Goal: Task Accomplishment & Management: Manage account settings

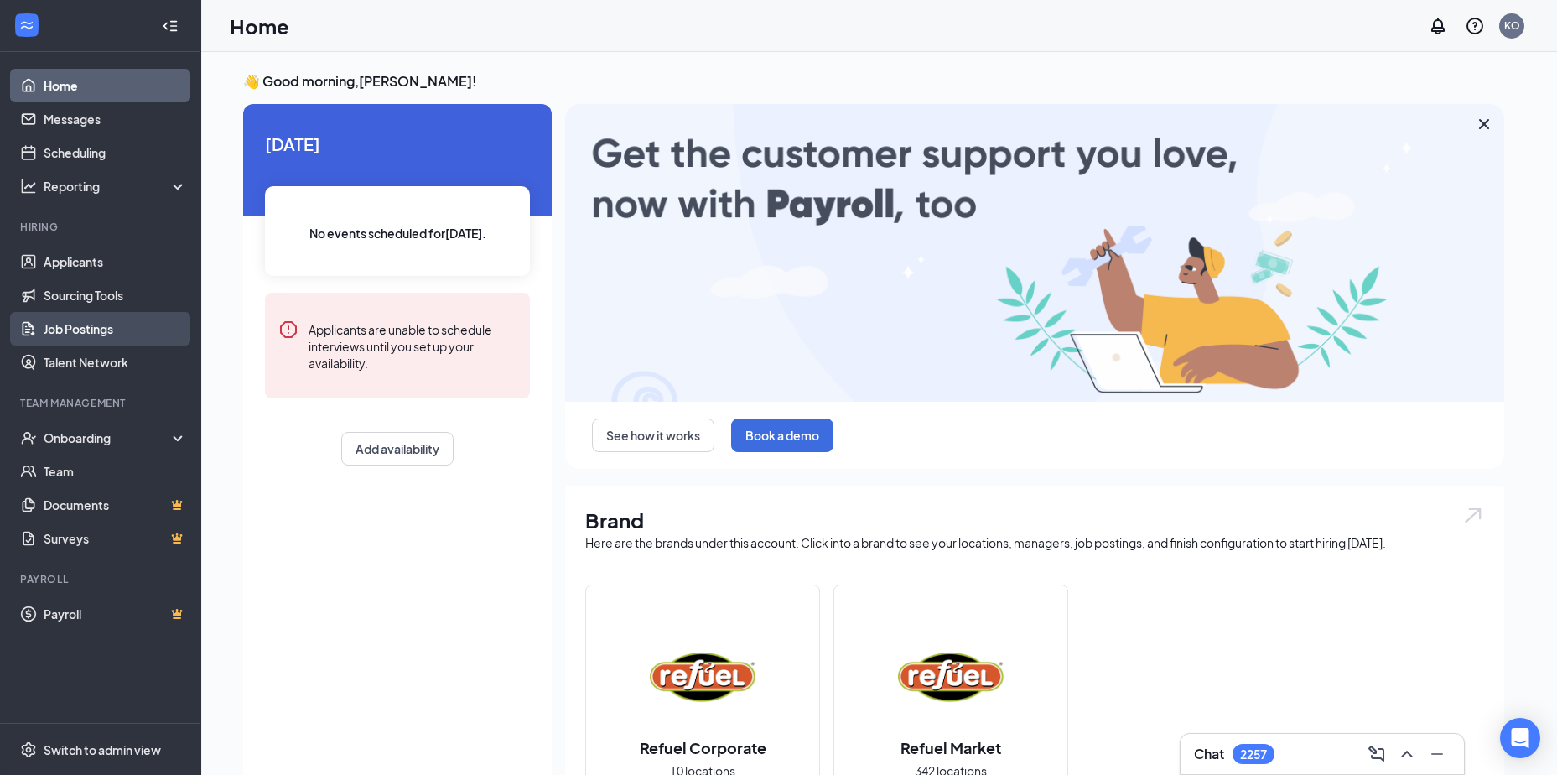
click at [73, 335] on link "Job Postings" at bounding box center [115, 329] width 143 height 34
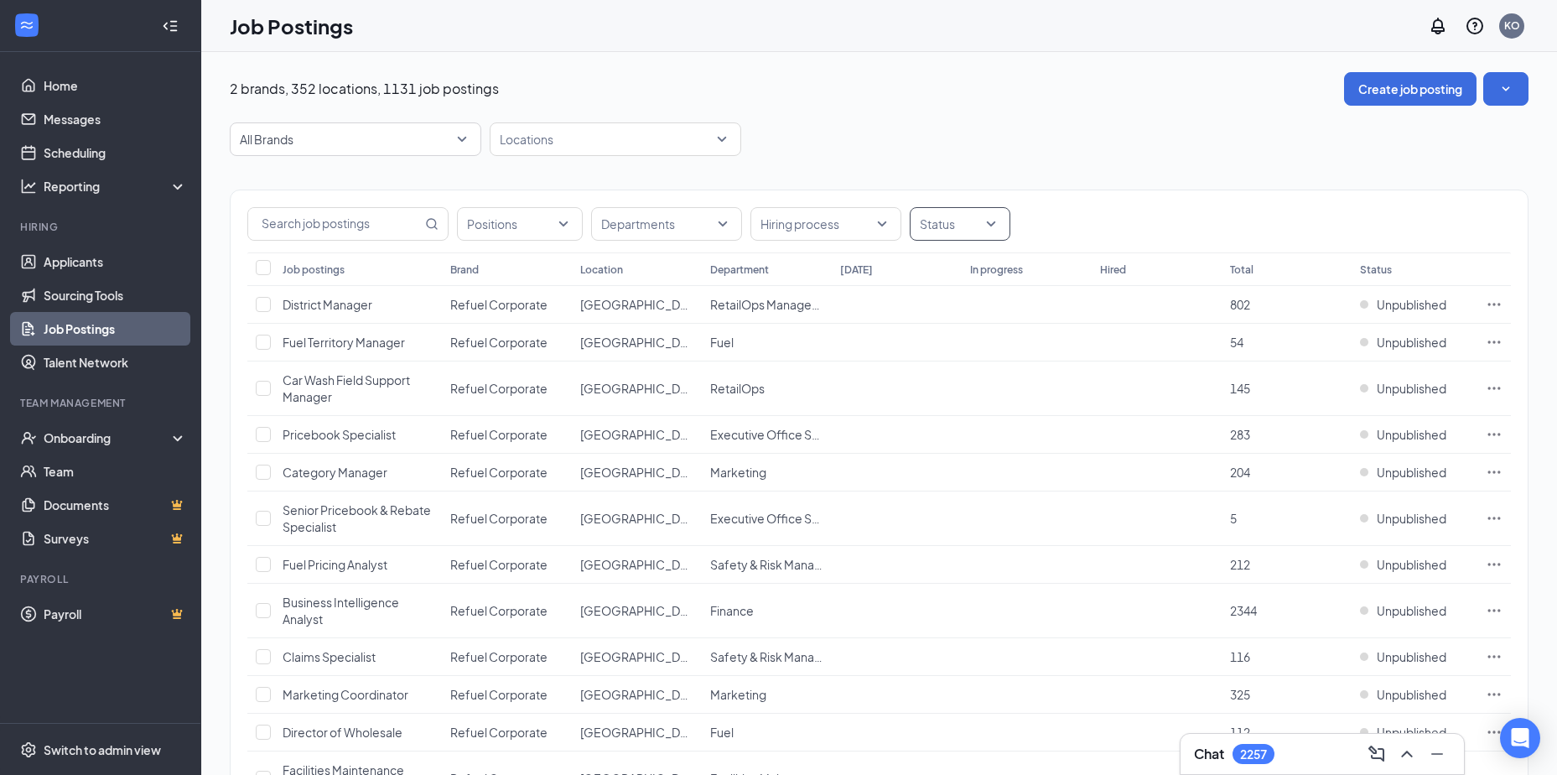
click at [981, 222] on div at bounding box center [951, 223] width 75 height 27
click at [932, 306] on div at bounding box center [930, 308] width 15 height 15
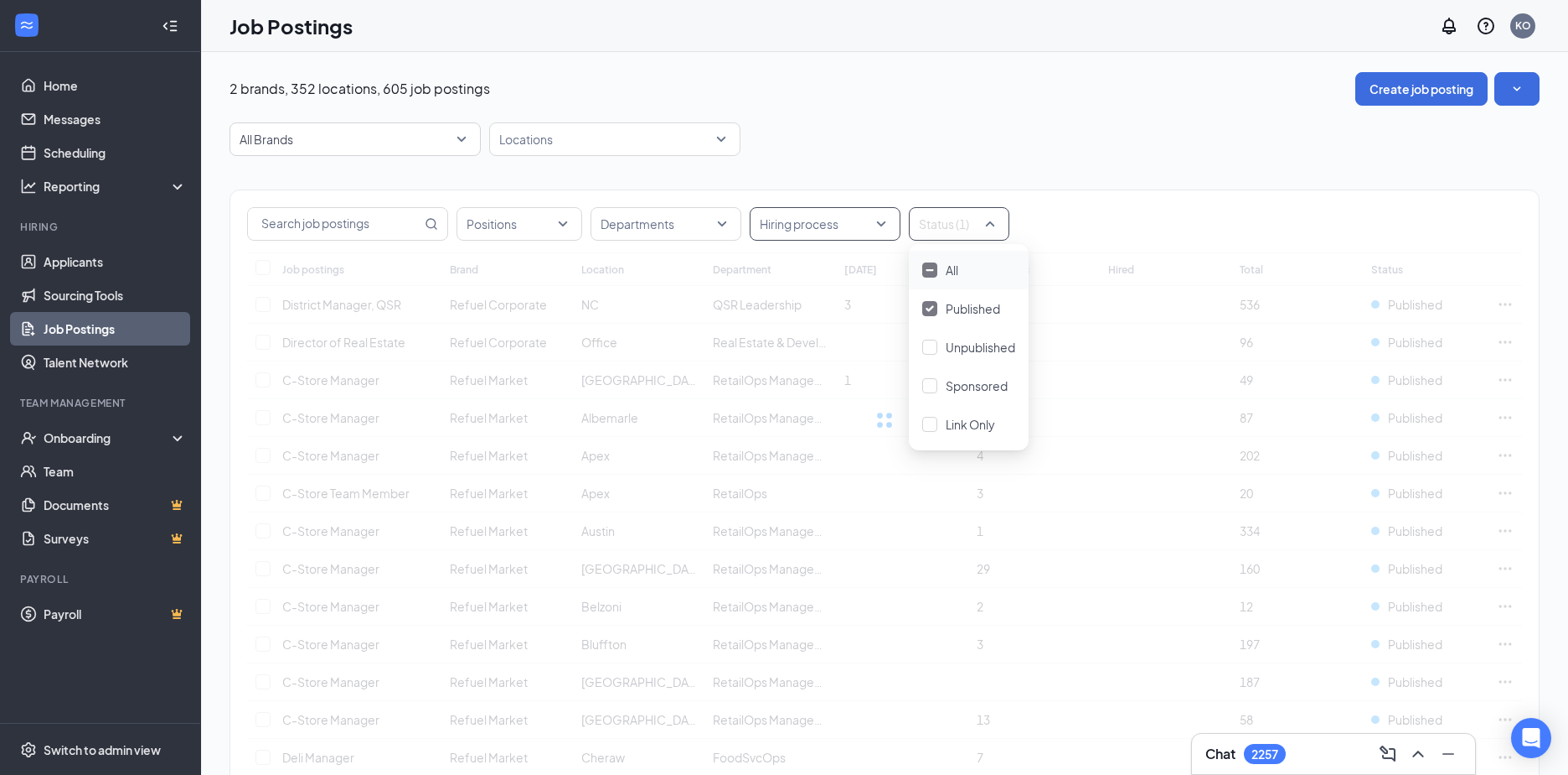
click at [863, 228] on div at bounding box center [817, 223] width 126 height 27
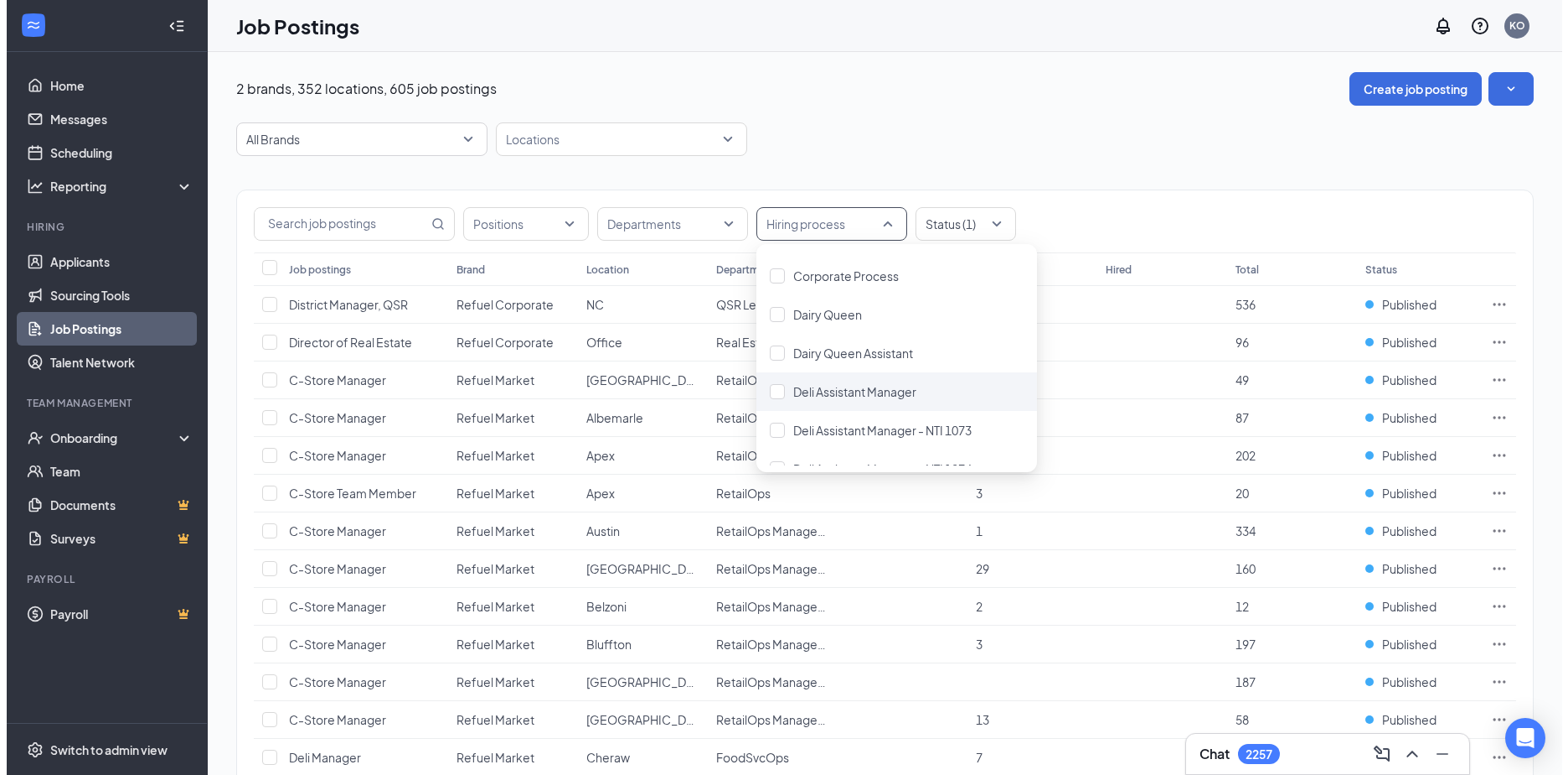
scroll to position [1006, 0]
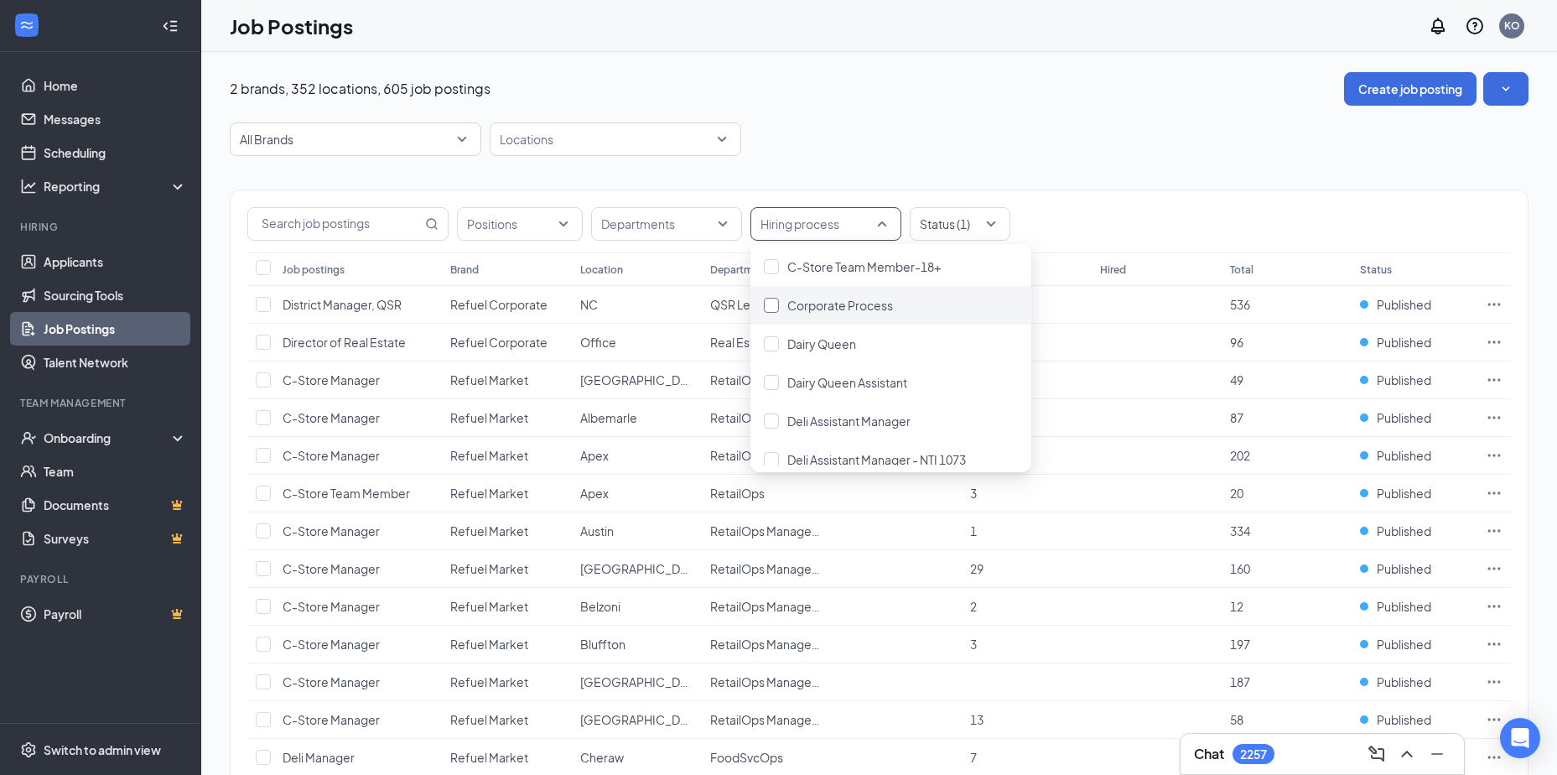
click at [770, 310] on div at bounding box center [771, 305] width 15 height 15
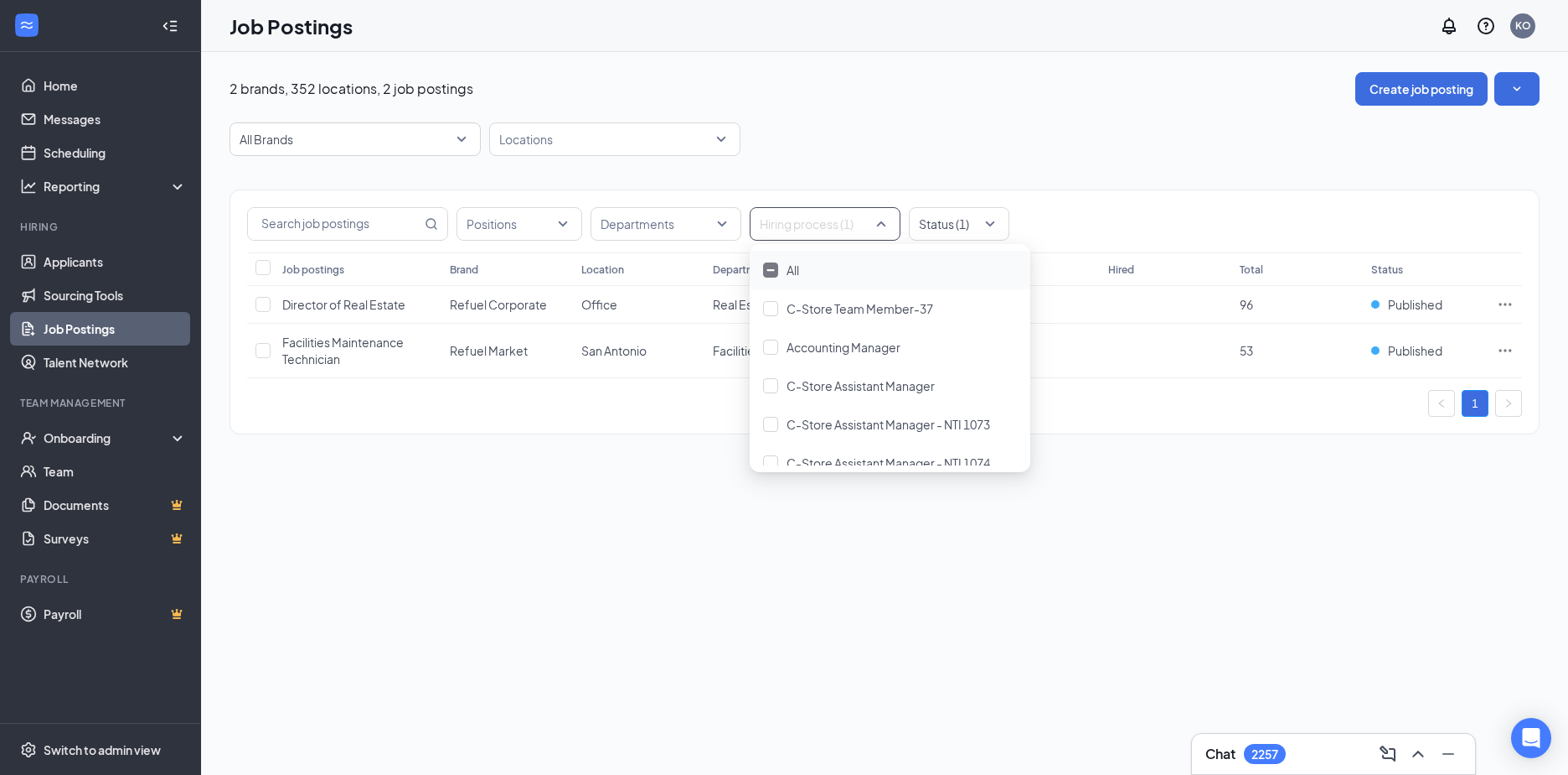
click at [1071, 116] on div "2 brands, 352 locations, 2 job postings Create job posting All Brands Locations…" at bounding box center [884, 261] width 1310 height 379
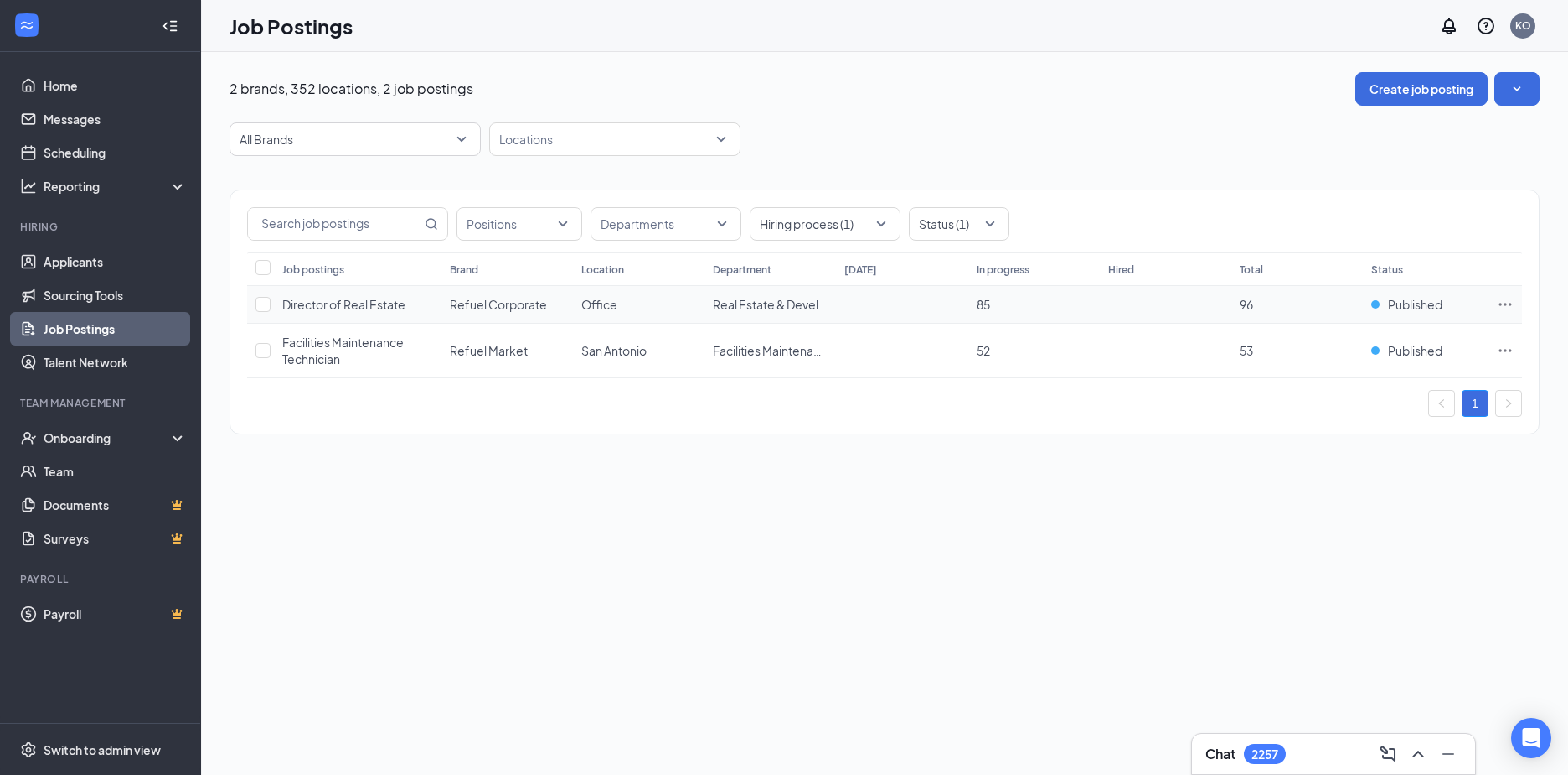
click at [1502, 299] on icon "Ellipses" at bounding box center [1505, 304] width 17 height 17
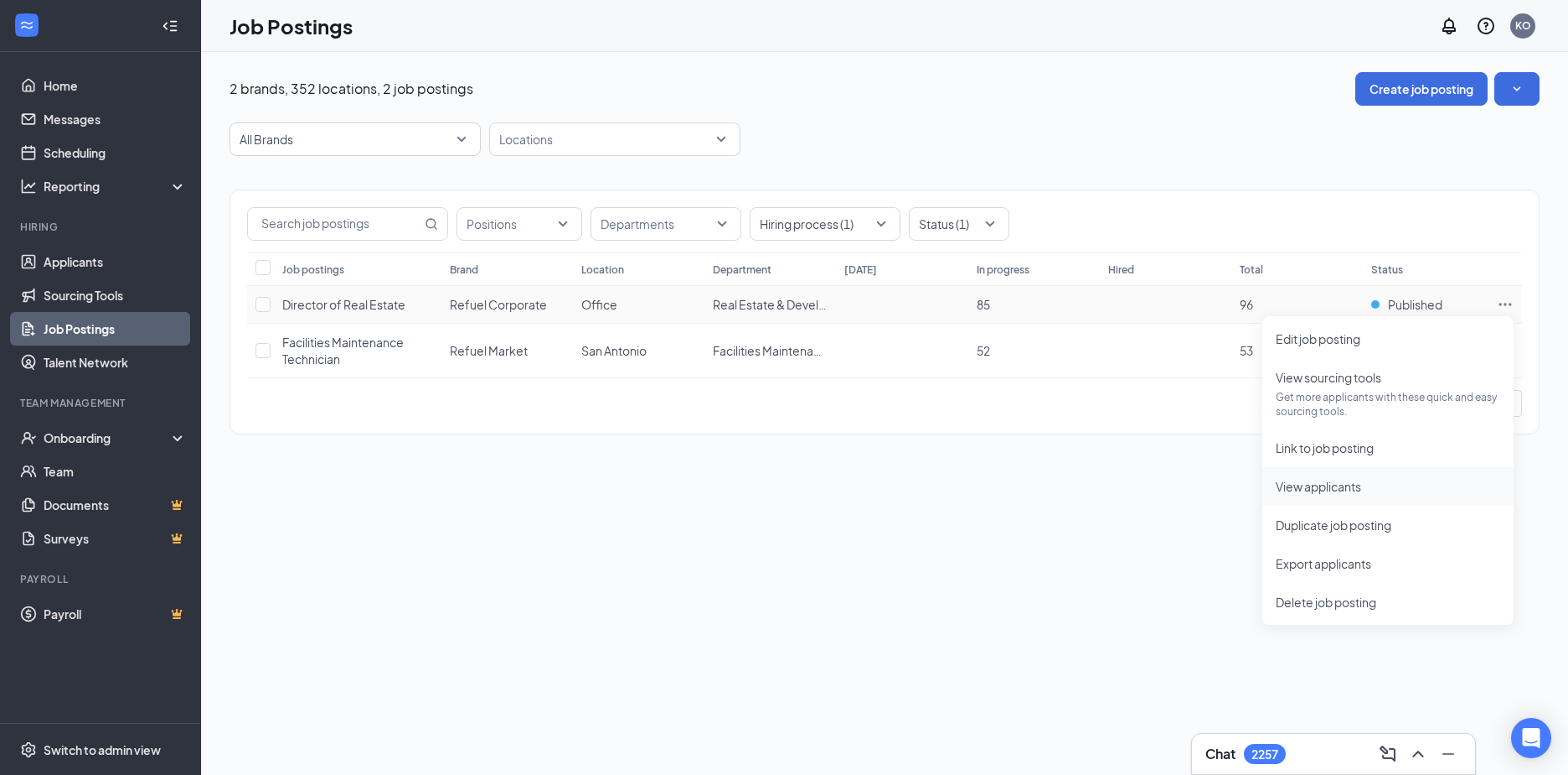
click at [1294, 481] on span "View applicants" at bounding box center [1319, 486] width 86 height 15
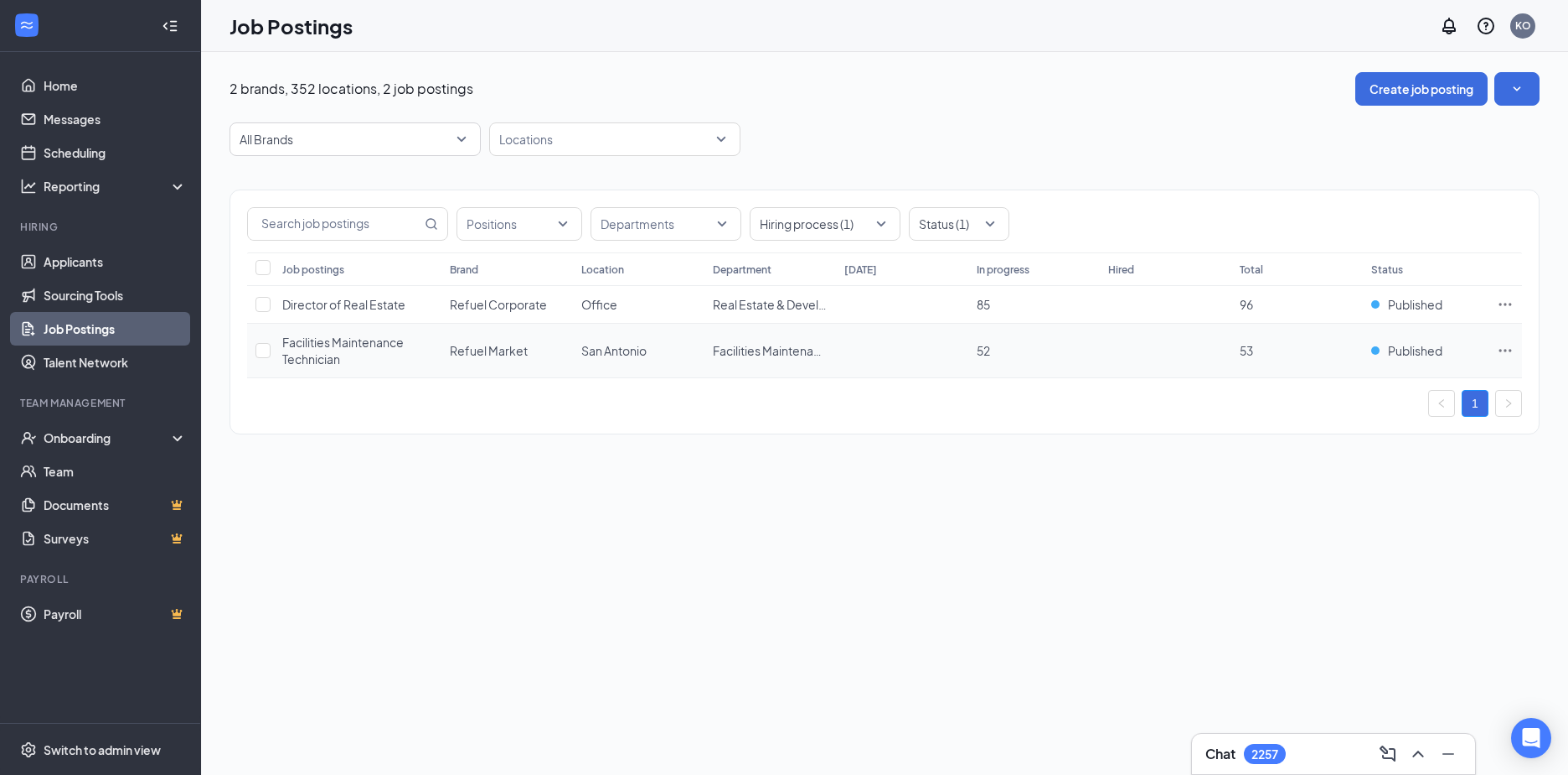
click at [1508, 348] on icon "Ellipses" at bounding box center [1505, 350] width 17 height 17
click at [1289, 533] on span "View applicants" at bounding box center [1319, 532] width 86 height 15
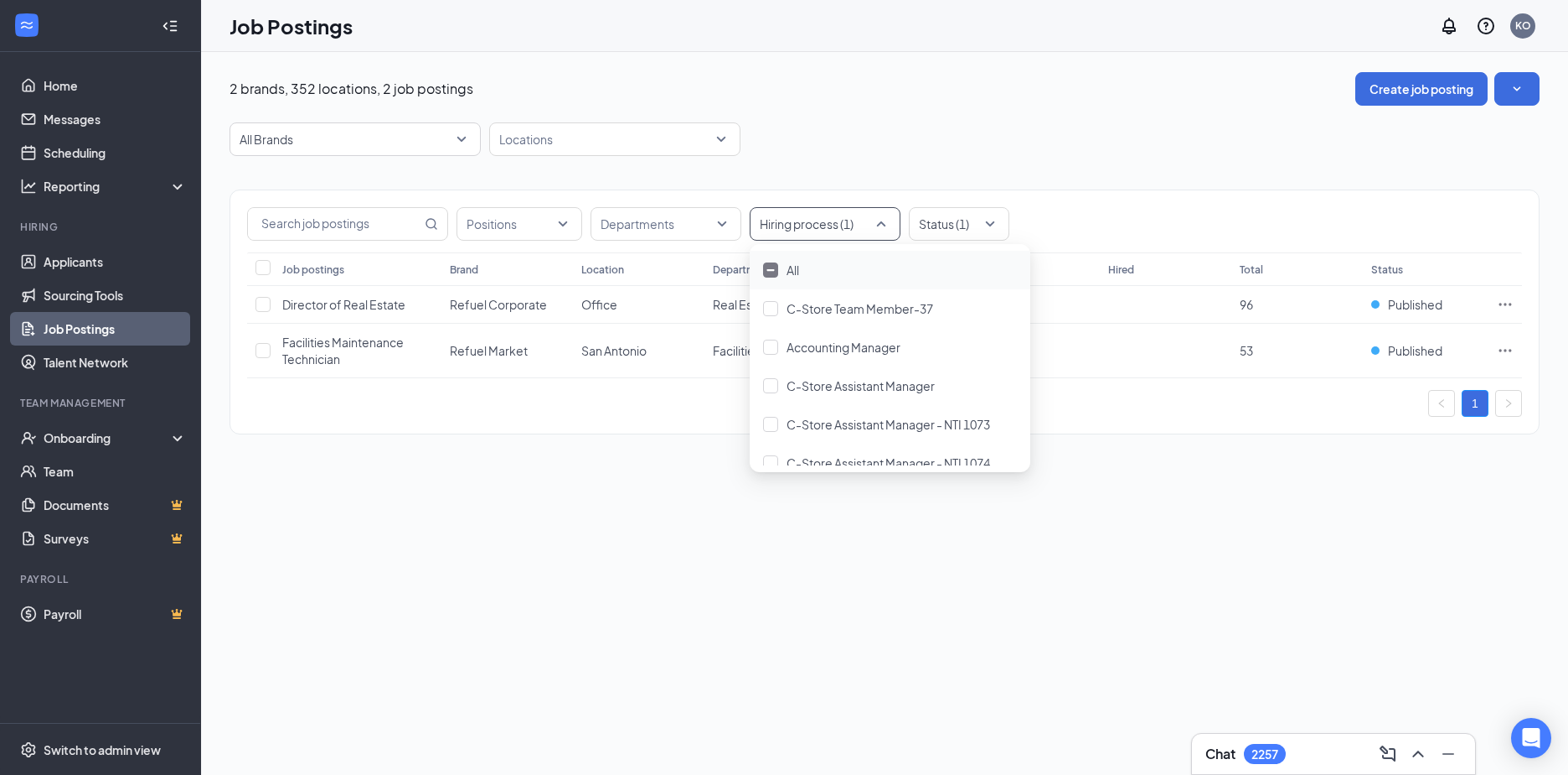
click at [876, 222] on div at bounding box center [817, 223] width 126 height 27
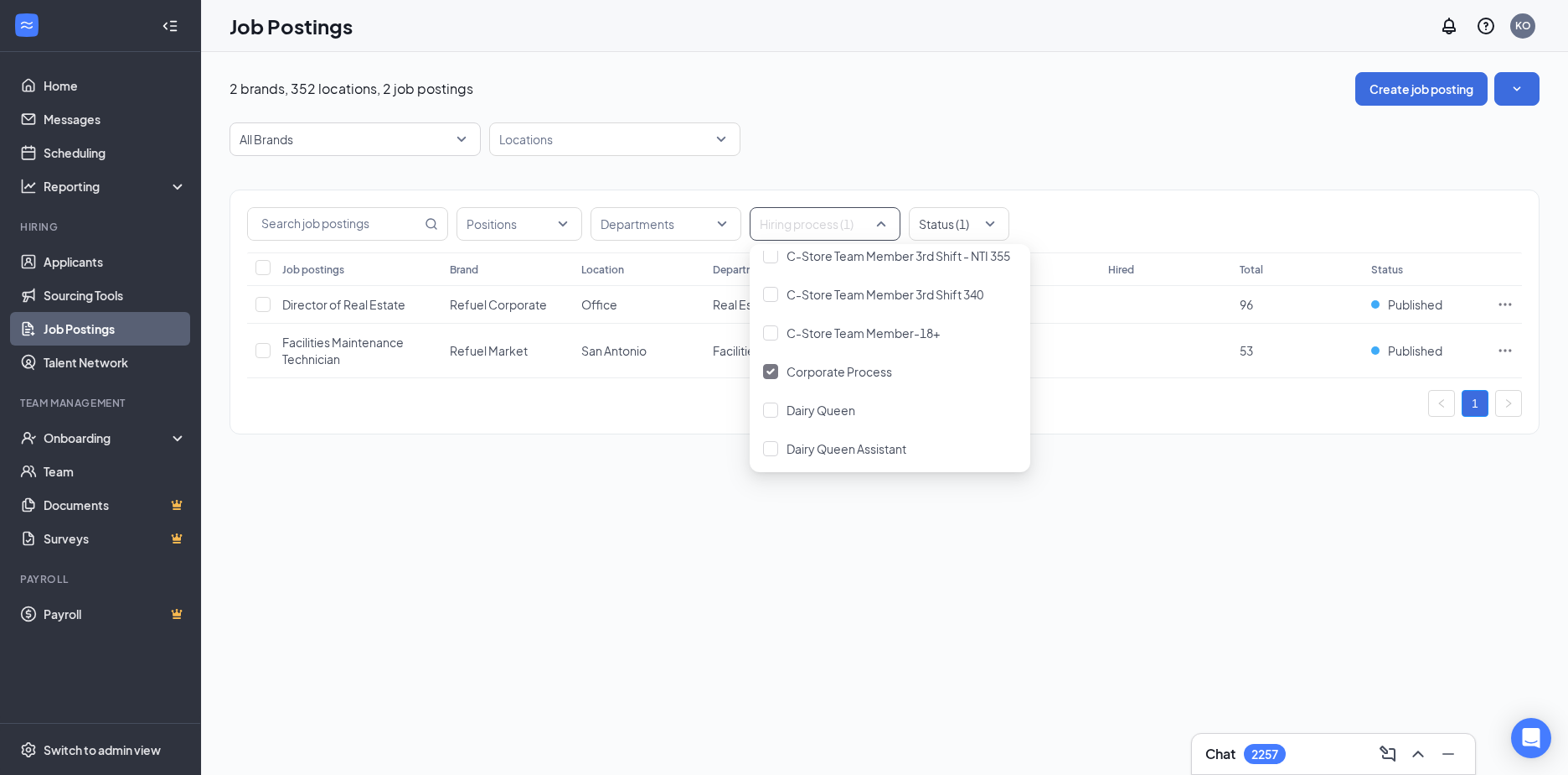
scroll to position [1006, 0]
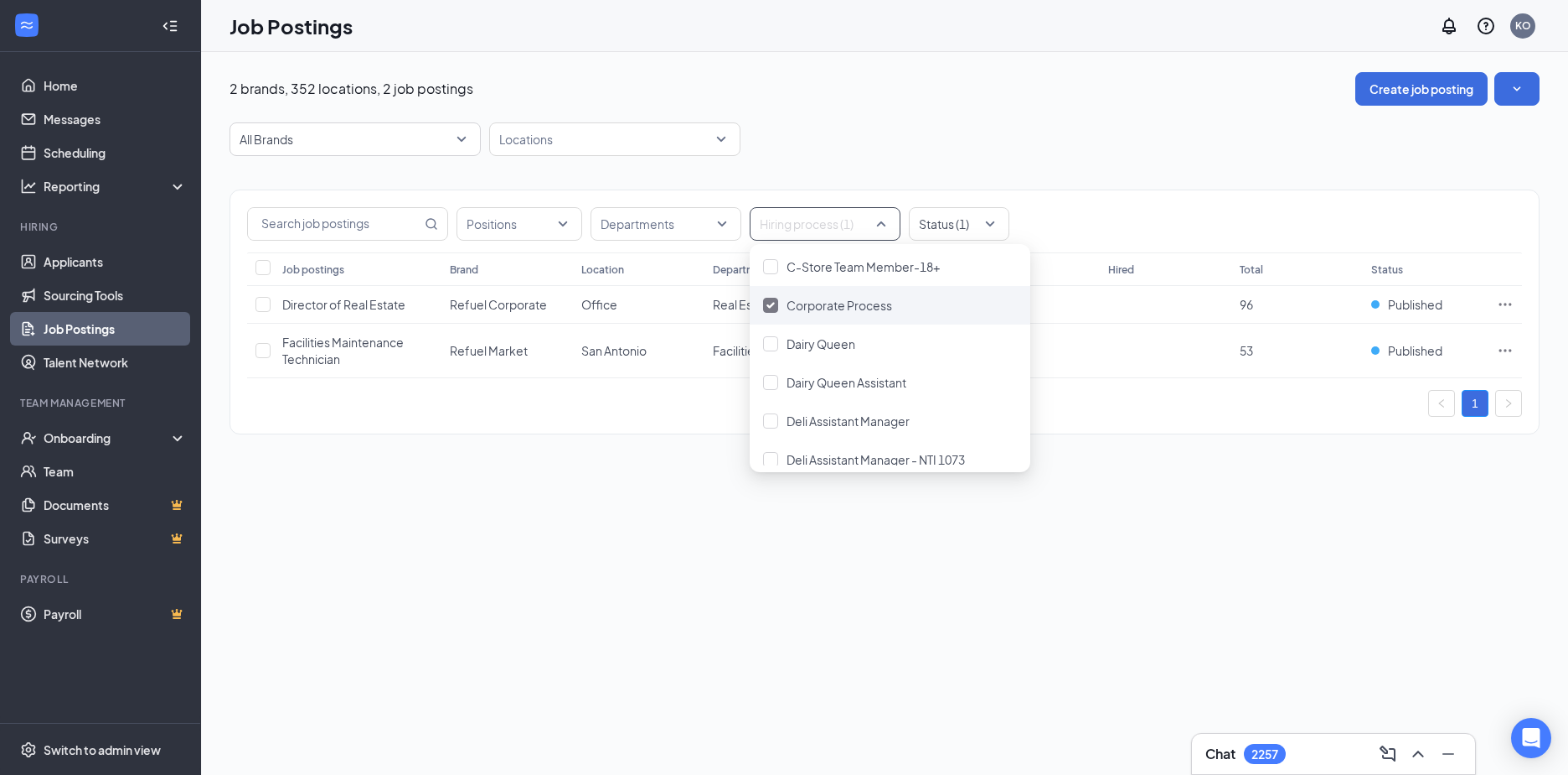
click at [767, 309] on div at bounding box center [771, 305] width 15 height 15
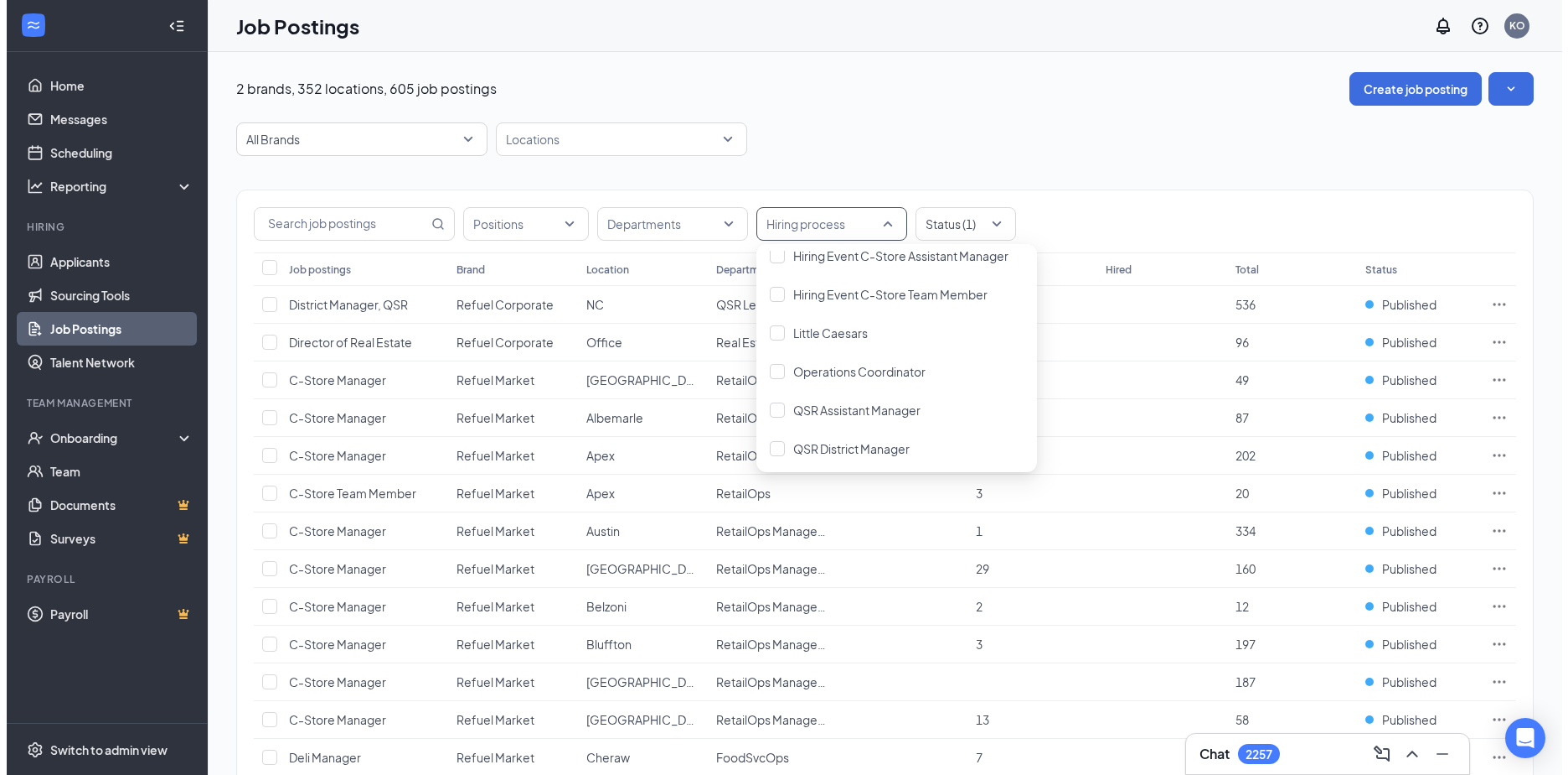
scroll to position [2599, 0]
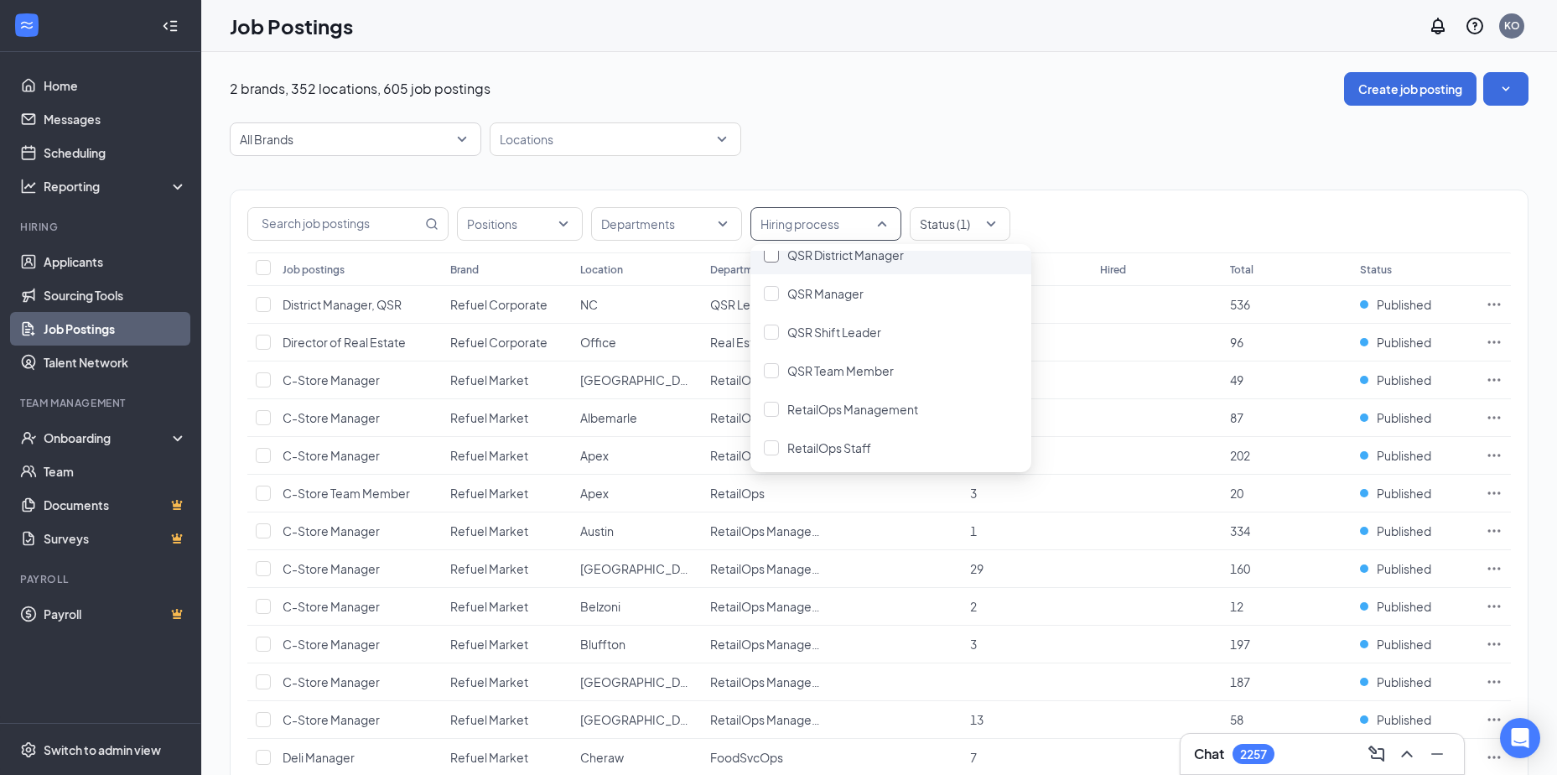
click at [769, 252] on div at bounding box center [771, 254] width 15 height 15
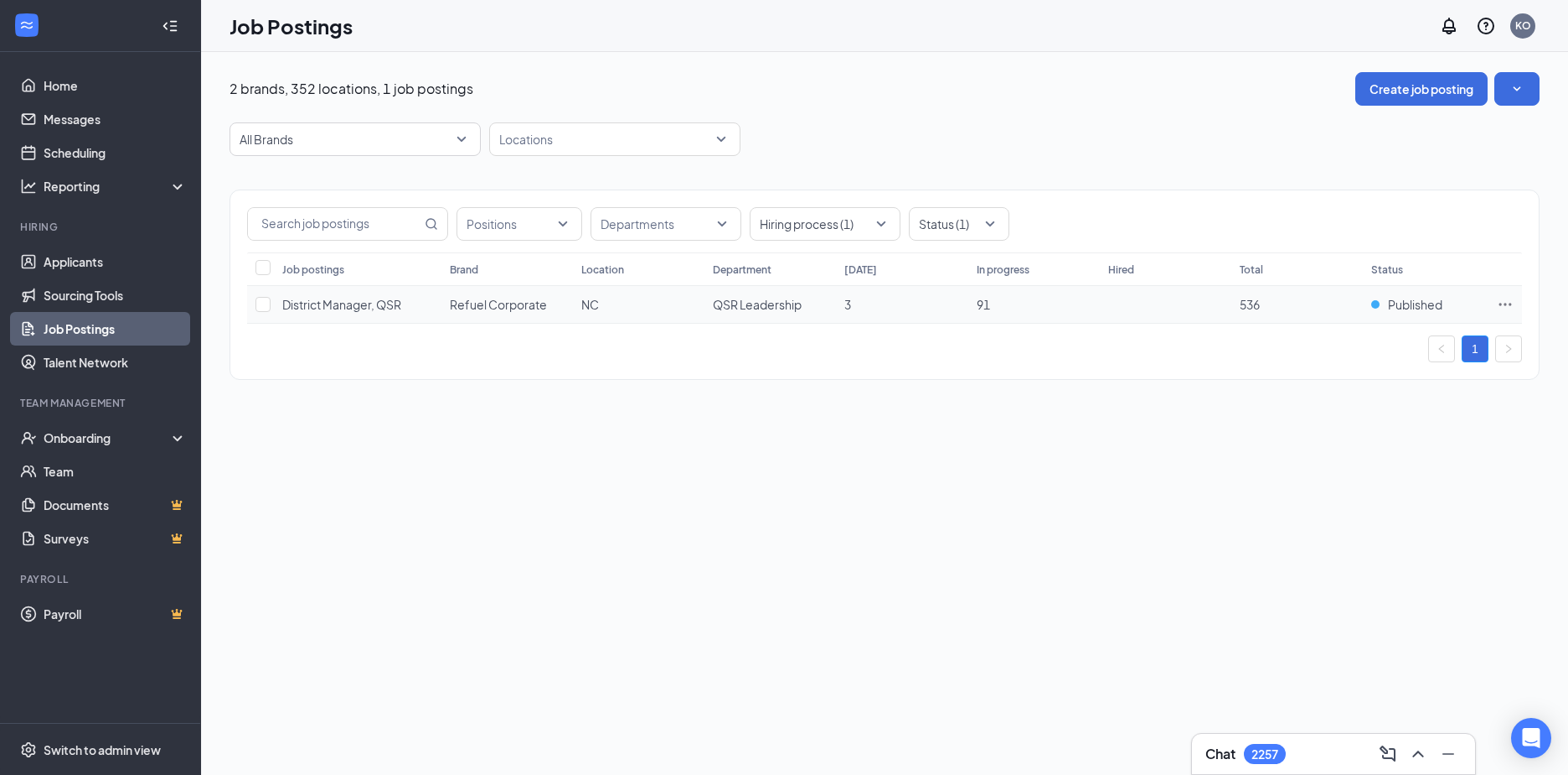
click at [1510, 302] on icon "Ellipses" at bounding box center [1505, 304] width 17 height 17
click at [1300, 484] on span "View applicants" at bounding box center [1319, 486] width 86 height 15
click at [874, 224] on div at bounding box center [817, 223] width 126 height 27
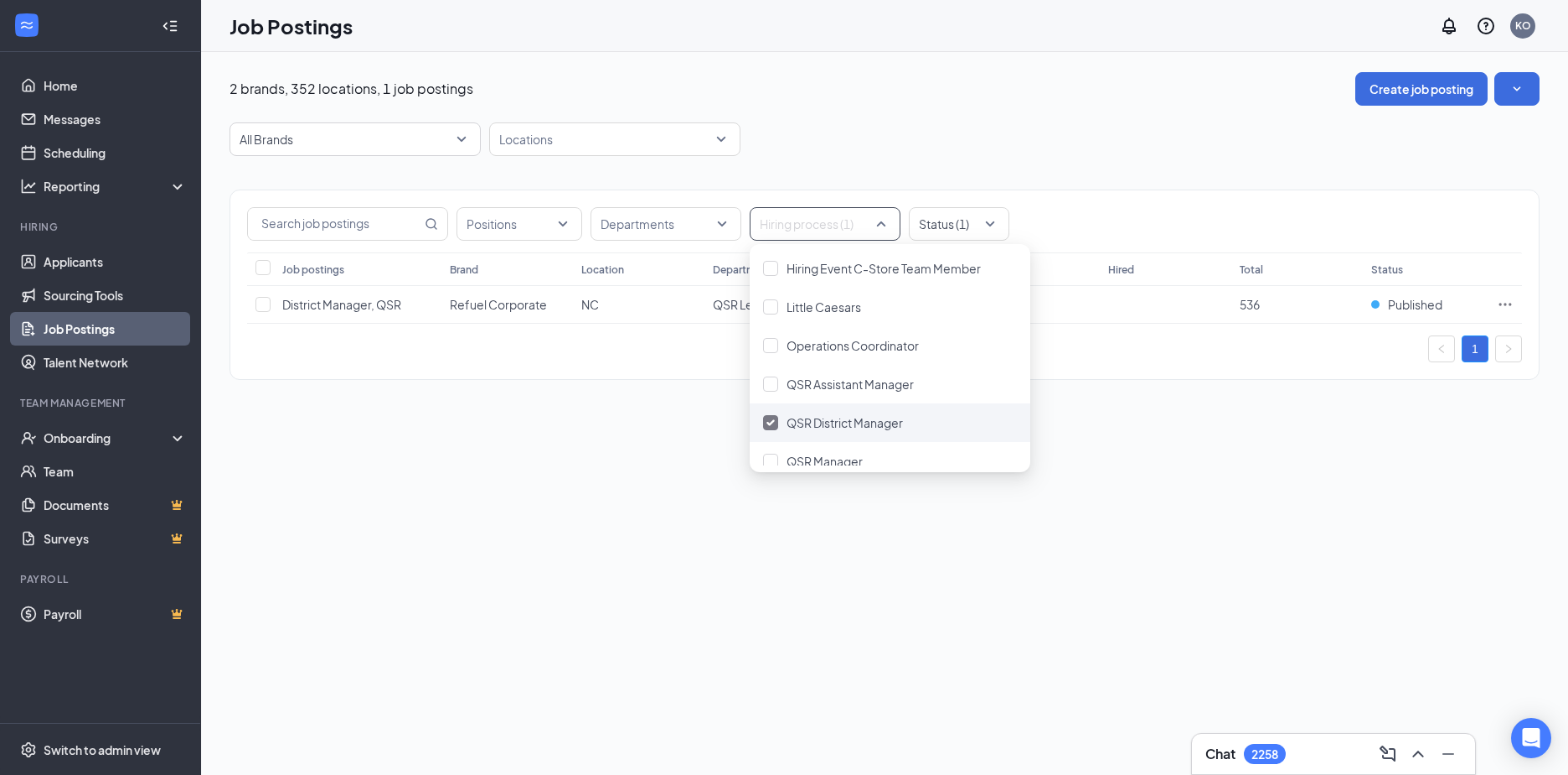
click at [768, 422] on img at bounding box center [771, 422] width 8 height 7
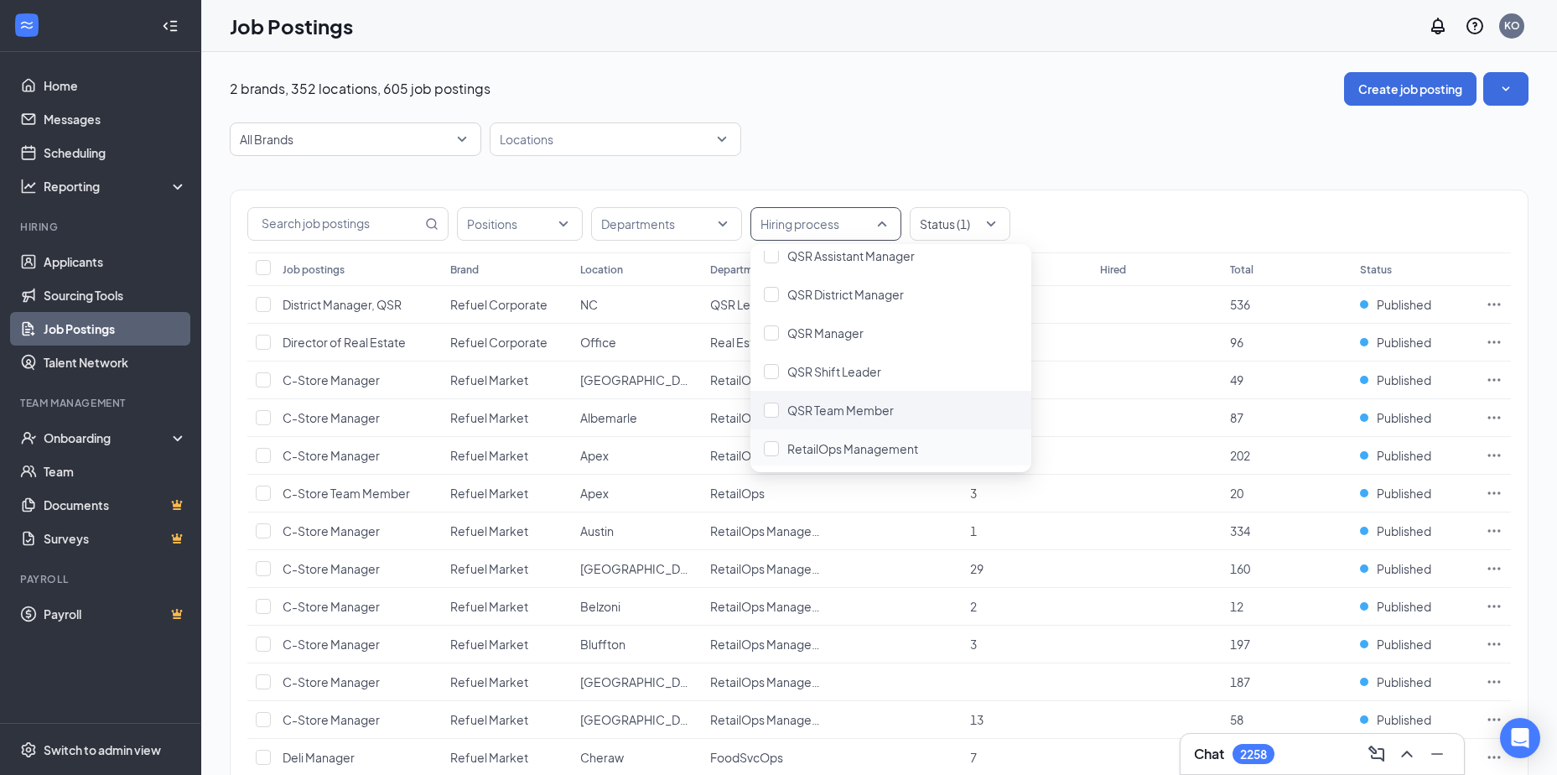
scroll to position [2599, 0]
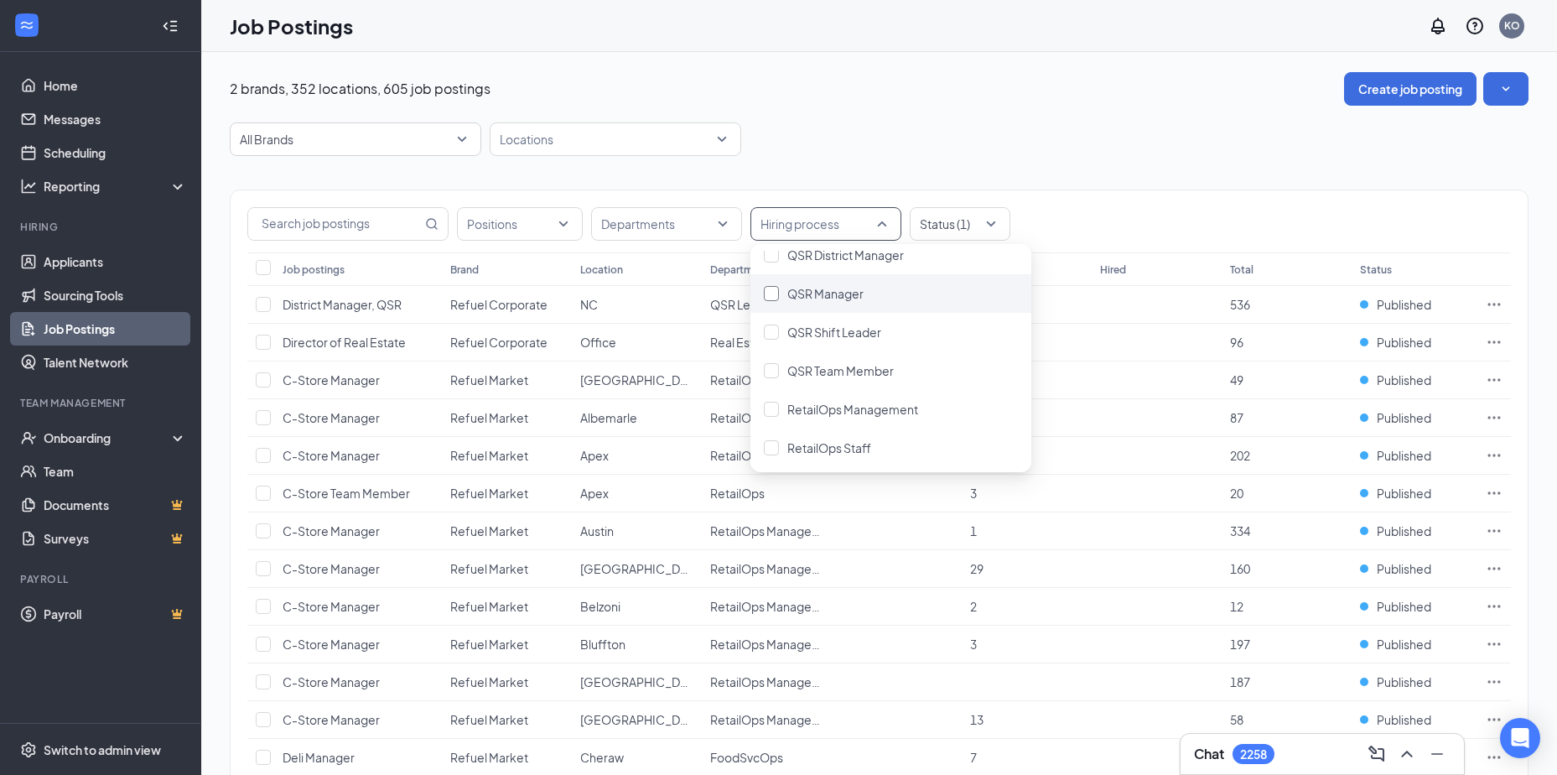
click at [769, 291] on div at bounding box center [771, 293] width 15 height 15
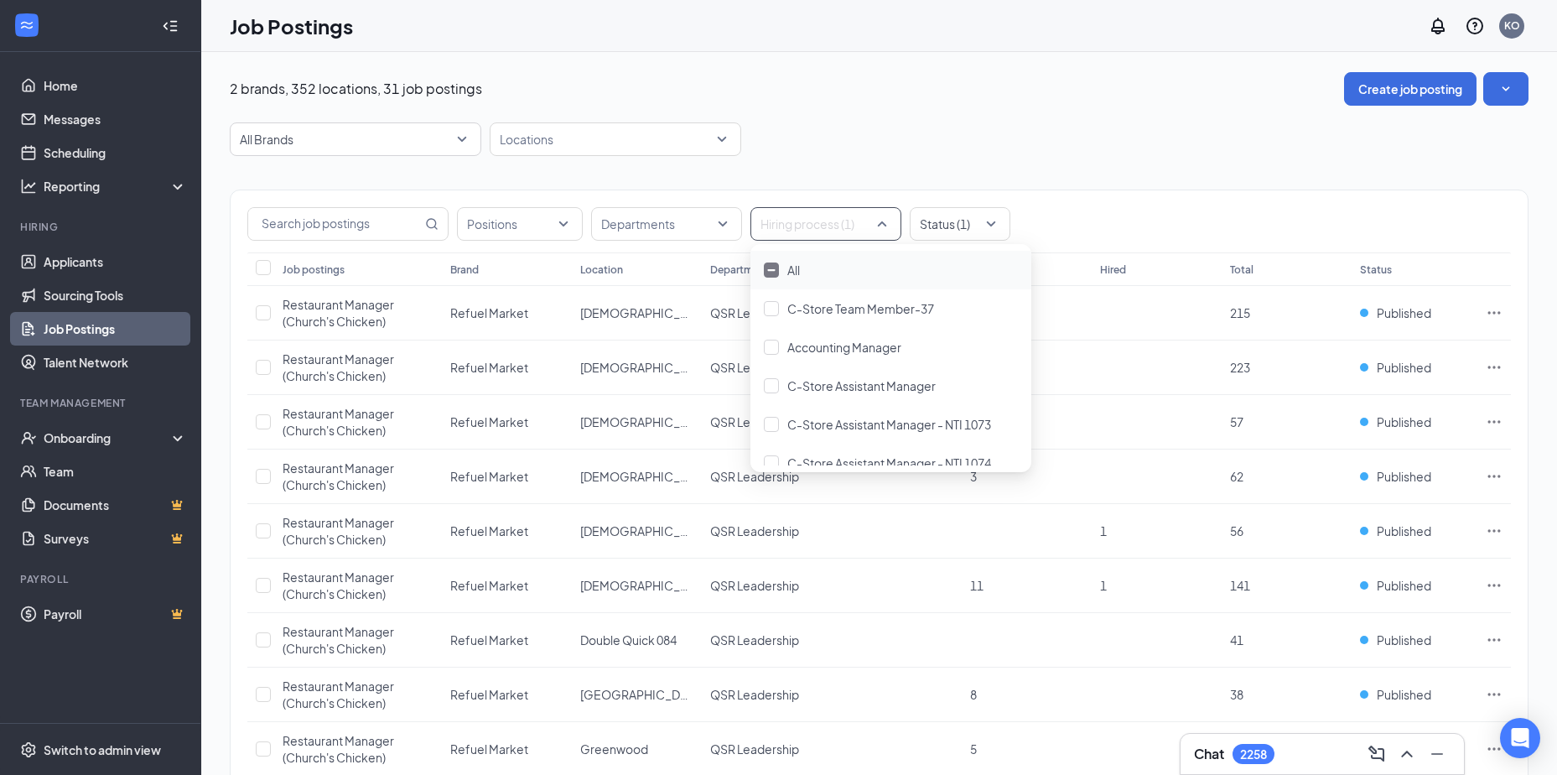
click at [1179, 97] on div "2 brands, 352 locations, 31 job postings Create job posting" at bounding box center [879, 89] width 1299 height 34
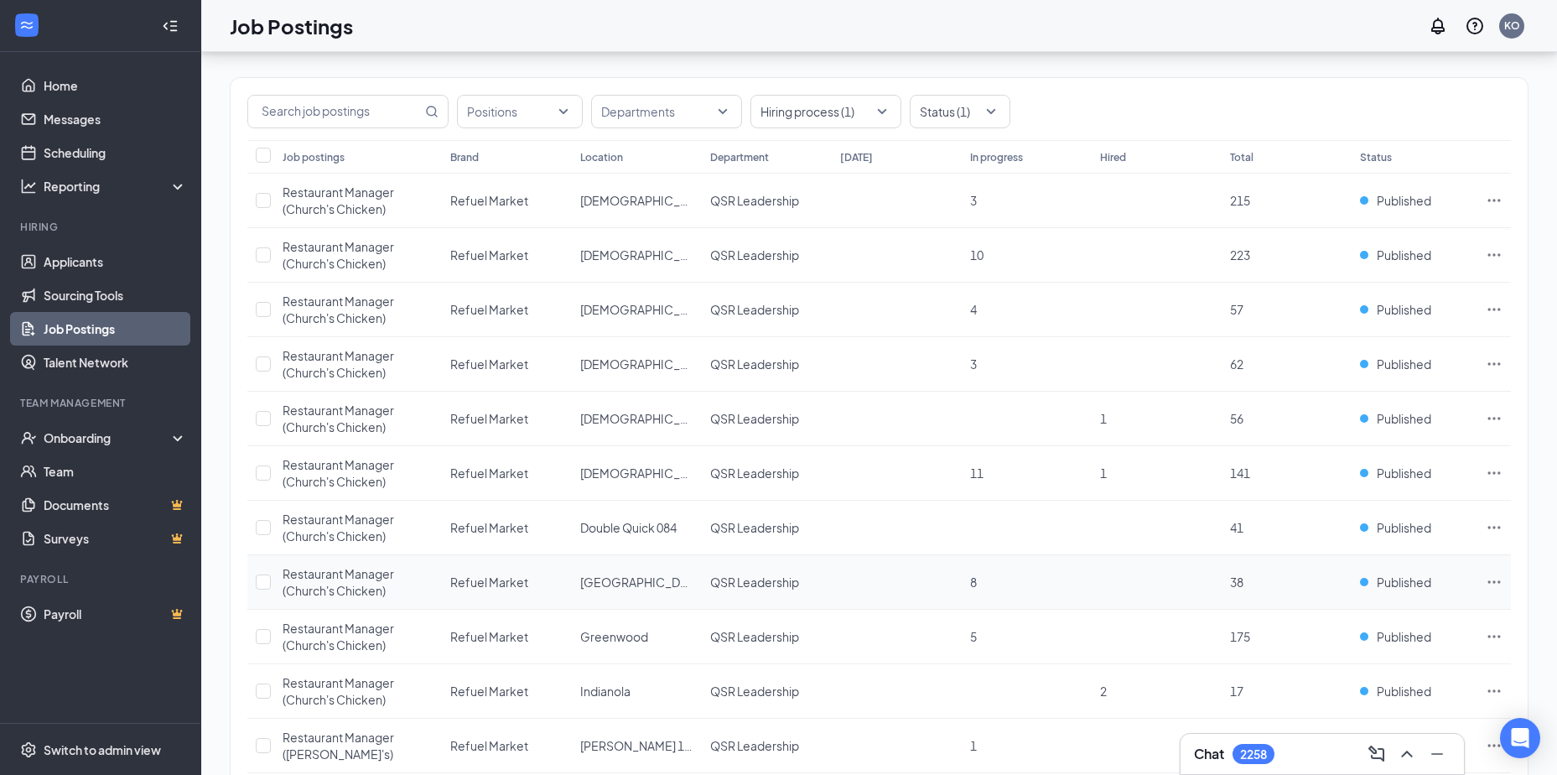
scroll to position [103, 0]
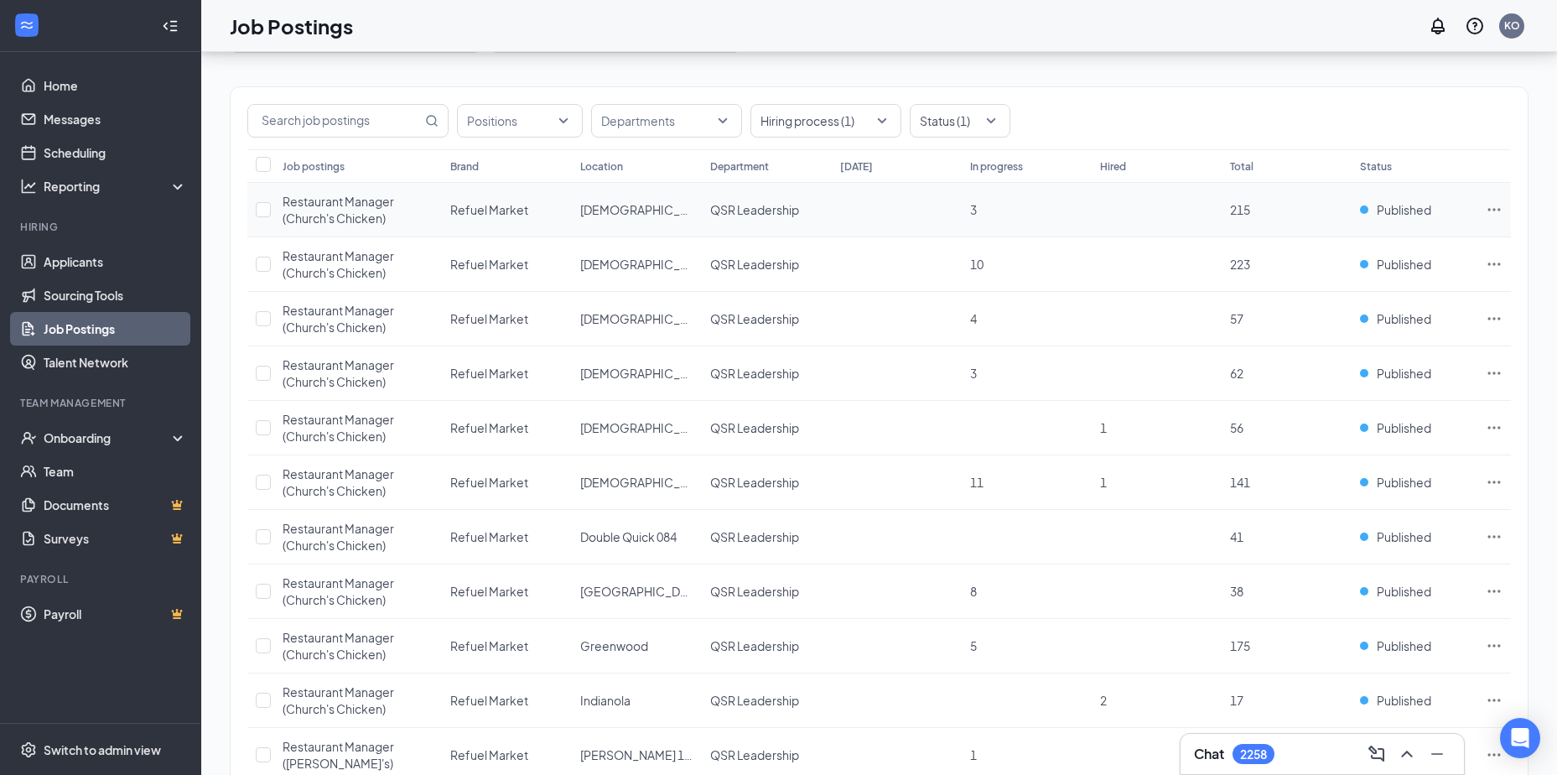
click at [1491, 206] on icon "Ellipses" at bounding box center [1494, 209] width 17 height 17
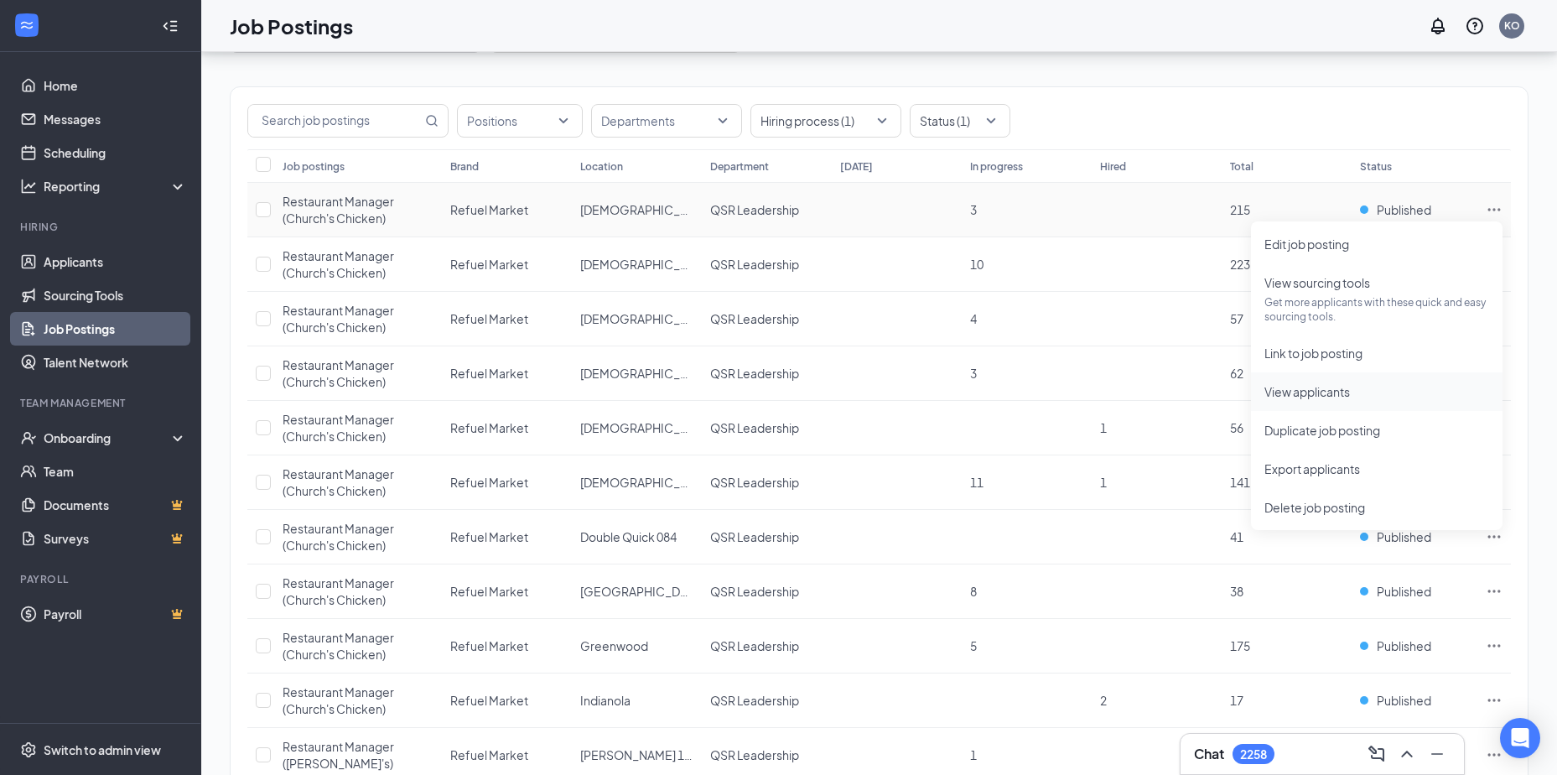
click at [1289, 381] on li "View applicants" at bounding box center [1377, 391] width 252 height 39
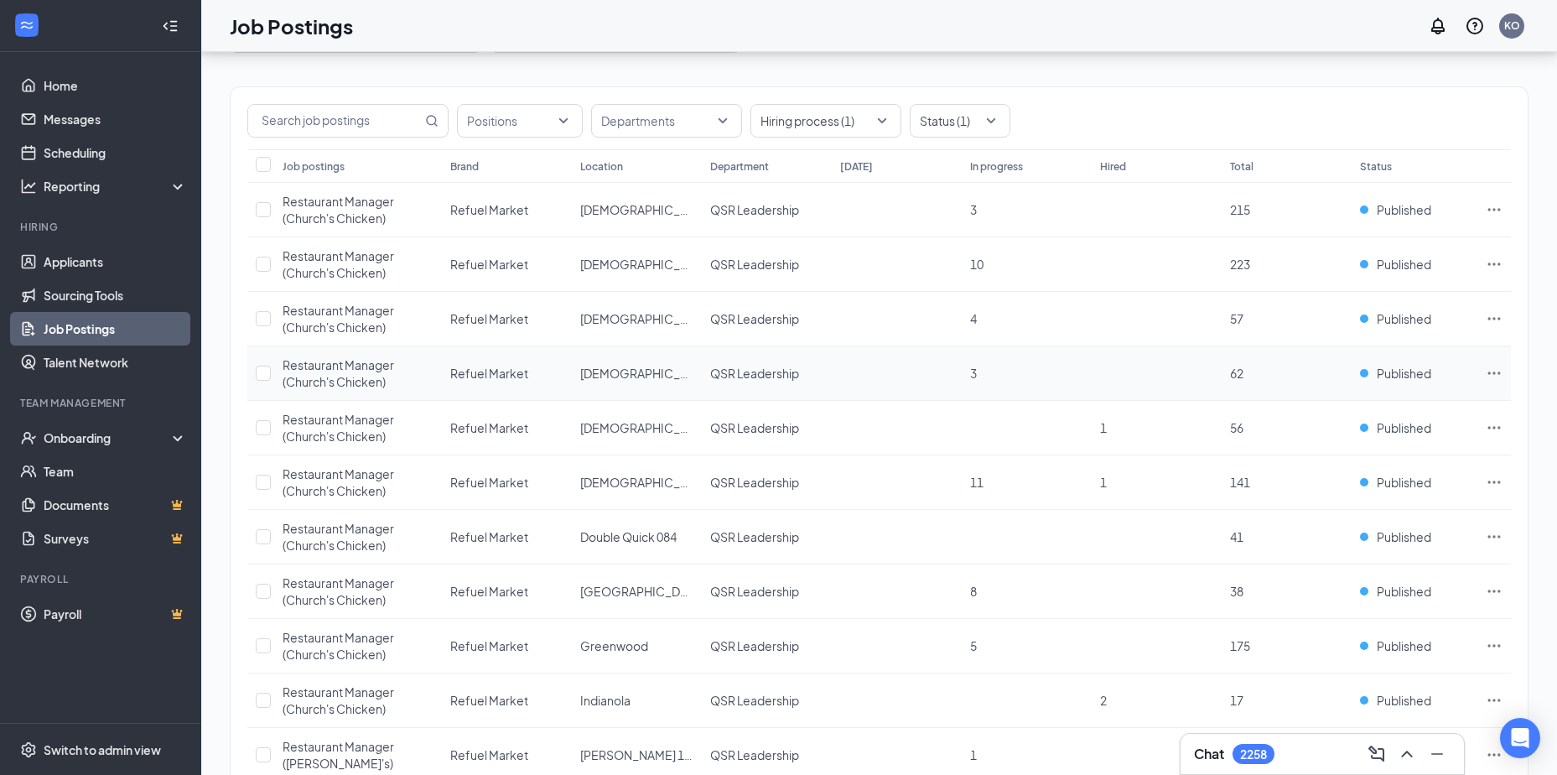
click at [1493, 366] on icon "Ellipses" at bounding box center [1494, 373] width 17 height 17
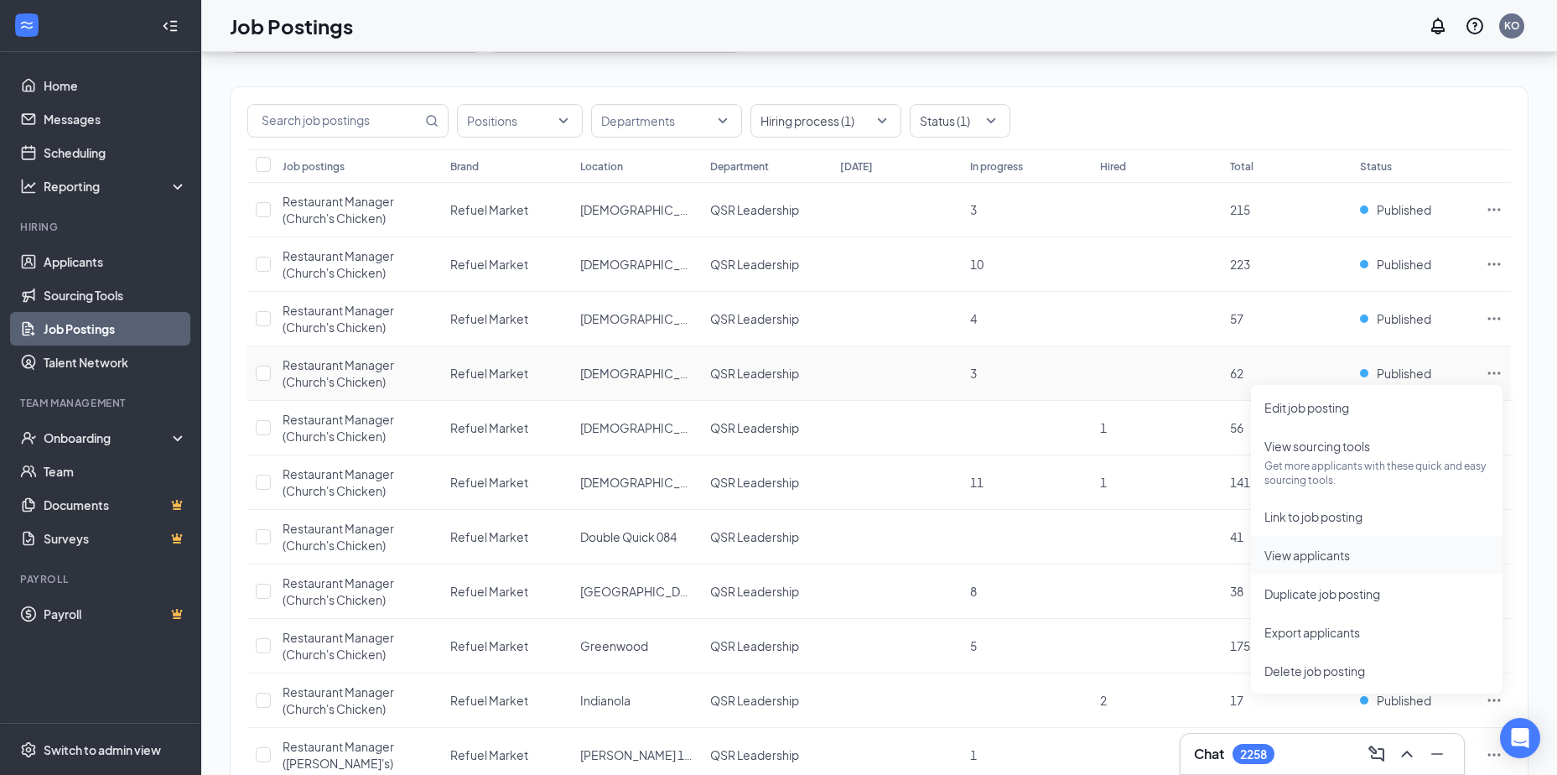
click at [1299, 553] on span "View applicants" at bounding box center [1307, 554] width 86 height 15
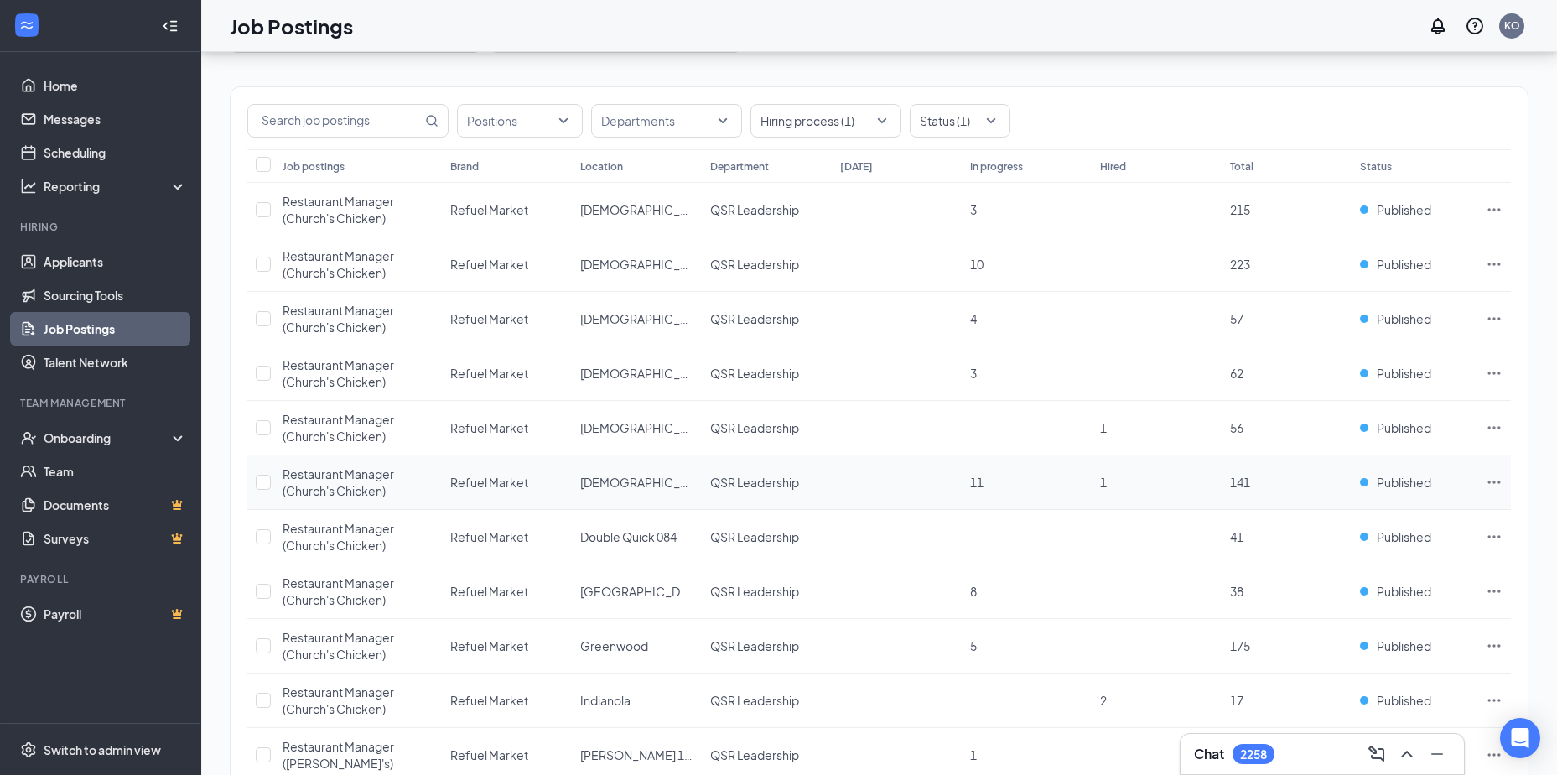
click at [1495, 479] on icon "Ellipses" at bounding box center [1494, 482] width 17 height 17
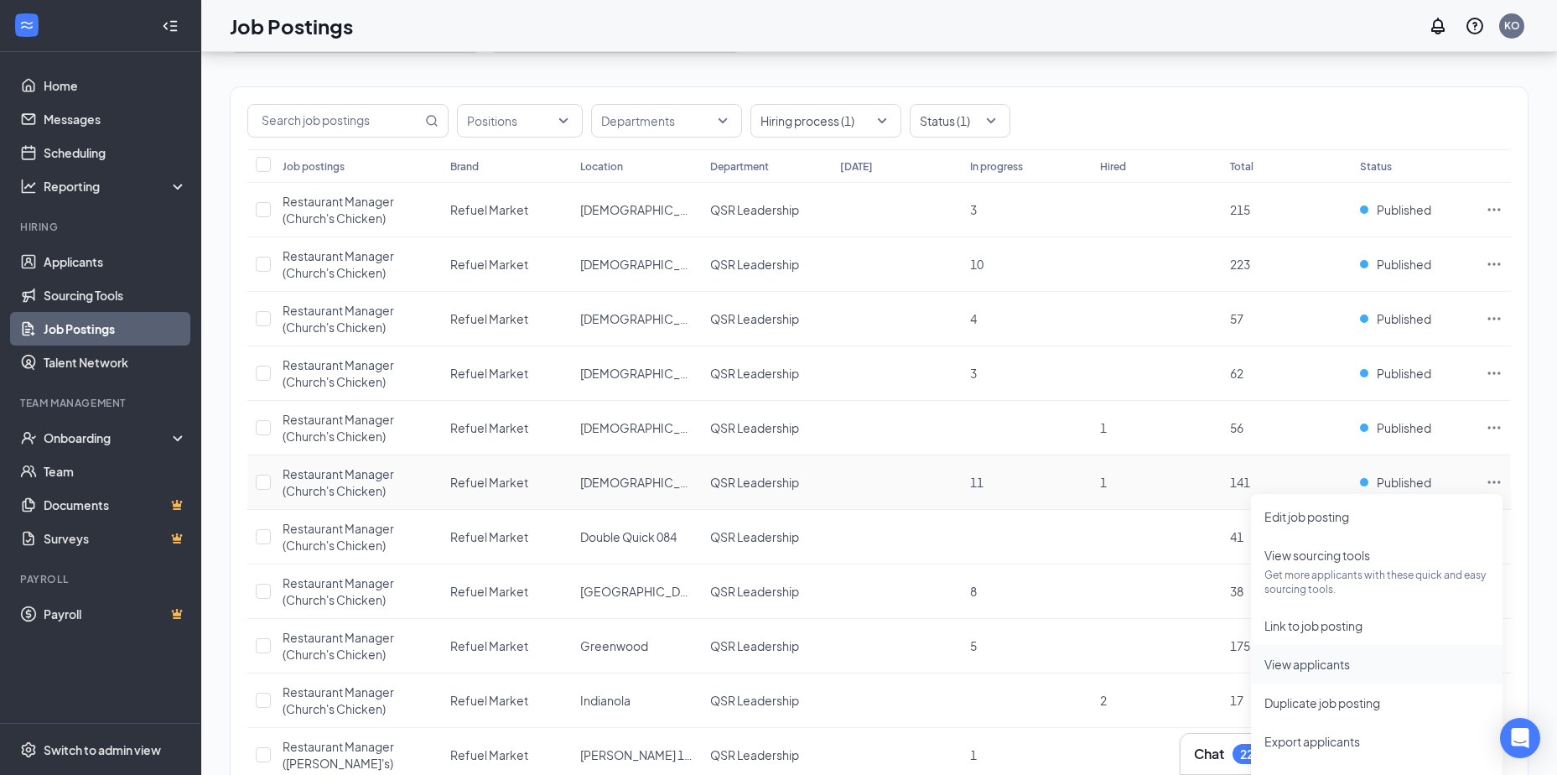
click at [1289, 661] on span "View applicants" at bounding box center [1307, 663] width 86 height 15
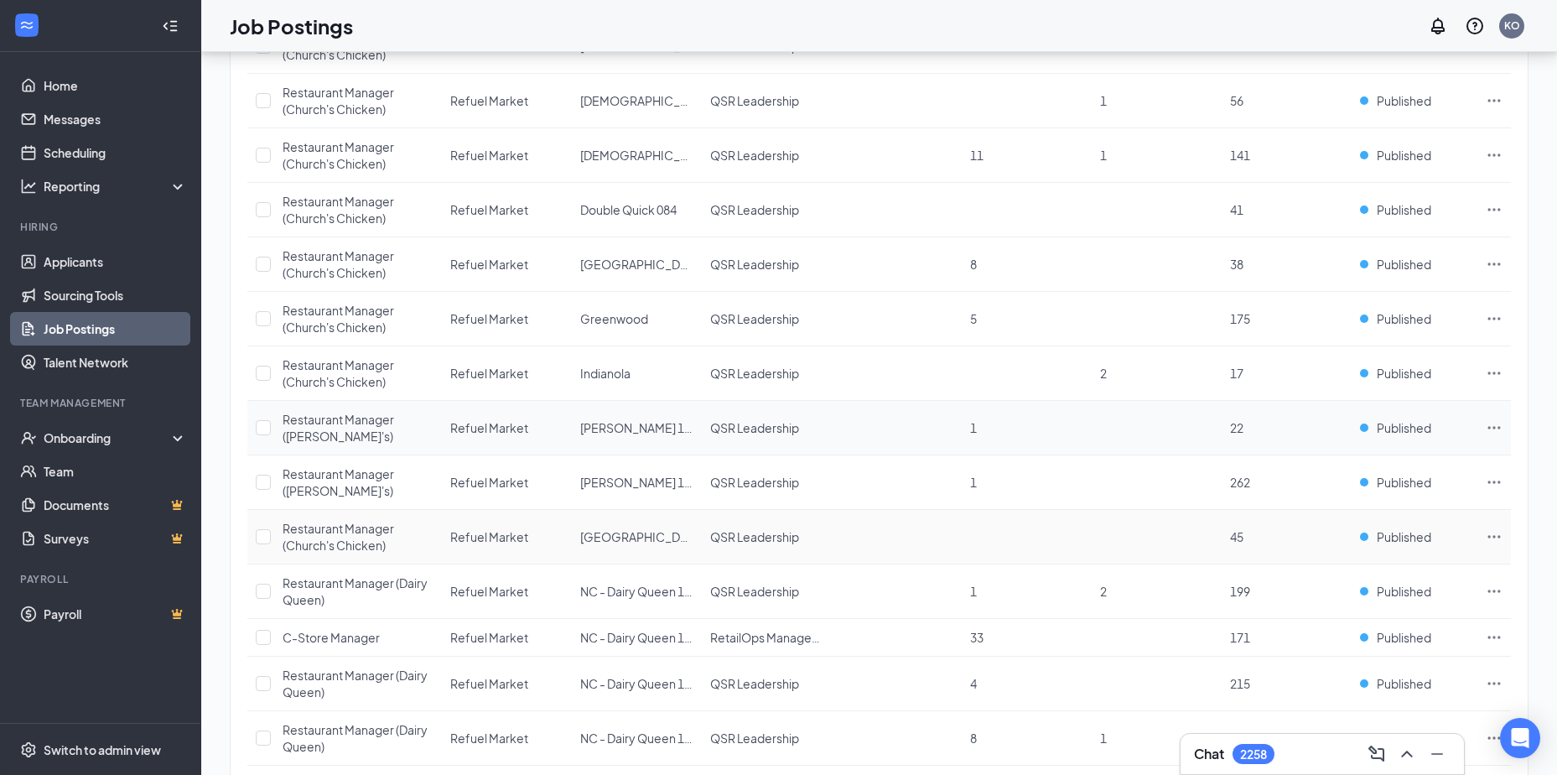
scroll to position [438, 0]
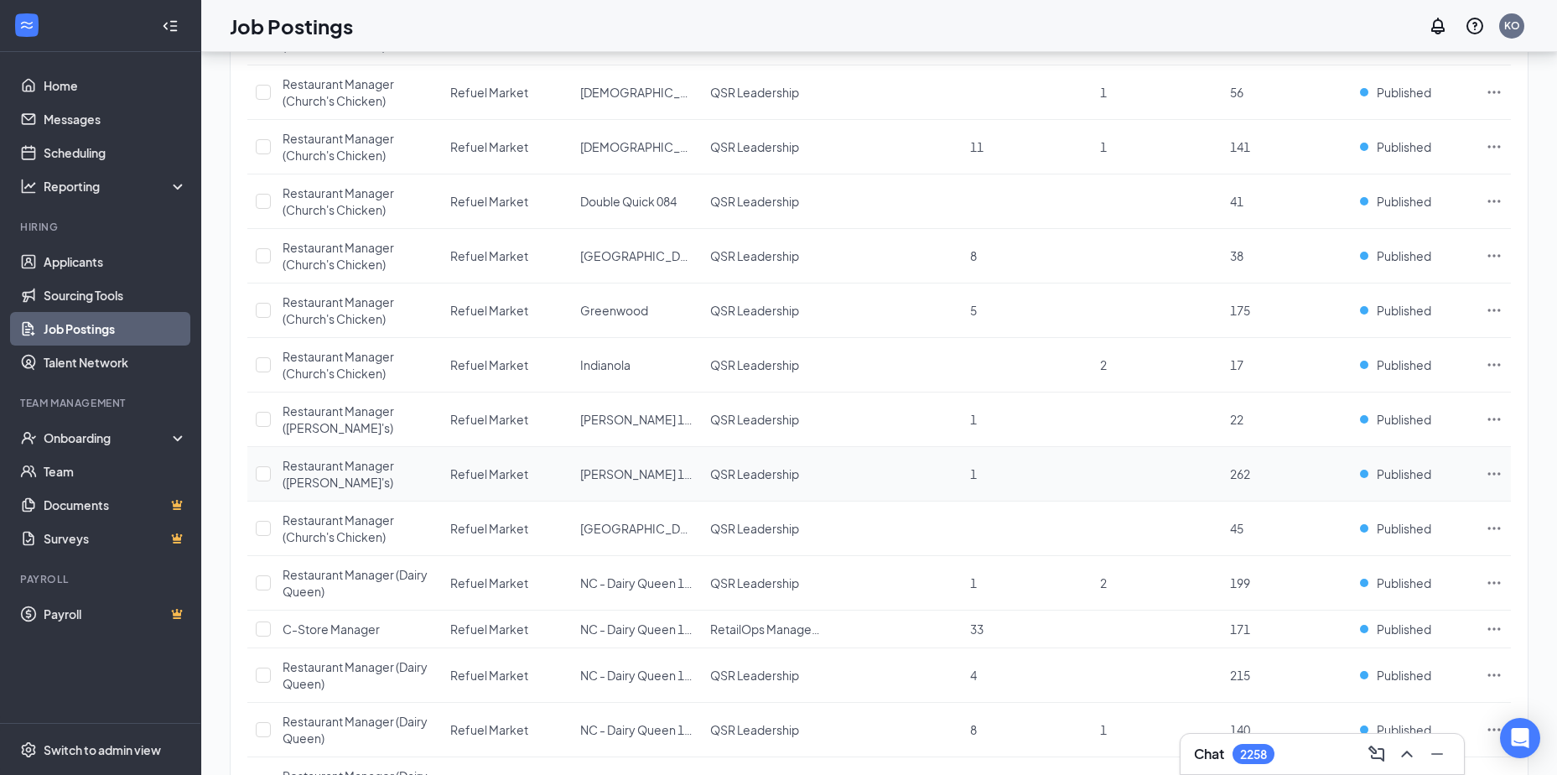
click at [1492, 471] on icon "Ellipses" at bounding box center [1494, 473] width 17 height 17
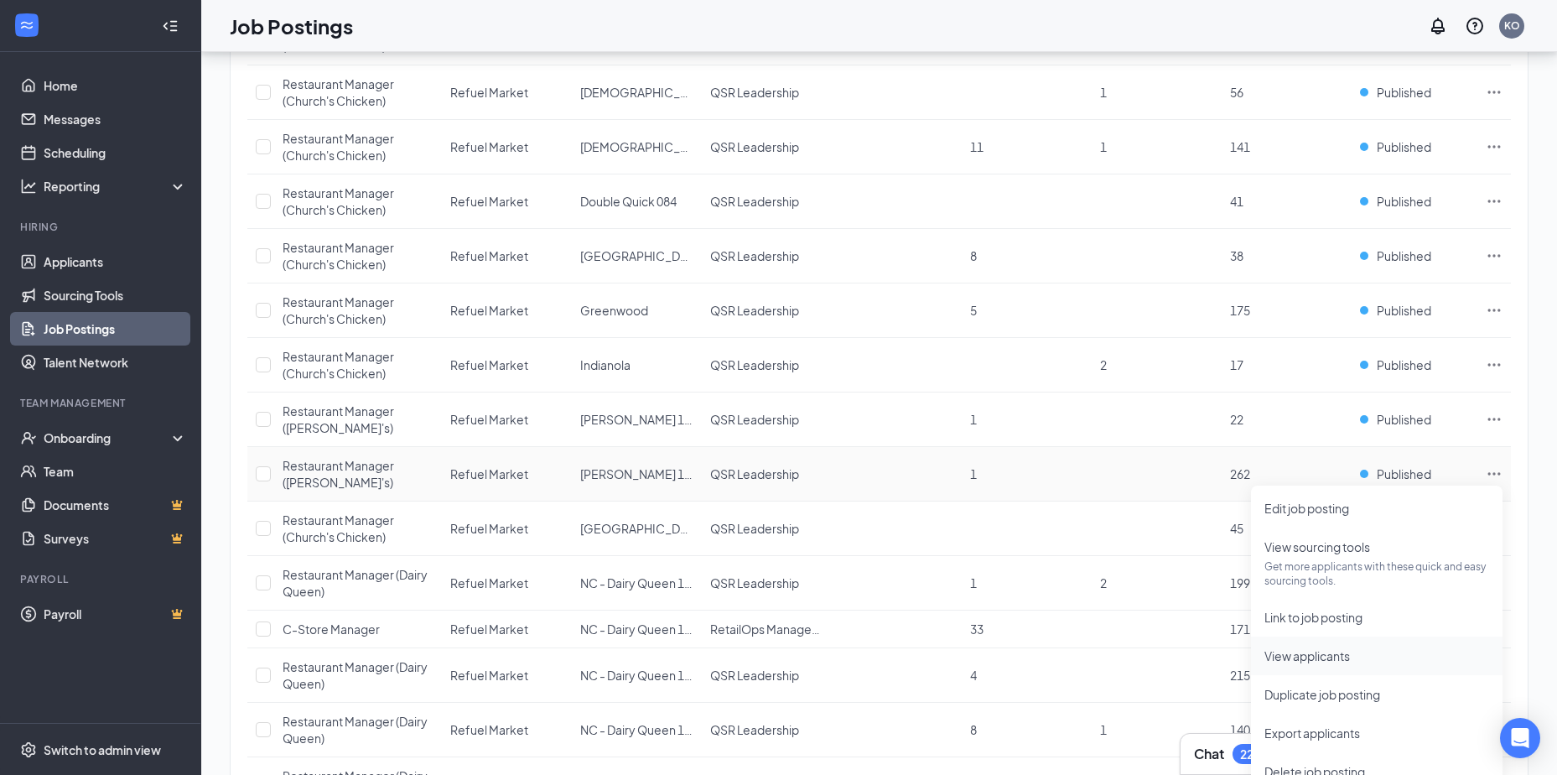
click at [1305, 660] on span "View applicants" at bounding box center [1307, 655] width 86 height 15
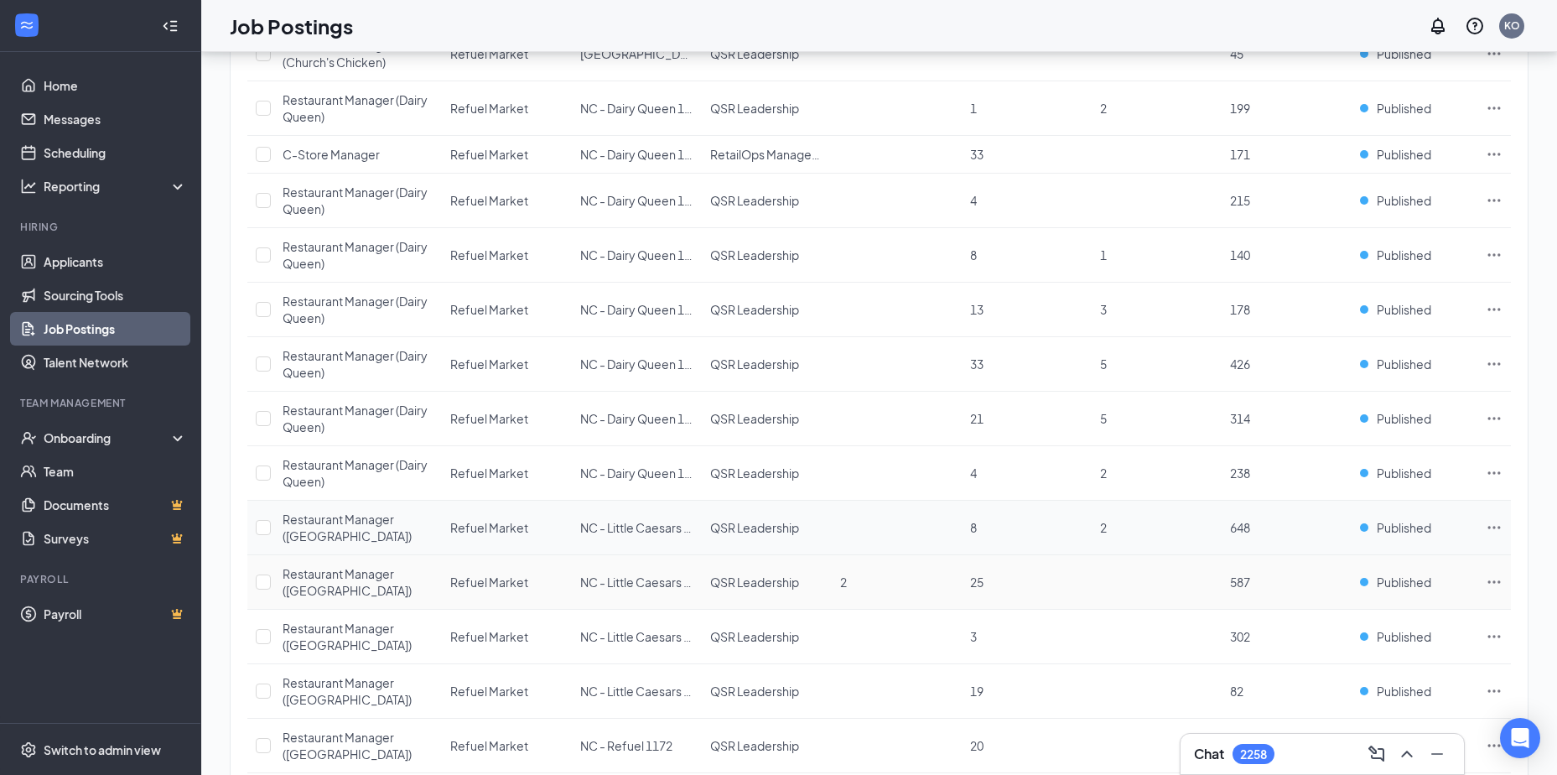
scroll to position [941, 0]
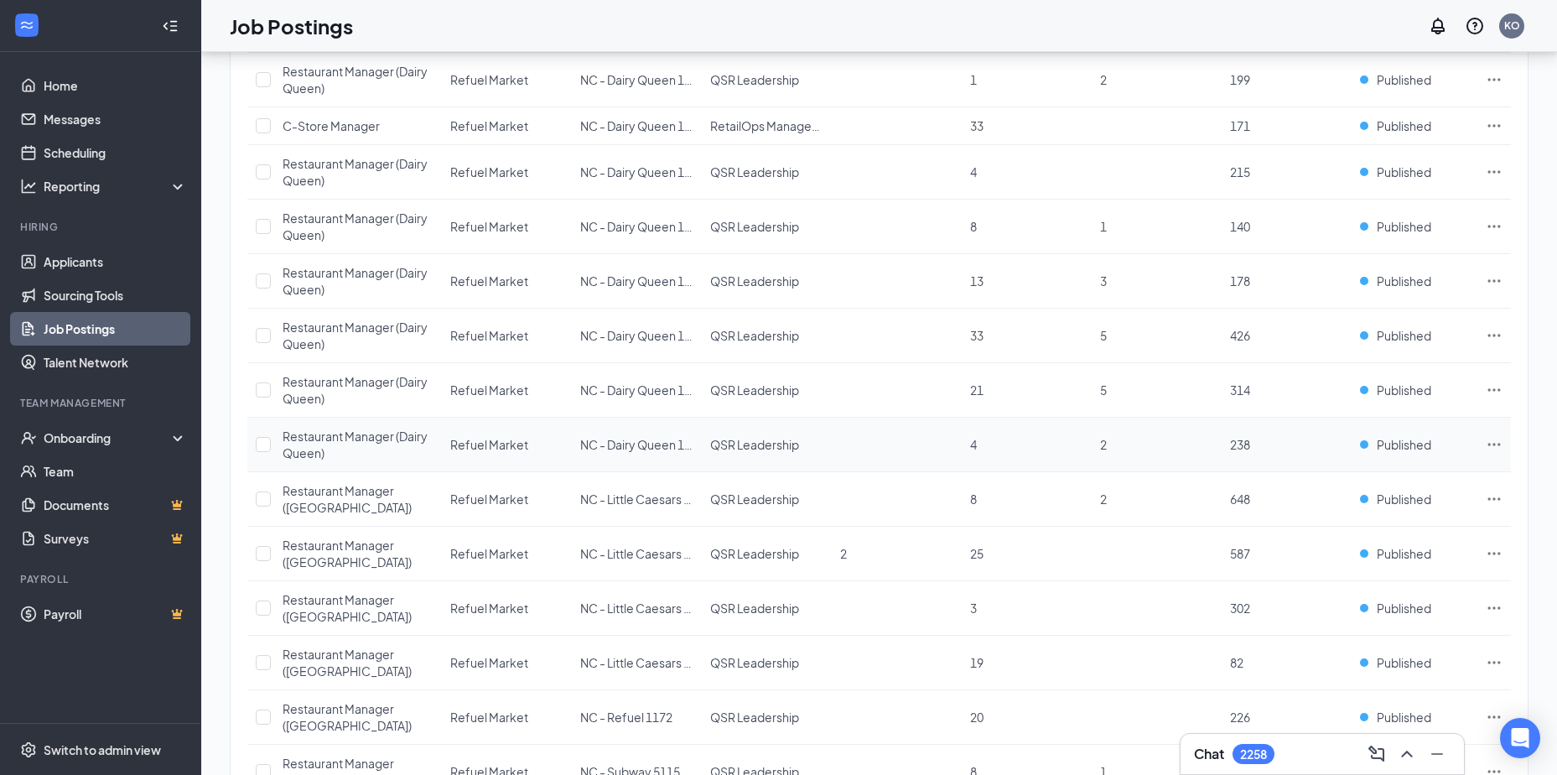
click at [1497, 443] on icon "Ellipses" at bounding box center [1494, 444] width 17 height 17
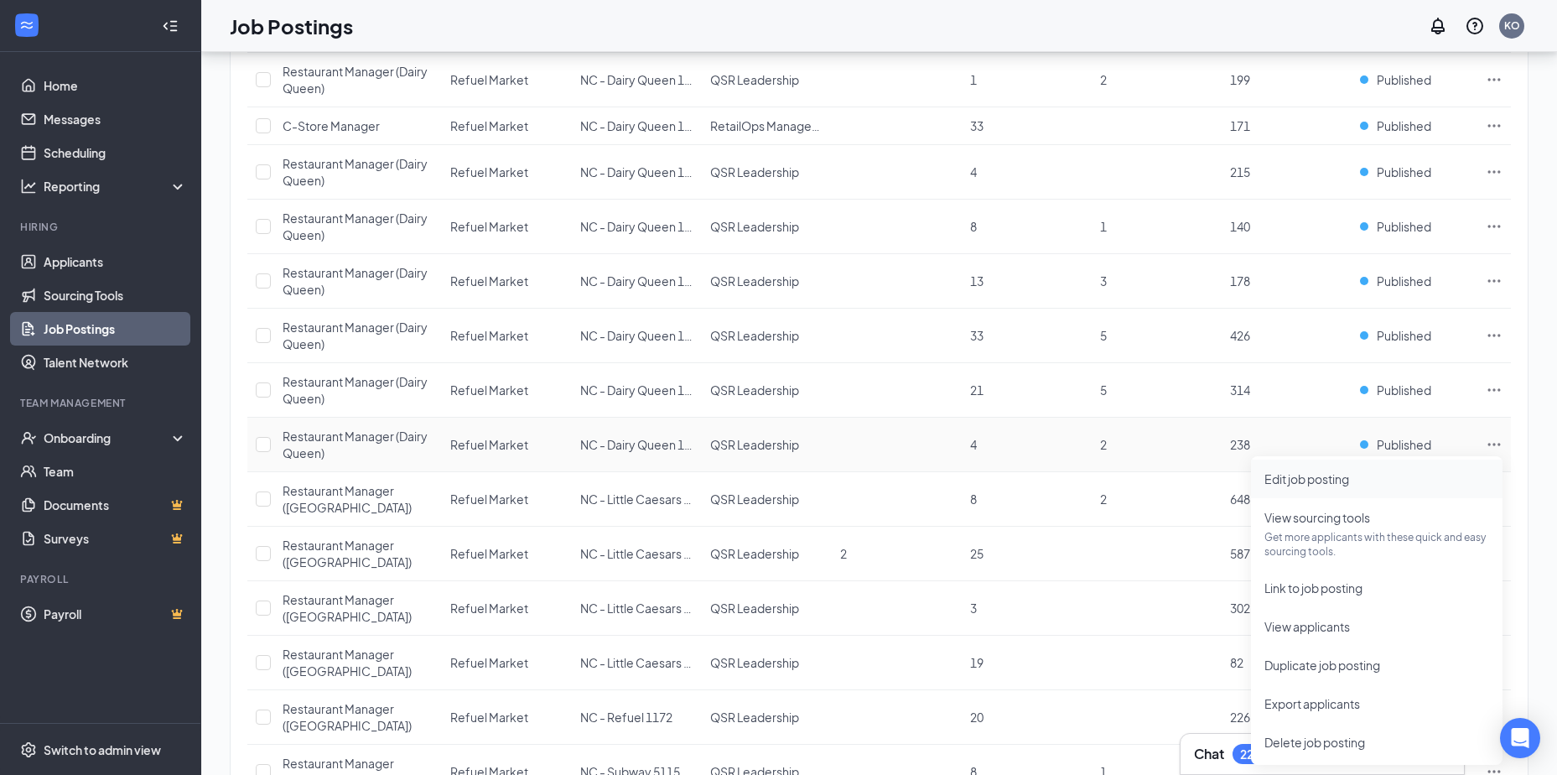
click at [1294, 474] on span "Edit job posting" at bounding box center [1306, 478] width 85 height 15
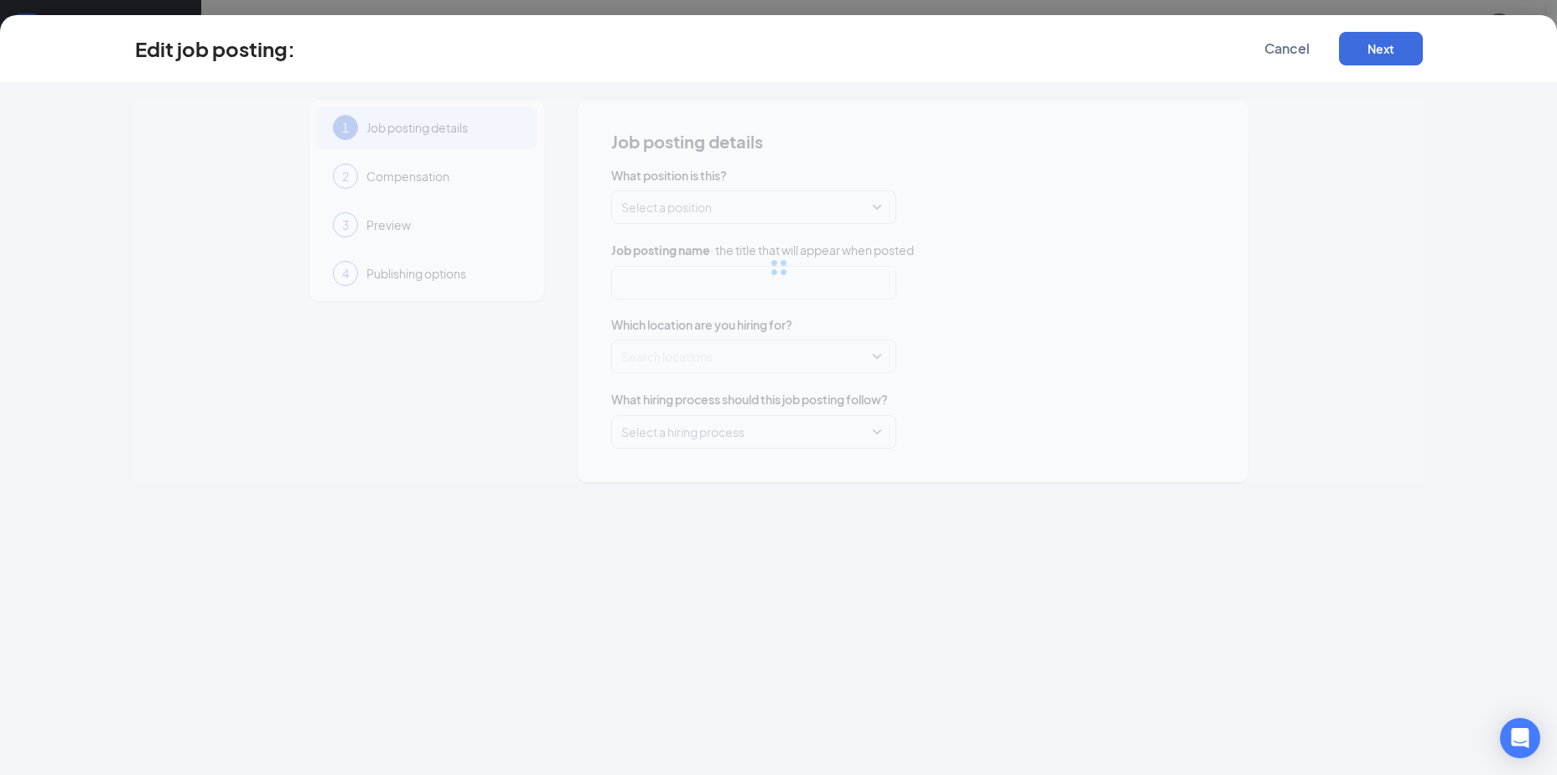
type input "Restaurant Manager (Dairy Queen)"
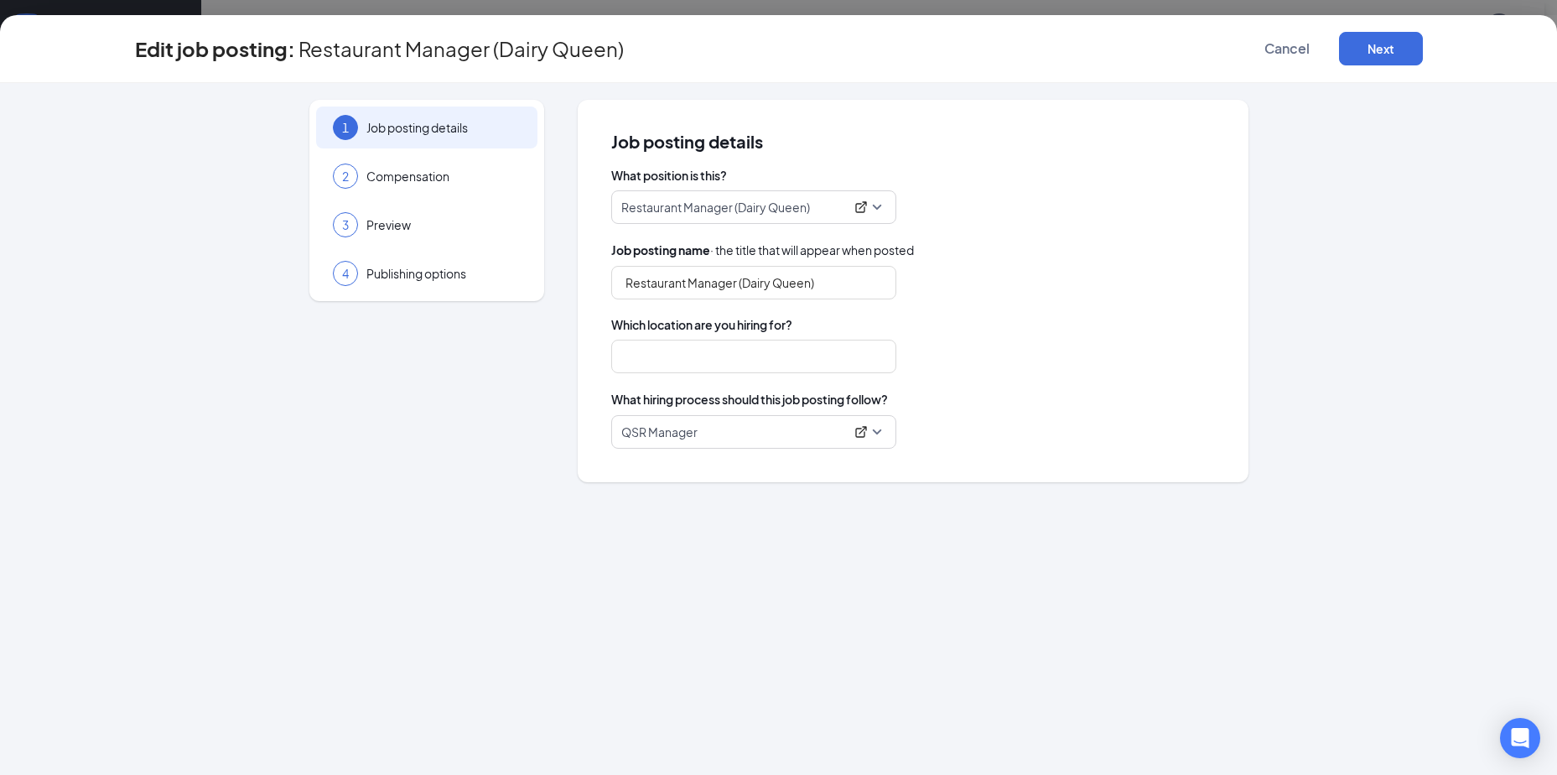
type input "NC - Dairy Queen 165"
click at [1299, 48] on span "Cancel" at bounding box center [1286, 48] width 45 height 17
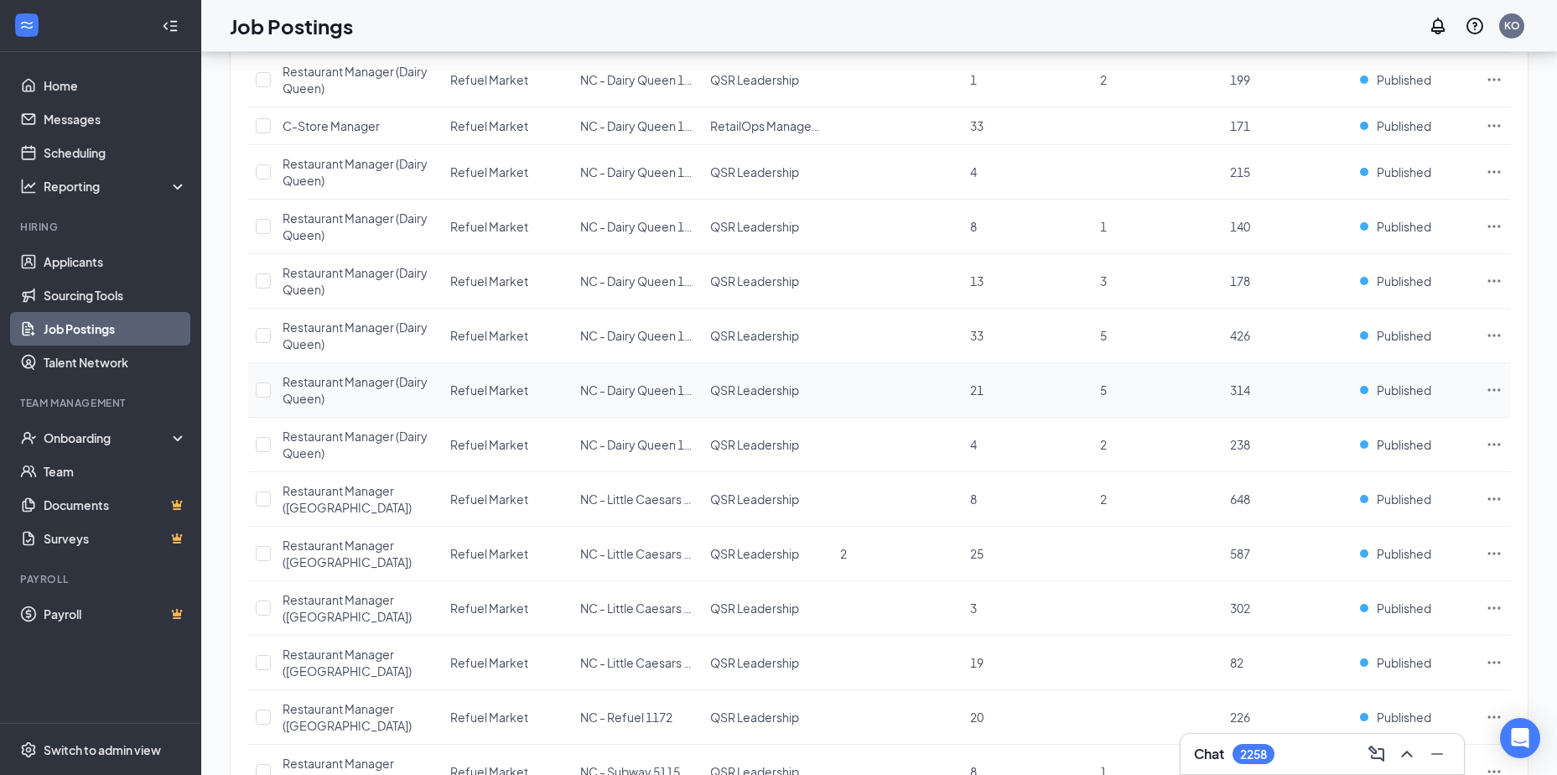
click at [1494, 385] on icon "Ellipses" at bounding box center [1494, 389] width 17 height 17
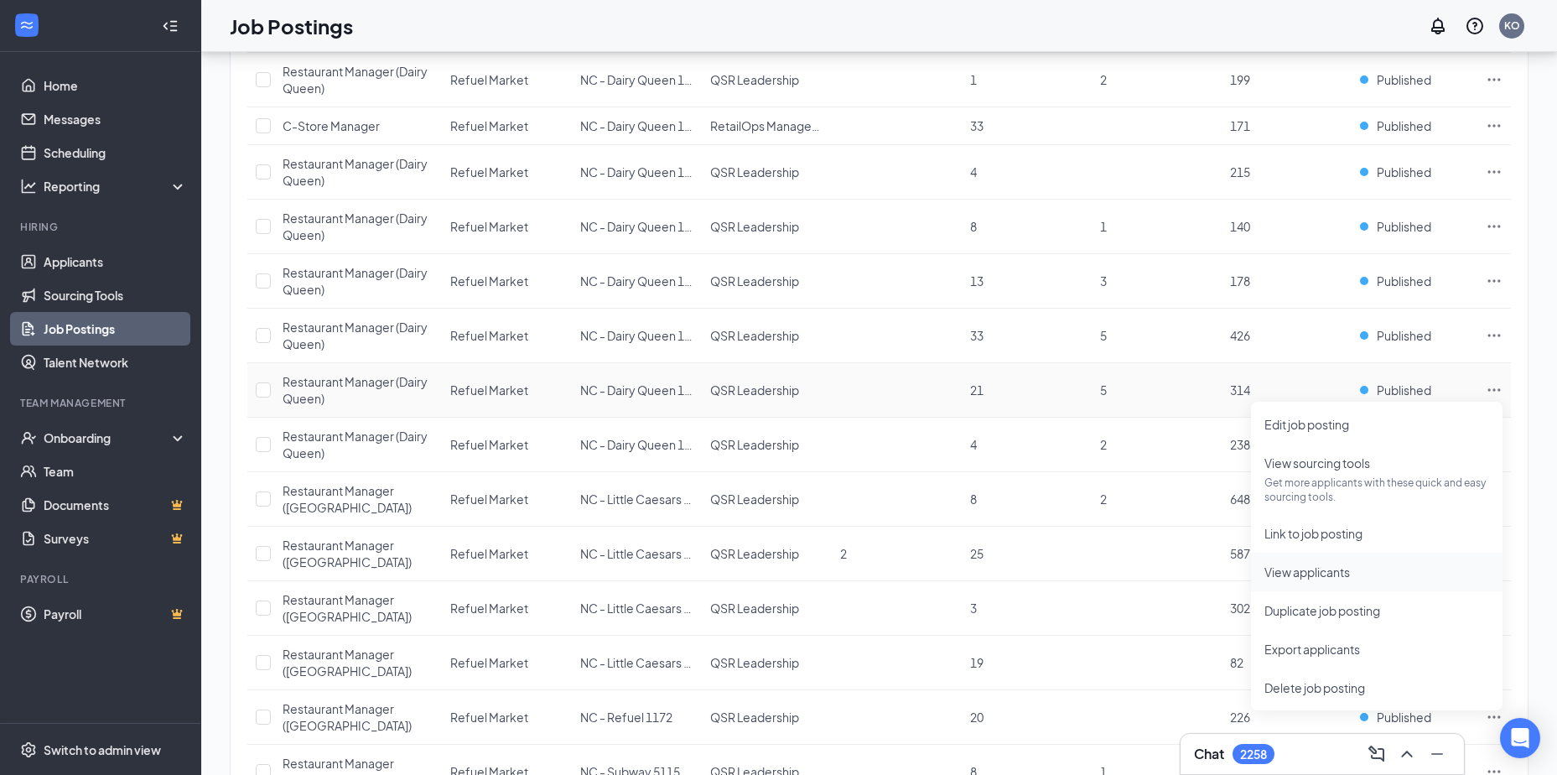
click at [1293, 575] on span "View applicants" at bounding box center [1307, 571] width 86 height 15
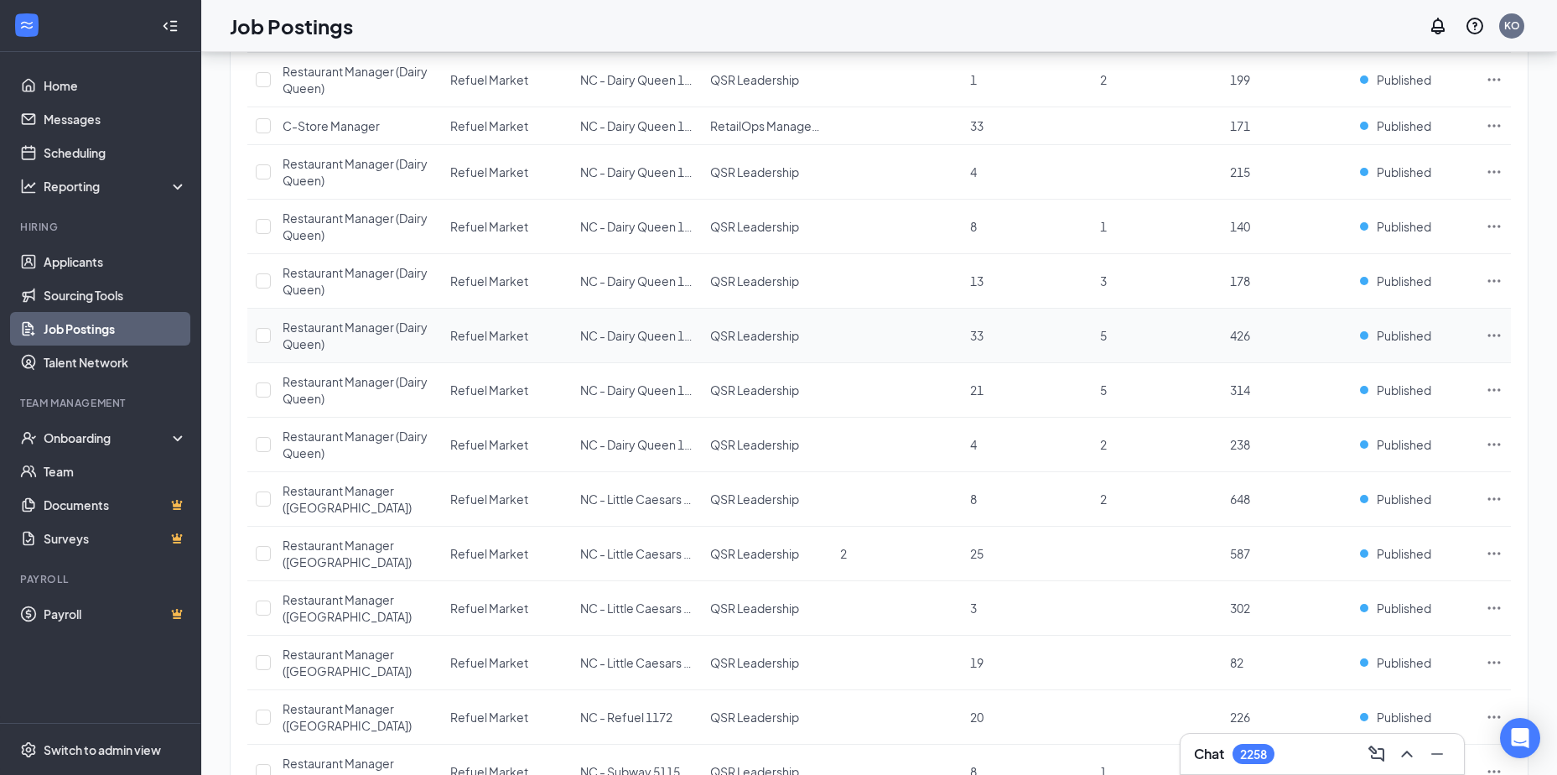
click at [1491, 334] on icon "Ellipses" at bounding box center [1494, 335] width 17 height 17
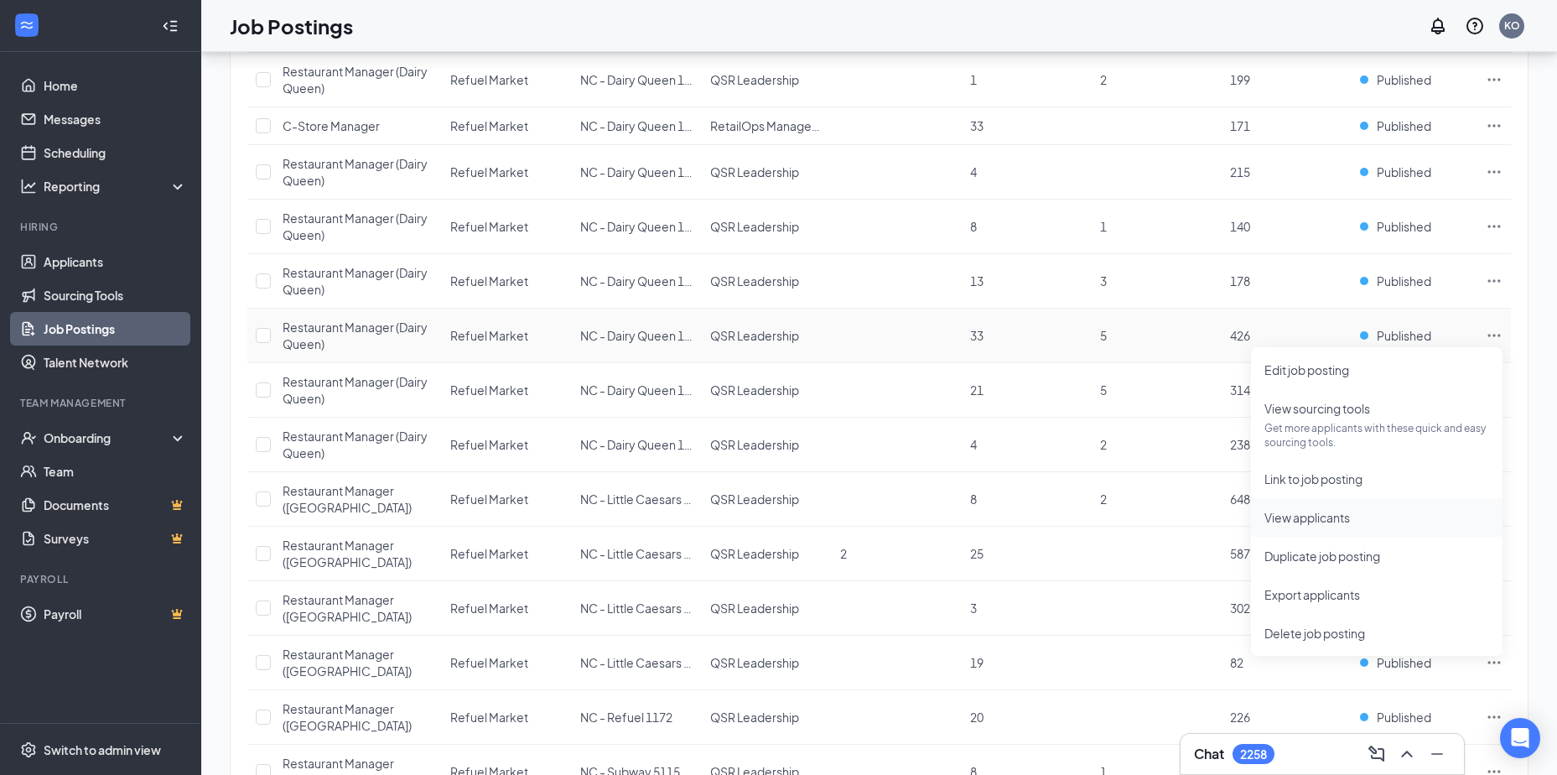
click at [1289, 511] on span "View applicants" at bounding box center [1307, 517] width 86 height 15
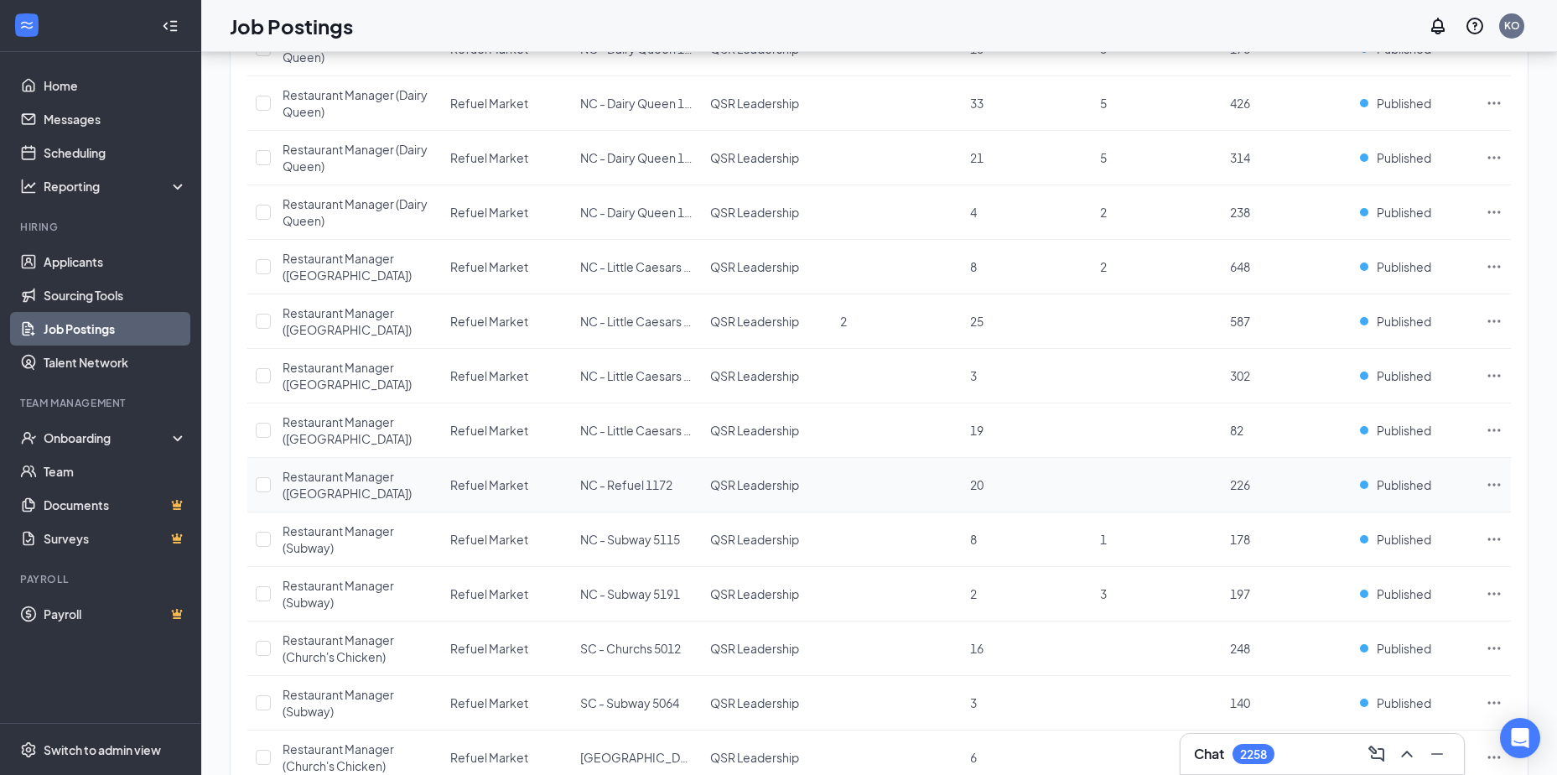
scroll to position [1277, 0]
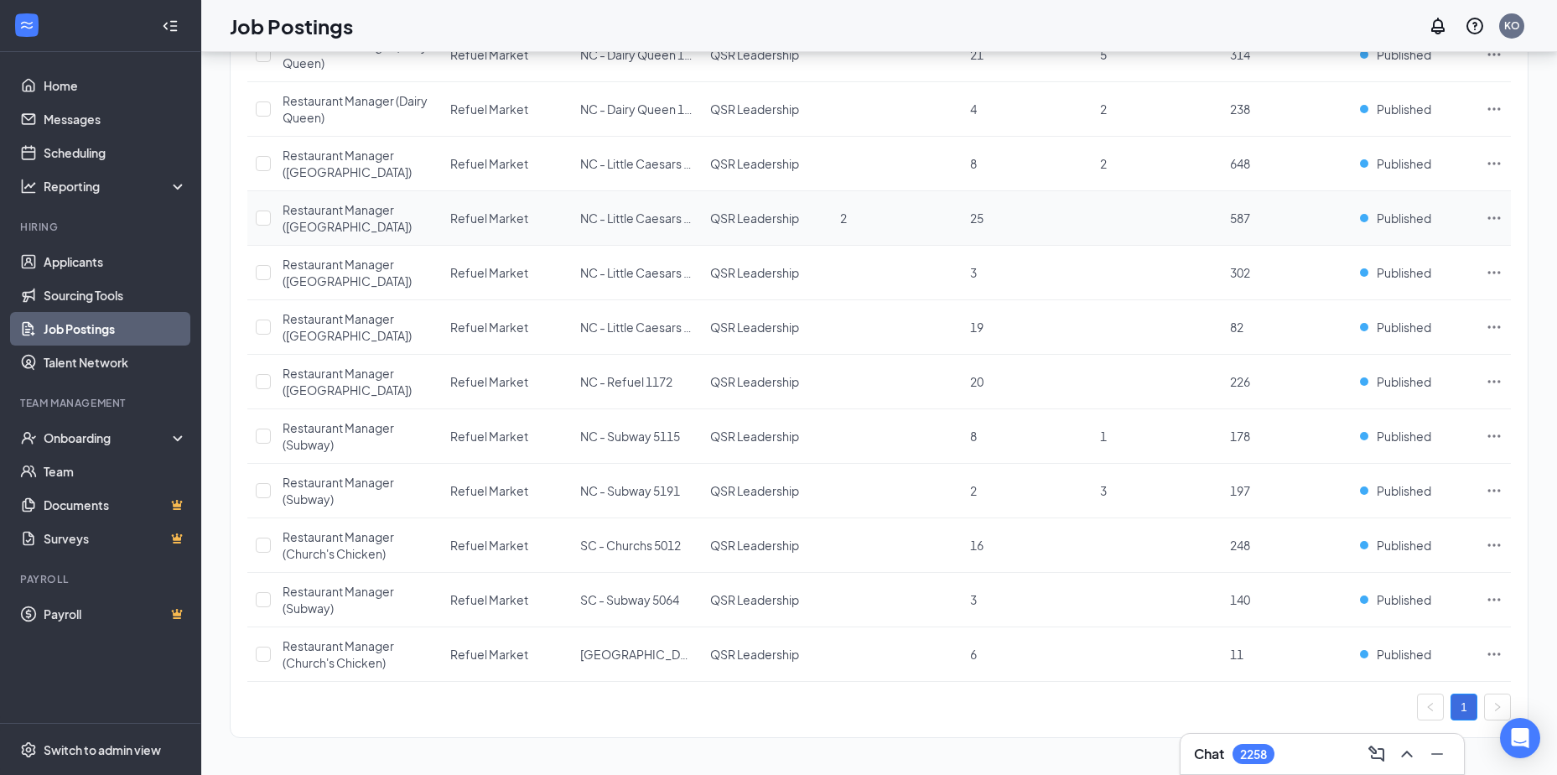
click at [1492, 214] on icon "Ellipses" at bounding box center [1494, 218] width 17 height 17
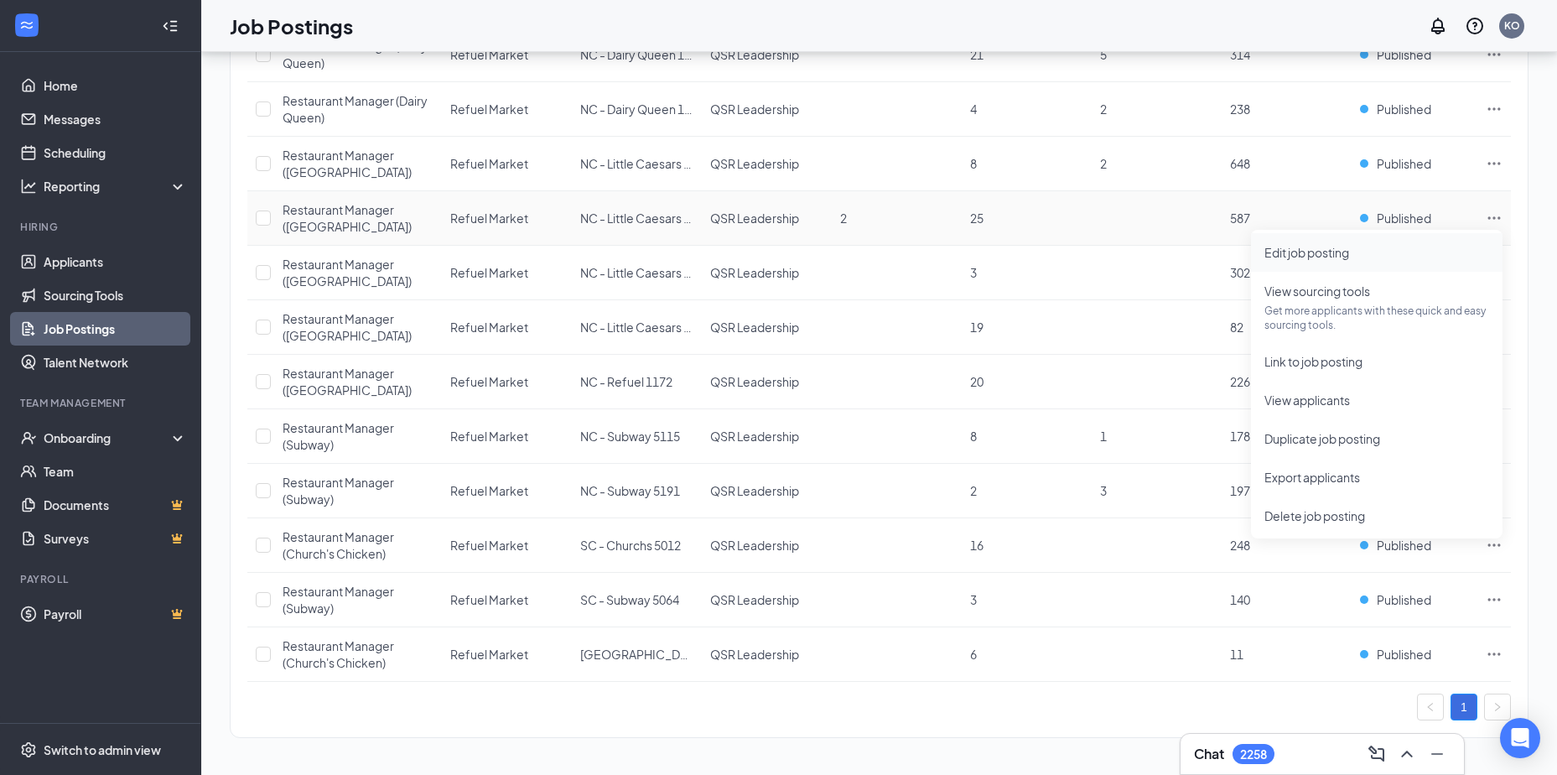
click at [1314, 257] on span "Edit job posting" at bounding box center [1306, 252] width 85 height 15
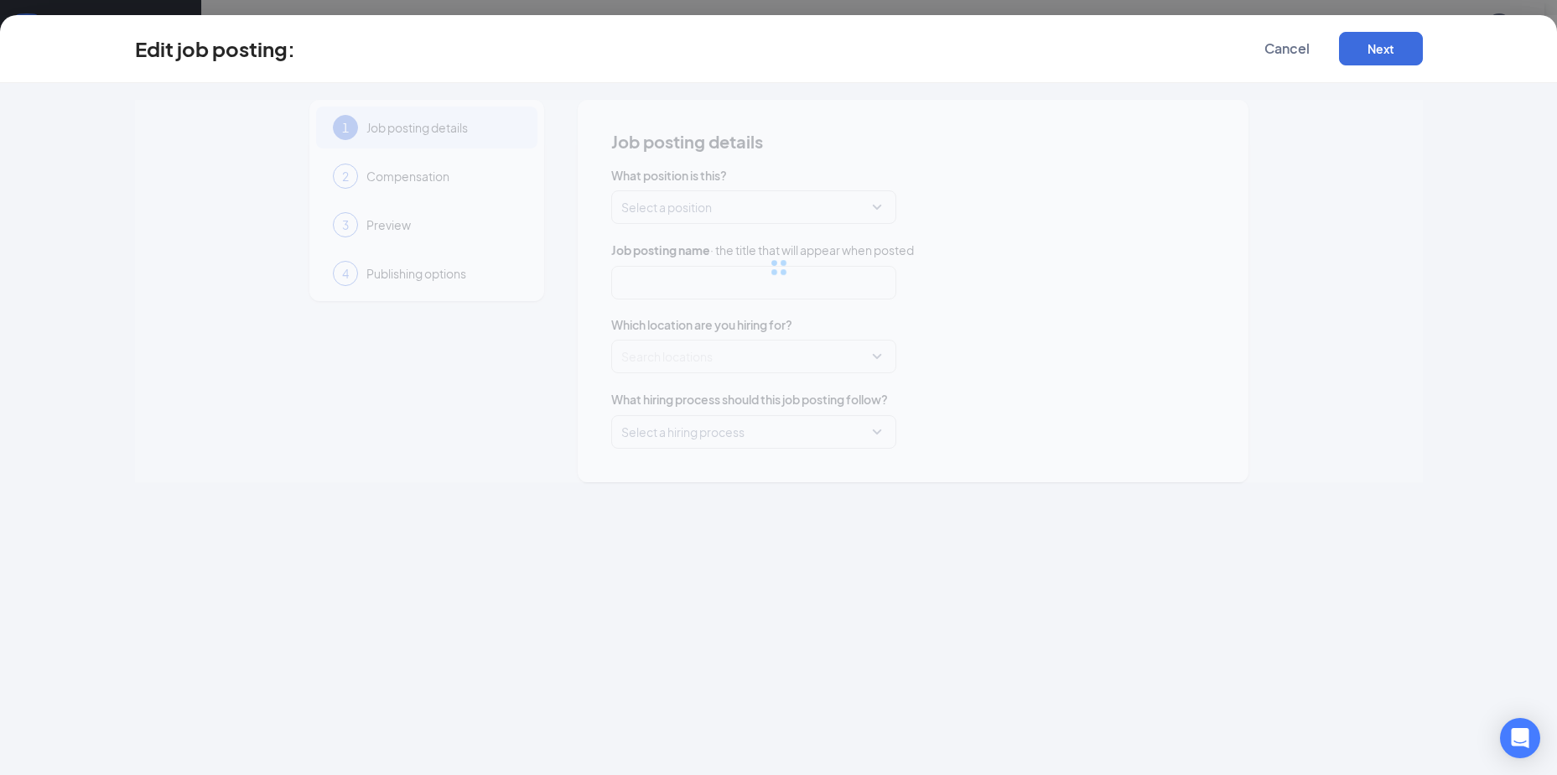
type input "Restaurant Manager ([GEOGRAPHIC_DATA])"
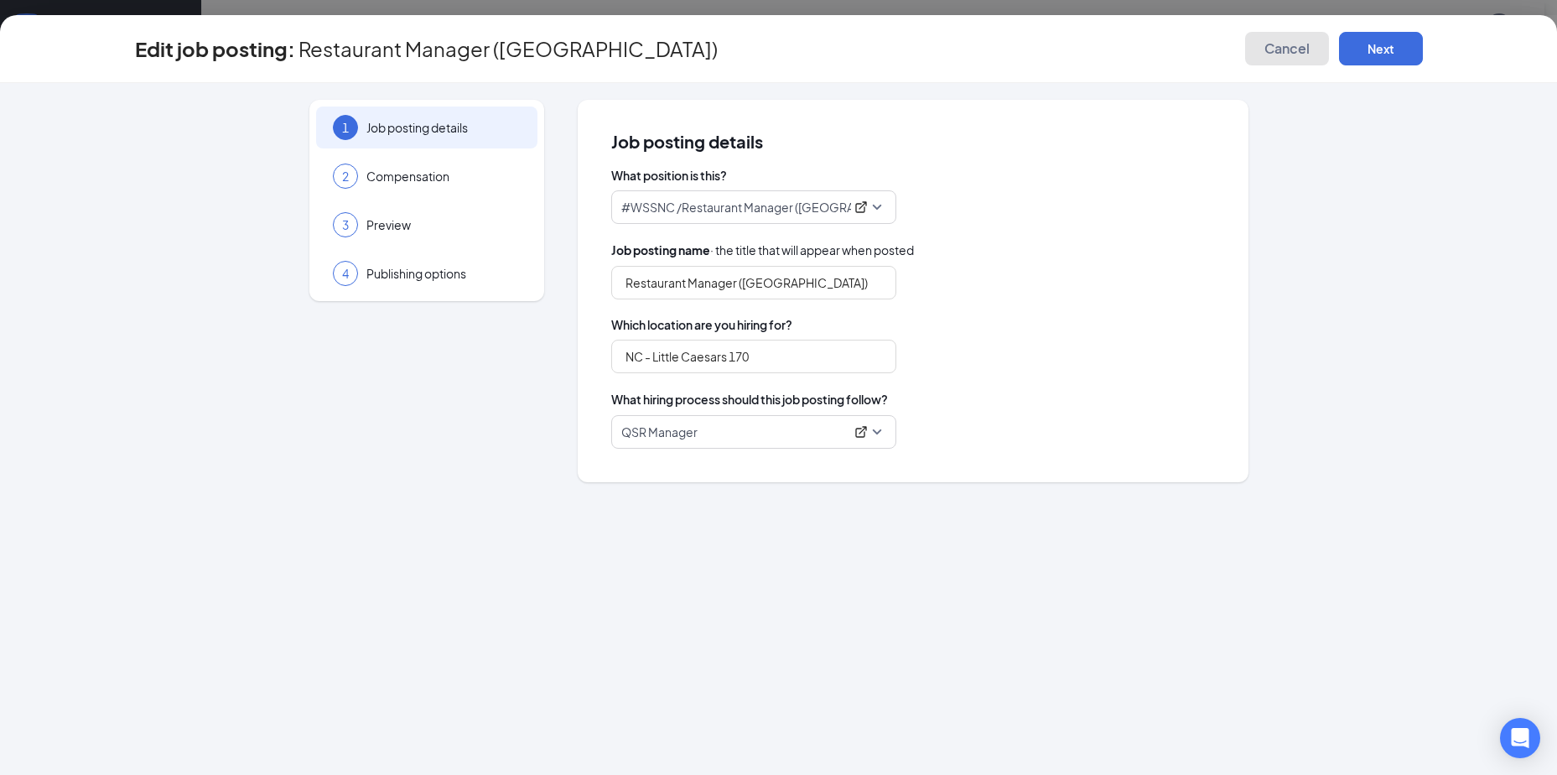
click at [1299, 49] on span "Cancel" at bounding box center [1286, 48] width 45 height 17
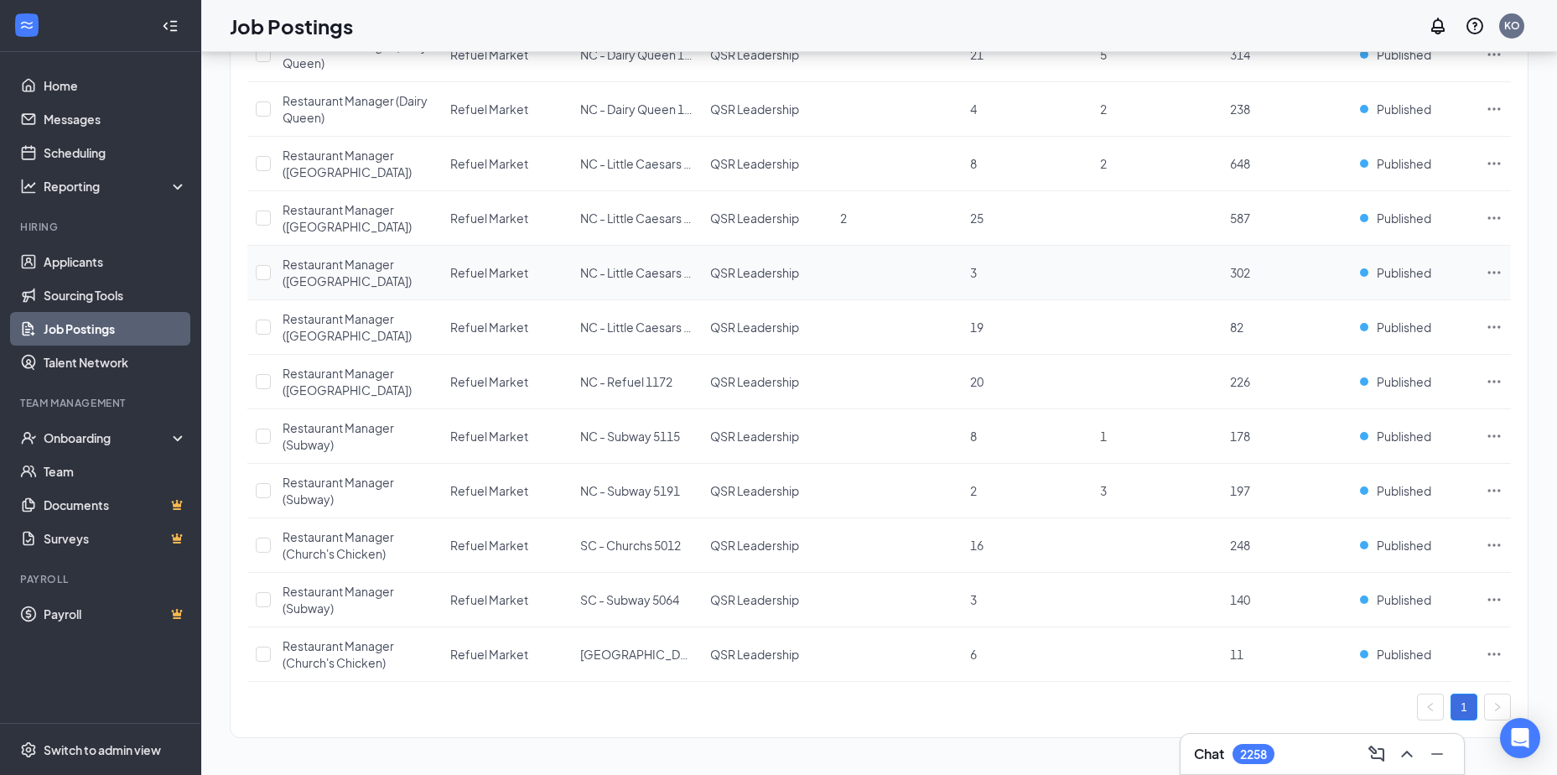
click at [1498, 268] on icon "Ellipses" at bounding box center [1494, 272] width 17 height 17
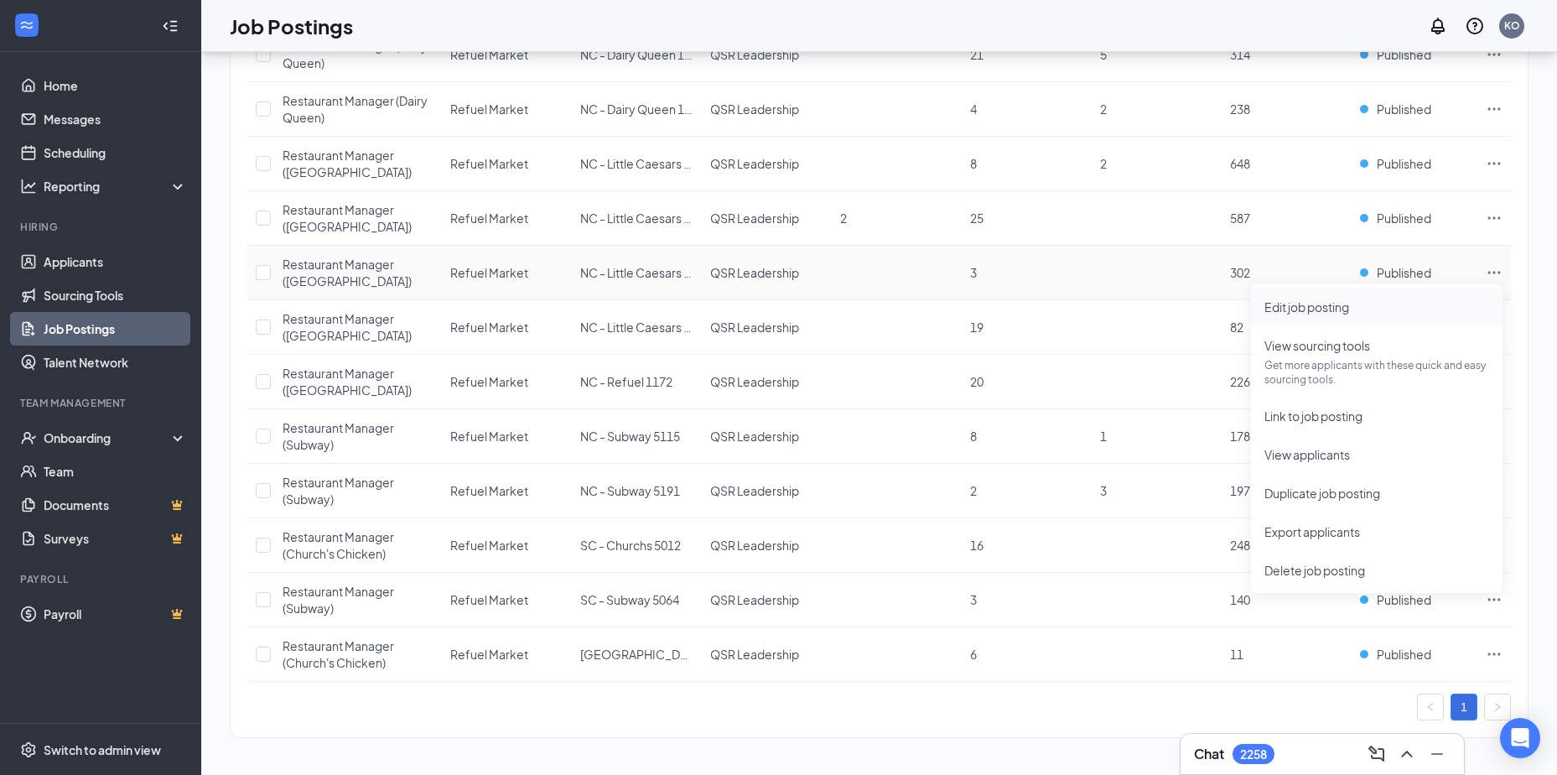
click at [1279, 306] on span "Edit job posting" at bounding box center [1306, 306] width 85 height 15
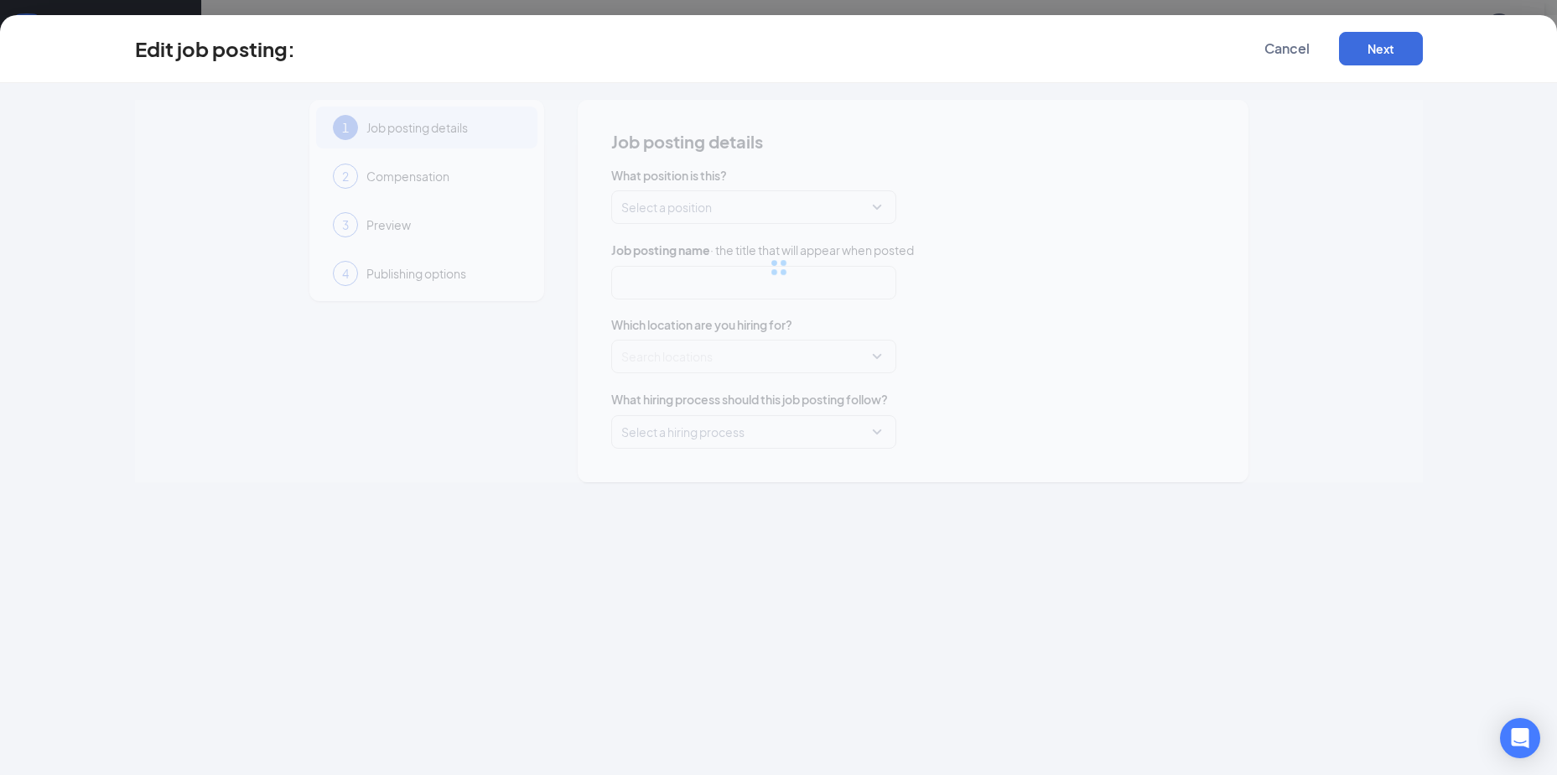
type input "Restaurant Manager ([GEOGRAPHIC_DATA])"
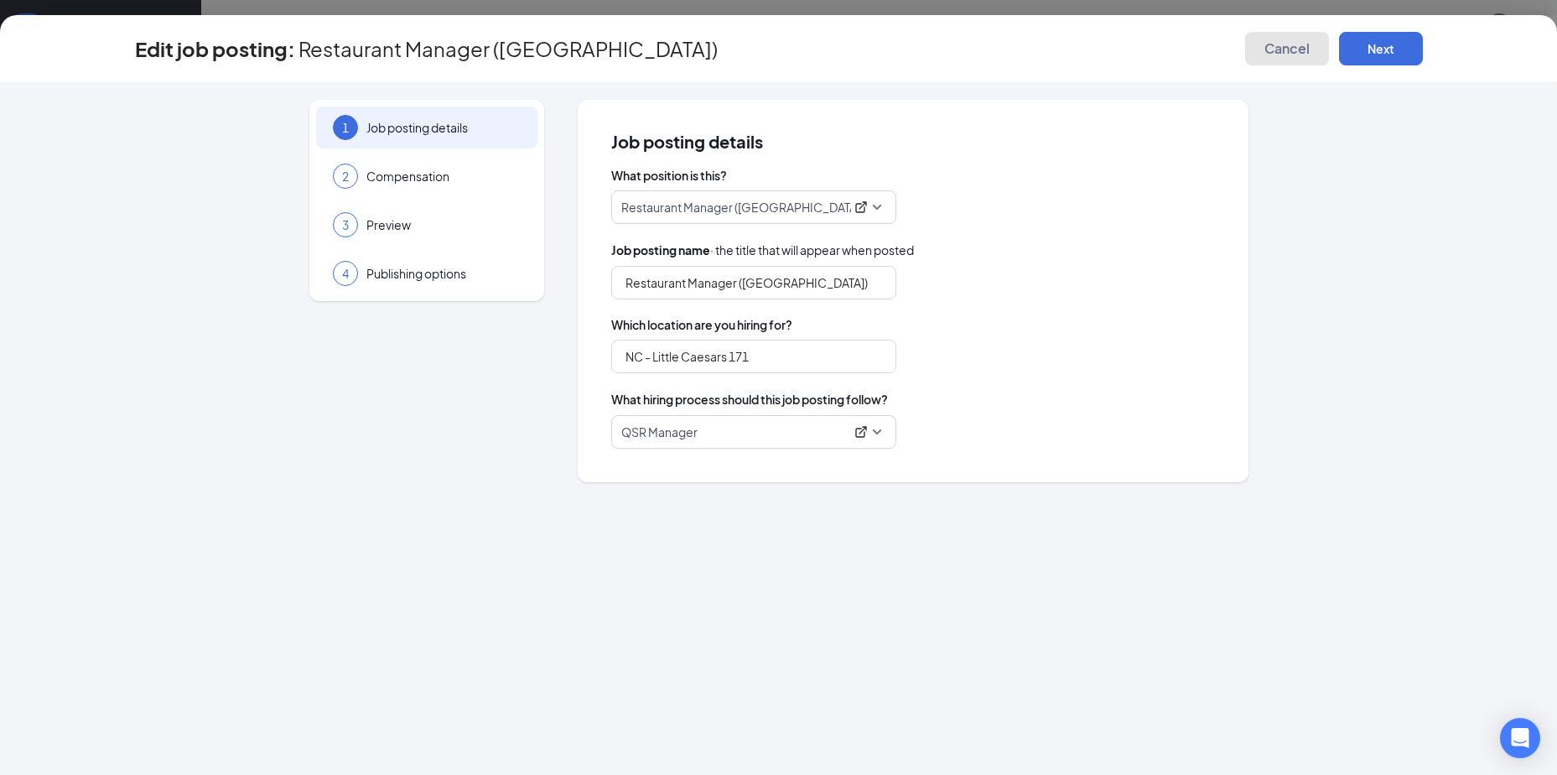
click at [1294, 46] on span "Cancel" at bounding box center [1286, 48] width 45 height 17
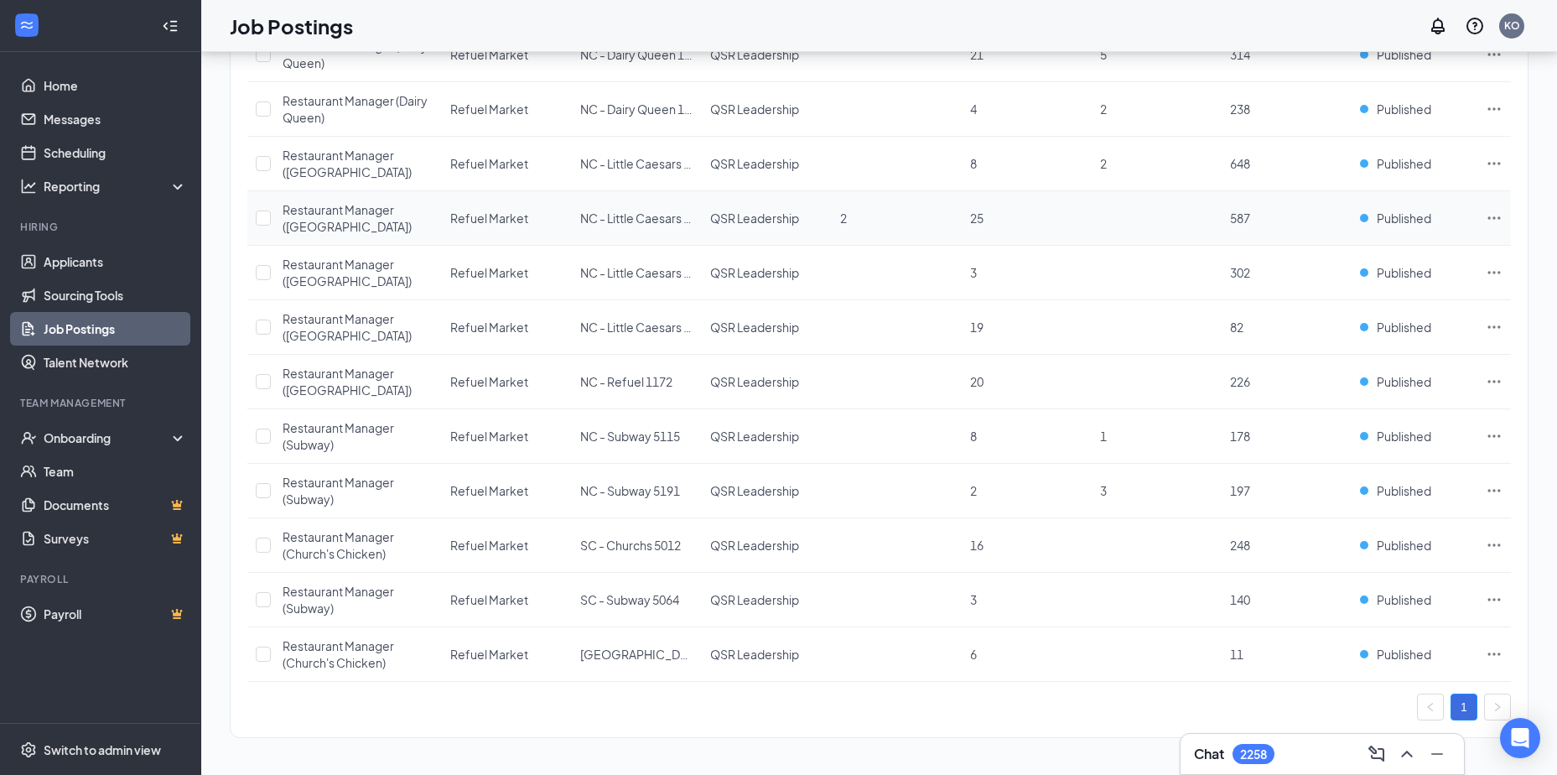
click at [1493, 216] on icon "Ellipses" at bounding box center [1494, 218] width 17 height 17
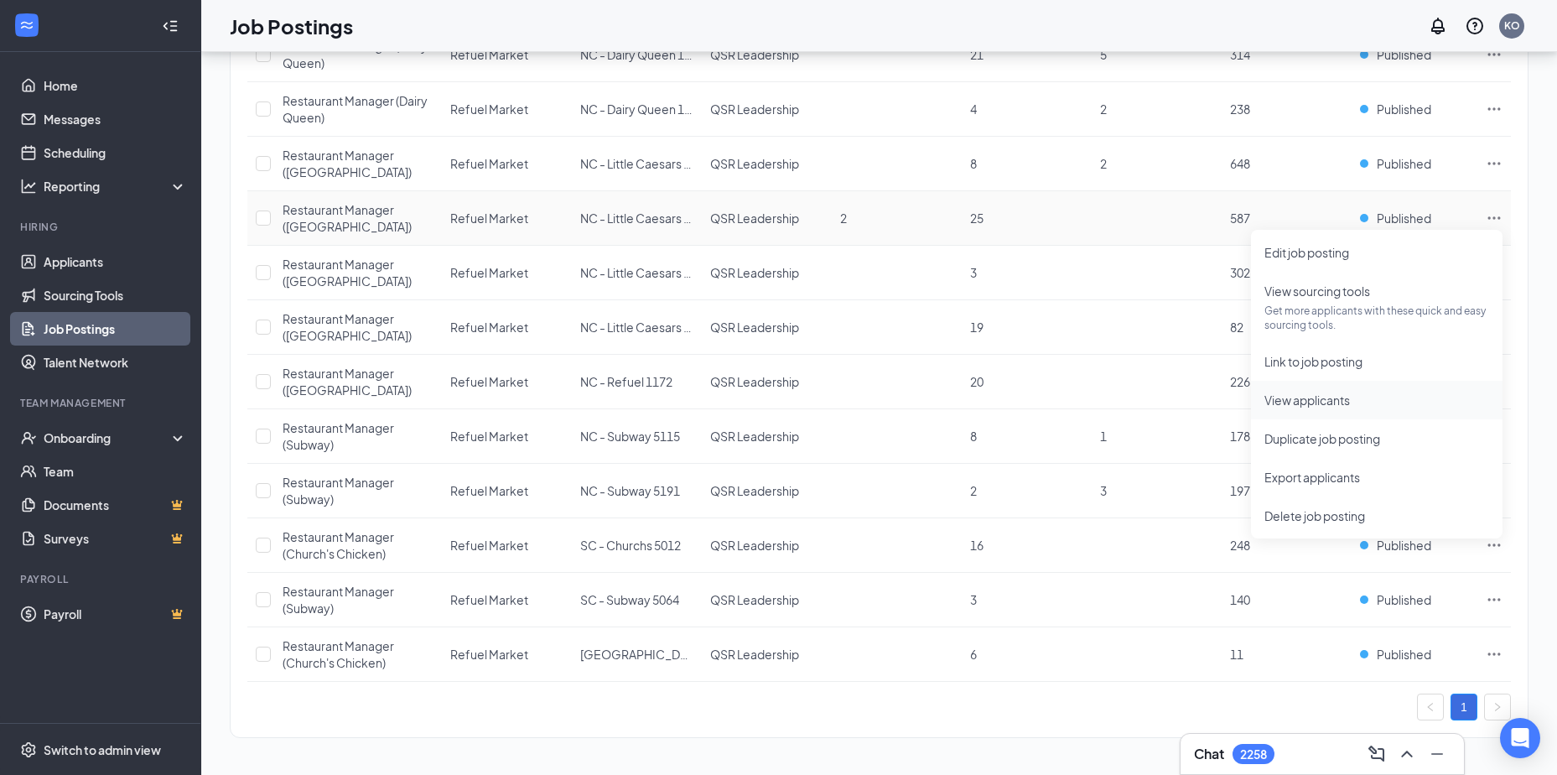
click at [1275, 402] on span "View applicants" at bounding box center [1307, 399] width 86 height 15
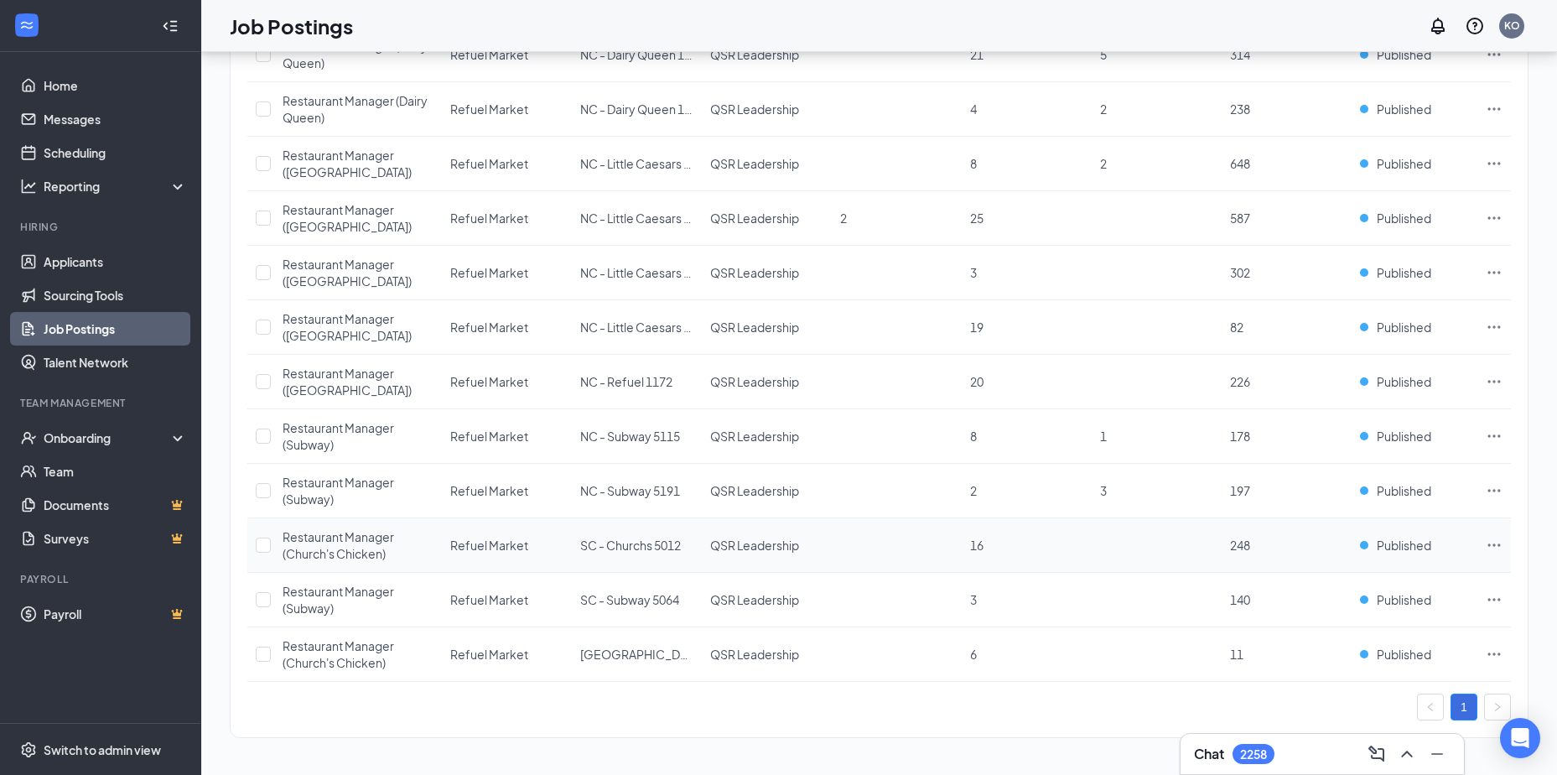
click at [1500, 542] on icon "Ellipses" at bounding box center [1494, 545] width 17 height 17
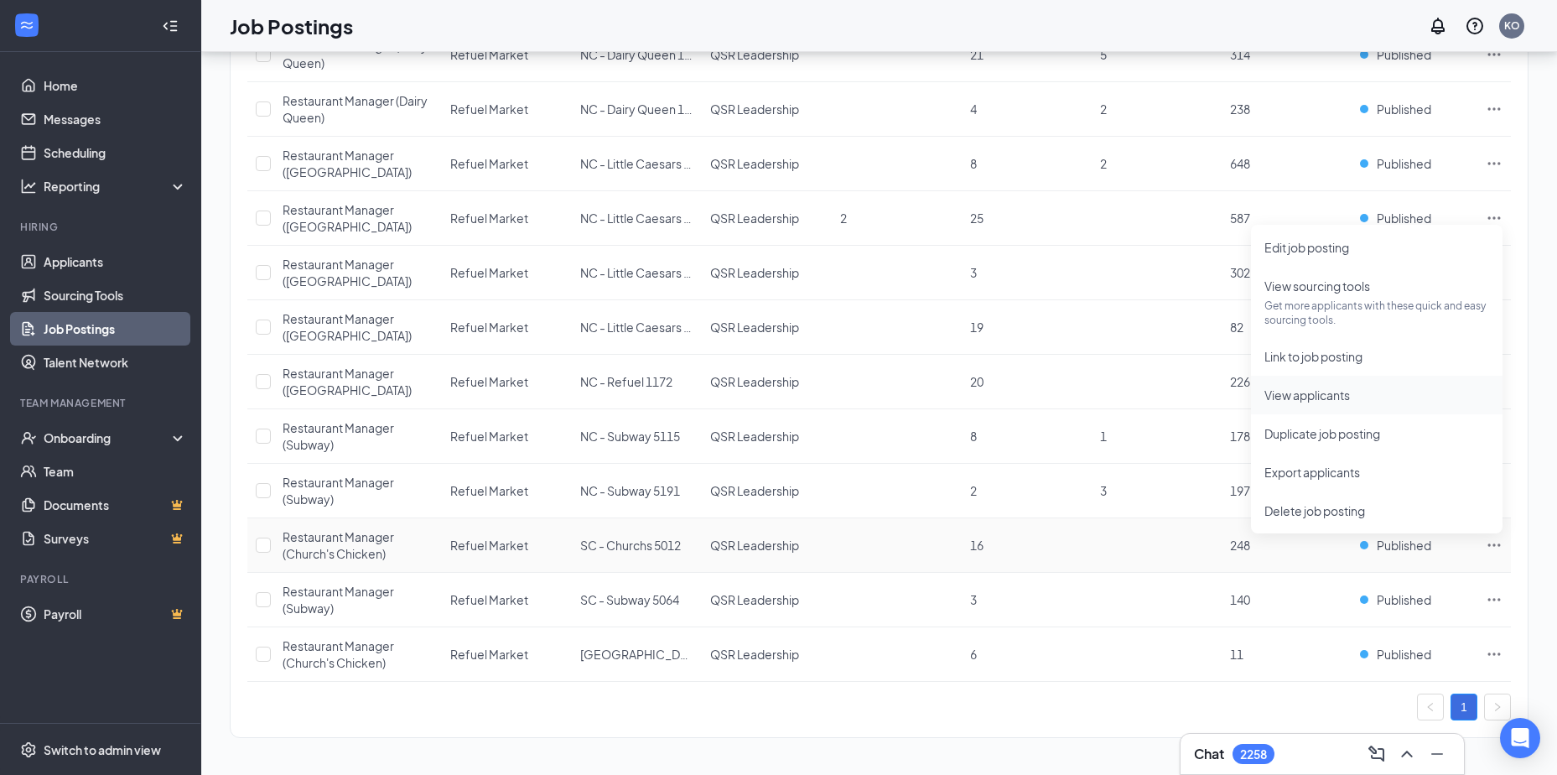
click at [1291, 408] on li "View applicants" at bounding box center [1377, 395] width 252 height 39
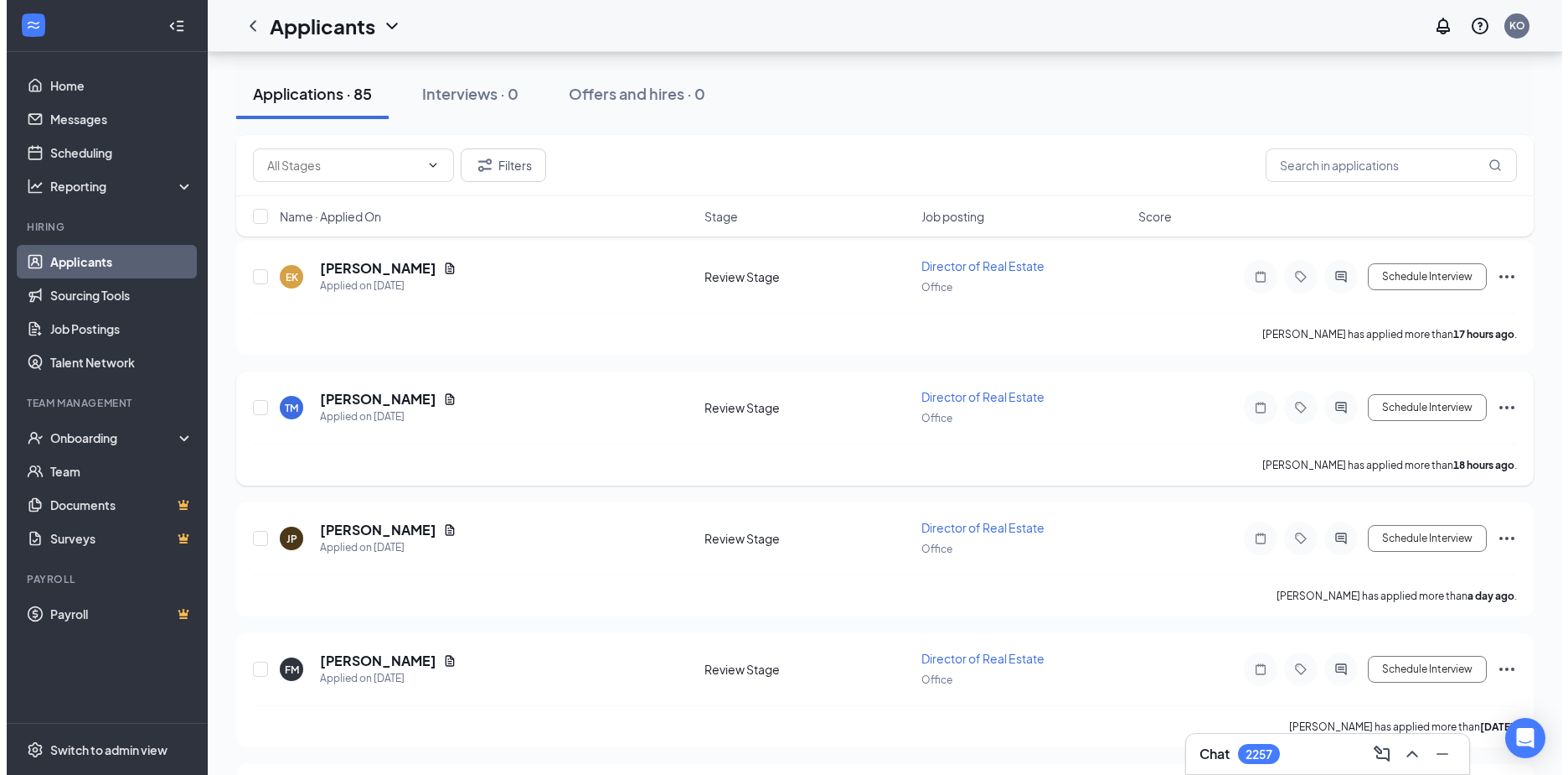
scroll to position [587, 0]
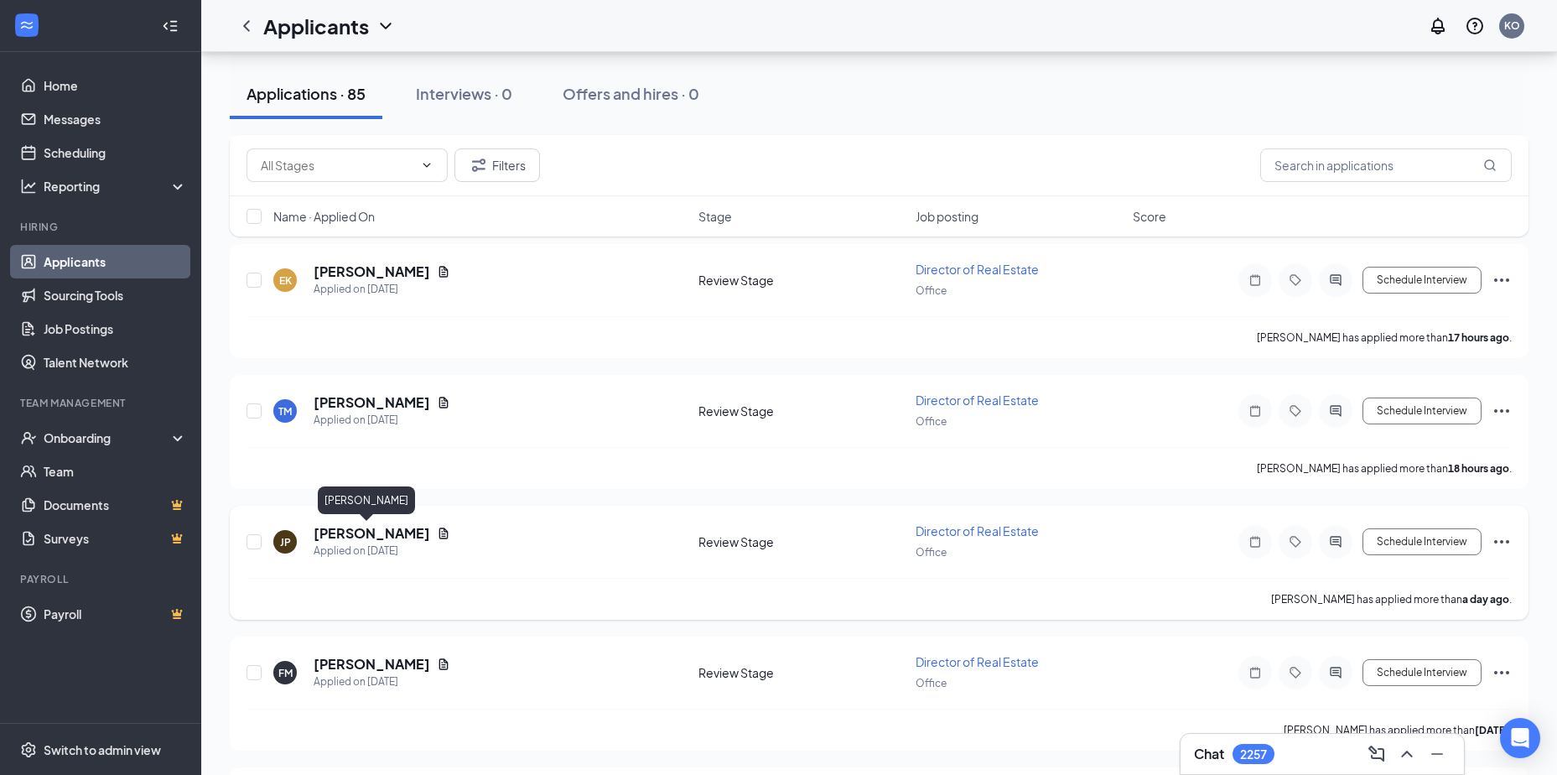
click at [349, 535] on h5 "Jordan Pace" at bounding box center [372, 533] width 117 height 18
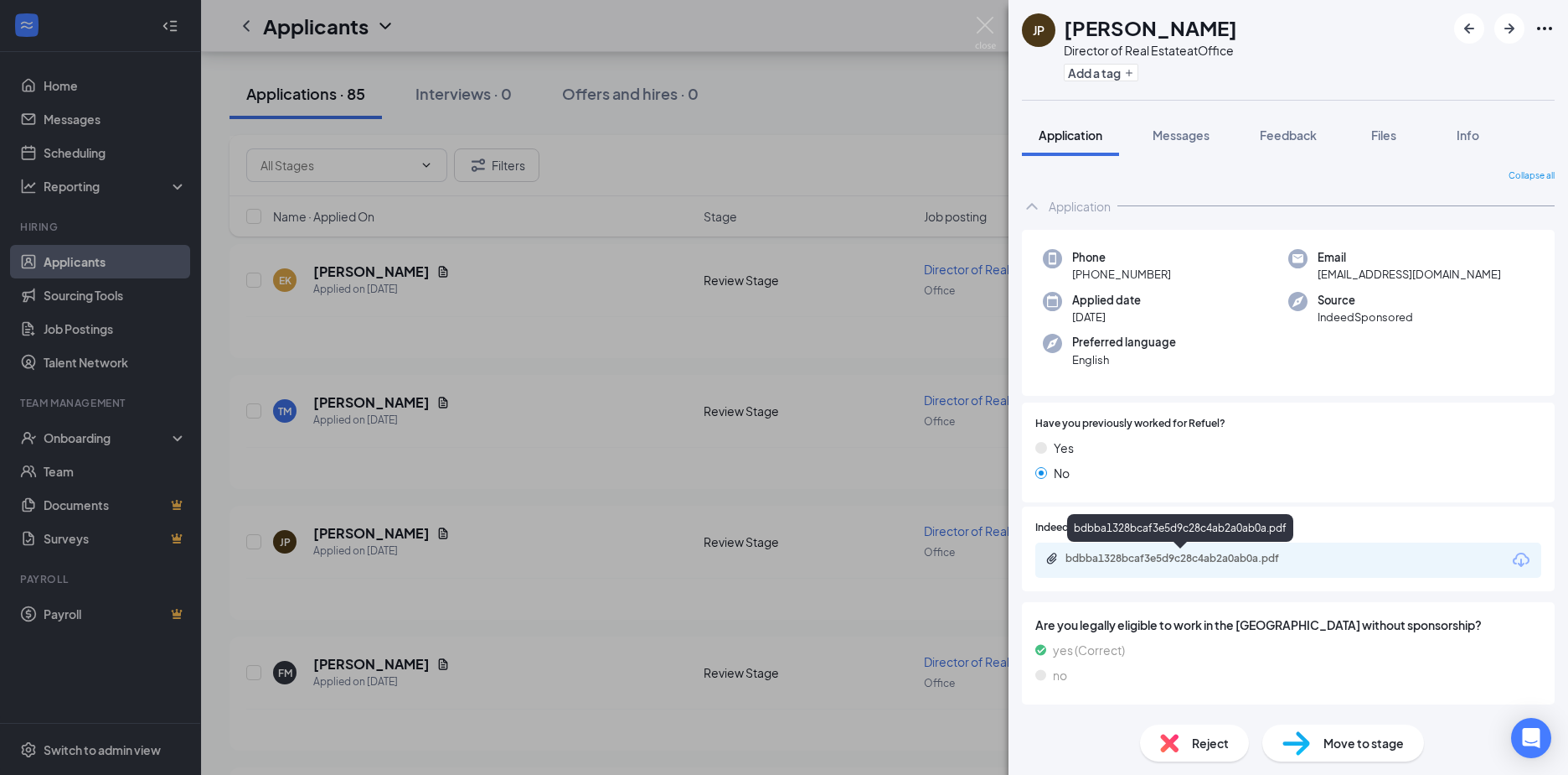
click at [1117, 559] on div "bdbba1328bcaf3e5d9c28c4ab2a0ab0a.pdf" at bounding box center [1182, 558] width 235 height 13
click at [370, 403] on div "JP Jordan Pace Director of Real Estate at Office Add a tag Application Messages…" at bounding box center [784, 387] width 1568 height 775
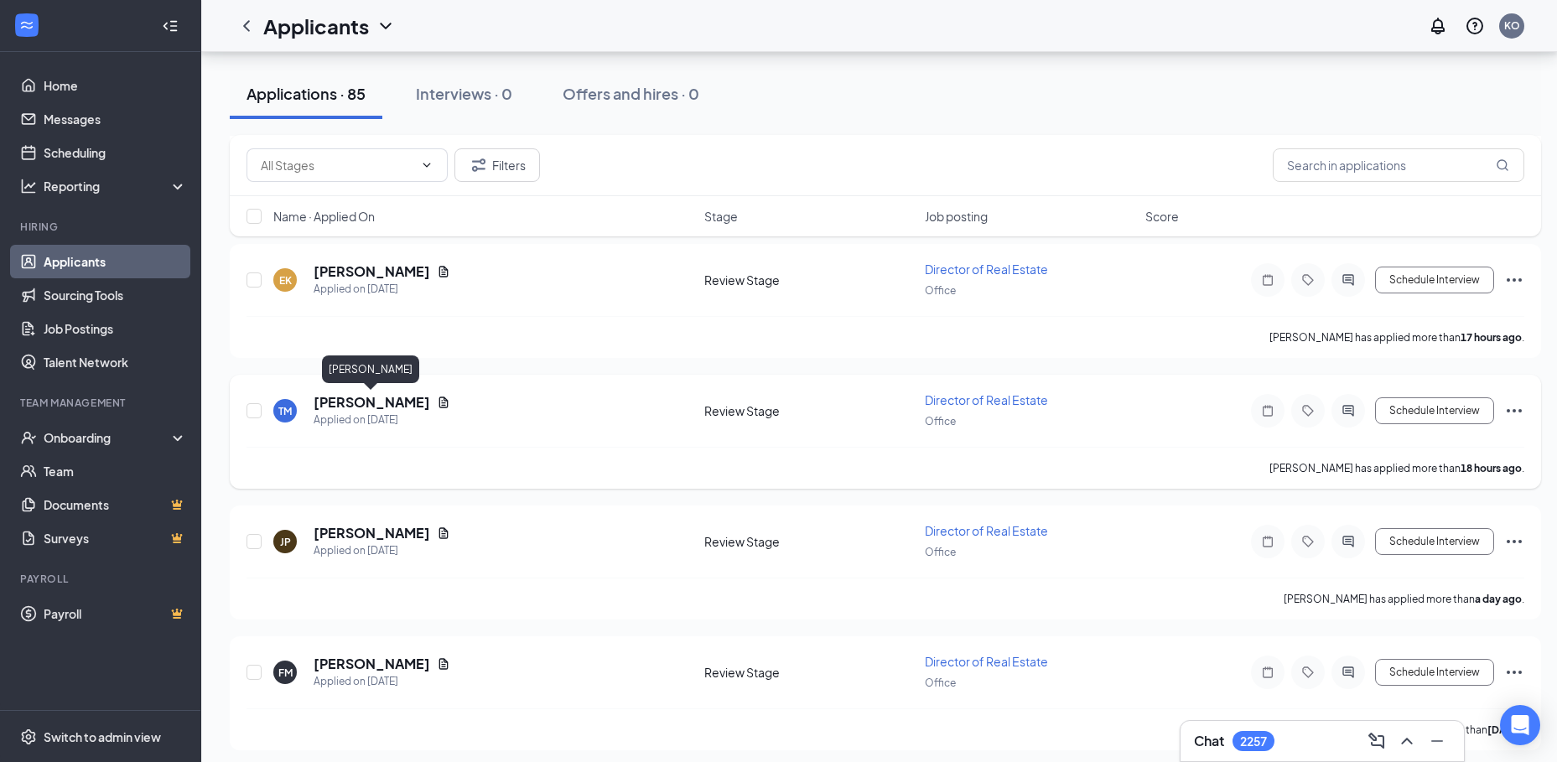
click at [375, 401] on h5 "Tyrell McPherson" at bounding box center [372, 402] width 117 height 18
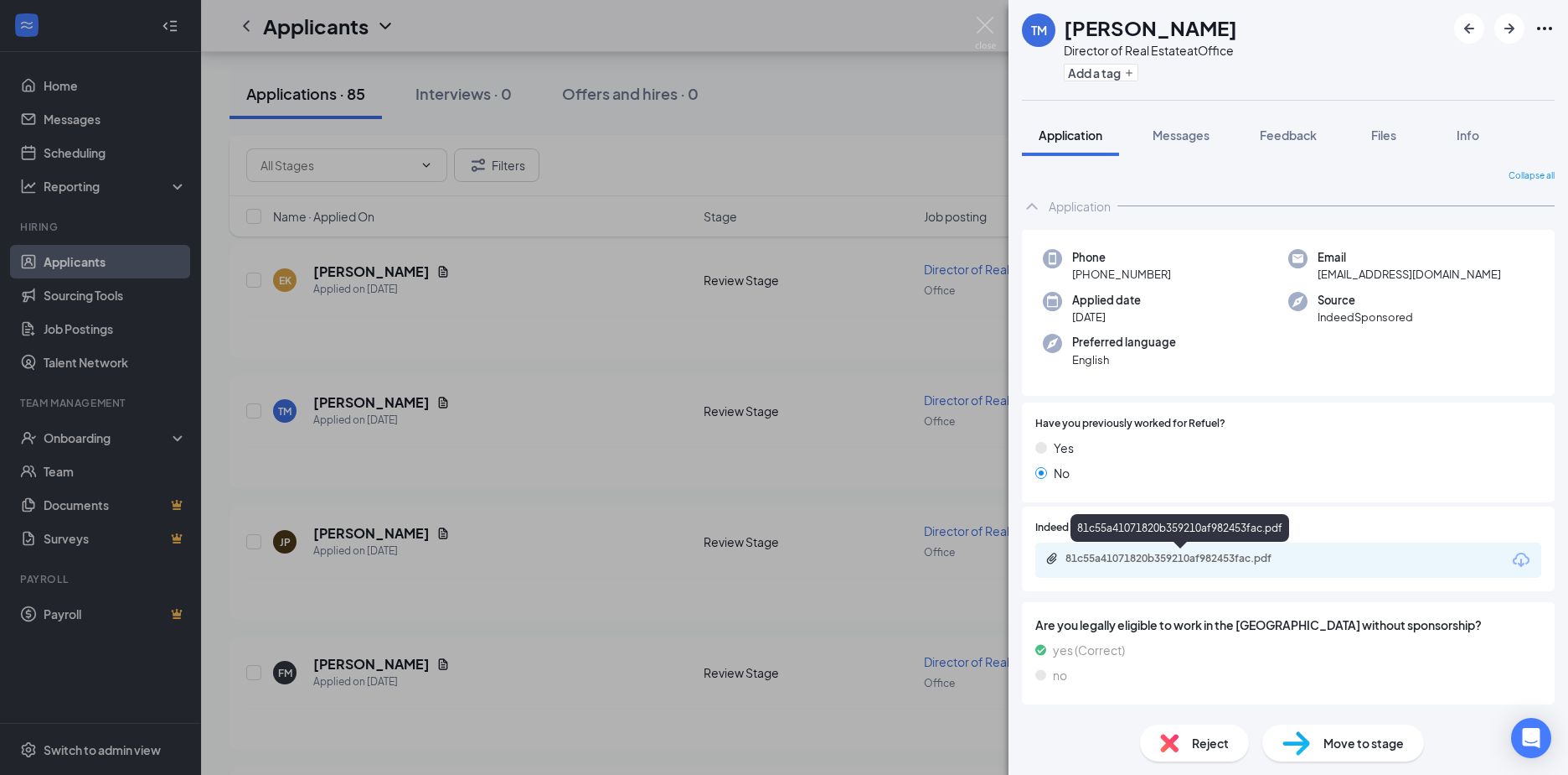
click at [1134, 554] on div "81c55a41071820b359210af982453fac.pdf" at bounding box center [1182, 558] width 235 height 13
click at [336, 266] on div "TM Tyrell McPherson Director of Real Estate at Office Add a tag Application Mes…" at bounding box center [784, 387] width 1568 height 775
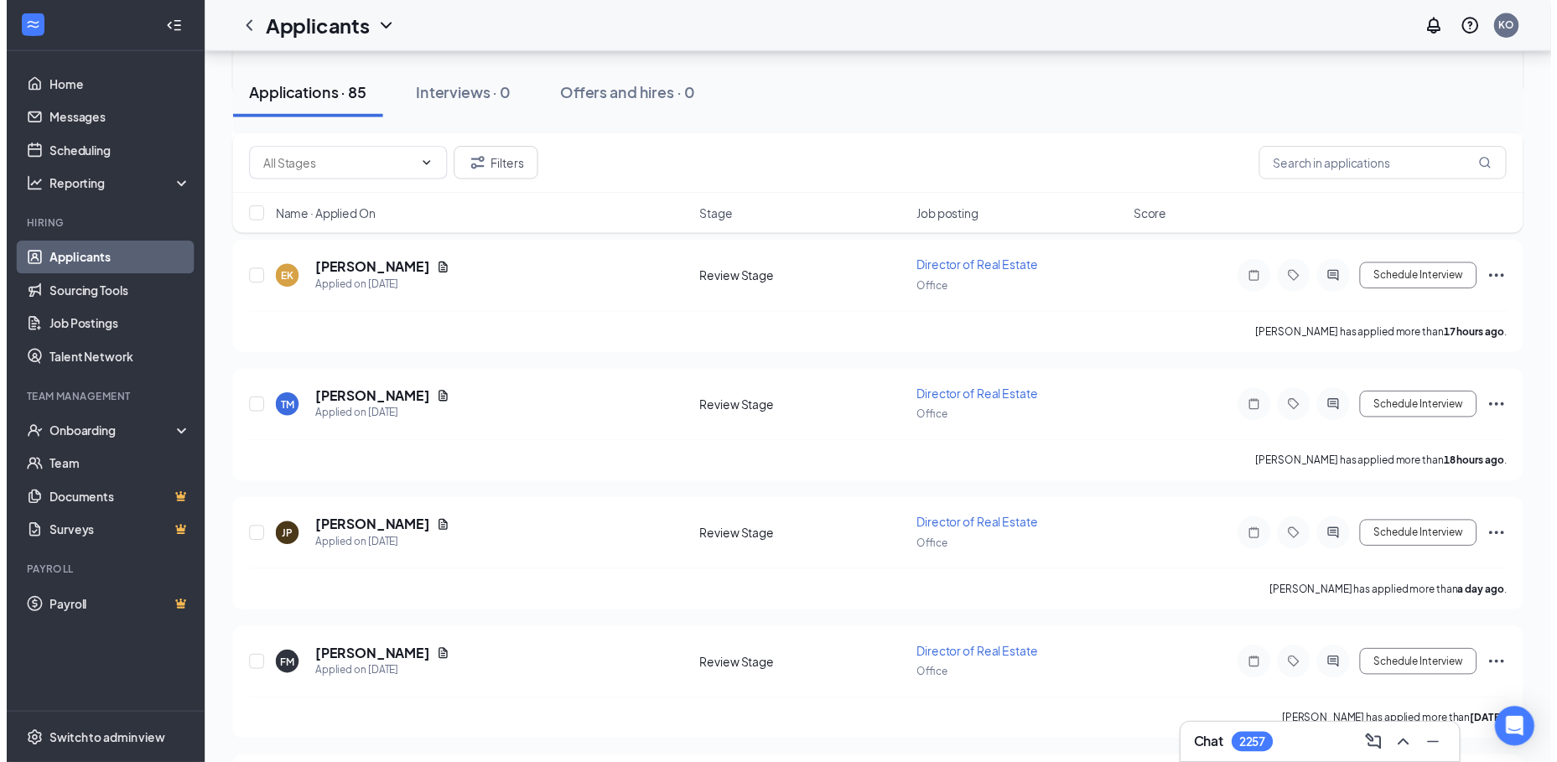
scroll to position [252, 0]
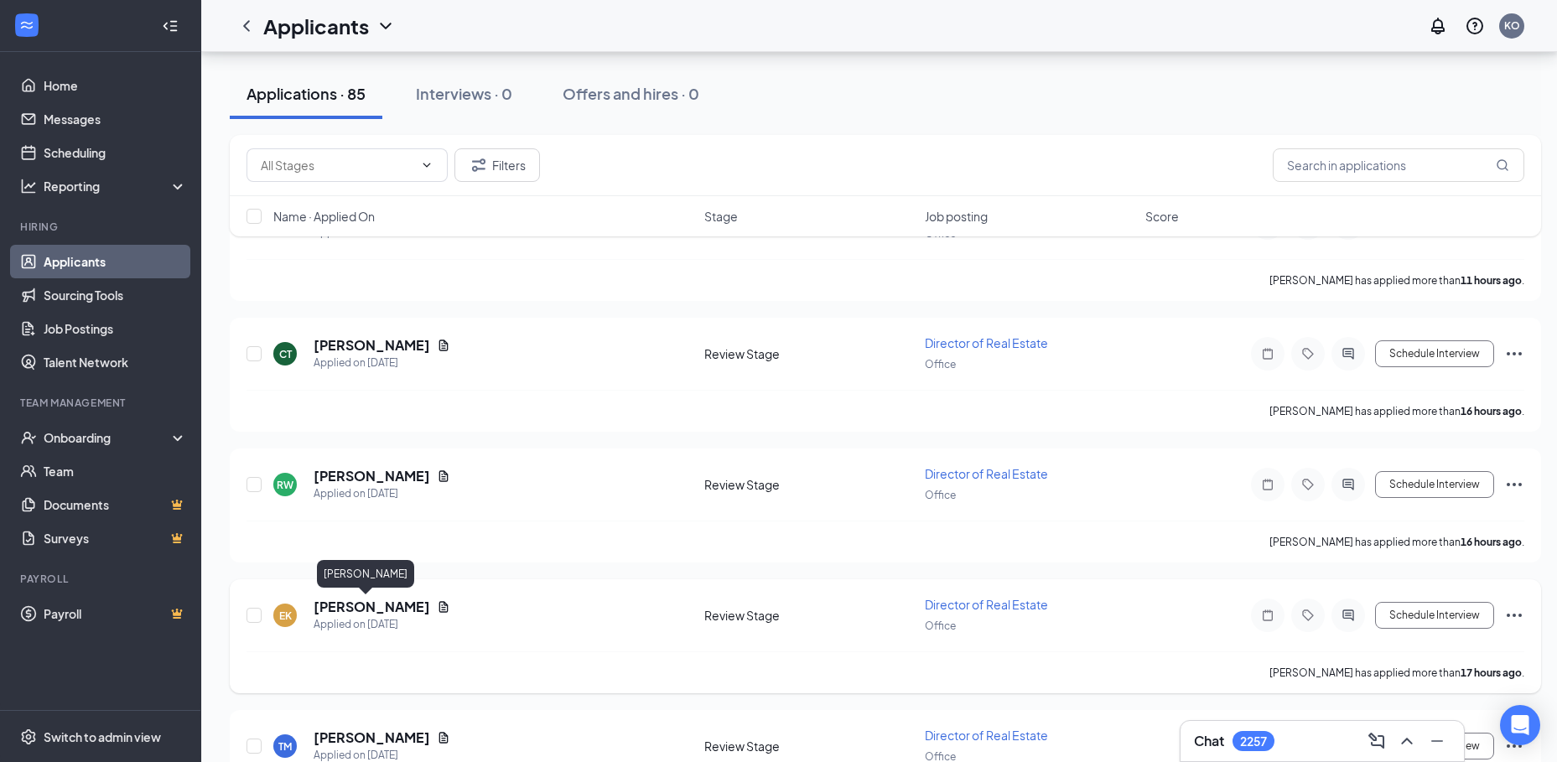
click at [358, 609] on h5 "Ellia Karres" at bounding box center [372, 607] width 117 height 18
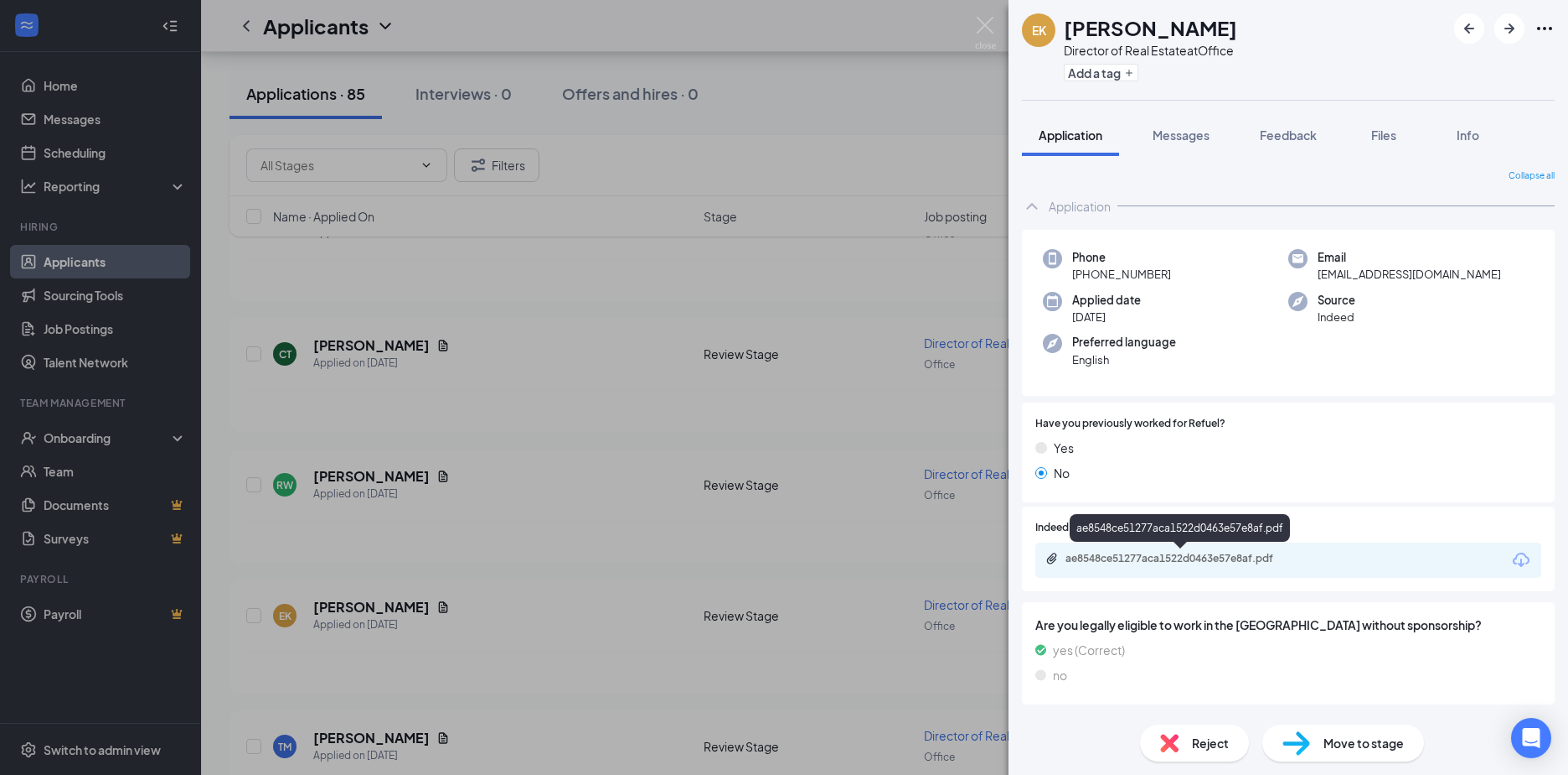
click at [1136, 561] on div "ae8548ce51277aca1522d0463e57e8af.pdf" at bounding box center [1182, 558] width 235 height 13
click at [343, 476] on div "EK Ellia Karres Director of Real Estate at Office Add a tag Application Message…" at bounding box center [784, 387] width 1568 height 775
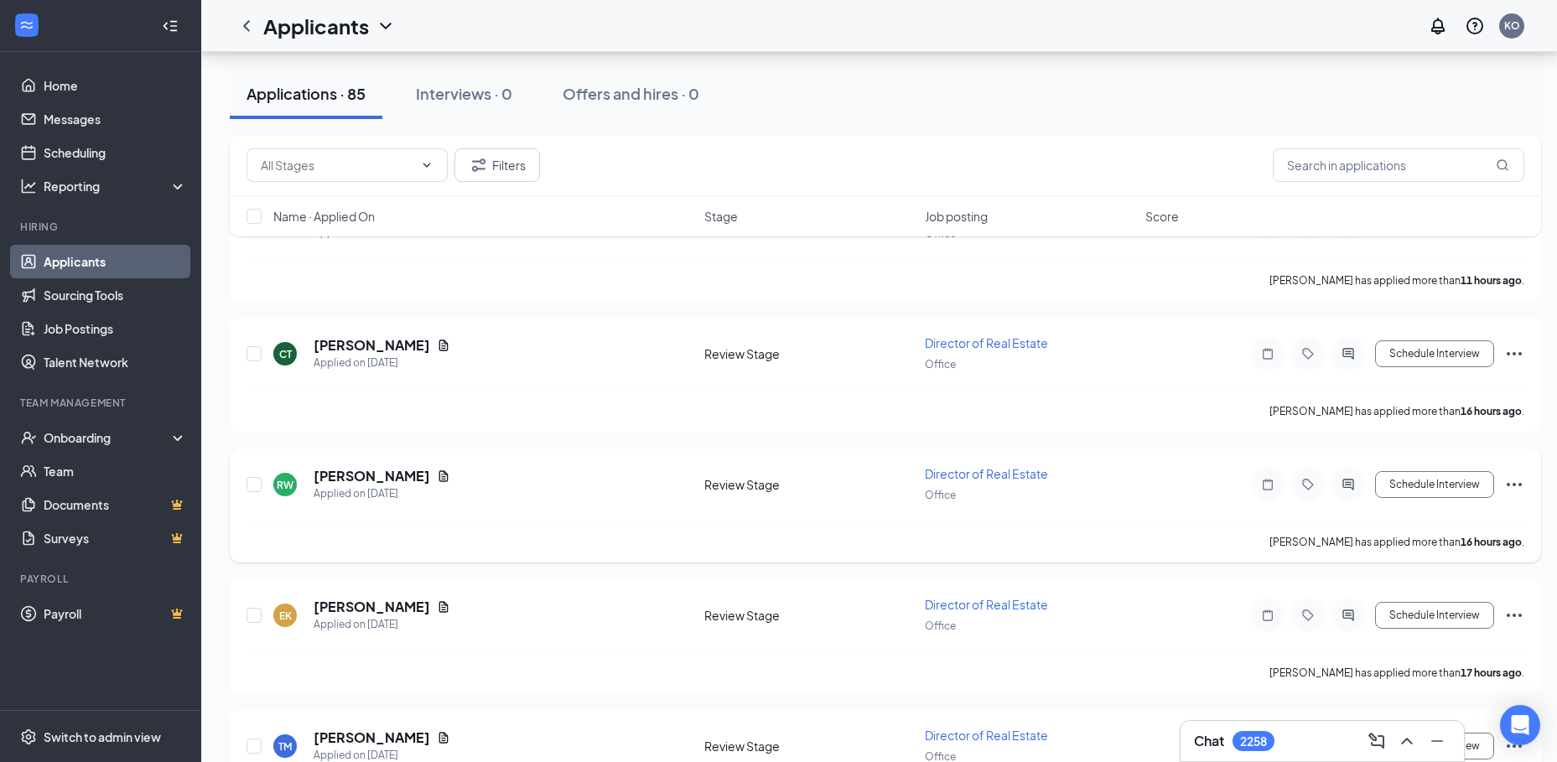
click at [384, 465] on div "RW RONAIRO WILBURN Applied on Aug 25 Review Stage Director of Real Estate Offic…" at bounding box center [885, 492] width 1278 height 55
click at [381, 472] on h5 "RONAIRO WILBURN" at bounding box center [372, 476] width 117 height 18
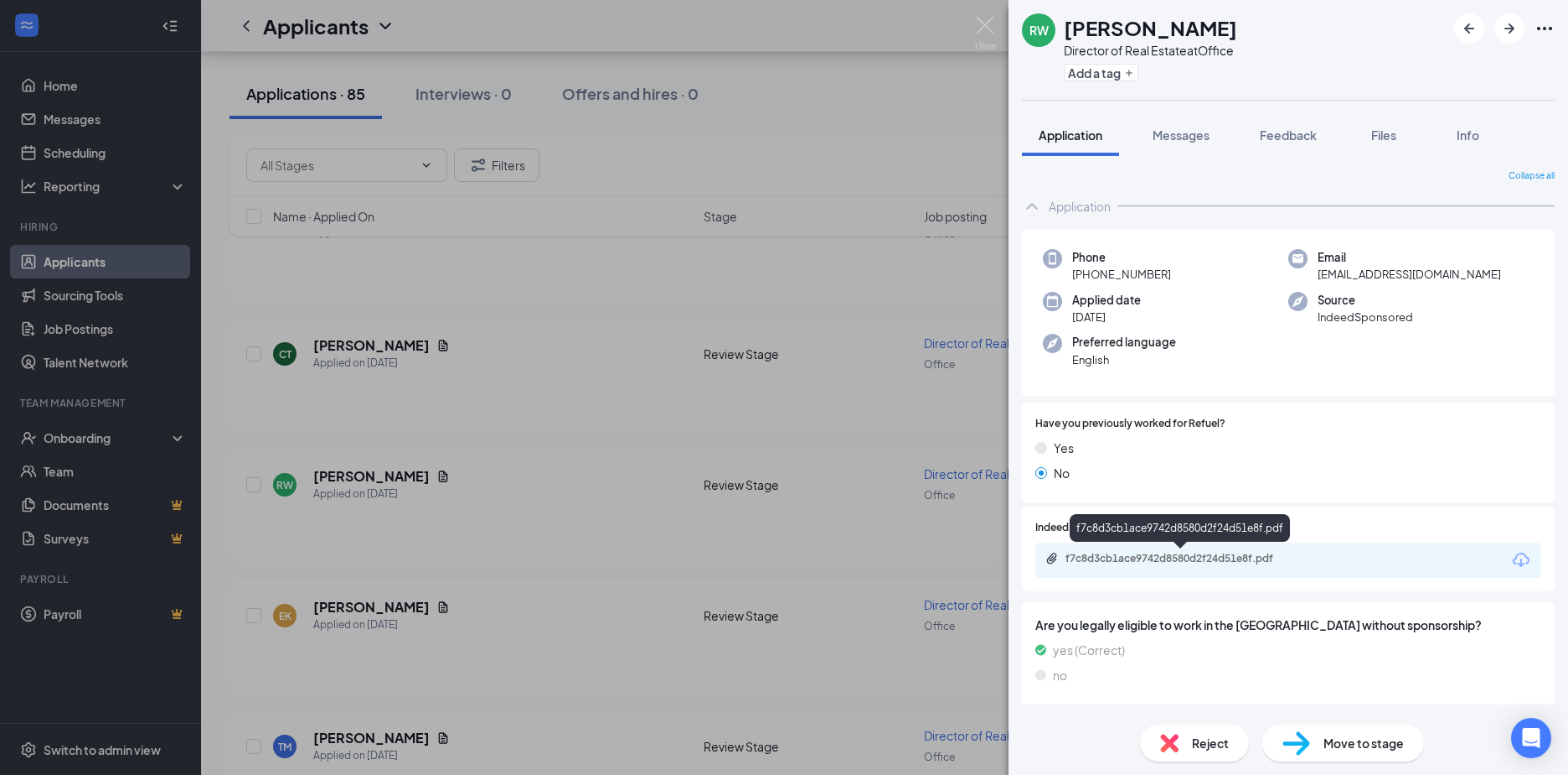
click at [1149, 555] on div "f7c8d3cb1ace9742d8580d2f24d51e8f.pdf" at bounding box center [1182, 558] width 235 height 13
click at [347, 349] on div "RW RONAIRO WILBURN Director of Real Estate at Office Add a tag Application Mess…" at bounding box center [784, 387] width 1568 height 775
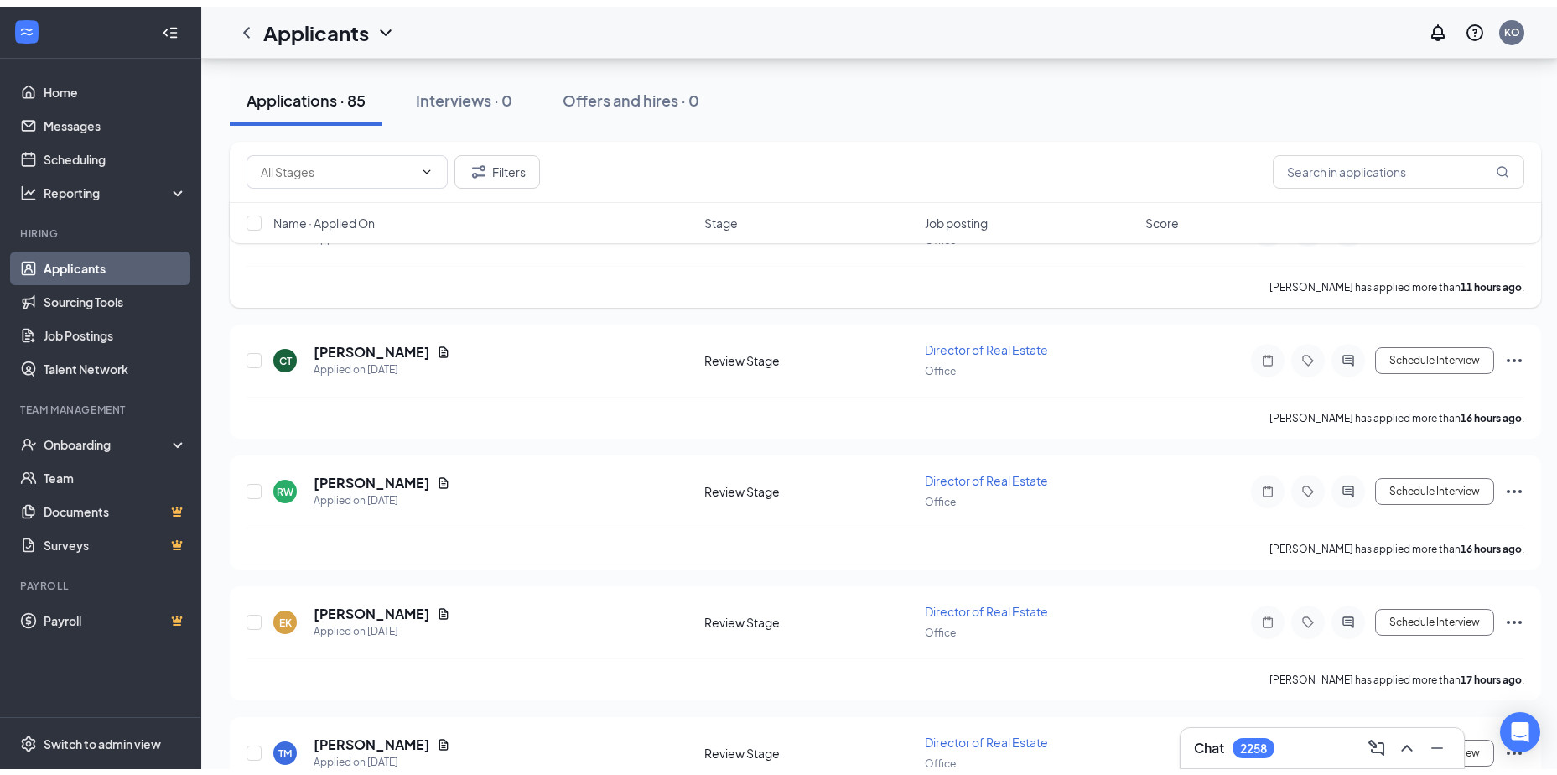
scroll to position [168, 0]
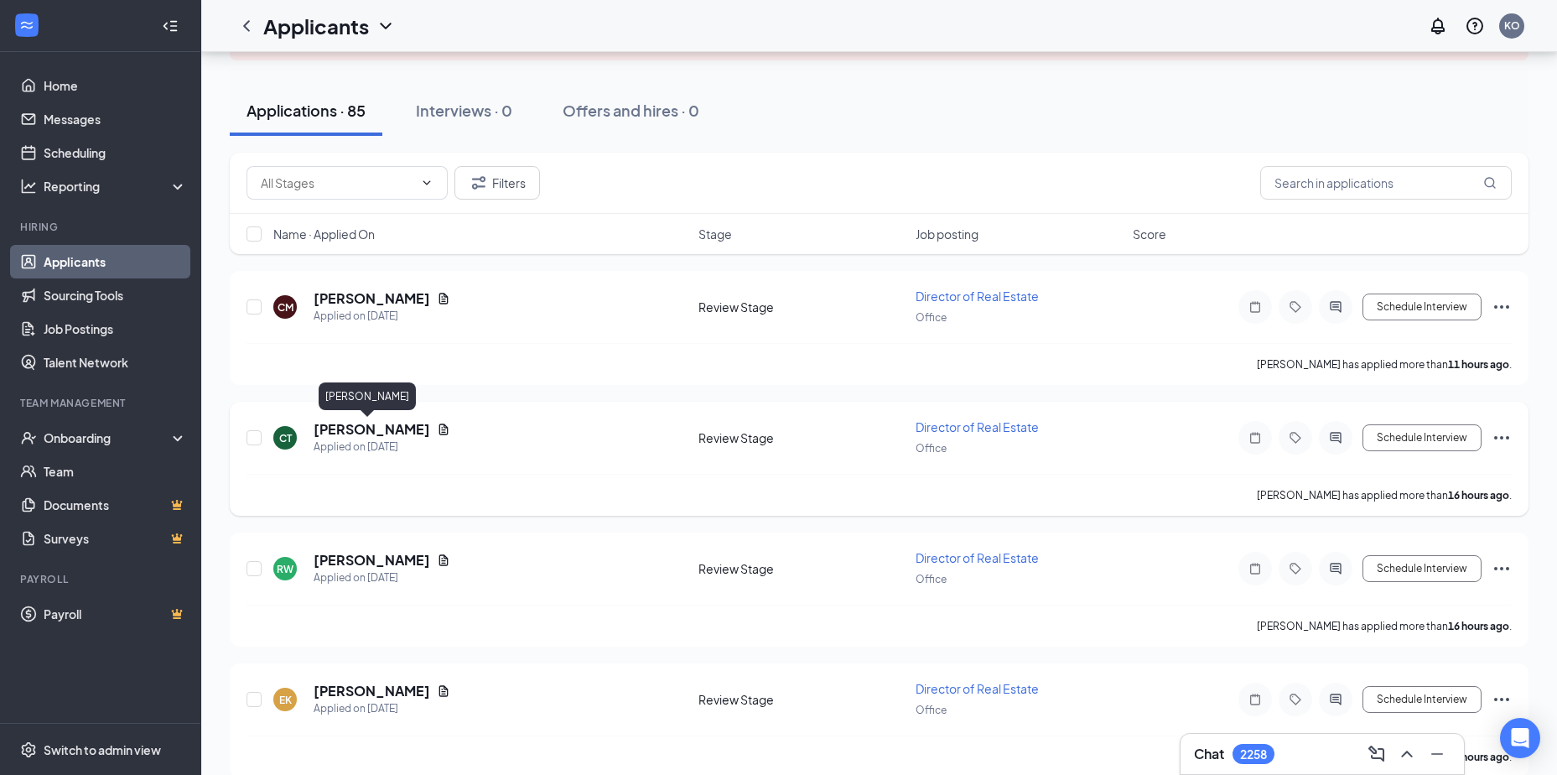
click at [350, 429] on h5 "Clark Tabbert" at bounding box center [372, 429] width 117 height 18
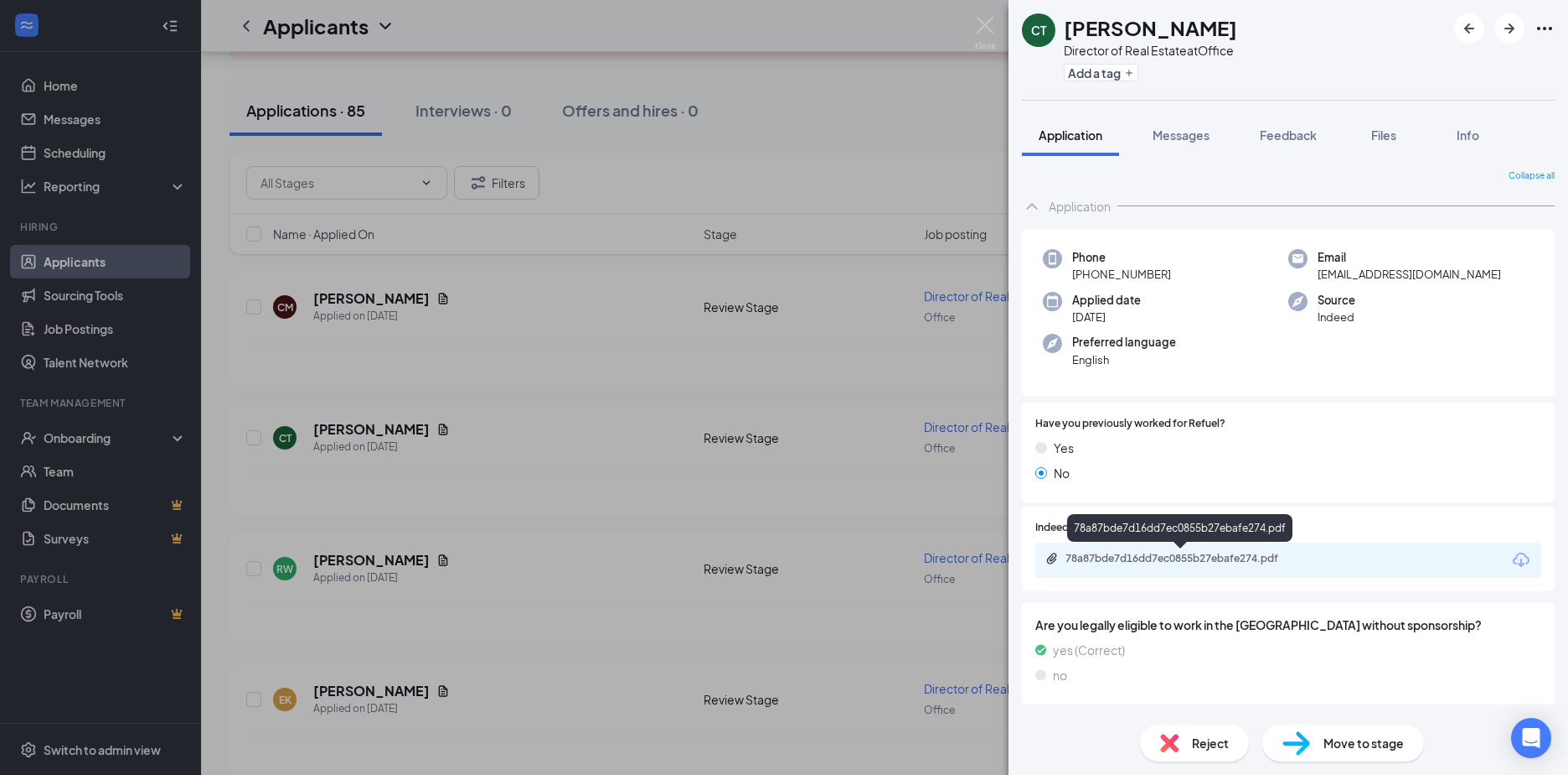
click at [1127, 553] on div "78a87bde7d16dd7ec0855b27ebafe274.pdf" at bounding box center [1182, 558] width 235 height 13
click at [355, 300] on div "CT Clark Tabbert Director of Real Estate at Office Add a tag Application Messag…" at bounding box center [784, 387] width 1568 height 775
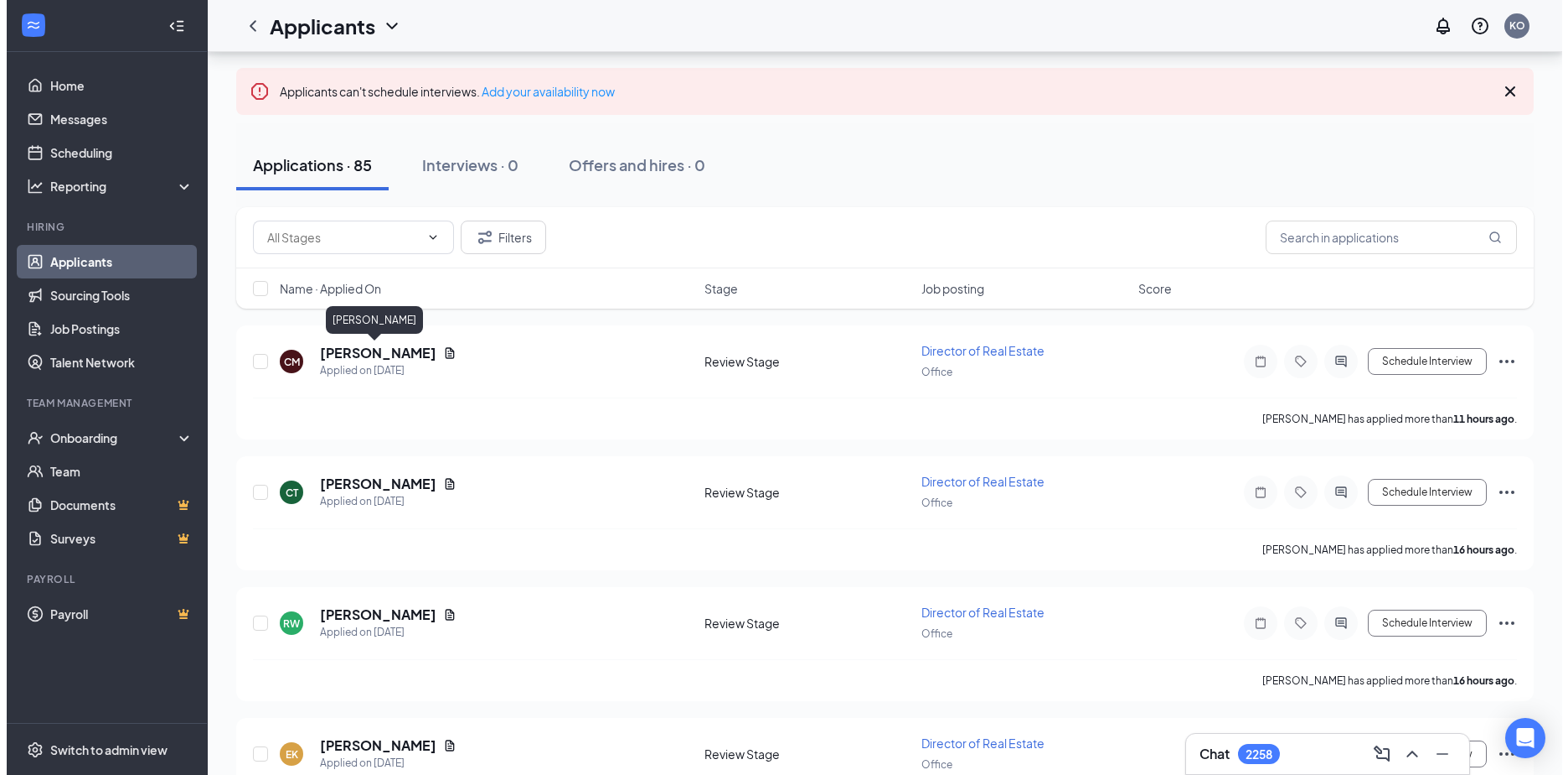
scroll to position [84, 0]
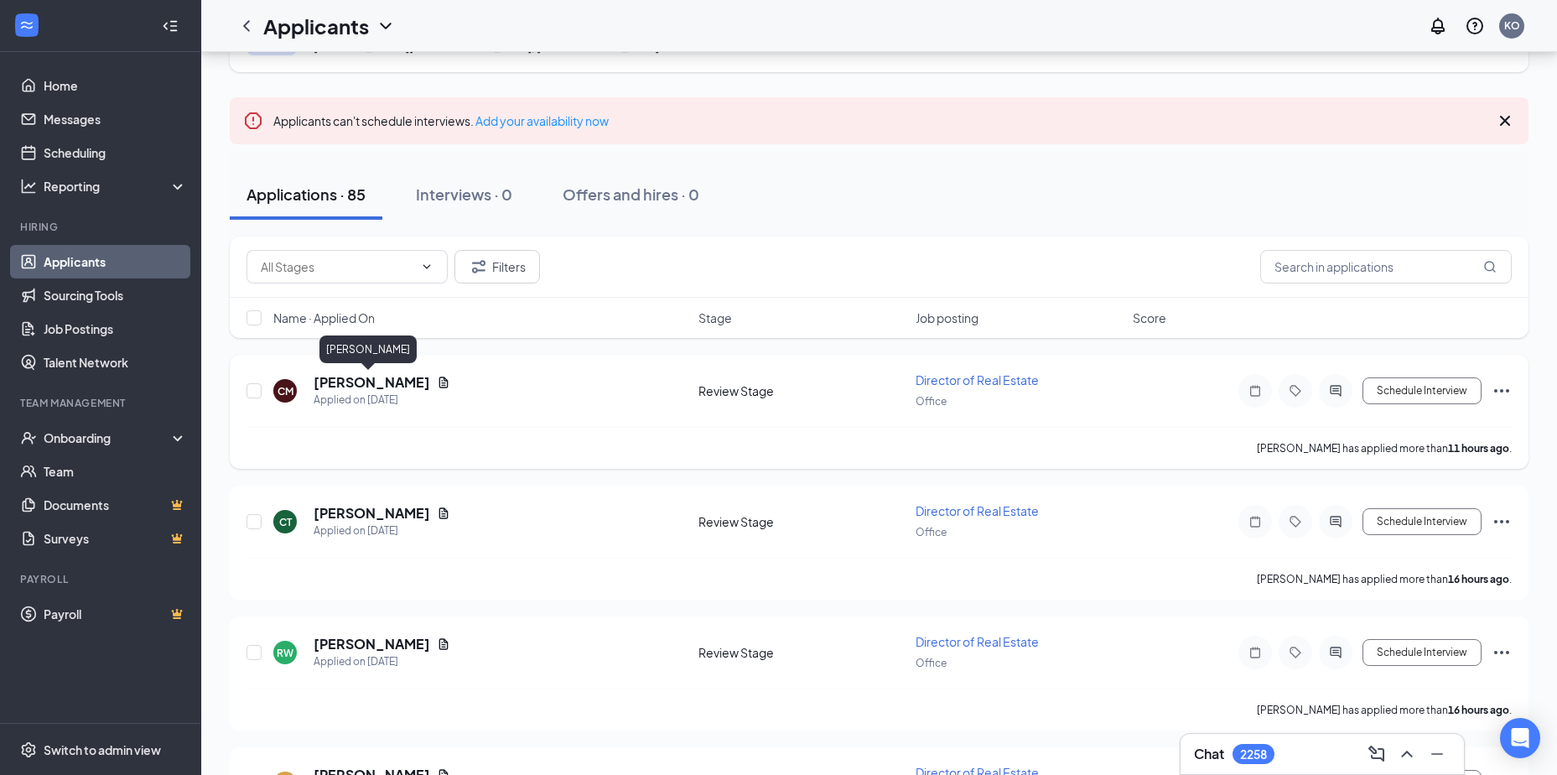
click at [355, 384] on h5 "Coulter Mitta" at bounding box center [372, 382] width 117 height 18
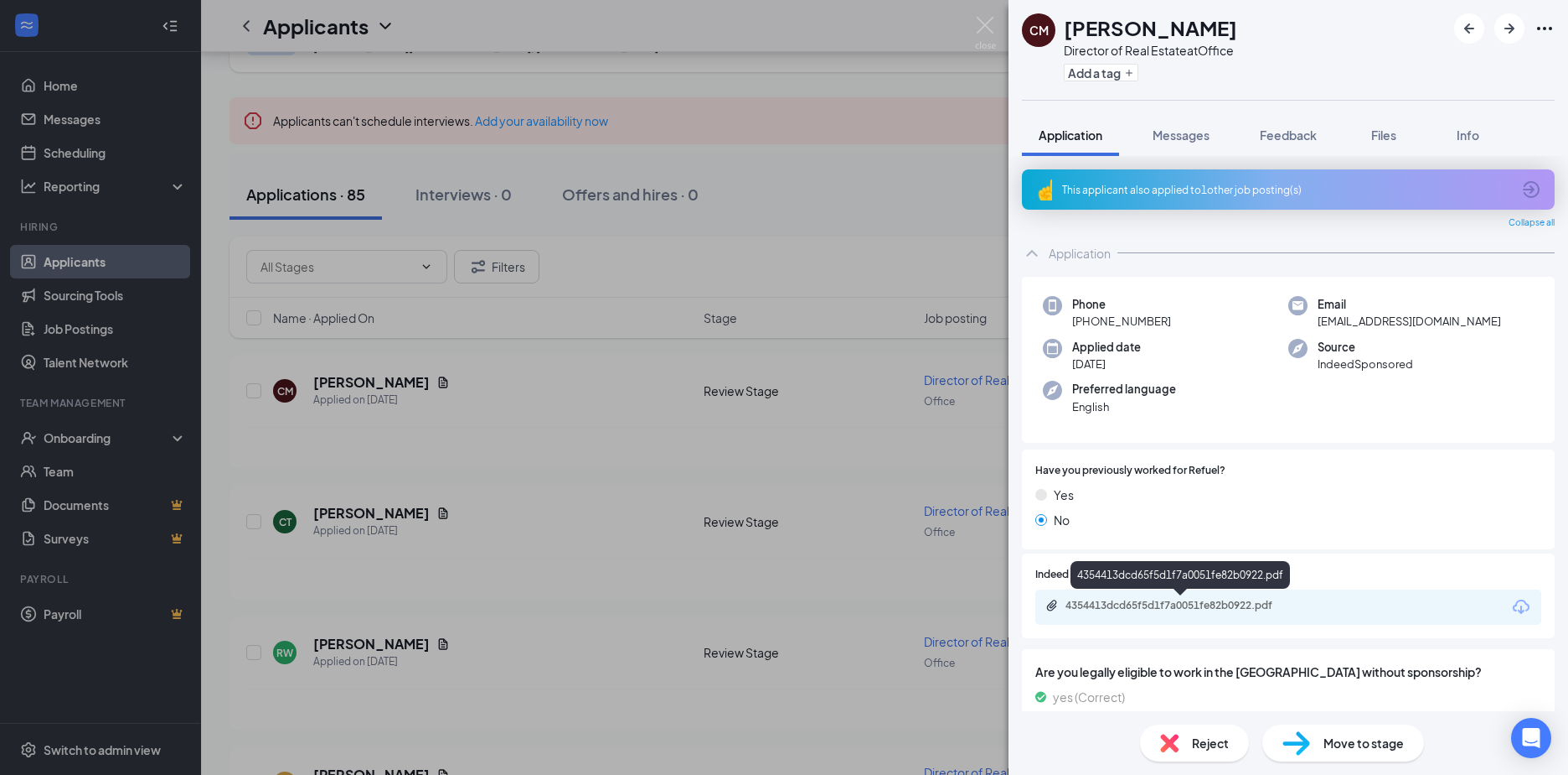
click at [1169, 609] on div "4354413dcd65f5d1f7a0051fe82b0922.pdf" at bounding box center [1182, 605] width 235 height 13
click at [352, 507] on div "CM Coulter Mitta Director of Real Estate at Office Add a tag Application Messag…" at bounding box center [784, 387] width 1568 height 775
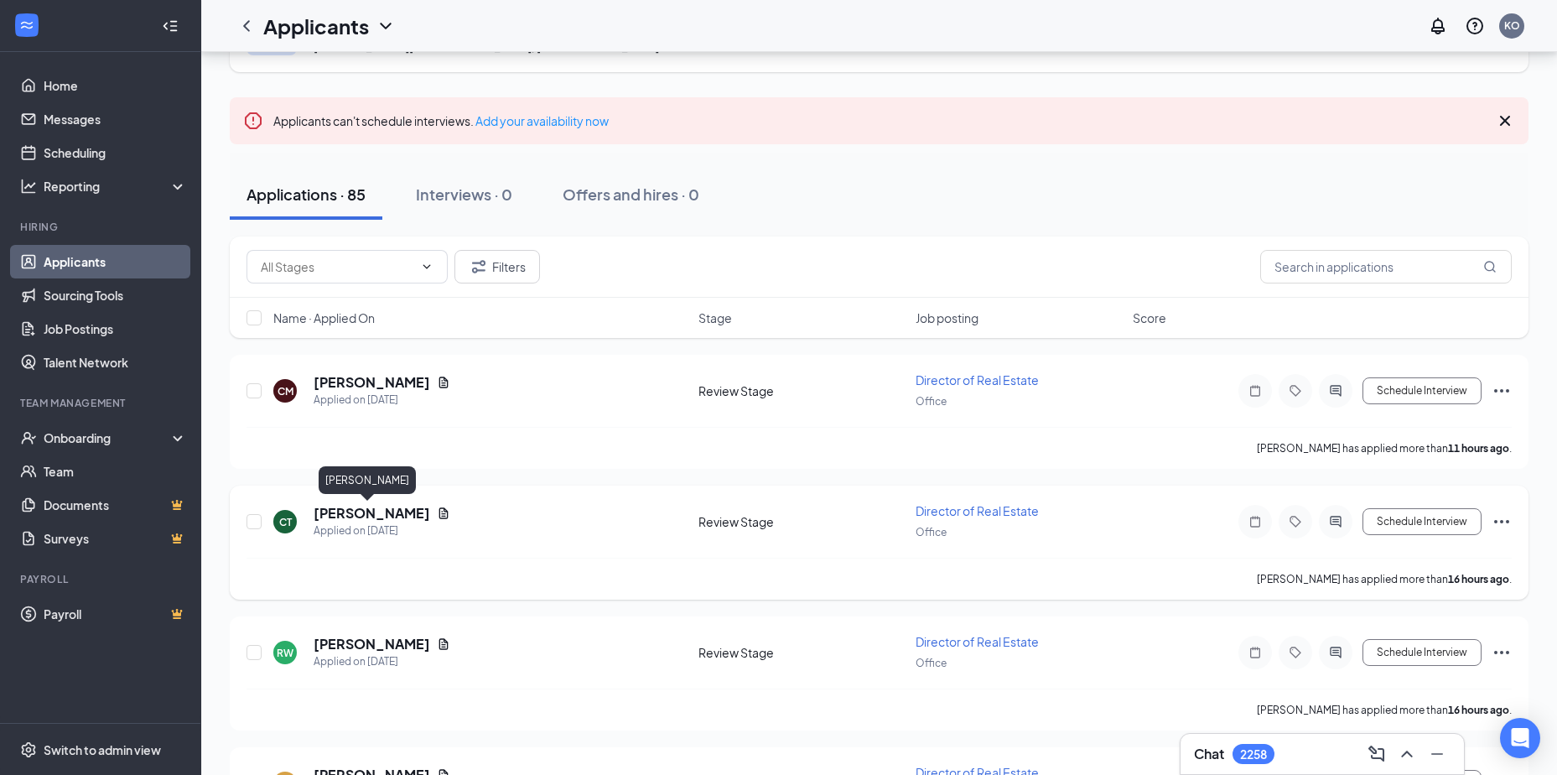
click at [338, 516] on h5 "Clark Tabbert" at bounding box center [372, 513] width 117 height 18
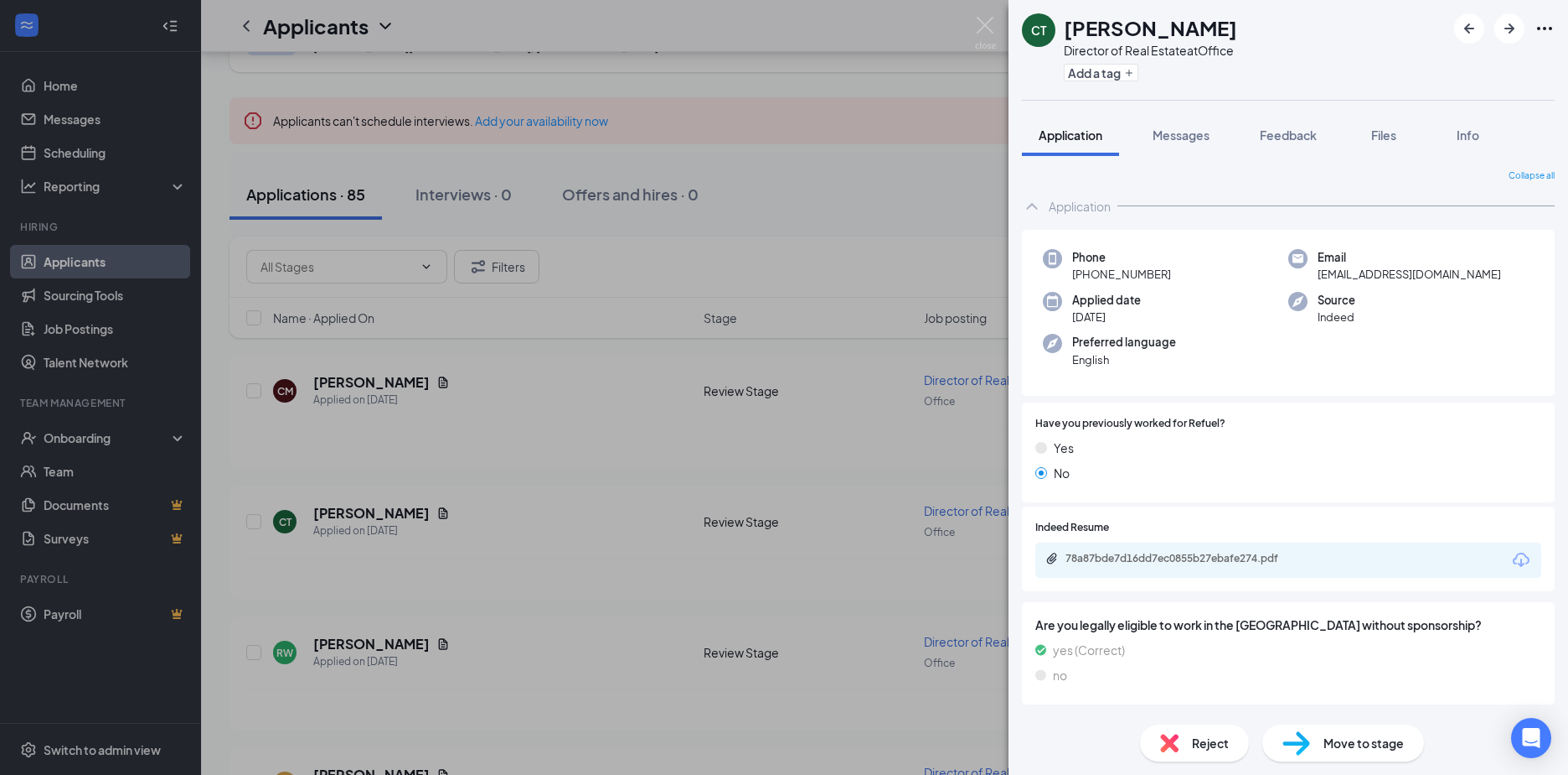
click at [1126, 551] on div "78a87bde7d16dd7ec0855b27ebafe274.pdf" at bounding box center [1288, 559] width 506 height 35
click at [1159, 552] on div "78a87bde7d16dd7ec0855b27ebafe274.pdf" at bounding box center [1182, 558] width 235 height 13
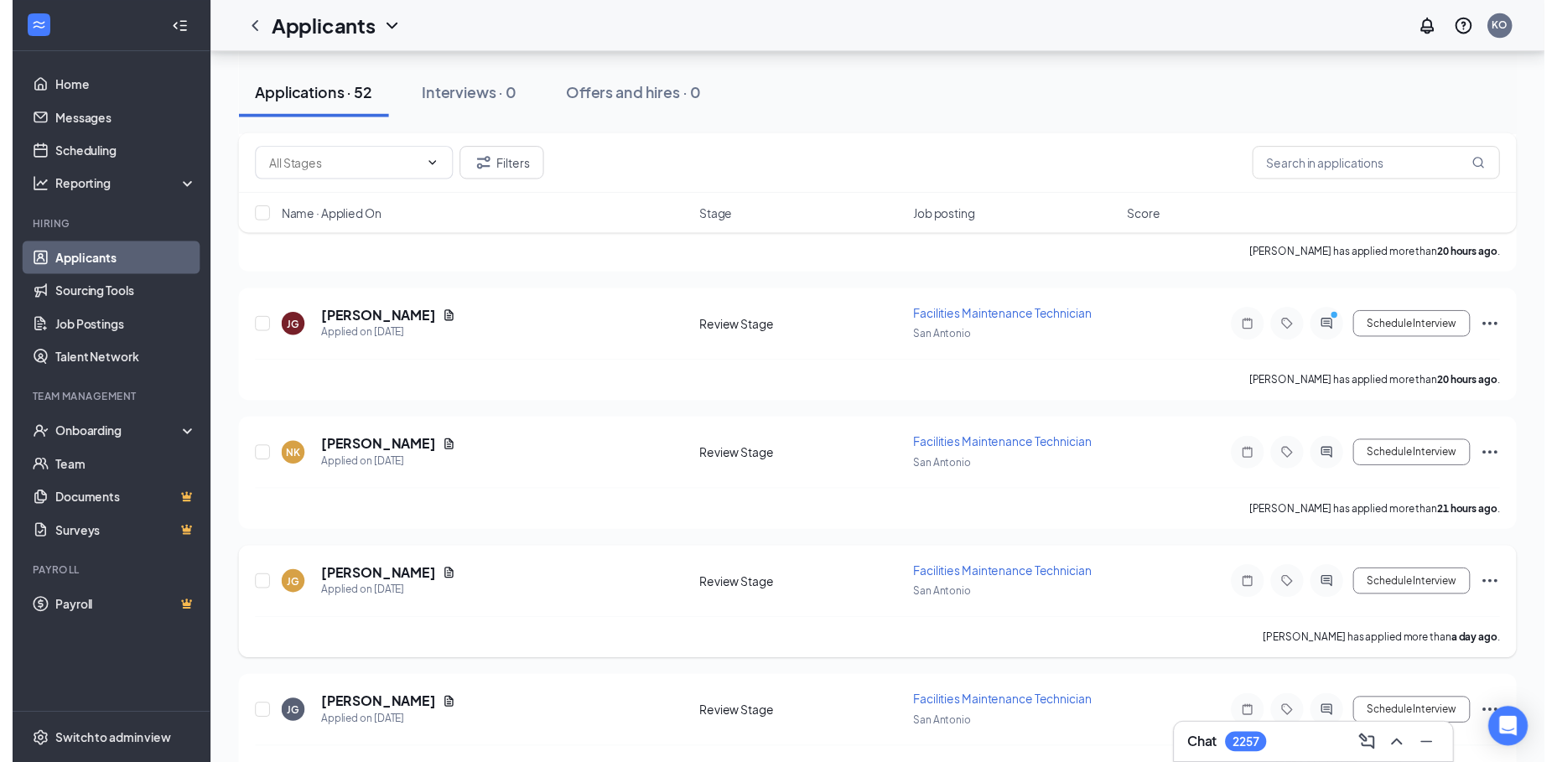
scroll to position [671, 0]
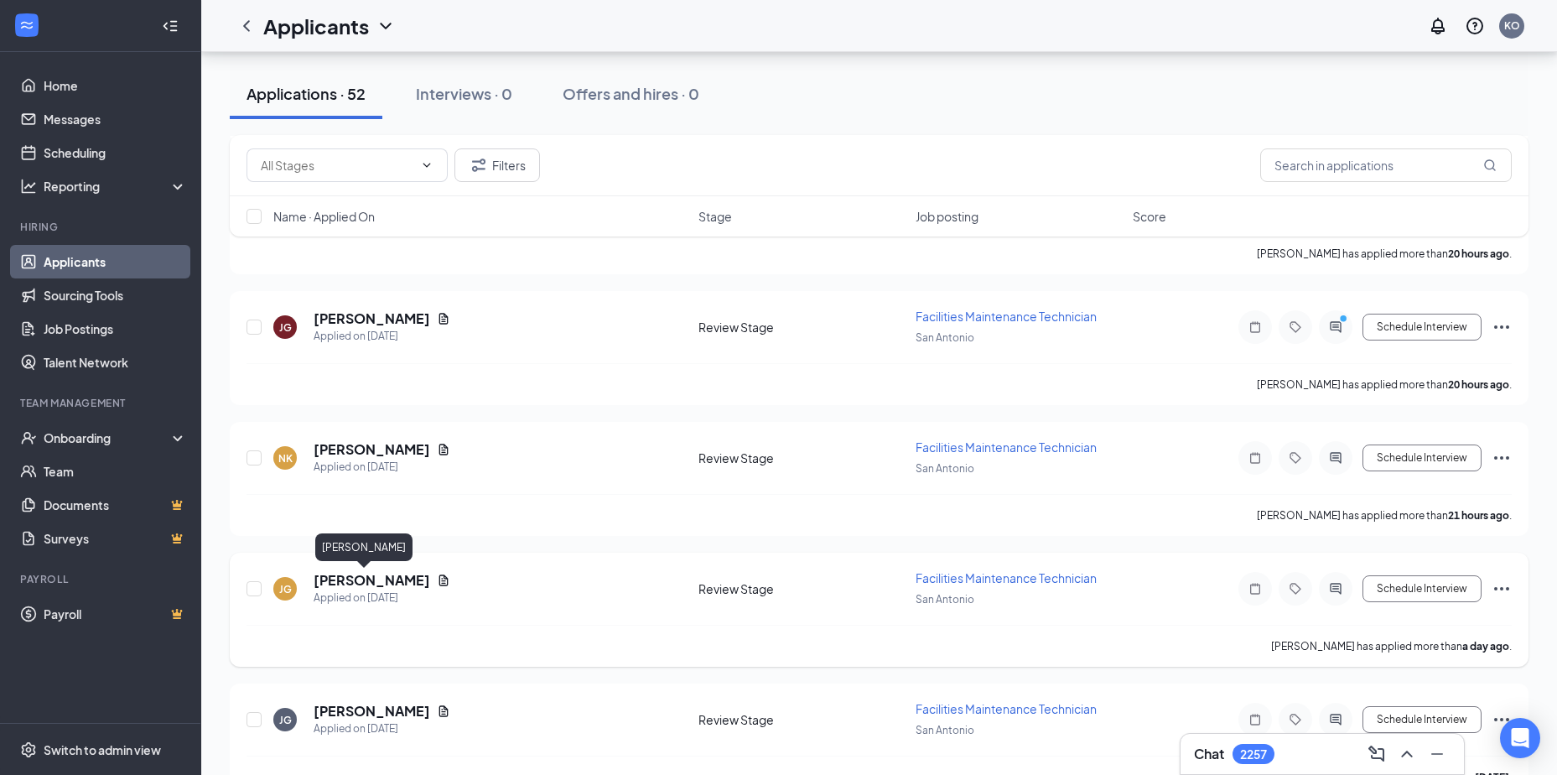
click at [359, 579] on h5 "Juan Guel" at bounding box center [372, 580] width 117 height 18
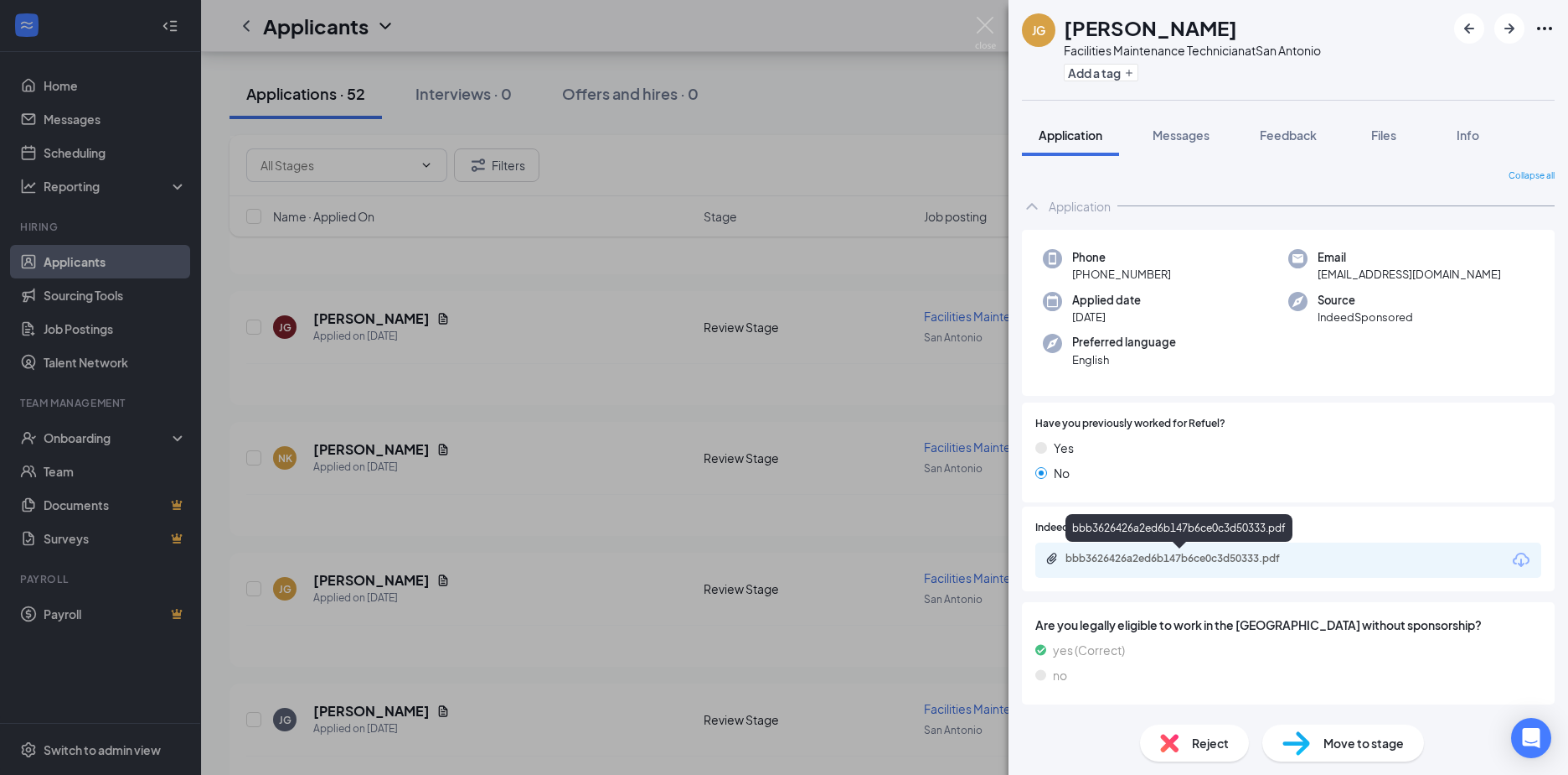
click at [1126, 555] on div "bbb3626426a2ed6b147b6ce0c3d50333.pdf" at bounding box center [1182, 558] width 235 height 13
click at [351, 450] on div "JG Juan Guel Facilities Maintenance Technician at San Antonio Add a tag Applica…" at bounding box center [784, 387] width 1568 height 775
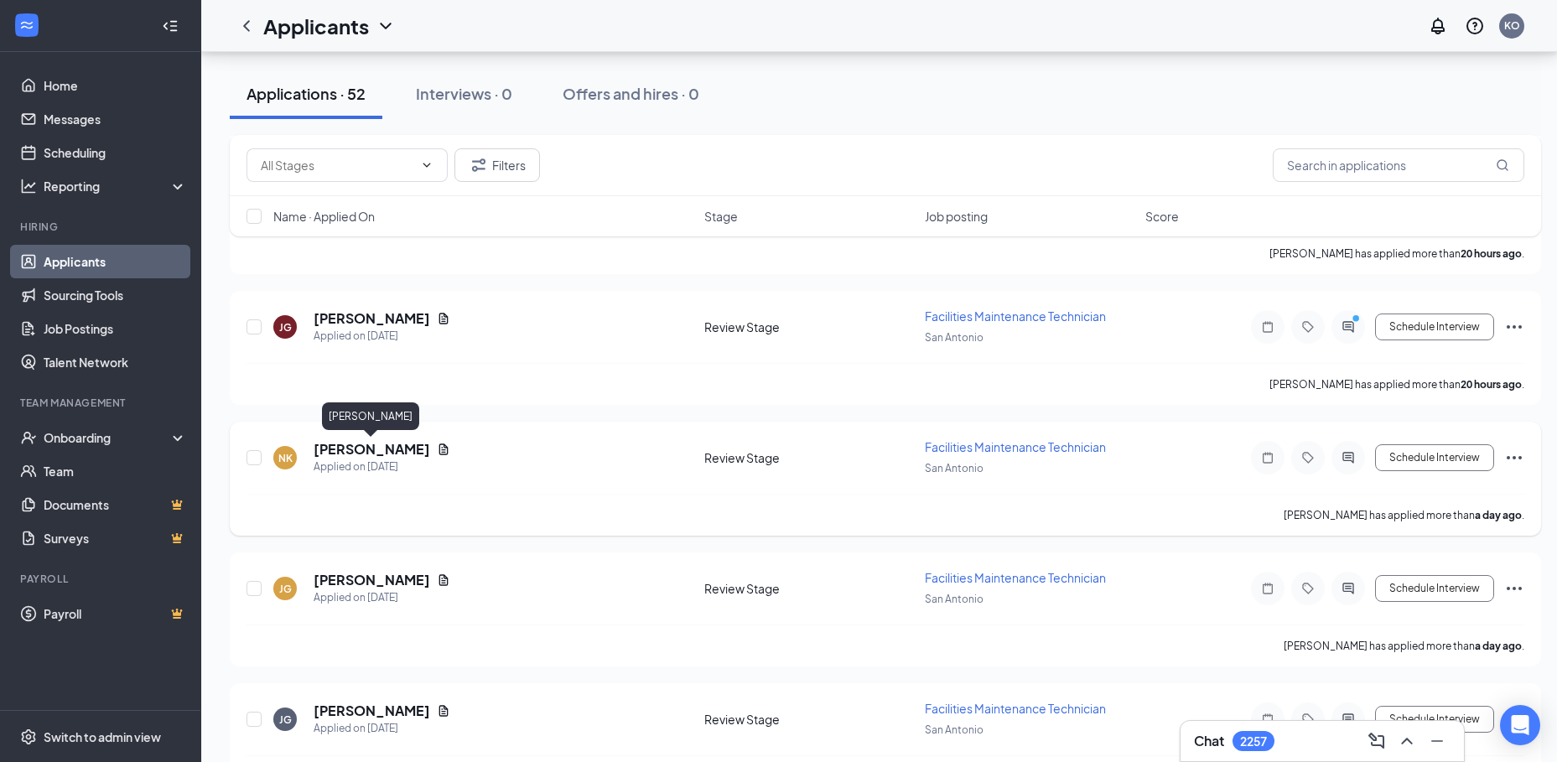
click at [366, 452] on h5 "Niran Koedchana" at bounding box center [372, 449] width 117 height 18
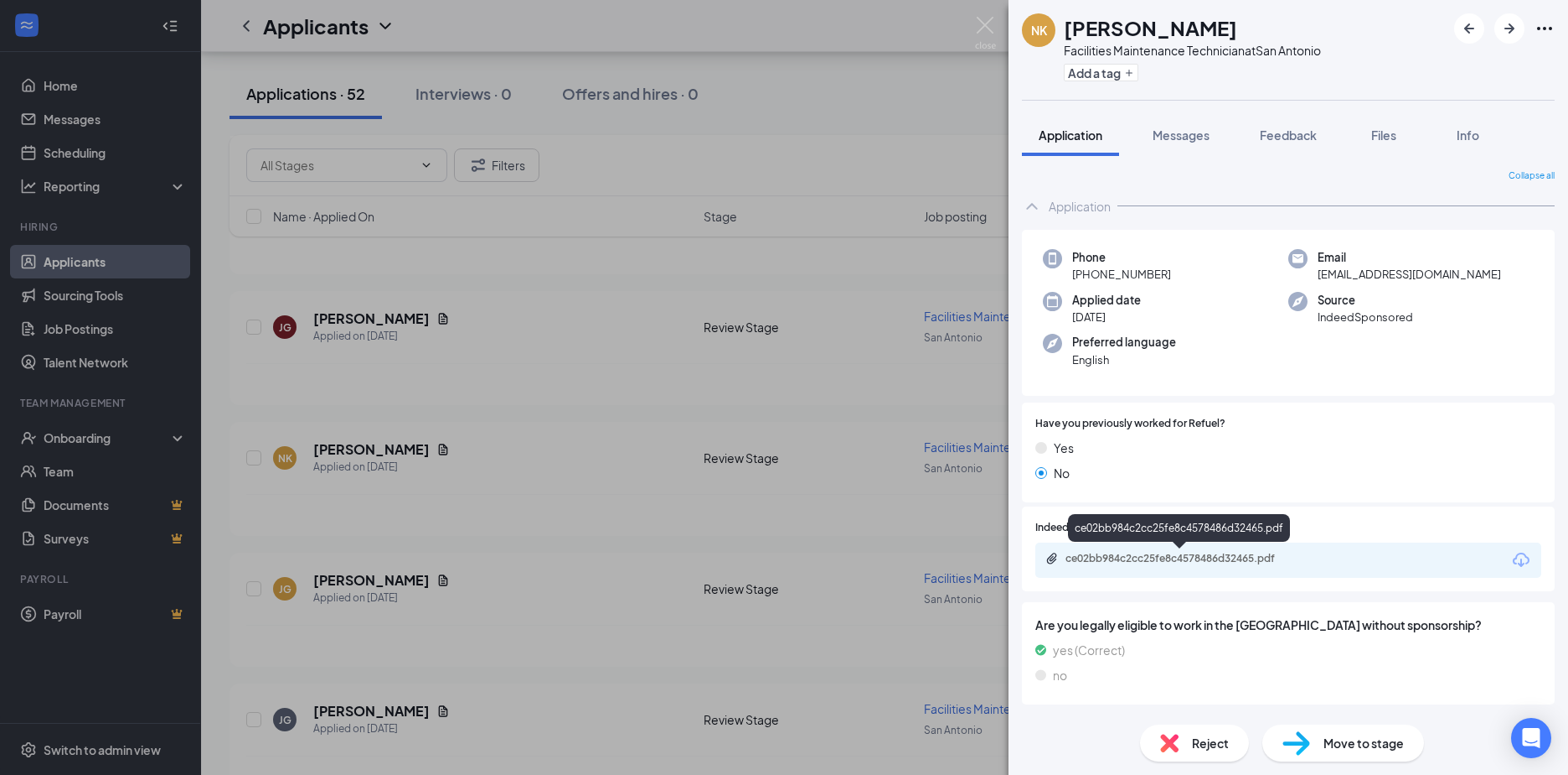
click at [1173, 558] on div "ce02bb984c2cc25fe8c4578486d32465.pdf" at bounding box center [1182, 558] width 235 height 13
click at [355, 314] on div "NK Niran Koedchana Facilities Maintenance Technician at San Antonio Add a tag A…" at bounding box center [784, 387] width 1568 height 775
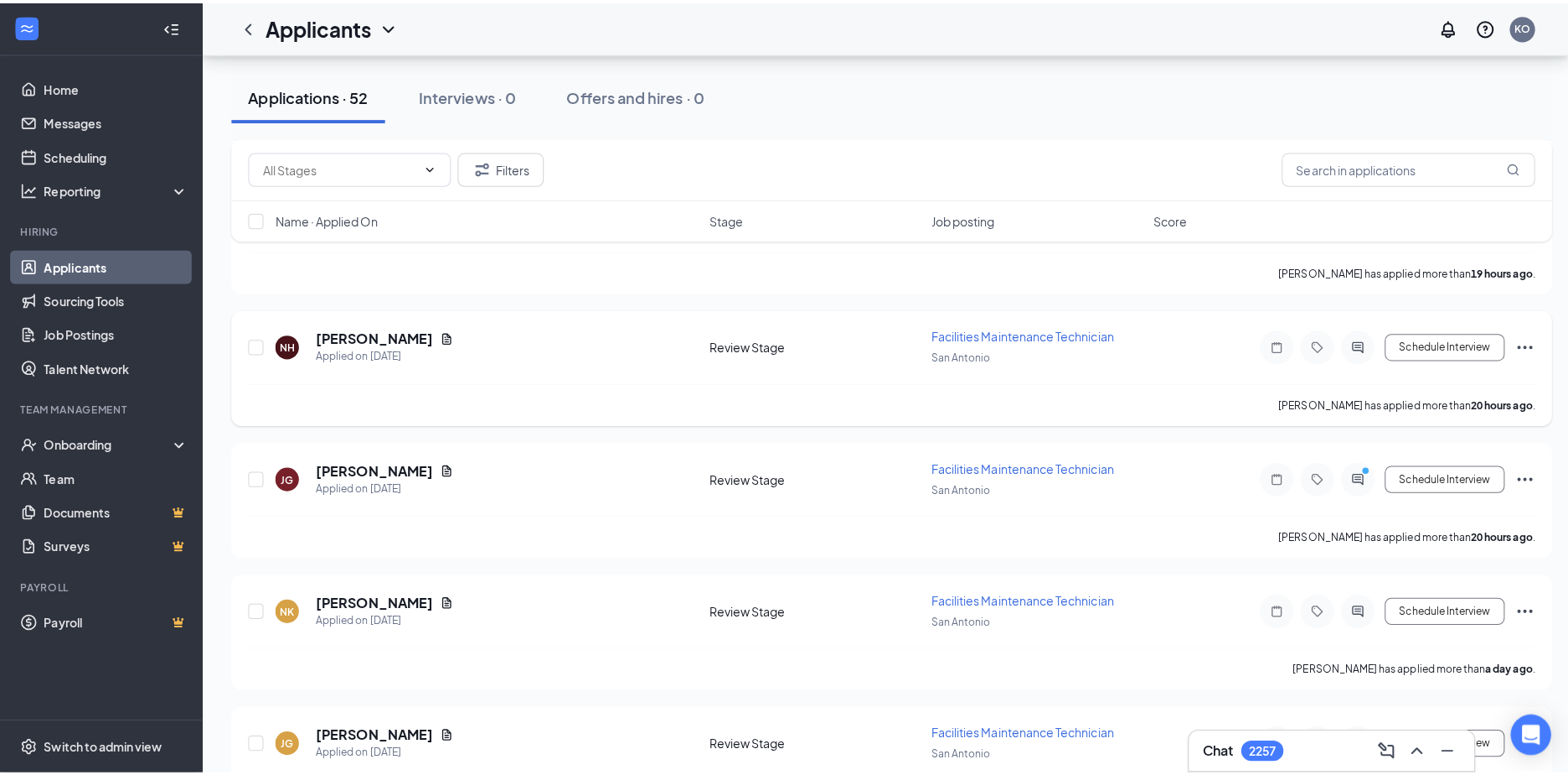
scroll to position [503, 0]
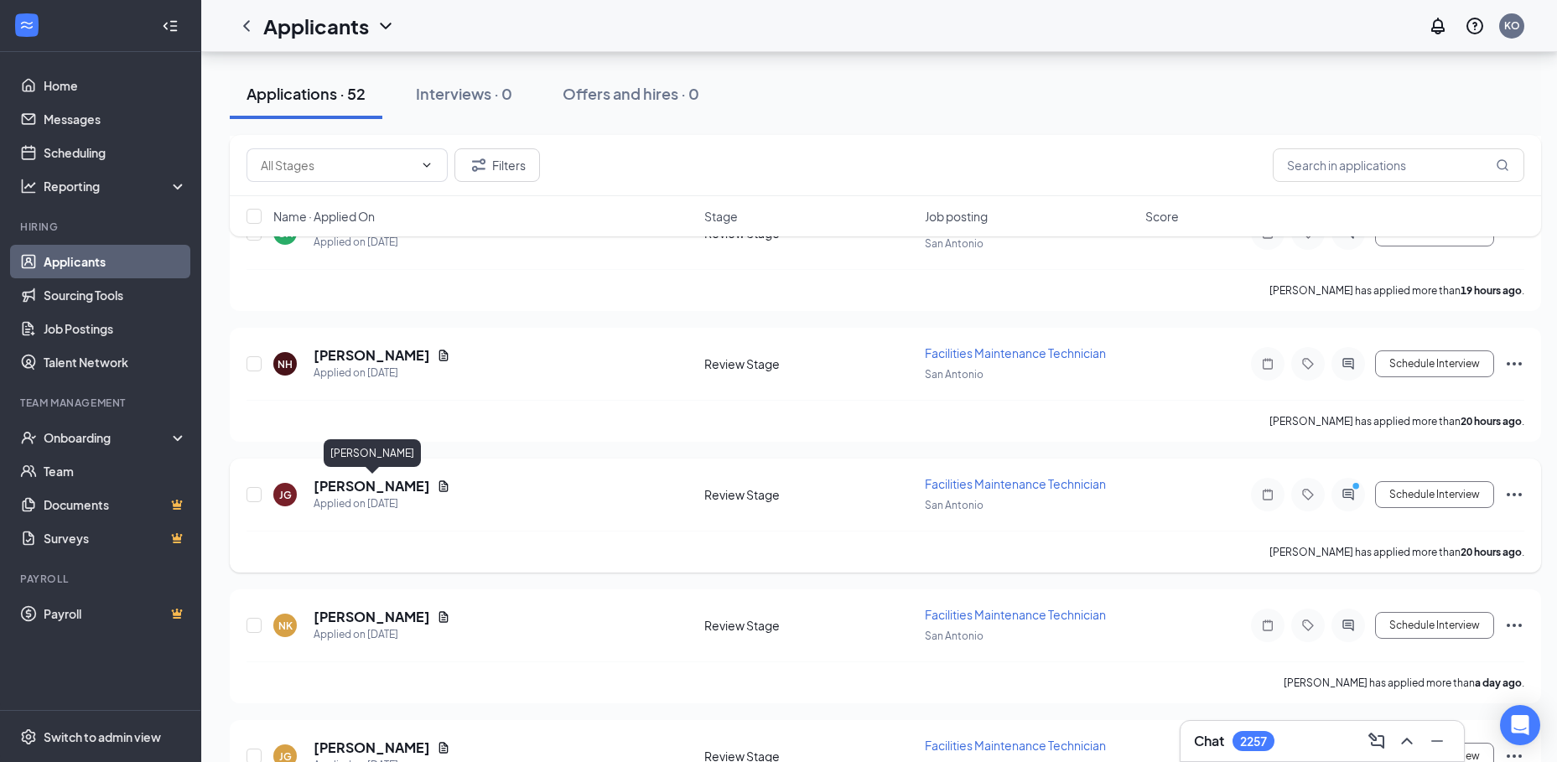
click at [349, 479] on h5 "Jonathan Guerrero" at bounding box center [372, 486] width 117 height 18
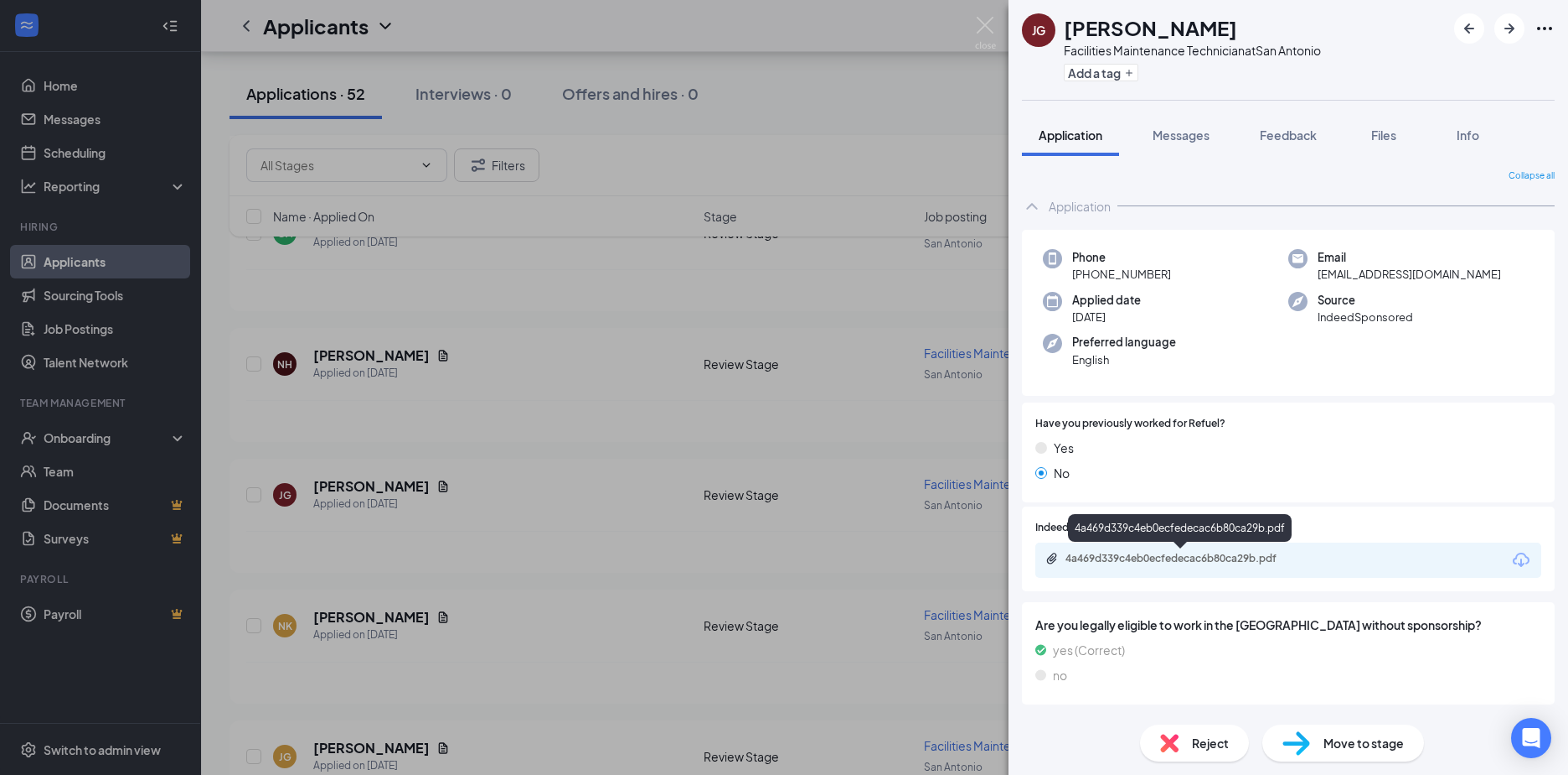
click at [1137, 564] on div "4a469d339c4eb0ecfedecac6b80ca29b.pdf" at bounding box center [1182, 558] width 235 height 13
click at [336, 351] on div "JG Jonathan Guerrero Facilities Maintenance Technician at San Antonio Add a tag…" at bounding box center [784, 387] width 1568 height 775
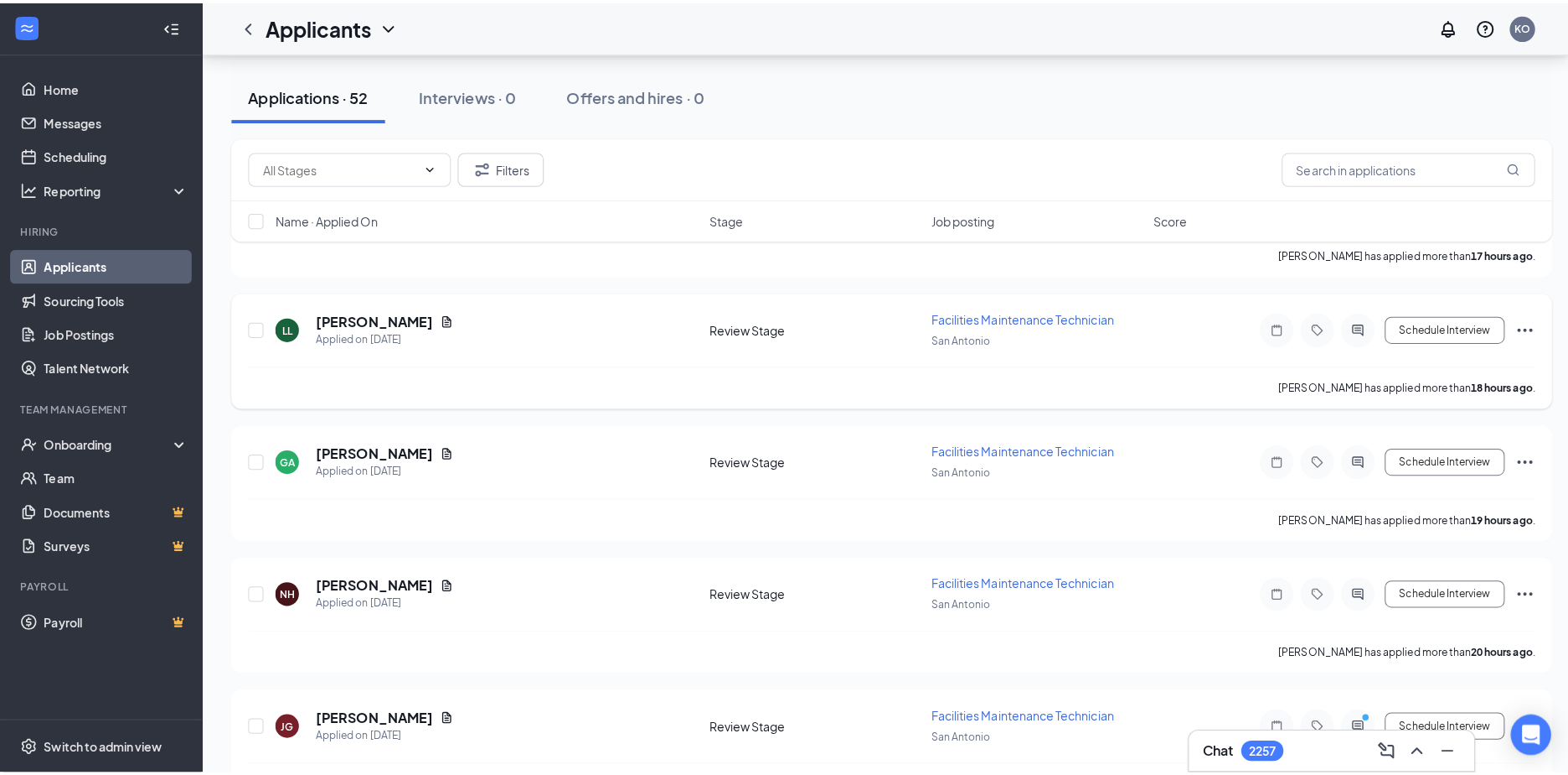
scroll to position [252, 0]
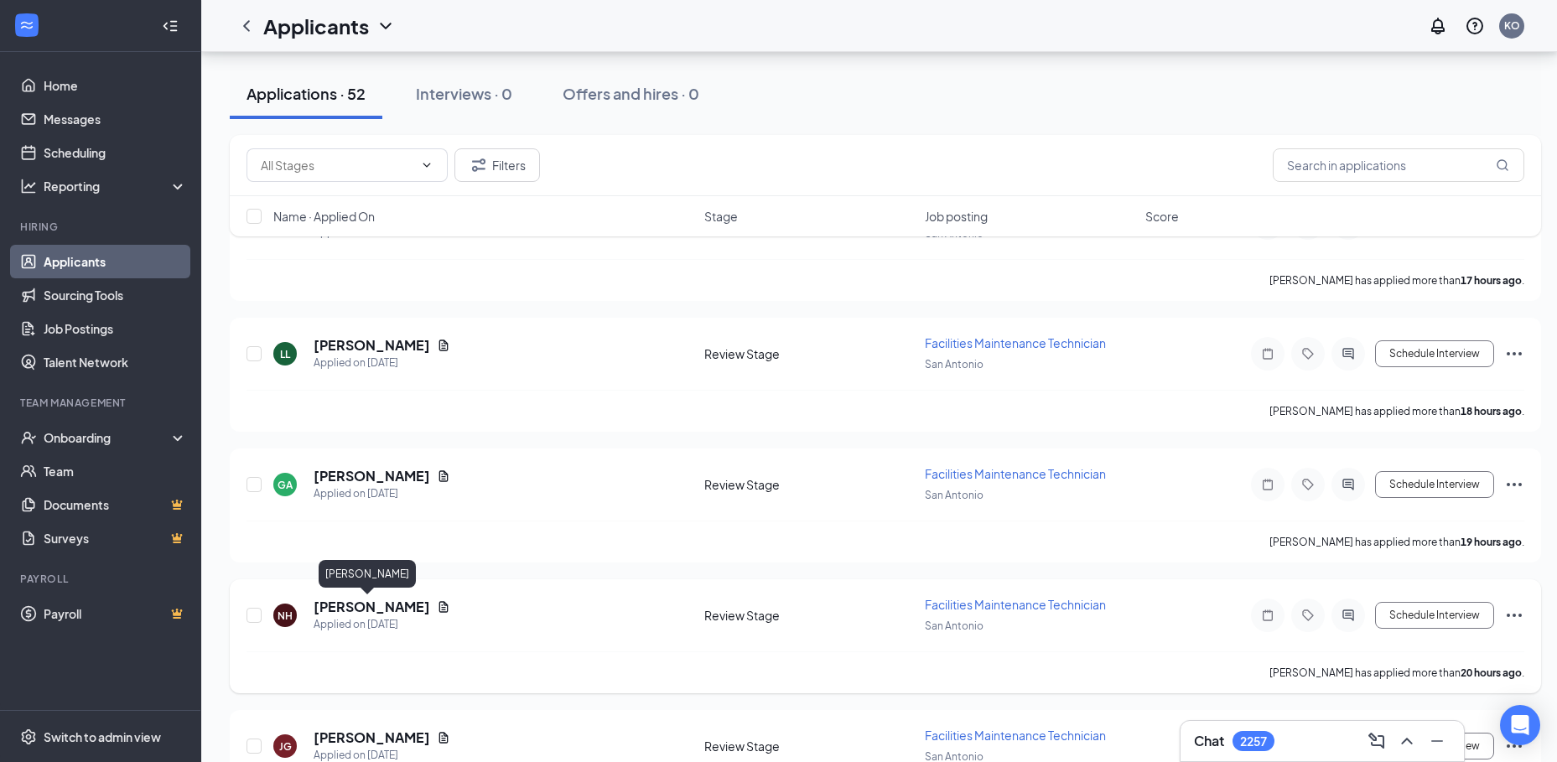
click at [335, 604] on h5 "Nayar Husain" at bounding box center [372, 607] width 117 height 18
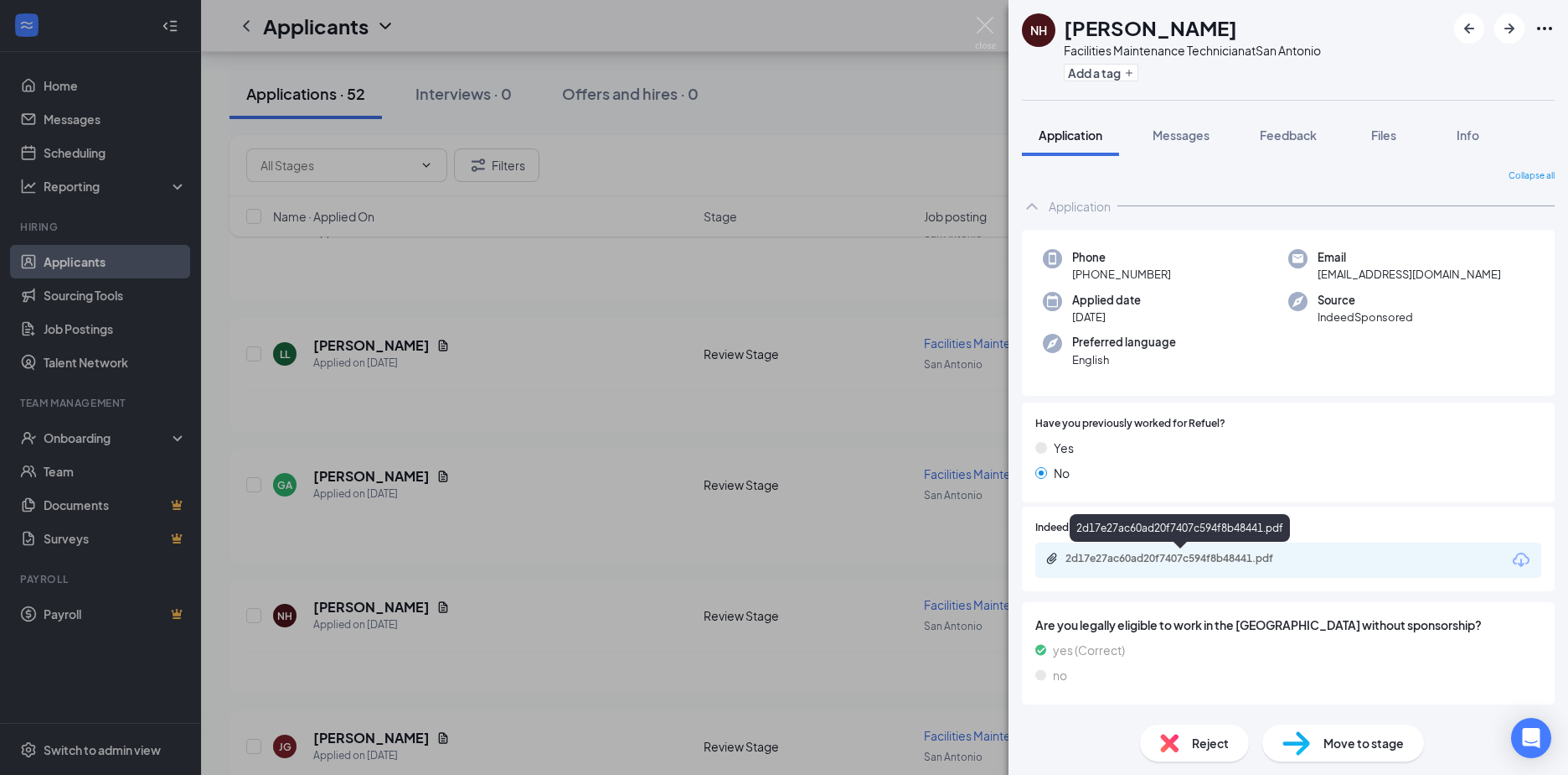
click at [1108, 558] on div "2d17e27ac60ad20f7407c594f8b48441.pdf" at bounding box center [1182, 558] width 235 height 13
click at [351, 478] on div "NH Nayar Husain Facilities Maintenance Technician at San Antonio Add a tag Appl…" at bounding box center [784, 387] width 1568 height 775
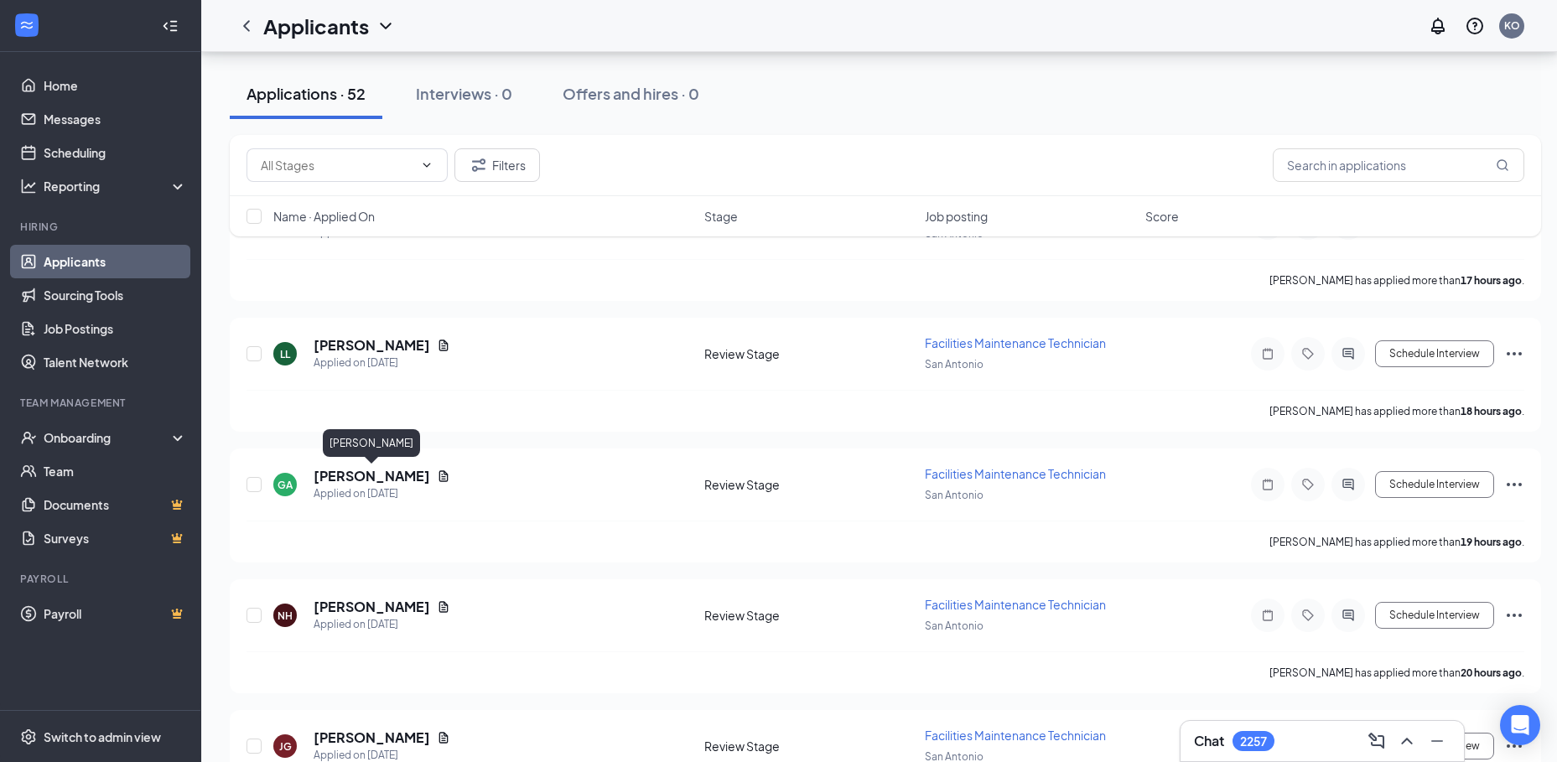
click at [351, 478] on h5 "Giovanni Alvarez" at bounding box center [372, 476] width 117 height 18
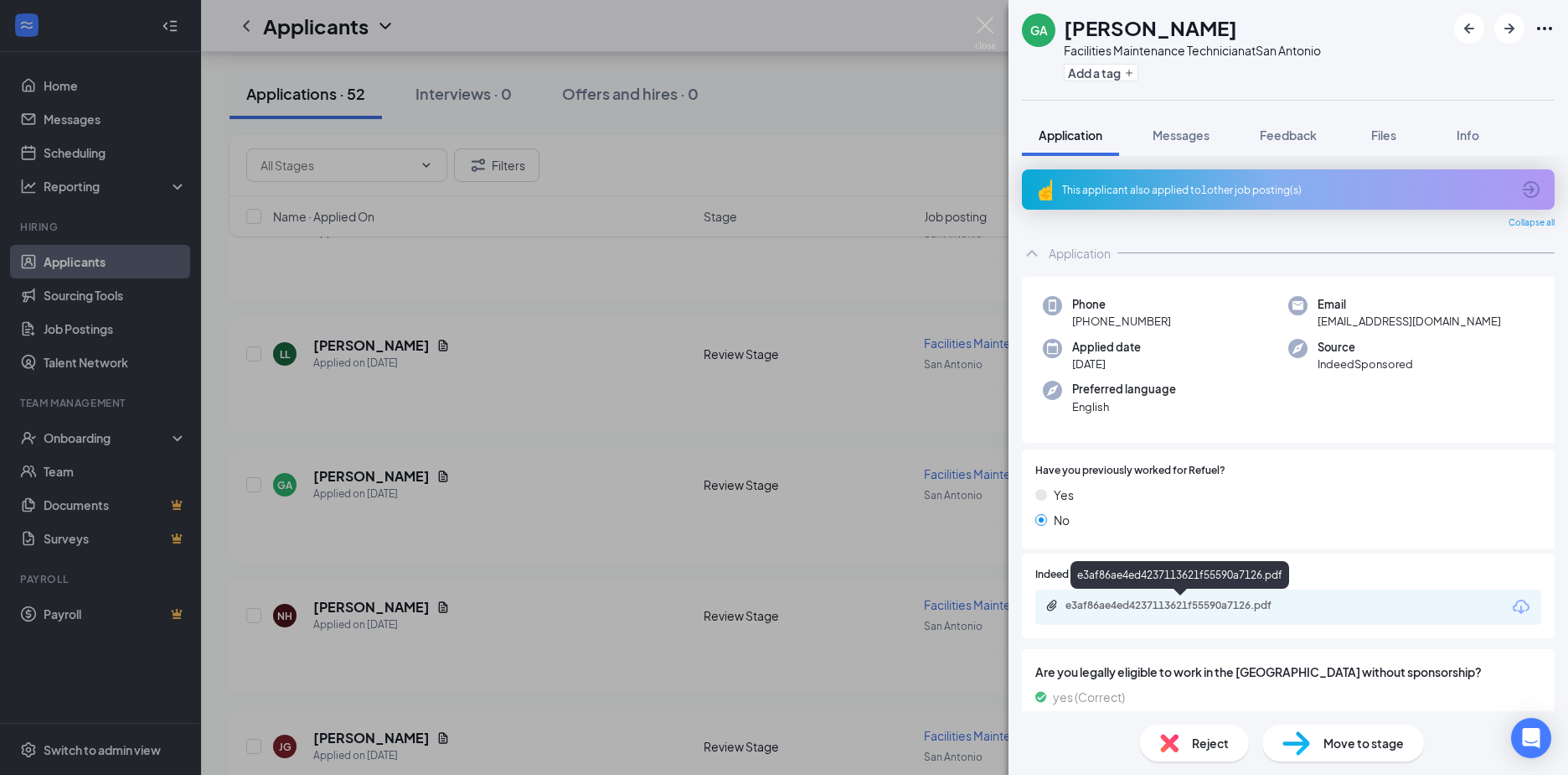
click at [1132, 606] on div "e3af86ae4ed4237113621f55590a7126.pdf" at bounding box center [1182, 605] width 235 height 13
click at [350, 339] on div "GA Giovanni Alvarez Facilities Maintenance Technician at San Antonio Add a tag …" at bounding box center [784, 387] width 1568 height 775
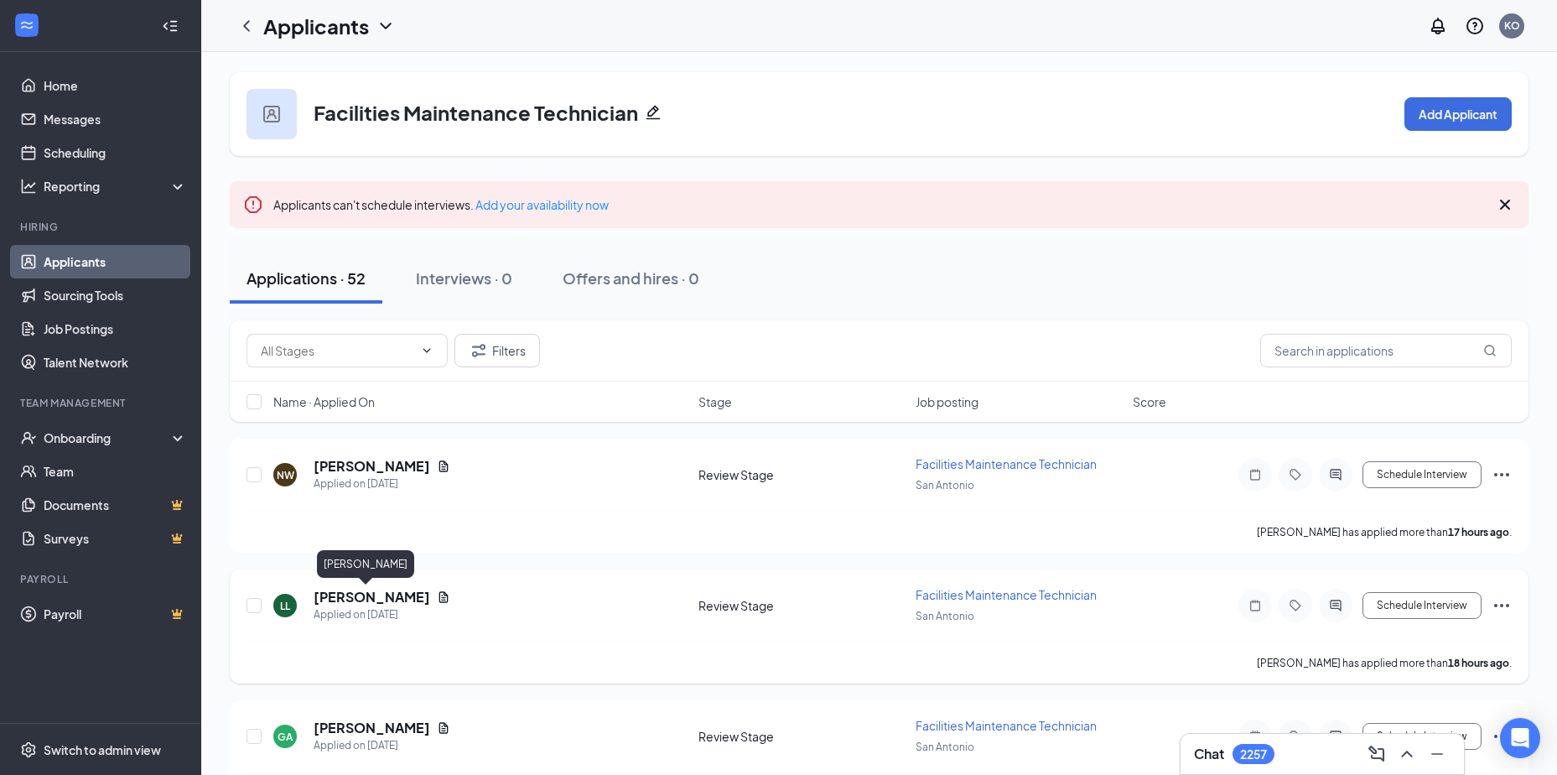
click at [331, 594] on h5 "Luis Lozano" at bounding box center [372, 597] width 117 height 18
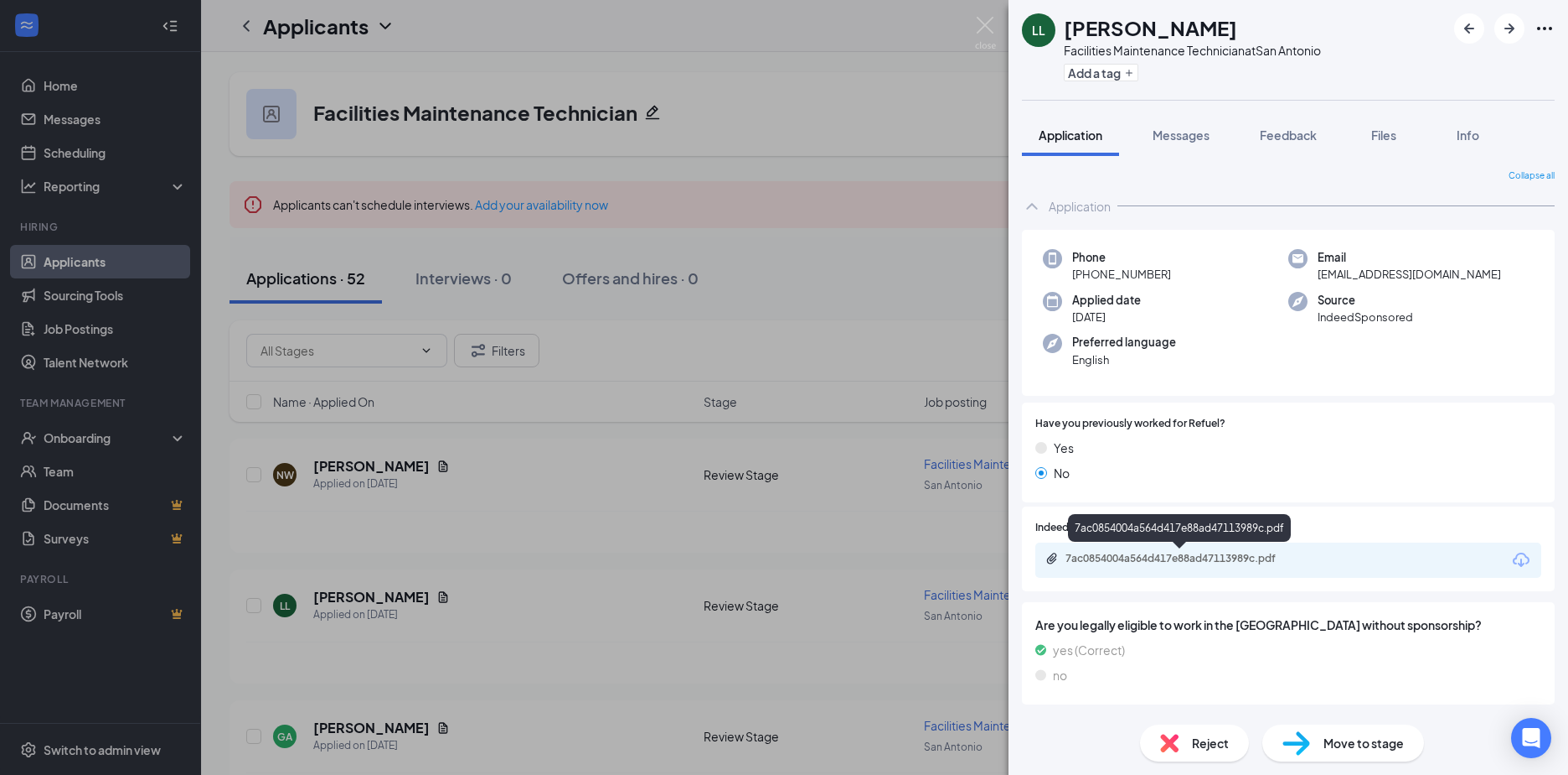
click at [1126, 564] on div "7ac0854004a564d417e88ad47113989c.pdf" at bounding box center [1182, 558] width 235 height 13
click at [1170, 557] on div "7ac0854004a564d417e88ad47113989c.pdf" at bounding box center [1182, 558] width 235 height 13
click at [340, 466] on div "LL Luis Lozano Facilities Maintenance Technician at San Antonio Add a tag Appli…" at bounding box center [784, 387] width 1568 height 775
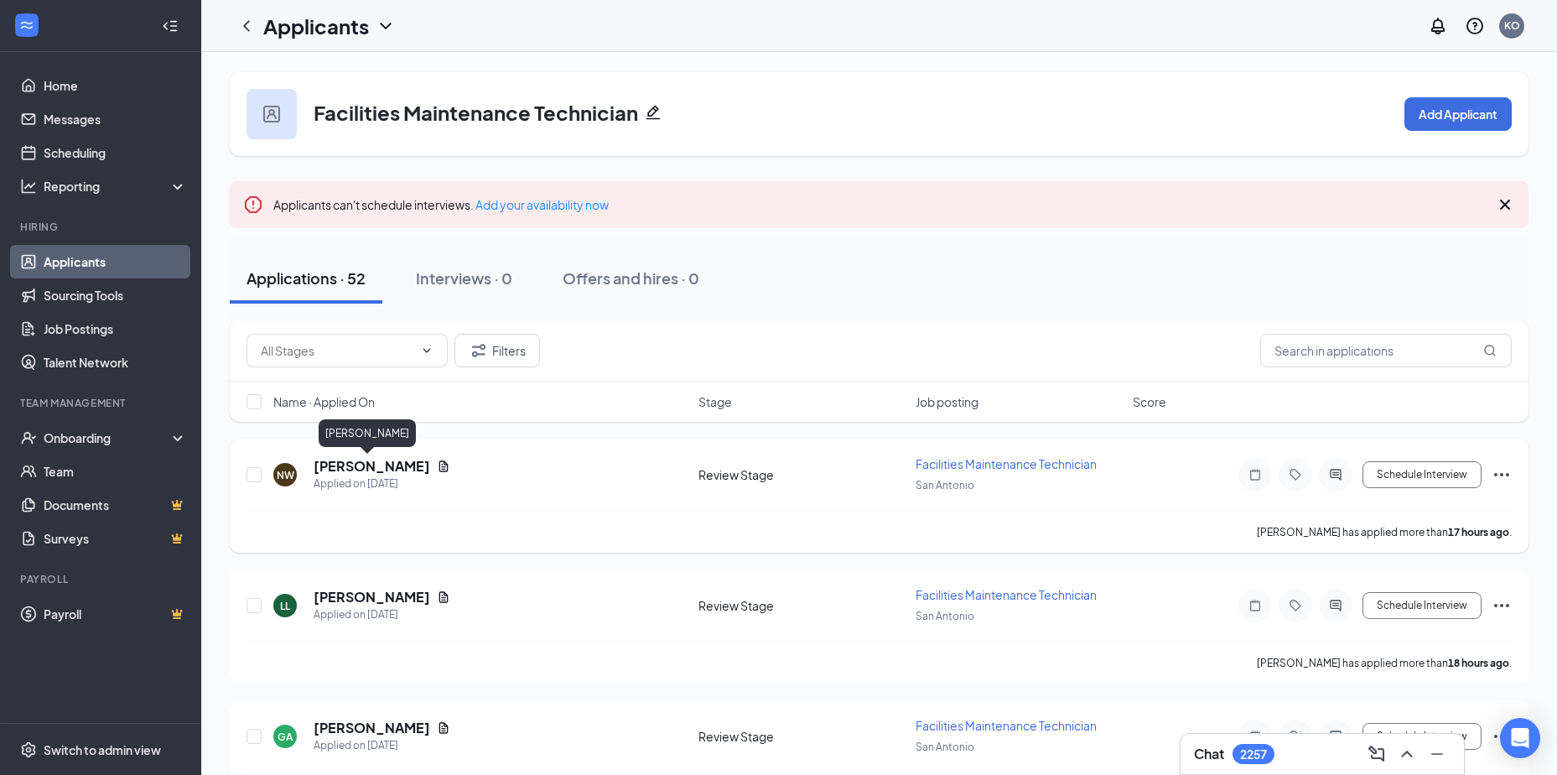
click at [347, 468] on h5 "Nicole Wright" at bounding box center [372, 466] width 117 height 18
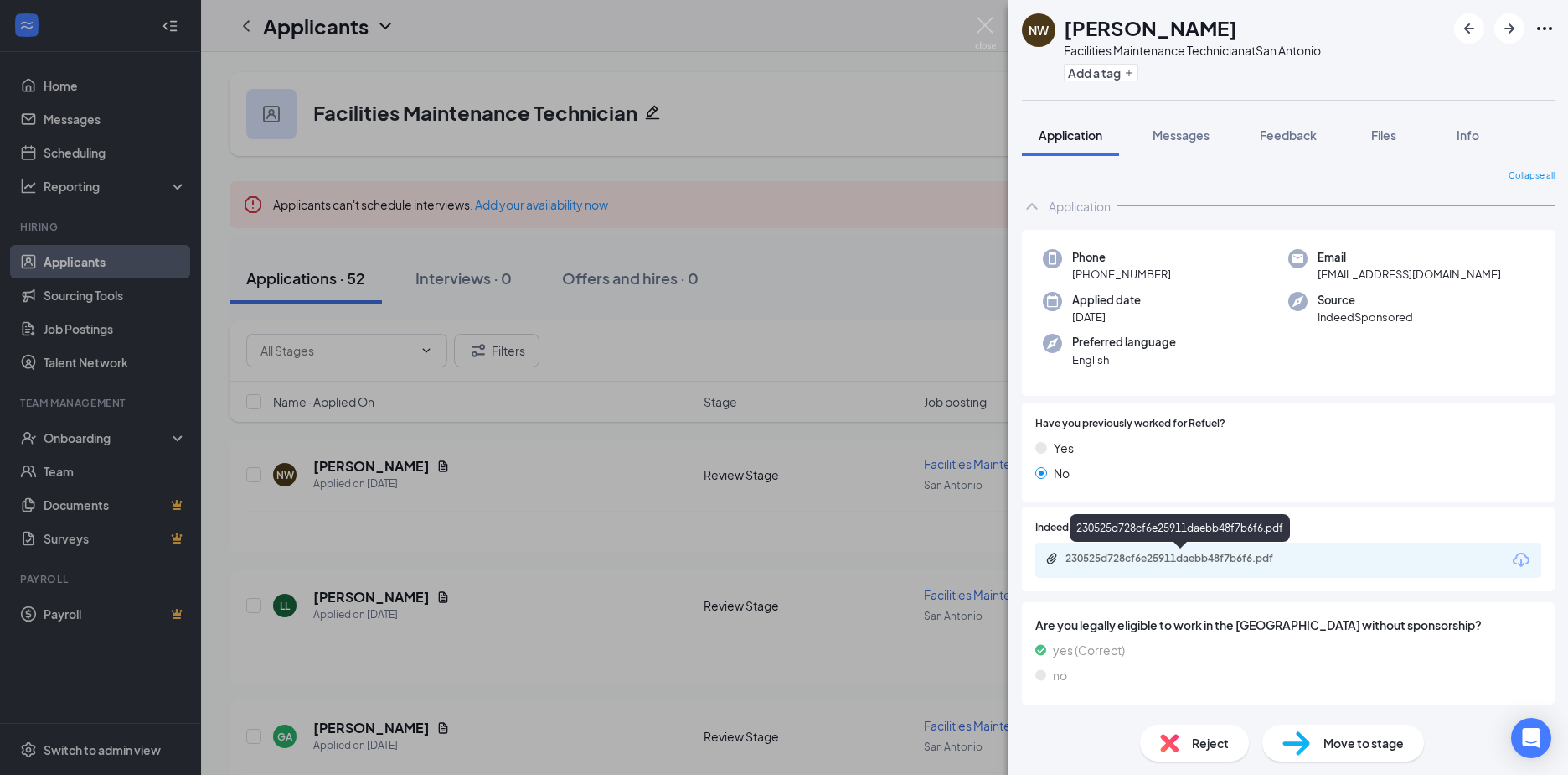
click at [1128, 555] on div "230525d728cf6e25911daebb48f7b6f6.pdf" at bounding box center [1182, 558] width 235 height 13
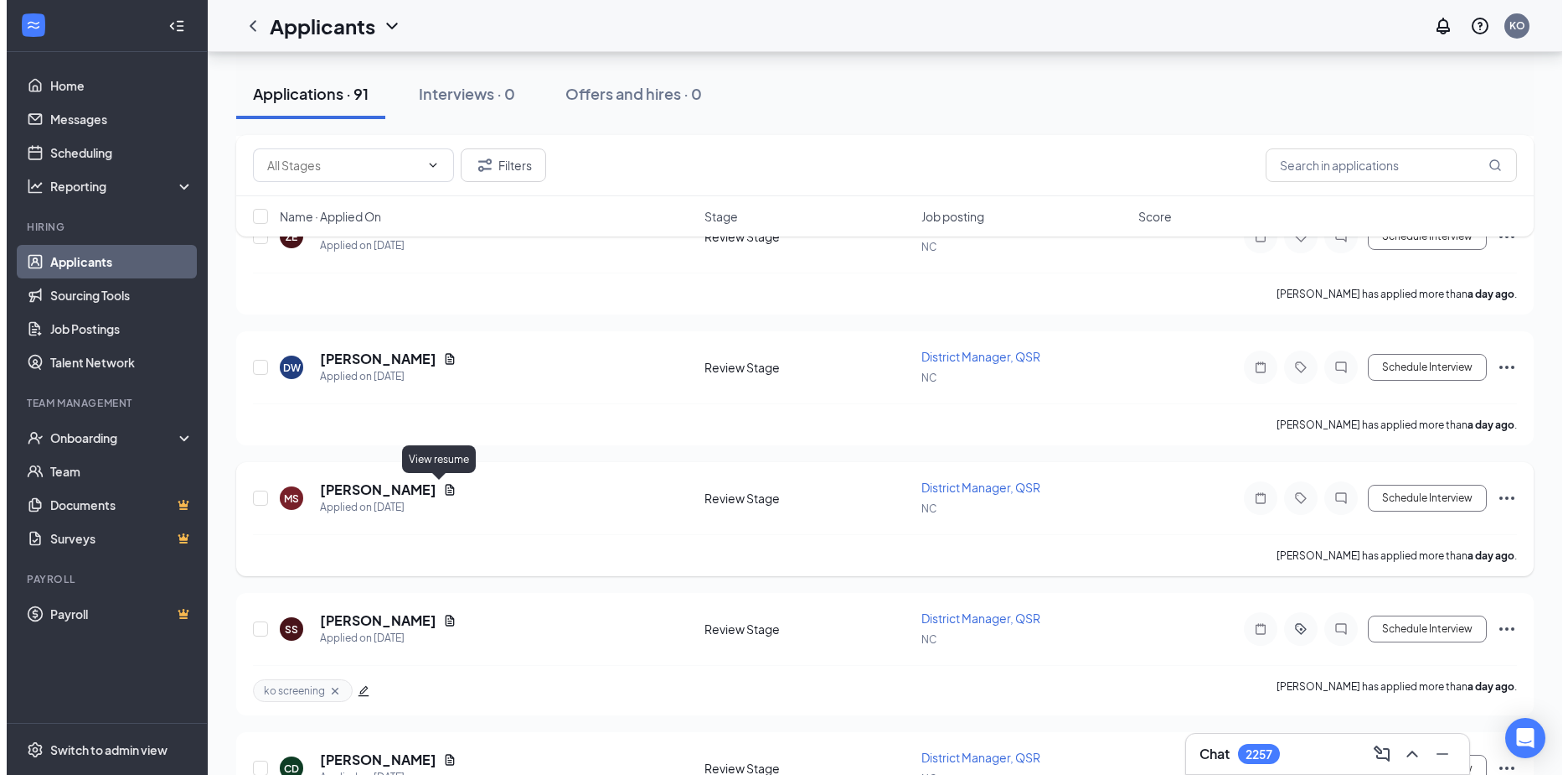
scroll to position [1593, 0]
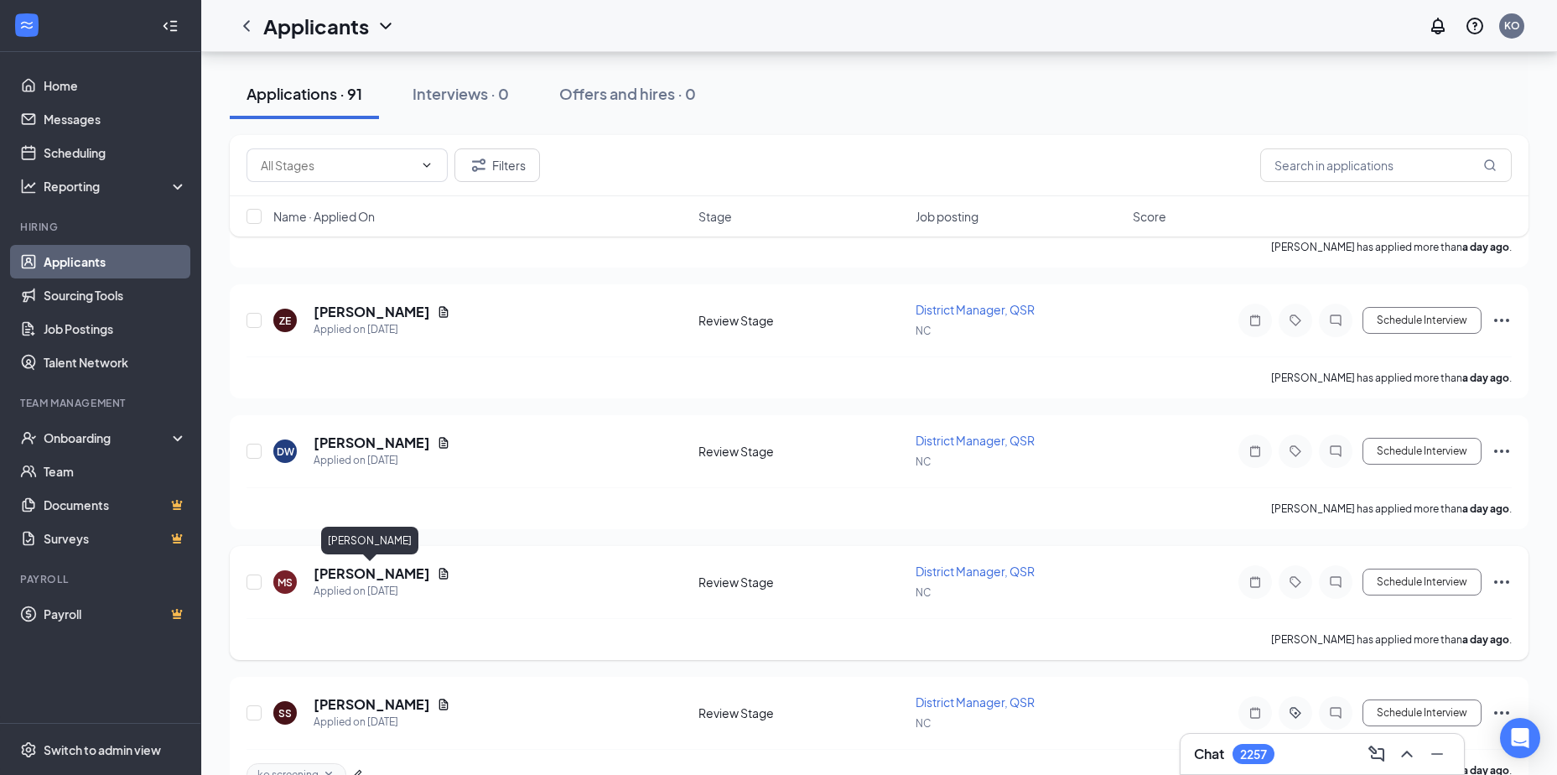
click at [362, 572] on h5 "[PERSON_NAME]" at bounding box center [372, 573] width 117 height 18
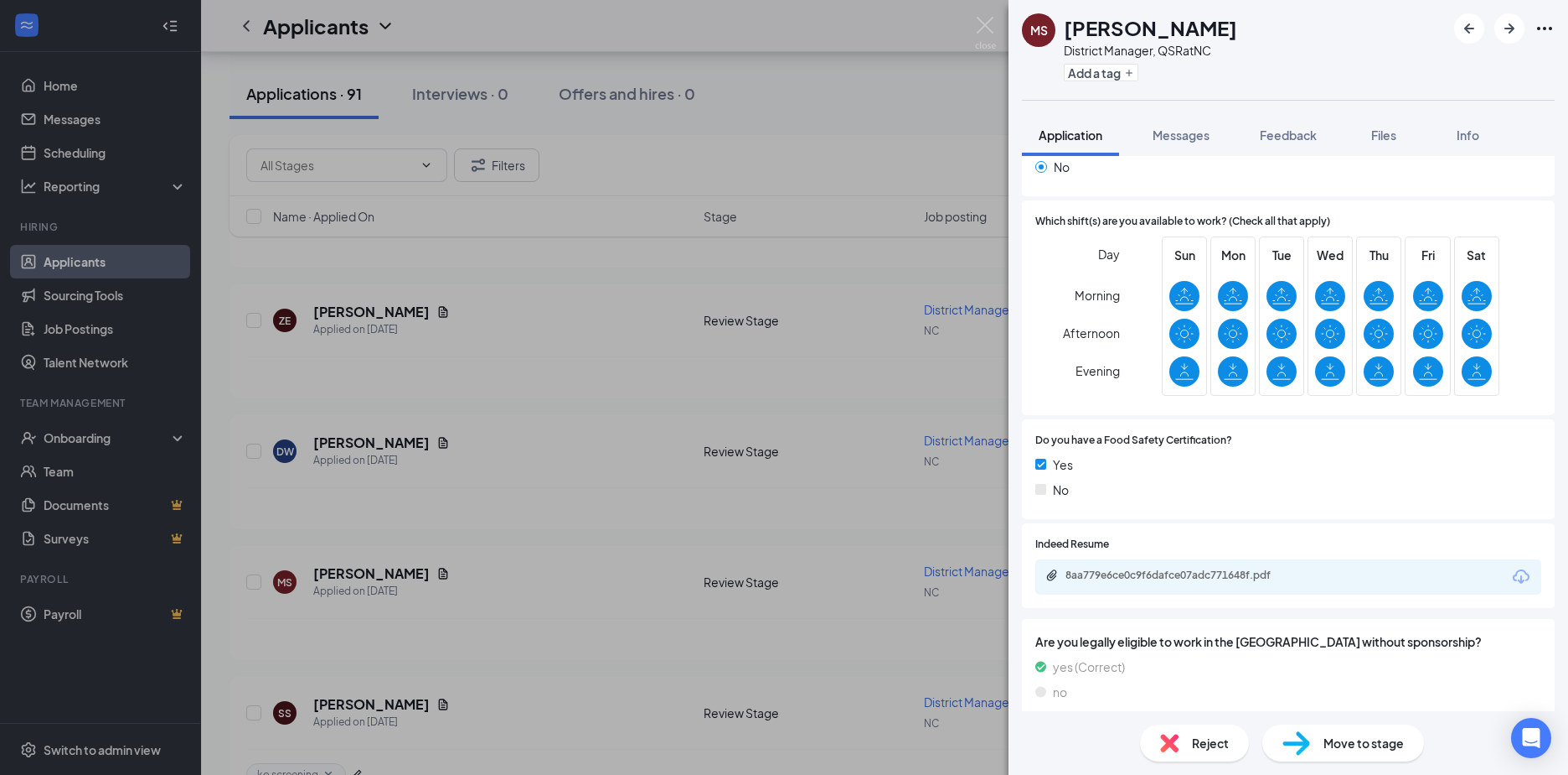
scroll to position [335, 0]
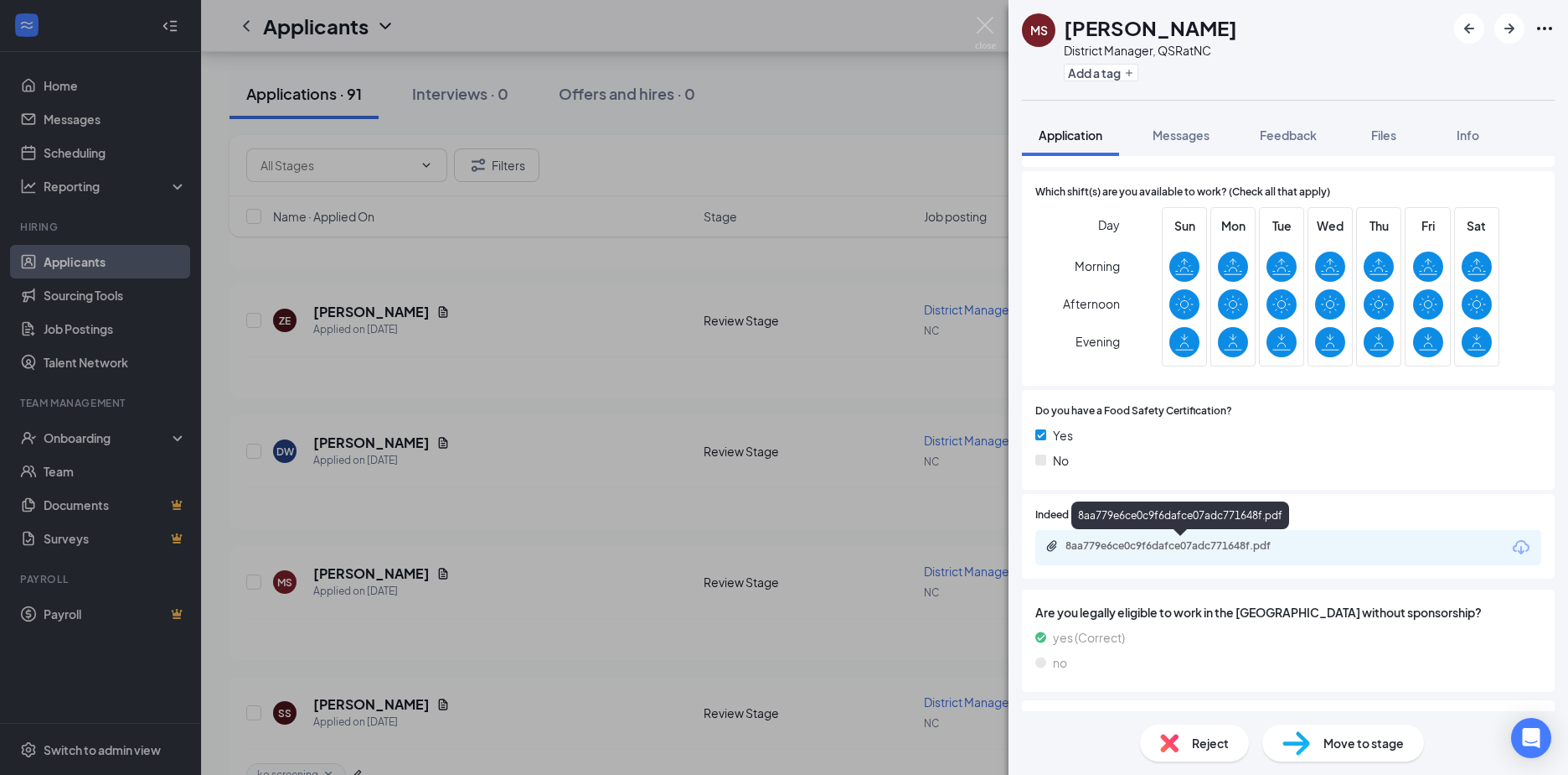
click at [1115, 547] on div "8aa779e6ce0c9f6dafce07adc771648f.pdf" at bounding box center [1182, 545] width 235 height 13
click at [361, 444] on div "[PERSON_NAME] District Manager, QSR at [GEOGRAPHIC_DATA] Add a tag Application …" at bounding box center [784, 387] width 1568 height 775
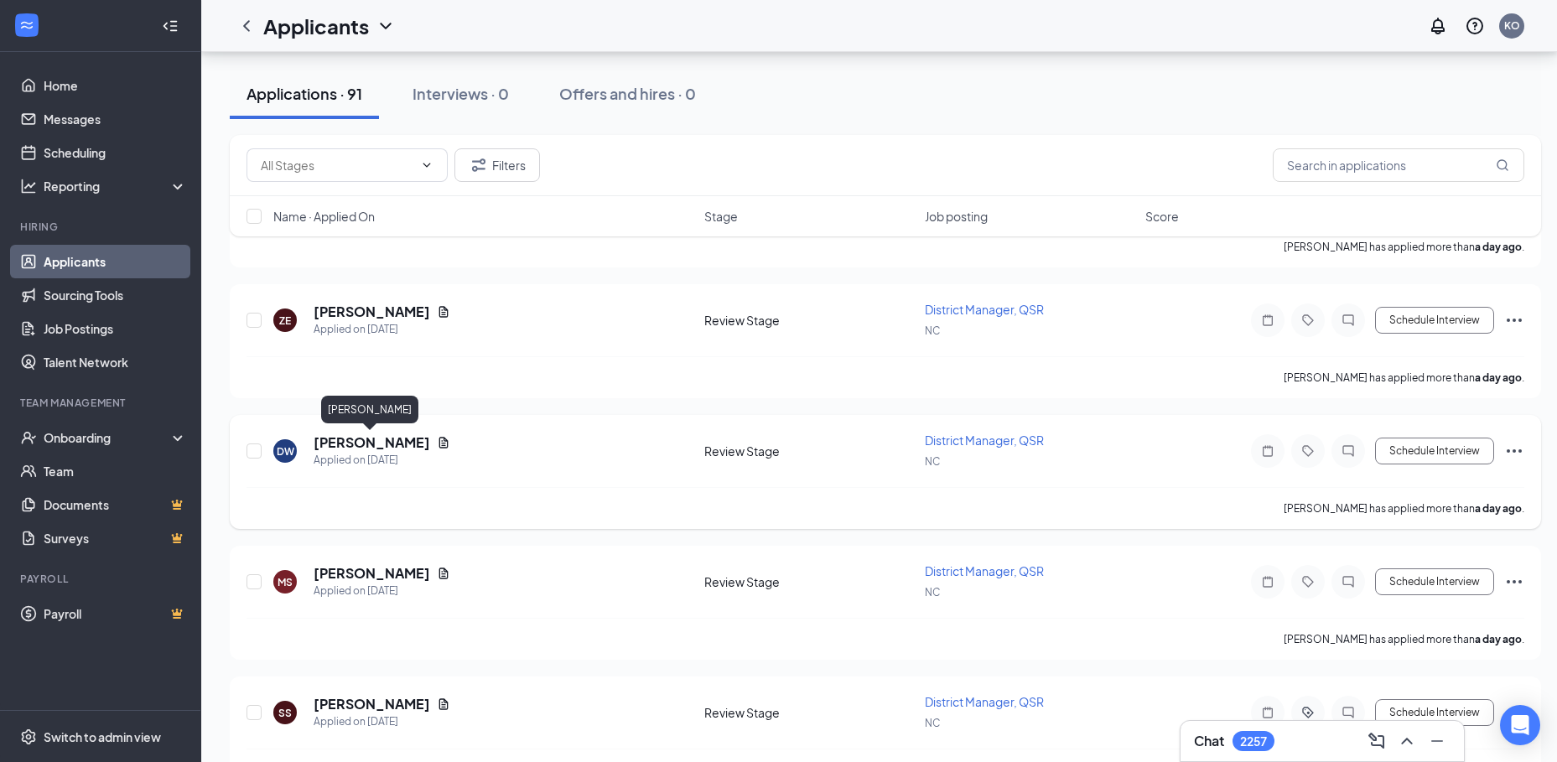
click at [363, 440] on h5 "[PERSON_NAME]" at bounding box center [372, 442] width 117 height 18
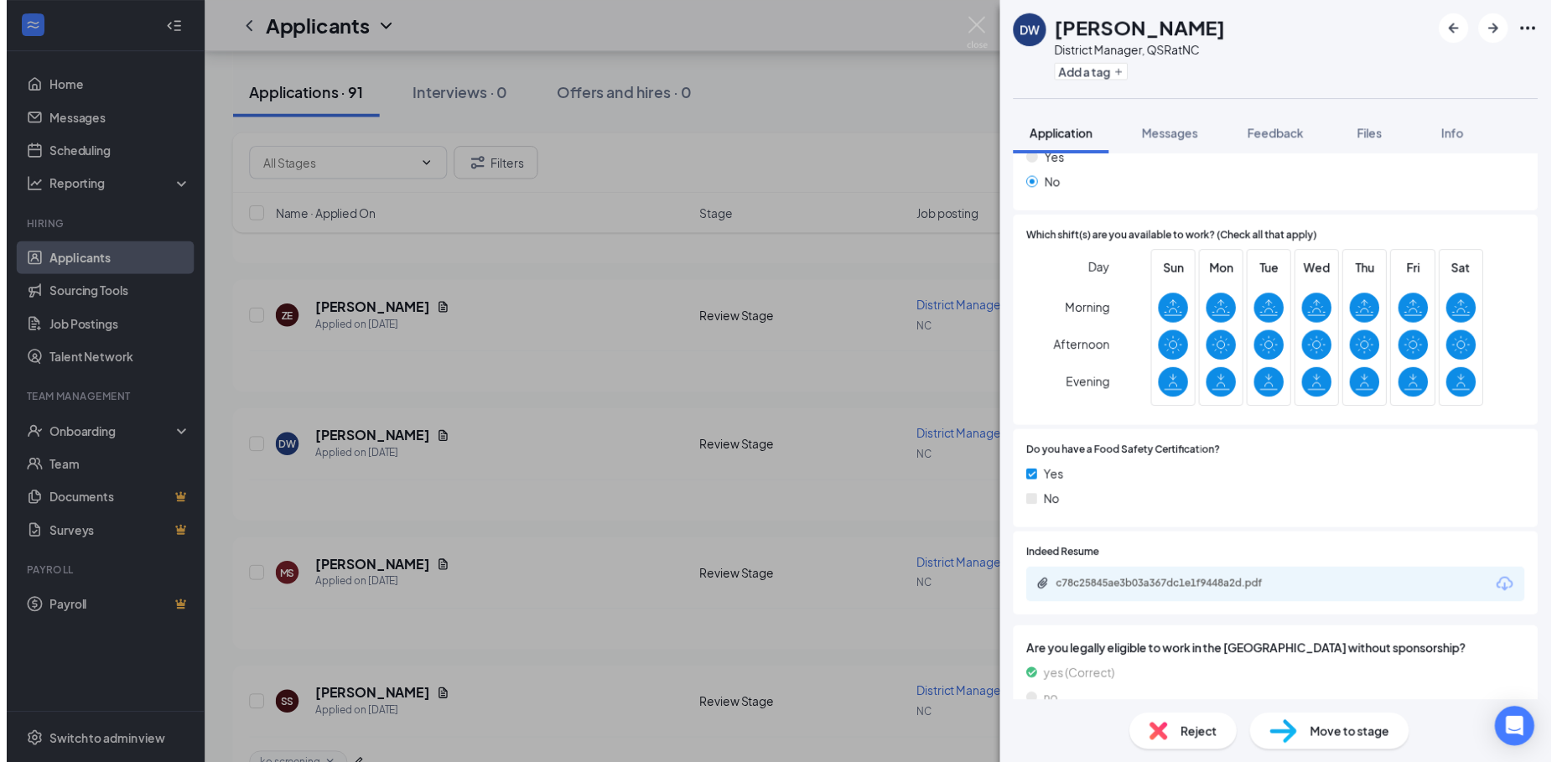
scroll to position [335, 0]
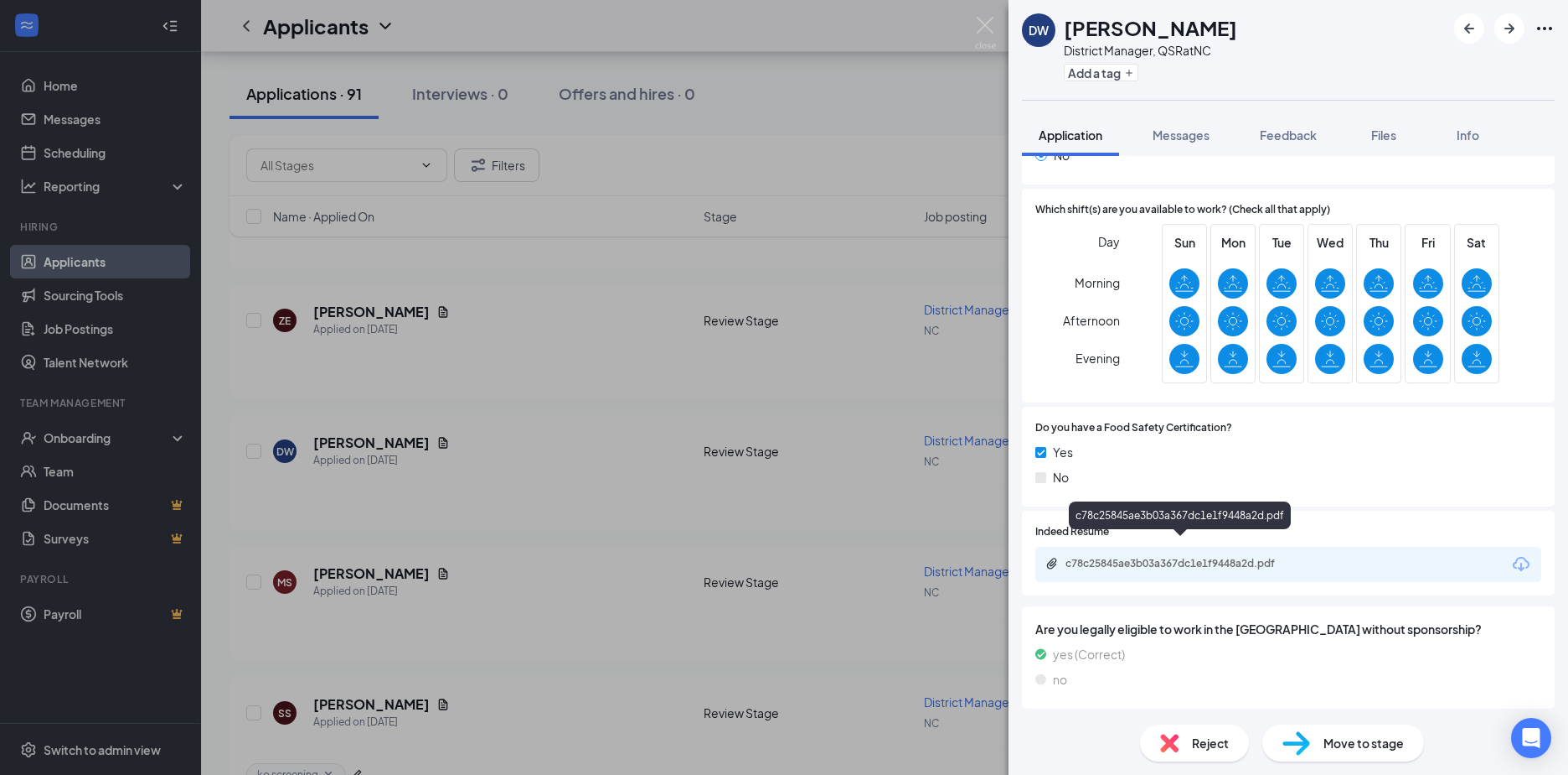
click at [1101, 557] on div "c78c25845ae3b03a367dc1e1f9448a2d.pdf" at bounding box center [1182, 563] width 235 height 13
click at [1087, 75] on button "Add a tag" at bounding box center [1101, 73] width 75 height 18
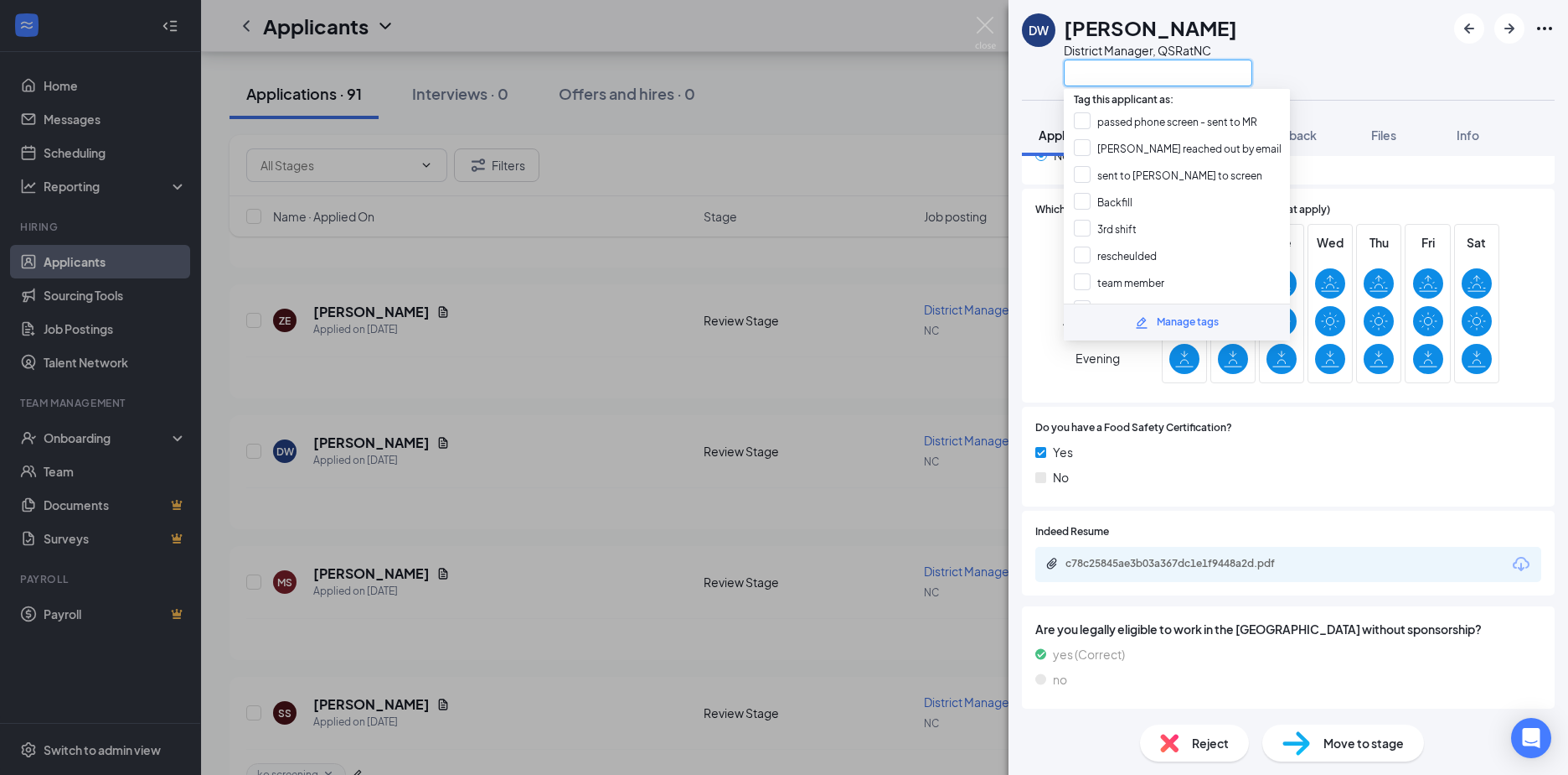
drag, startPoint x: 1103, startPoint y: 80, endPoint x: 1089, endPoint y: 75, distance: 14.9
click at [1101, 80] on input "text" at bounding box center [1158, 73] width 189 height 27
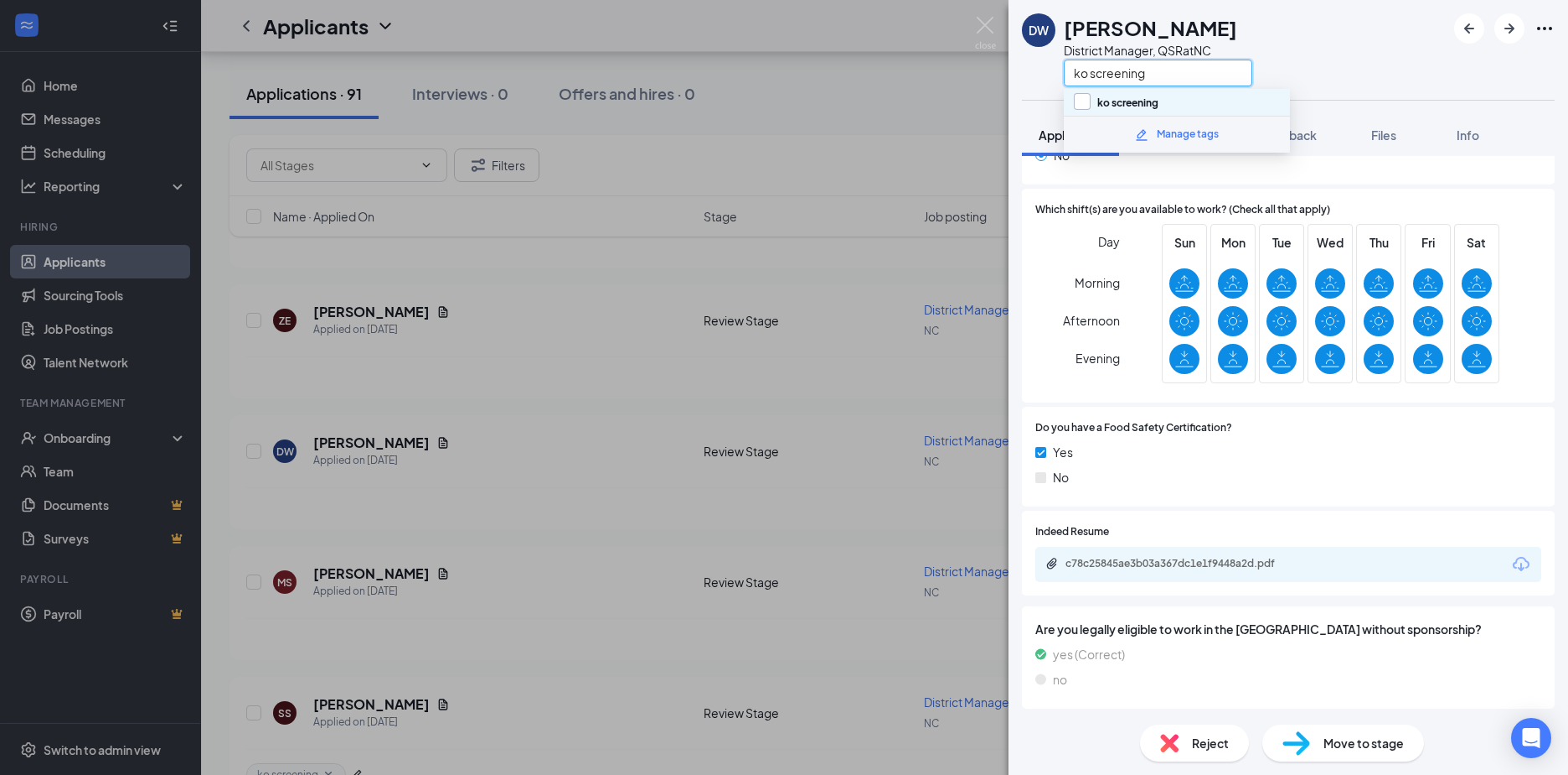
type input "ko screening"
click at [1083, 100] on input "ko screening" at bounding box center [1116, 102] width 85 height 18
checkbox input "true"
click at [1342, 72] on div "[PERSON_NAME] District Manager, QSR at [GEOGRAPHIC_DATA] ko screening" at bounding box center [1288, 50] width 560 height 100
click at [350, 310] on div "[PERSON_NAME] District Manager, QSR at [GEOGRAPHIC_DATA] ko screening Applicati…" at bounding box center [784, 387] width 1568 height 775
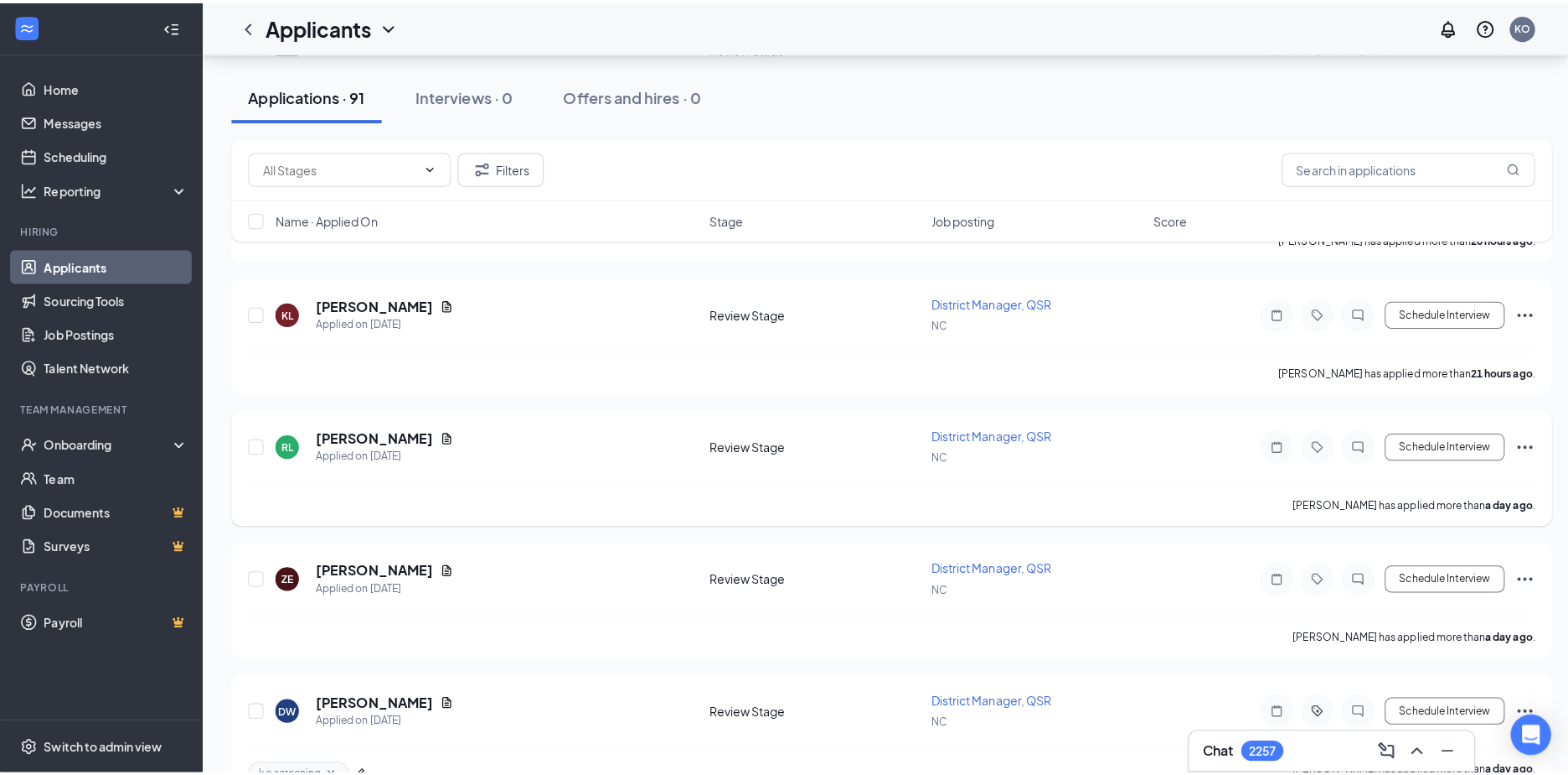
scroll to position [1341, 0]
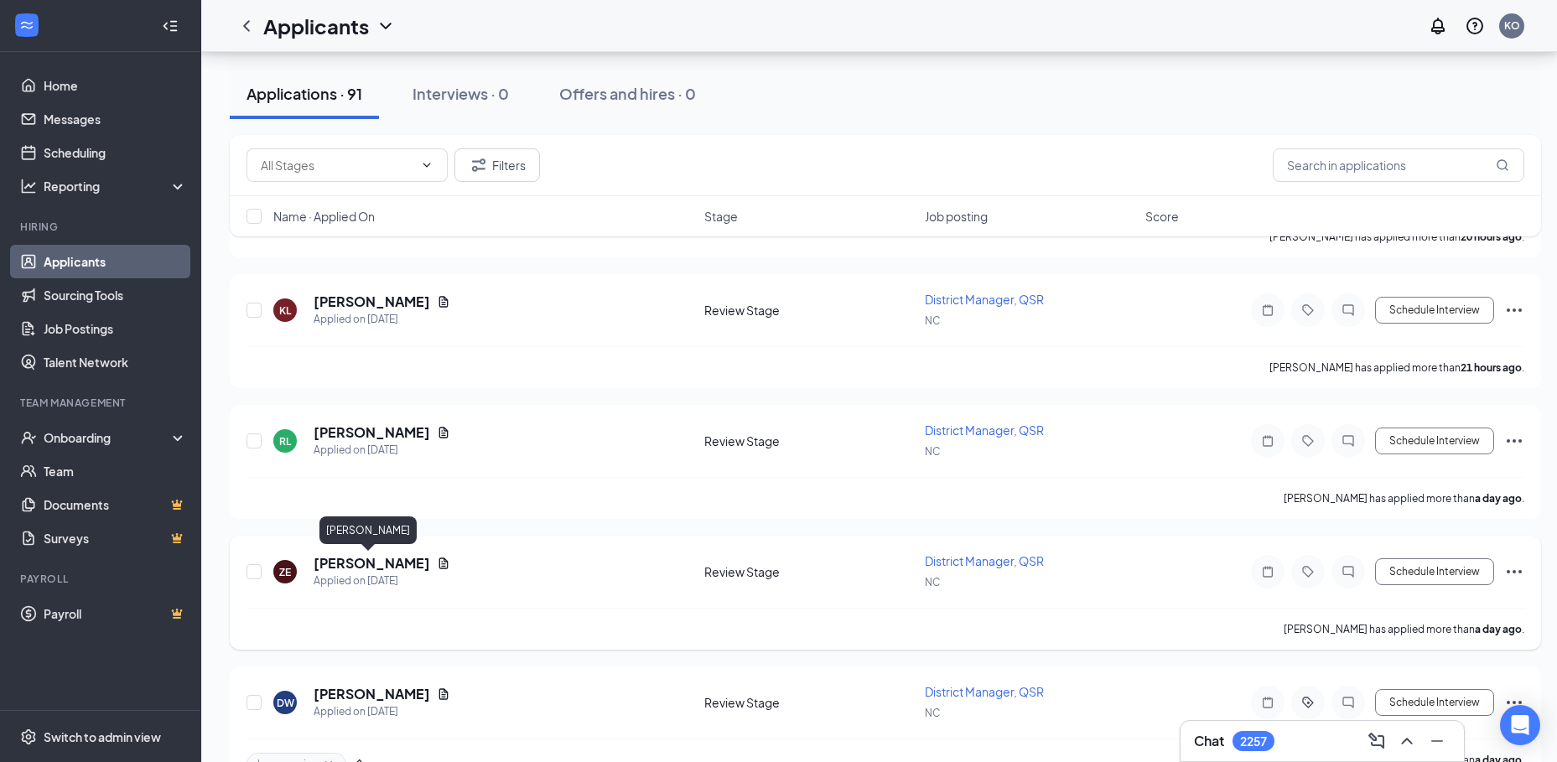
click at [337, 563] on h5 "[PERSON_NAME]" at bounding box center [372, 563] width 117 height 18
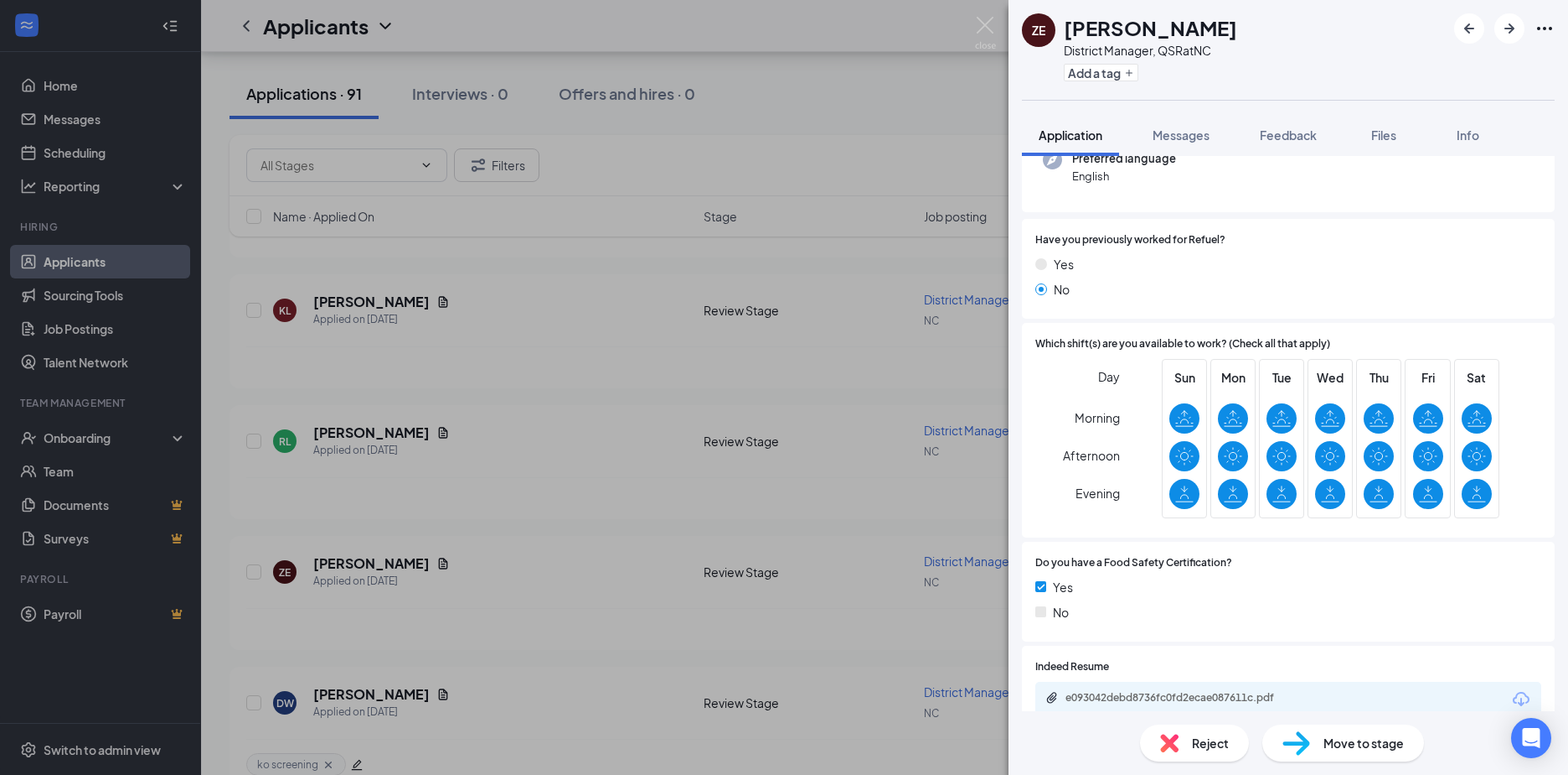
scroll to position [335, 0]
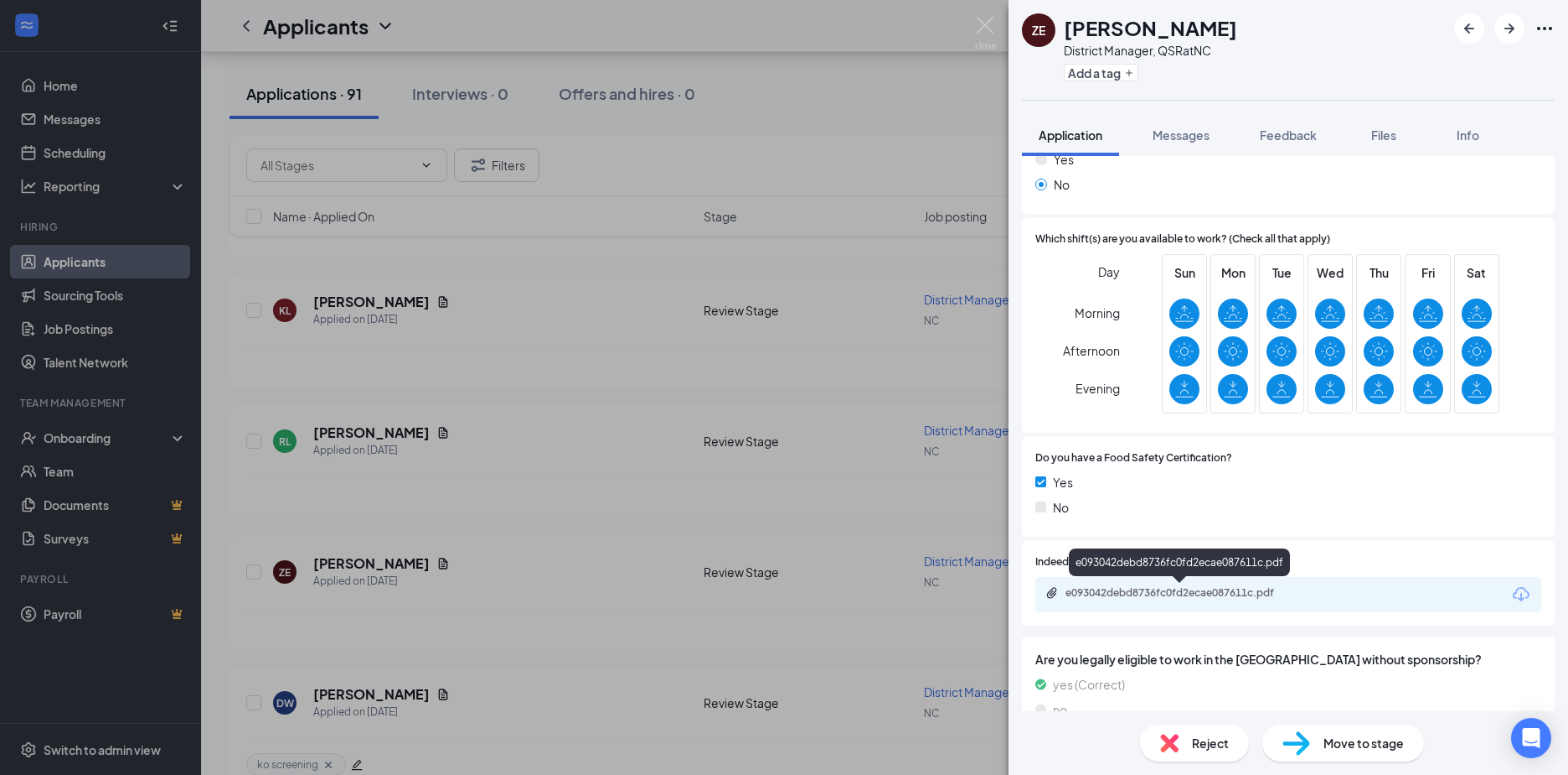
click at [1092, 586] on div "e093042debd8736fc0fd2ecae087611c.pdf" at bounding box center [1182, 592] width 235 height 13
click at [1082, 71] on button "Add a tag" at bounding box center [1101, 73] width 75 height 18
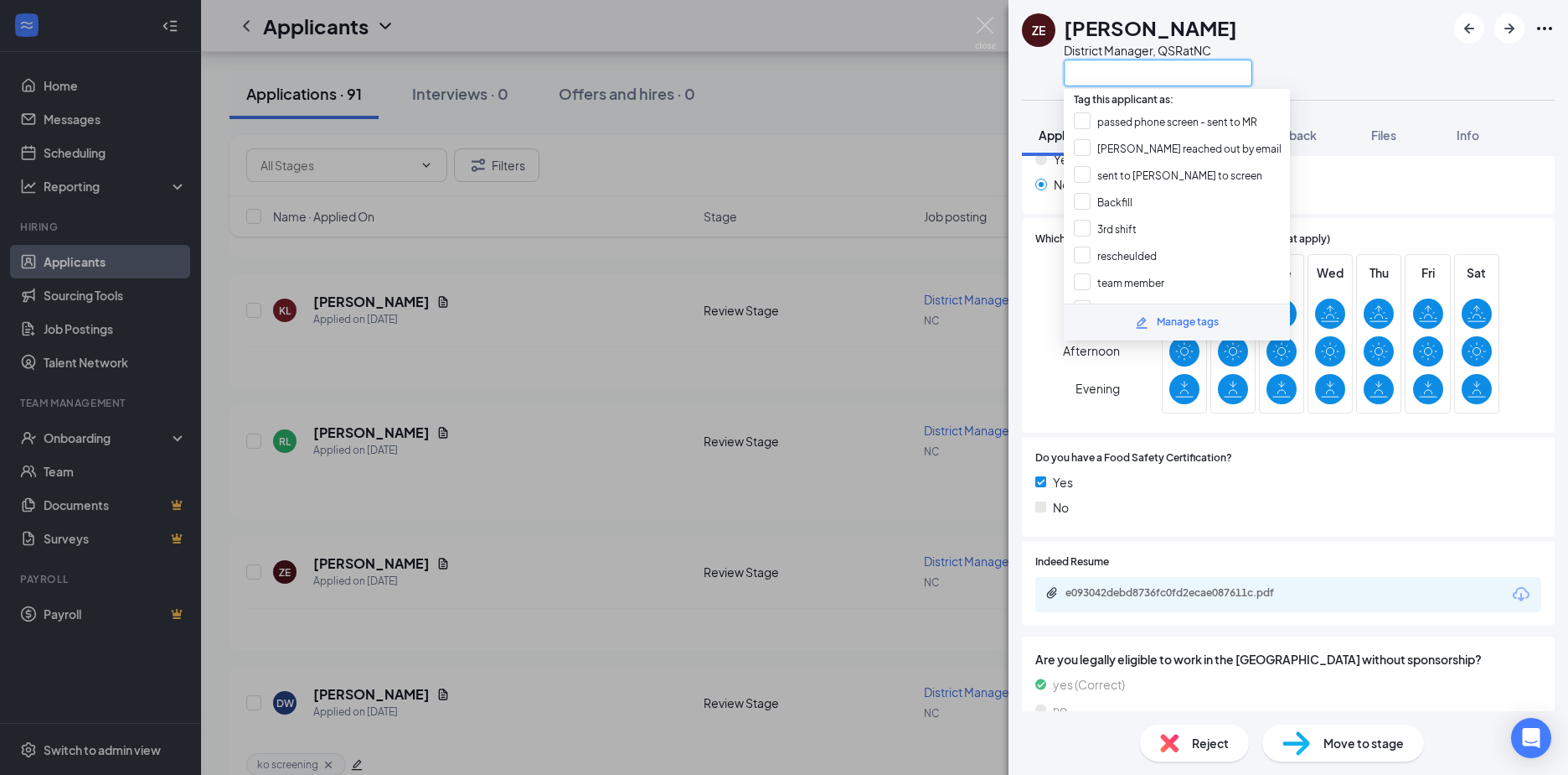
click at [1082, 71] on input "text" at bounding box center [1158, 73] width 189 height 27
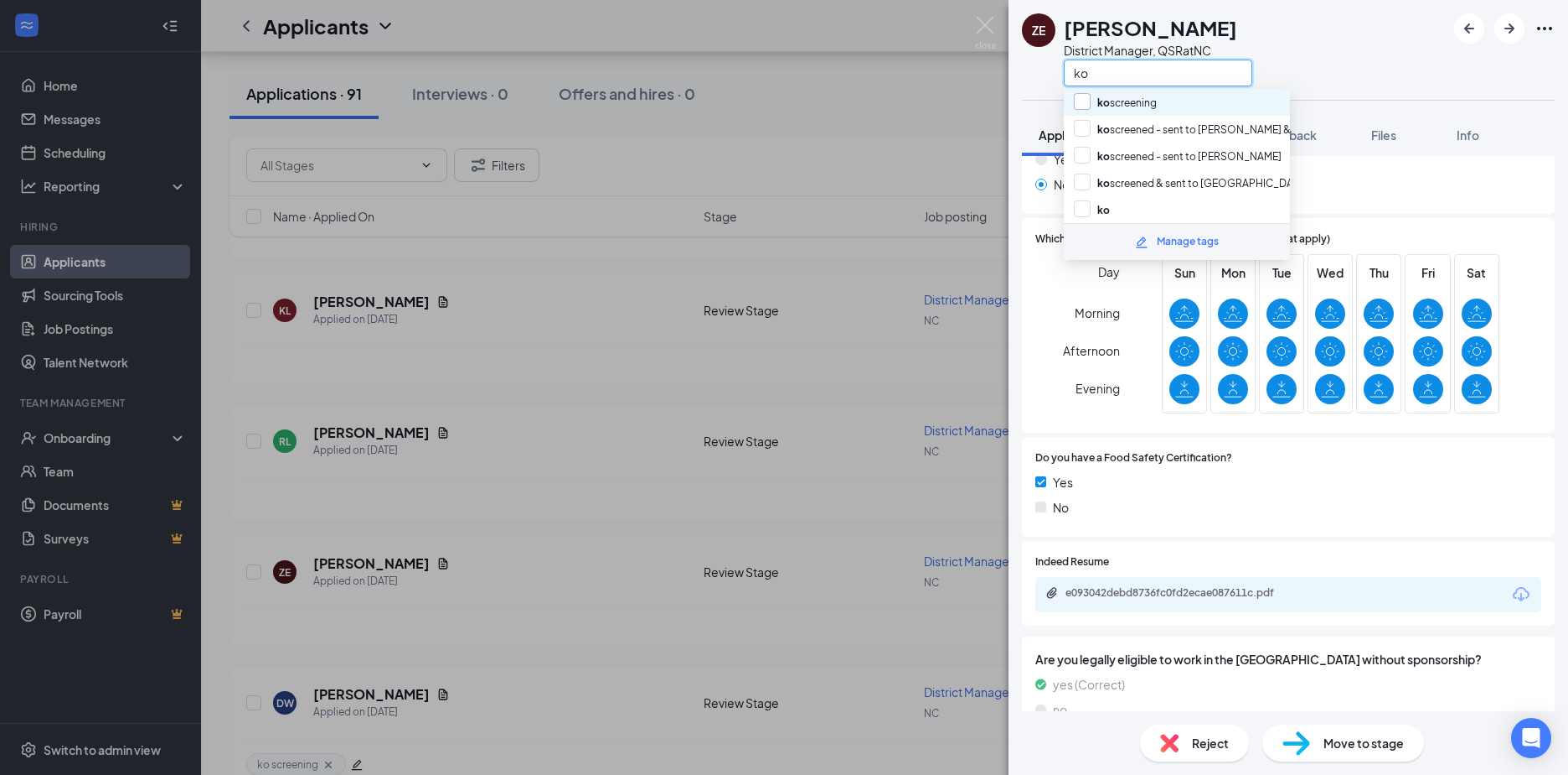
type input "ko"
drag, startPoint x: 1077, startPoint y: 102, endPoint x: 1381, endPoint y: 30, distance: 312.4
click at [1084, 101] on input "ko screening" at bounding box center [1115, 102] width 83 height 18
checkbox input "true"
click at [1365, 50] on div "ZE Zachery Evans District Manager, QSR at NC ko" at bounding box center [1288, 50] width 560 height 100
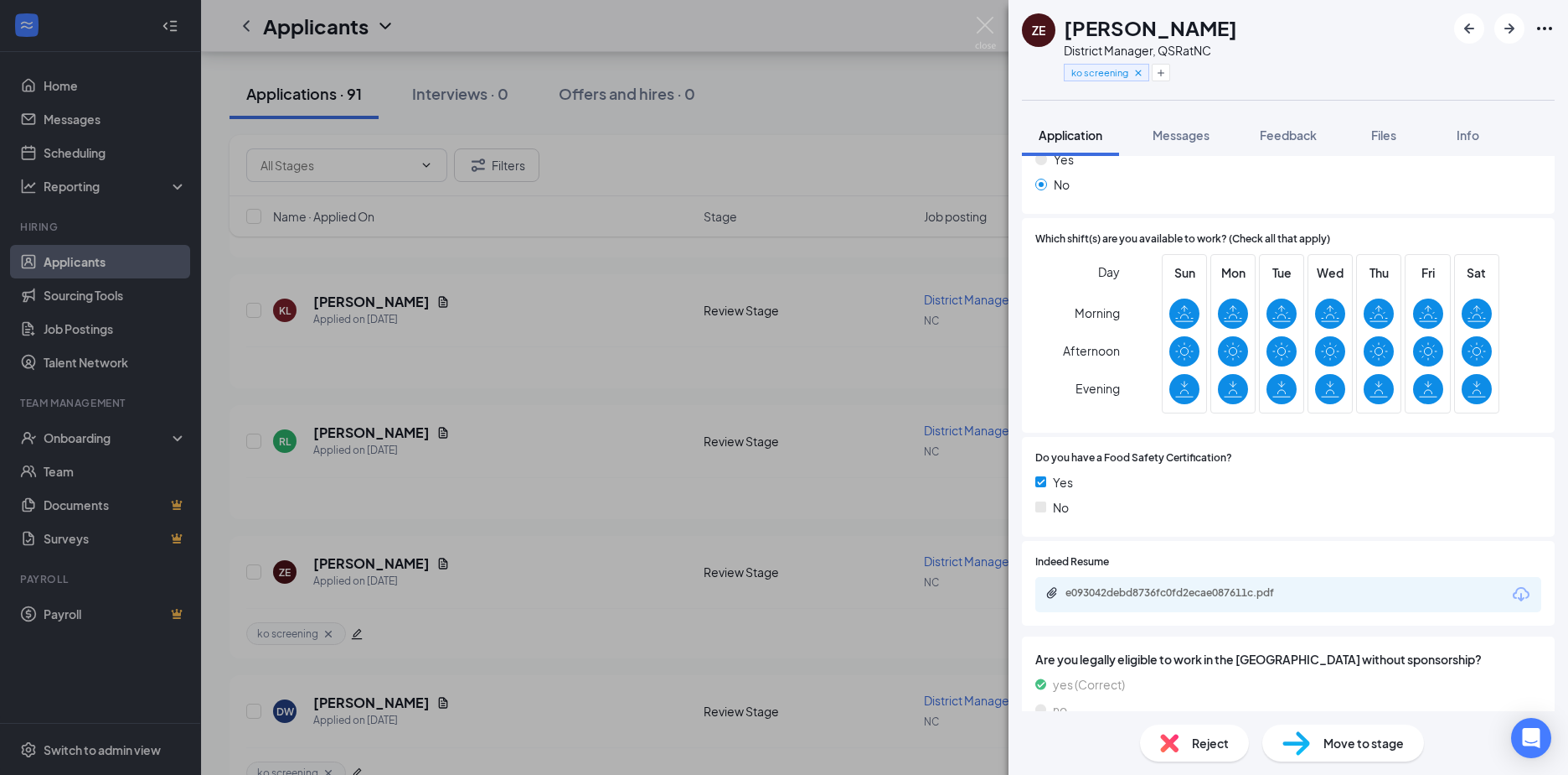
click at [348, 431] on div "ZE Zachery Evans District Manager, QSR at NC ko screening Application Messages …" at bounding box center [784, 387] width 1568 height 775
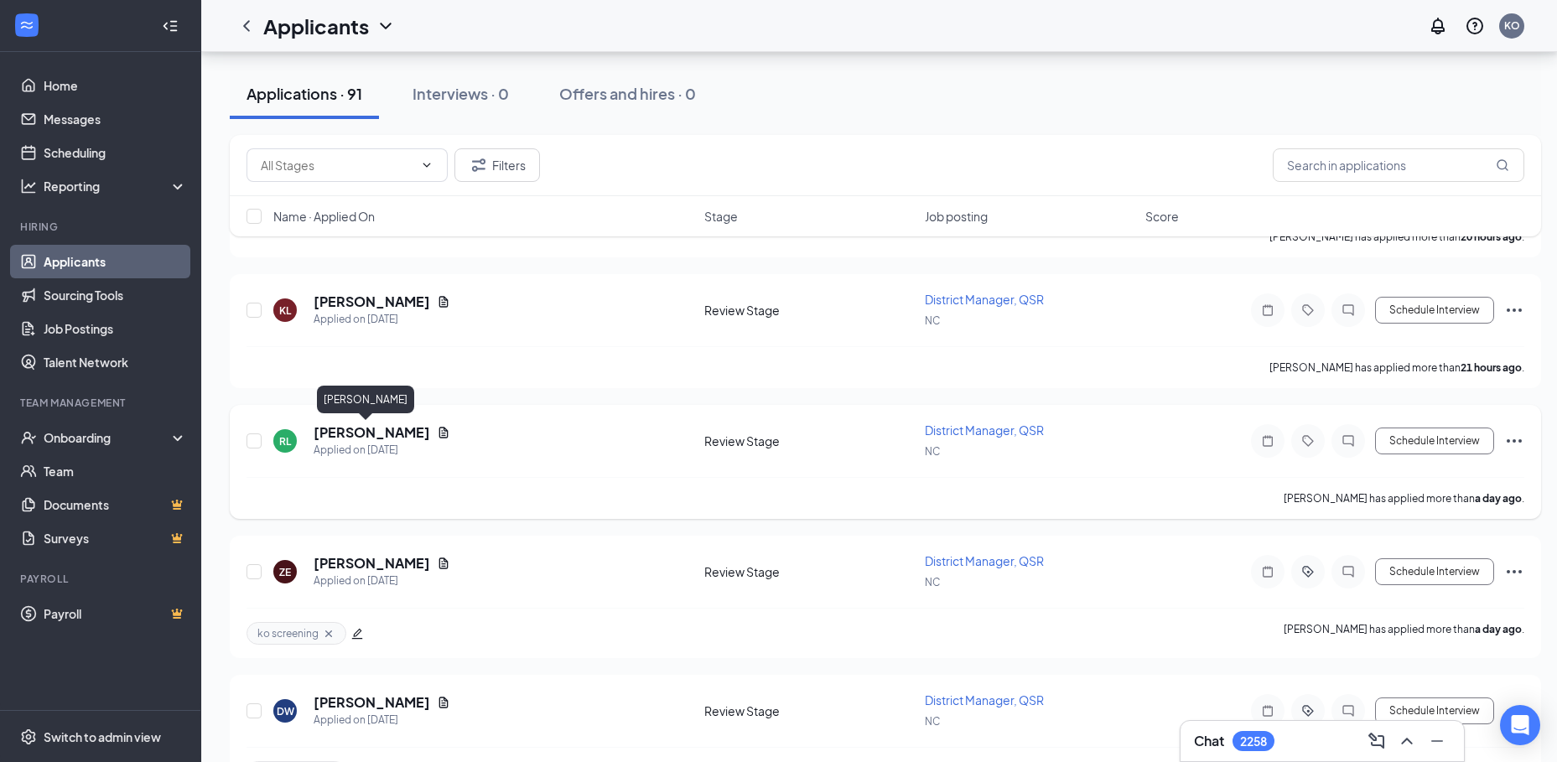
click at [361, 432] on h5 "Ryan Lucci" at bounding box center [372, 432] width 117 height 18
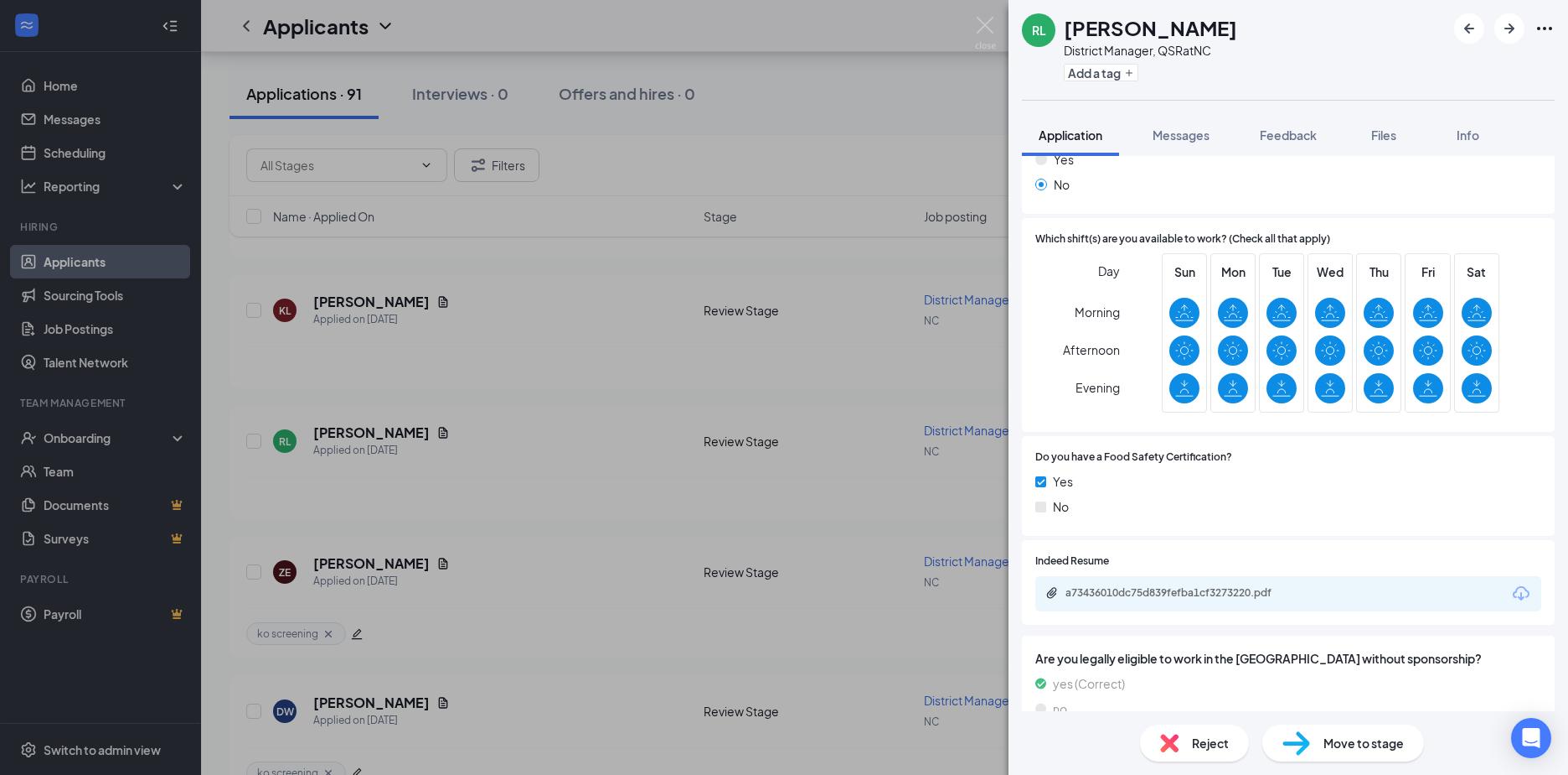
scroll to position [335, 0]
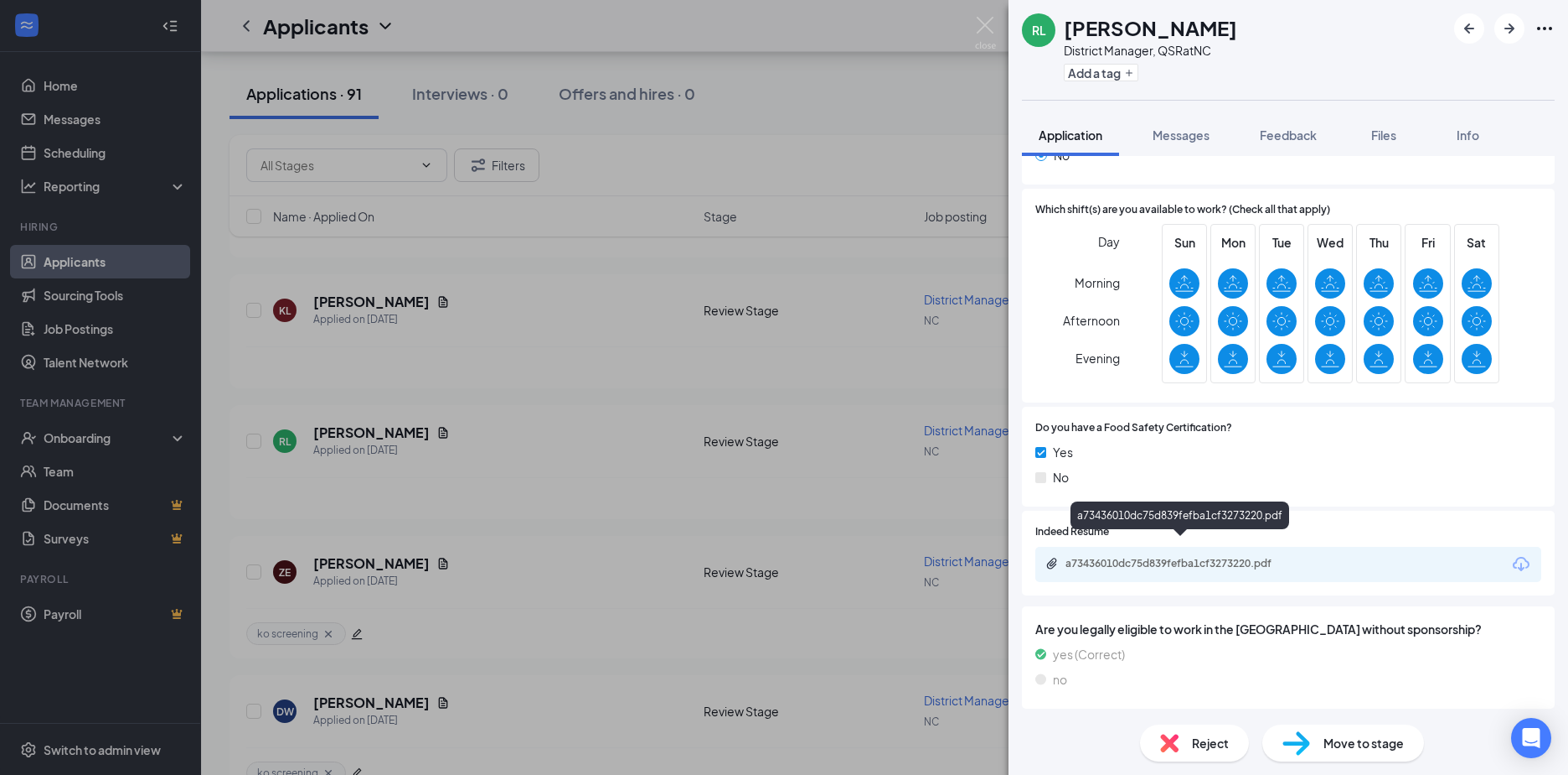
click at [1108, 557] on div "a73436010dc75d839fefba1cf3273220.pdf" at bounding box center [1182, 563] width 235 height 13
click at [344, 303] on div "RL Ryan Lucci District Manager, QSR at NC Add a tag Application Messages Feedba…" at bounding box center [784, 387] width 1568 height 775
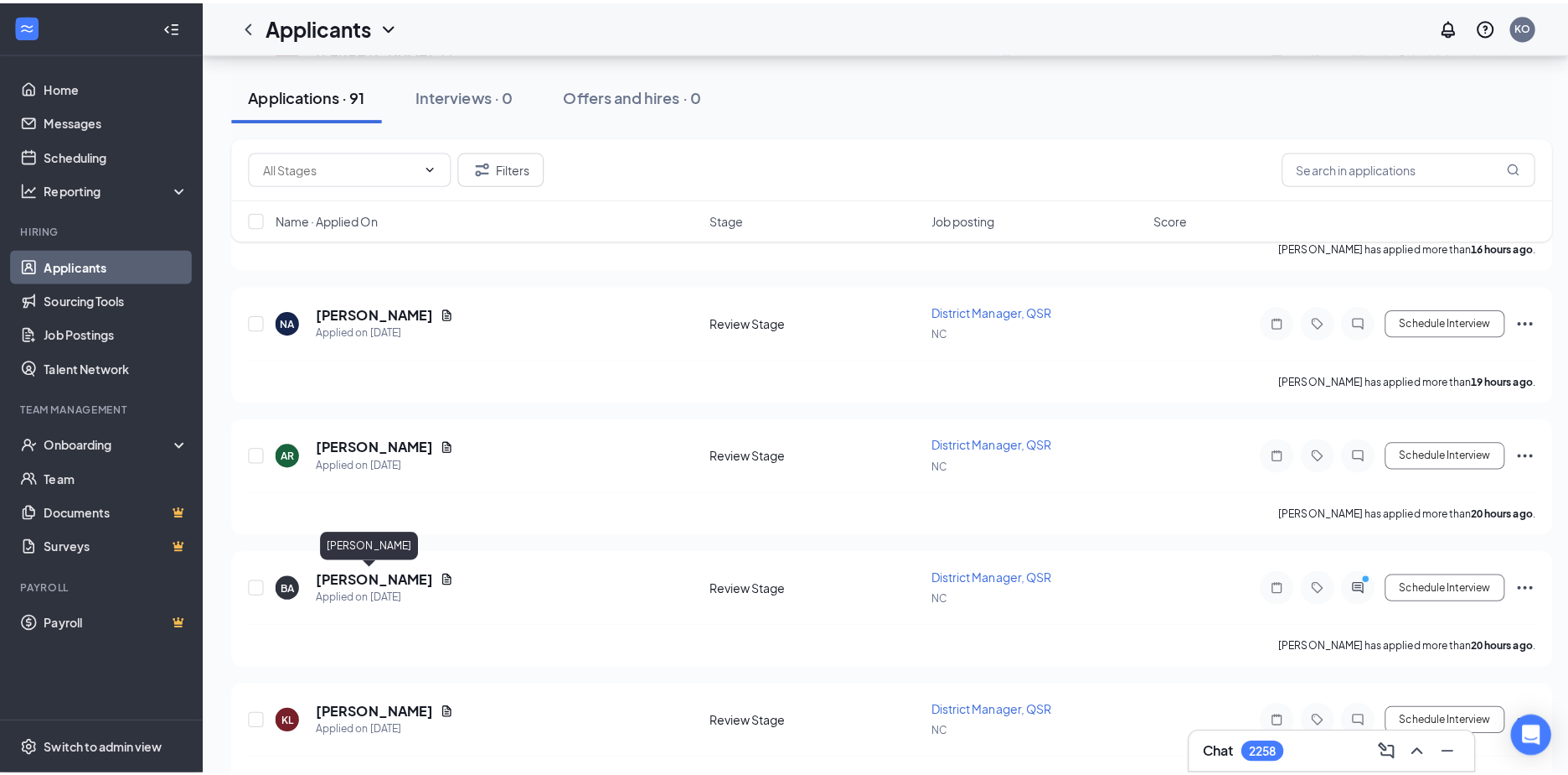
scroll to position [922, 0]
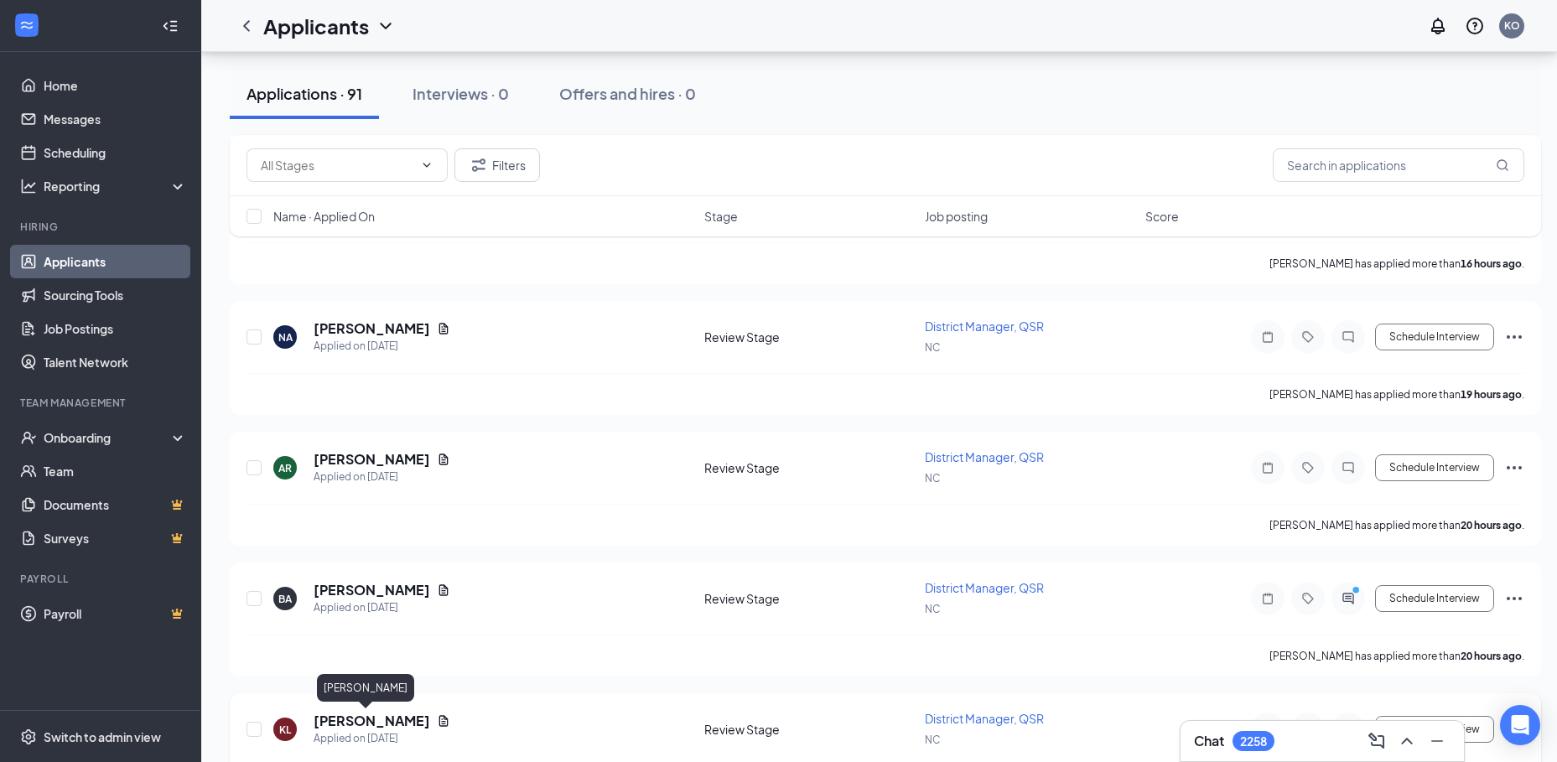
click at [350, 725] on h5 "Kaley Laird" at bounding box center [372, 721] width 117 height 18
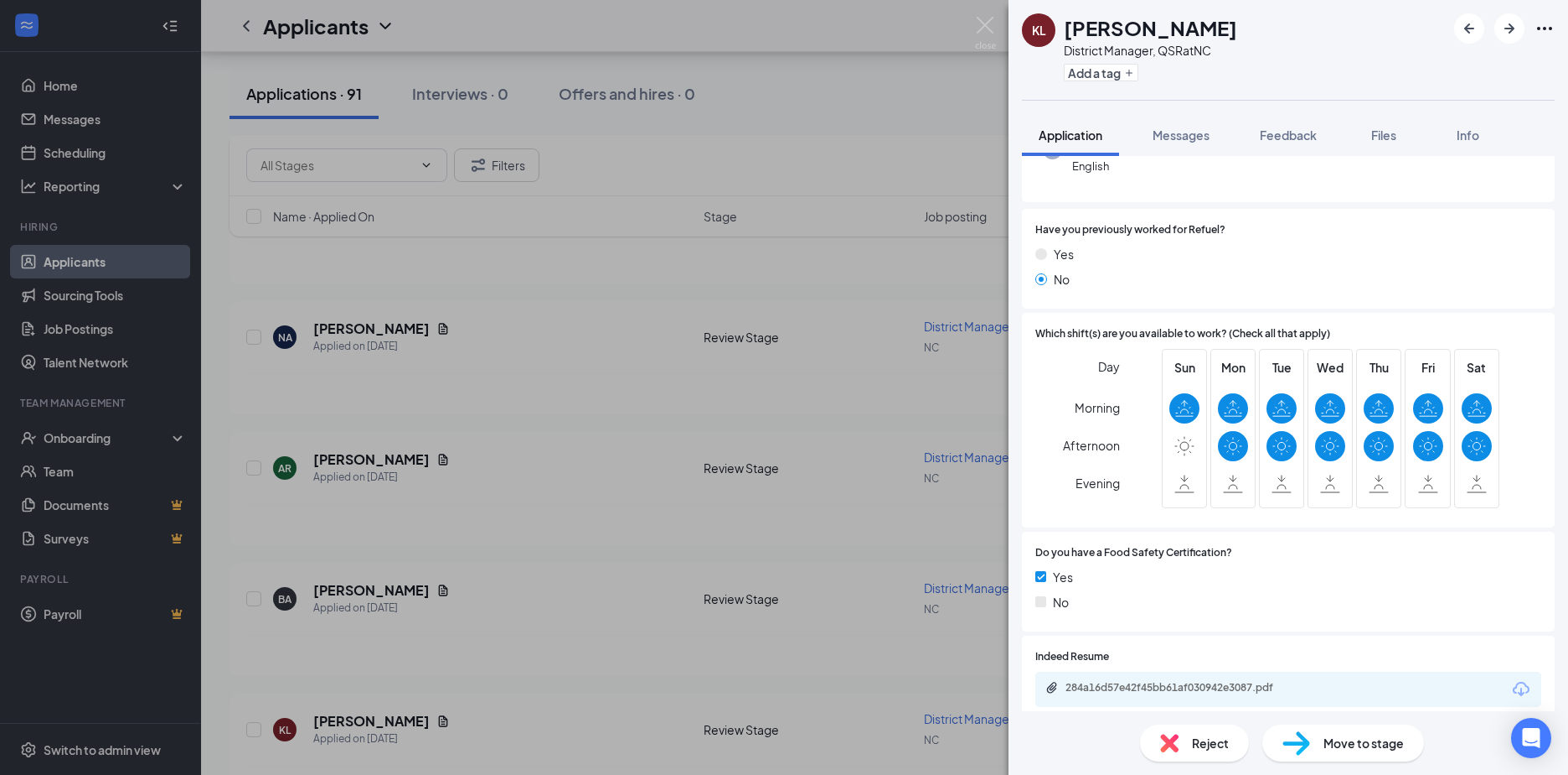
scroll to position [252, 0]
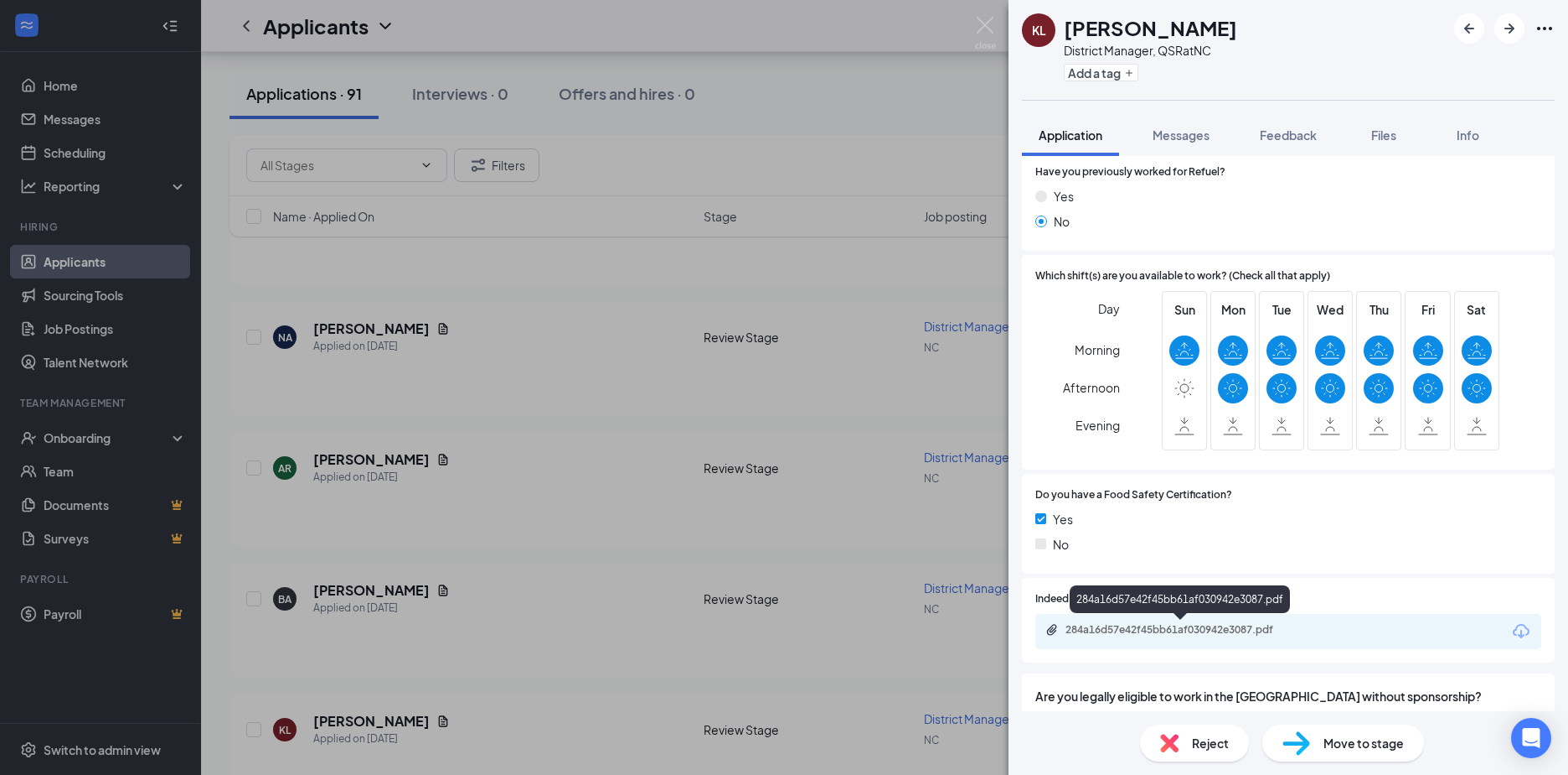
click at [1124, 627] on div "284a16d57e42f45bb61af030942e3087.pdf" at bounding box center [1182, 629] width 235 height 13
drag, startPoint x: 336, startPoint y: 598, endPoint x: 449, endPoint y: 521, distance: 136.7
click at [336, 596] on div "KL Kaley Laird District Manager, QSR at NC Add a tag Application Messages Feedb…" at bounding box center [784, 387] width 1568 height 775
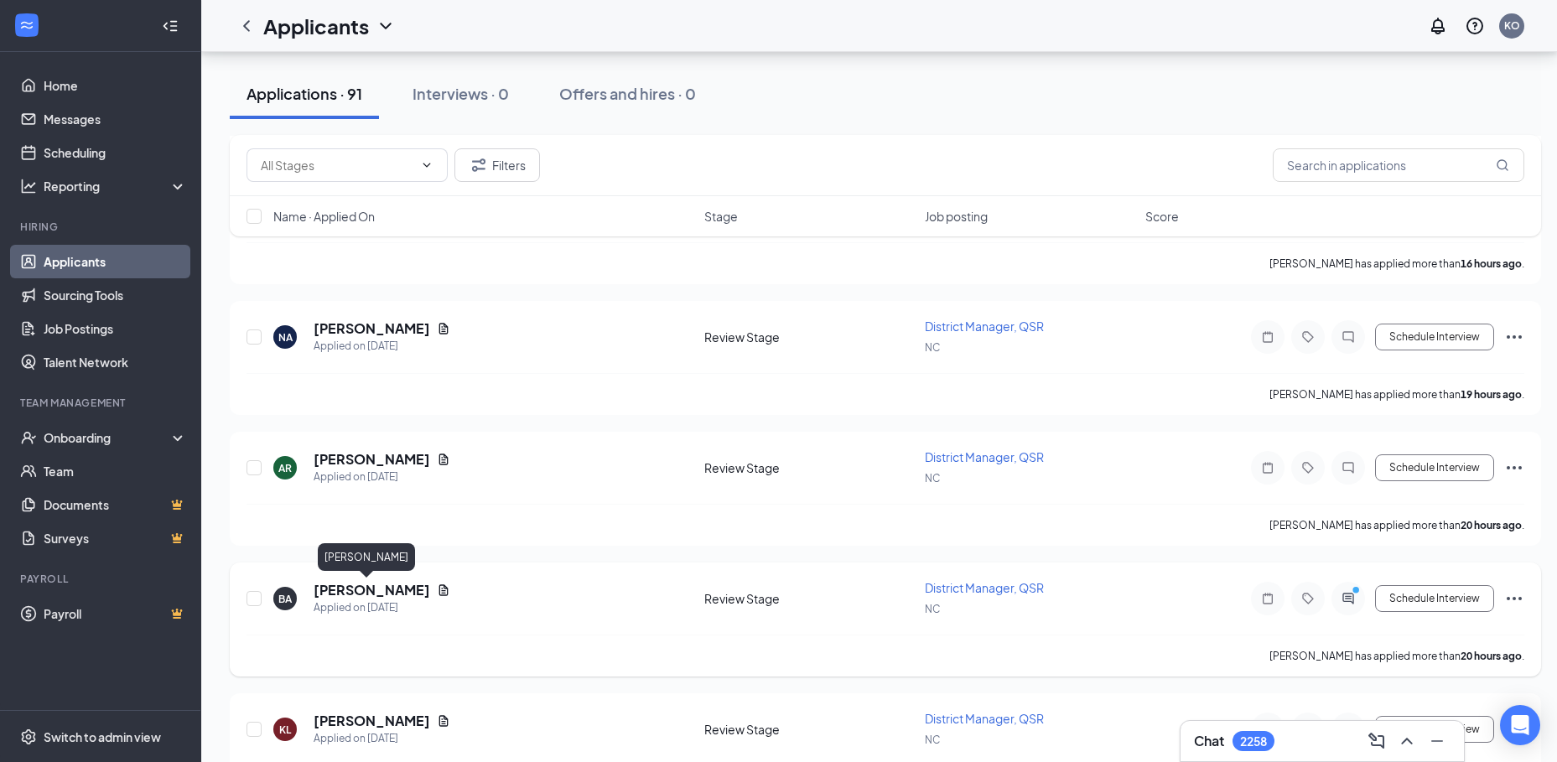
click at [364, 591] on h5 "Belal Ahmad" at bounding box center [372, 590] width 117 height 18
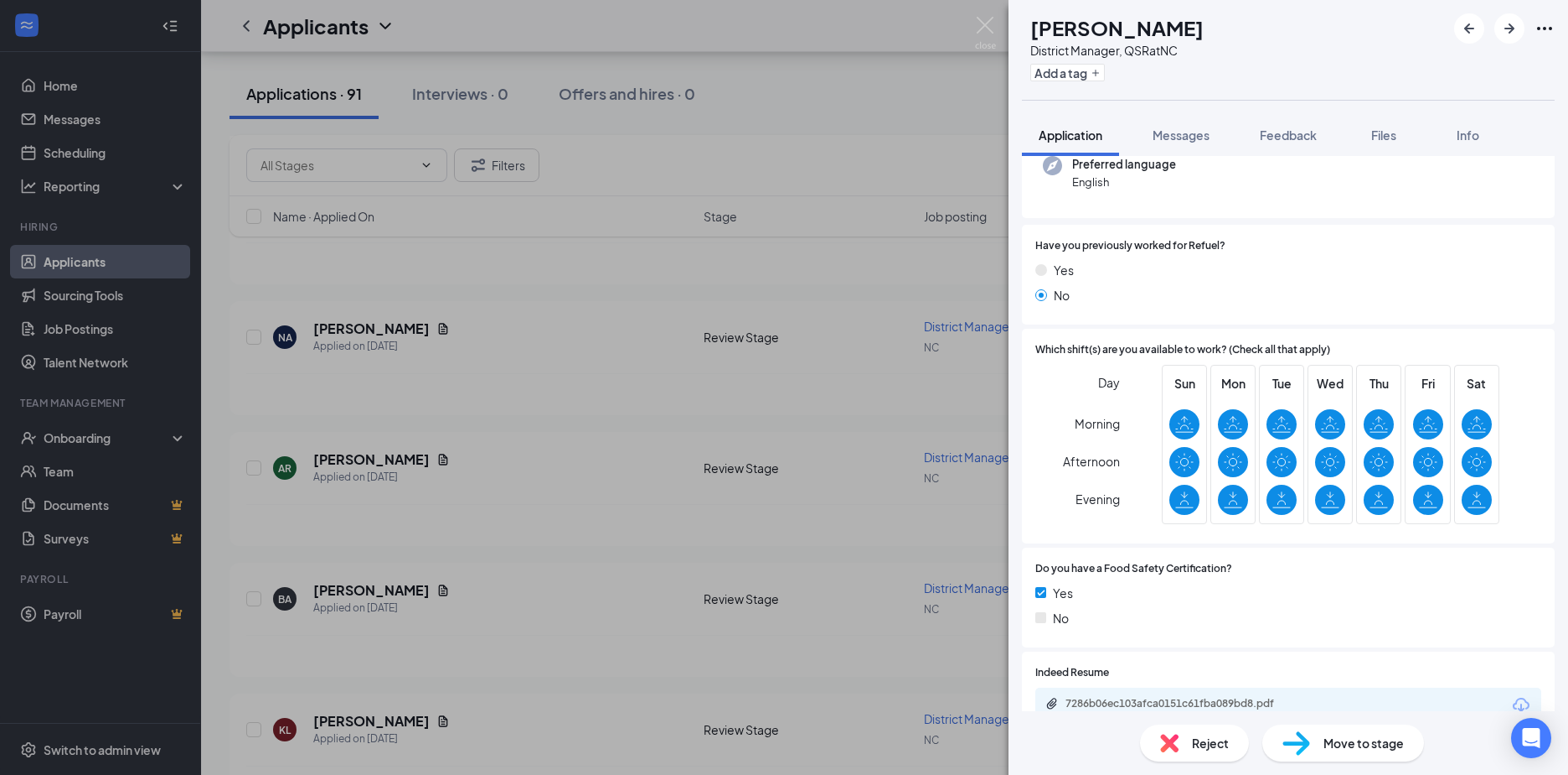
scroll to position [252, 0]
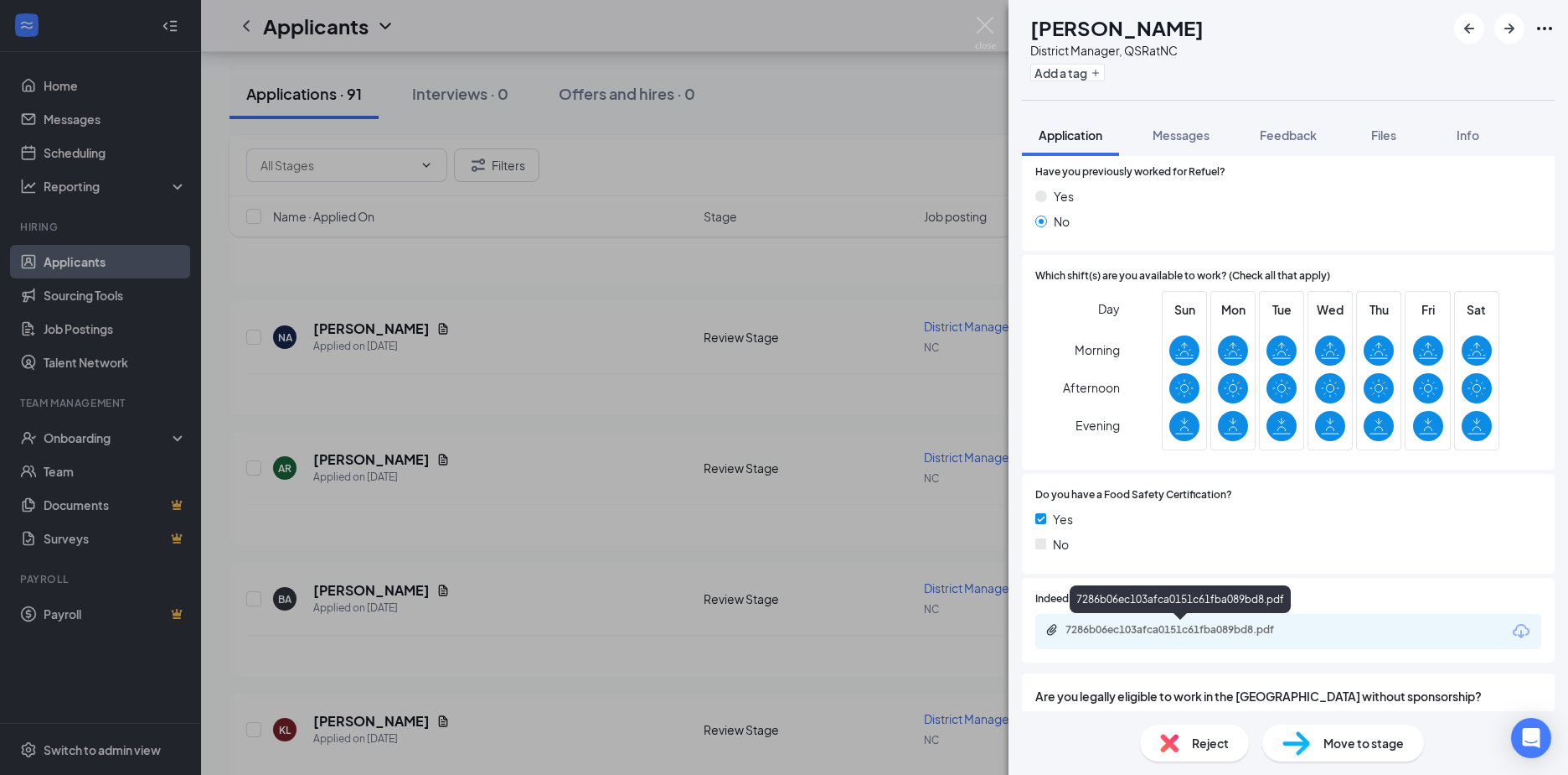
click at [1118, 630] on div "7286b06ec103afca0151c61fba089bd8.pdf" at bounding box center [1182, 629] width 235 height 13
click at [1080, 69] on button "Add a tag" at bounding box center [1067, 73] width 75 height 18
click at [1080, 69] on input "text" at bounding box center [1124, 73] width 189 height 27
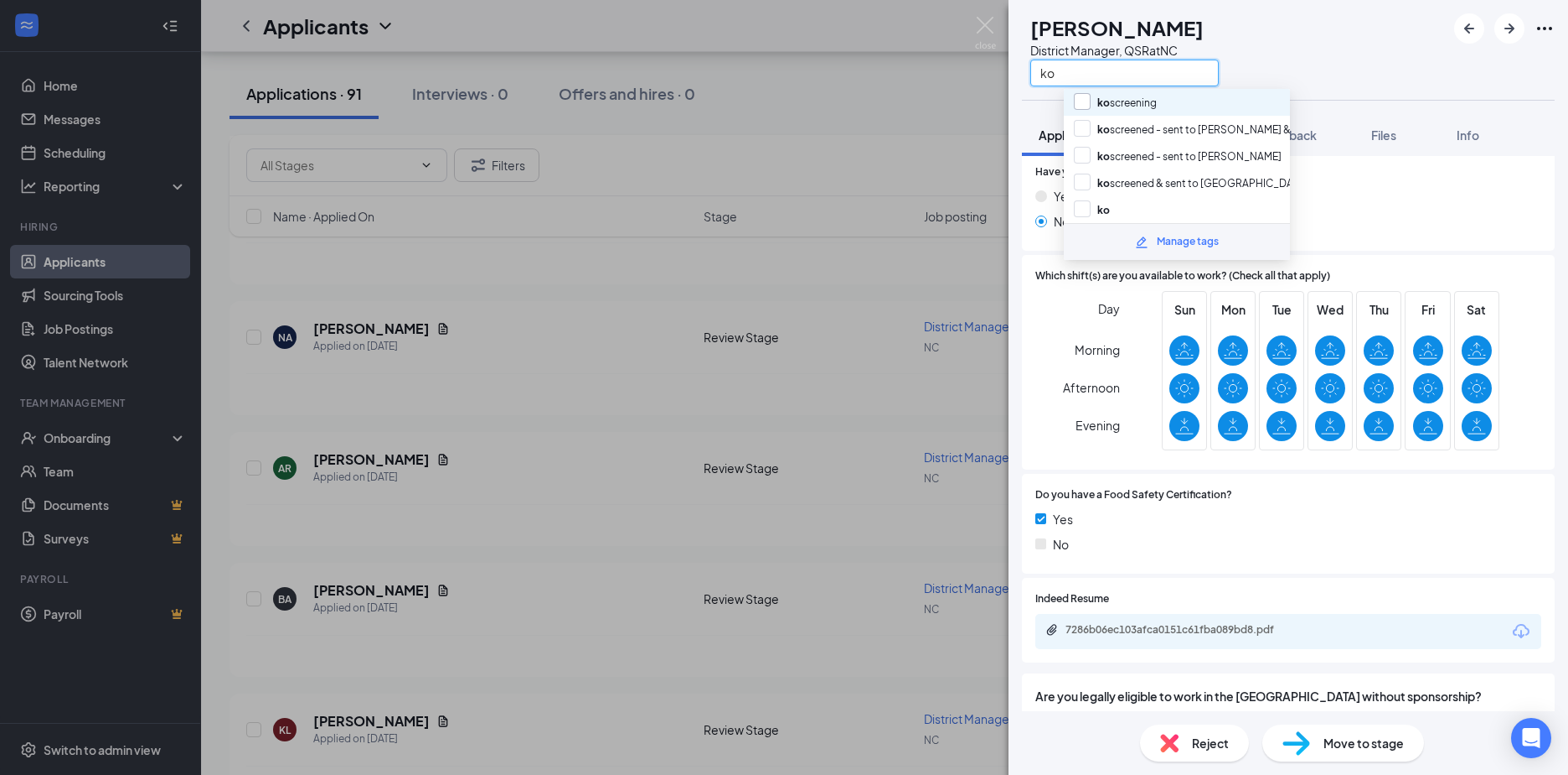
type input "ko"
click at [1080, 102] on input "ko screening" at bounding box center [1115, 102] width 83 height 18
checkbox input "true"
click at [1378, 55] on div "BA Belal Ahmad District Manager, QSR at NC ko" at bounding box center [1288, 50] width 560 height 100
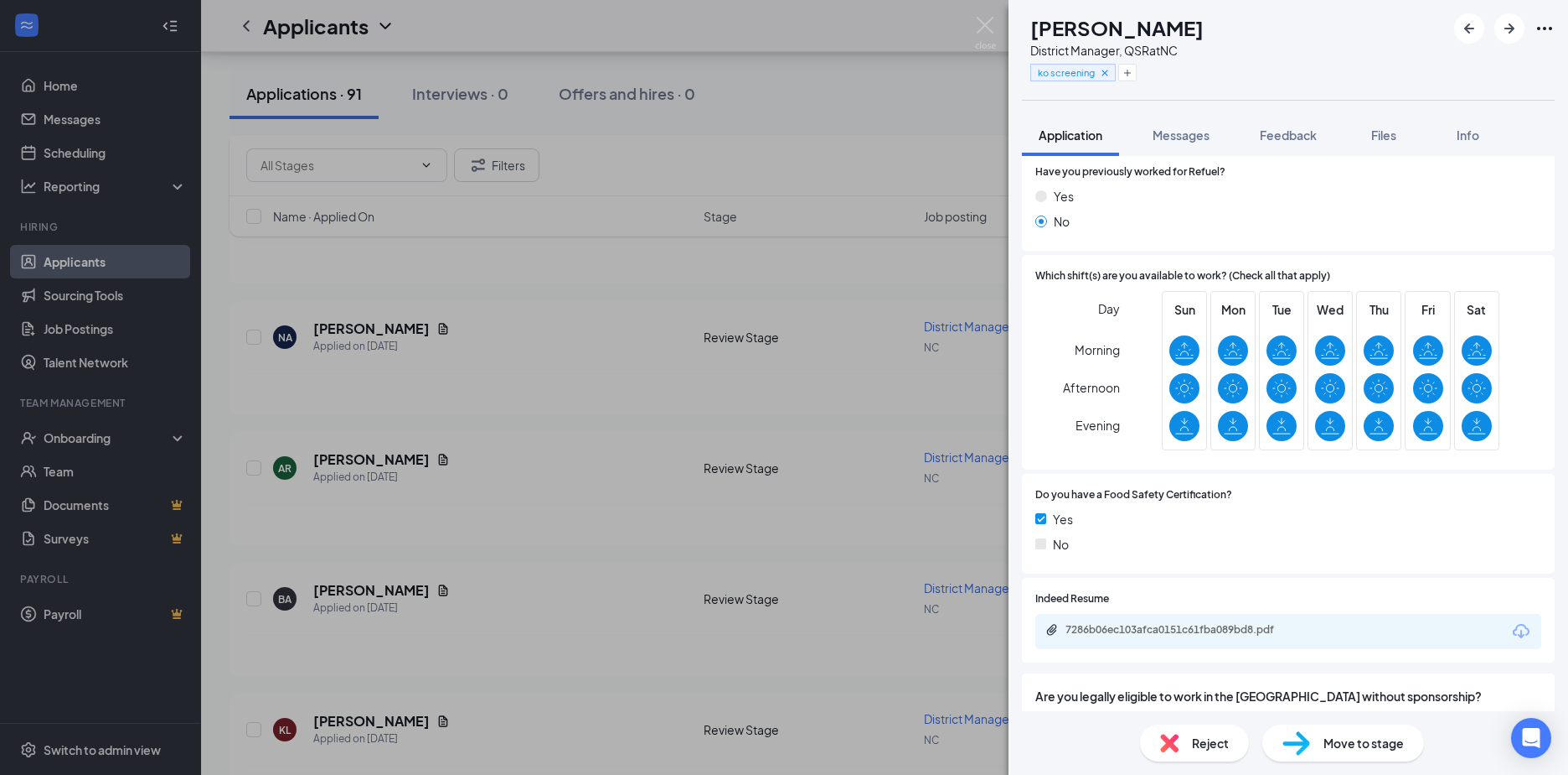
click at [340, 458] on div "BA Belal Ahmad District Manager, QSR at NC ko screening Application Messages Fe…" at bounding box center [784, 387] width 1568 height 775
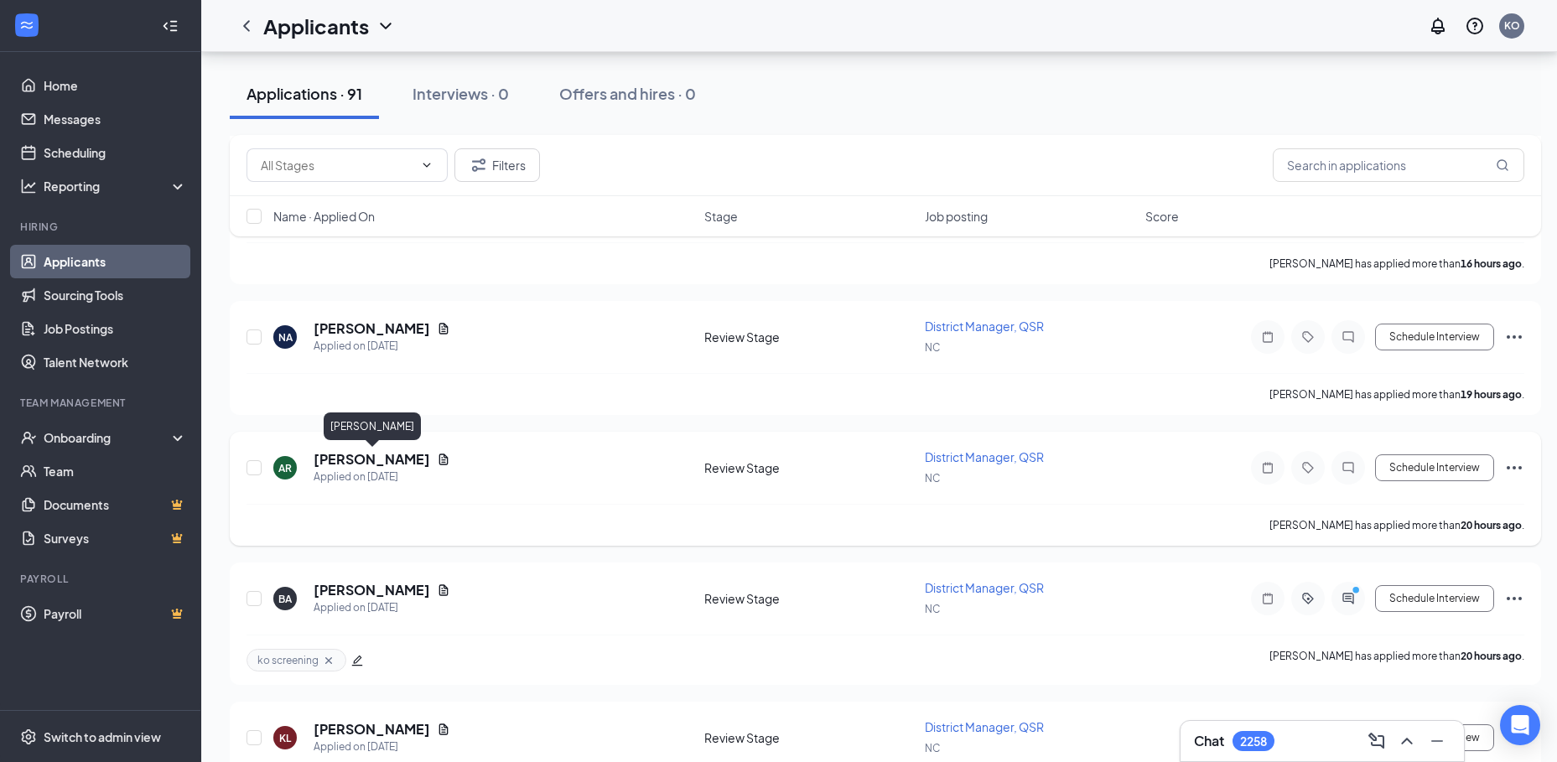
click at [335, 457] on h5 "Anthony Richards" at bounding box center [372, 459] width 117 height 18
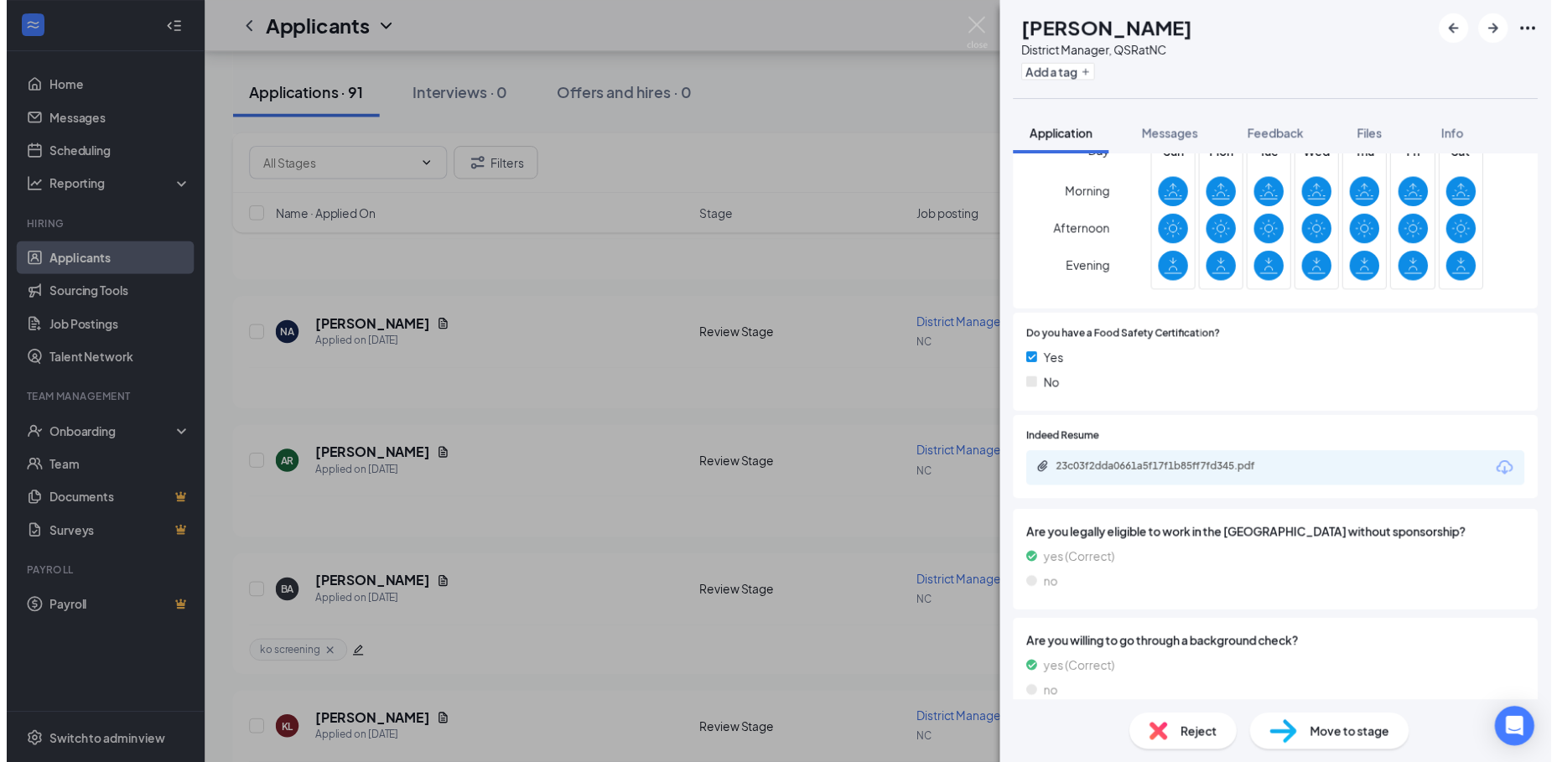
scroll to position [419, 0]
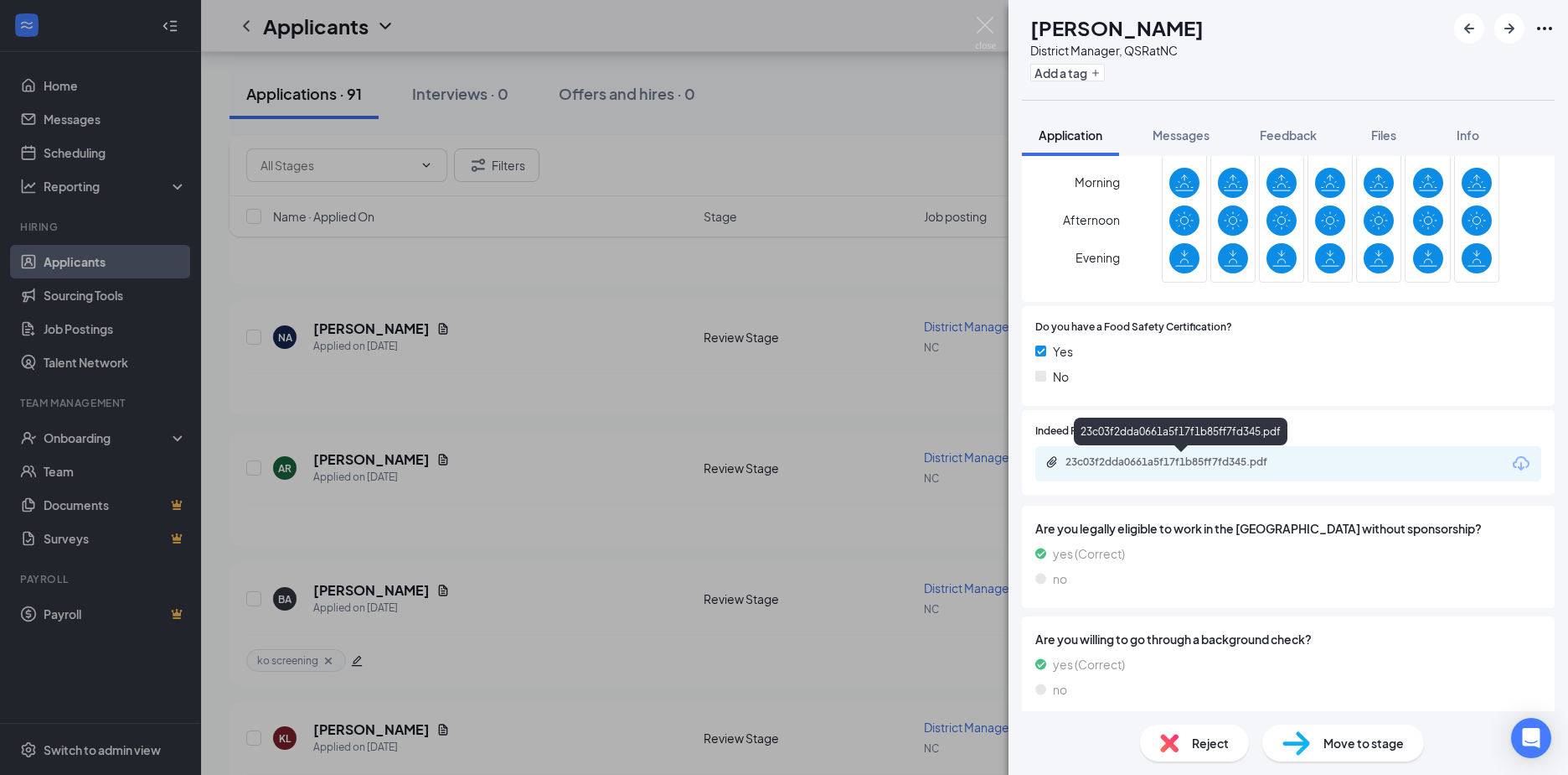
click at [1112, 464] on div "23c03f2dda0661a5f17f1b85ff7fd345.pdf" at bounding box center [1182, 461] width 235 height 13
click at [347, 331] on div "AR Anthony Richards District Manager, QSR at NC Add a tag Application Messages …" at bounding box center [784, 387] width 1568 height 775
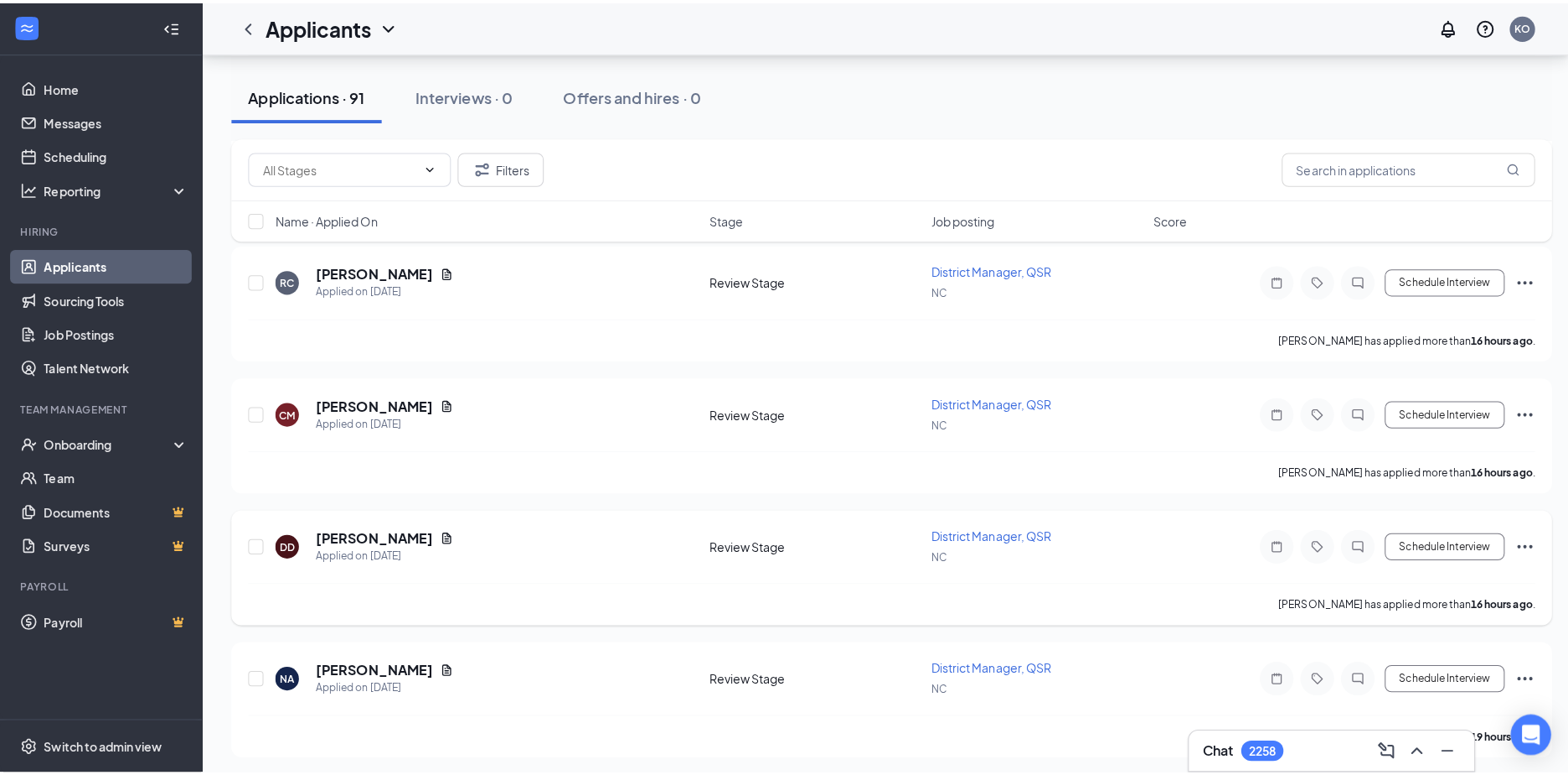
scroll to position [587, 0]
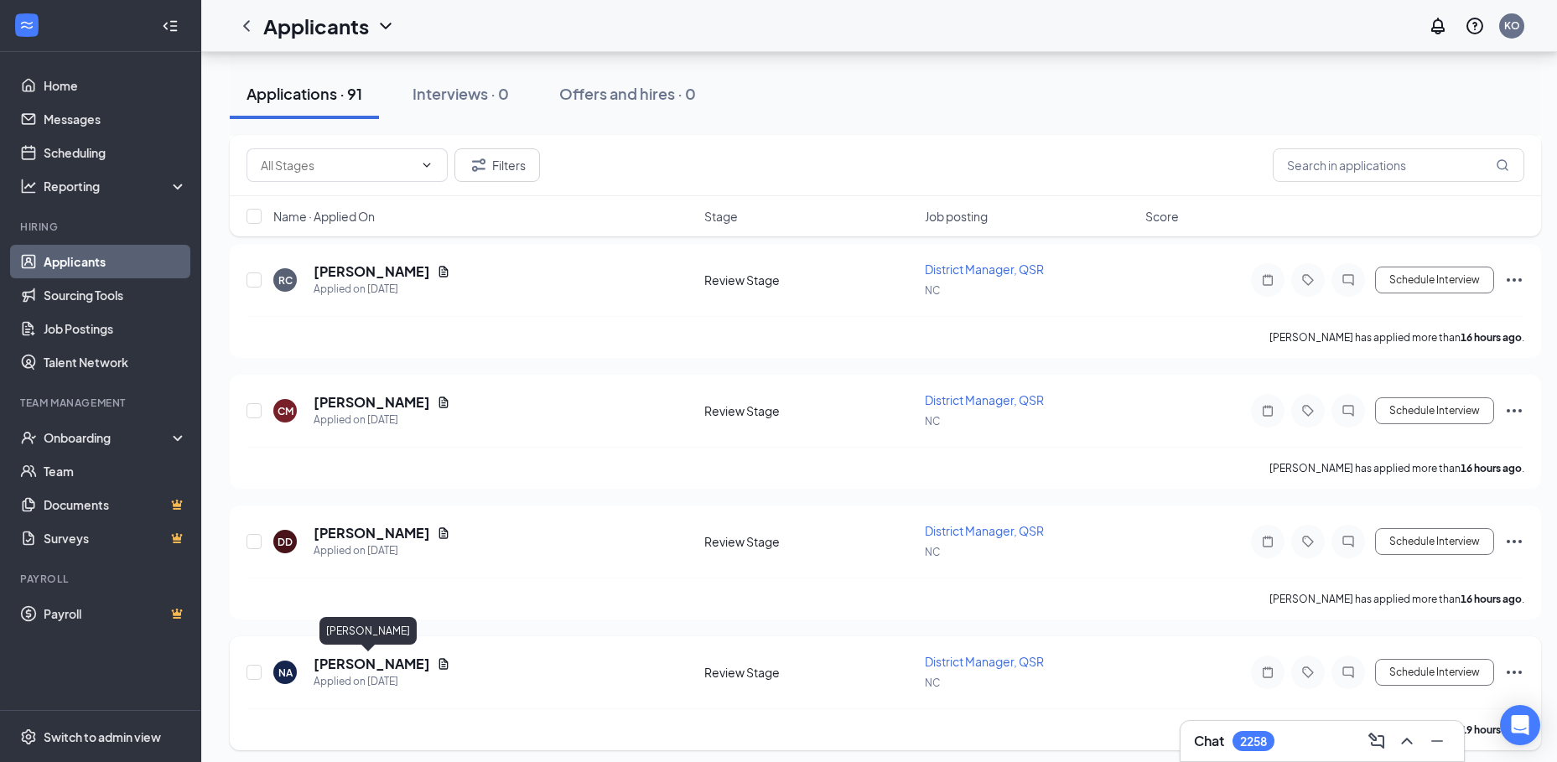
click at [336, 666] on h5 "Nicole Askew" at bounding box center [372, 664] width 117 height 18
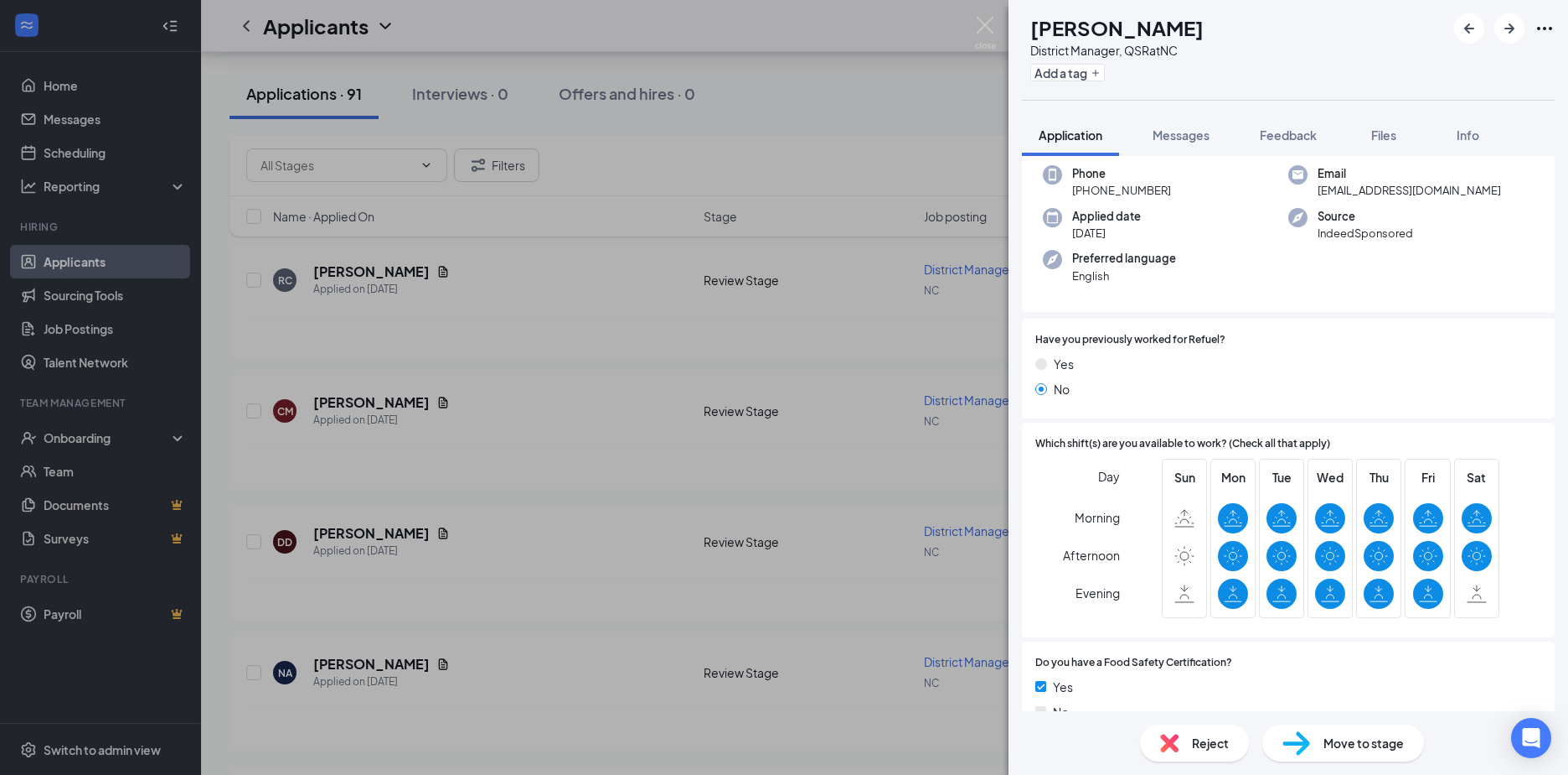
scroll to position [335, 0]
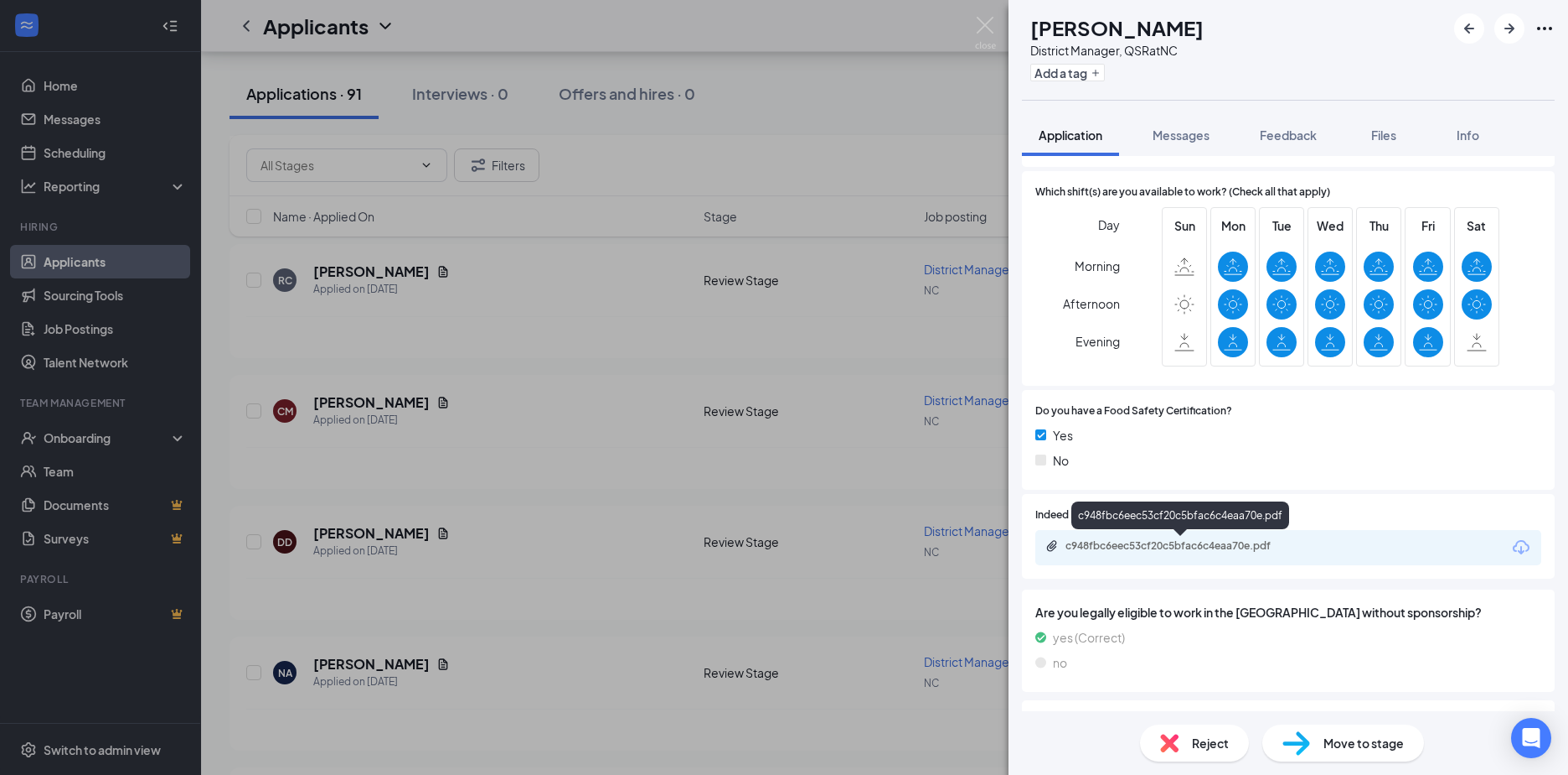
click at [1122, 549] on div "c948fbc6eec53cf20c5bfac6c4eaa70e.pdf" at bounding box center [1182, 545] width 235 height 13
click at [339, 531] on div "NA Nicole Askew District Manager, QSR at NC Add a tag Application Messages Feed…" at bounding box center [784, 387] width 1568 height 775
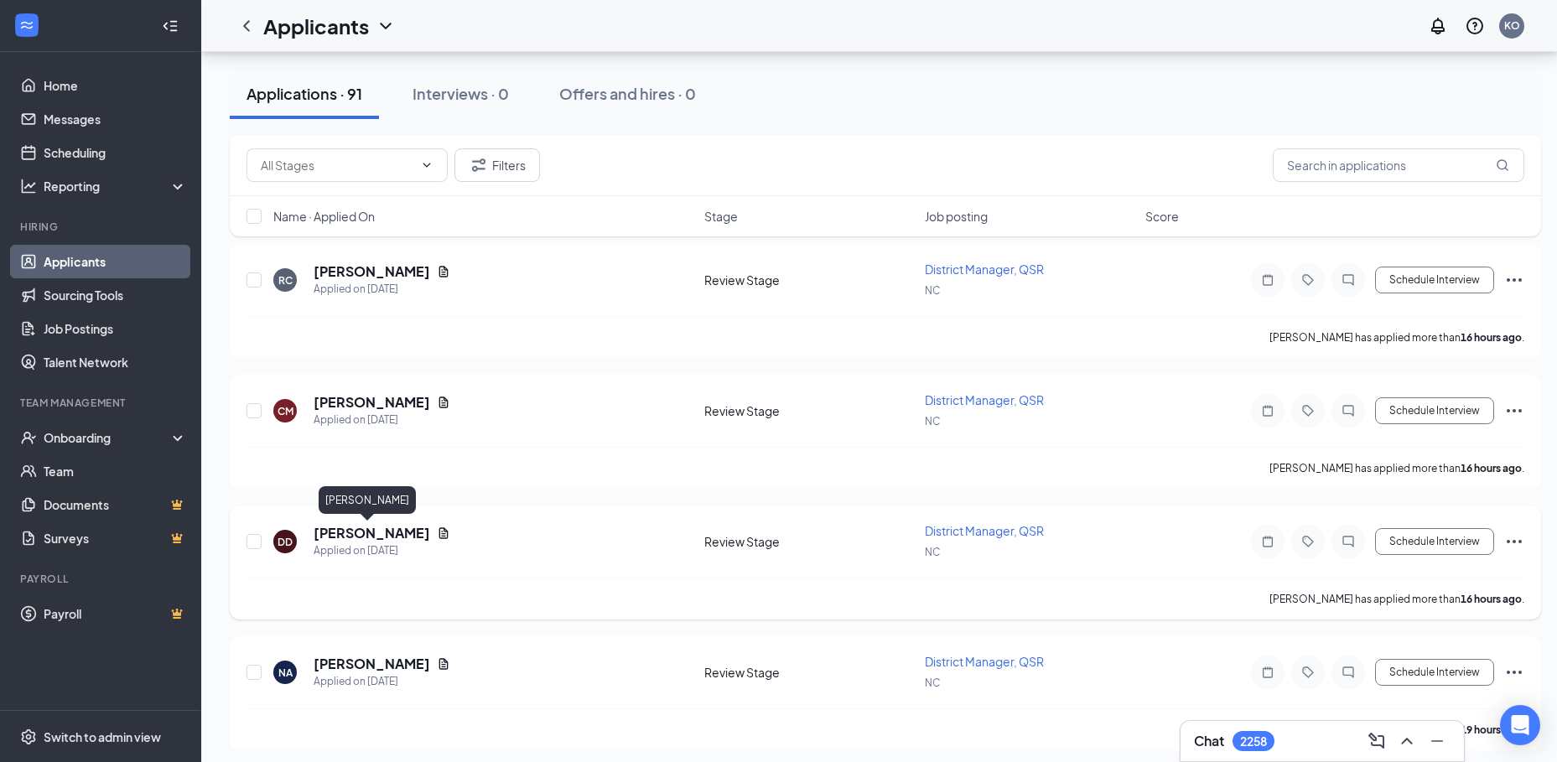
click at [363, 530] on h5 "Diego Darling" at bounding box center [372, 533] width 117 height 18
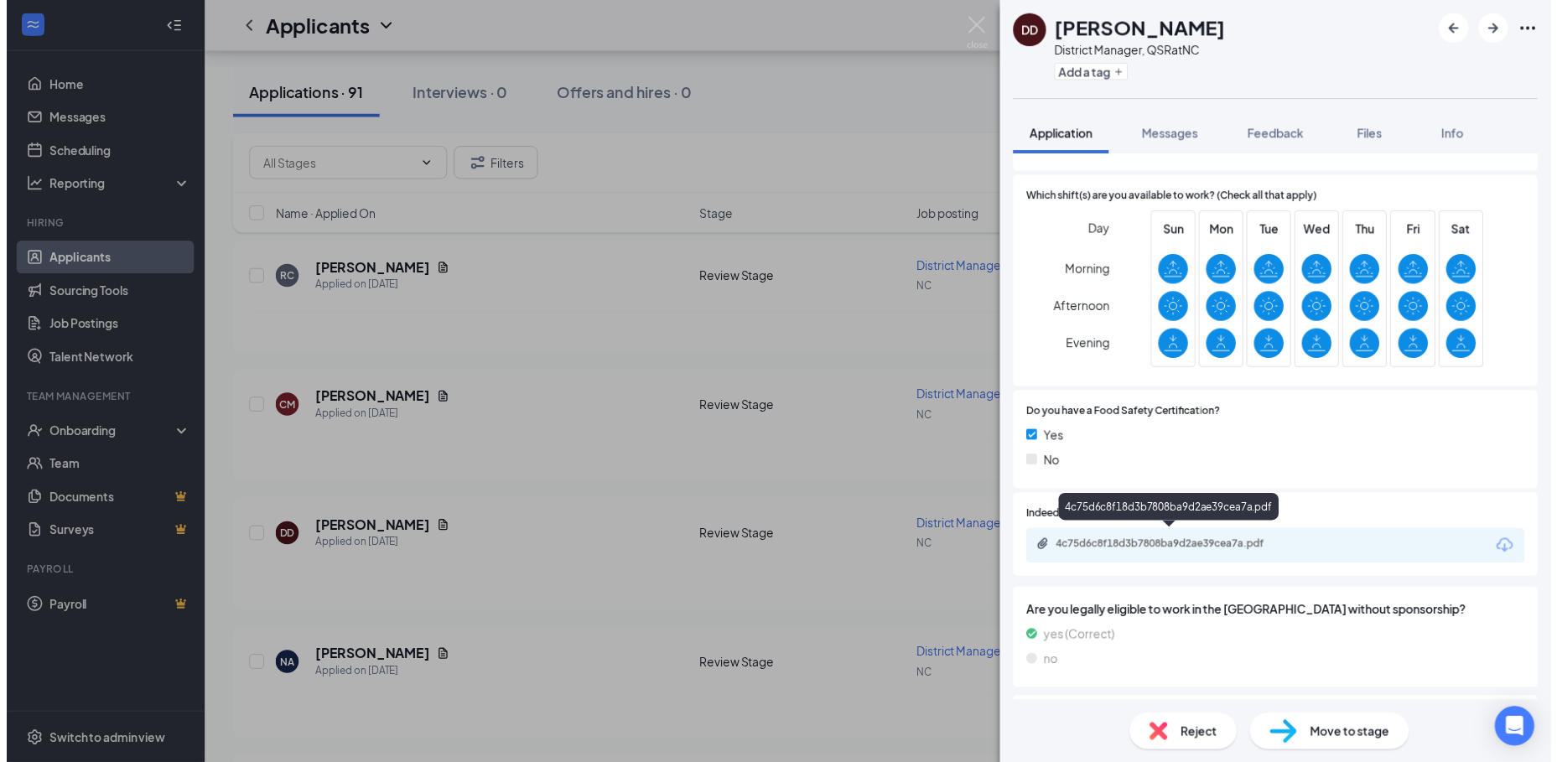
scroll to position [335, 0]
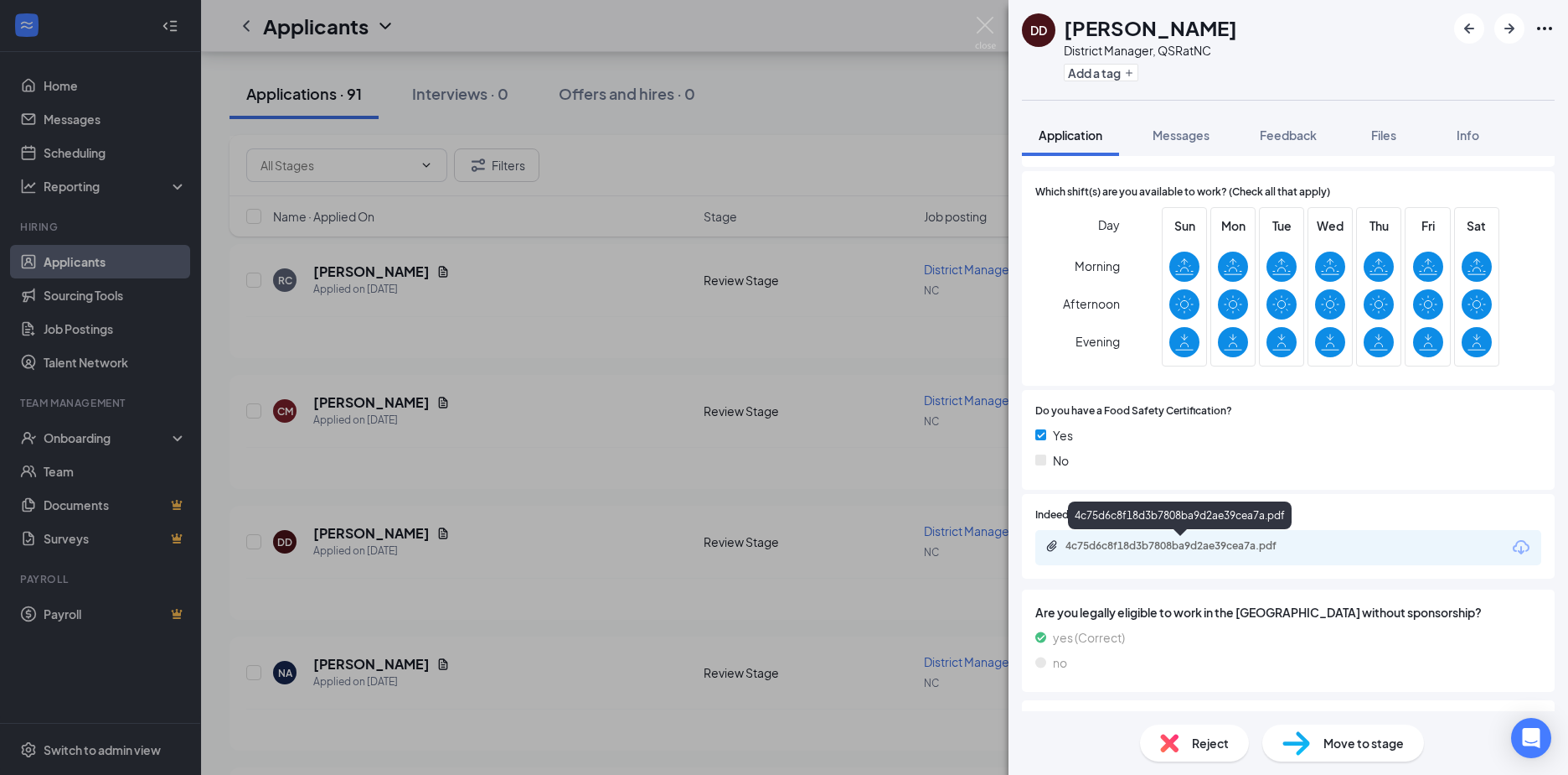
click at [1119, 549] on div "4c75d6c8f18d3b7808ba9d2ae39cea7a.pdf" at bounding box center [1182, 545] width 235 height 13
click at [361, 401] on div "DD Diego Darling District Manager, QSR at NC Add a tag Application Messages Fee…" at bounding box center [784, 387] width 1568 height 775
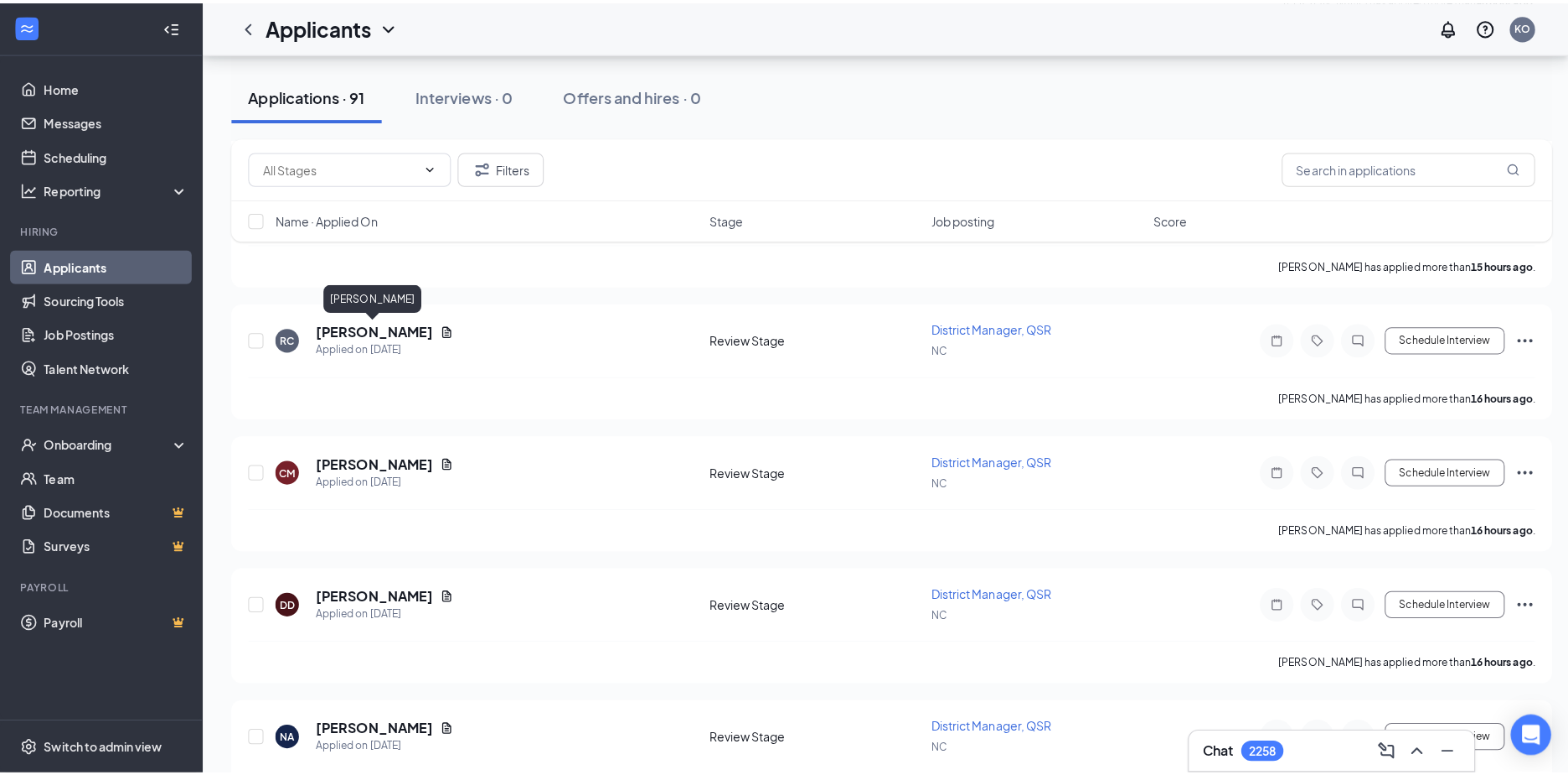
scroll to position [503, 0]
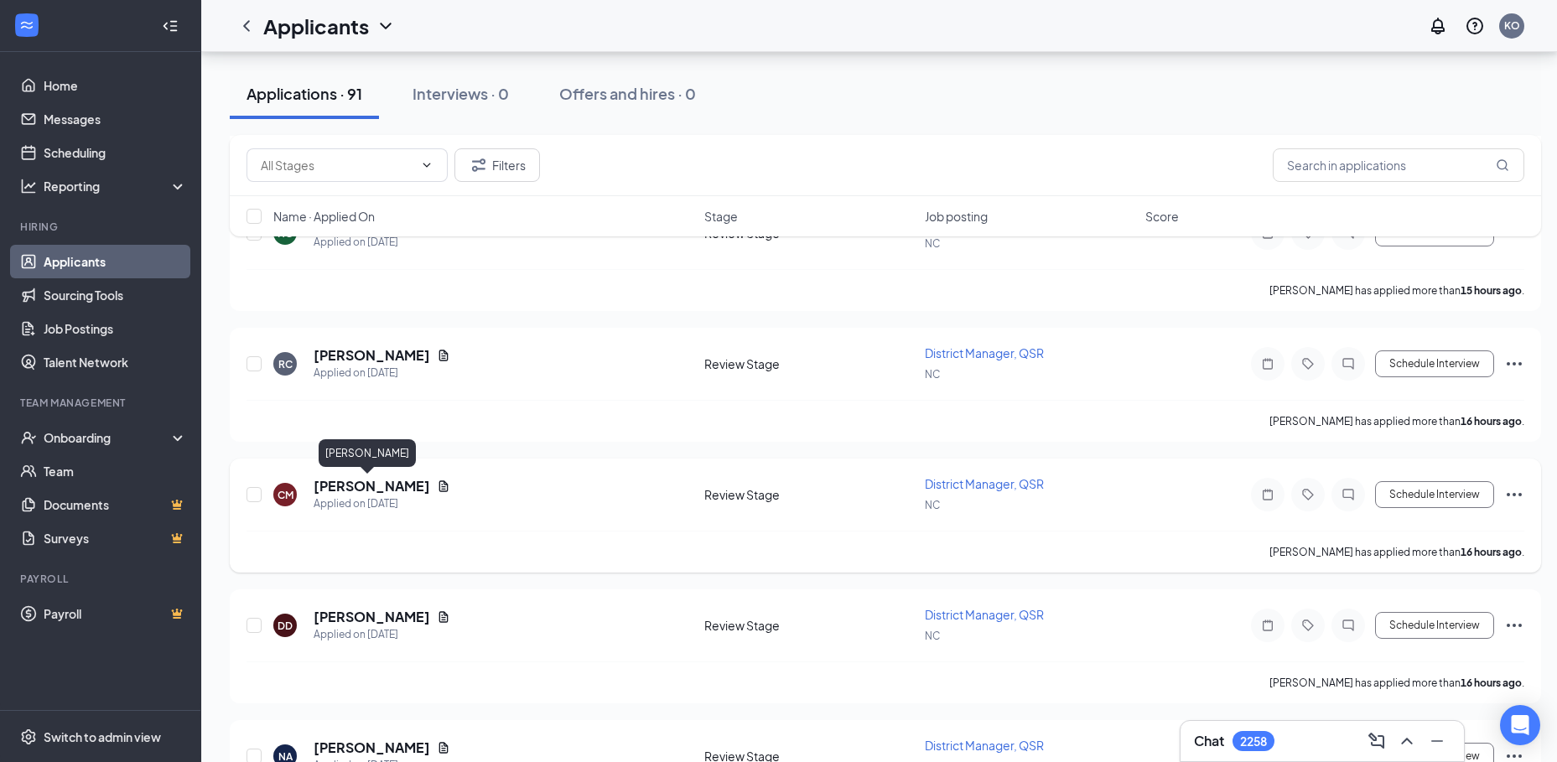
click at [345, 487] on h5 "Cherie Moore" at bounding box center [372, 486] width 117 height 18
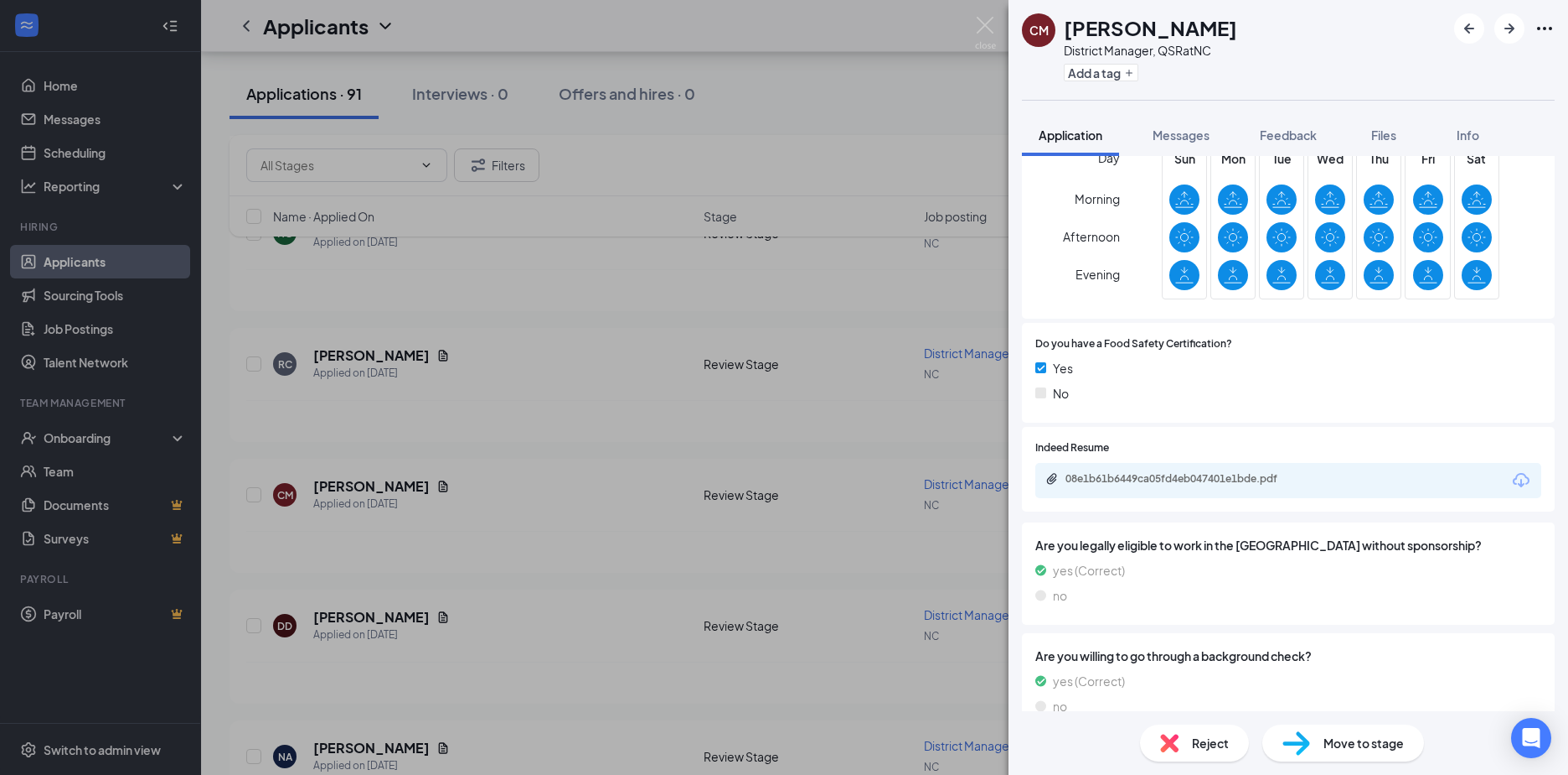
scroll to position [419, 0]
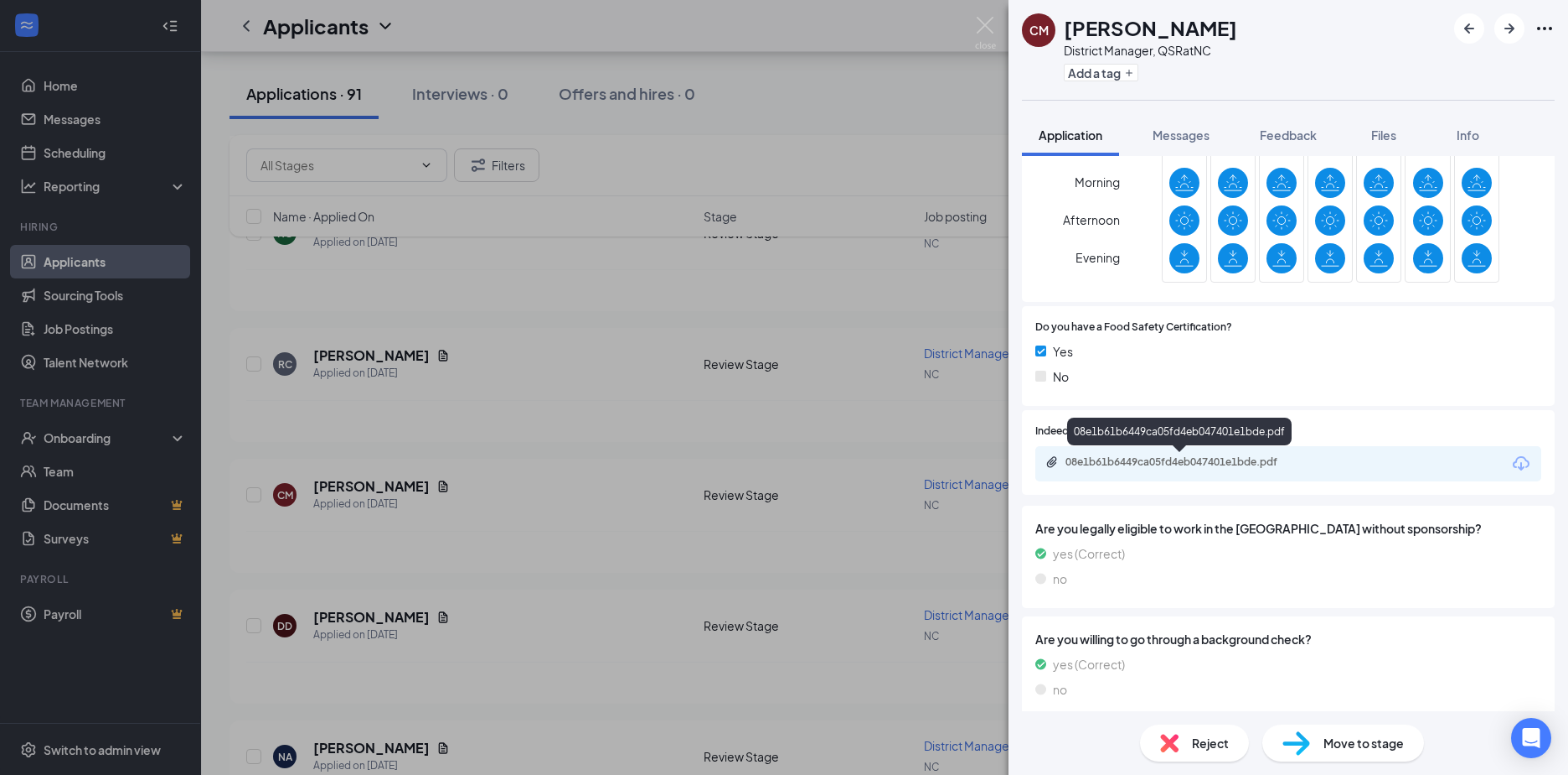
click at [1127, 466] on div "08e1b61b6449ca05fd4eb047401e1bde.pdf" at bounding box center [1182, 461] width 235 height 13
click at [355, 350] on div "CM Cherie Moore District Manager, QSR at NC Add a tag Application Messages Feed…" at bounding box center [784, 387] width 1568 height 775
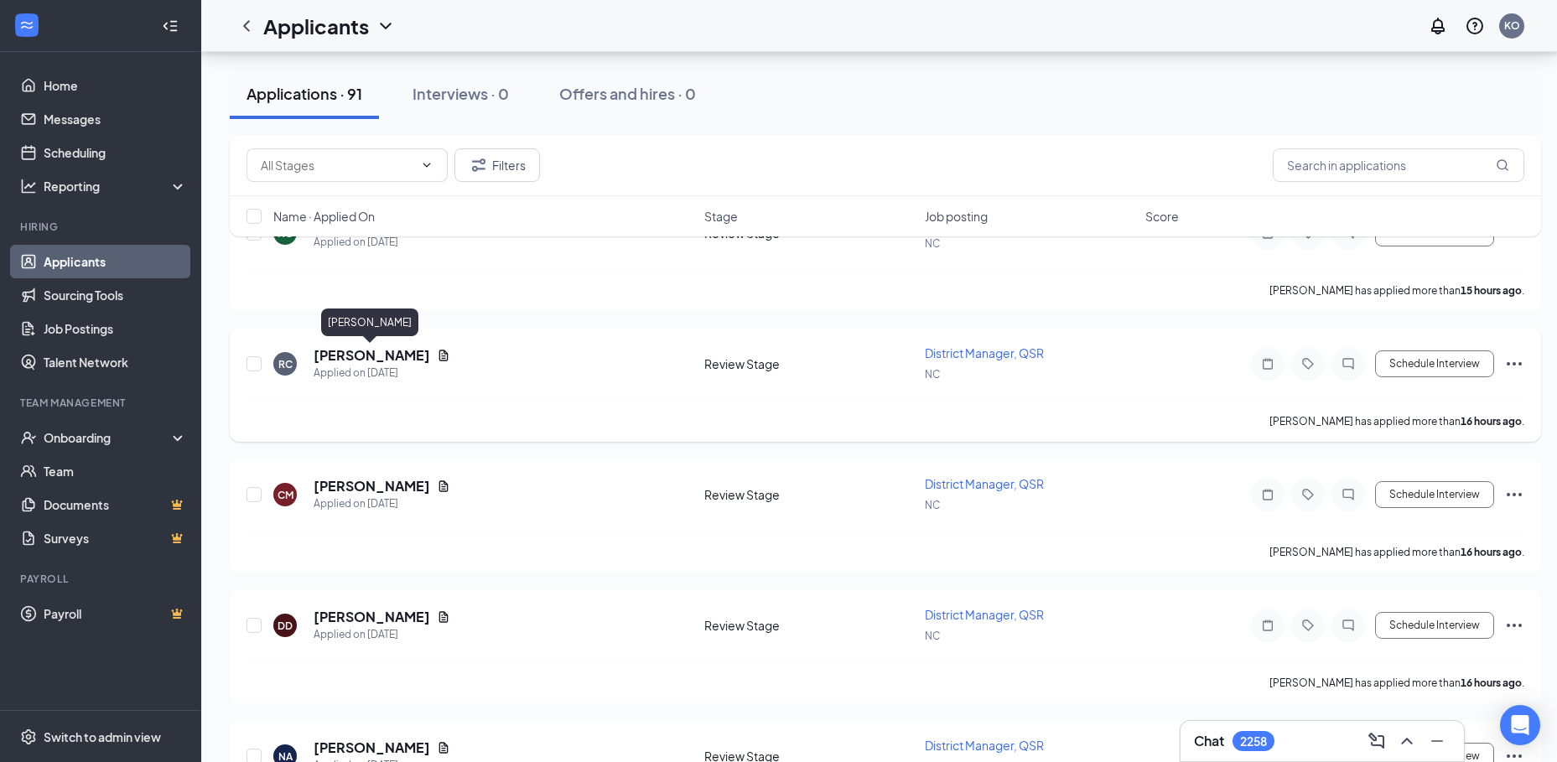
click at [364, 352] on h5 "Robin Crompton" at bounding box center [372, 355] width 117 height 18
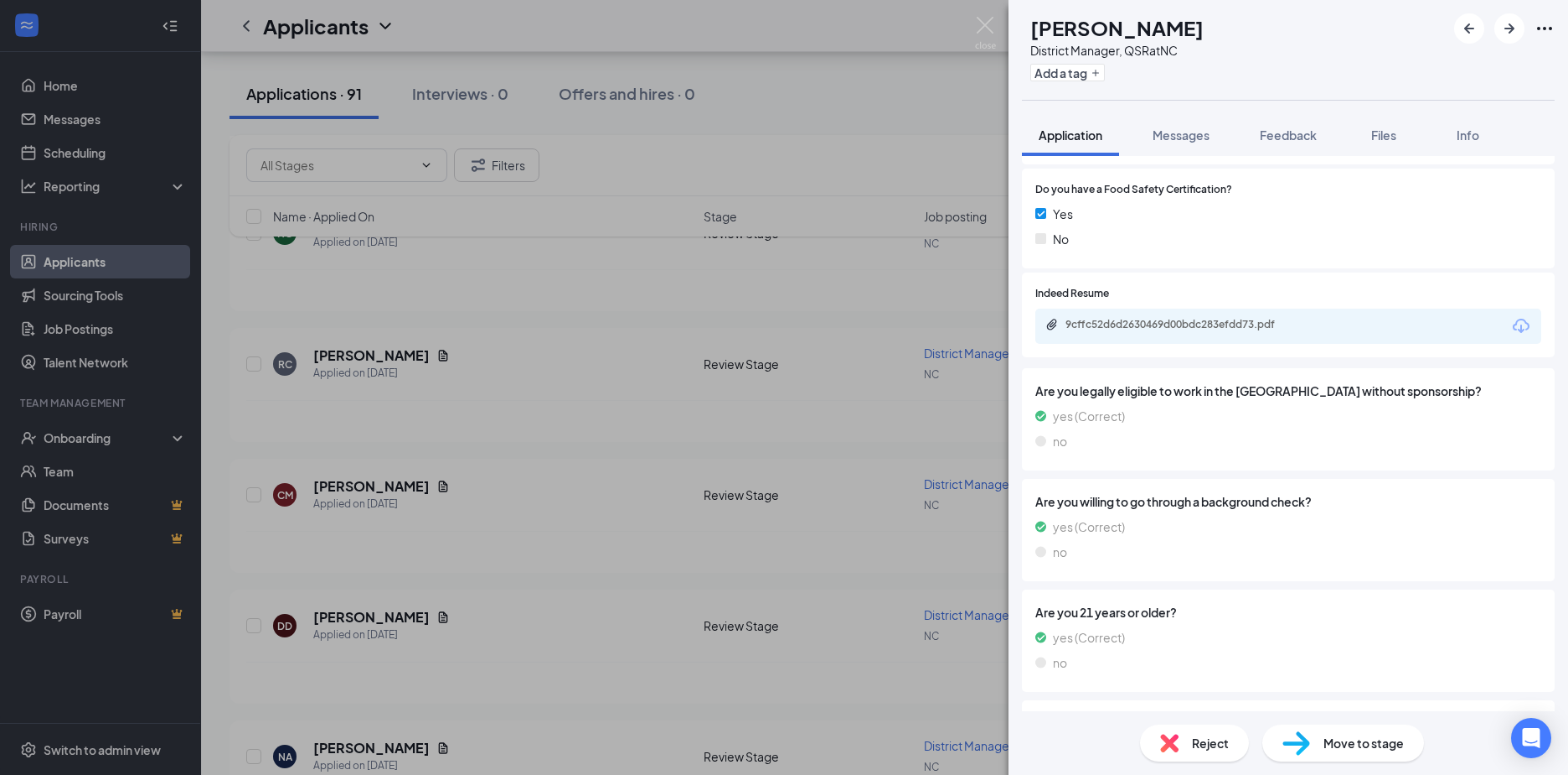
scroll to position [671, 0]
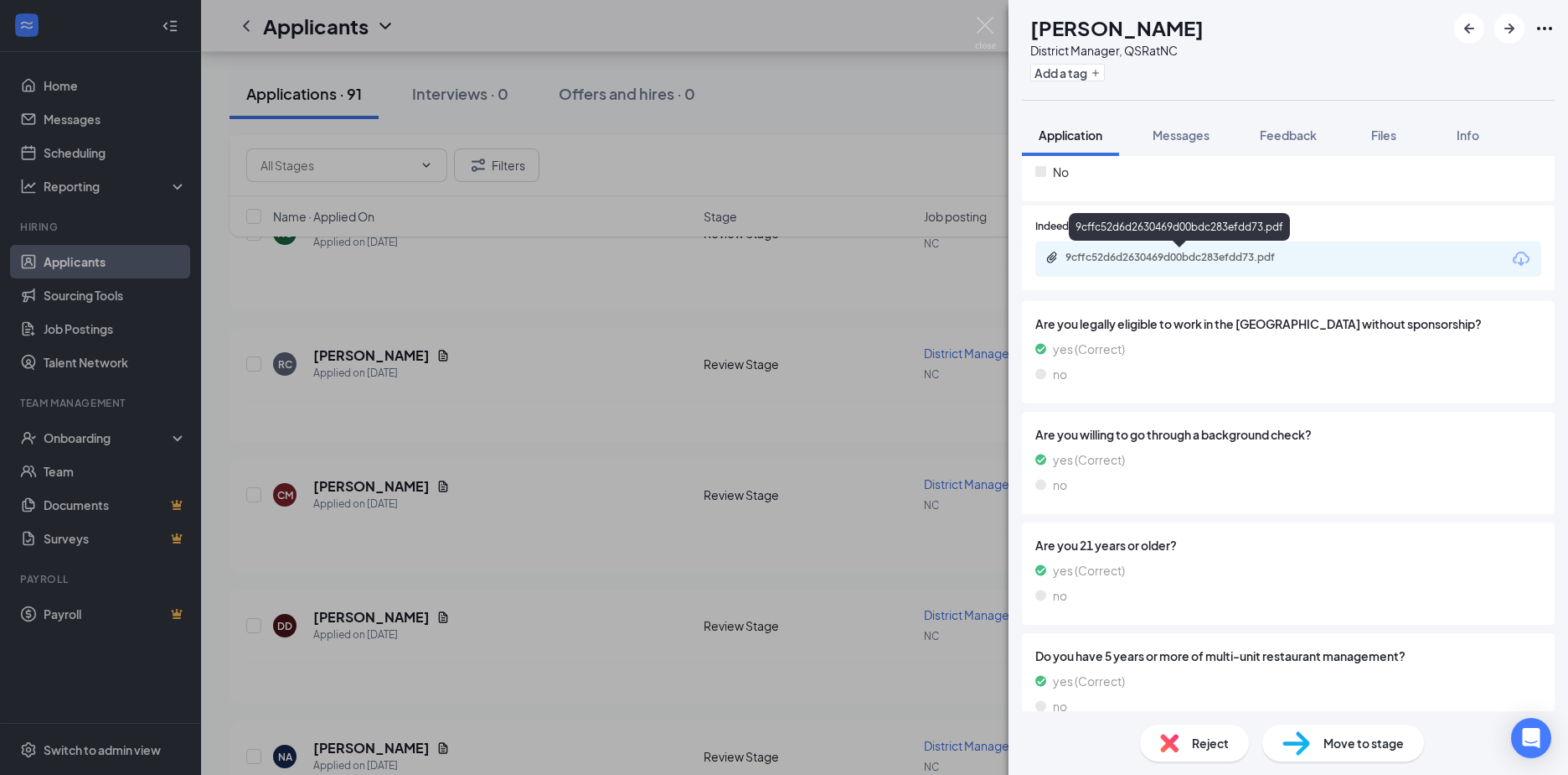
click at [1124, 259] on div "9cffc52d6d2630469d00bdc283efdd73.pdf" at bounding box center [1182, 257] width 235 height 13
click at [347, 286] on div "RC Robin Crompton District Manager, QSR at NC Add a tag Application Messages Fe…" at bounding box center [784, 387] width 1568 height 775
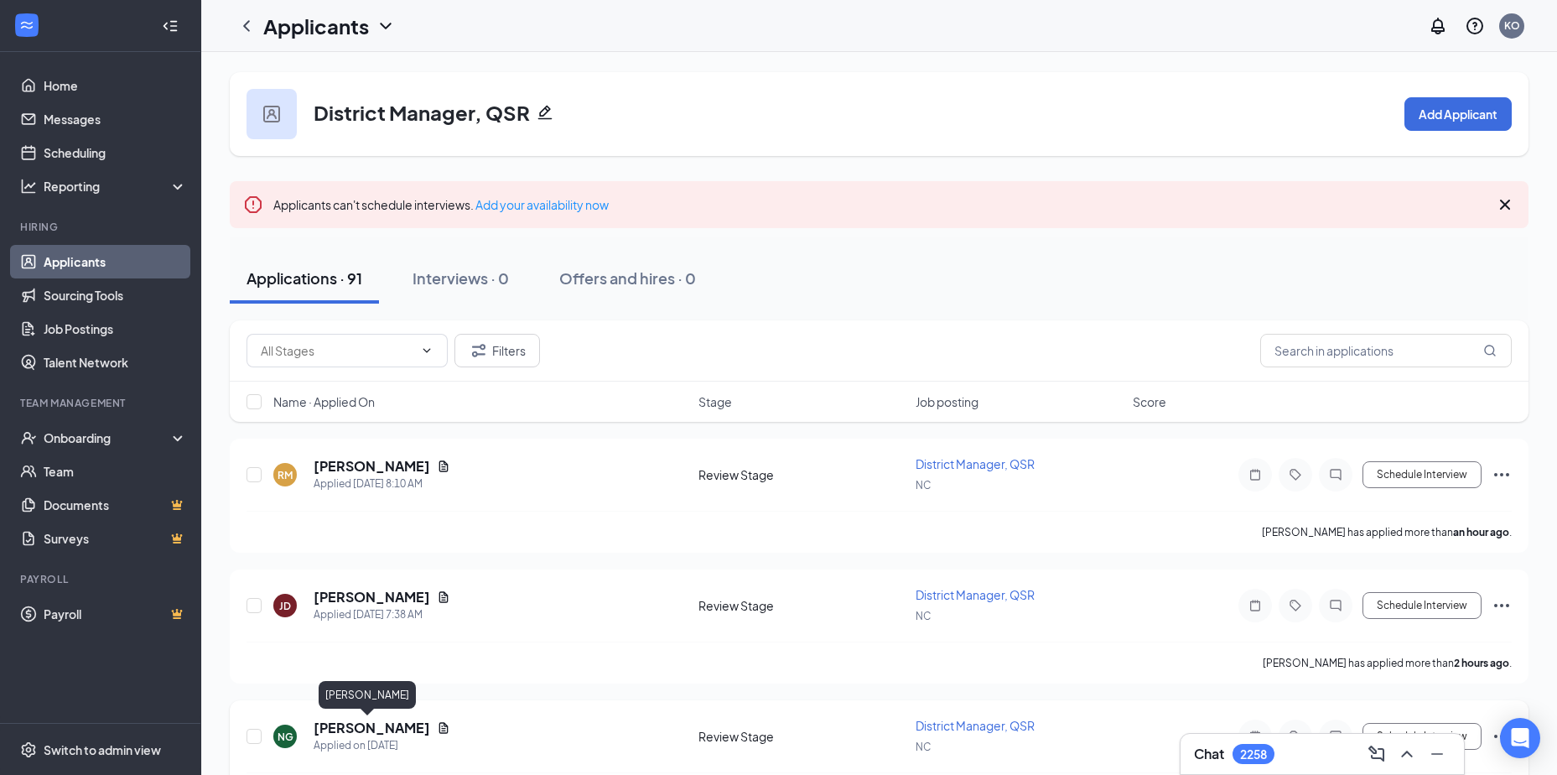
click at [347, 728] on h5 "Nicole Giacci" at bounding box center [372, 727] width 117 height 18
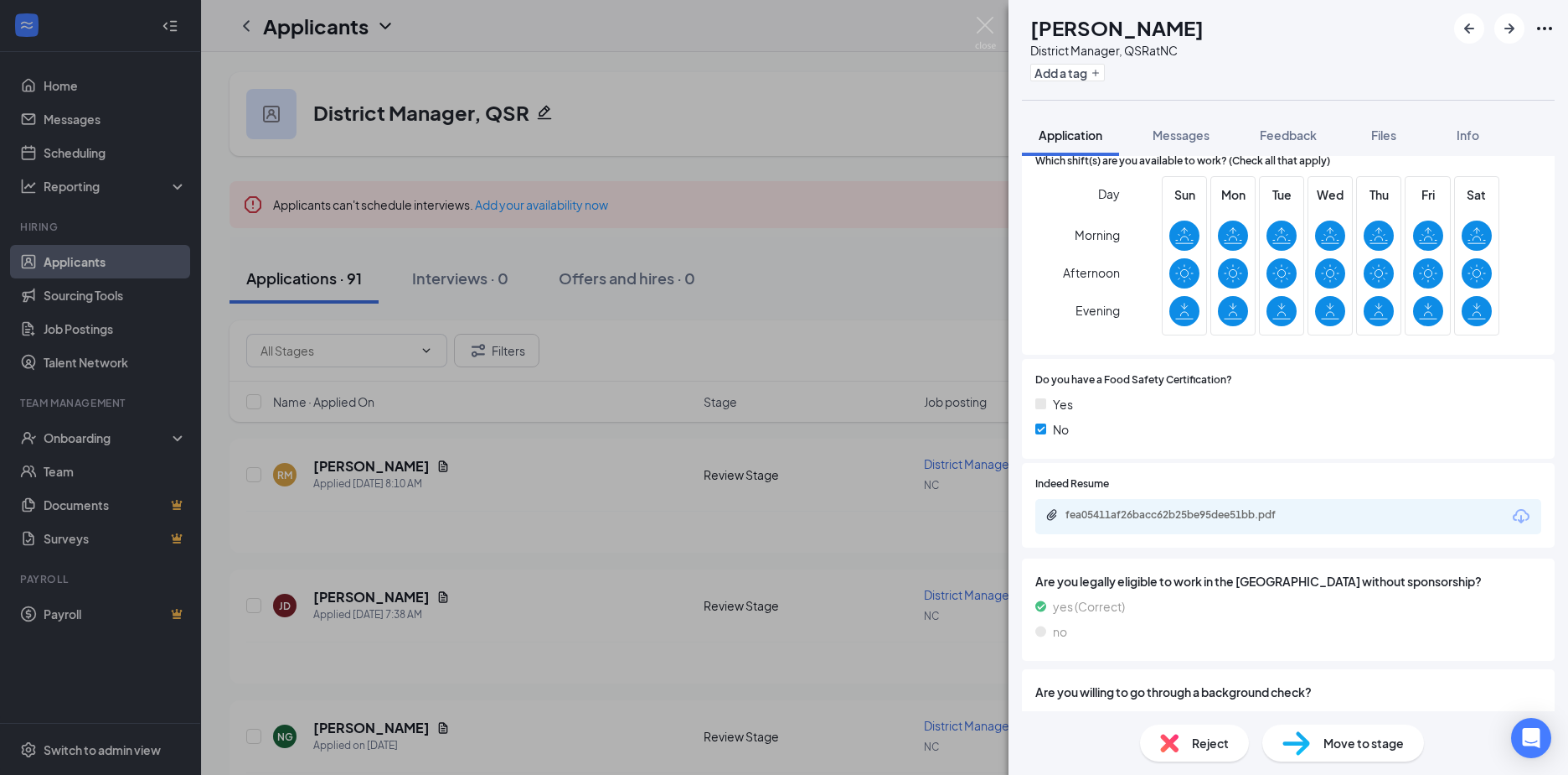
scroll to position [419, 0]
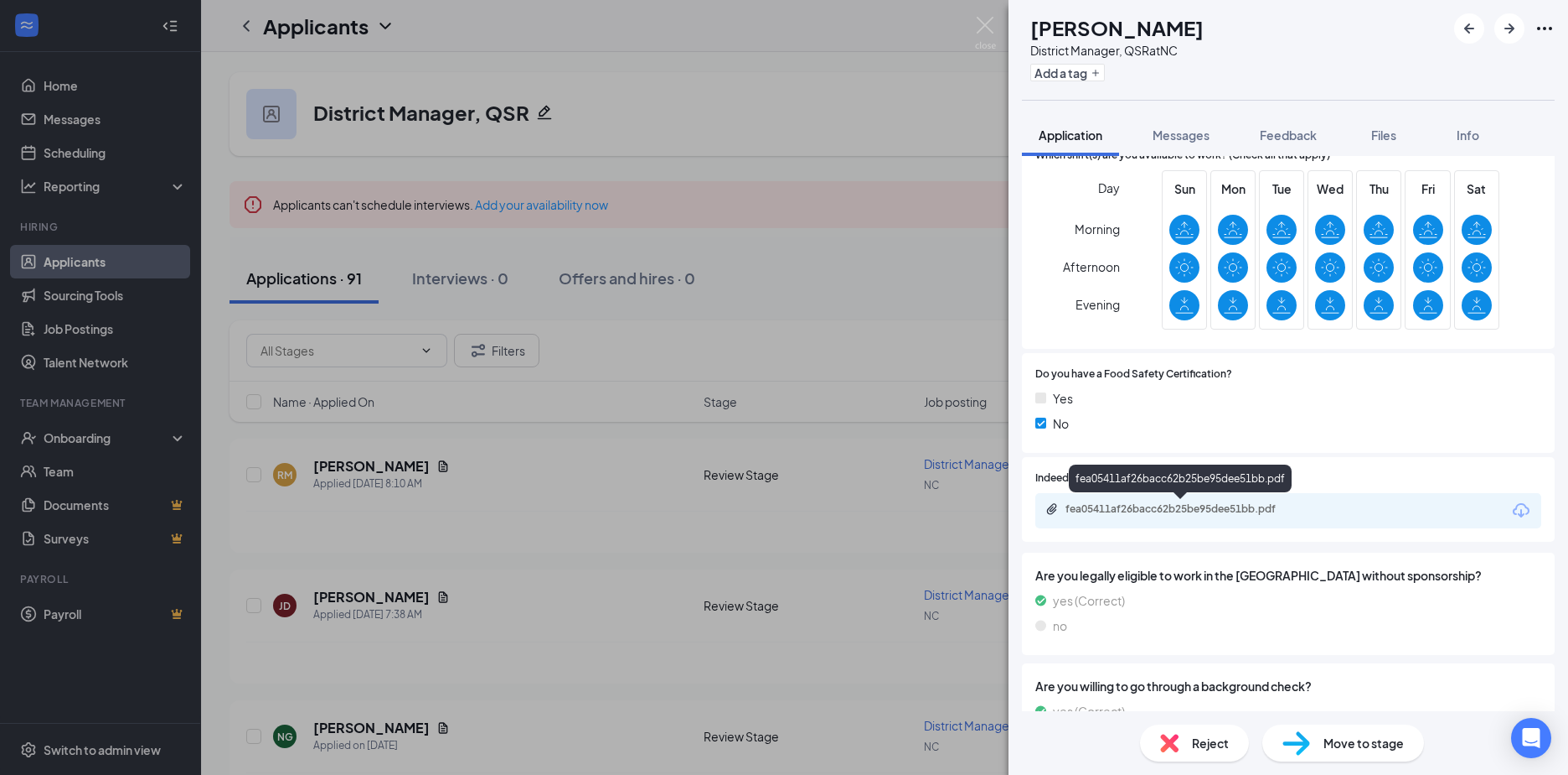
click at [1112, 507] on div "fea05411af26bacc62b25be95dee51bb.pdf" at bounding box center [1182, 508] width 235 height 13
click at [351, 592] on div "NG Nicole Giacci District Manager, QSR at NC Add a tag Application Messages Fee…" at bounding box center [784, 387] width 1568 height 775
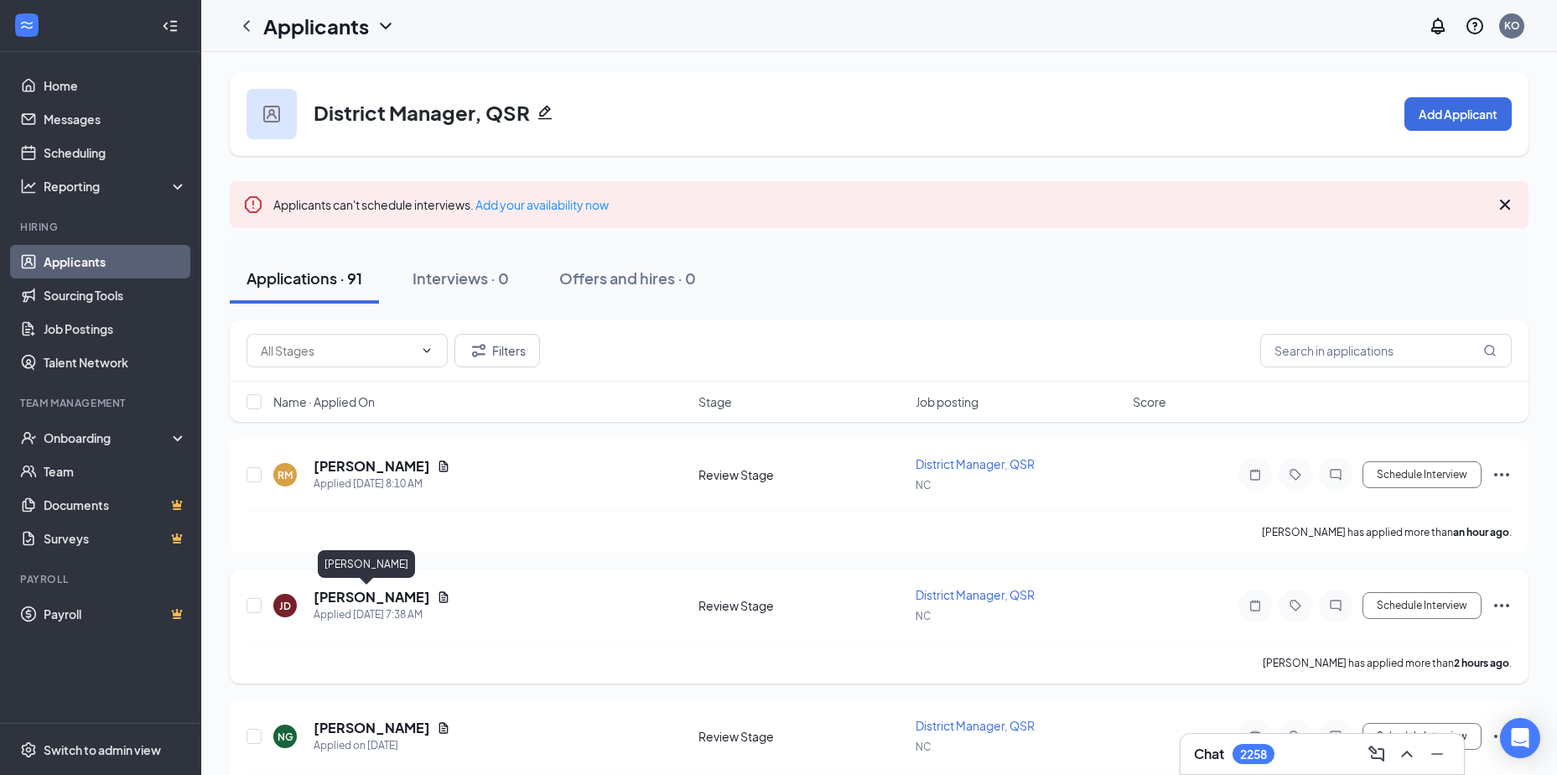
click at [350, 597] on h5 "Joseph Dean" at bounding box center [372, 597] width 117 height 18
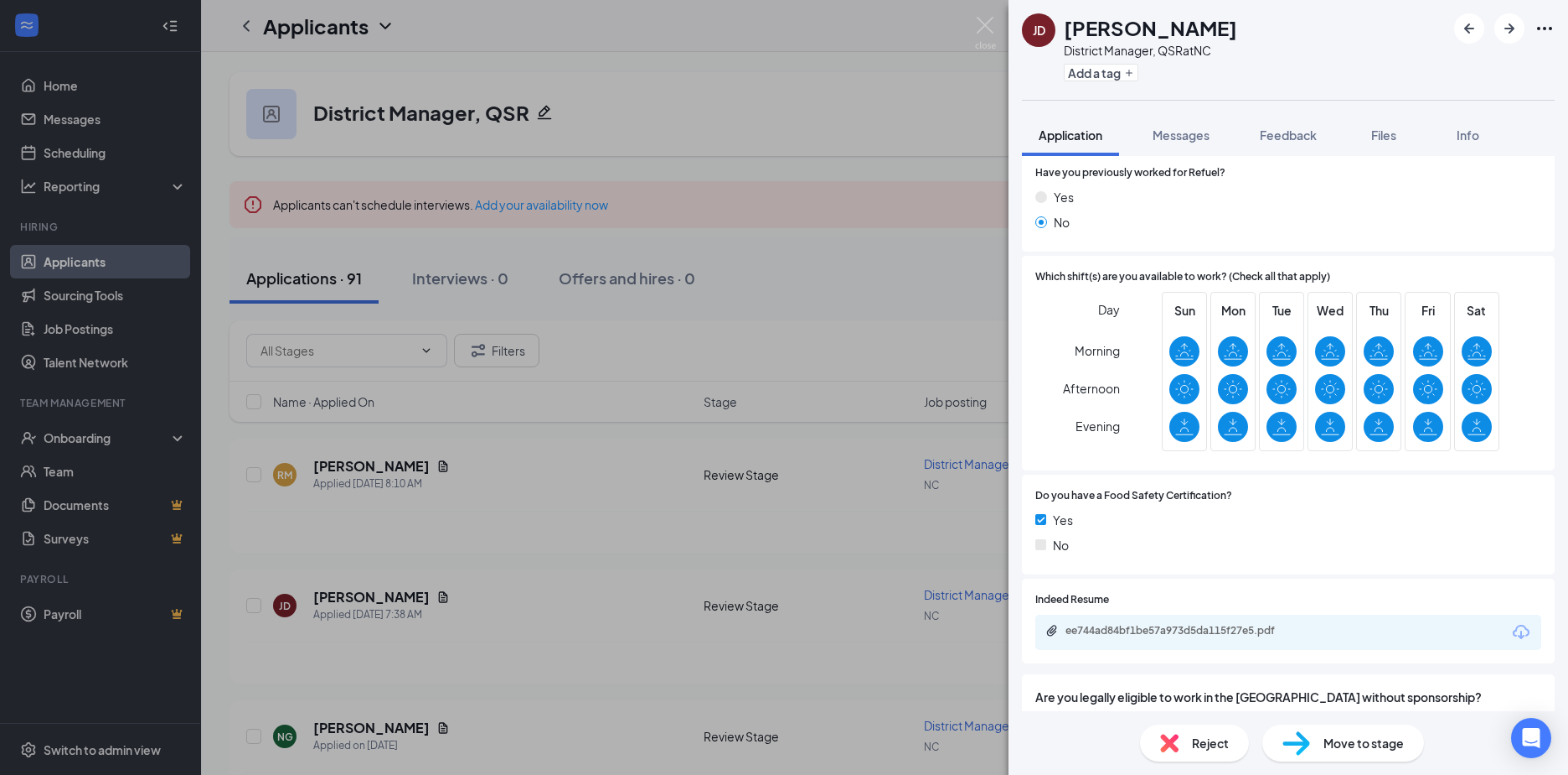
scroll to position [252, 0]
click at [1103, 625] on div "ee744ad84bf1be57a973d5da115f27e5.pdf" at bounding box center [1182, 629] width 235 height 13
click at [358, 464] on div "JD Joseph Dean District Manager, QSR at NC Add a tag Application Messages Feedb…" at bounding box center [784, 387] width 1568 height 775
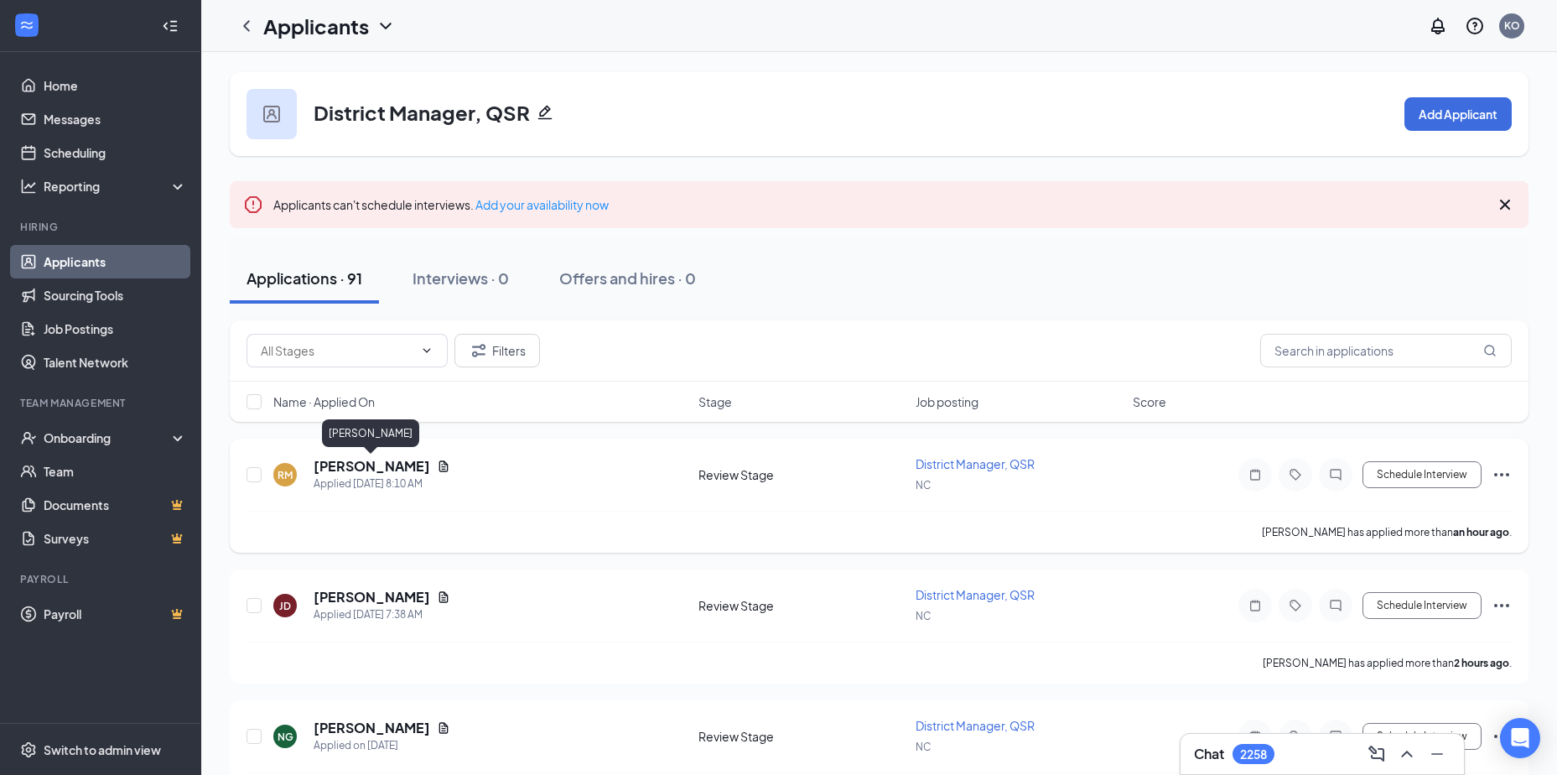
click at [355, 464] on h5 "[PERSON_NAME]" at bounding box center [372, 466] width 117 height 18
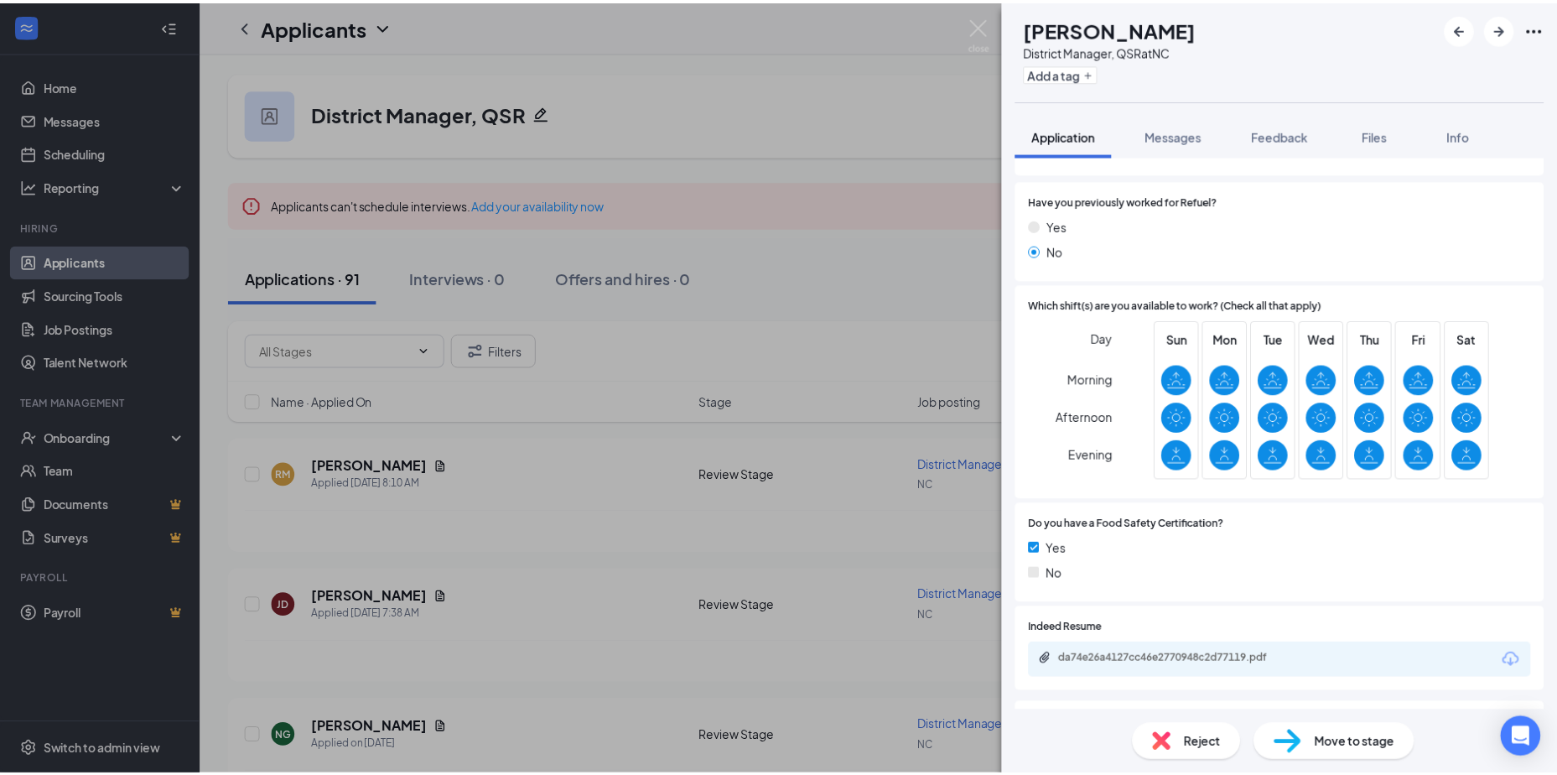
scroll to position [252, 0]
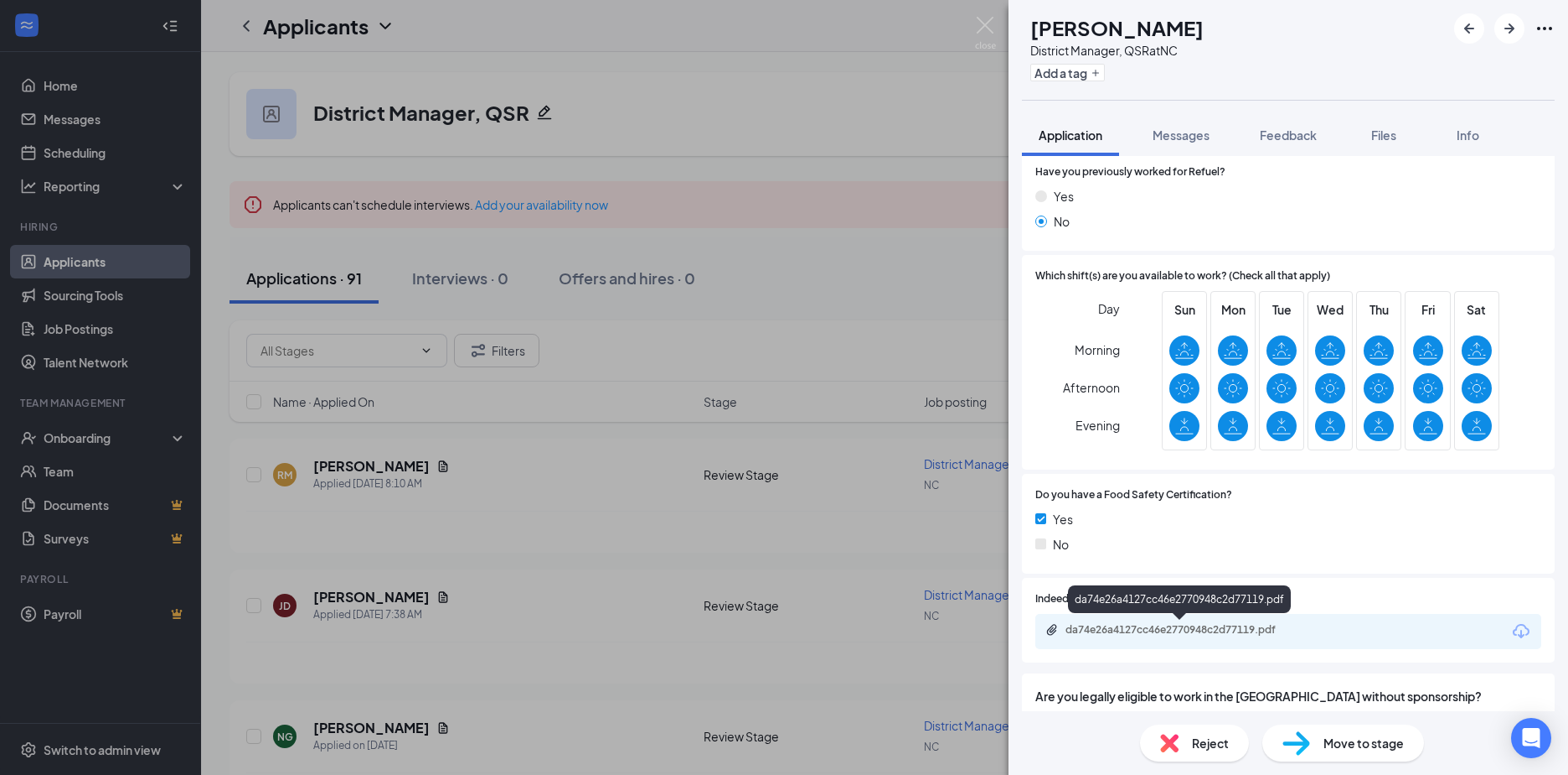
click at [1140, 630] on div "da74e26a4127cc46e2770948c2d77119.pdf" at bounding box center [1182, 629] width 235 height 13
click at [540, 516] on div "RM Richard Marguin District Manager, QSR at NC Add a tag Application Messages F…" at bounding box center [784, 387] width 1568 height 775
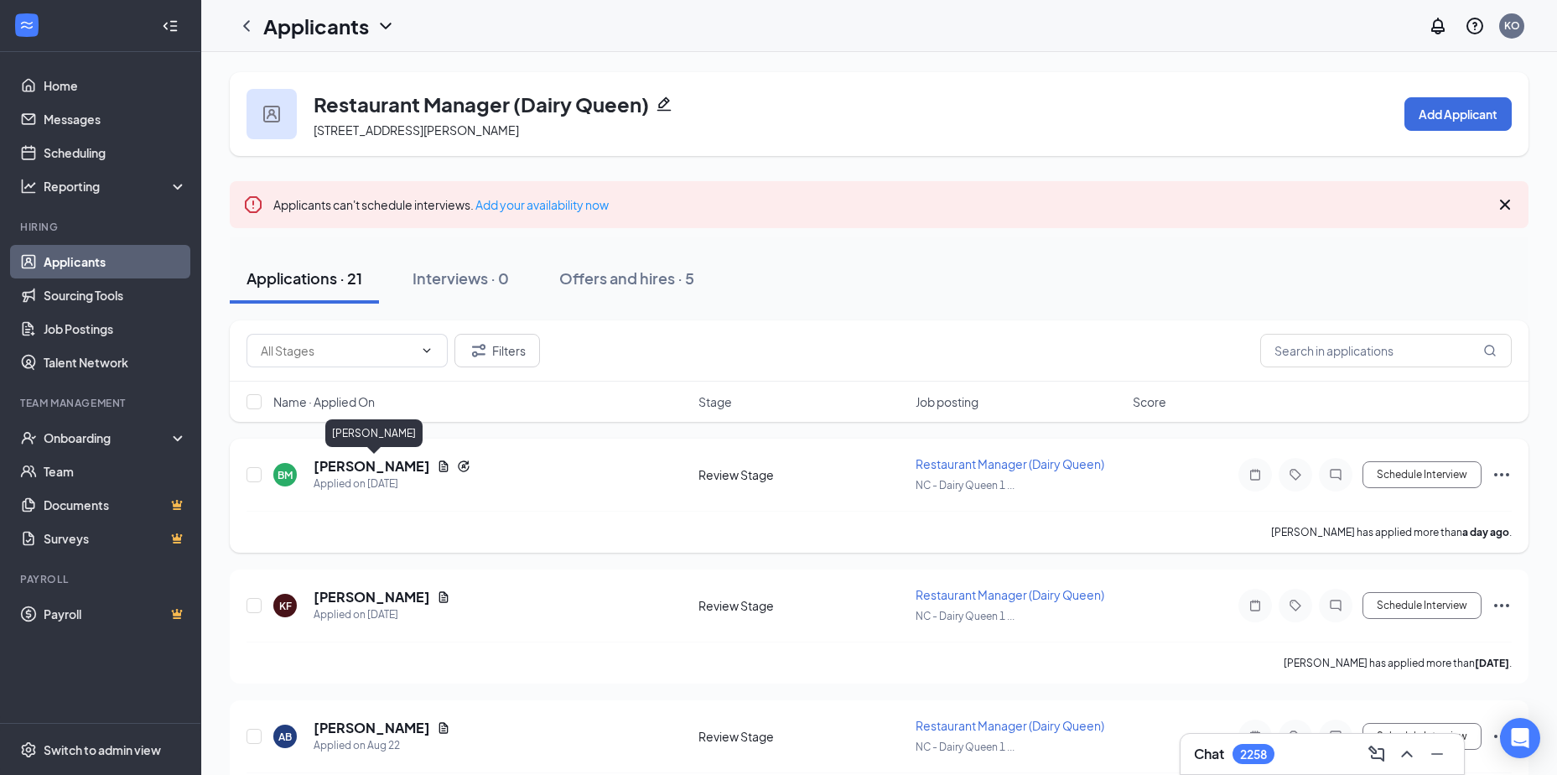
click at [350, 460] on h5 "[PERSON_NAME]" at bounding box center [372, 466] width 117 height 18
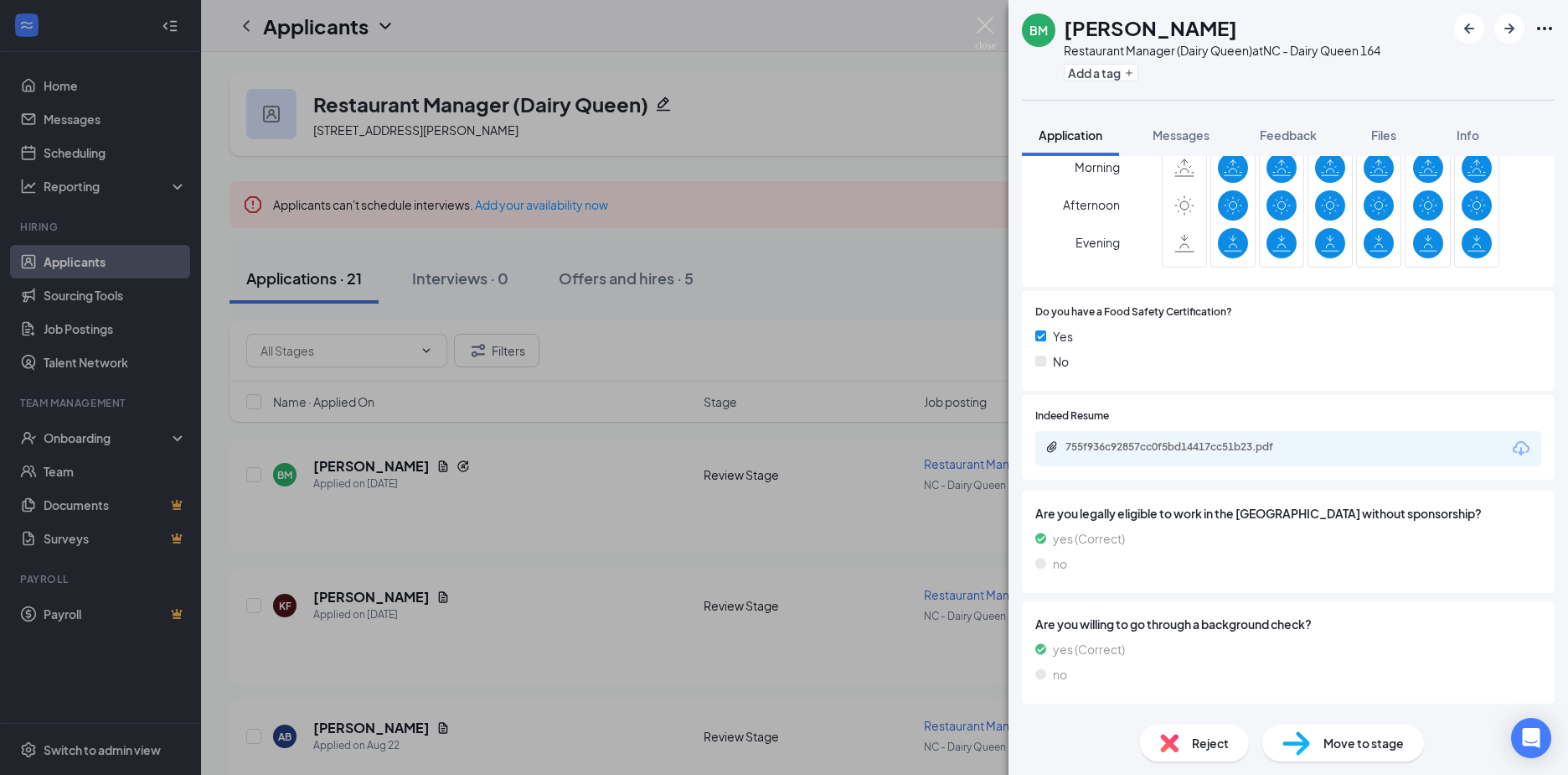
scroll to position [503, 0]
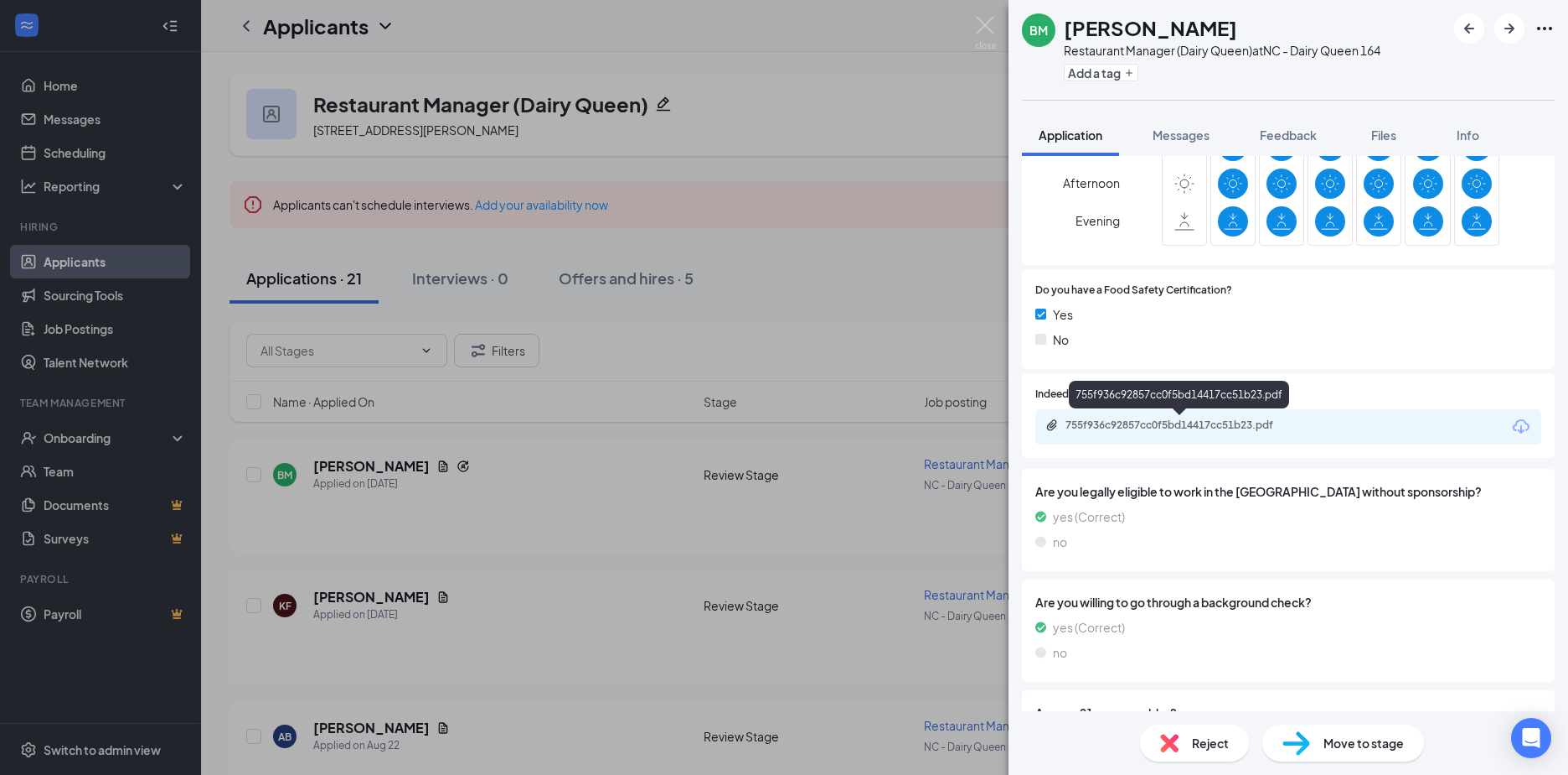
click at [1132, 424] on div "755f936c92857cc0f5bd14417cc51b23.pdf" at bounding box center [1182, 424] width 235 height 13
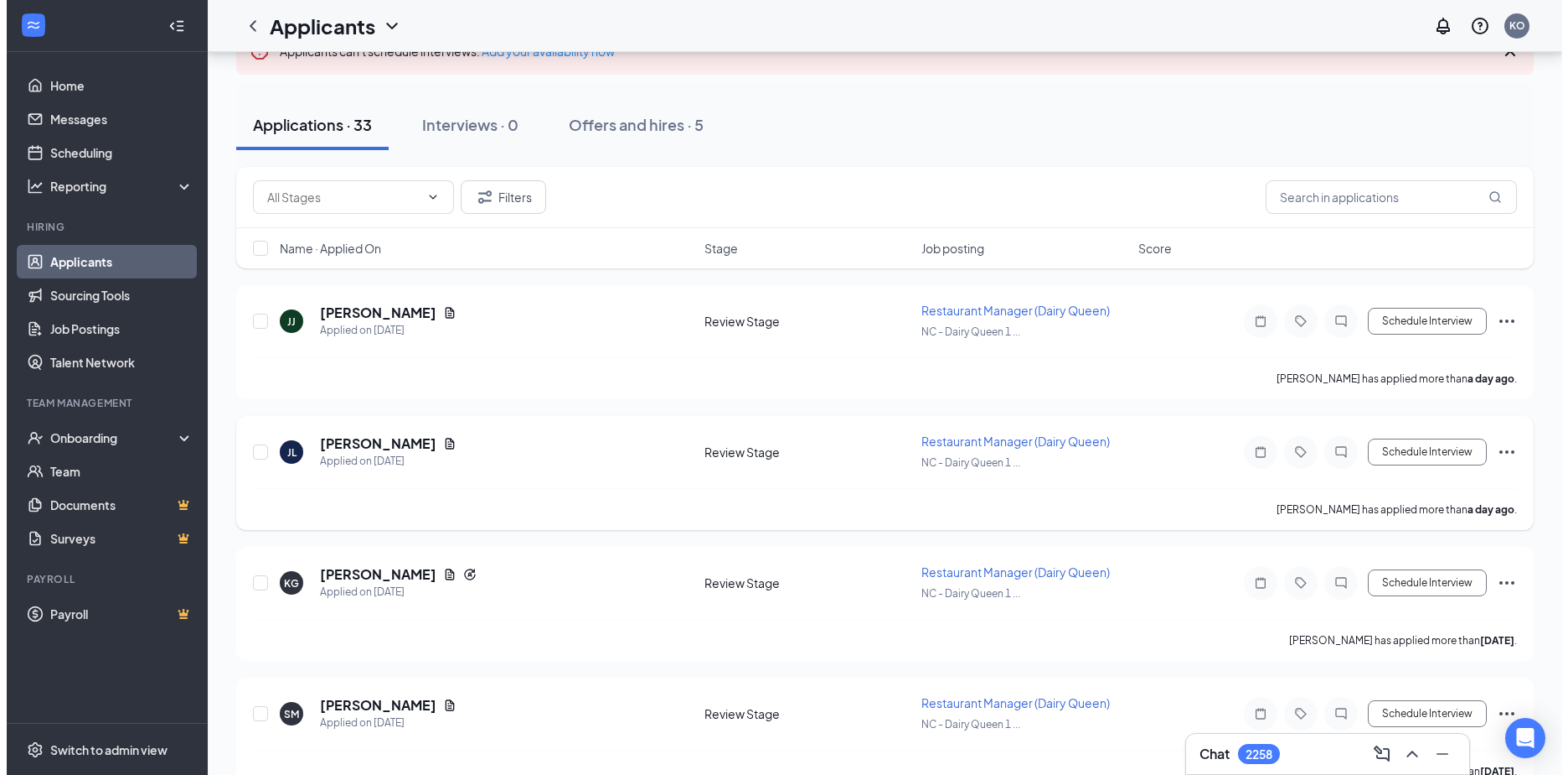
scroll to position [168, 0]
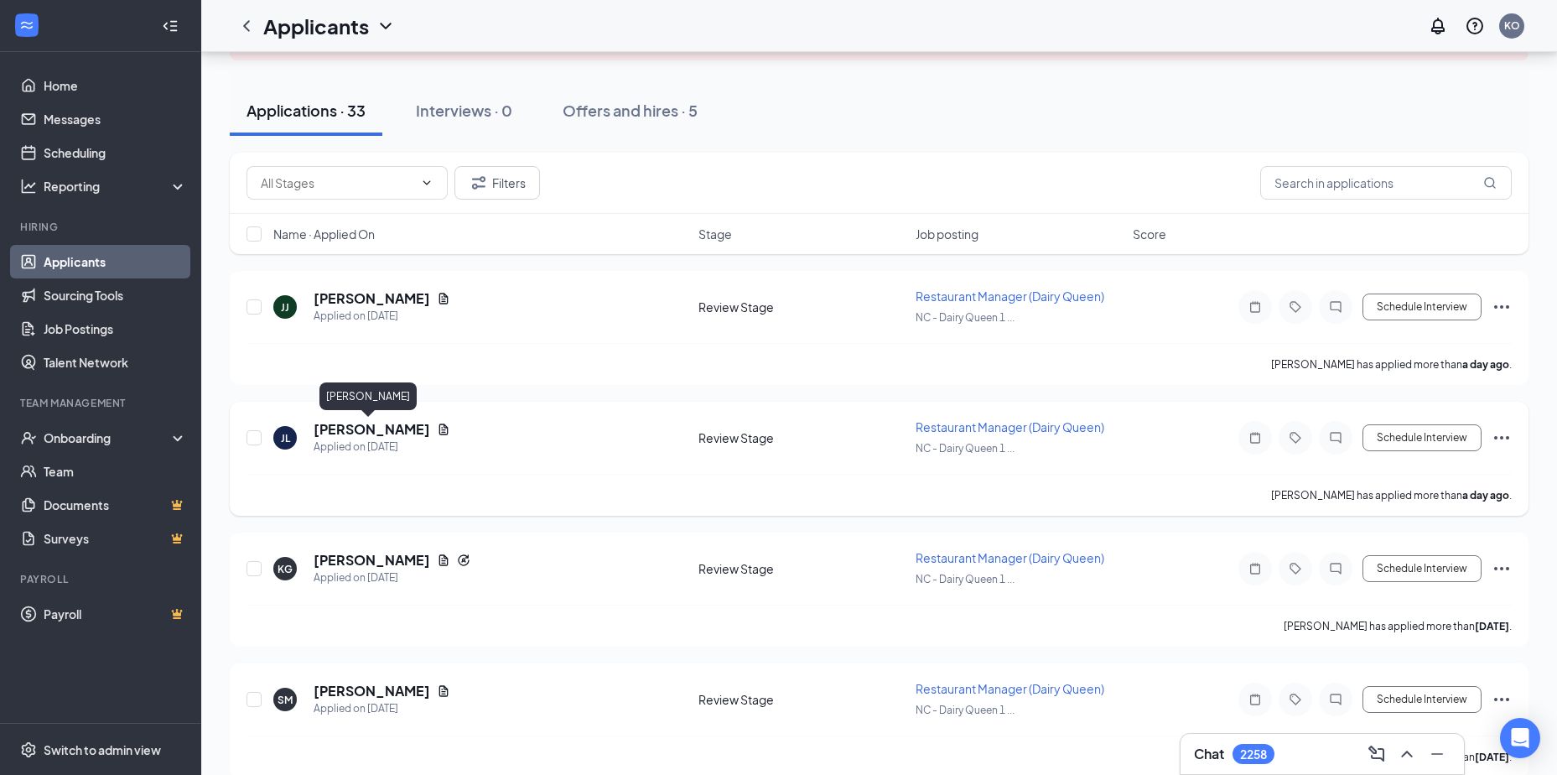
click at [342, 428] on h5 "[PERSON_NAME]" at bounding box center [372, 429] width 117 height 18
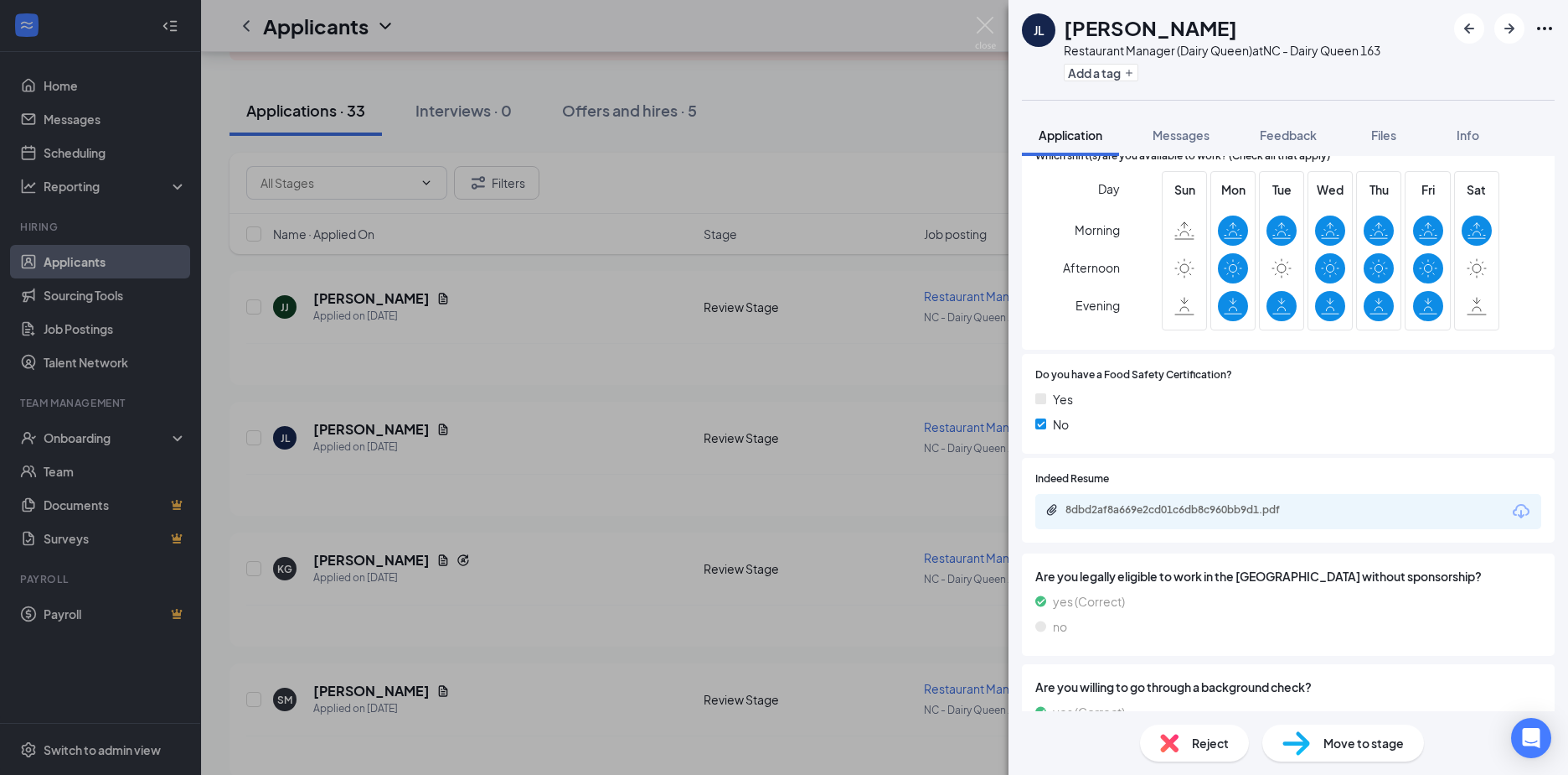
scroll to position [419, 0]
click at [1124, 511] on div "8dbd2af8a669e2cd01c6db8c960bb9d1.pdf" at bounding box center [1182, 508] width 235 height 13
click at [345, 301] on div "JL James Legette Restaurant Manager (Dairy Queen) at NC - Dairy Queen 163 Add a…" at bounding box center [784, 387] width 1568 height 775
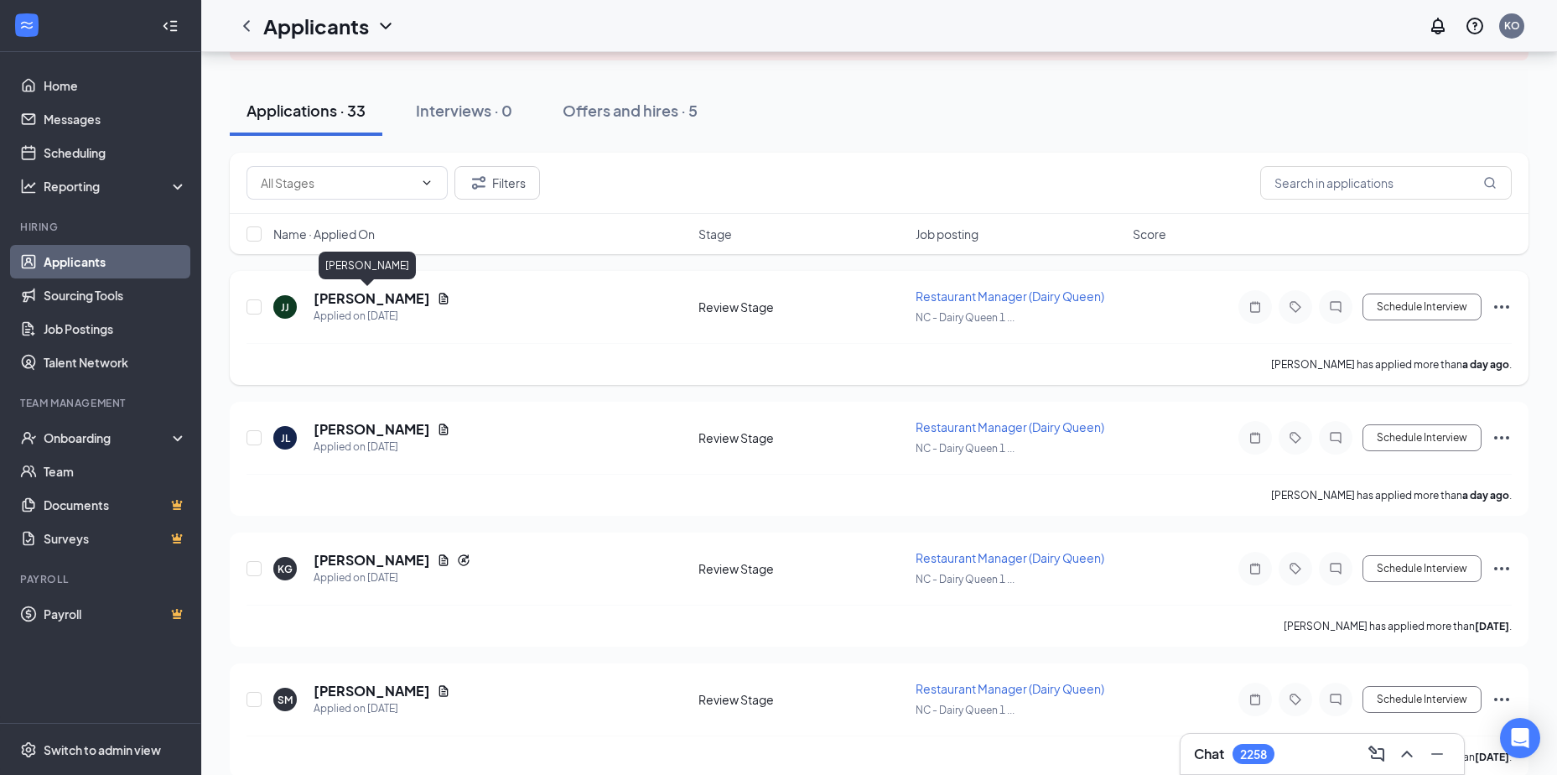
click at [342, 298] on h5 "Jawaia Jones" at bounding box center [372, 298] width 117 height 18
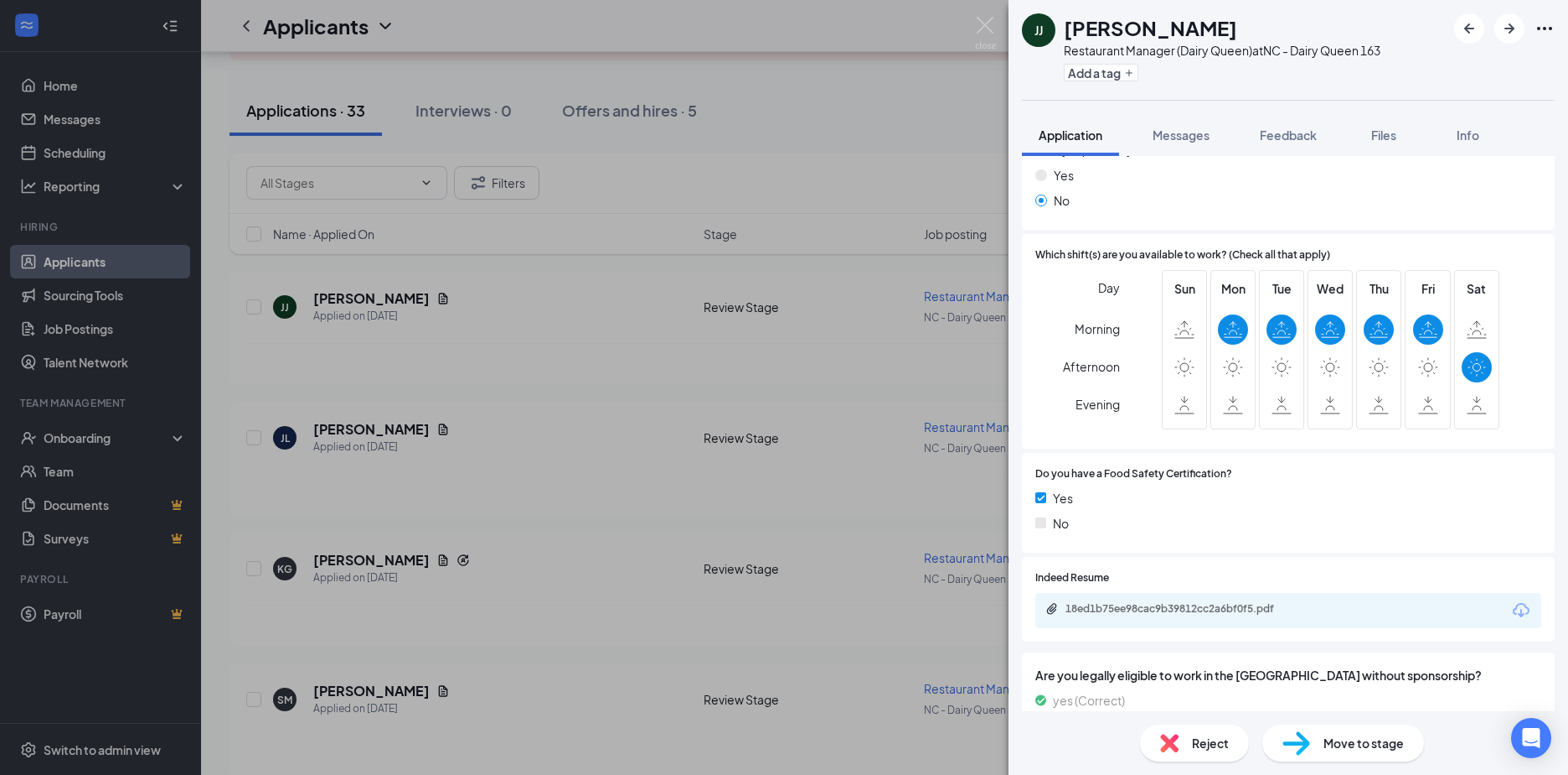
scroll to position [419, 0]
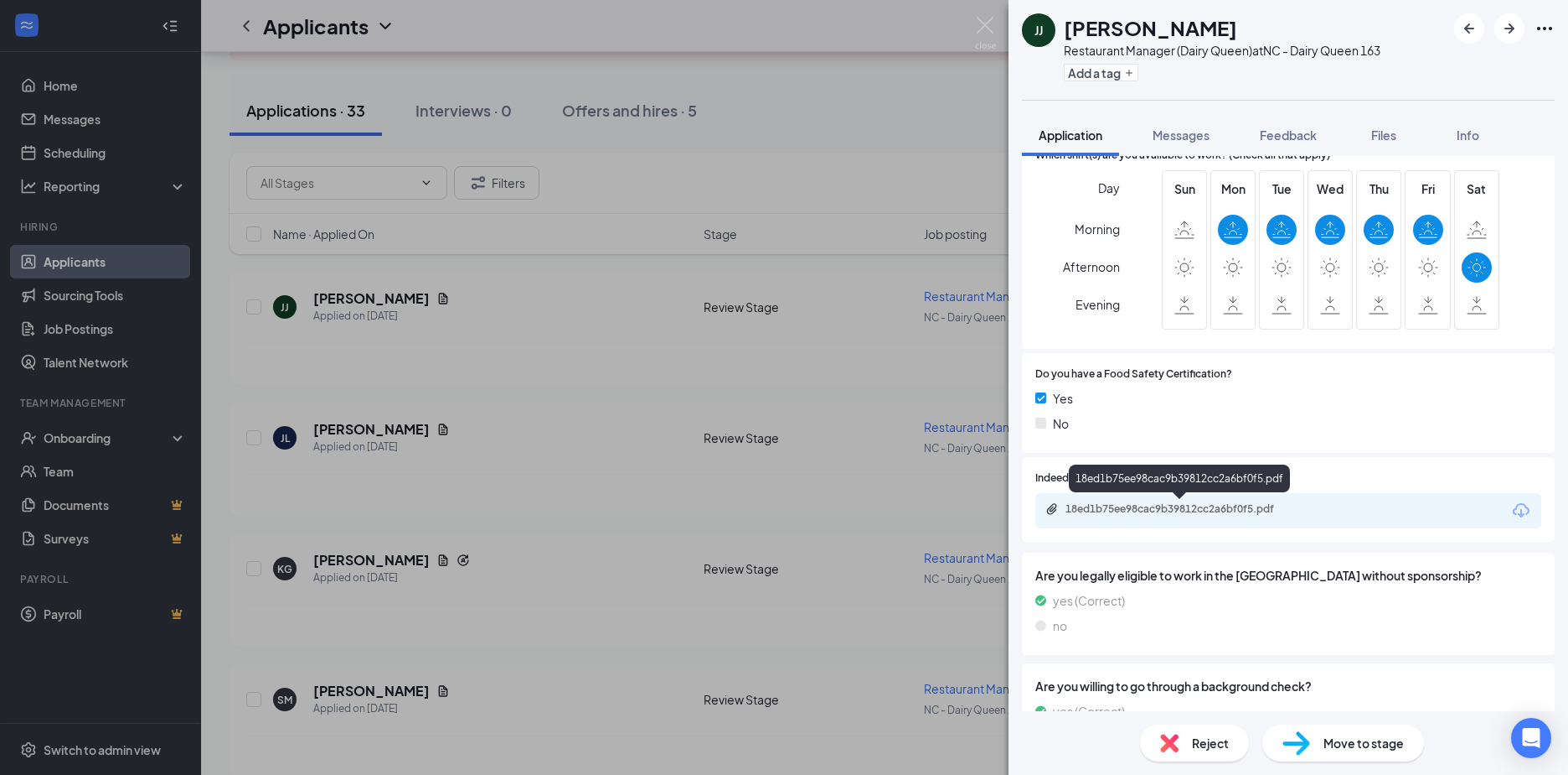
click at [1127, 507] on div "18ed1b75ee98cac9b39812cc2a6bf0f5.pdf" at bounding box center [1182, 508] width 235 height 13
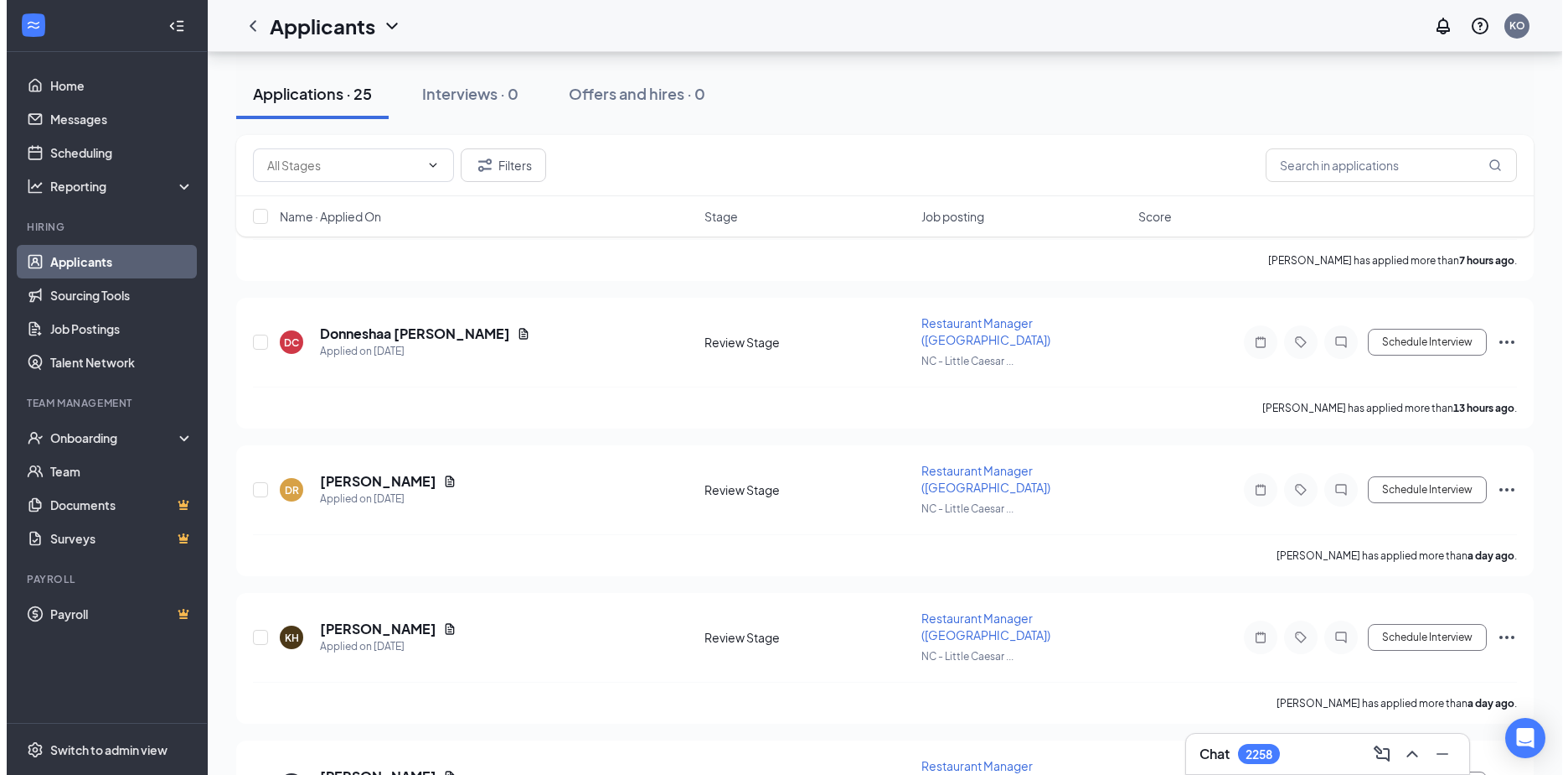
scroll to position [419, 0]
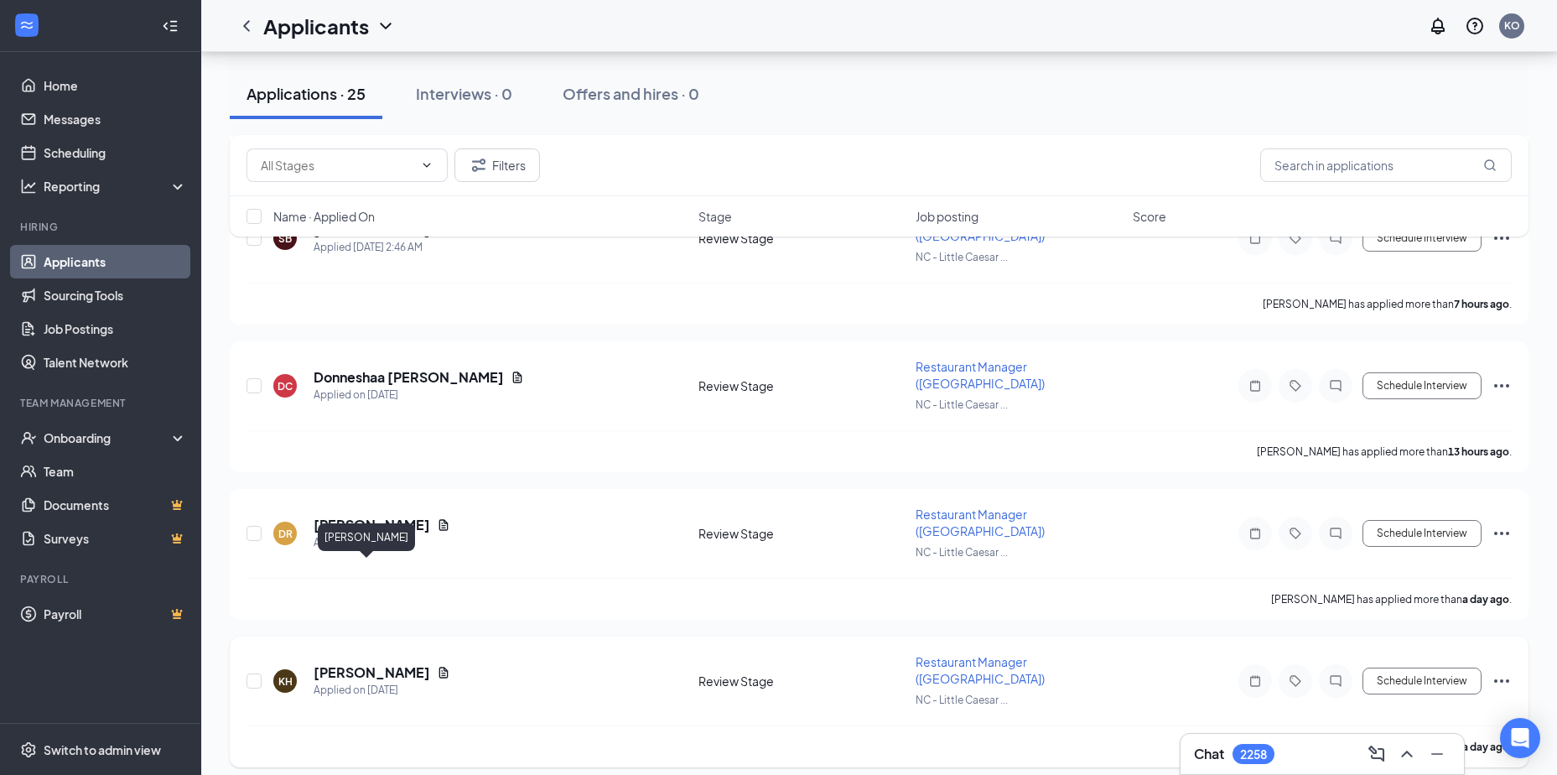
click at [340, 663] on h5 "[PERSON_NAME]" at bounding box center [372, 672] width 117 height 18
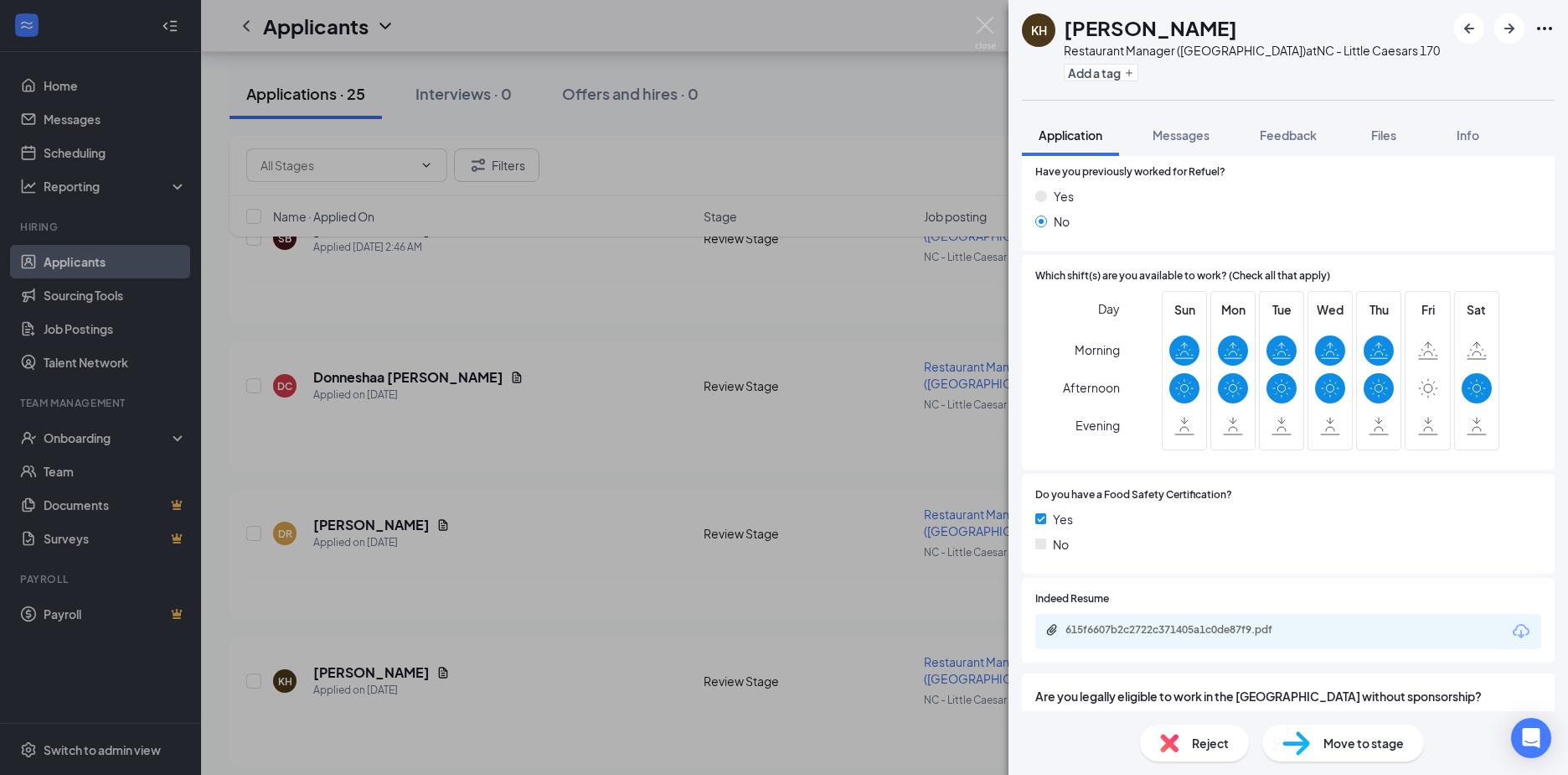
scroll to position [419, 0]
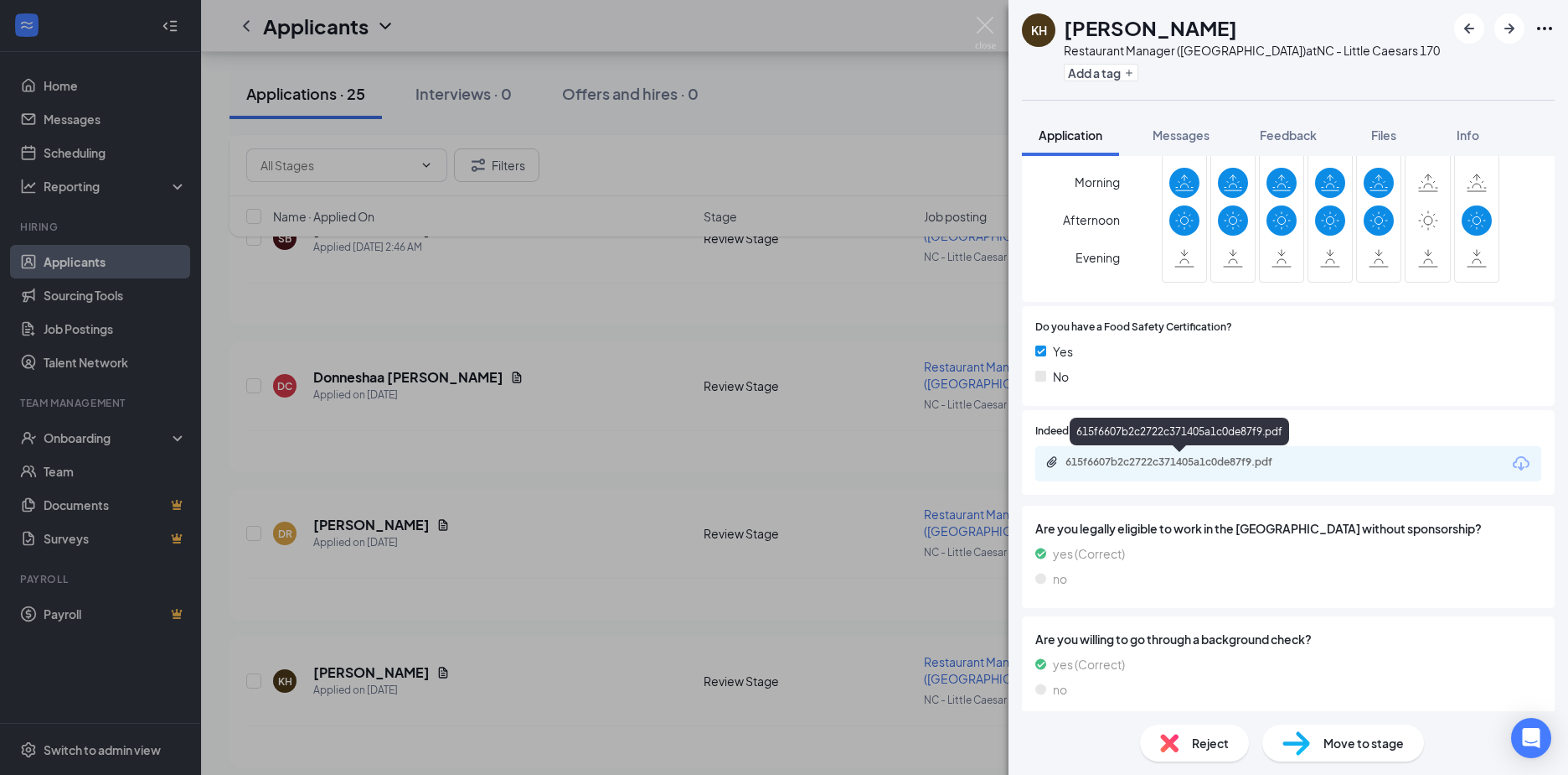
click at [1129, 461] on div "615f6607b2c2722c371405a1c0de87f9.pdf" at bounding box center [1182, 461] width 235 height 13
click at [361, 443] on div "KH [PERSON_NAME] Restaurant Manager (Little Caesars) at [GEOGRAPHIC_DATA] - Lit…" at bounding box center [784, 387] width 1568 height 775
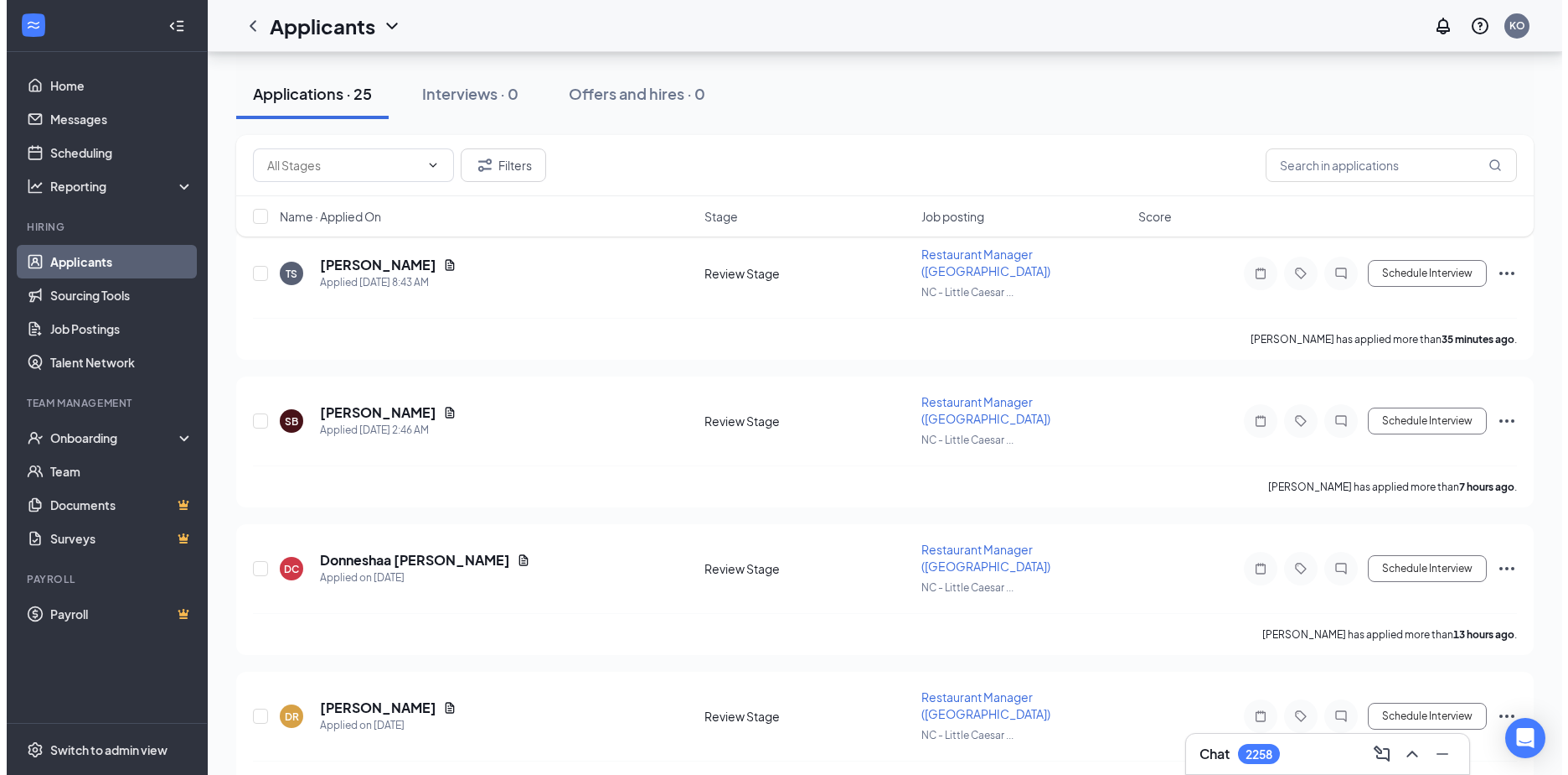
scroll to position [252, 0]
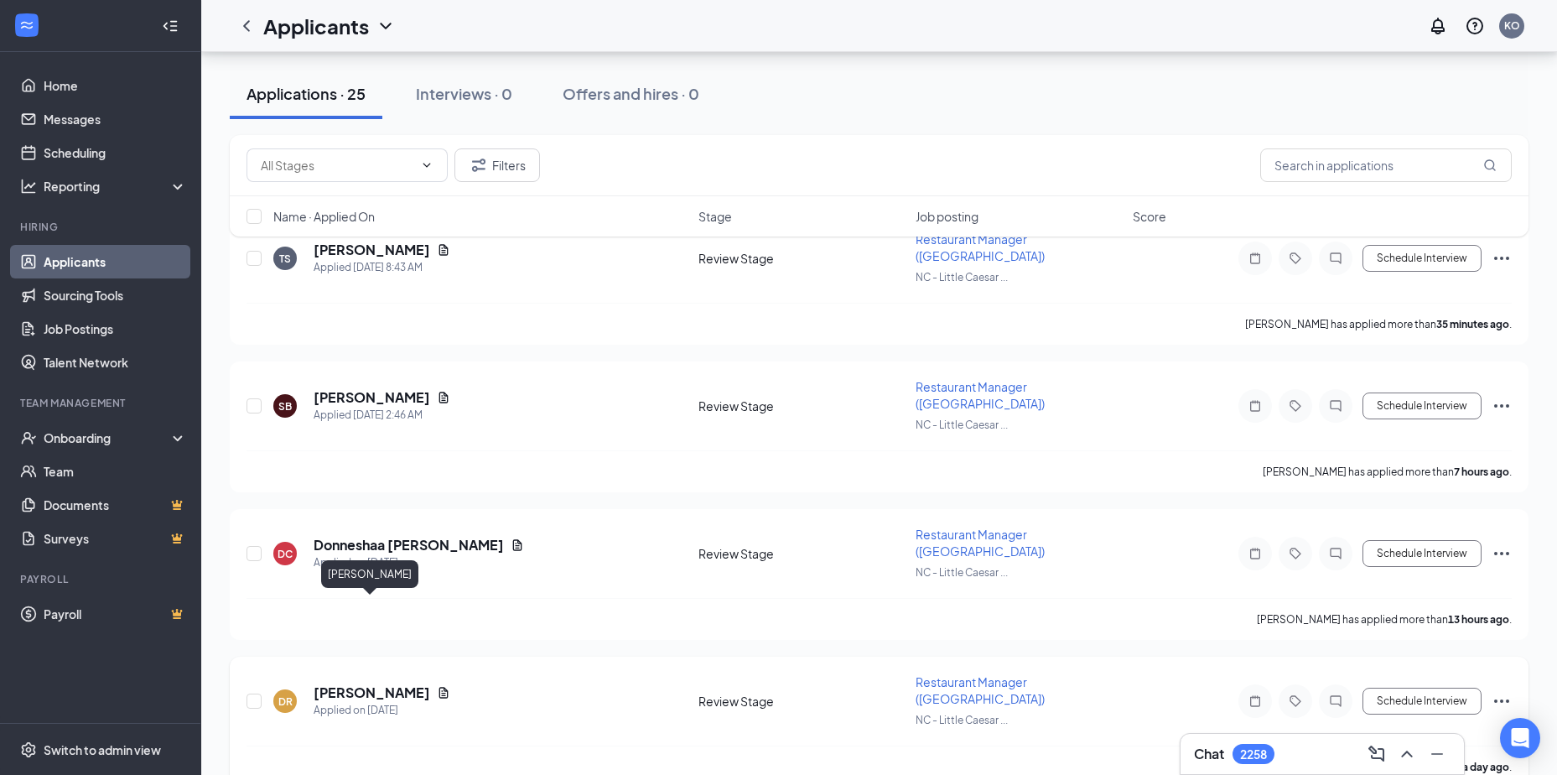
click at [345, 683] on h5 "DEVONTE RORIE" at bounding box center [372, 692] width 117 height 18
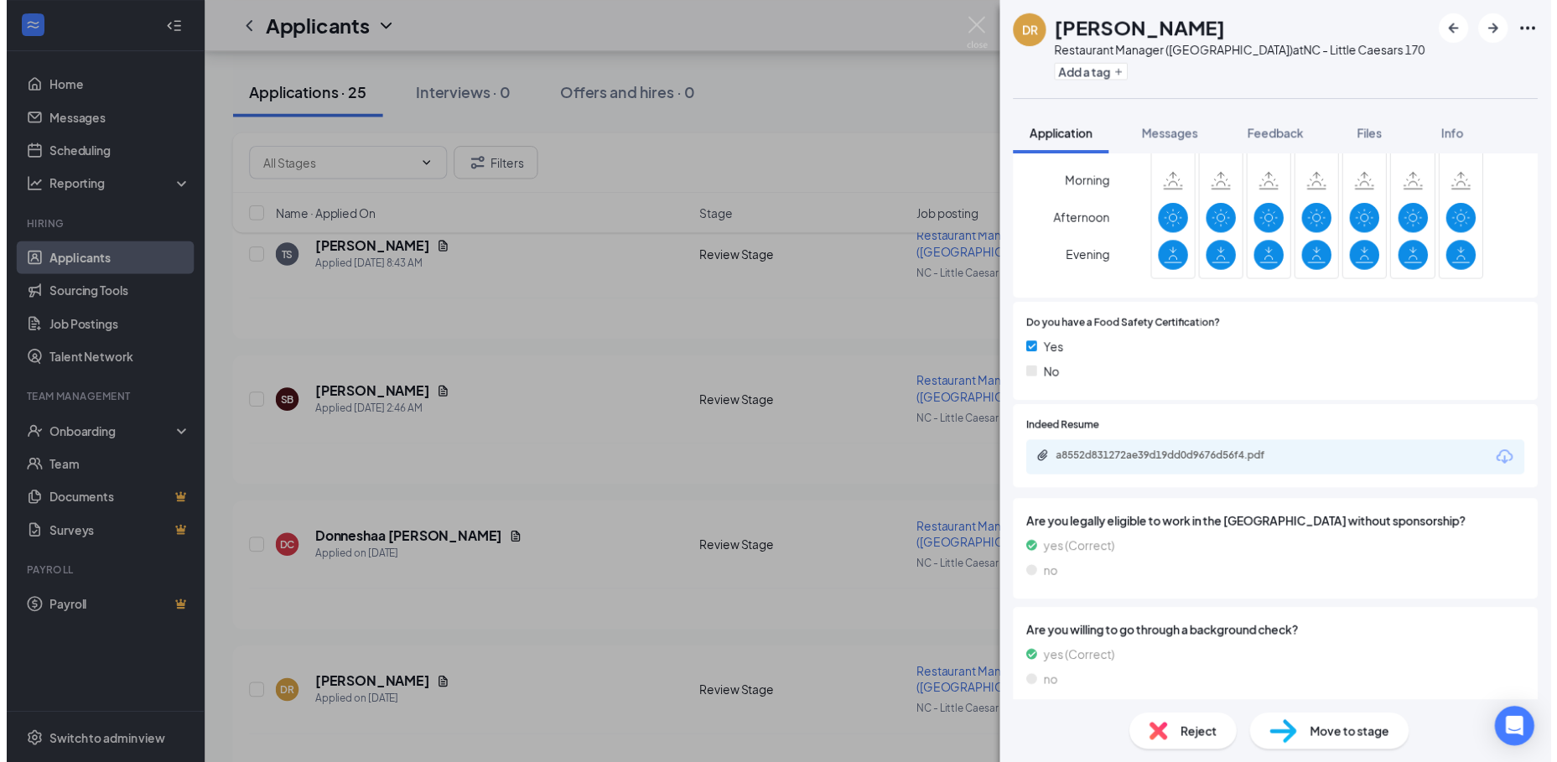
scroll to position [503, 0]
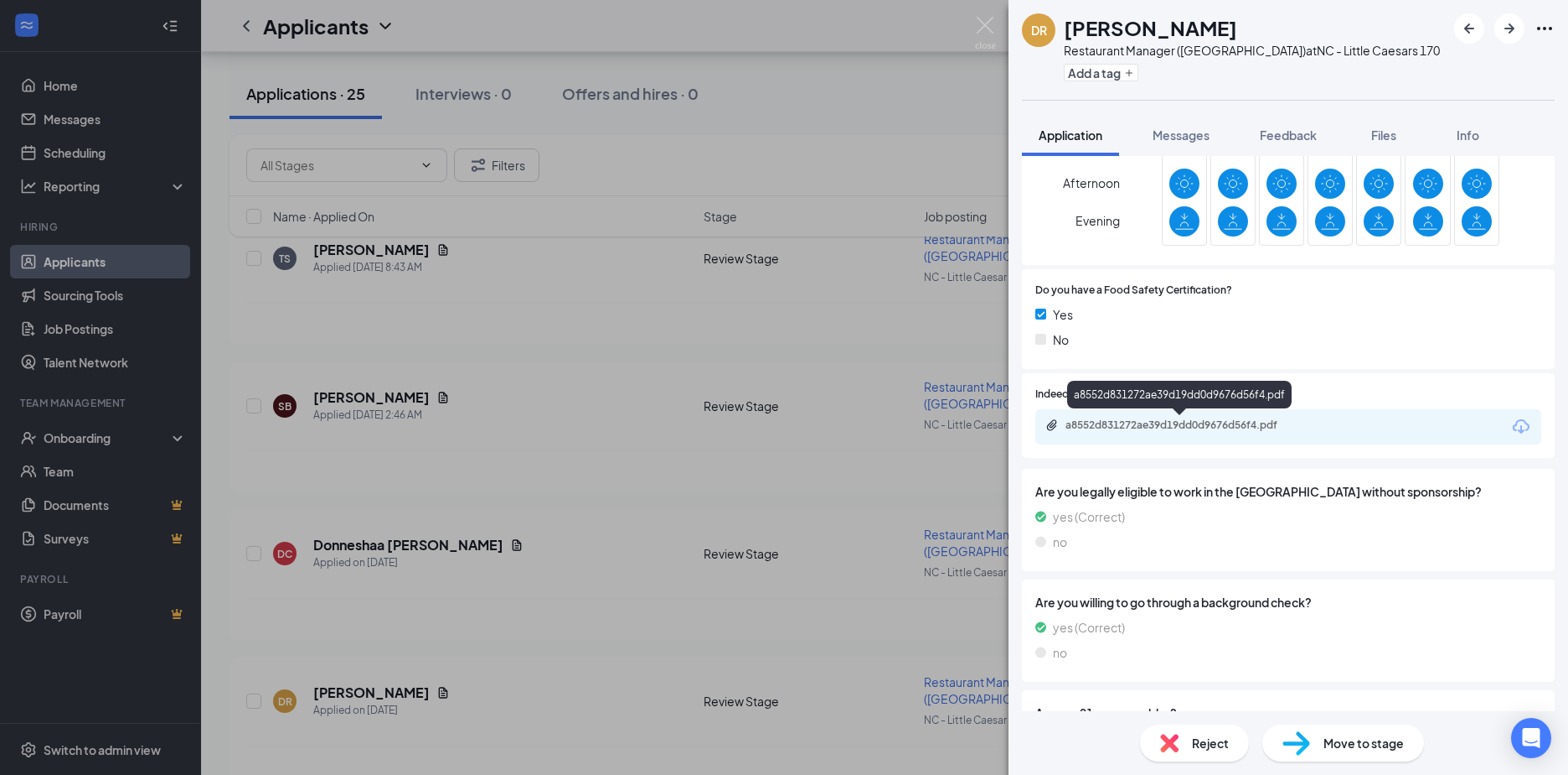
click at [1138, 423] on div "a8552d831272ae39d19dd0d9676d56f4.pdf" at bounding box center [1182, 424] width 235 height 13
click at [348, 473] on div "DR DEVONTE RORIE Restaurant Manager (Little Caesars) at NC - Little Caesars 170…" at bounding box center [784, 387] width 1568 height 775
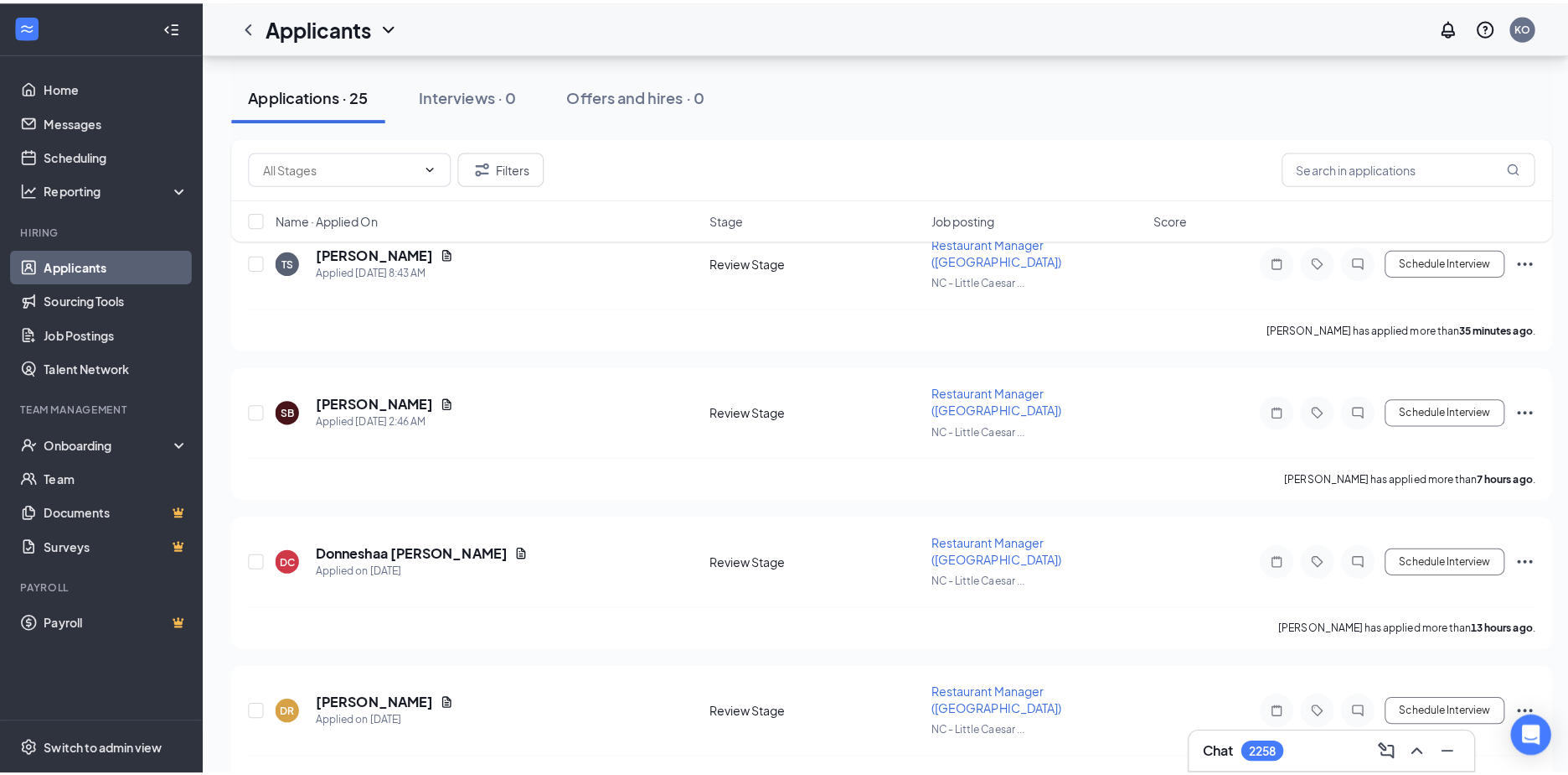
scroll to position [168, 0]
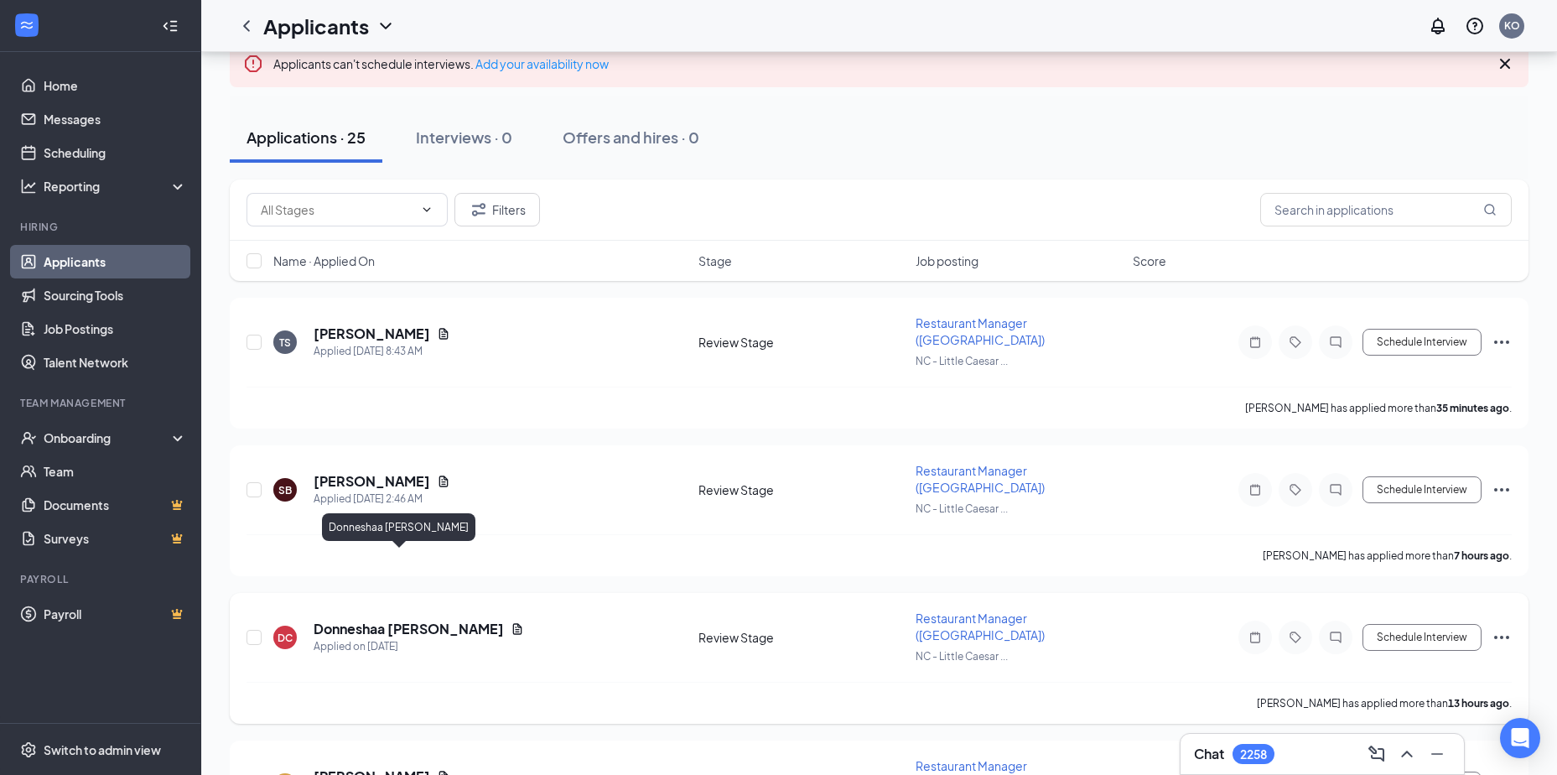
click at [356, 620] on h5 "Donneshaa Curry" at bounding box center [409, 629] width 190 height 18
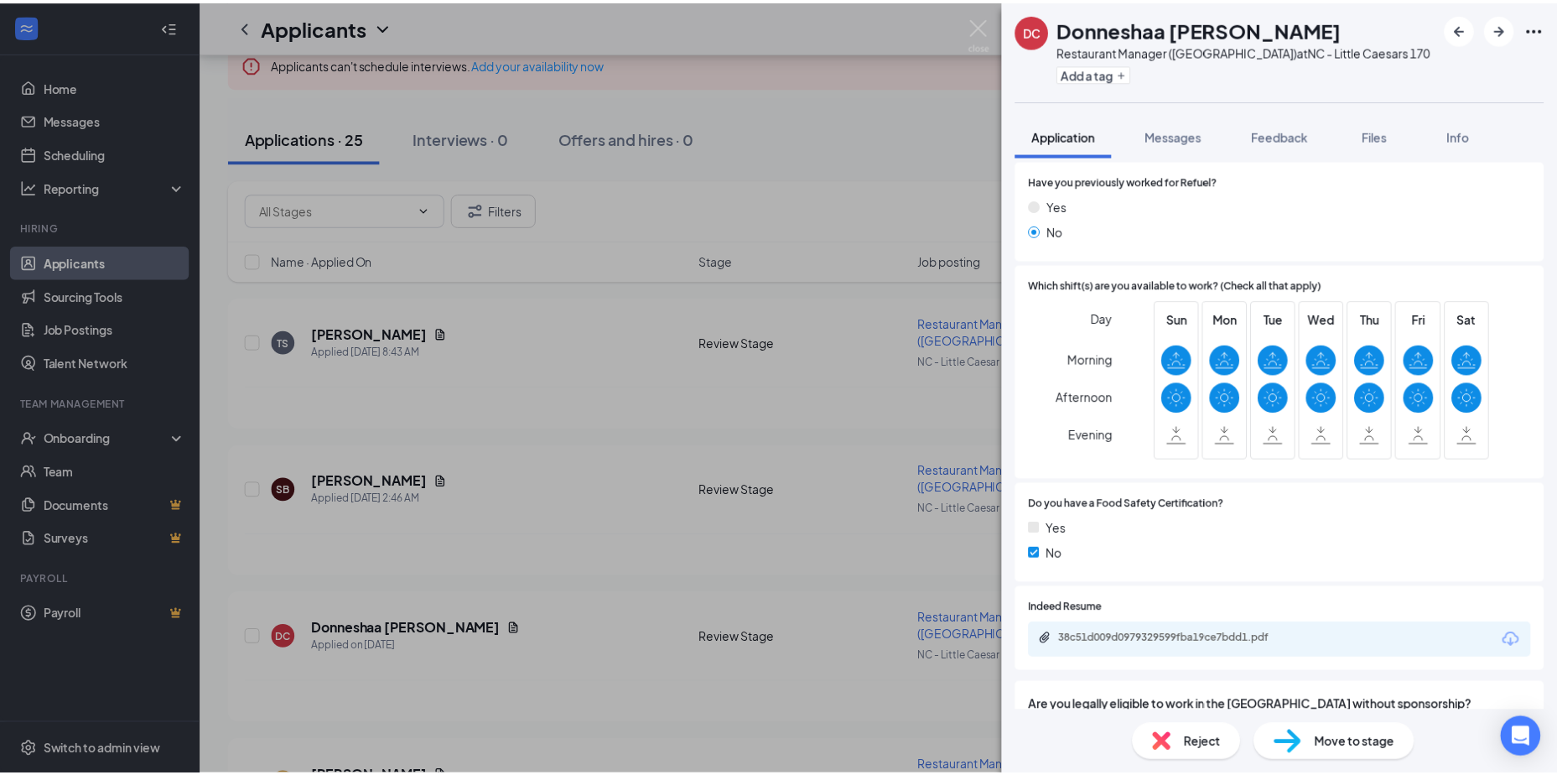
scroll to position [252, 0]
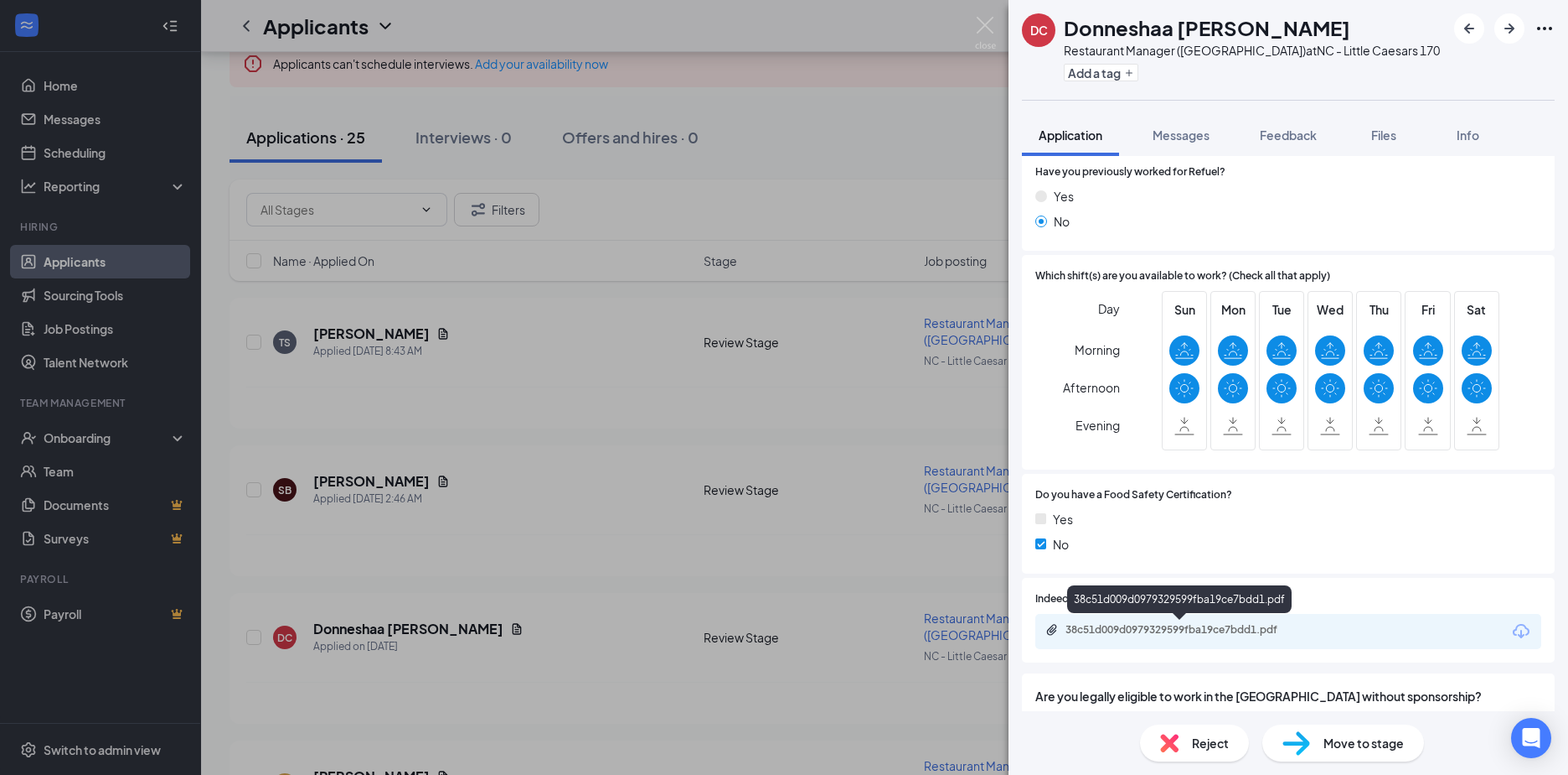
click at [1117, 630] on div "38c51d009d0979329599fba19ce7bdd1.pdf" at bounding box center [1182, 629] width 235 height 13
click at [339, 428] on div "DC Donneshaa Curry Restaurant Manager (Little Caesars) at NC - Little Caesars 1…" at bounding box center [784, 387] width 1568 height 775
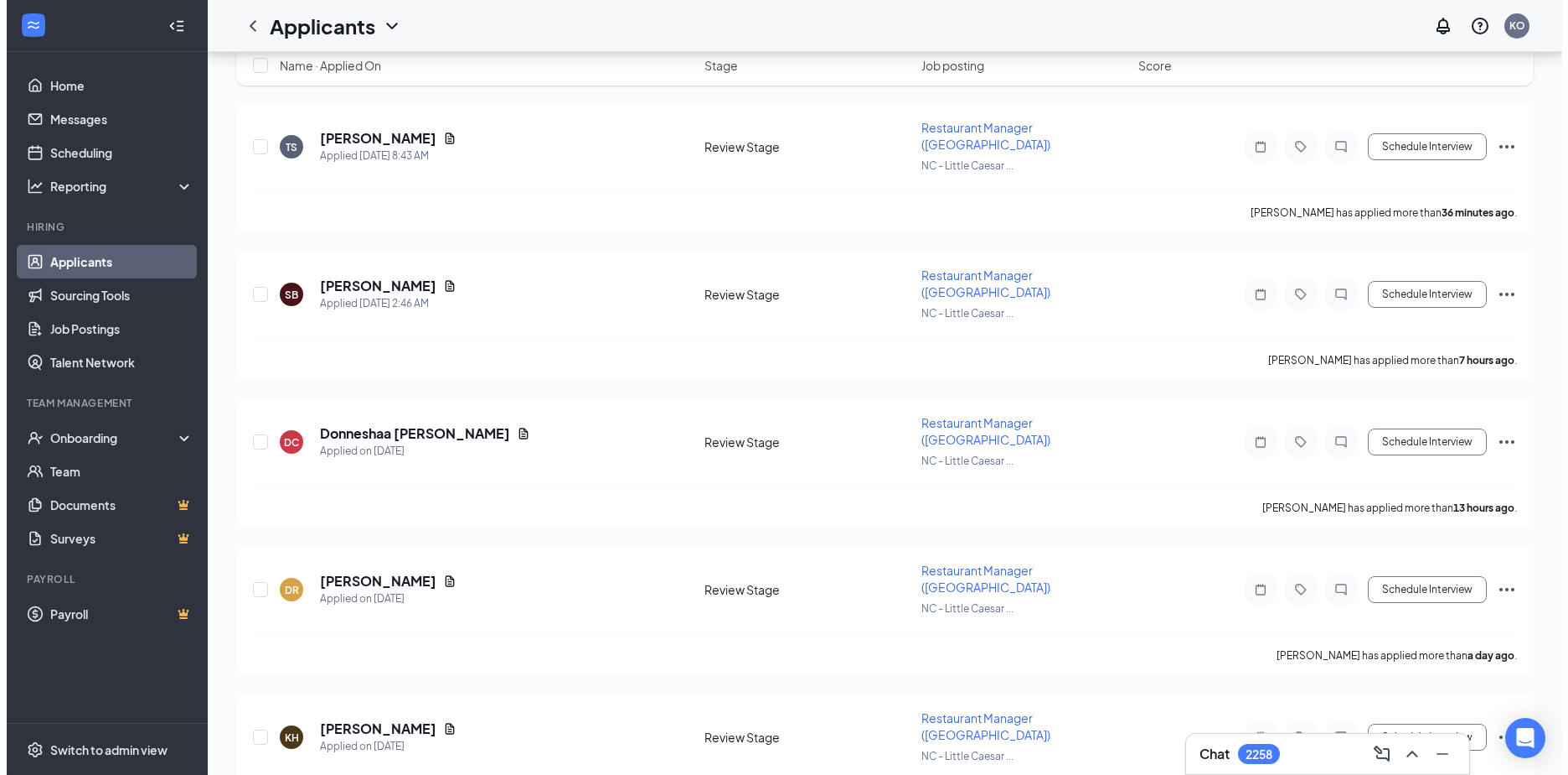
scroll to position [84, 0]
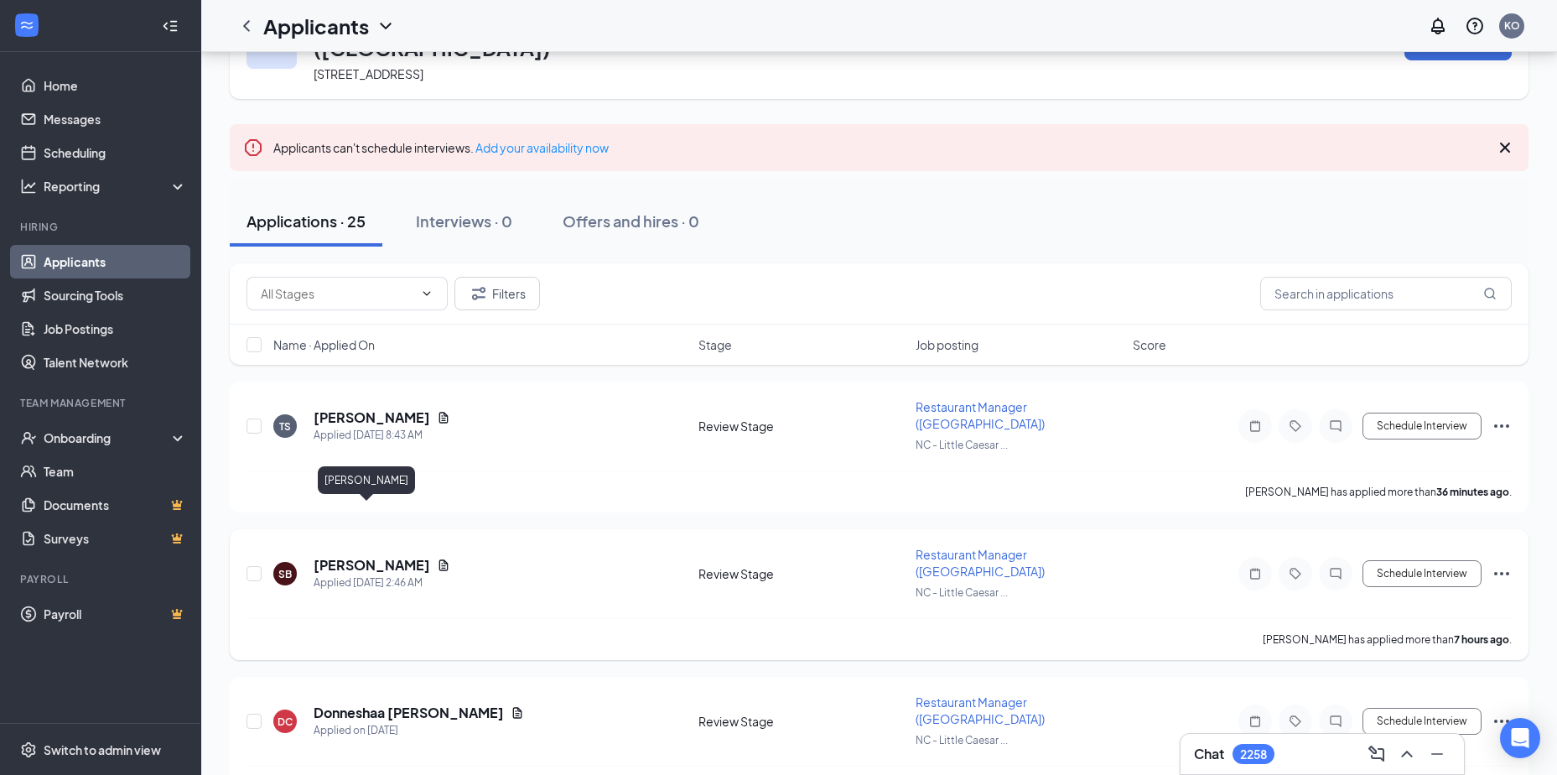
click at [353, 556] on h5 "Scott Bivens" at bounding box center [372, 565] width 117 height 18
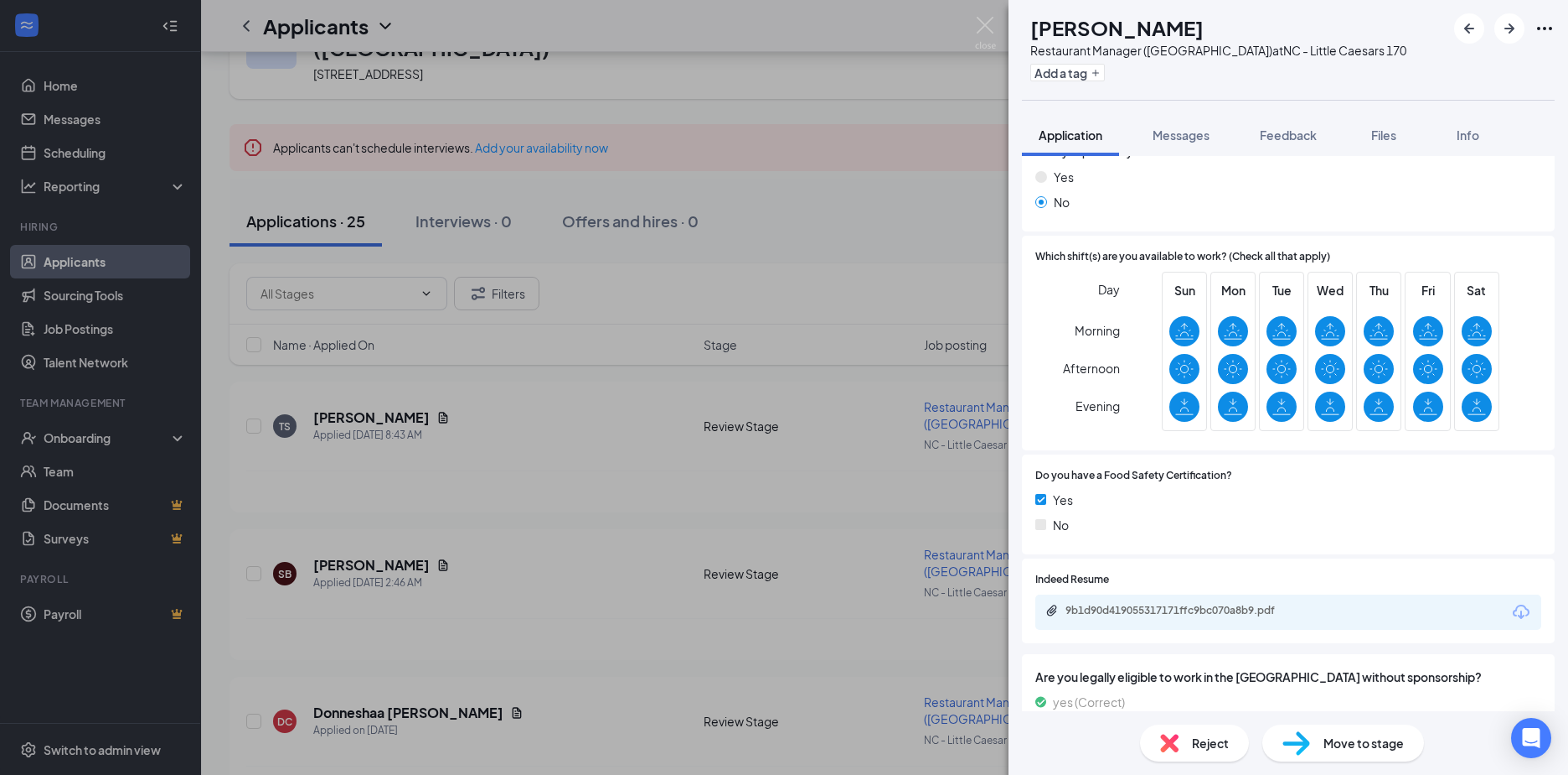
scroll to position [419, 0]
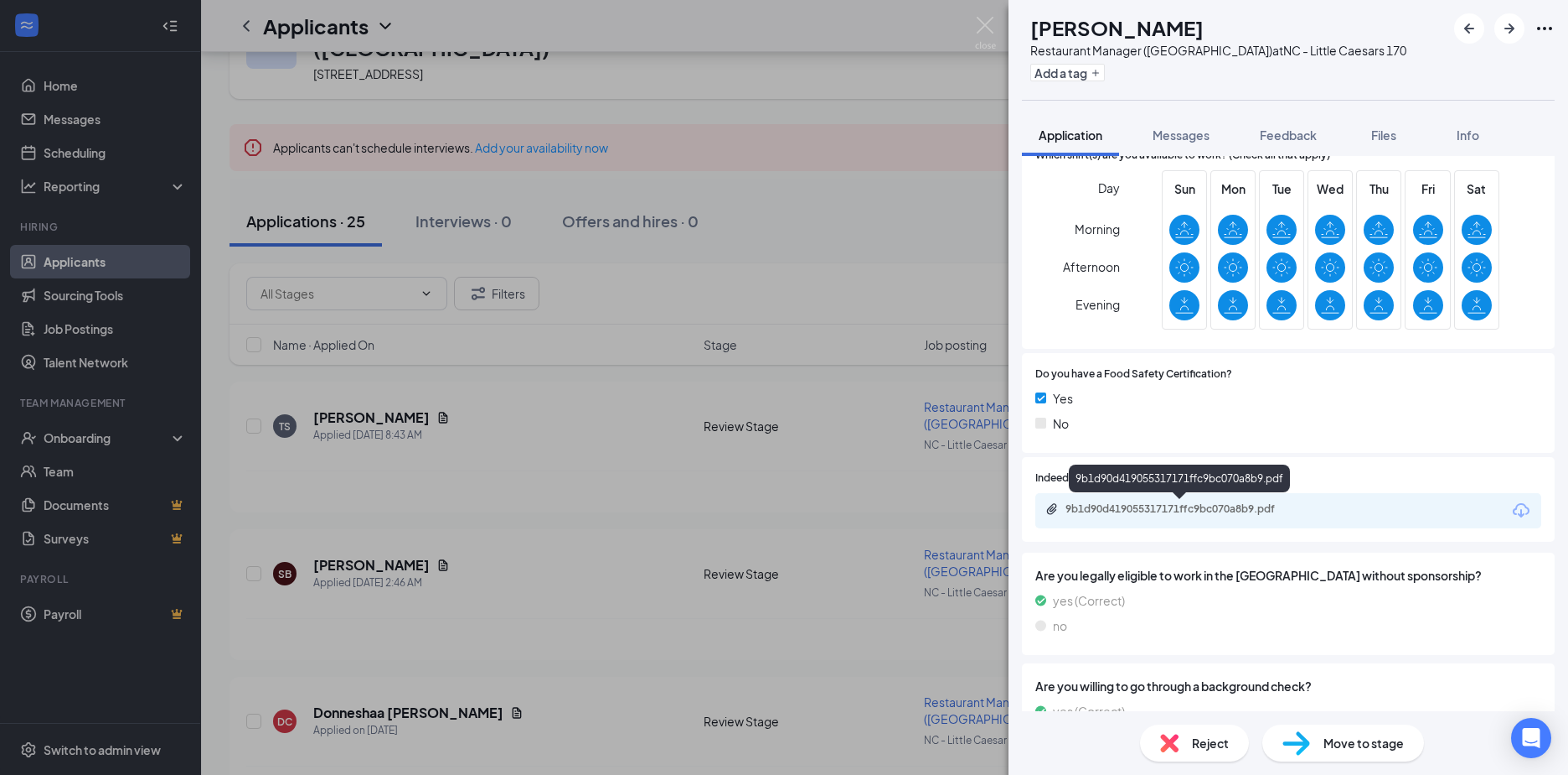
click at [1111, 513] on div "9b1d90d419055317171ffc9bc070a8b9.pdf" at bounding box center [1182, 508] width 235 height 13
click at [490, 638] on div "SB Scott Bivens Restaurant Manager (Little Caesars) at NC - Little Caesars 170 …" at bounding box center [784, 387] width 1568 height 775
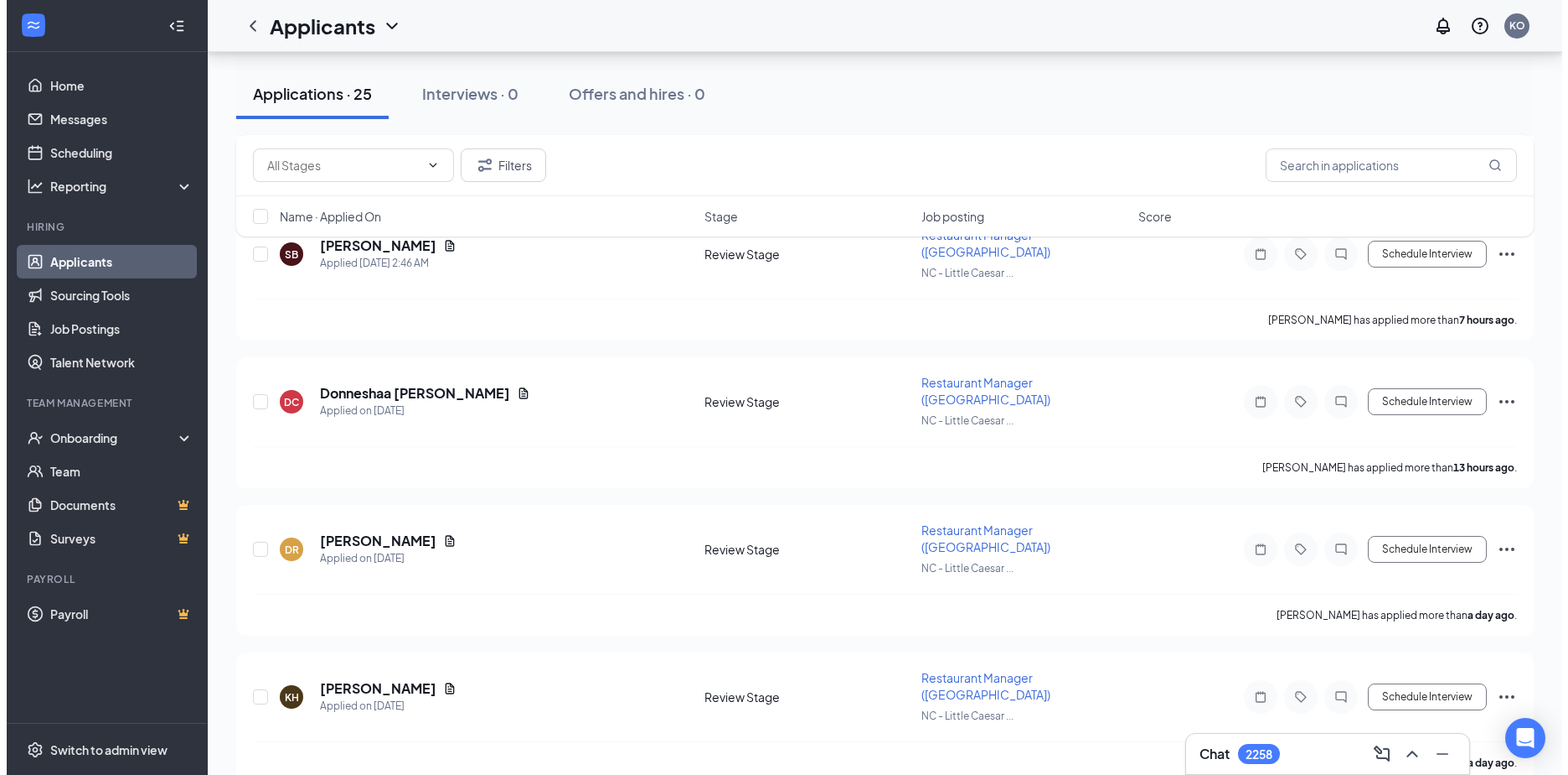
scroll to position [503, 0]
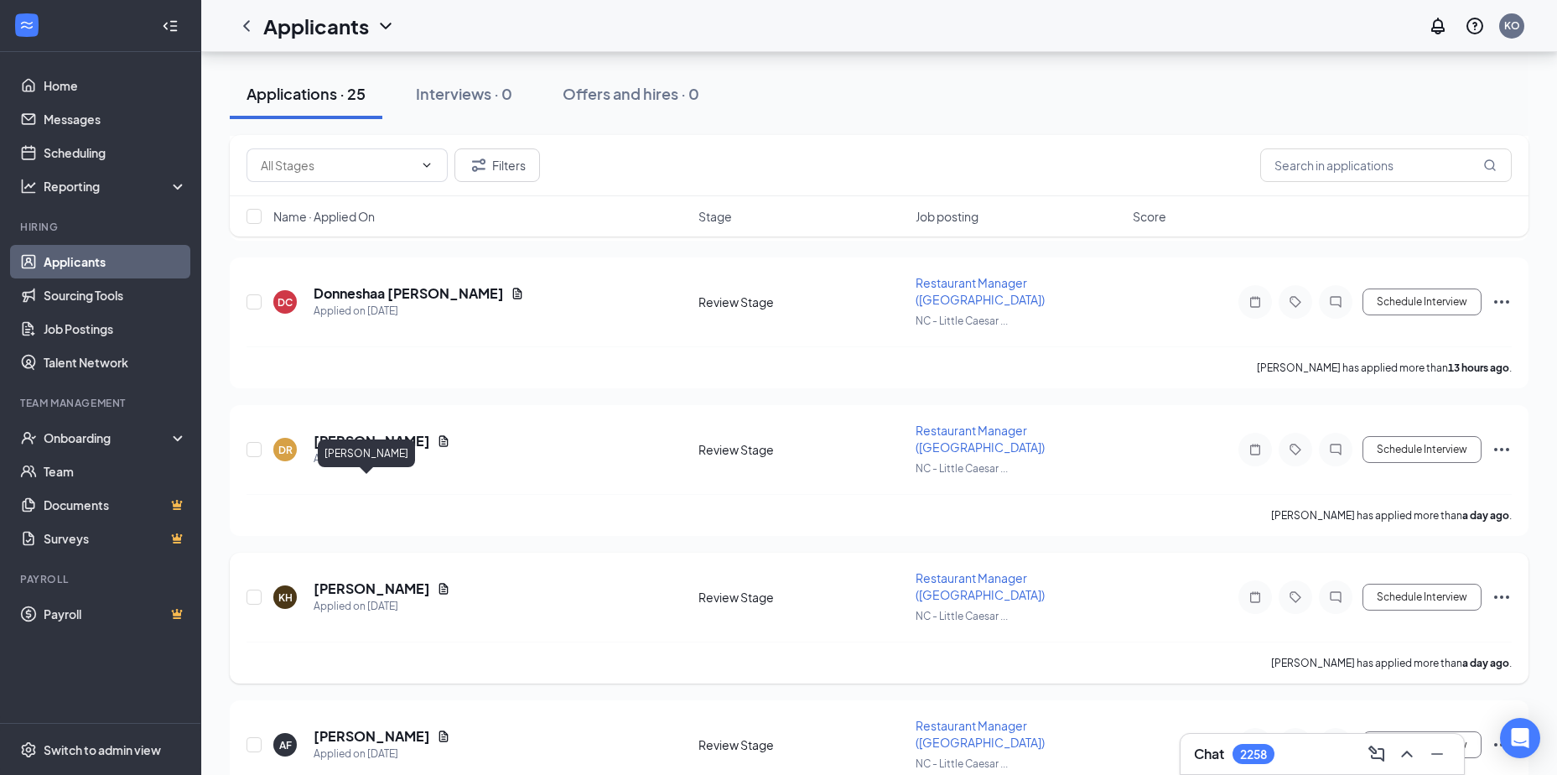
click at [350, 579] on h5 "Katie Holden" at bounding box center [372, 588] width 117 height 18
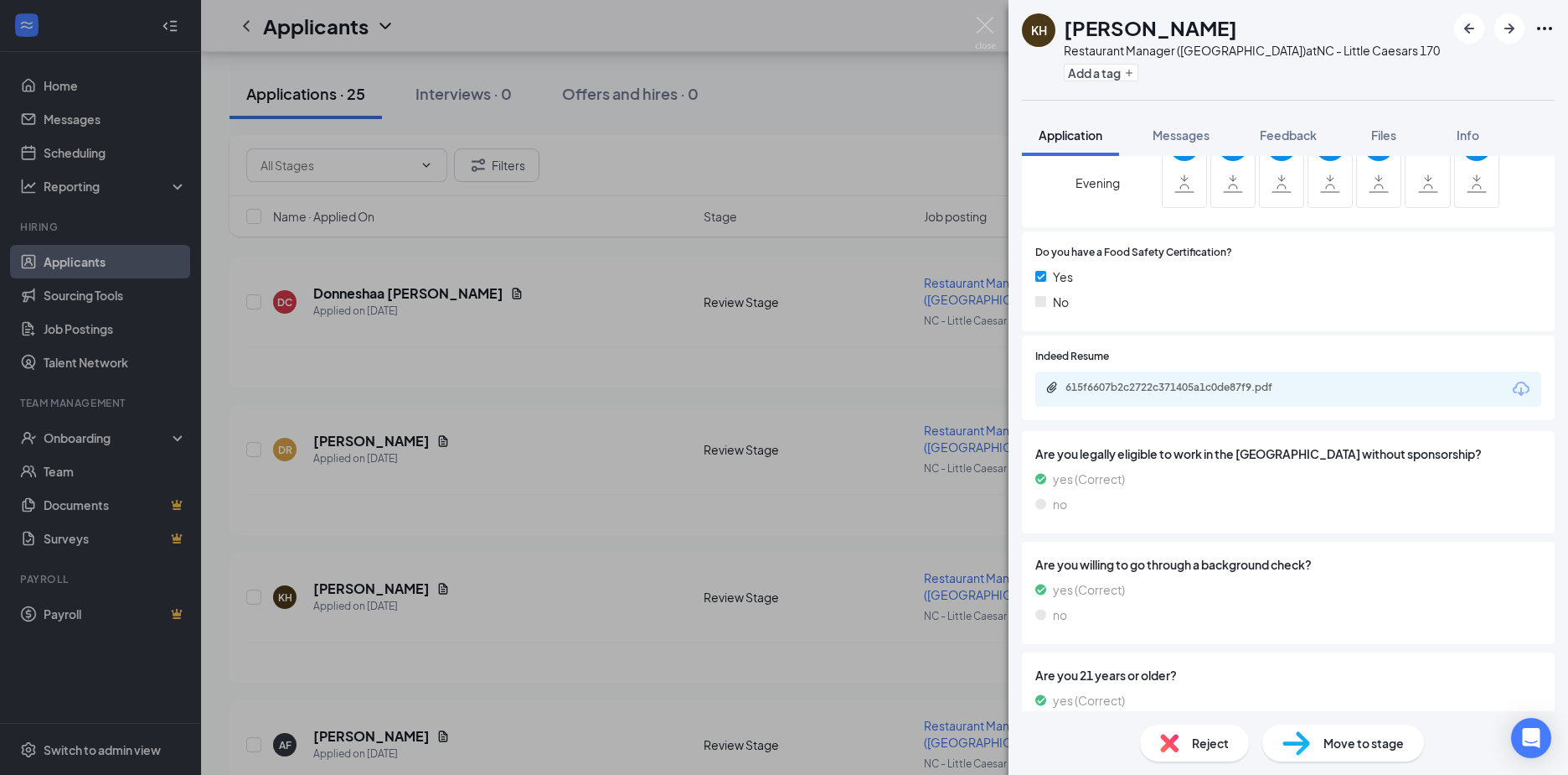
scroll to position [503, 0]
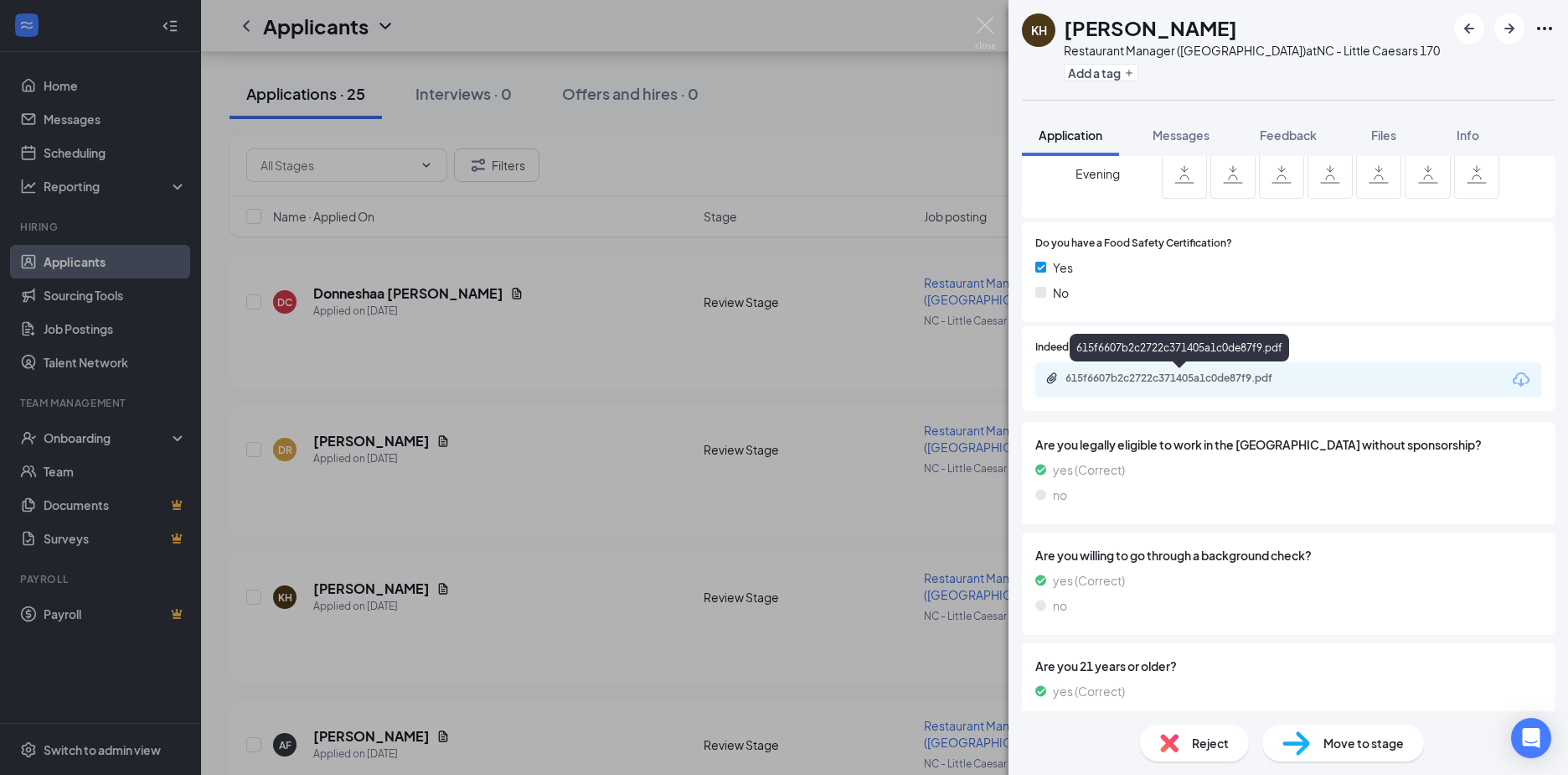
click at [1132, 374] on div "615f6607b2c2722c371405a1c0de87f9.pdf" at bounding box center [1182, 377] width 235 height 13
click at [359, 352] on div "KH Katie Holden Restaurant Manager (Little Caesars) at NC - Little Caesars 170 …" at bounding box center [784, 387] width 1568 height 775
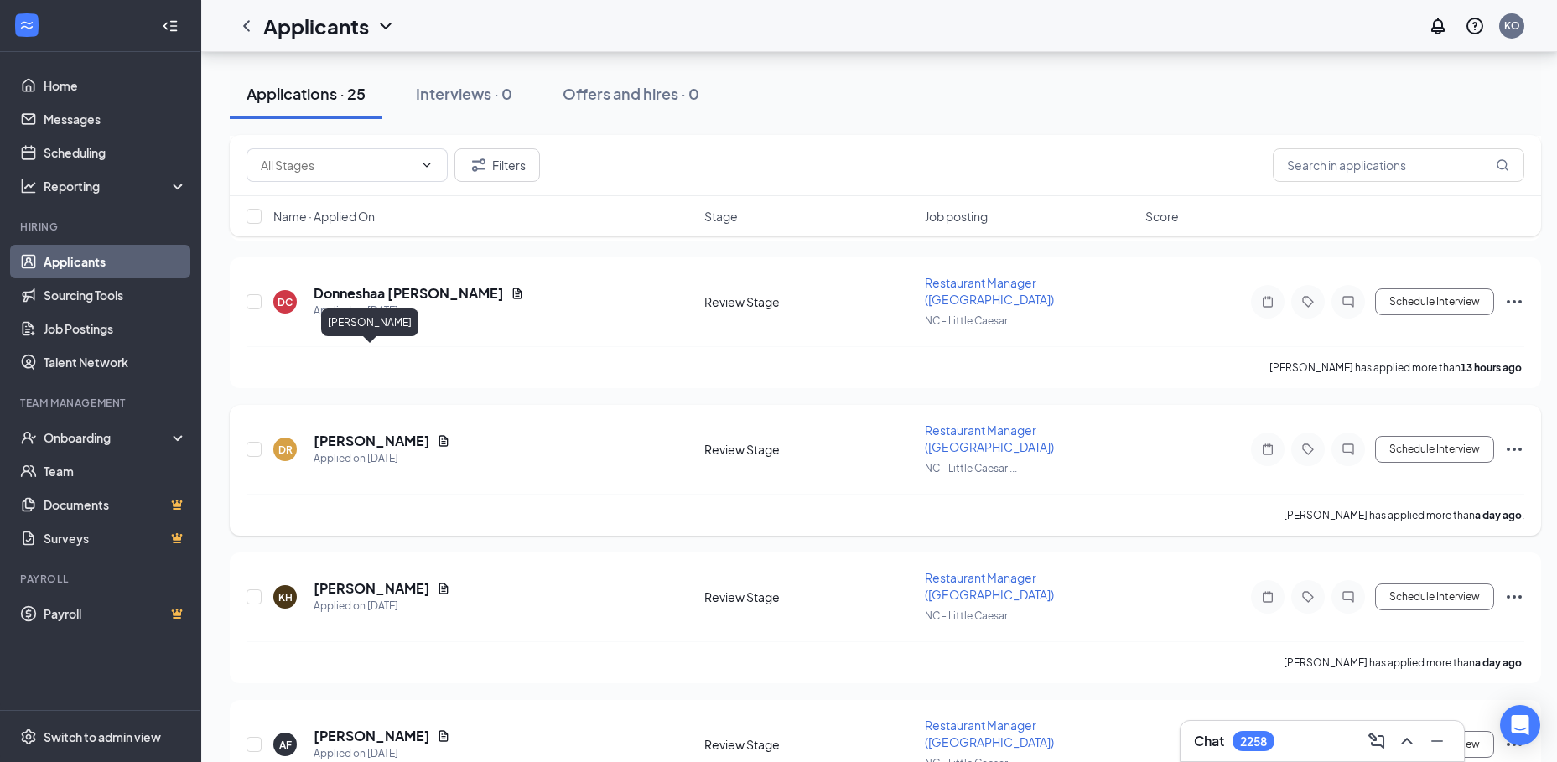
click at [360, 432] on h5 "DEVONTE RORIE" at bounding box center [372, 441] width 117 height 18
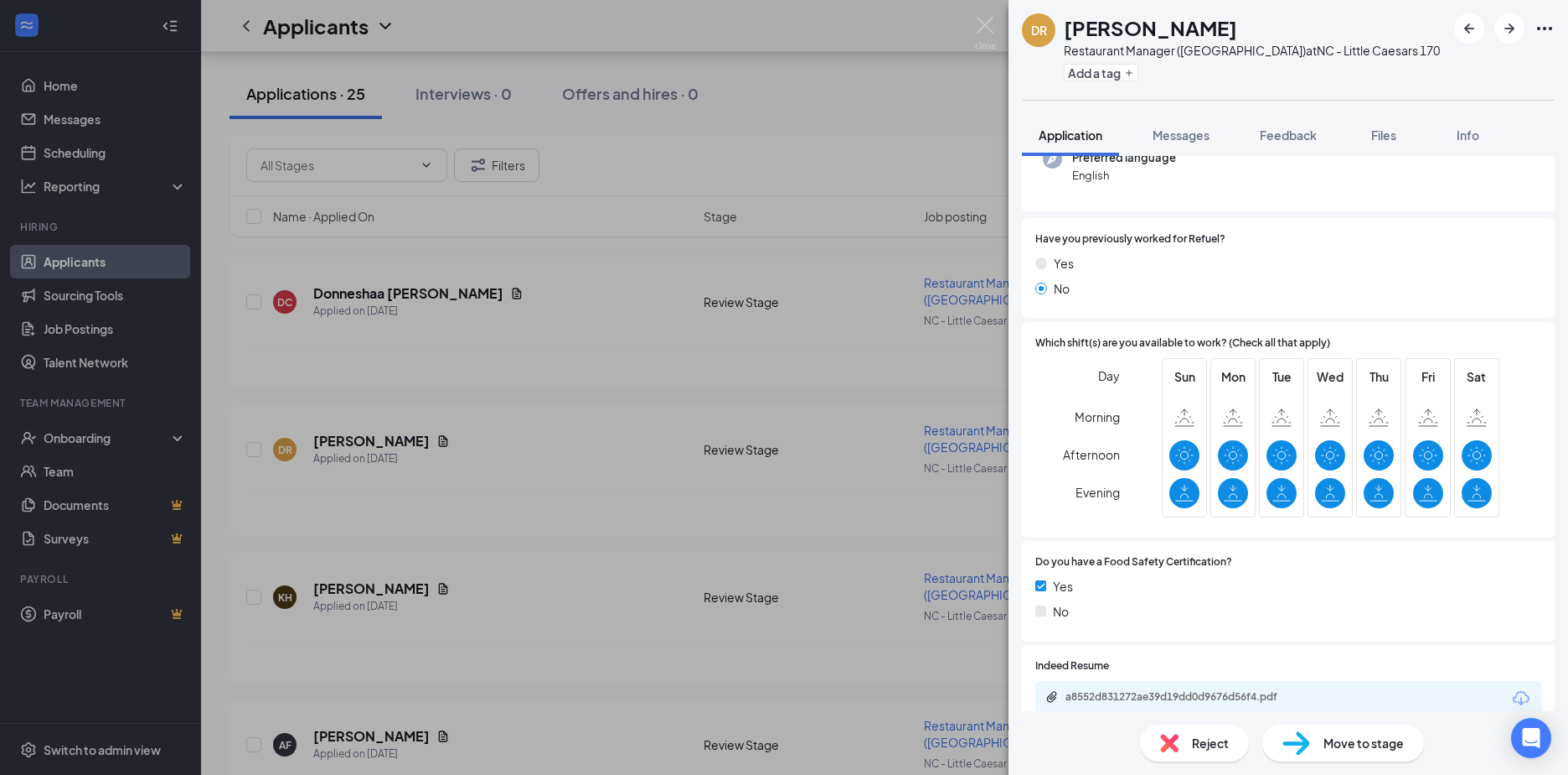
scroll to position [252, 0]
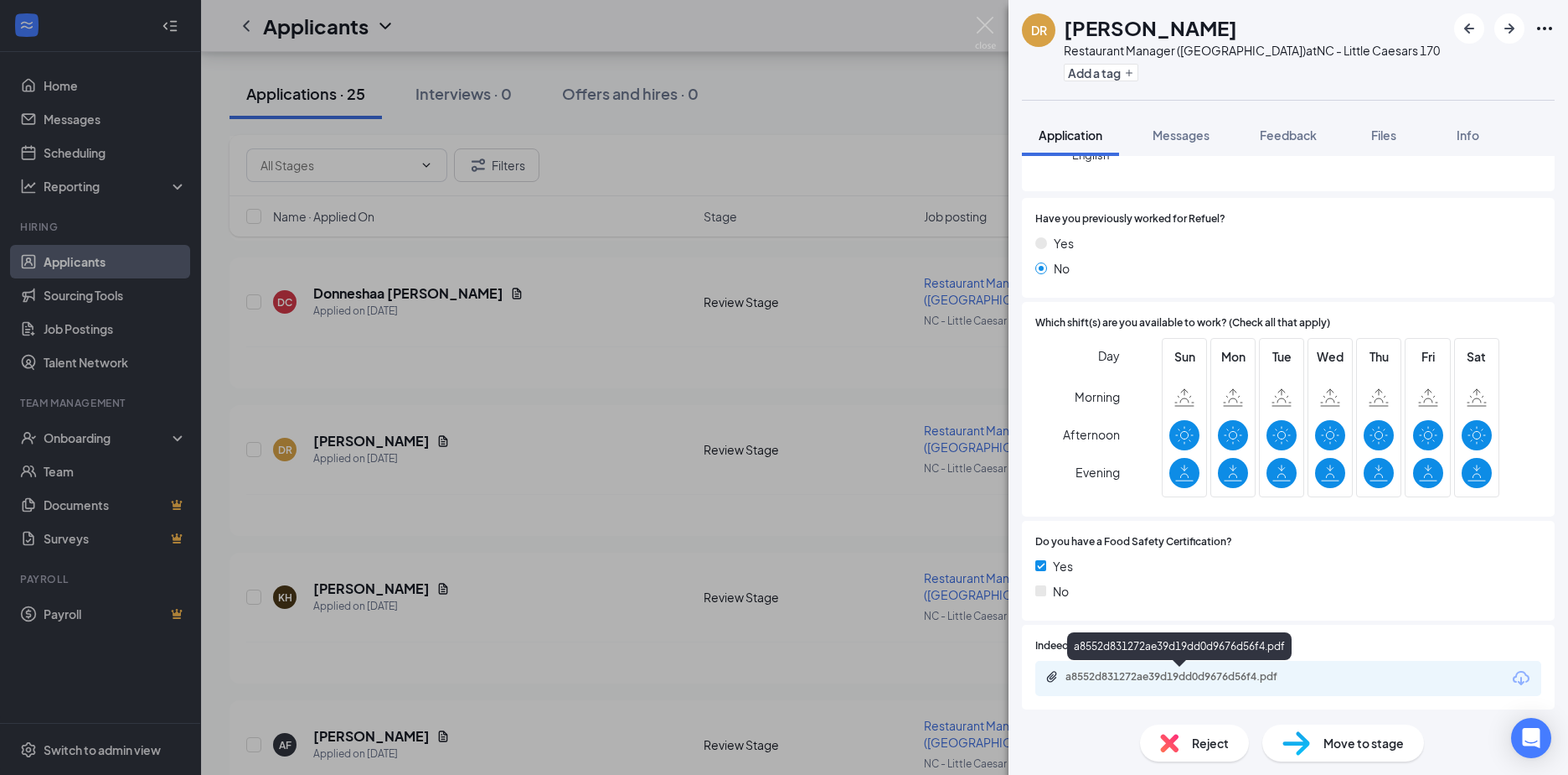
click at [1117, 670] on div "a8552d831272ae39d19dd0d9676d56f4.pdf" at bounding box center [1182, 676] width 235 height 13
click at [366, 324] on div "DR DEVONTE RORIE Restaurant Manager (Little Caesars) at NC - Little Caesars 170…" at bounding box center [784, 387] width 1568 height 775
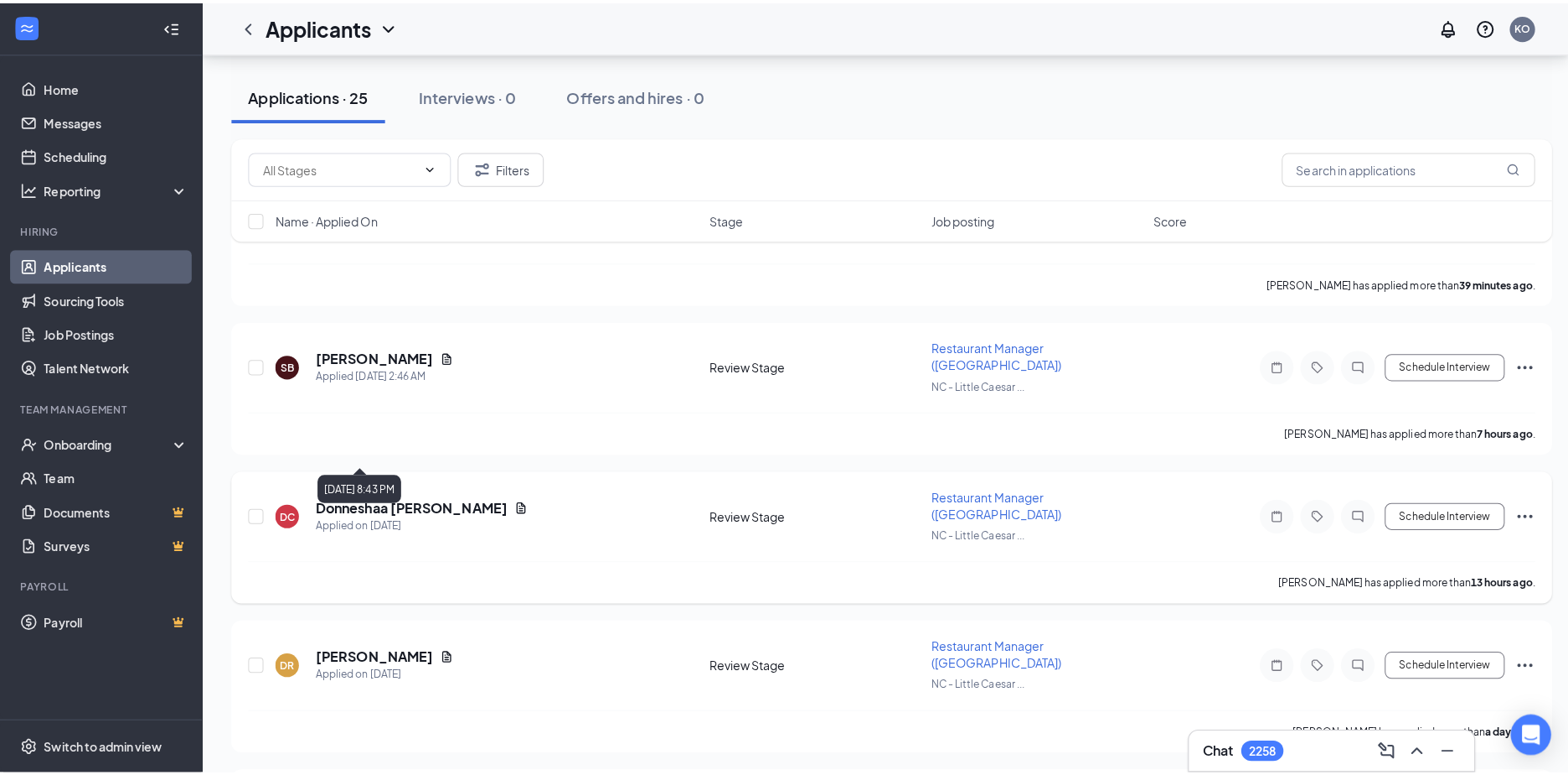
scroll to position [252, 0]
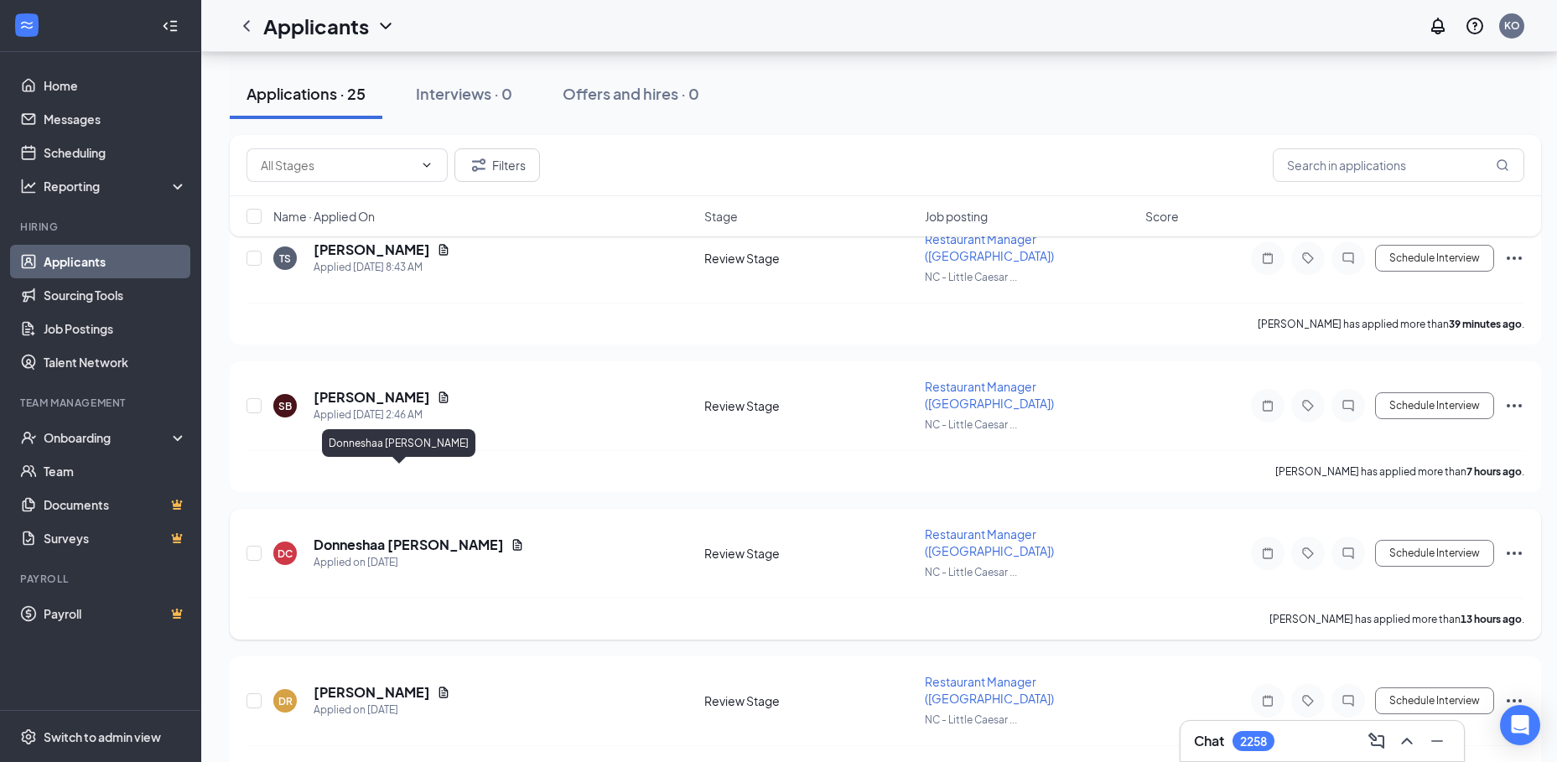
click at [368, 536] on h5 "Donneshaa Curry" at bounding box center [409, 545] width 190 height 18
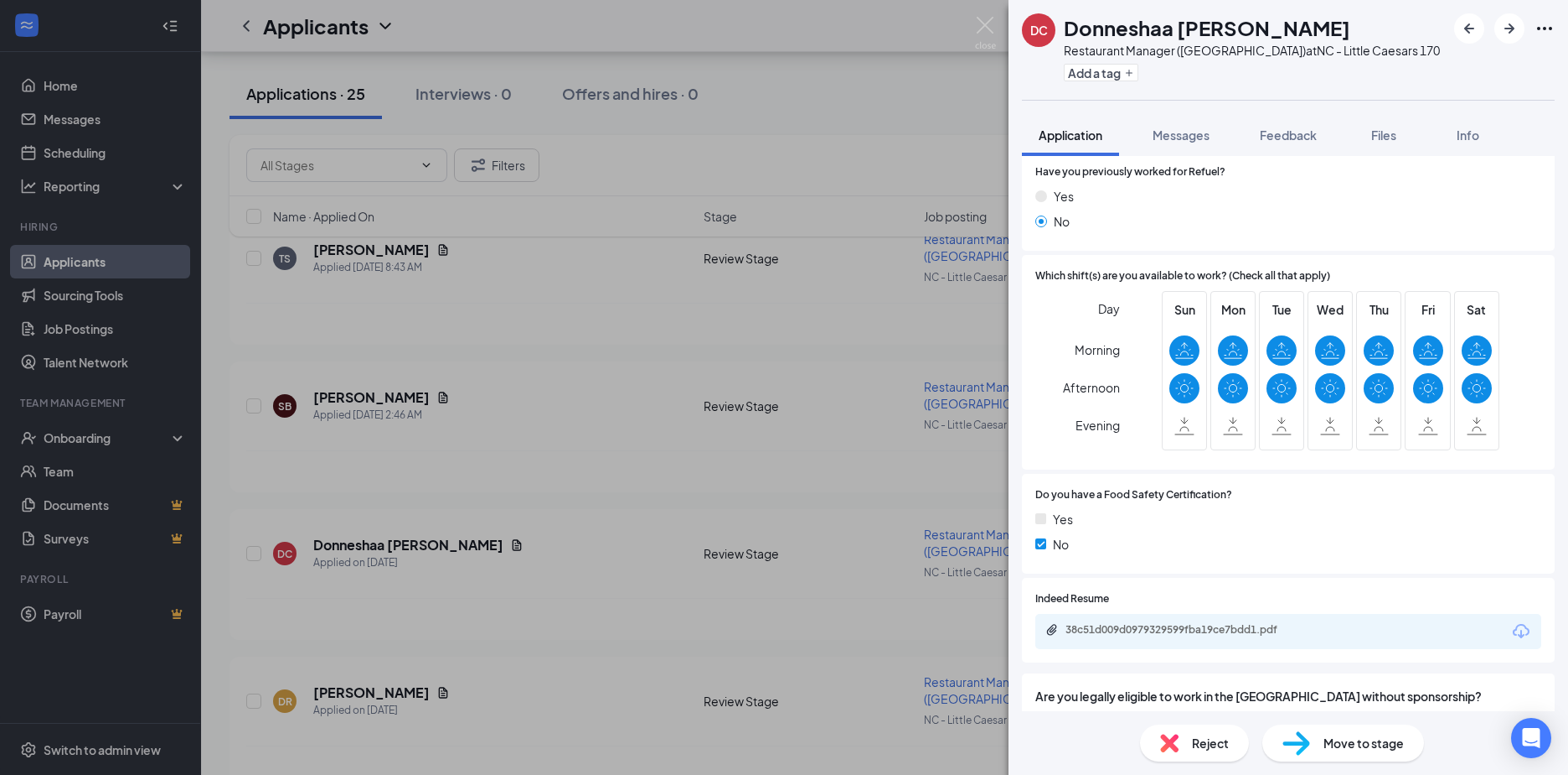
scroll to position [419, 0]
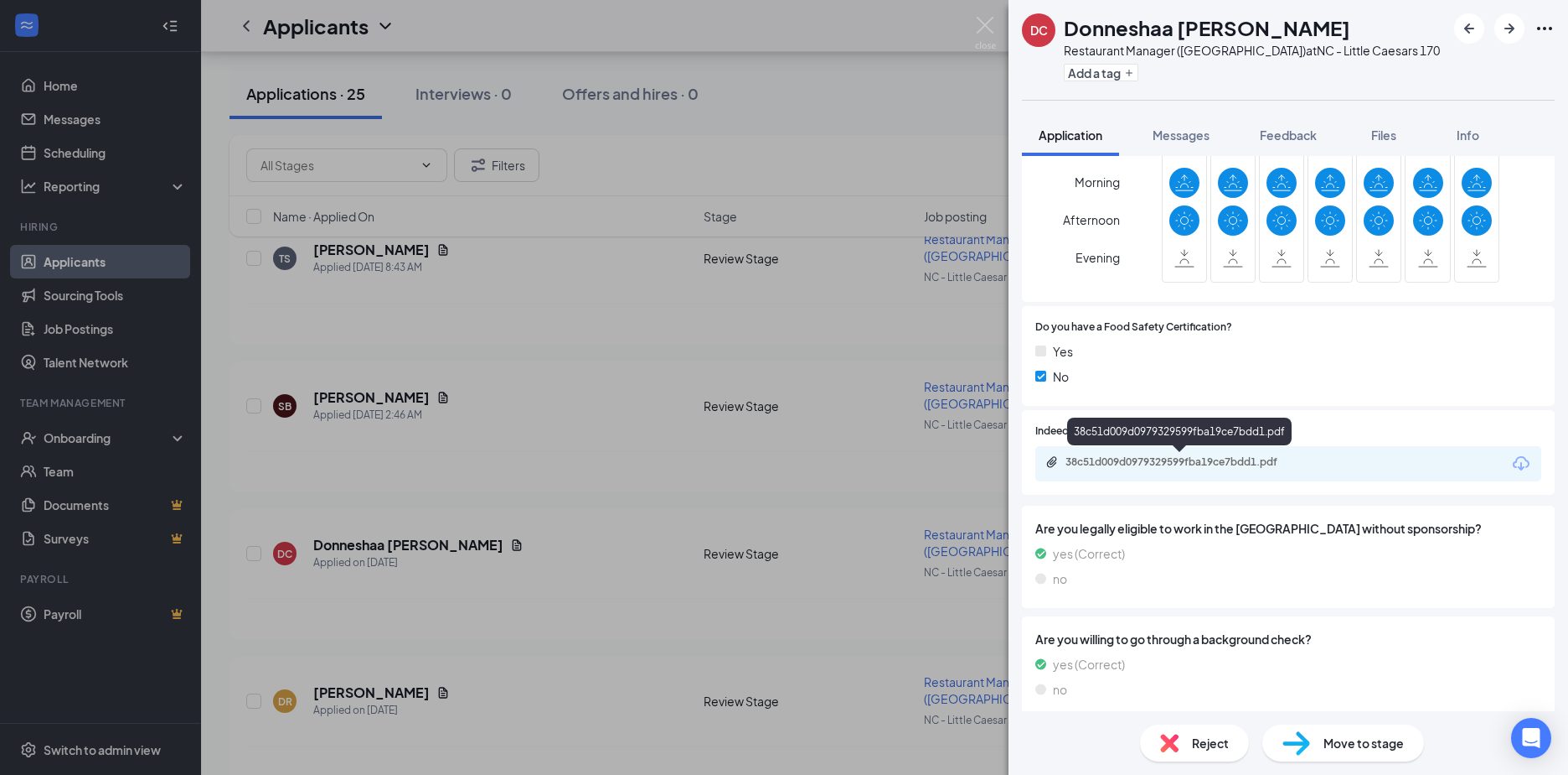
click at [1149, 459] on div "38c51d009d0979329599fba19ce7bdd1.pdf" at bounding box center [1182, 461] width 235 height 13
click at [363, 348] on div "DC Donneshaa Curry Restaurant Manager (Little Caesars) at NC - Little Caesars 1…" at bounding box center [784, 387] width 1568 height 775
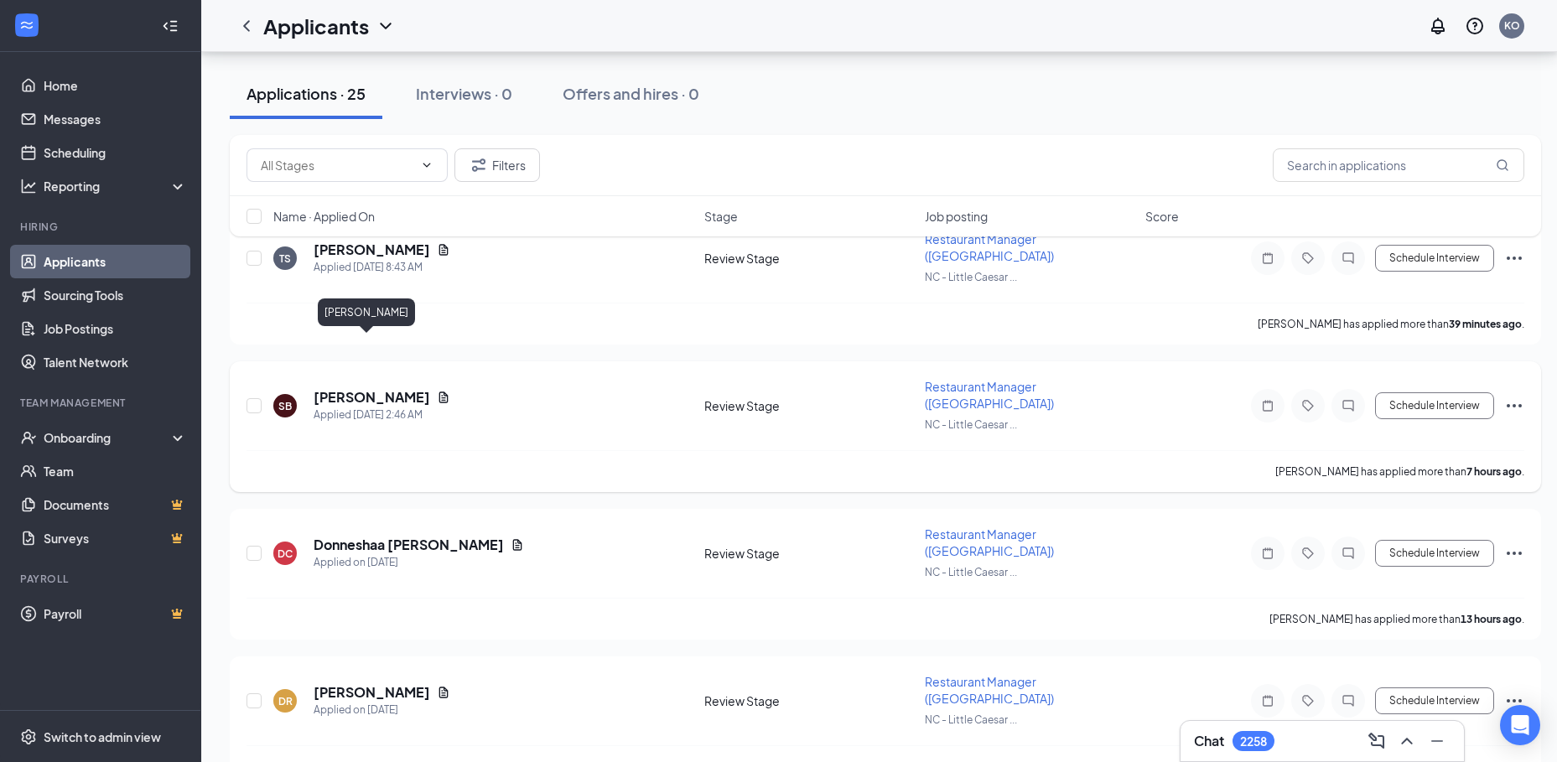
click at [340, 388] on h5 "Scott Bivens" at bounding box center [372, 397] width 117 height 18
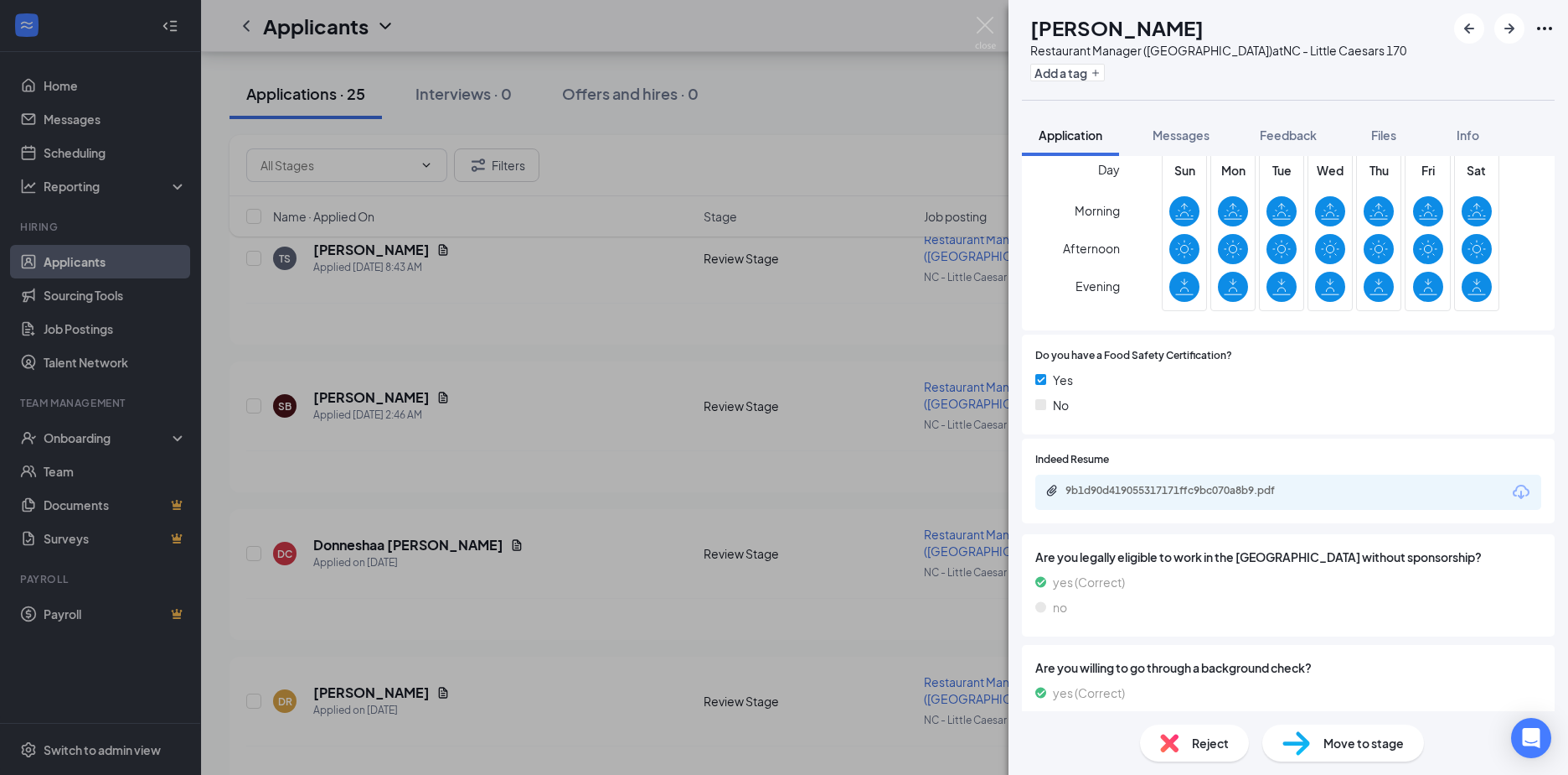
scroll to position [587, 0]
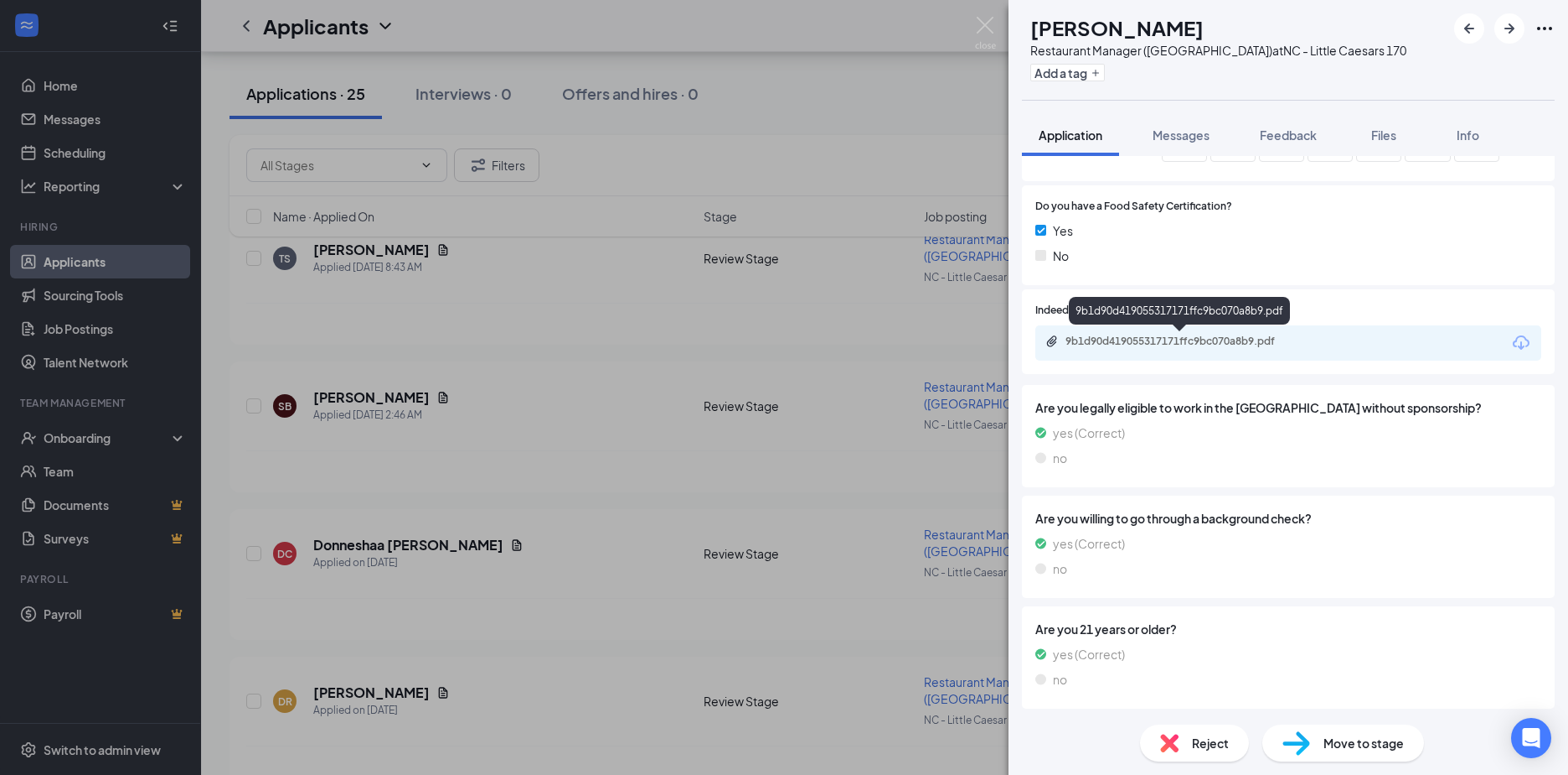
click at [1121, 344] on div "9b1d90d419055317171ffc9bc070a8b9.pdf" at bounding box center [1182, 341] width 235 height 13
click at [383, 412] on div "SB Scott Bivens Restaurant Manager (Little Caesars) at NC - Little Caesars 170 …" at bounding box center [784, 387] width 1568 height 775
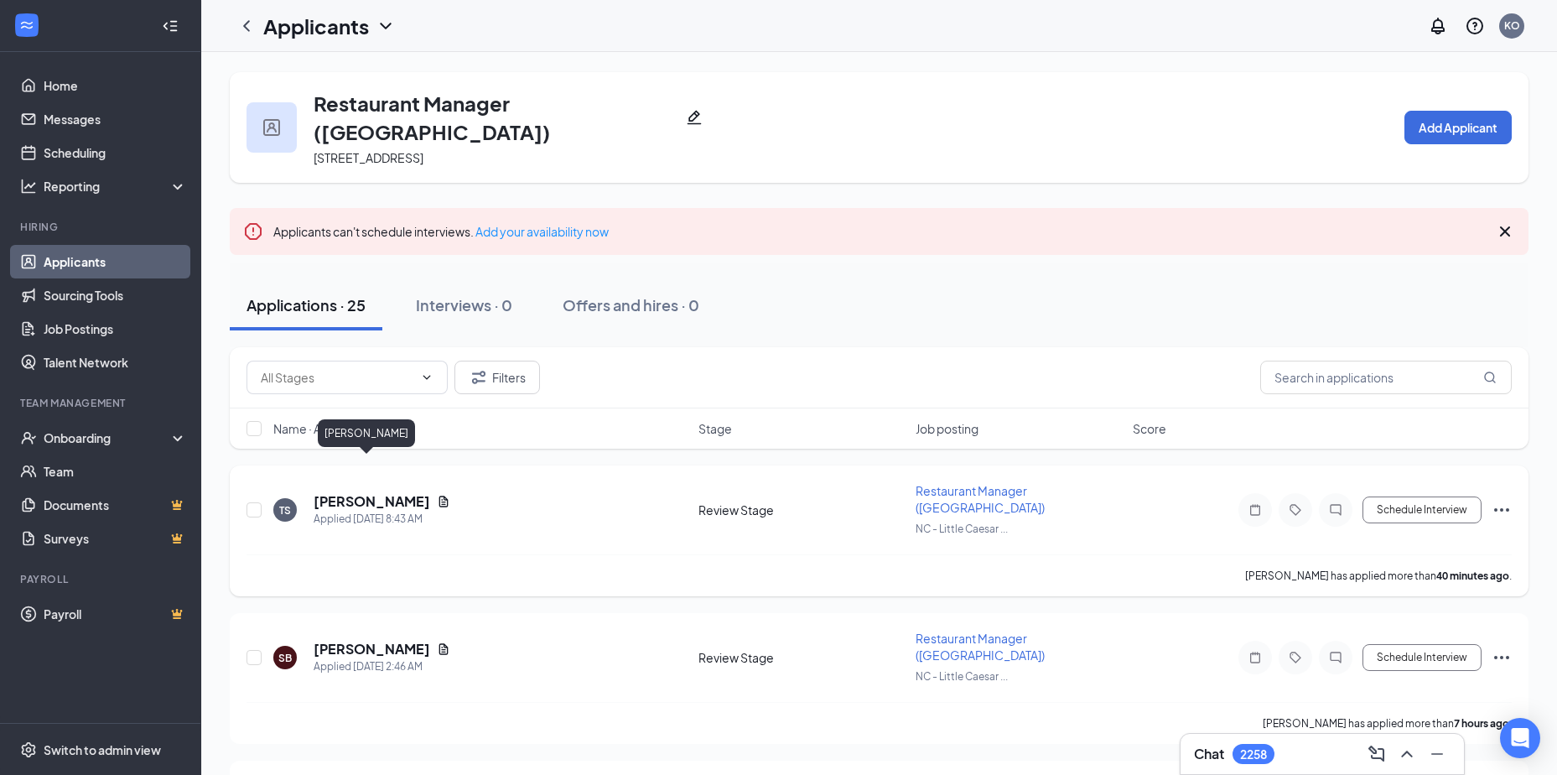
click at [345, 492] on h5 "Teddy Smith" at bounding box center [372, 501] width 117 height 18
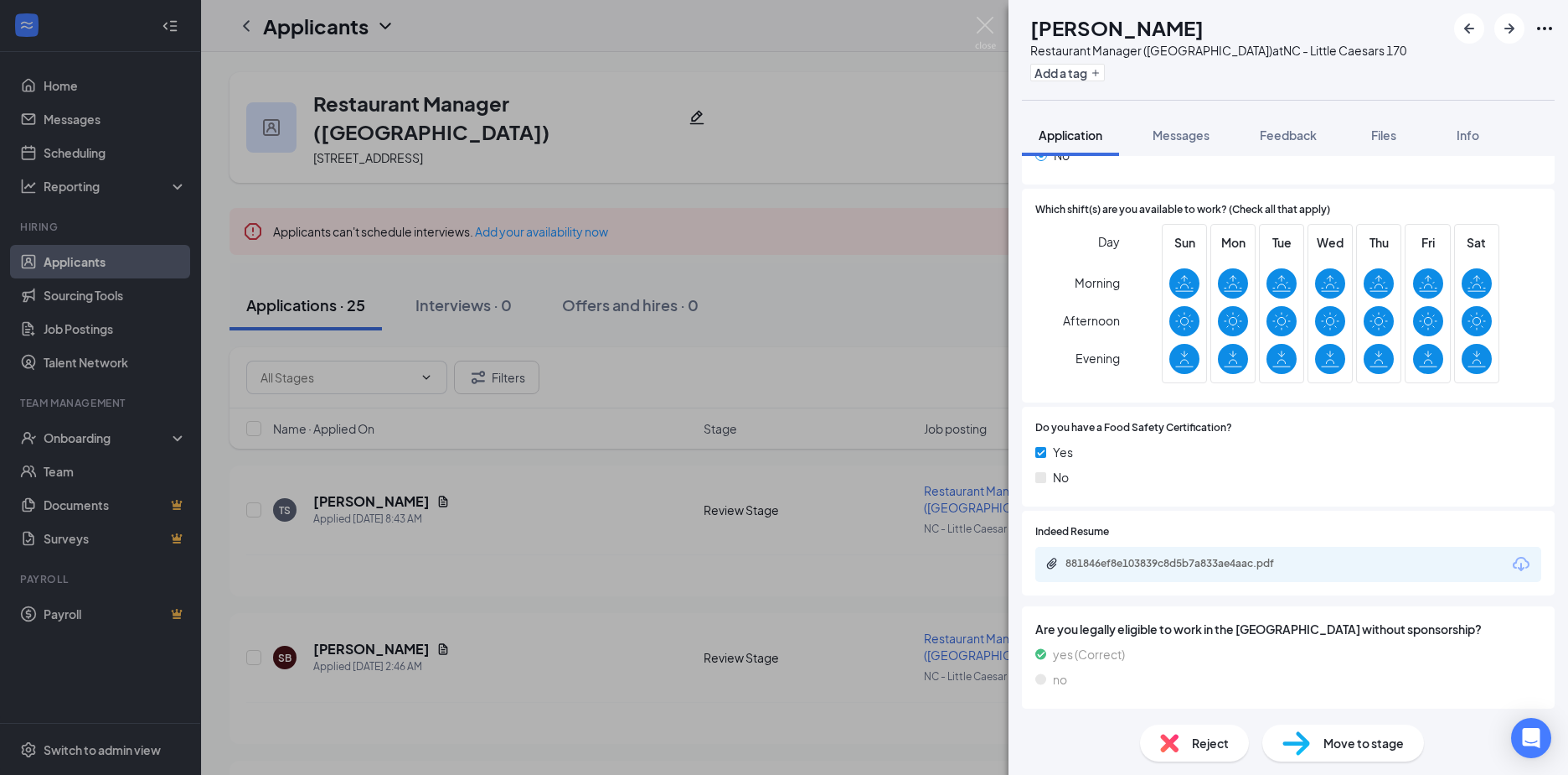
scroll to position [419, 0]
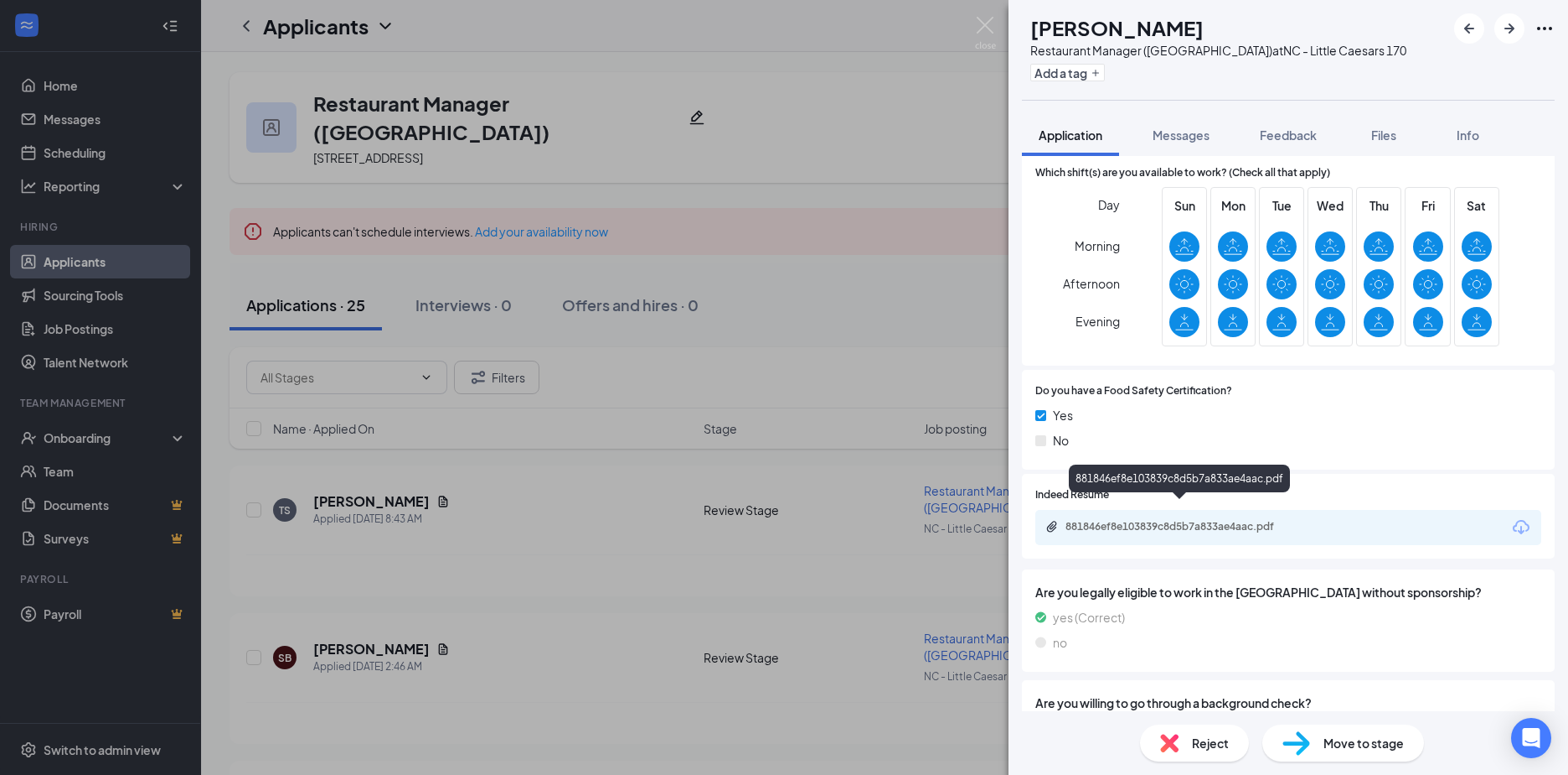
click at [1102, 520] on div "881846ef8e103839c8d5b7a833ae4aac.pdf" at bounding box center [1182, 526] width 235 height 13
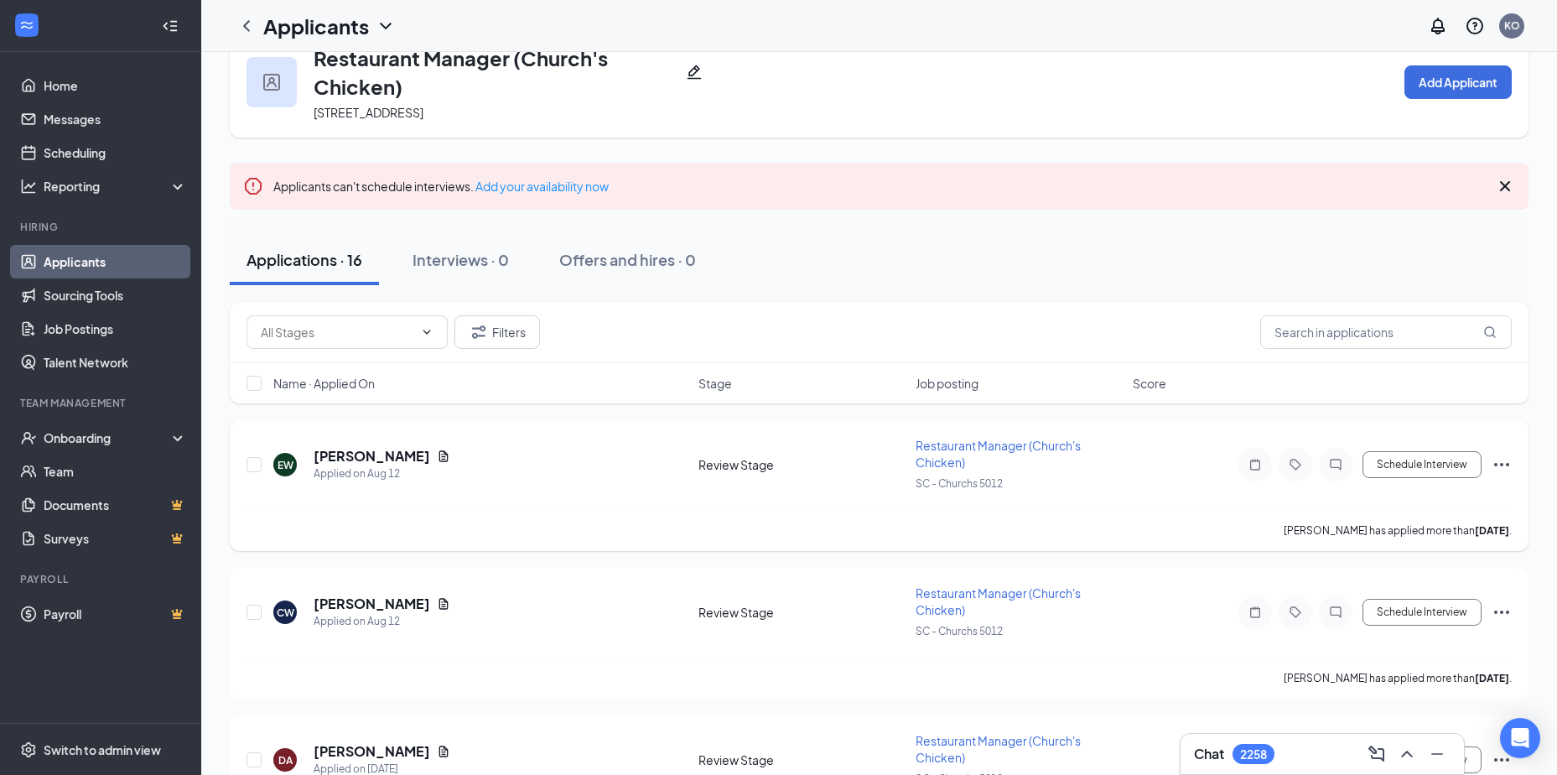
scroll to position [84, 0]
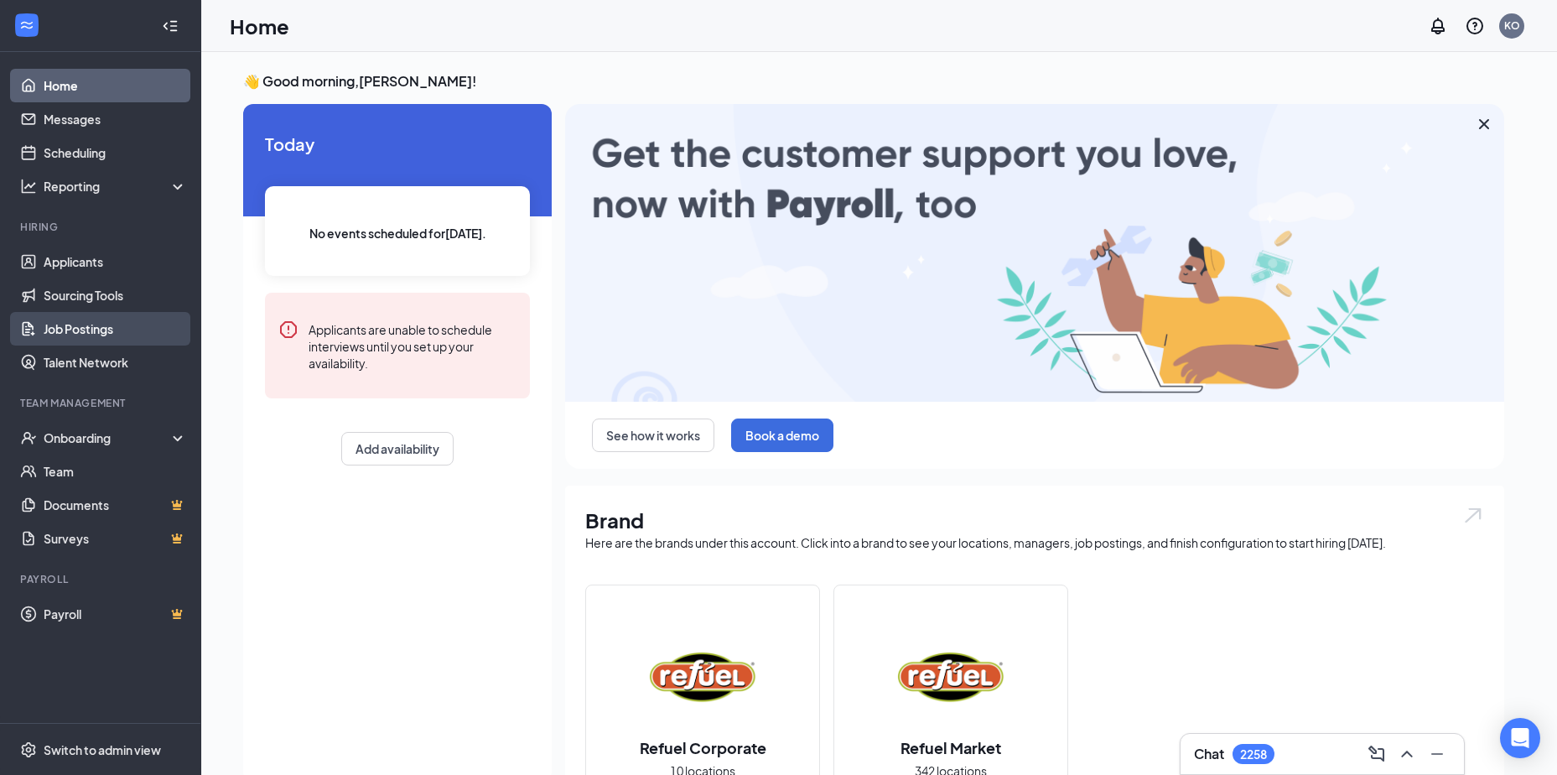
click at [70, 324] on link "Job Postings" at bounding box center [115, 329] width 143 height 34
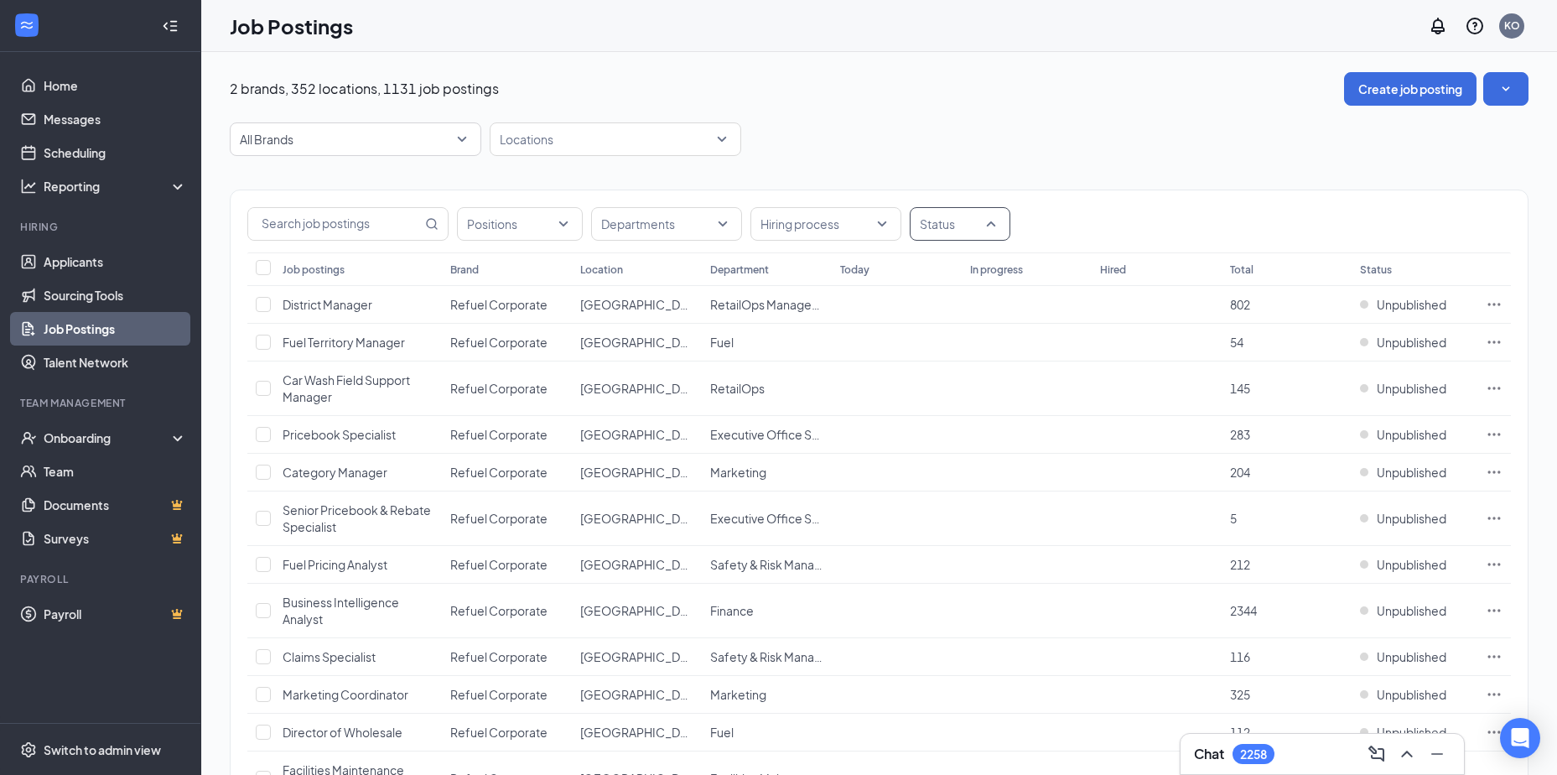
click at [994, 224] on div "Status" at bounding box center [960, 224] width 101 height 34
click at [927, 309] on div at bounding box center [930, 308] width 15 height 15
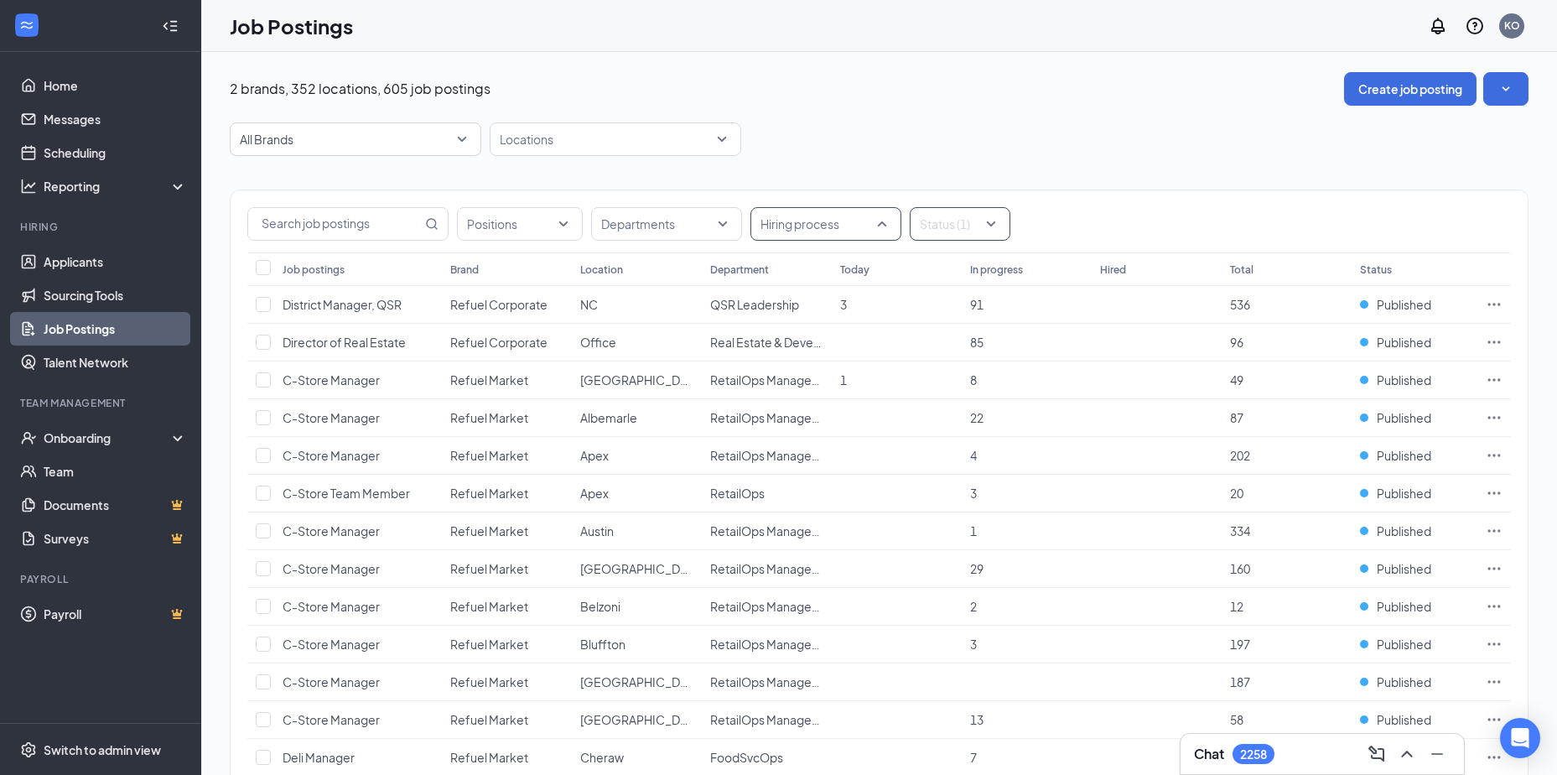
click at [881, 231] on div "Hiring process" at bounding box center [825, 224] width 151 height 34
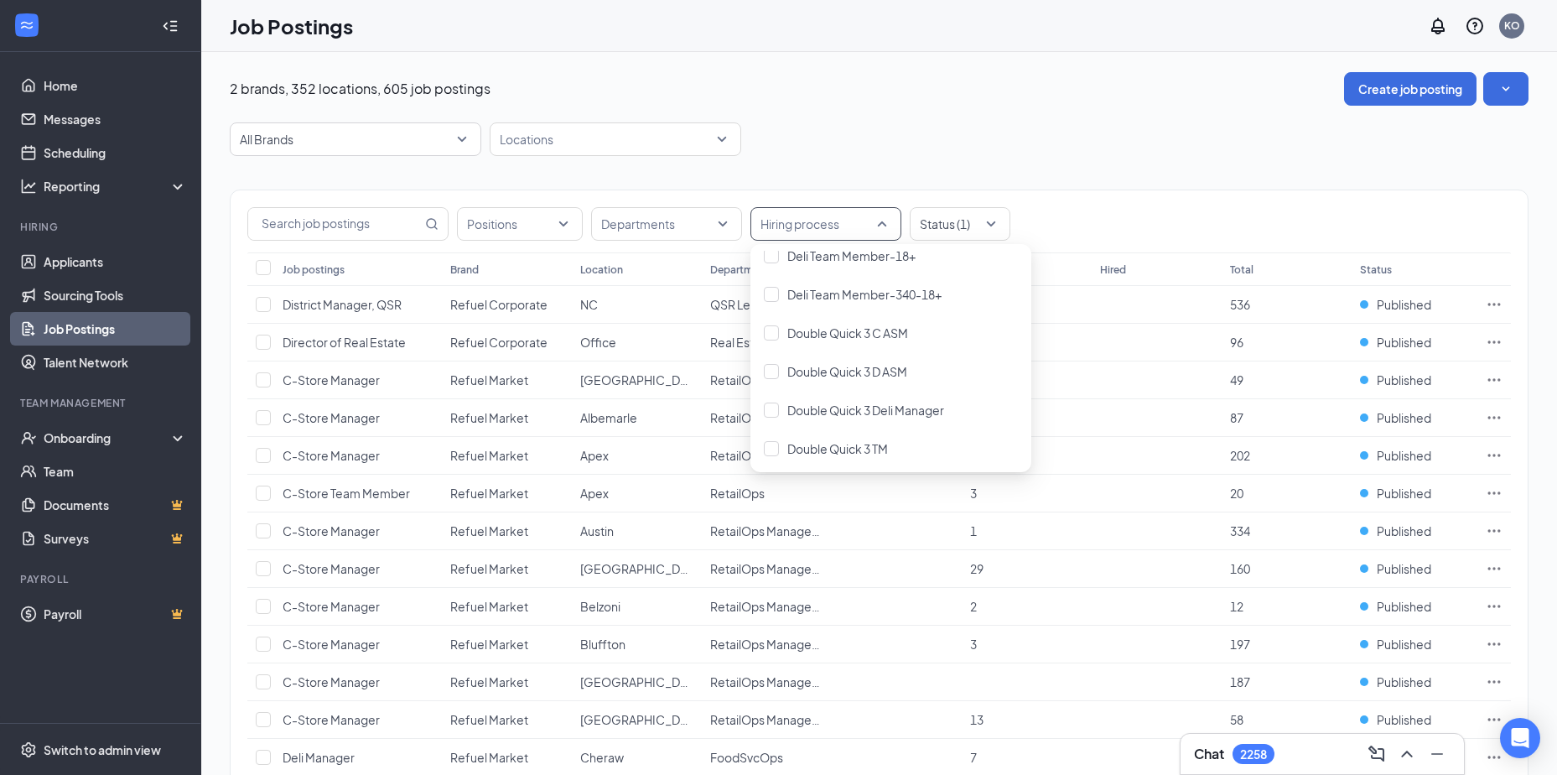
scroll to position [2180, 0]
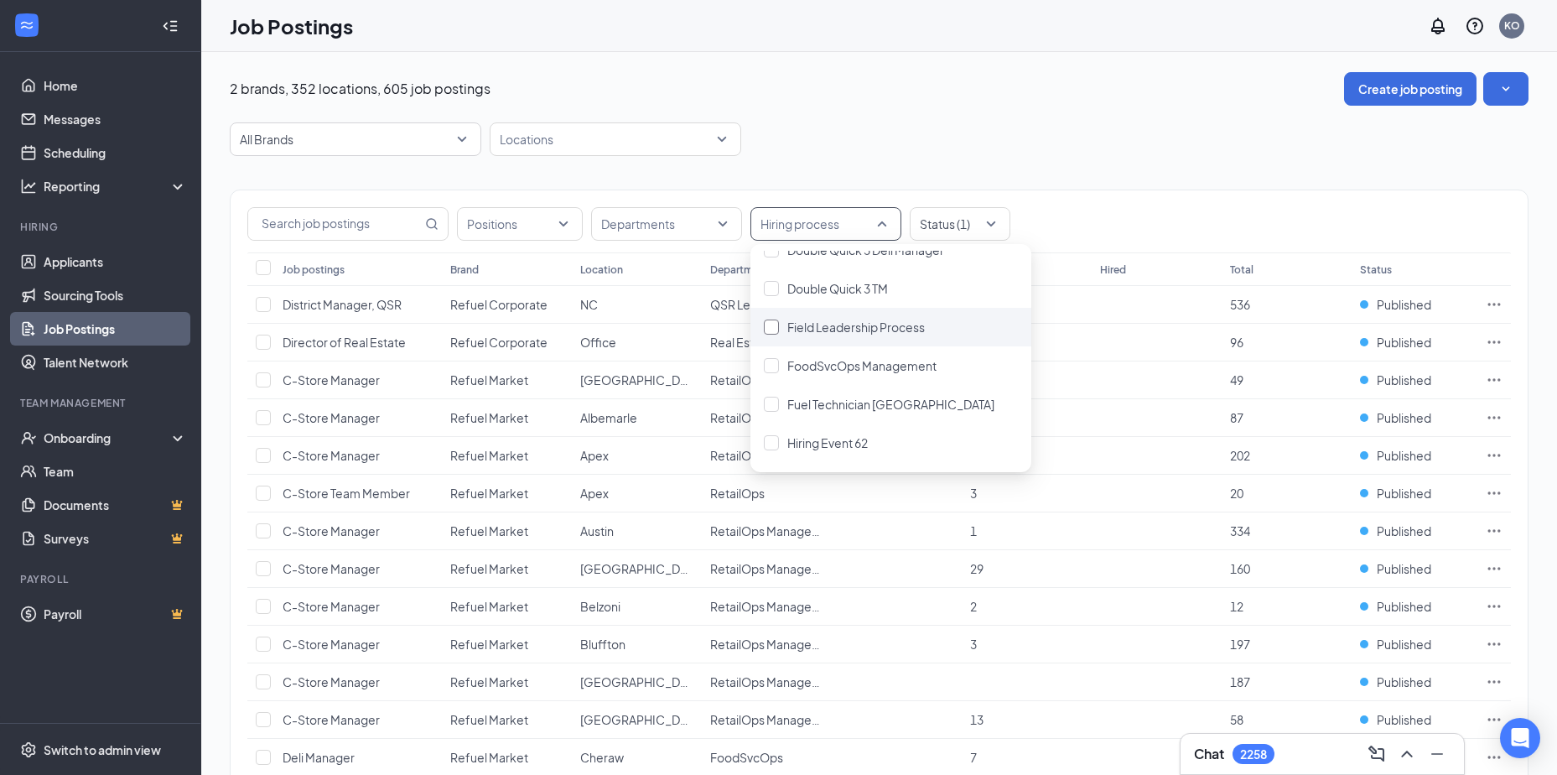
click at [775, 326] on div at bounding box center [771, 326] width 15 height 15
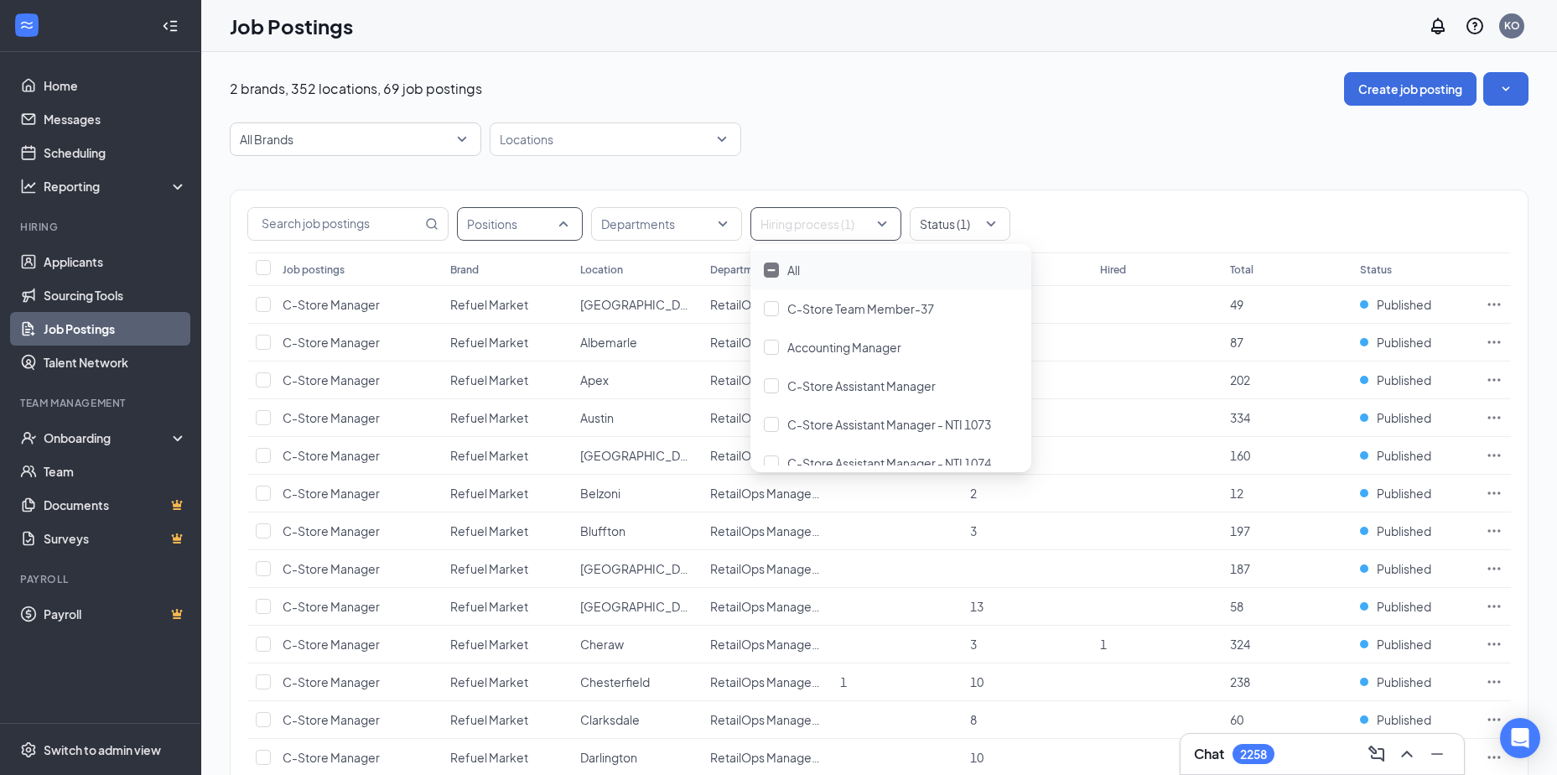
click at [563, 220] on div "Positions" at bounding box center [520, 224] width 126 height 34
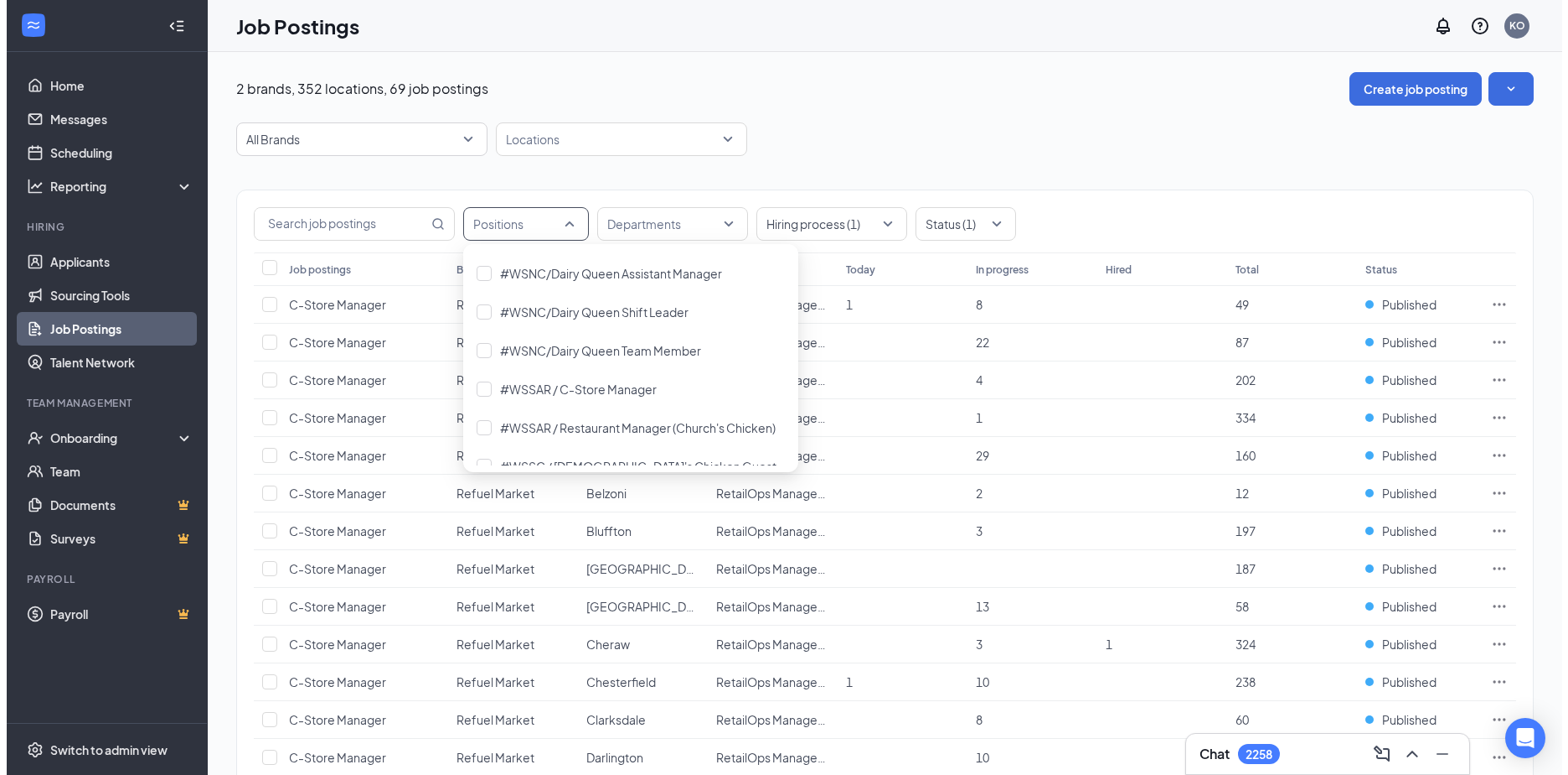
scroll to position [922, 0]
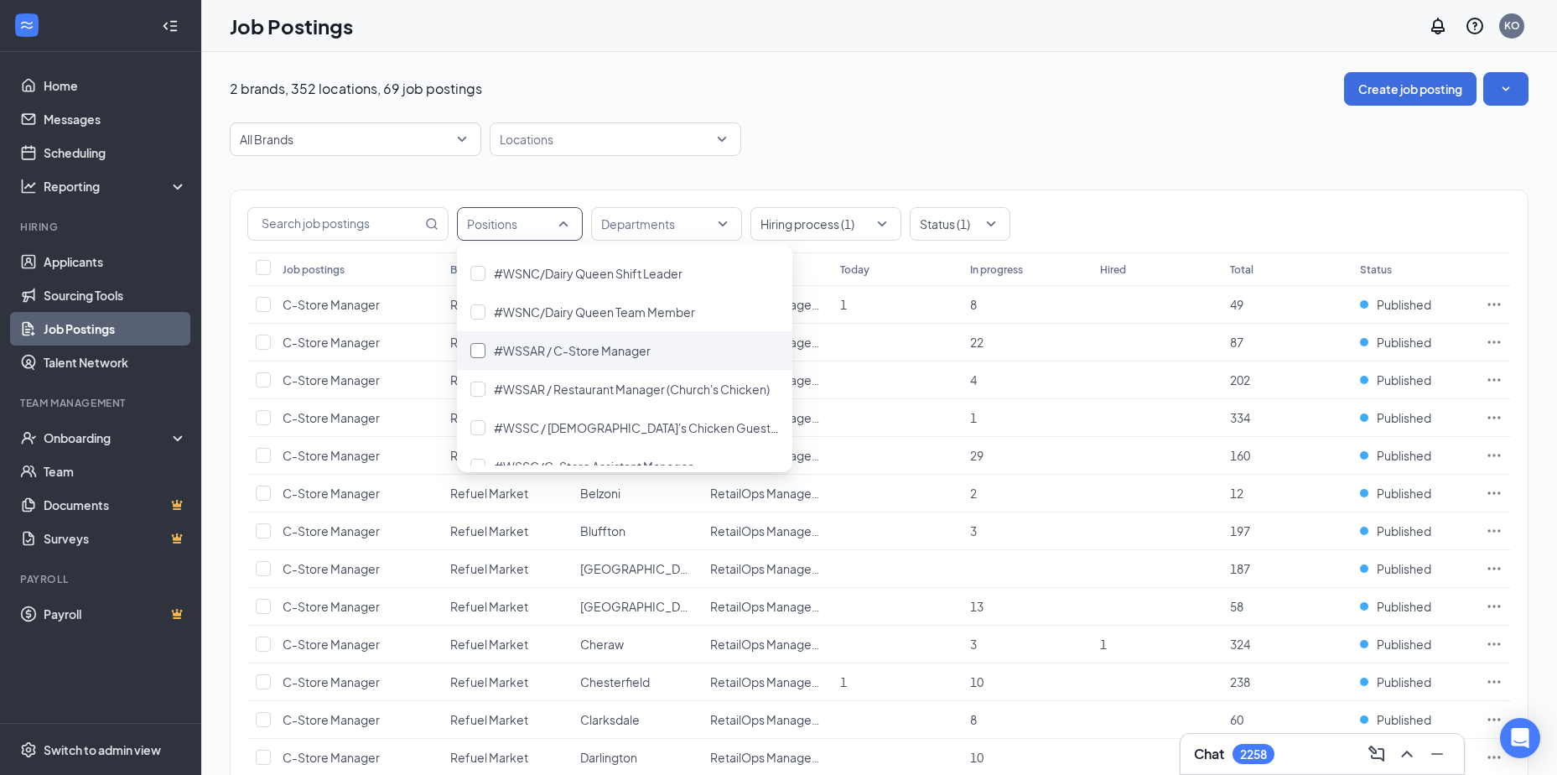
click at [475, 350] on div at bounding box center [477, 350] width 15 height 15
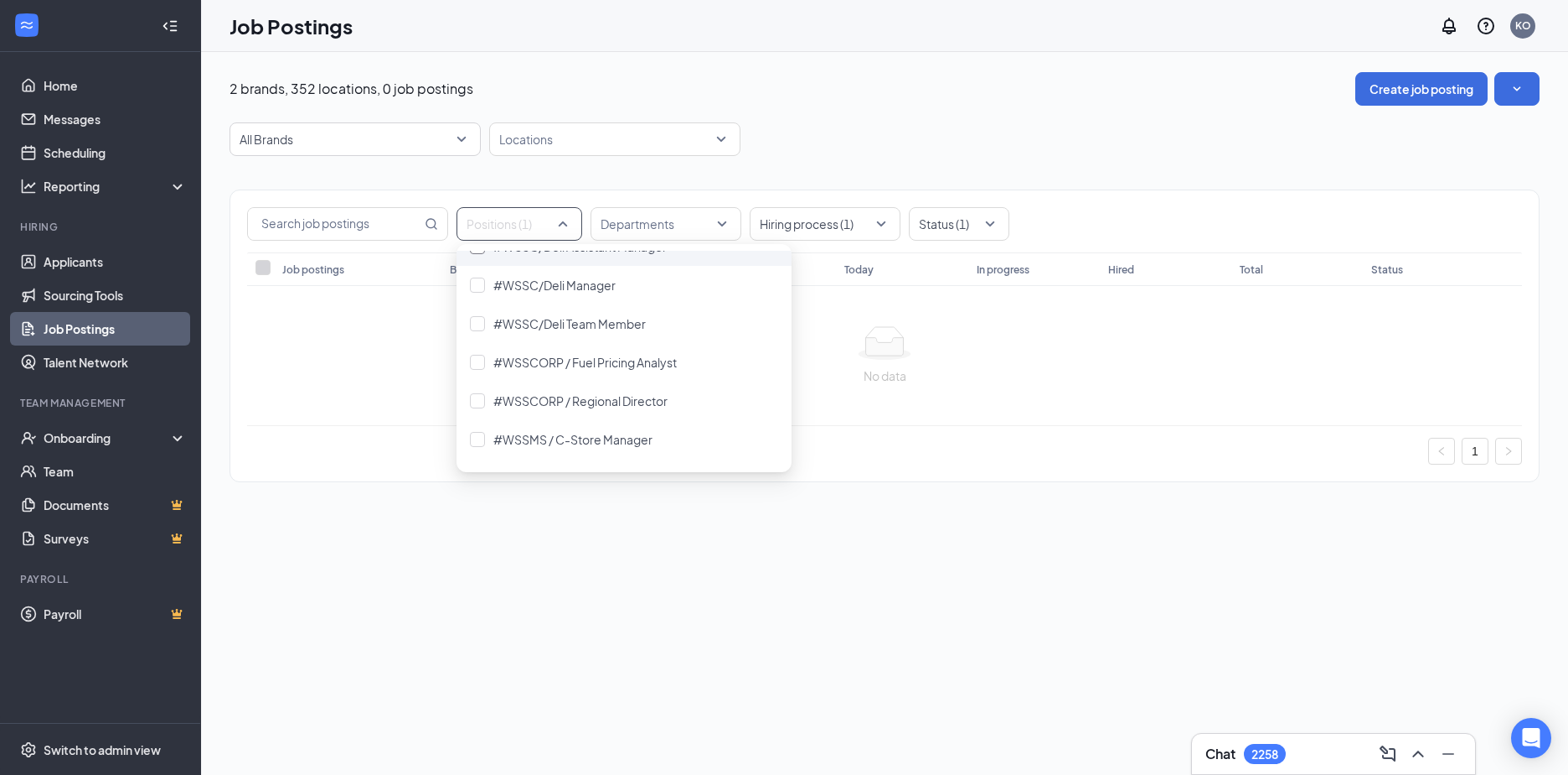
scroll to position [1341, 0]
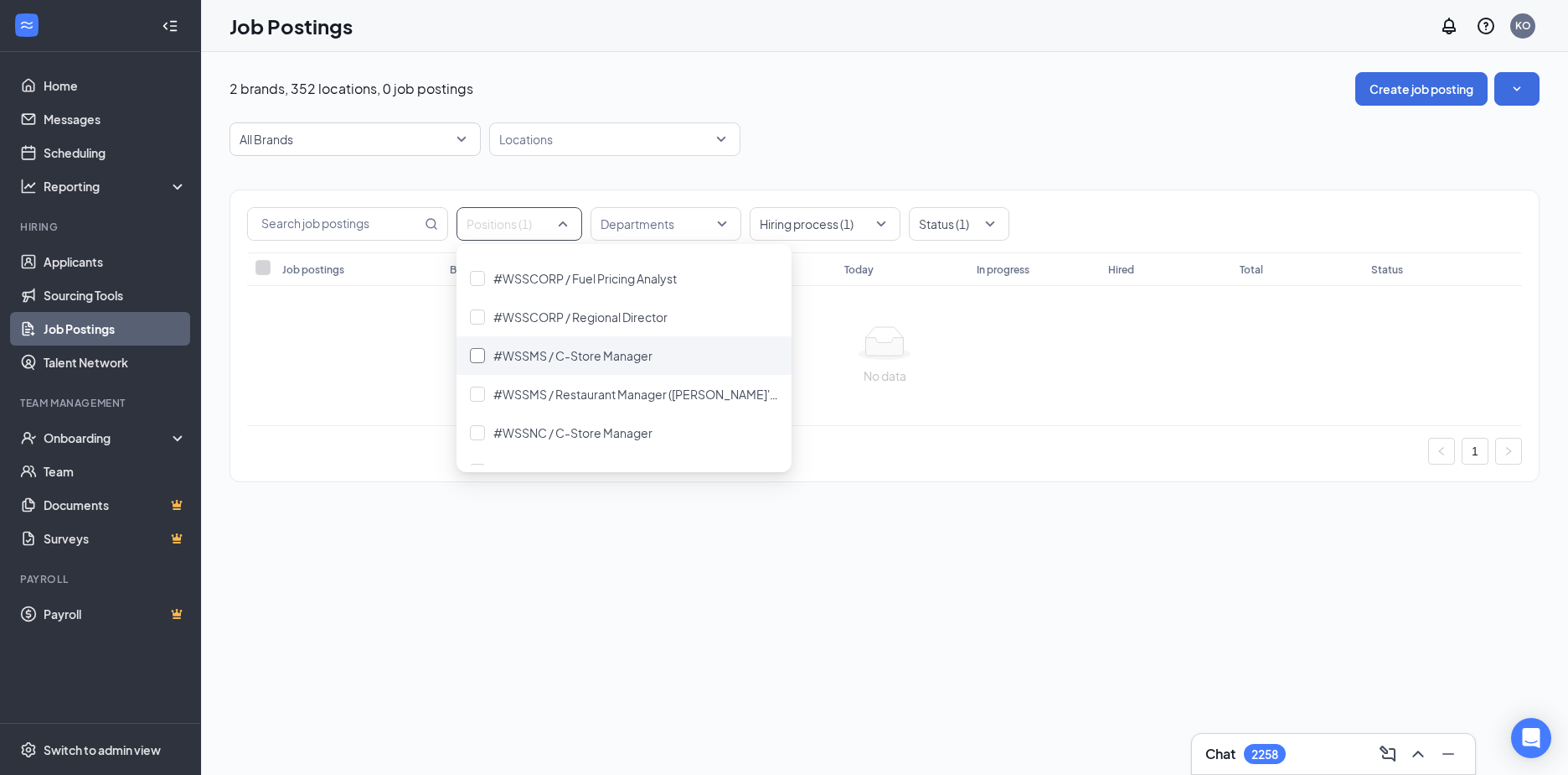
click at [475, 356] on div at bounding box center [477, 355] width 15 height 15
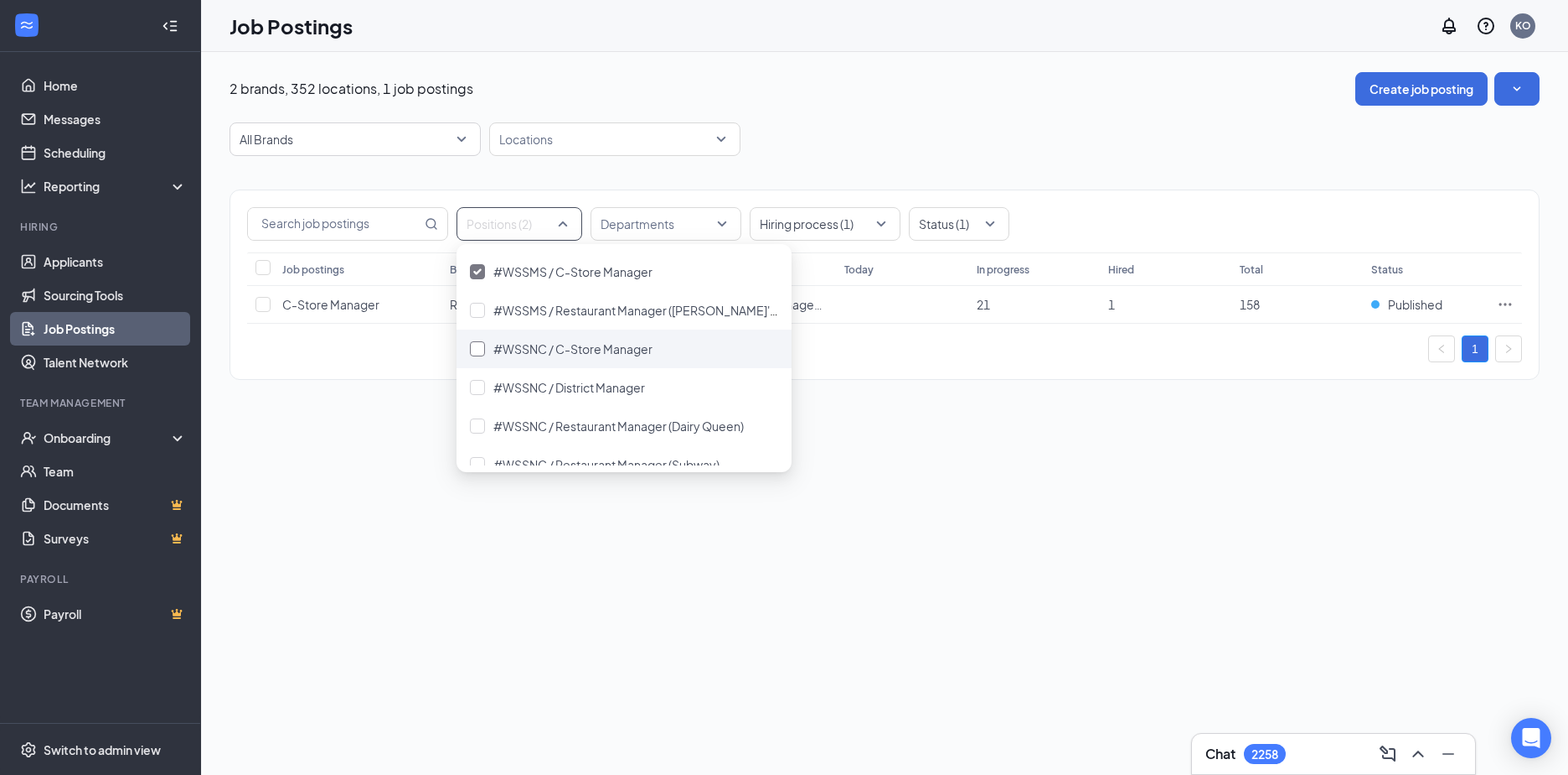
click at [479, 348] on div at bounding box center [477, 348] width 15 height 15
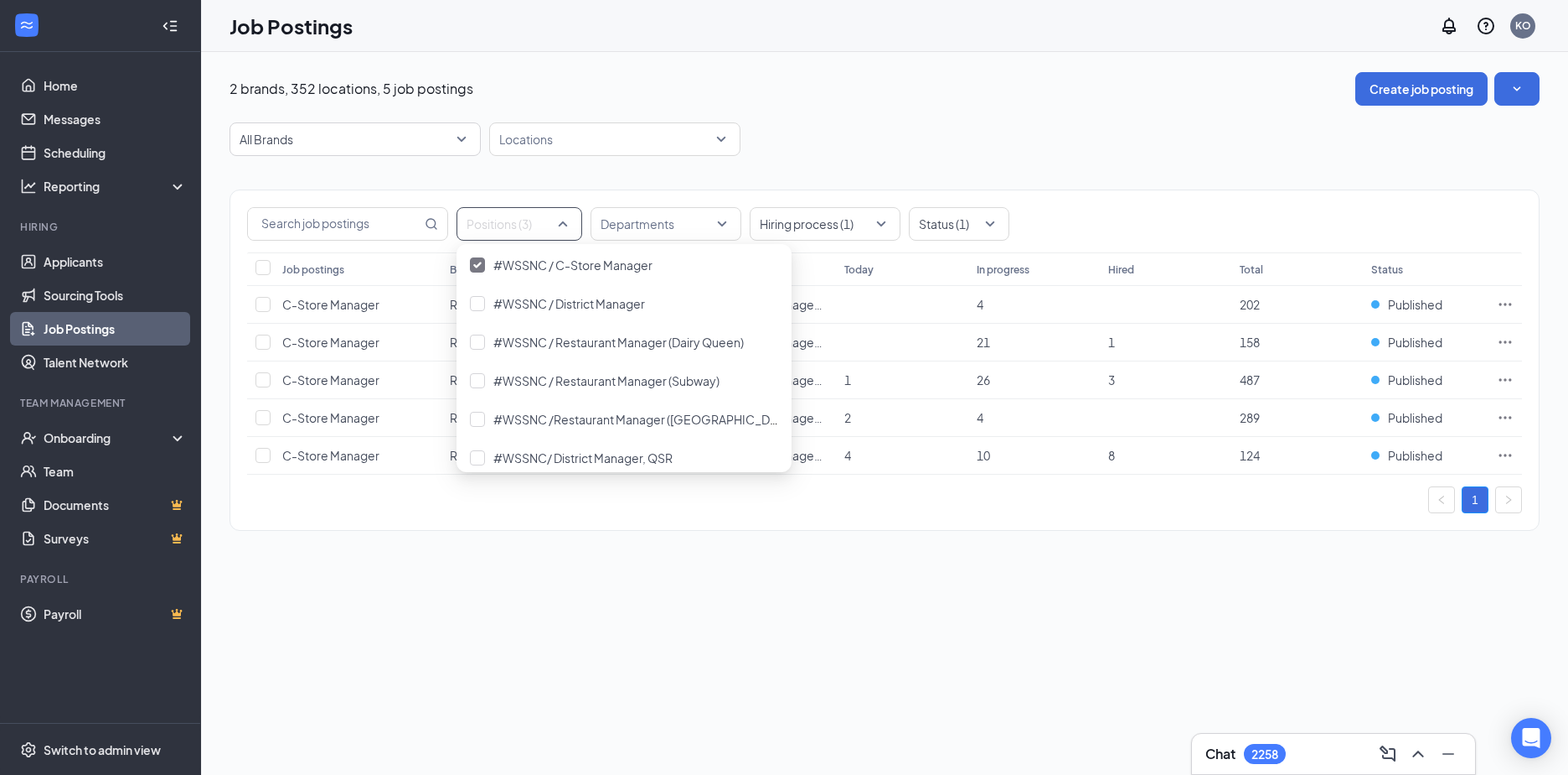
scroll to position [1593, 0]
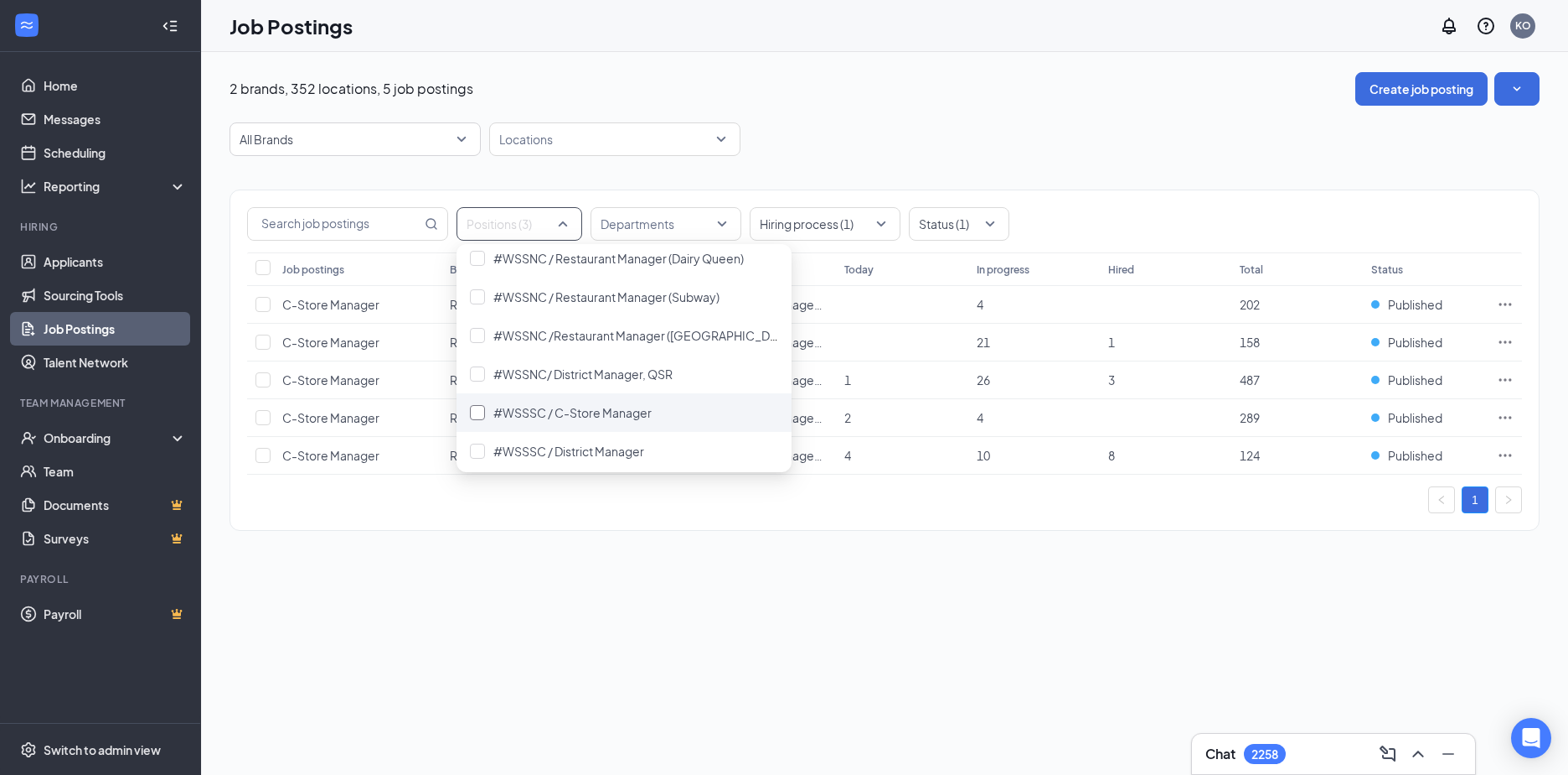
click at [482, 415] on div at bounding box center [477, 412] width 15 height 15
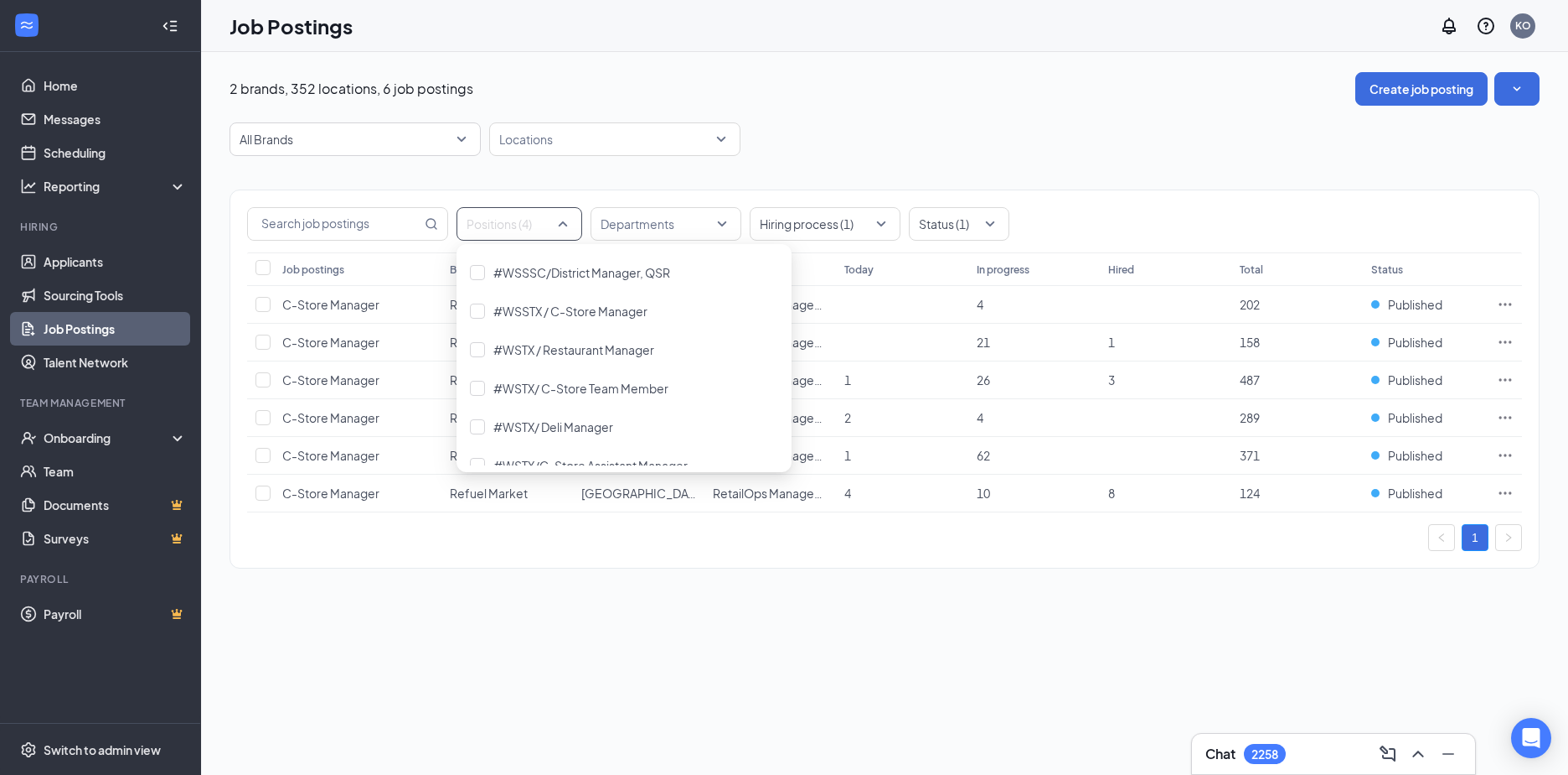
scroll to position [1928, 0]
click at [478, 268] on div at bounding box center [477, 269] width 15 height 15
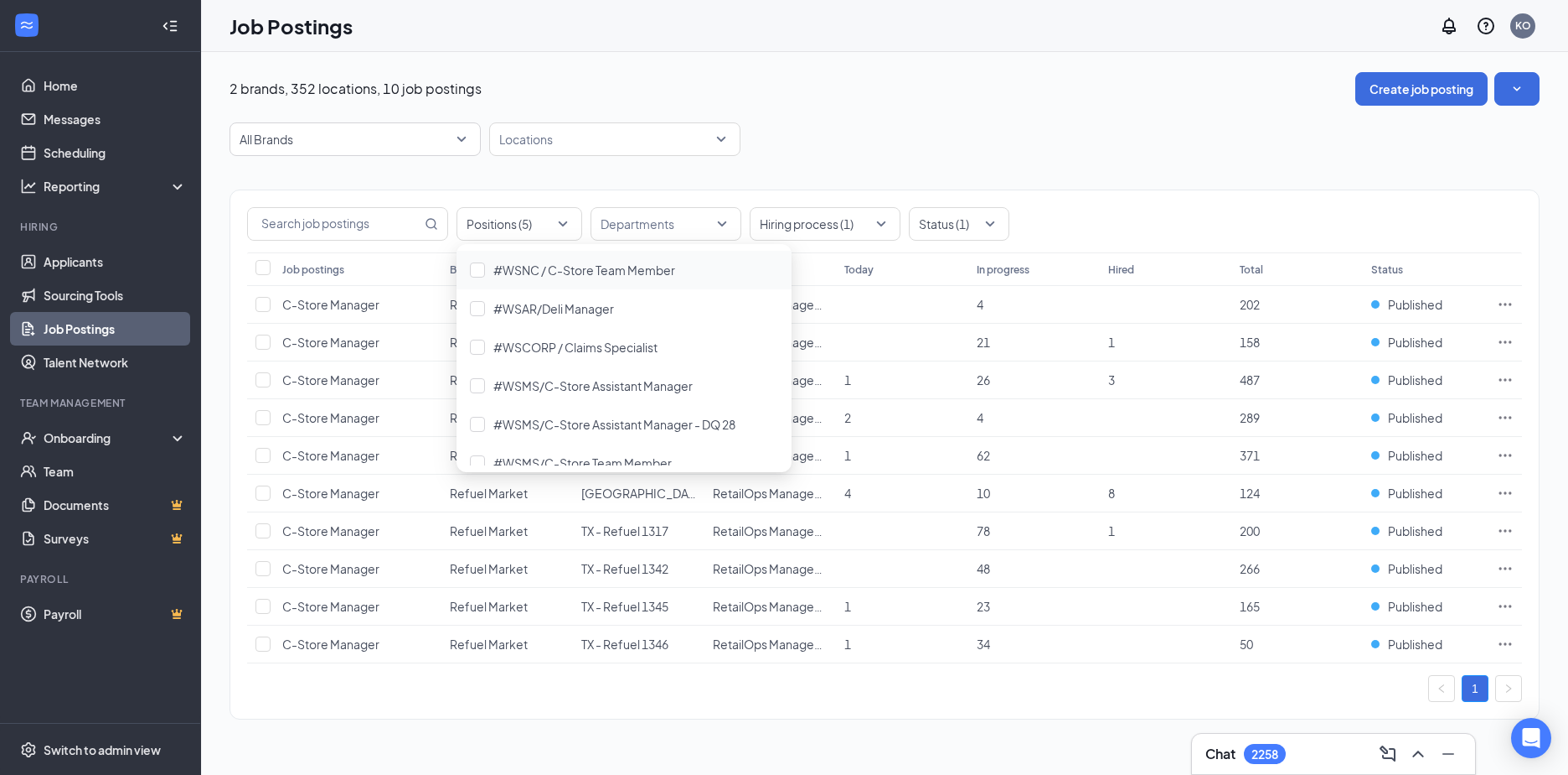
click at [899, 78] on div "2 brands, 352 locations, 10 job postings Create job posting" at bounding box center [884, 89] width 1310 height 34
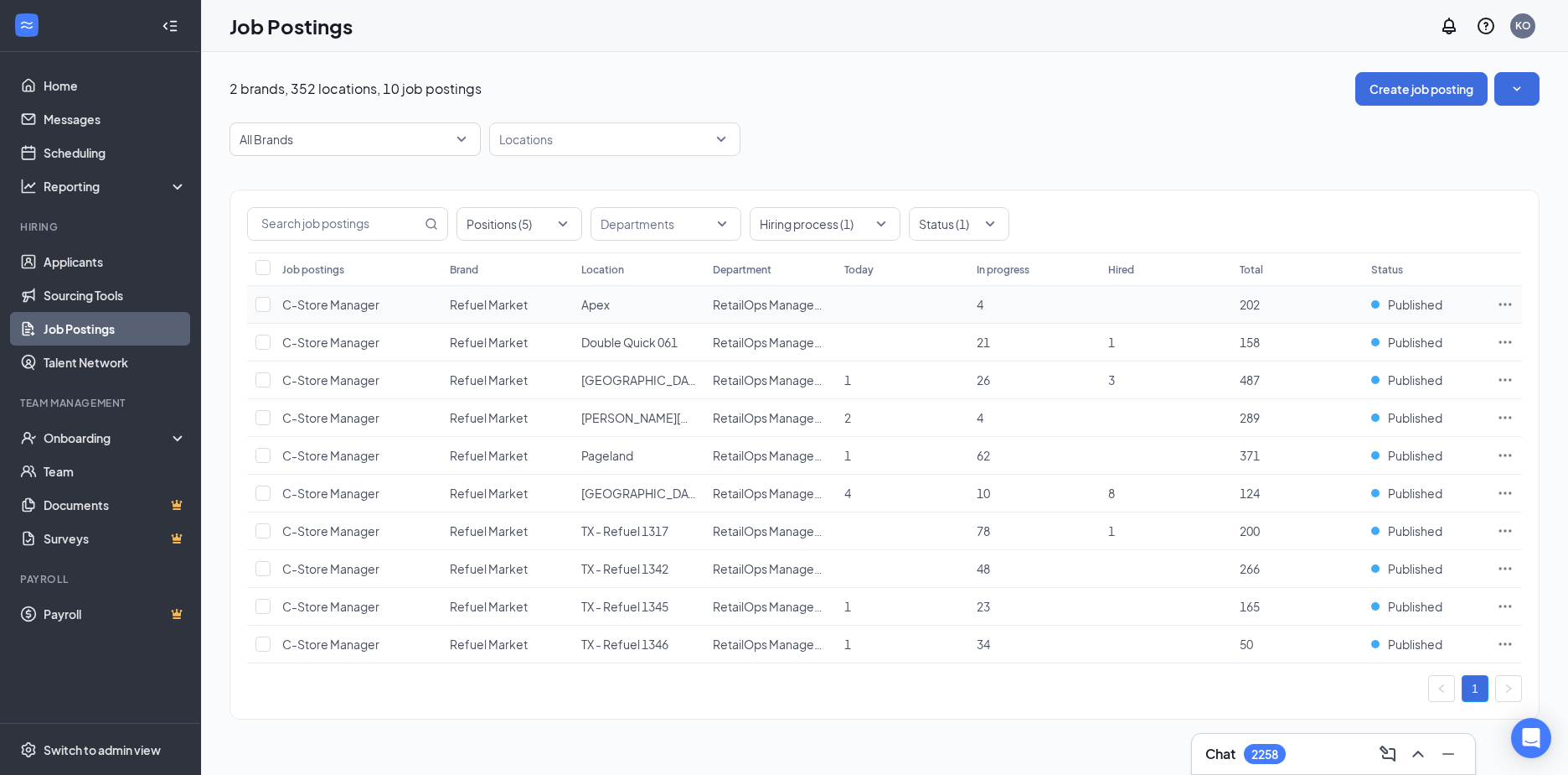
click at [1502, 305] on icon "Ellipses" at bounding box center [1505, 304] width 17 height 17
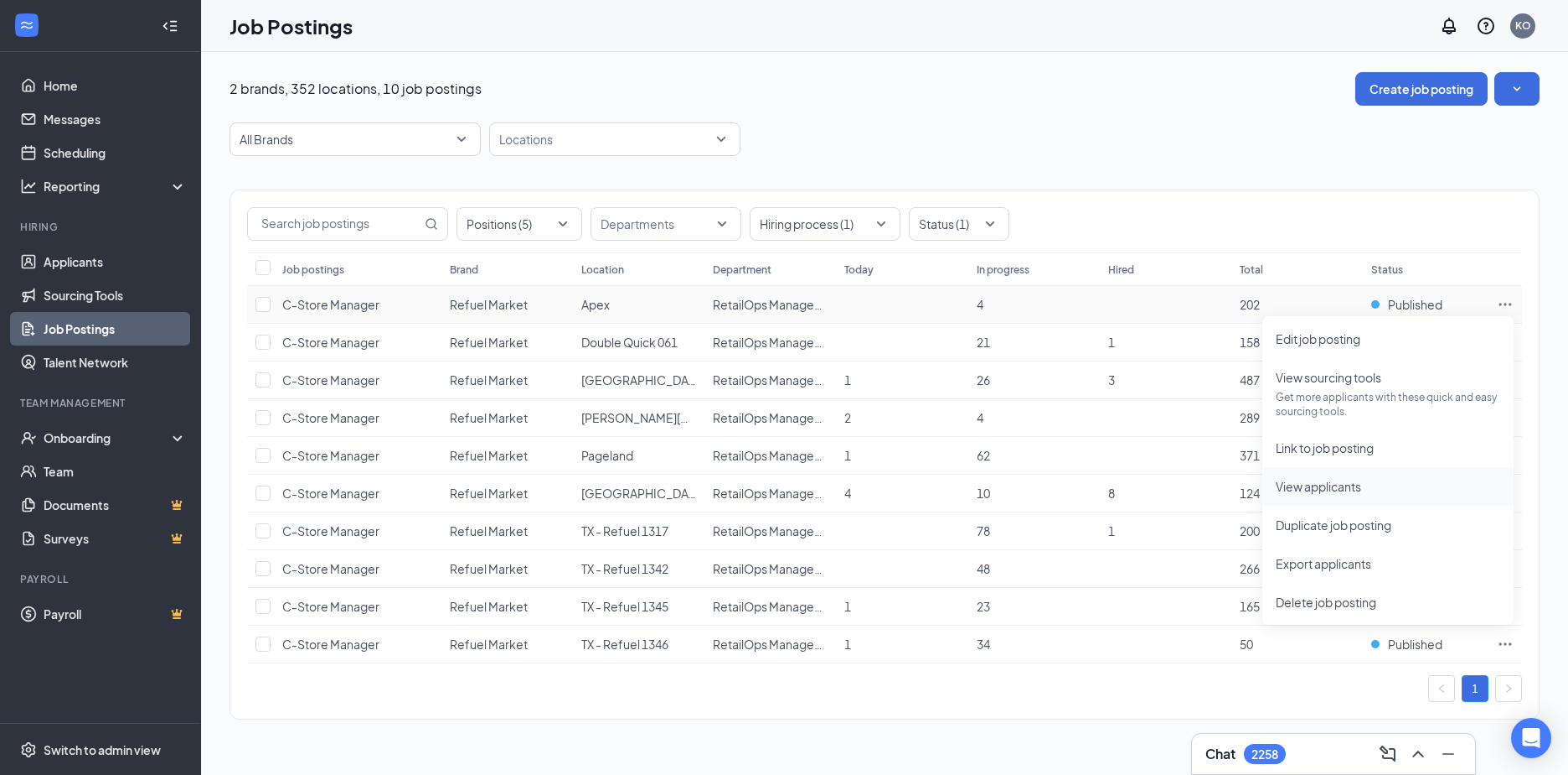
click at [1295, 487] on span "View applicants" at bounding box center [1319, 486] width 86 height 15
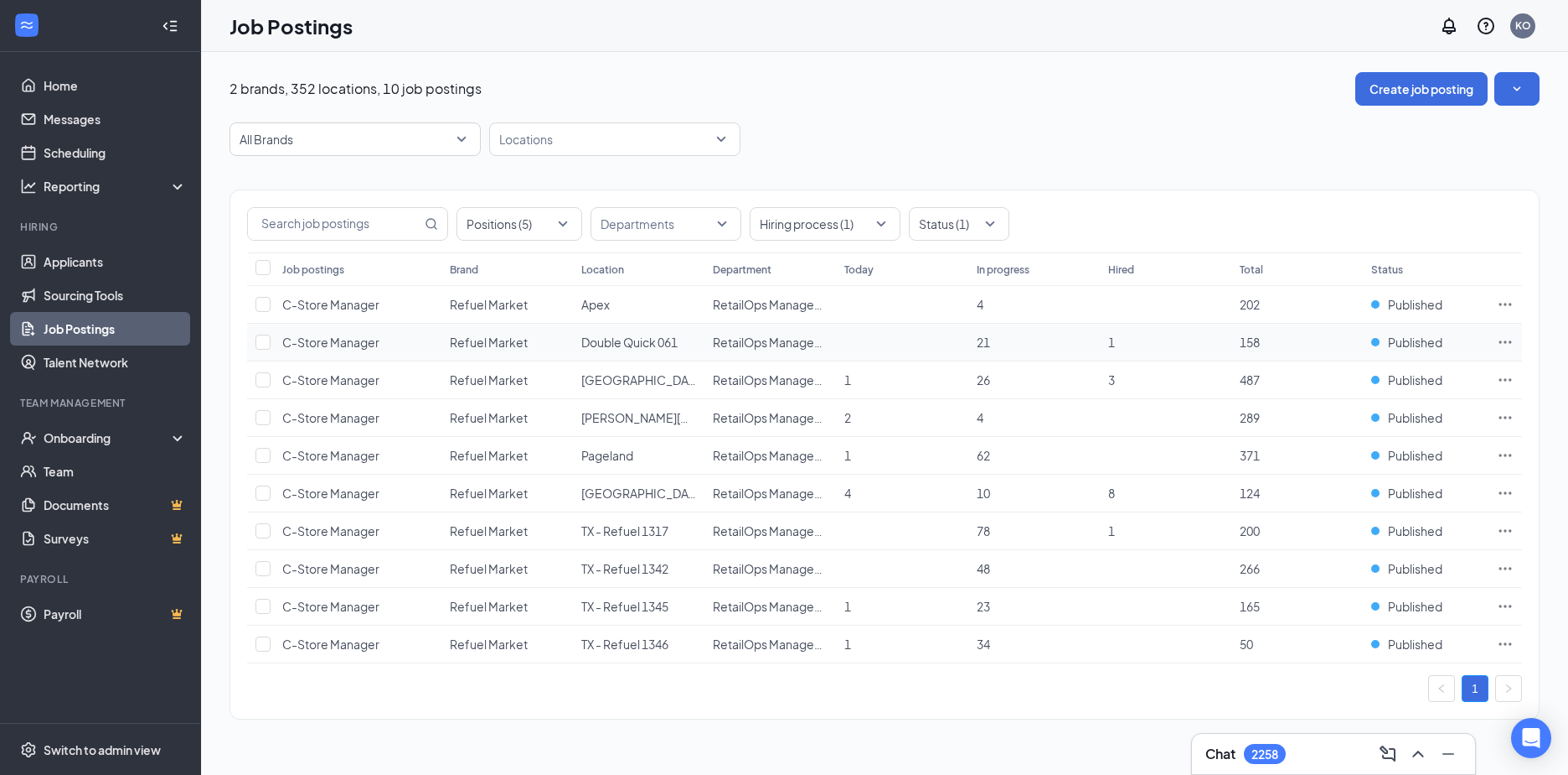
click at [1511, 339] on icon "Ellipses" at bounding box center [1505, 342] width 17 height 17
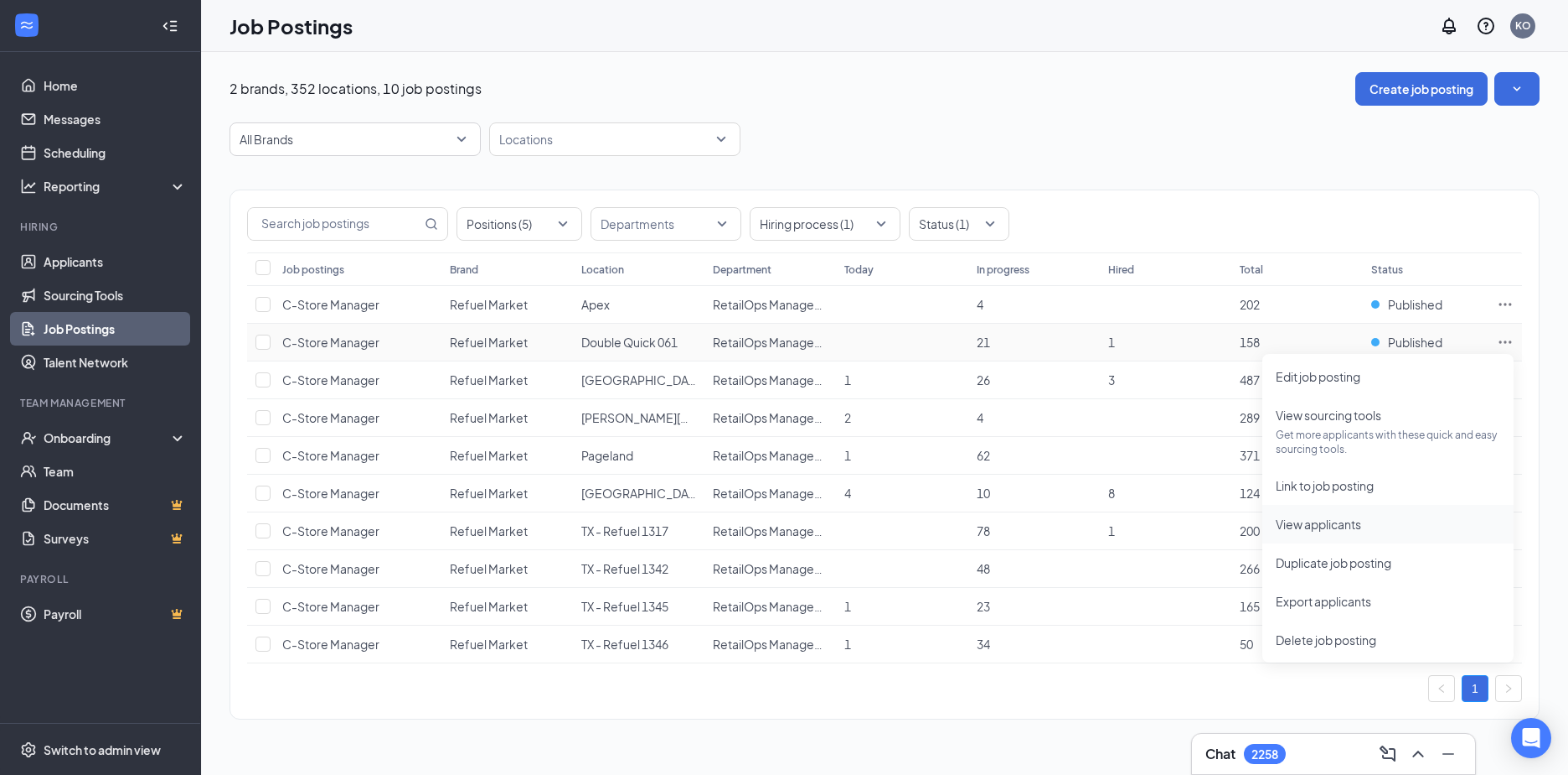
click at [1309, 527] on span "View applicants" at bounding box center [1319, 523] width 86 height 15
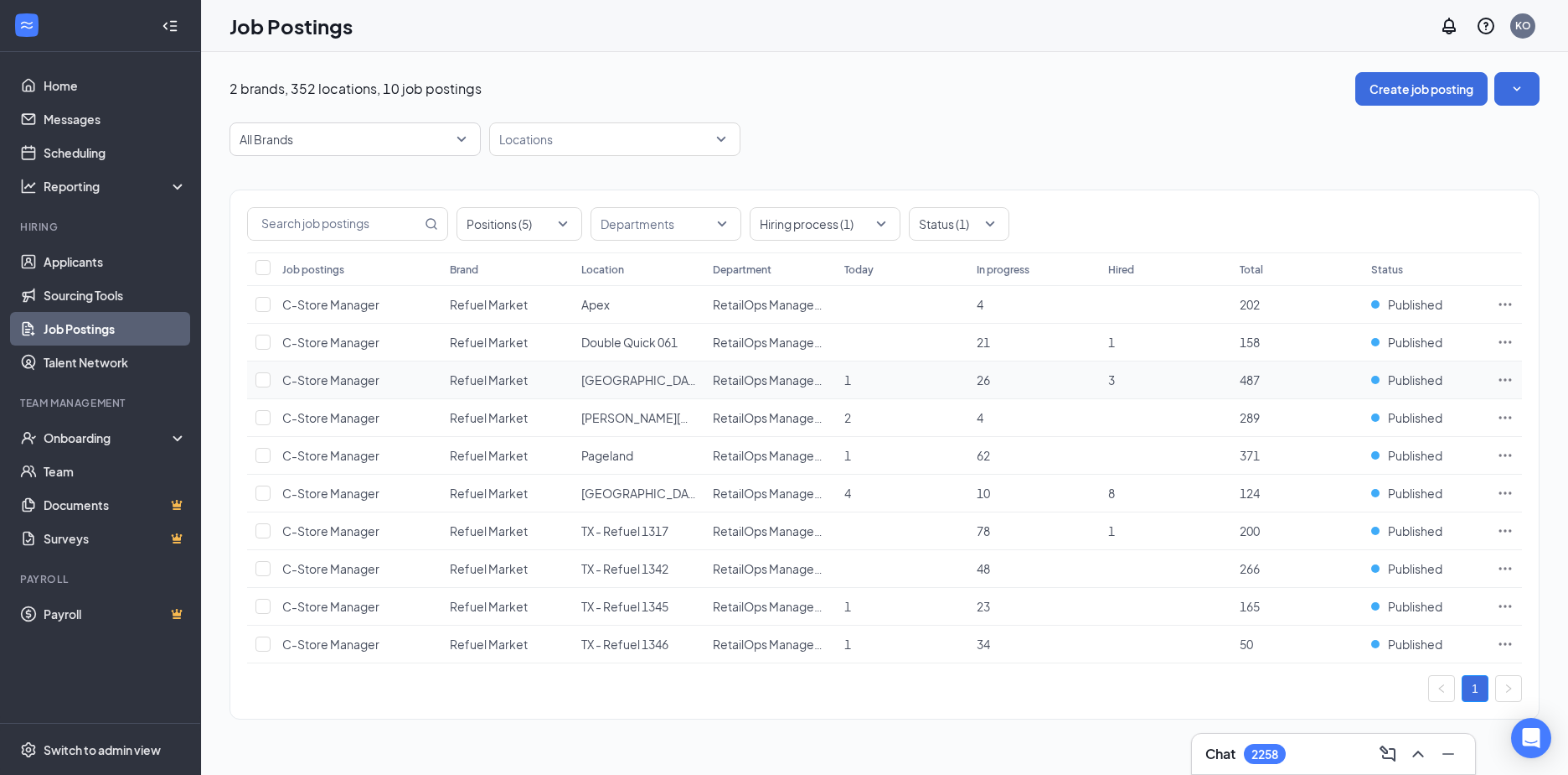
click at [1505, 374] on icon "Ellipses" at bounding box center [1505, 379] width 17 height 17
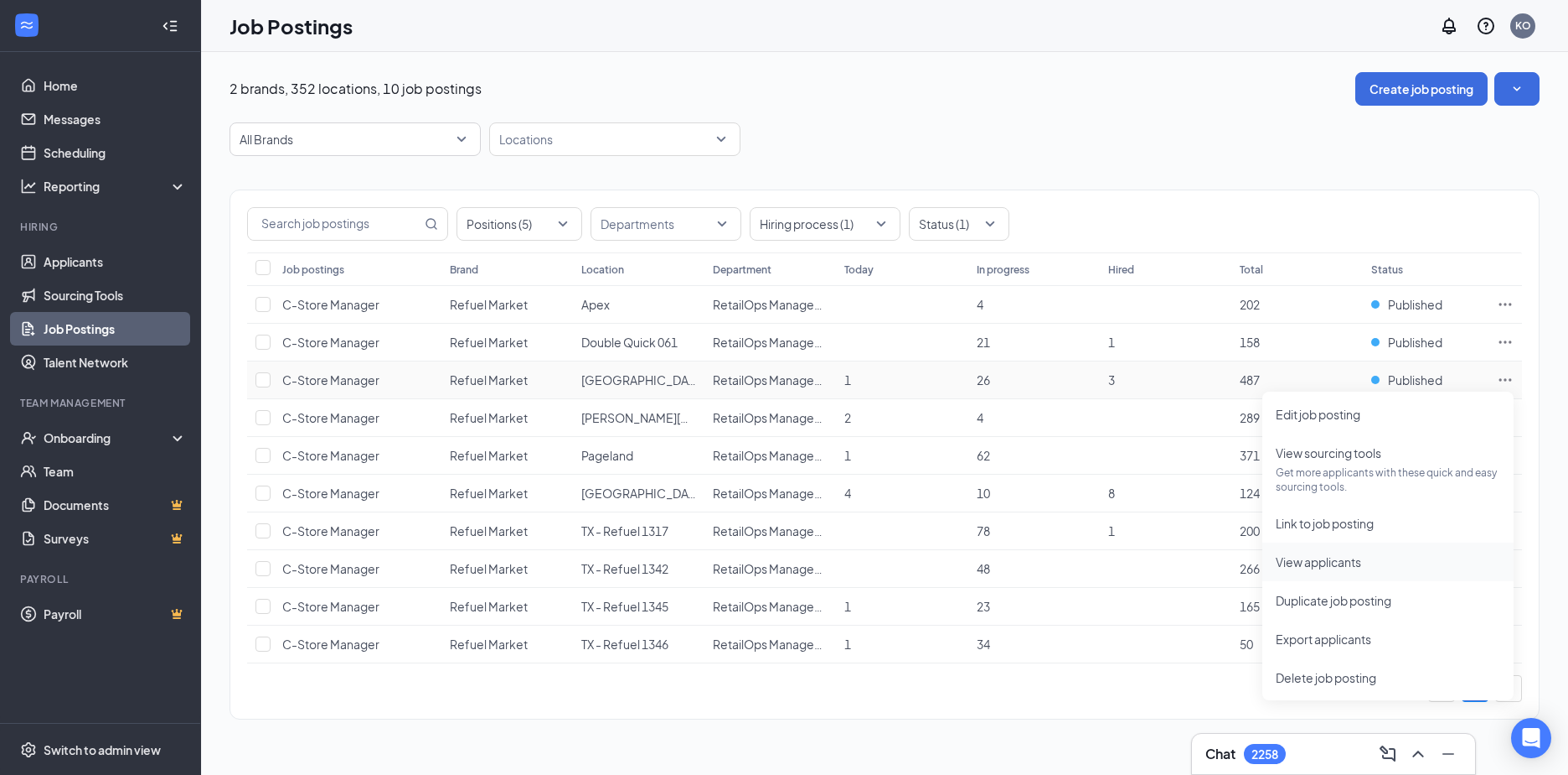
click at [1297, 562] on span "View applicants" at bounding box center [1319, 561] width 86 height 15
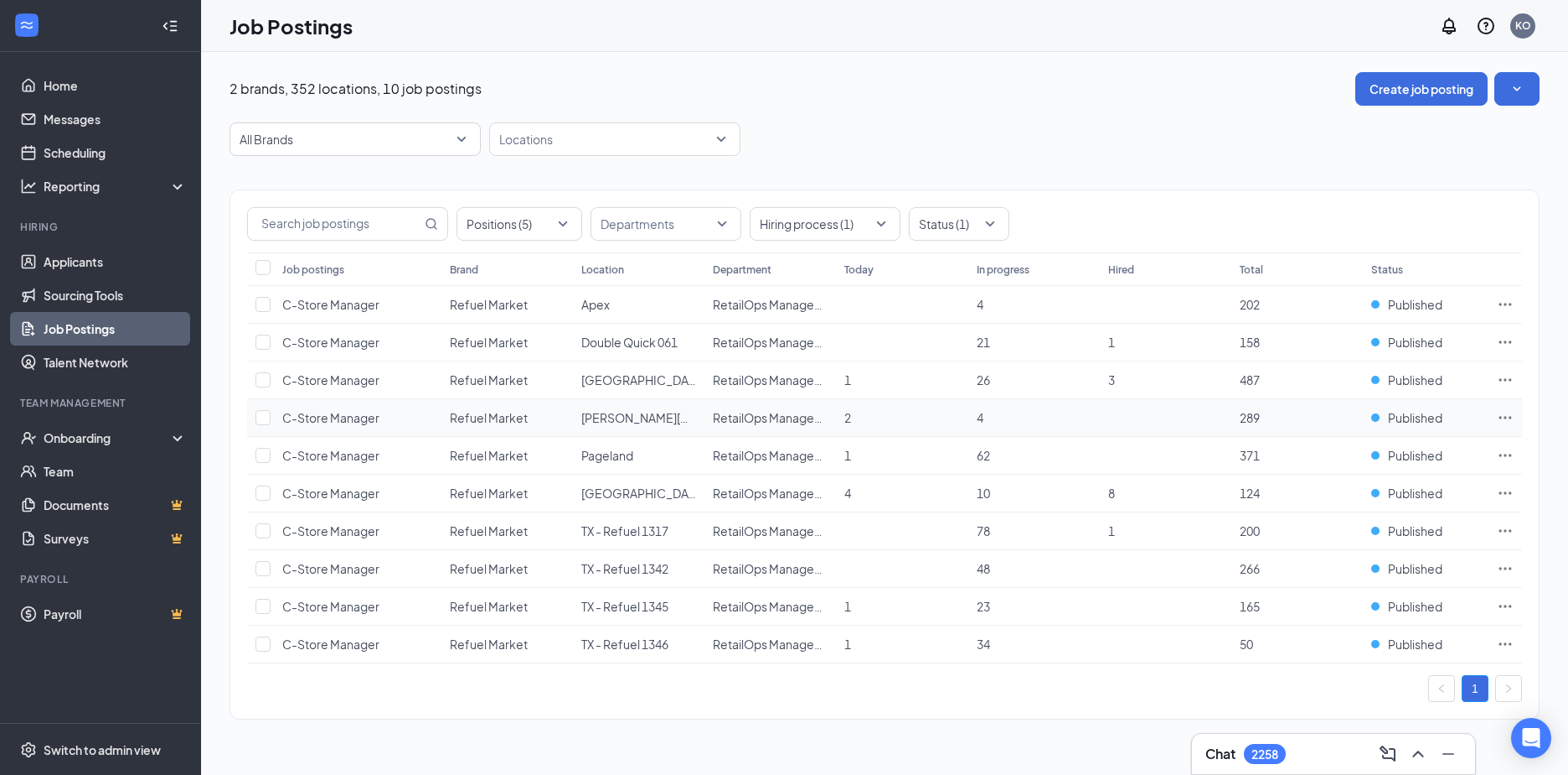
click at [1503, 422] on icon "Ellipses" at bounding box center [1505, 417] width 17 height 17
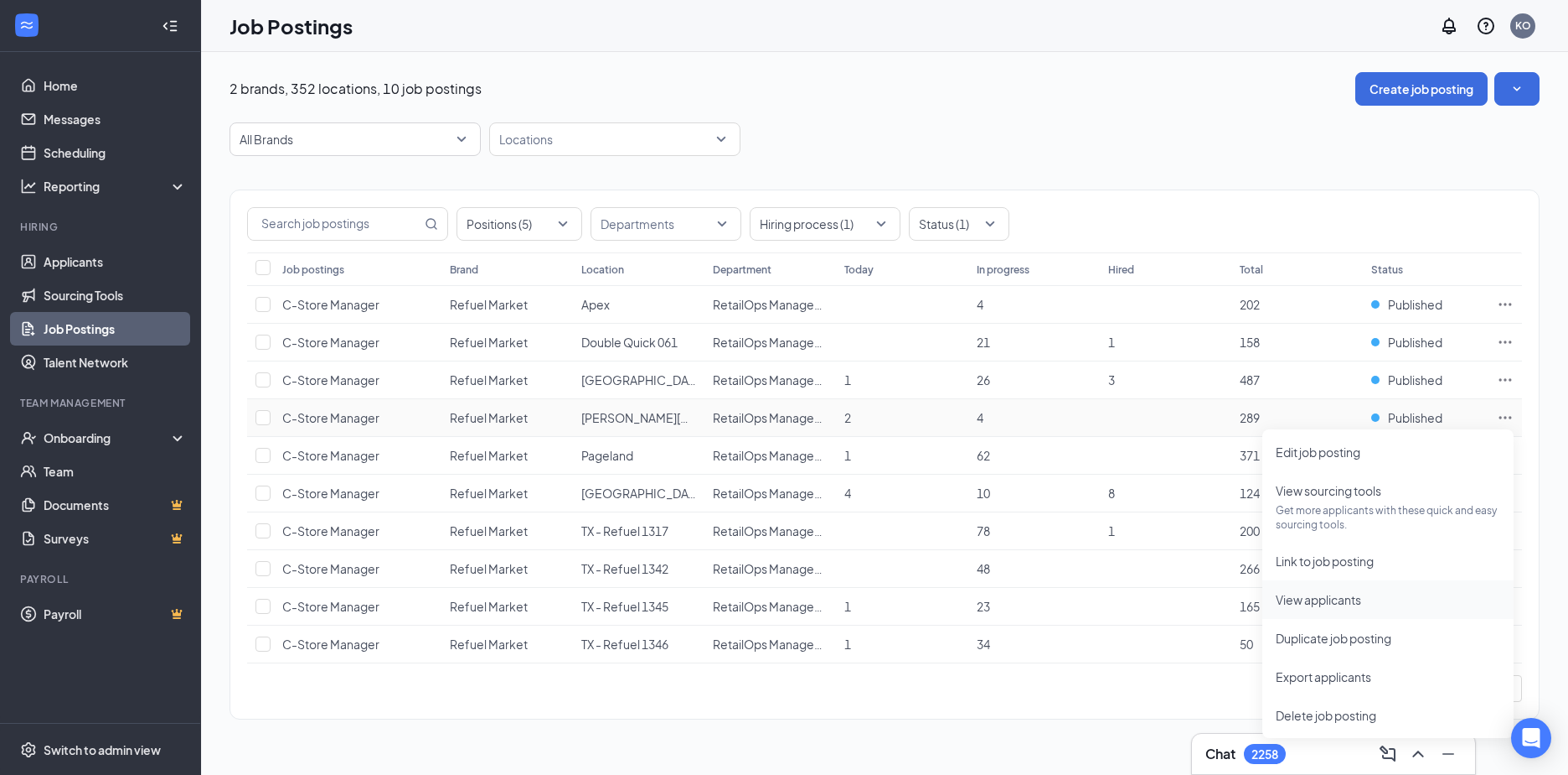
click at [1309, 597] on span "View applicants" at bounding box center [1319, 599] width 86 height 15
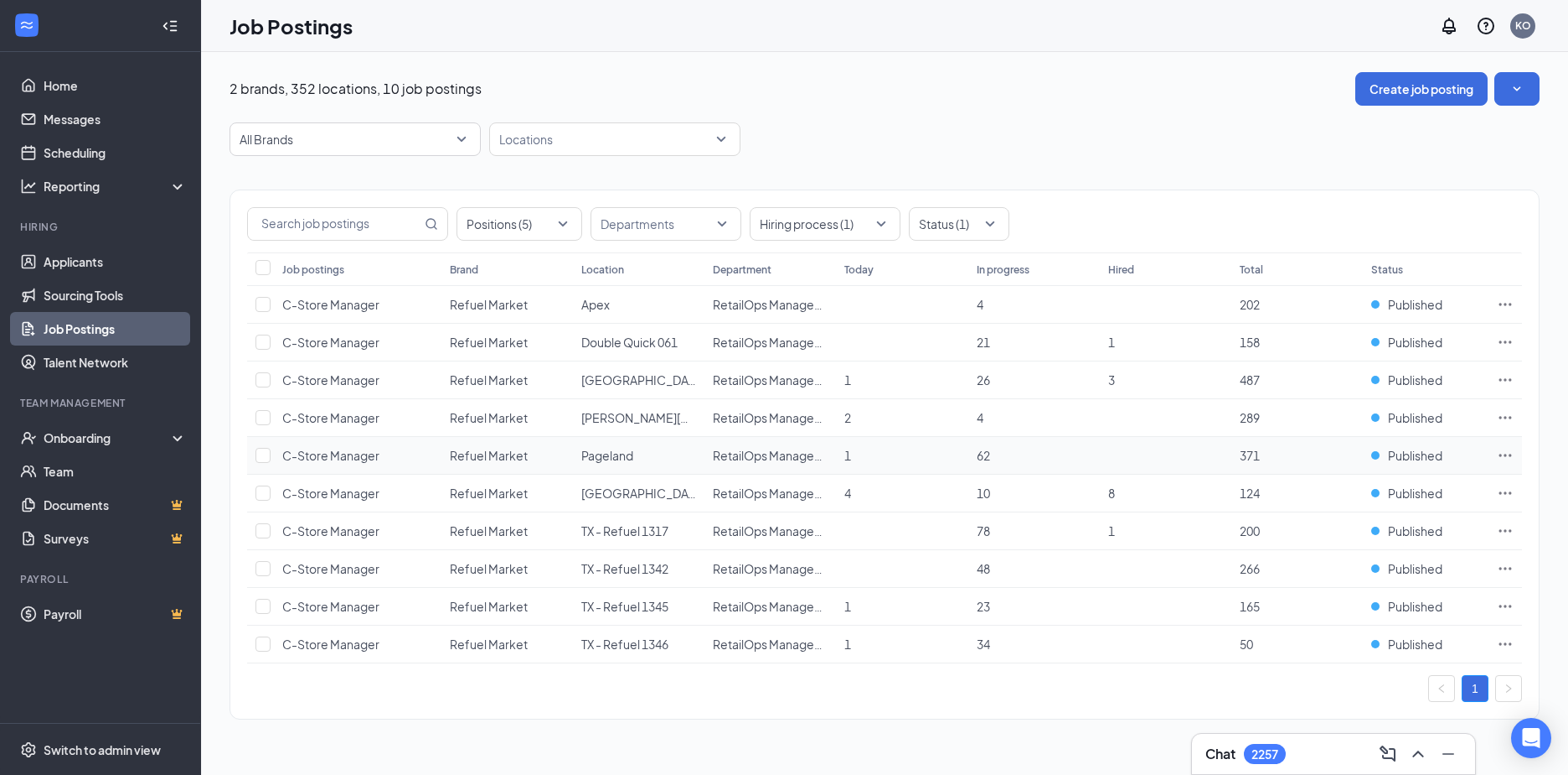
click at [1510, 449] on icon "Ellipses" at bounding box center [1505, 455] width 17 height 17
click at [1503, 453] on icon "Ellipses" at bounding box center [1505, 455] width 17 height 17
click at [1507, 450] on icon "Ellipses" at bounding box center [1505, 455] width 17 height 17
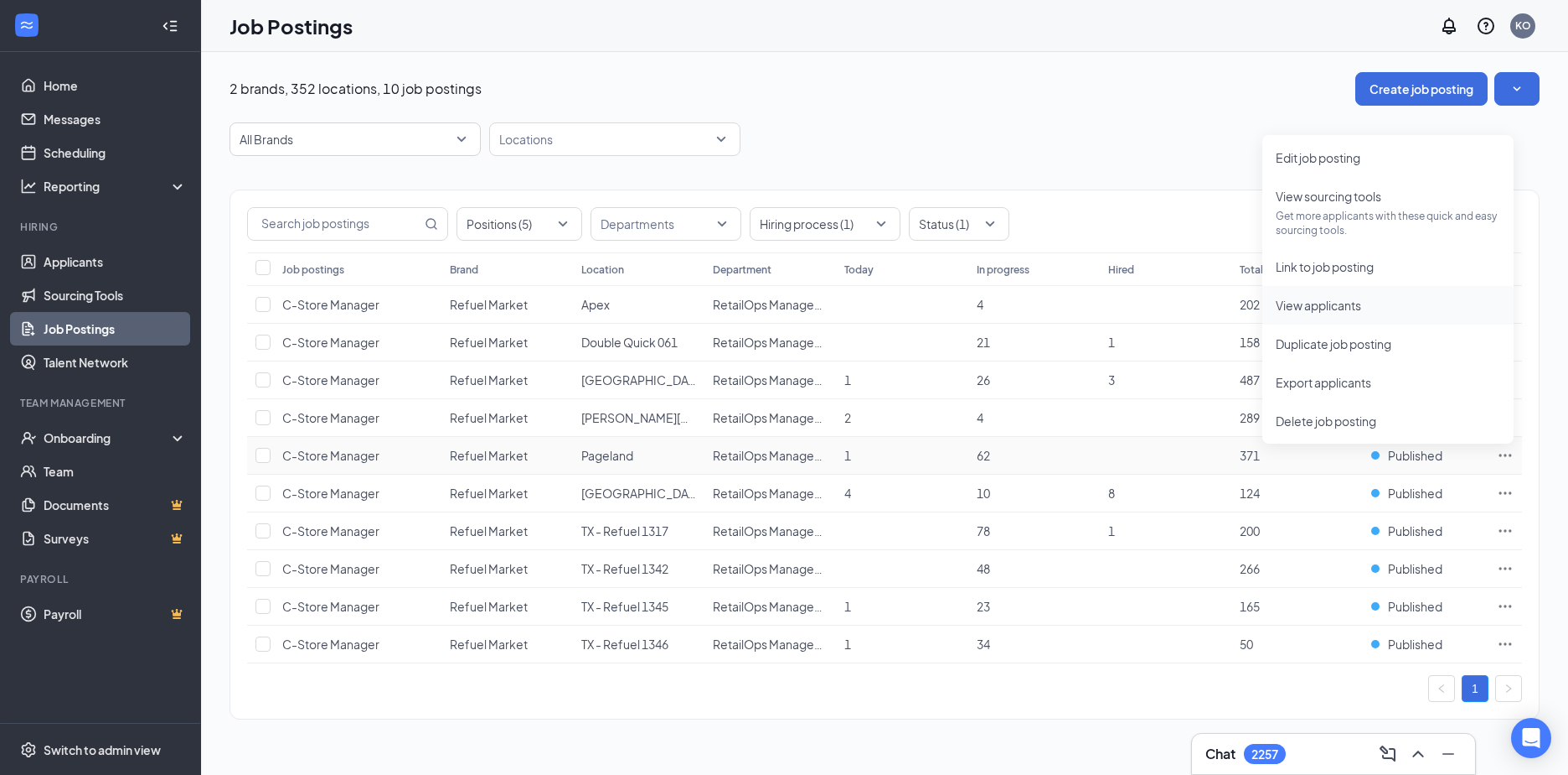
click at [1301, 312] on span "View applicants" at bounding box center [1319, 305] width 86 height 15
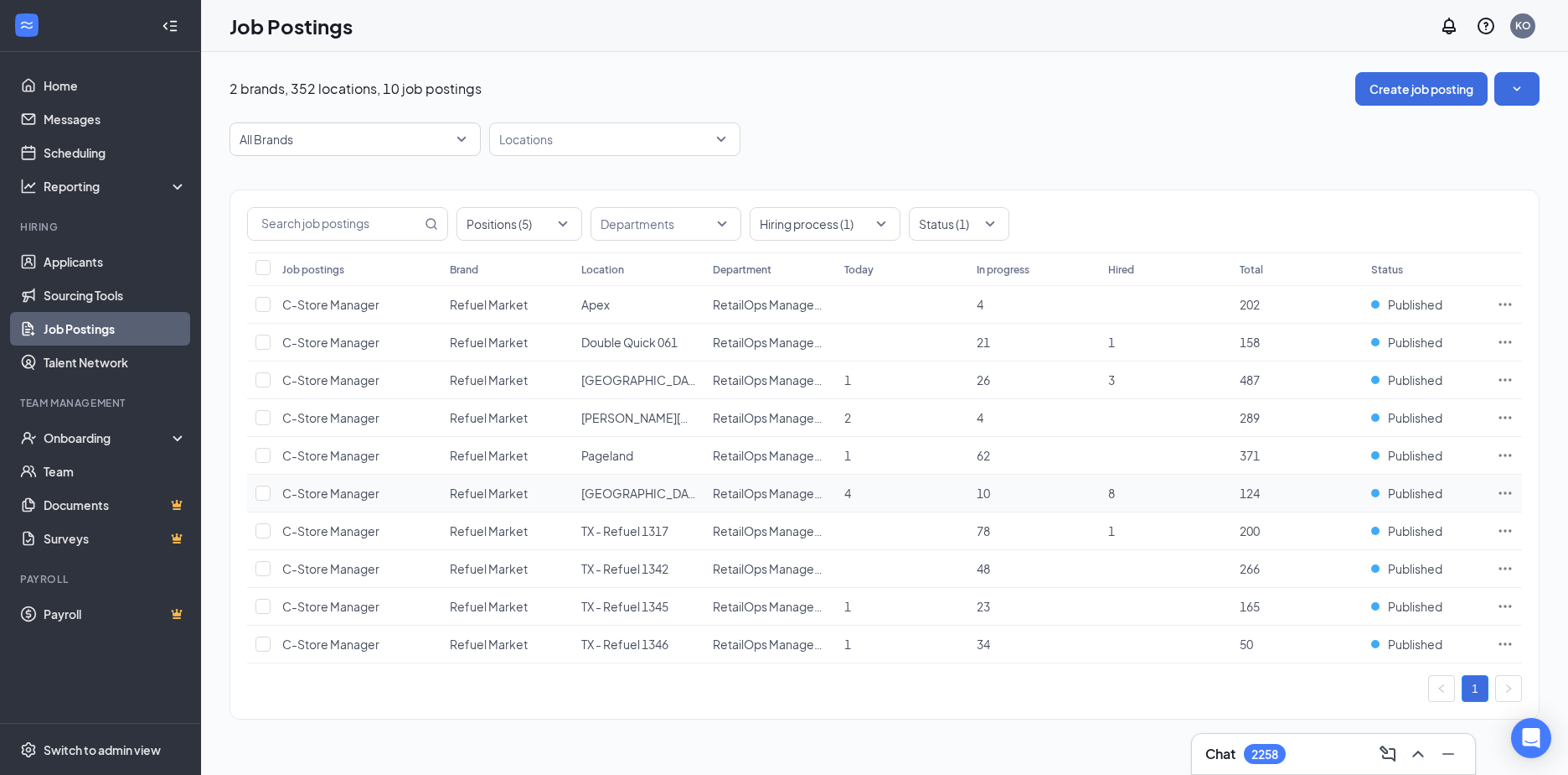
click at [1506, 493] on icon "Ellipses" at bounding box center [1506, 492] width 13 height 3
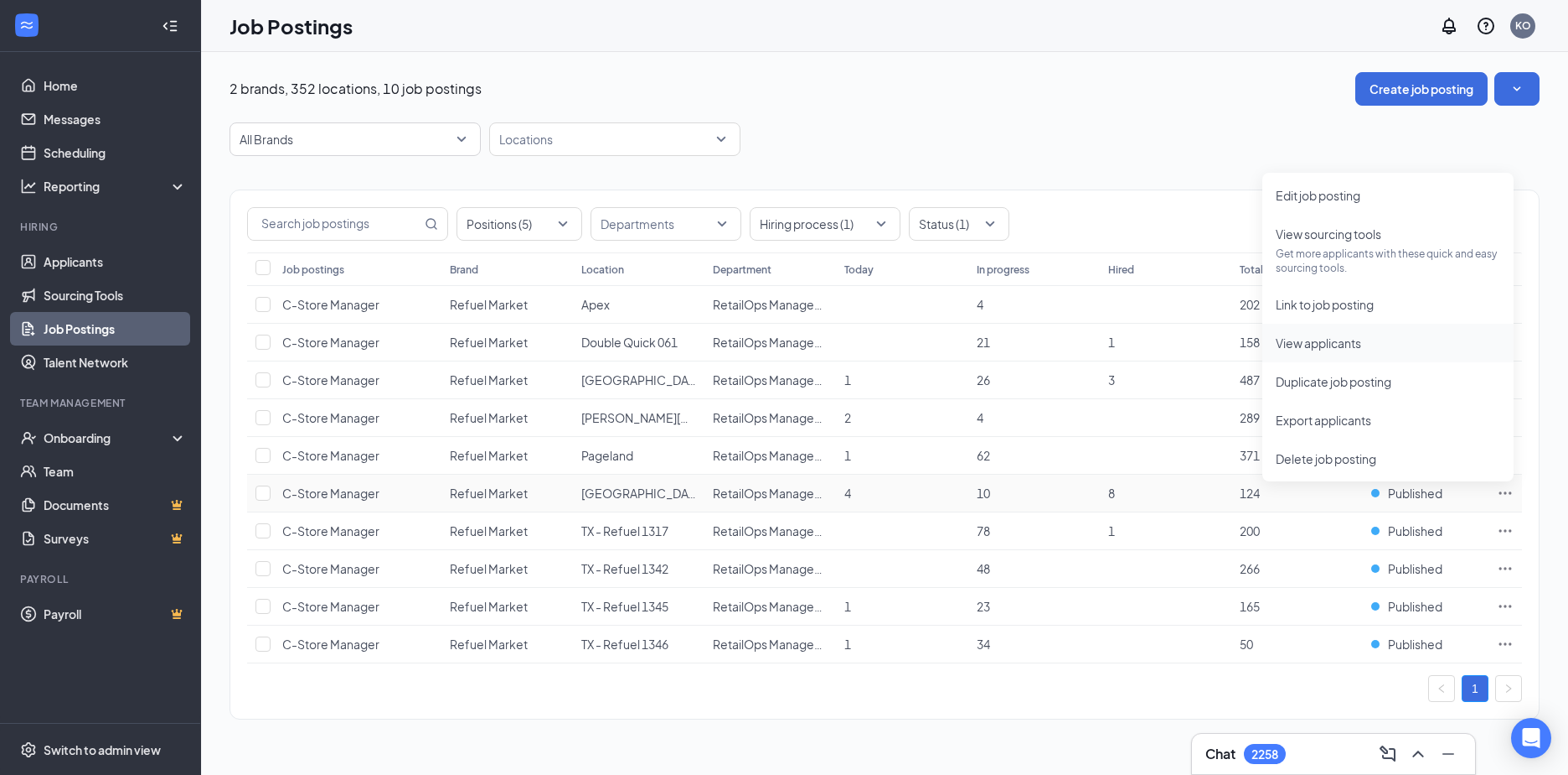
click at [1308, 340] on span "View applicants" at bounding box center [1319, 342] width 86 height 15
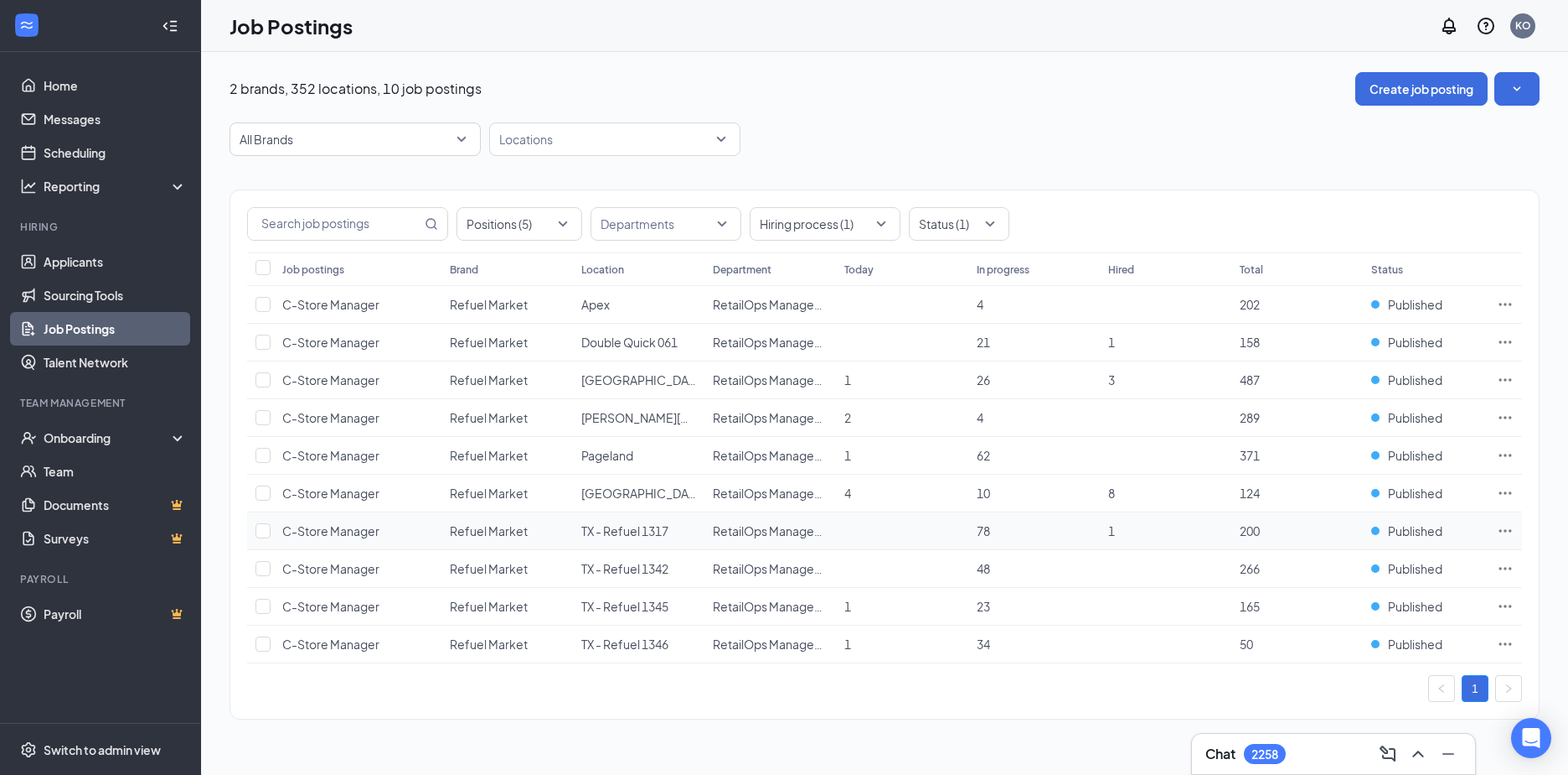
click at [1510, 524] on icon "Ellipses" at bounding box center [1505, 530] width 17 height 17
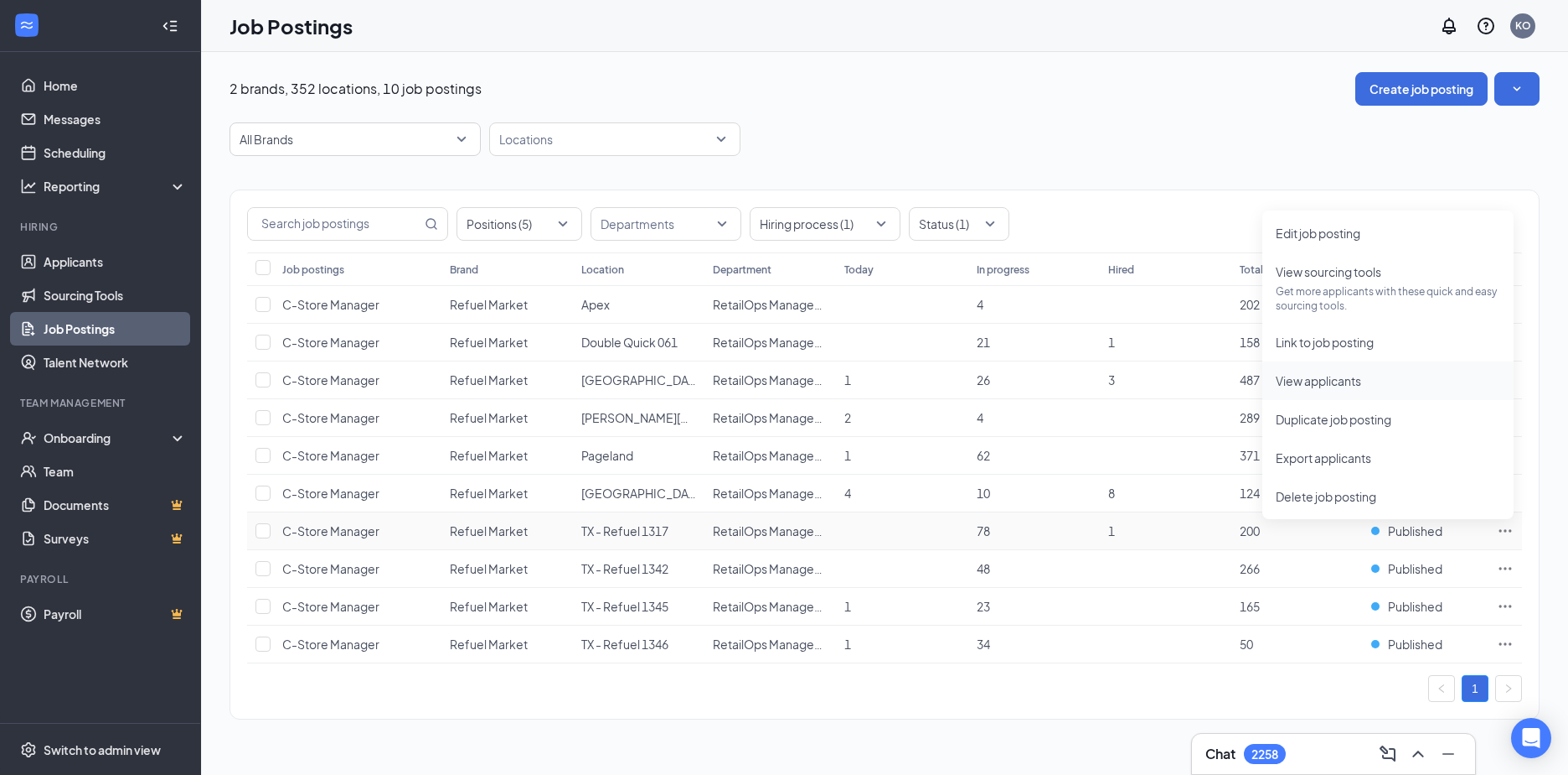
click at [1324, 374] on span "View applicants" at bounding box center [1319, 380] width 86 height 15
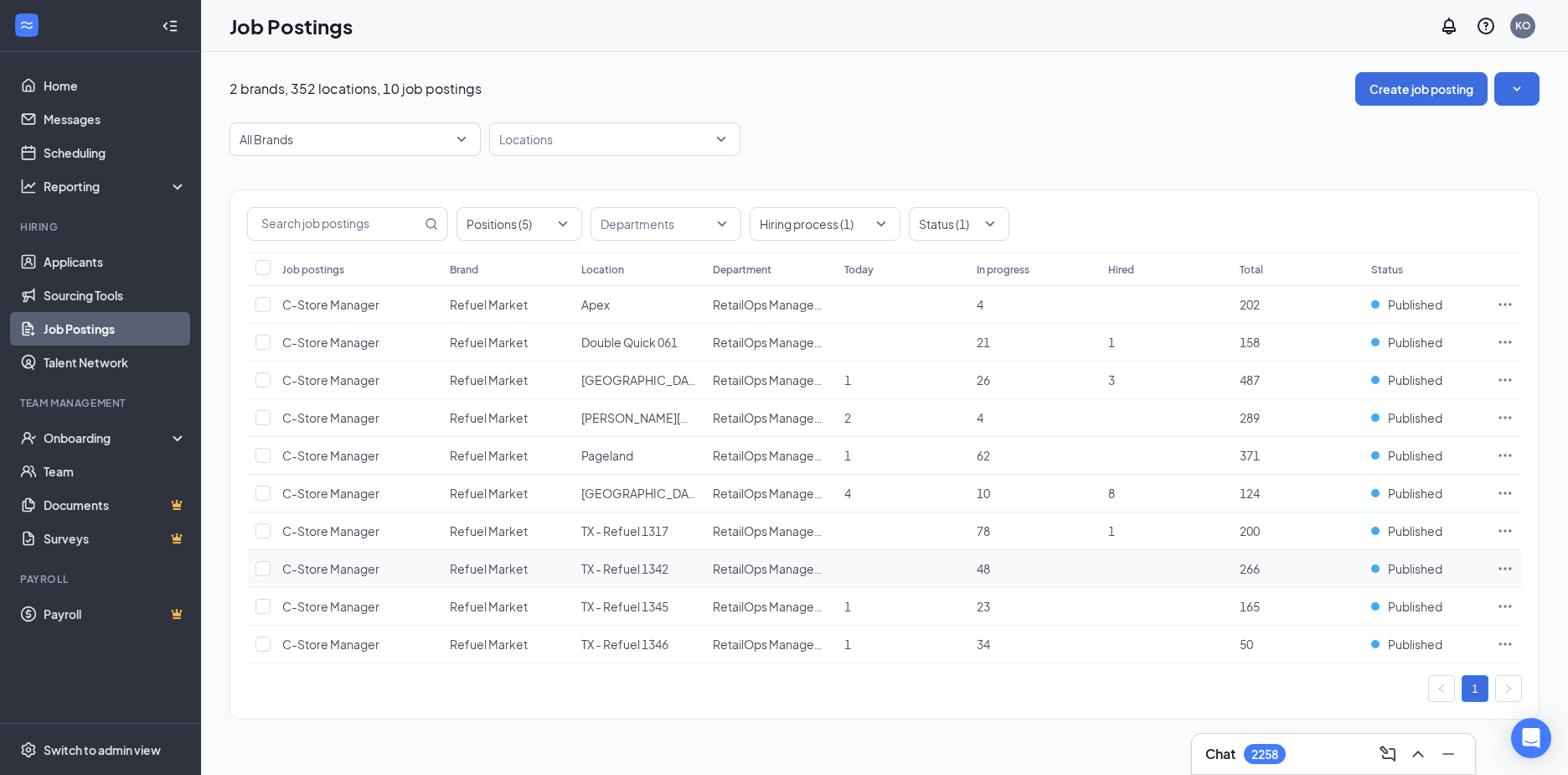
click at [1499, 565] on icon "Ellipses" at bounding box center [1505, 568] width 17 height 17
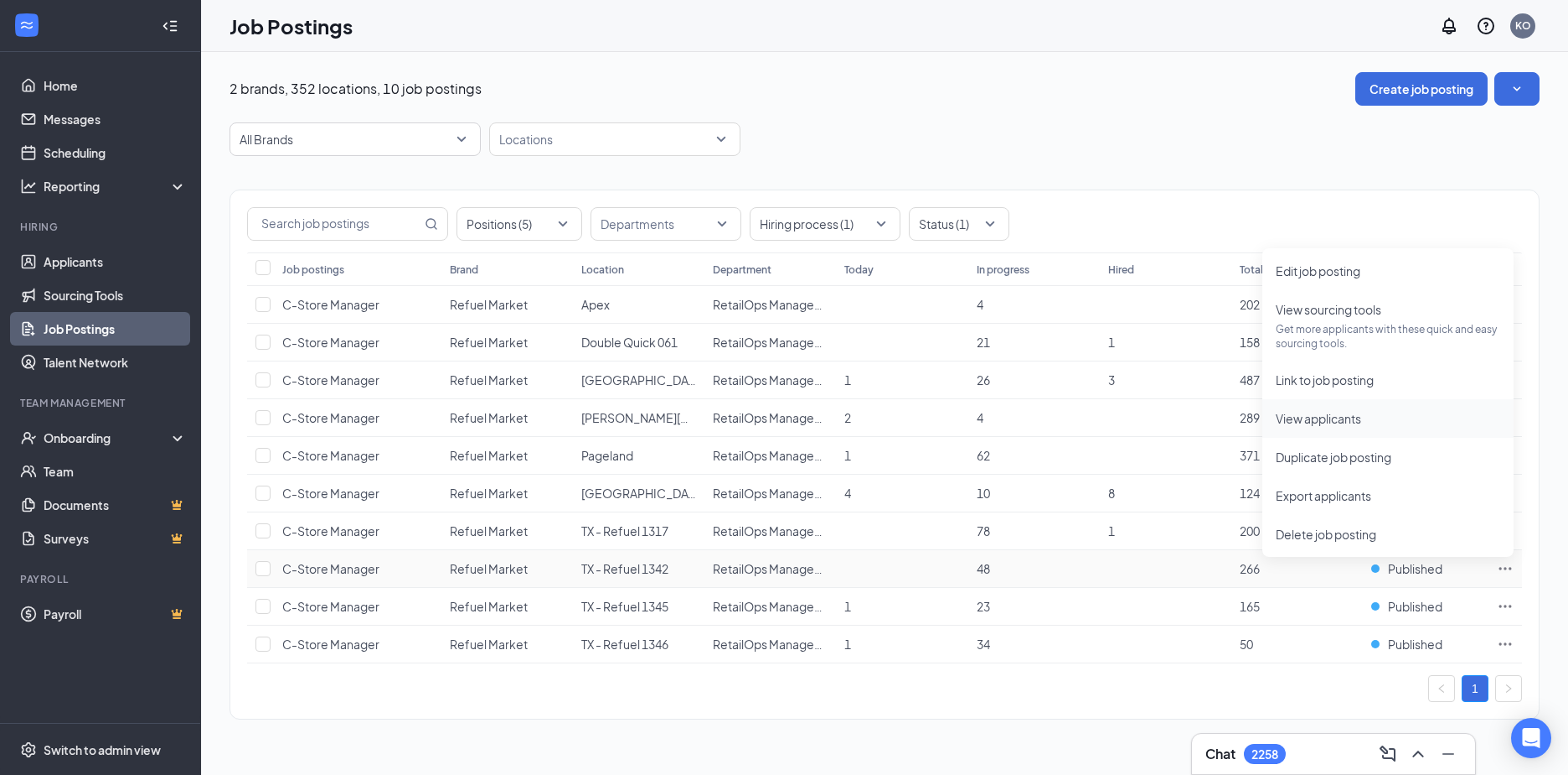
click at [1319, 419] on span "View applicants" at bounding box center [1319, 418] width 86 height 15
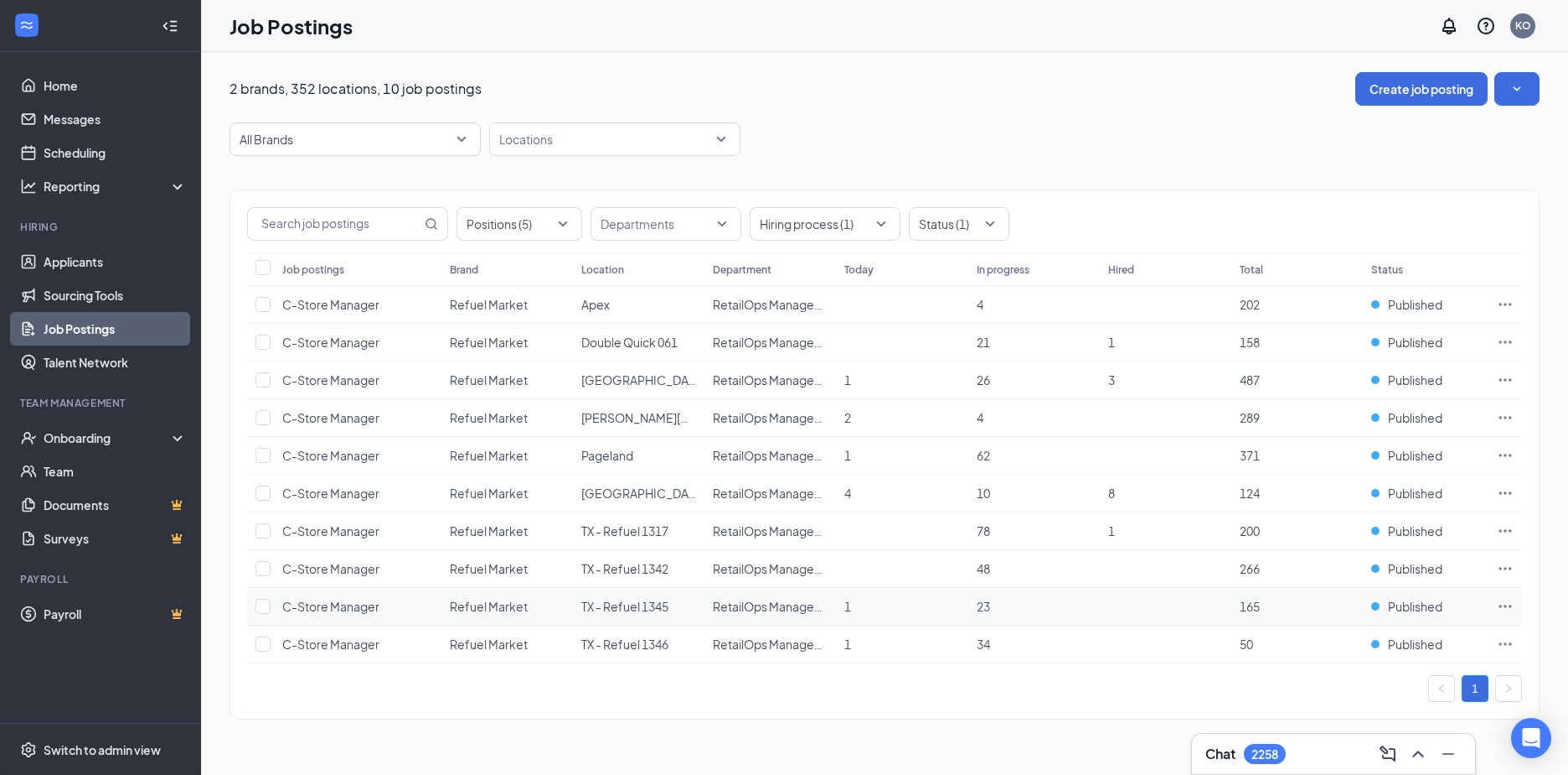
click at [1507, 600] on icon "Ellipses" at bounding box center [1505, 606] width 17 height 17
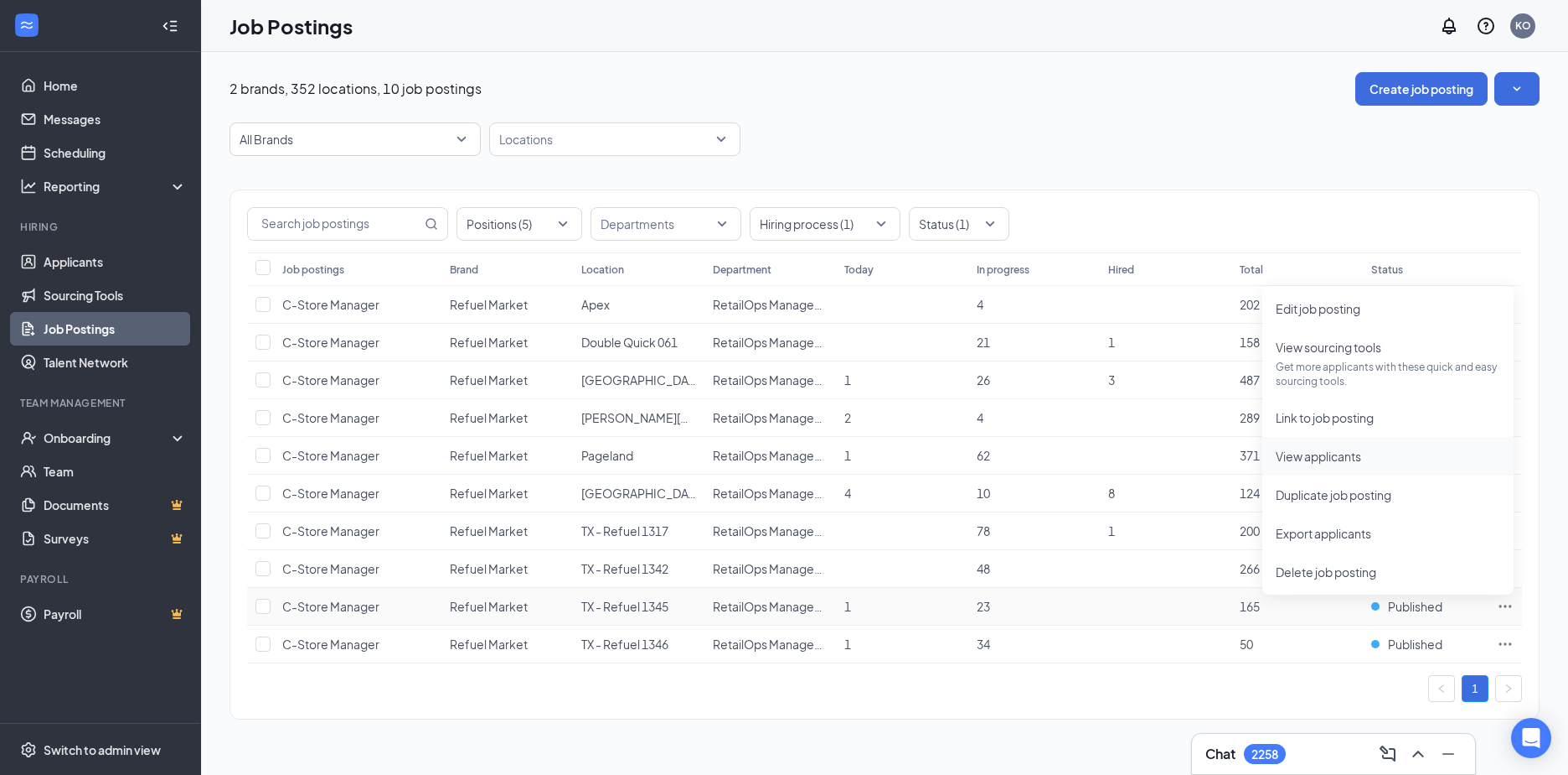
click at [1318, 458] on span "View applicants" at bounding box center [1319, 456] width 86 height 15
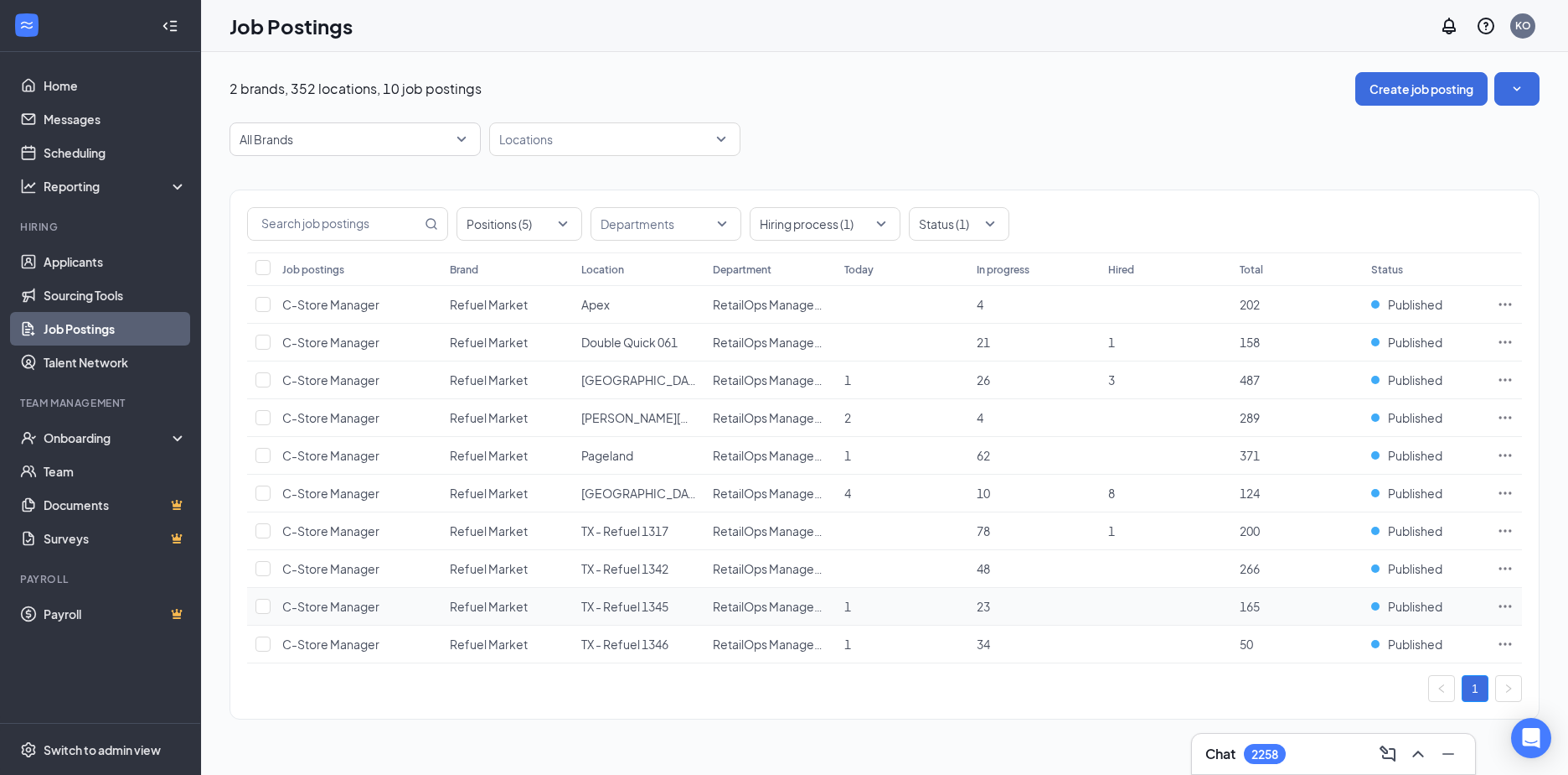
click at [1514, 601] on td at bounding box center [1506, 607] width 34 height 38
click at [1507, 603] on icon "Ellipses" at bounding box center [1505, 606] width 17 height 17
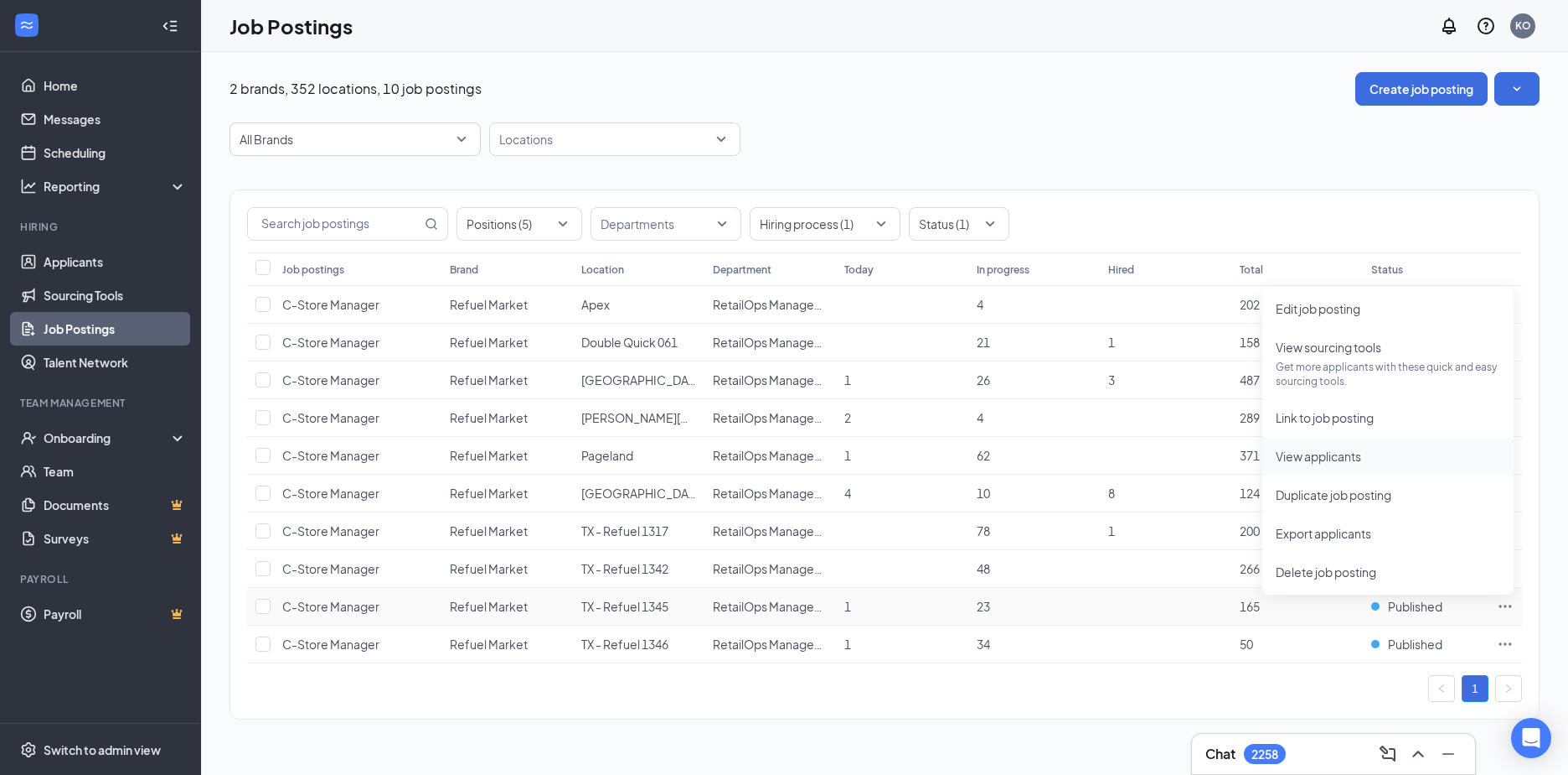
click at [1313, 456] on span "View applicants" at bounding box center [1319, 456] width 86 height 15
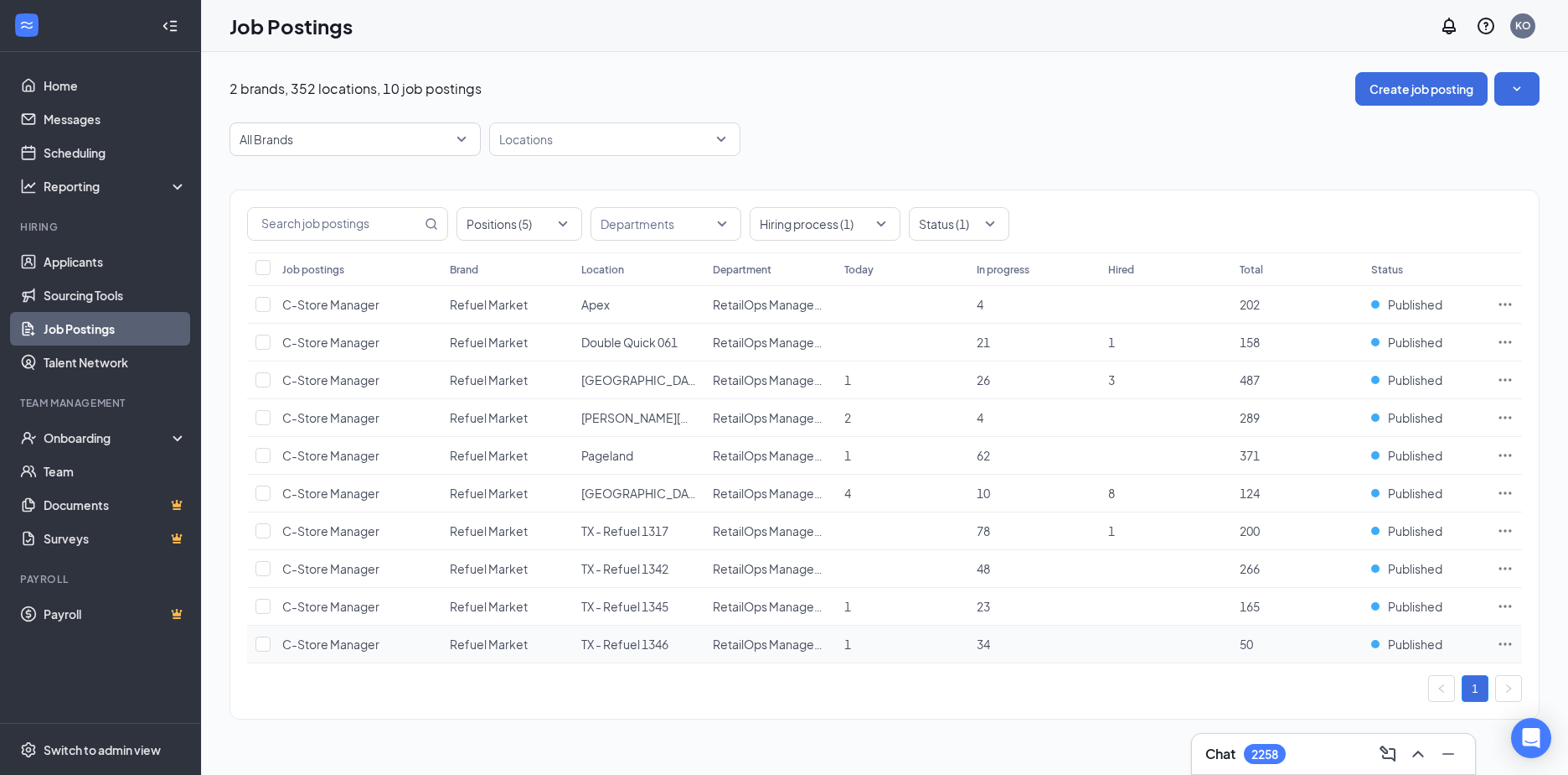
click at [1506, 641] on icon "Ellipses" at bounding box center [1505, 643] width 17 height 17
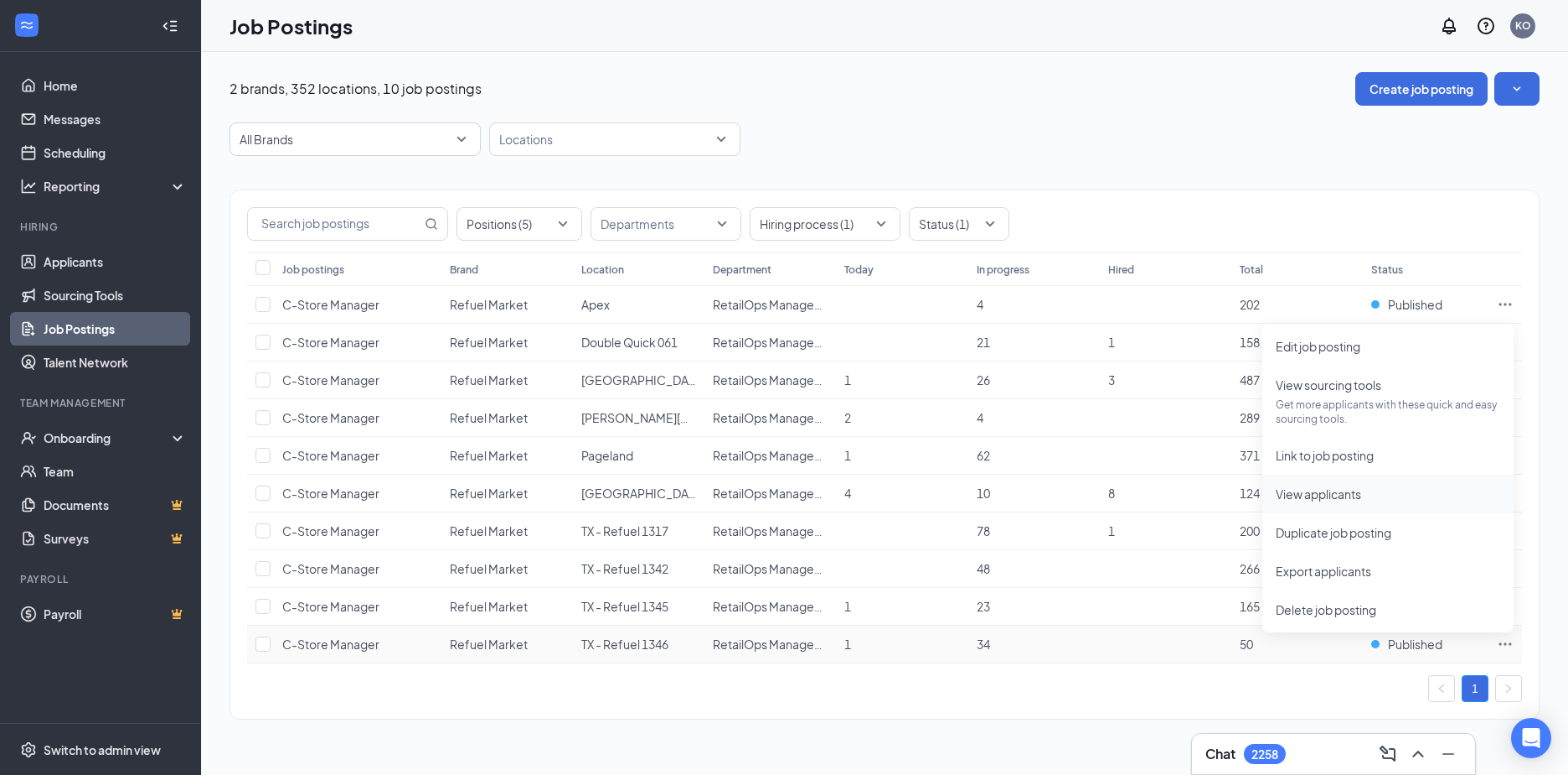
click at [1313, 489] on span "View applicants" at bounding box center [1319, 493] width 86 height 15
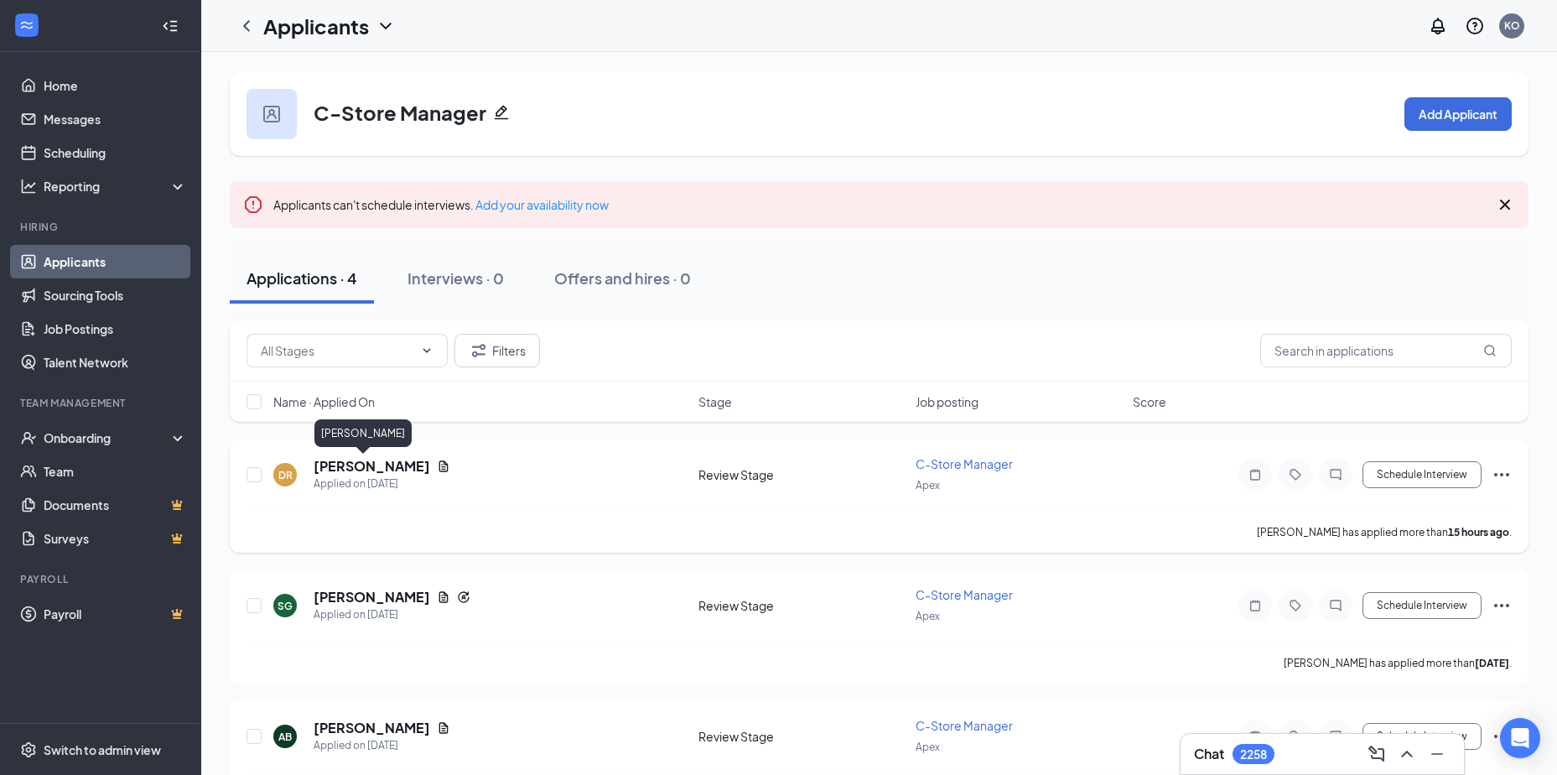
click at [338, 461] on h5 "[PERSON_NAME]" at bounding box center [372, 466] width 117 height 18
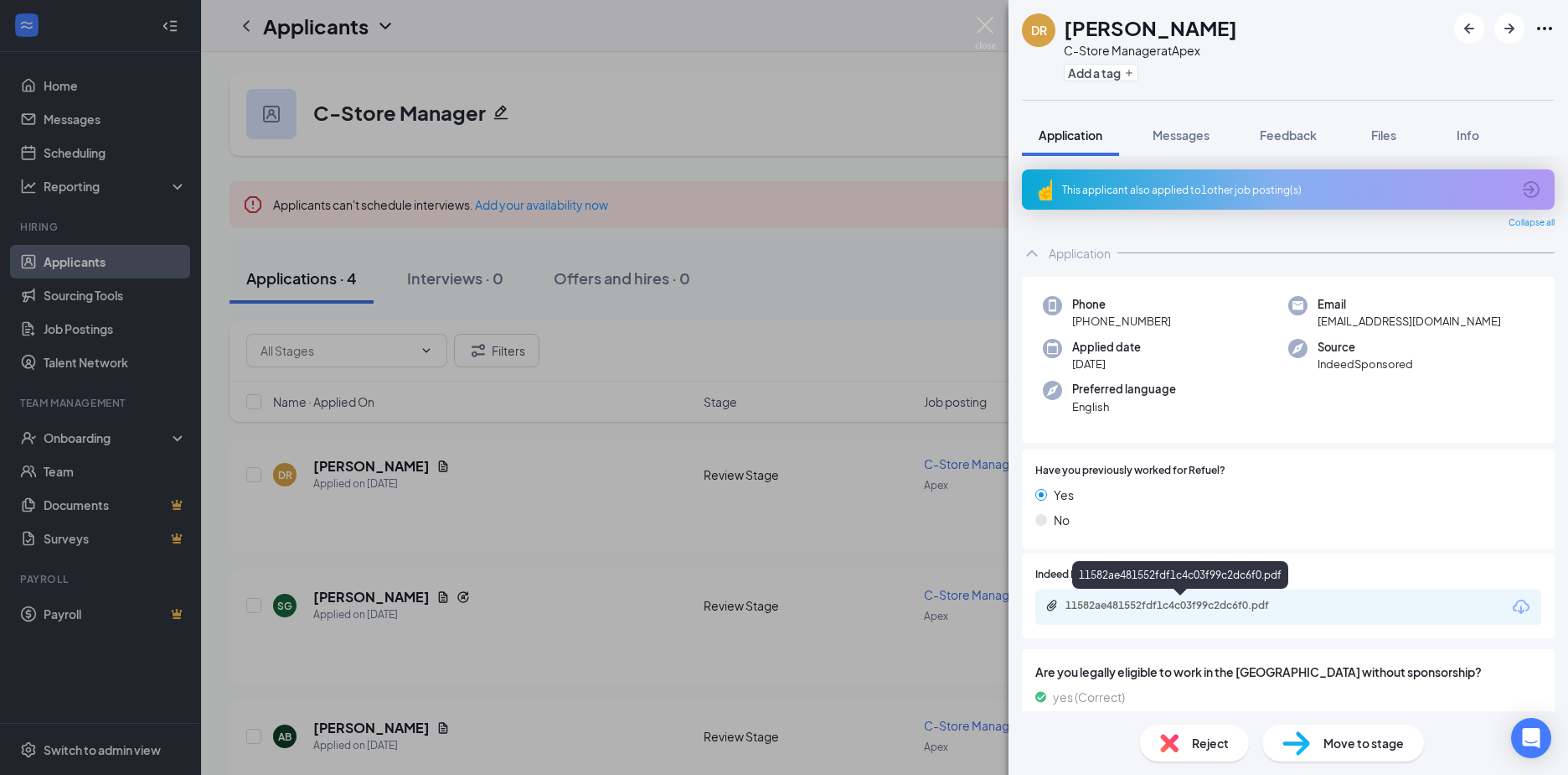
click at [1162, 608] on div "11582ae481552fdf1c4c03f99c2dc6f0.pdf" at bounding box center [1182, 605] width 235 height 13
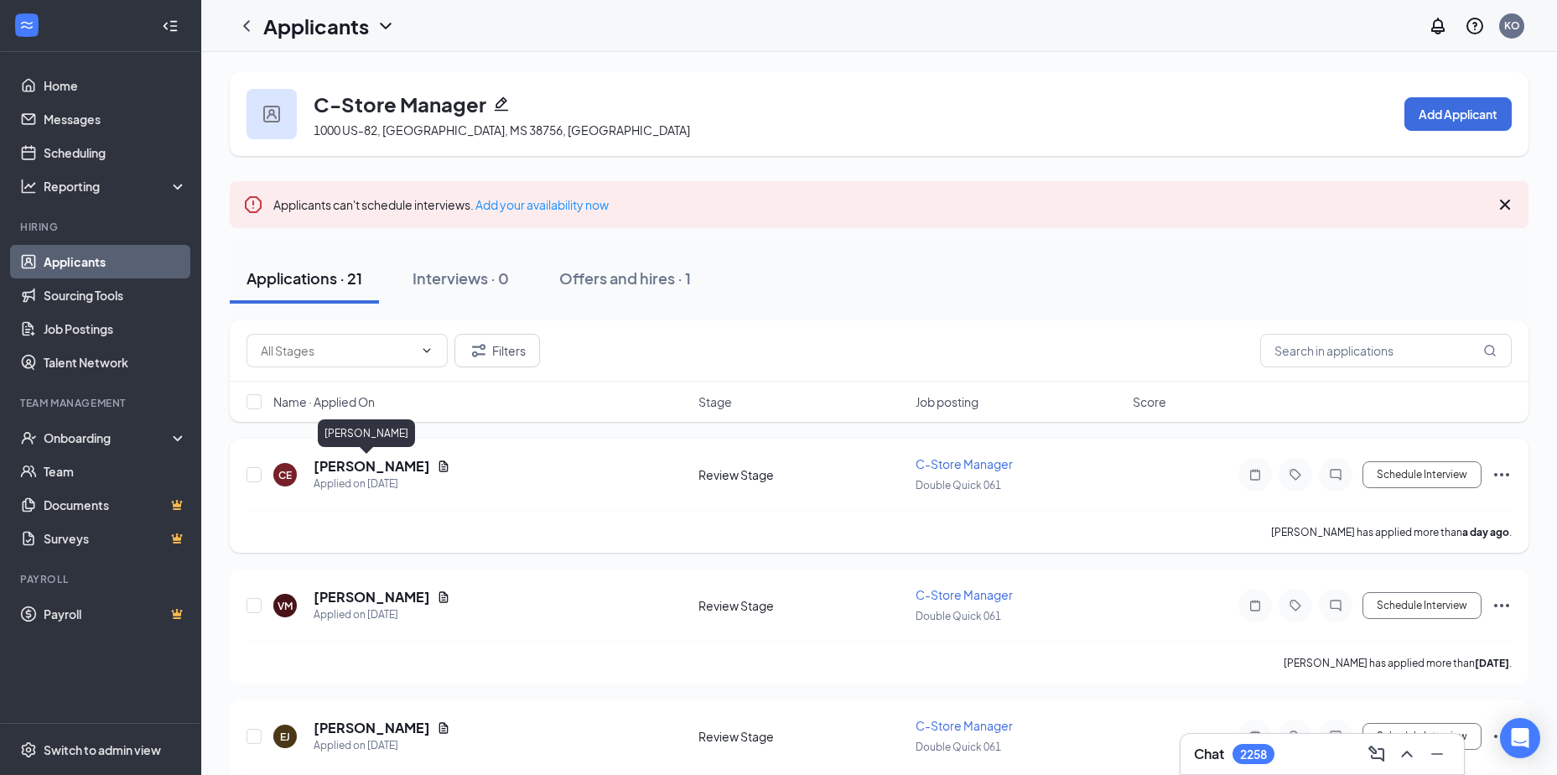
click at [347, 460] on h5 "[PERSON_NAME]" at bounding box center [372, 466] width 117 height 18
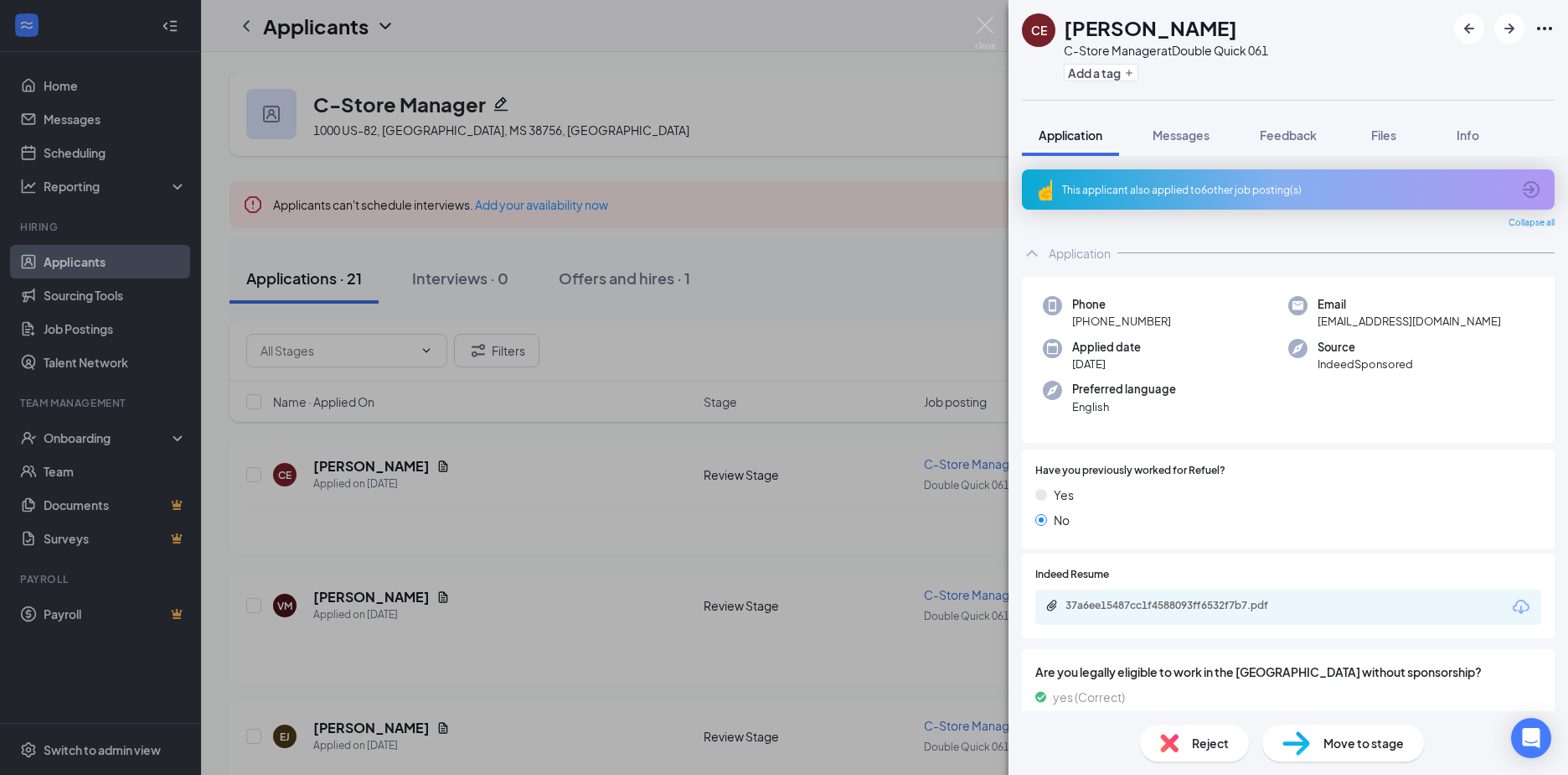
scroll to position [84, 0]
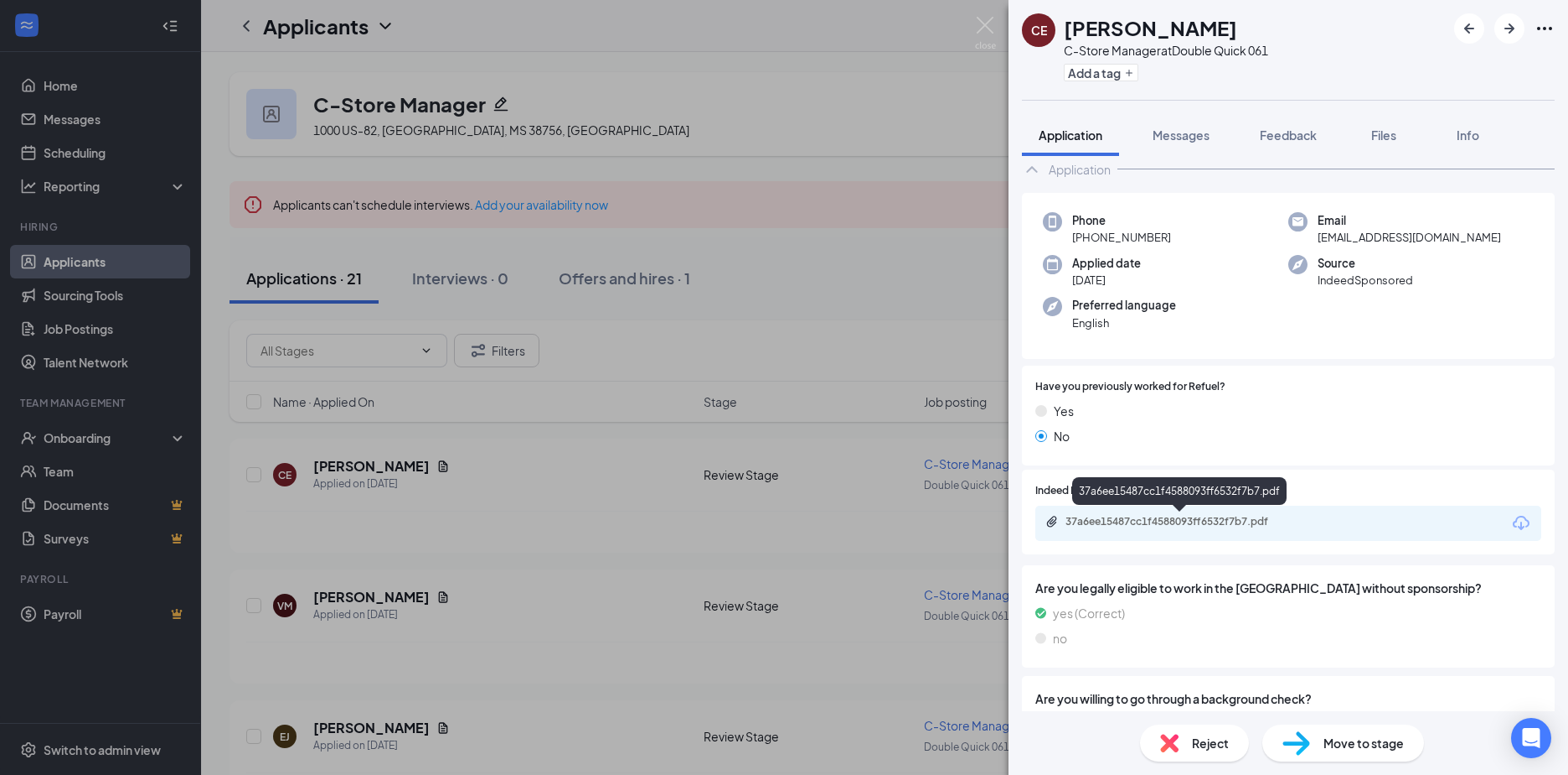
click at [1140, 527] on div "37a6ee15487cc1f4588093ff6532f7b7.pdf" at bounding box center [1182, 521] width 235 height 13
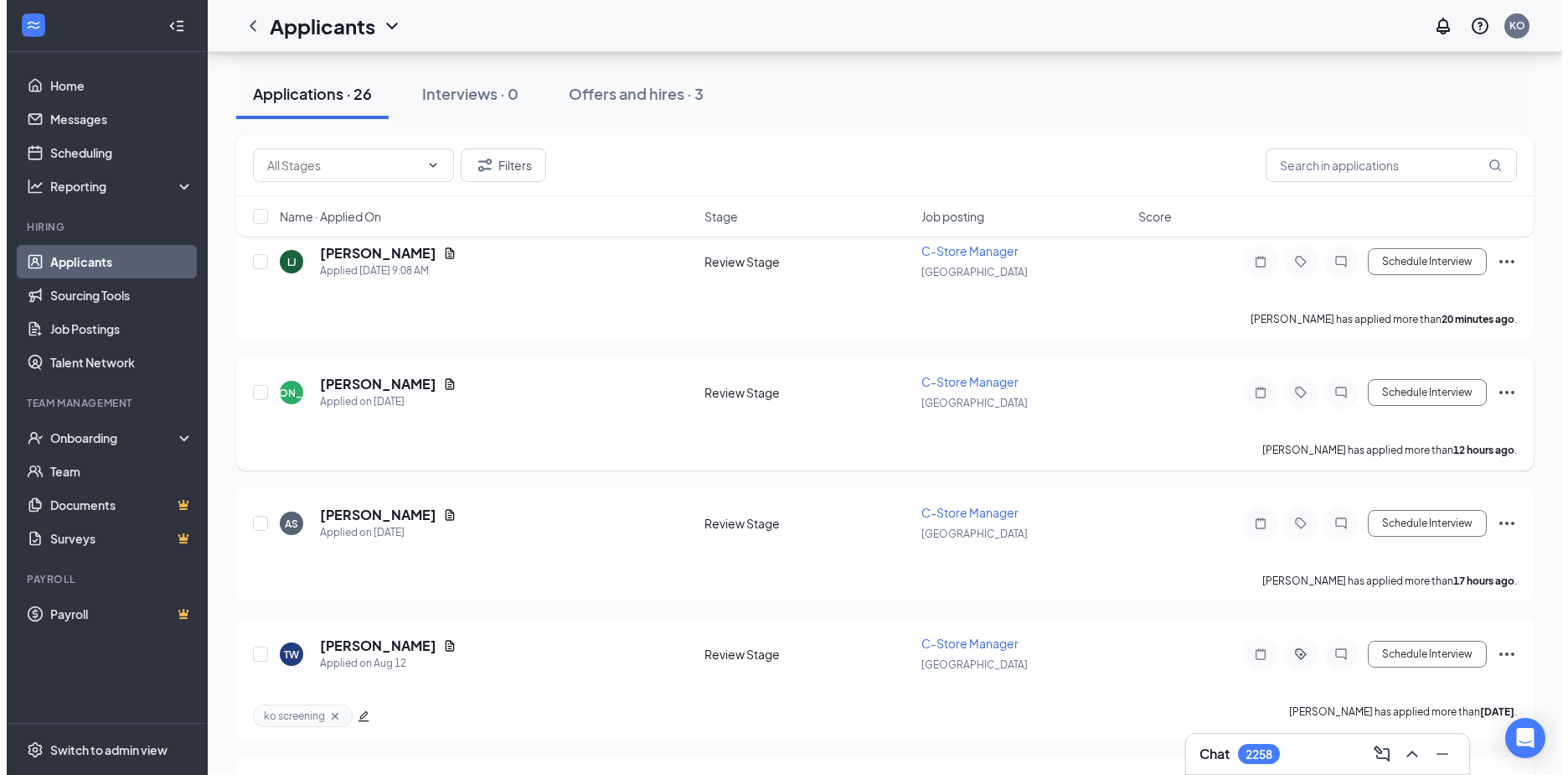
scroll to position [252, 0]
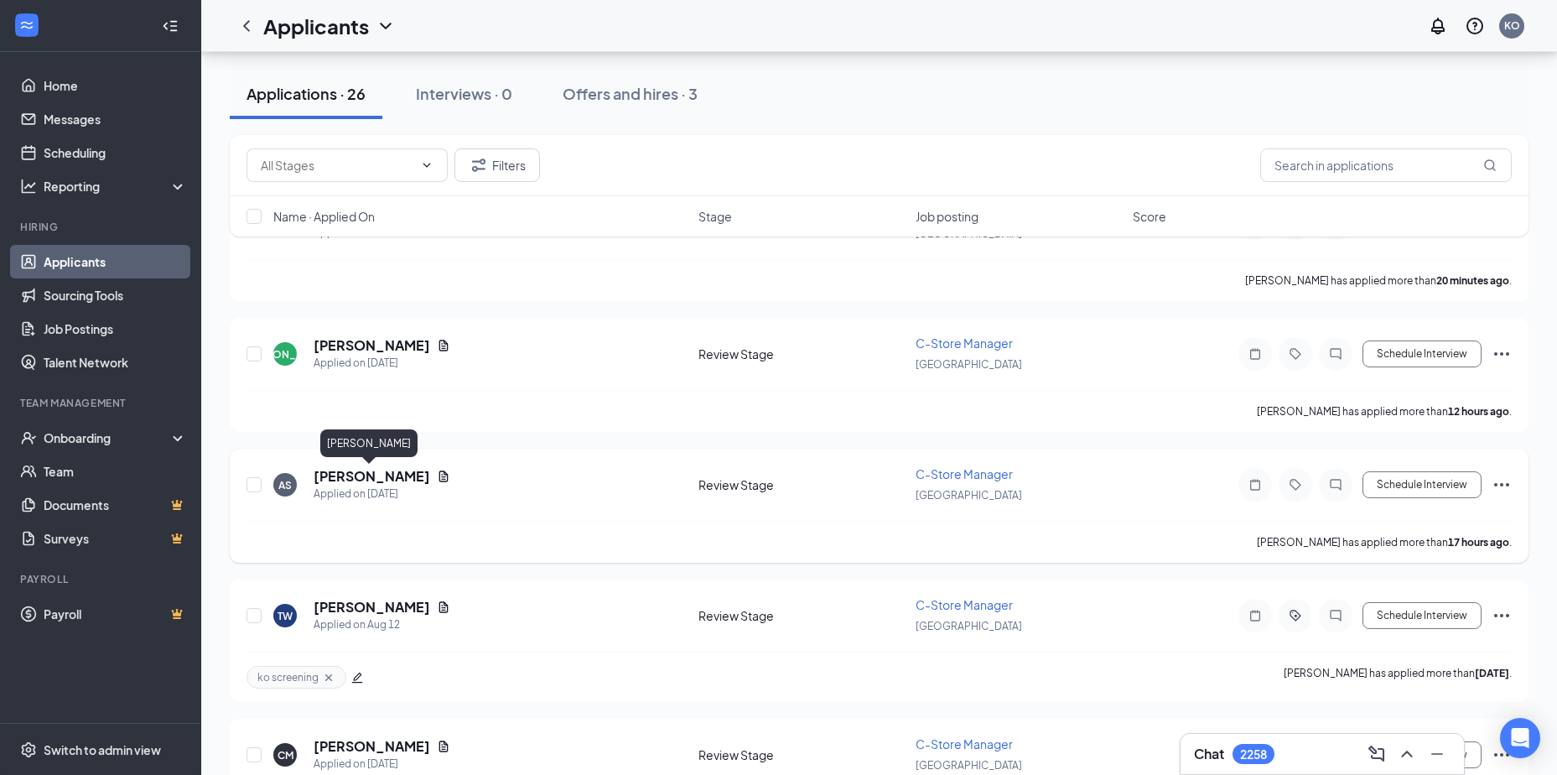
click at [360, 476] on h5 "[PERSON_NAME]" at bounding box center [372, 476] width 117 height 18
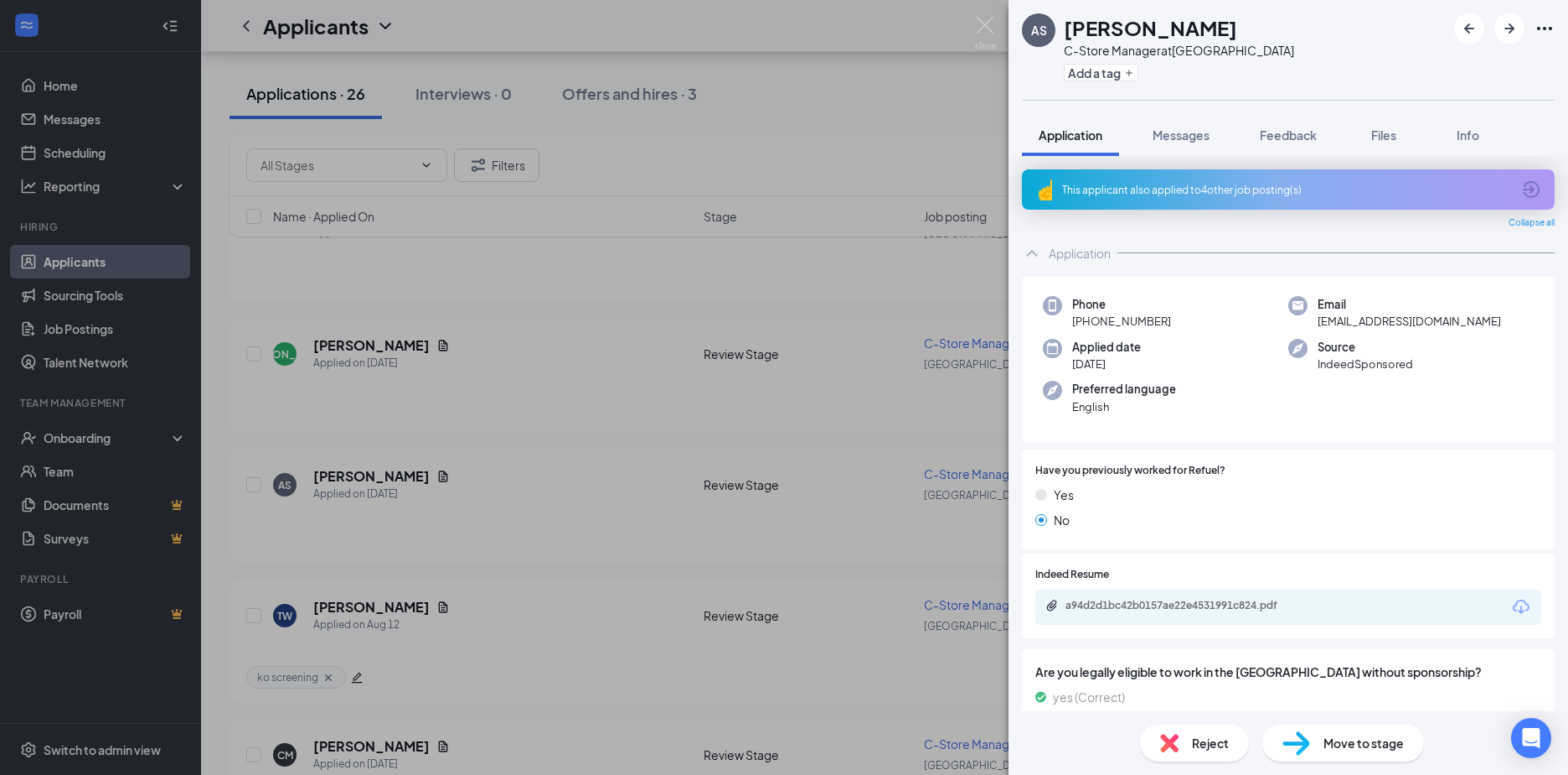
click at [1143, 598] on div "a94d2d1bc42b0157ae22e4531991c824.pdf" at bounding box center [1288, 606] width 506 height 35
click at [1099, 606] on div "a94d2d1bc42b0157ae22e4531991c824.pdf" at bounding box center [1182, 605] width 235 height 13
click at [361, 345] on div "AS [PERSON_NAME] C-Store Manager at [GEOGRAPHIC_DATA] Add a tag Application Mes…" at bounding box center [784, 387] width 1568 height 775
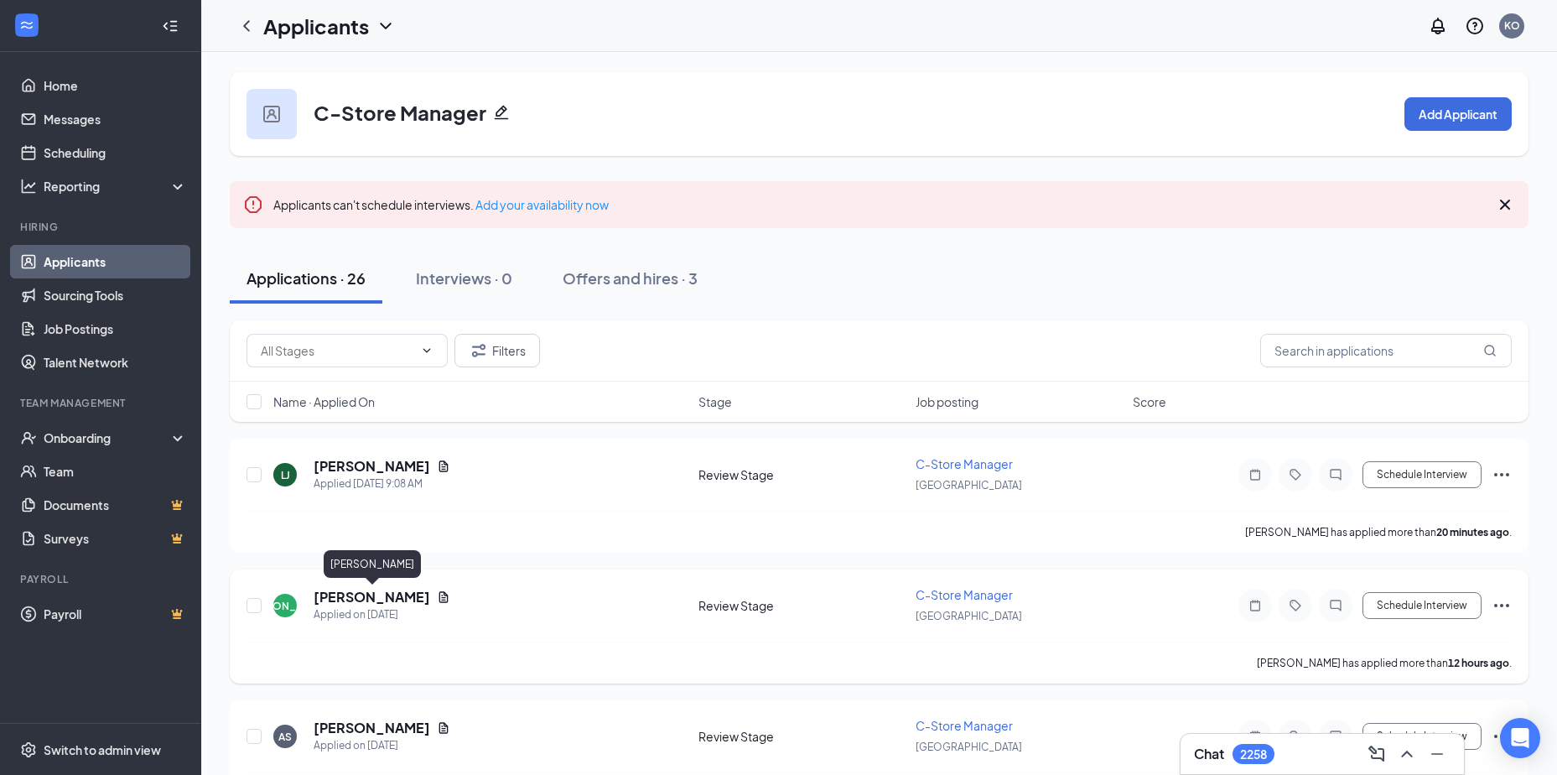
click at [366, 599] on h5 "[PERSON_NAME]" at bounding box center [372, 597] width 117 height 18
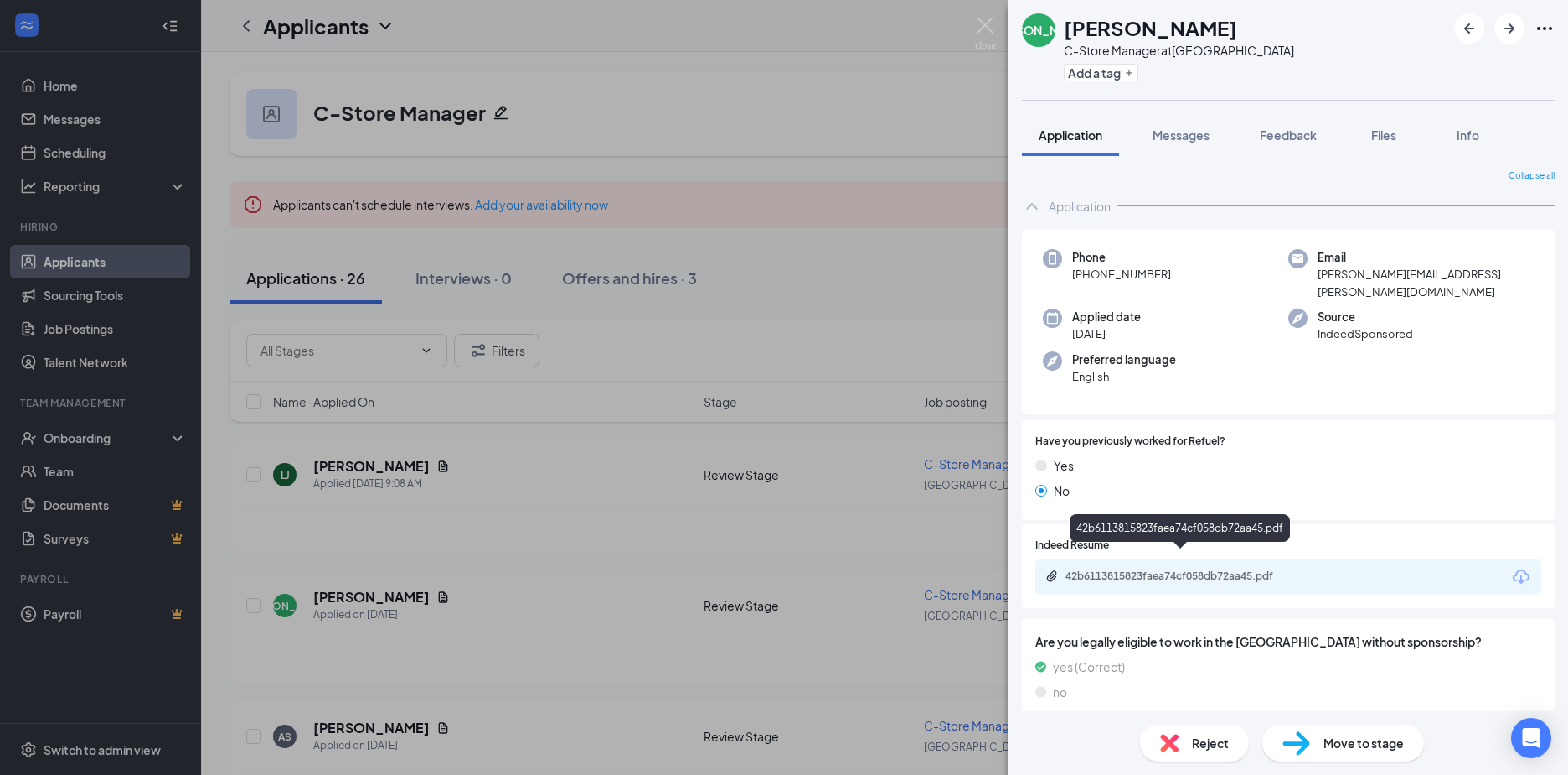
click at [1122, 569] on div "42b6113815823faea74cf058db72aa45.pdf" at bounding box center [1182, 575] width 235 height 13
click at [350, 468] on div "JA JAKAYLA ALLISON C-Store Manager at Durham Add a tag Application Messages Fee…" at bounding box center [784, 387] width 1568 height 775
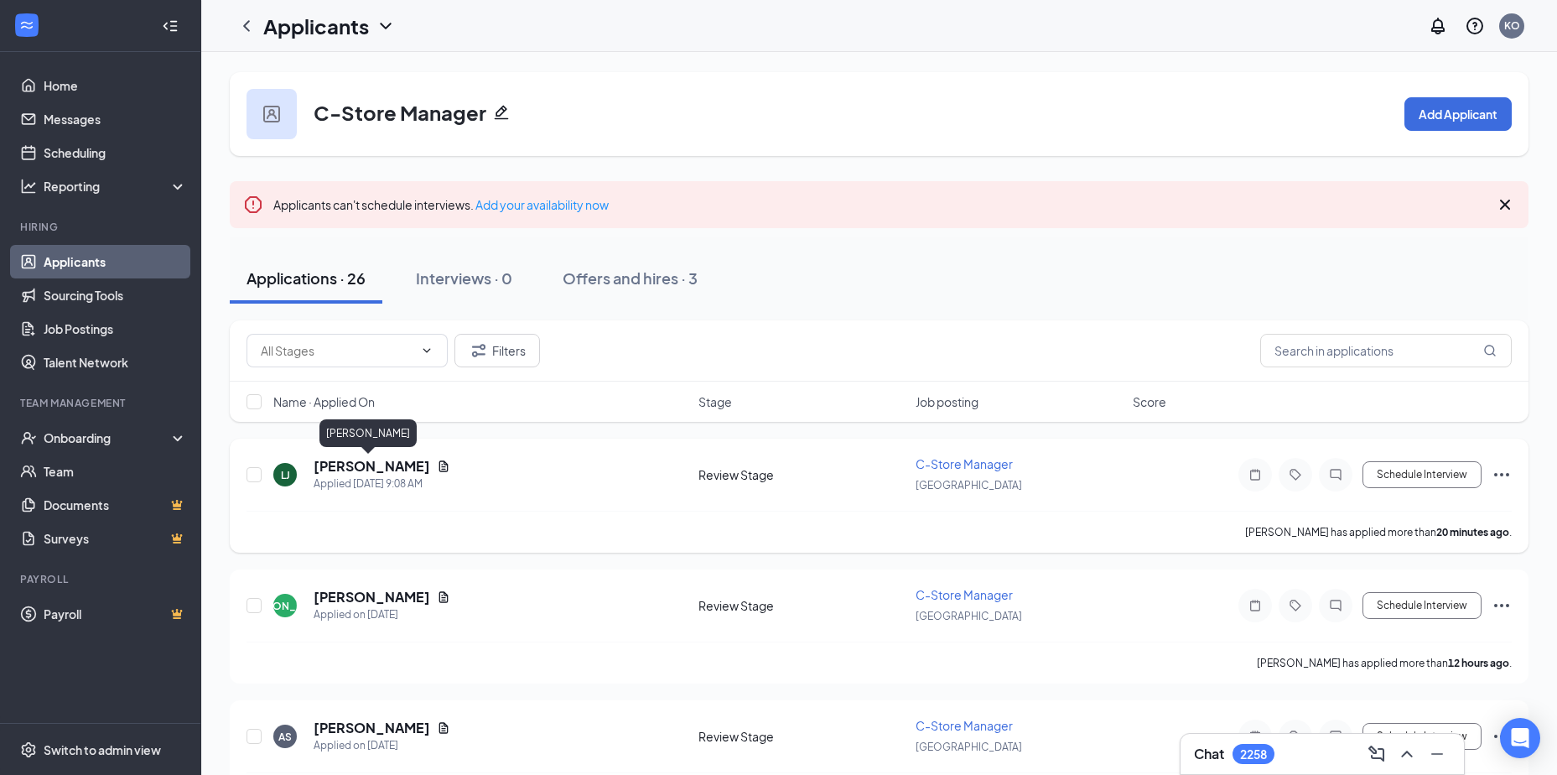
click at [369, 465] on h5 "Lillian Johnson" at bounding box center [372, 466] width 117 height 18
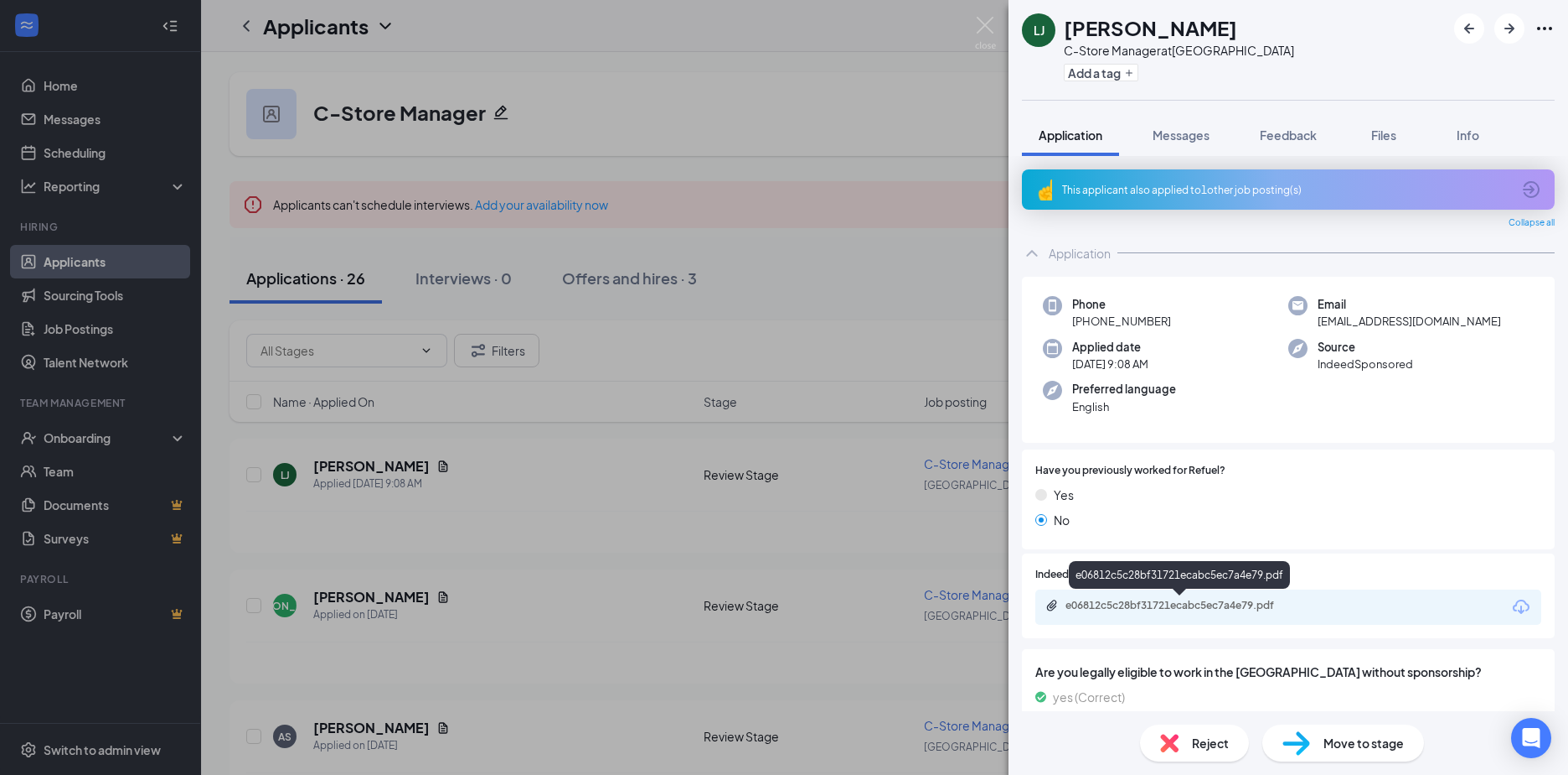
click at [1150, 607] on div "e06812c5c28bf31721ecabc5ec7a4e79.pdf" at bounding box center [1182, 605] width 235 height 13
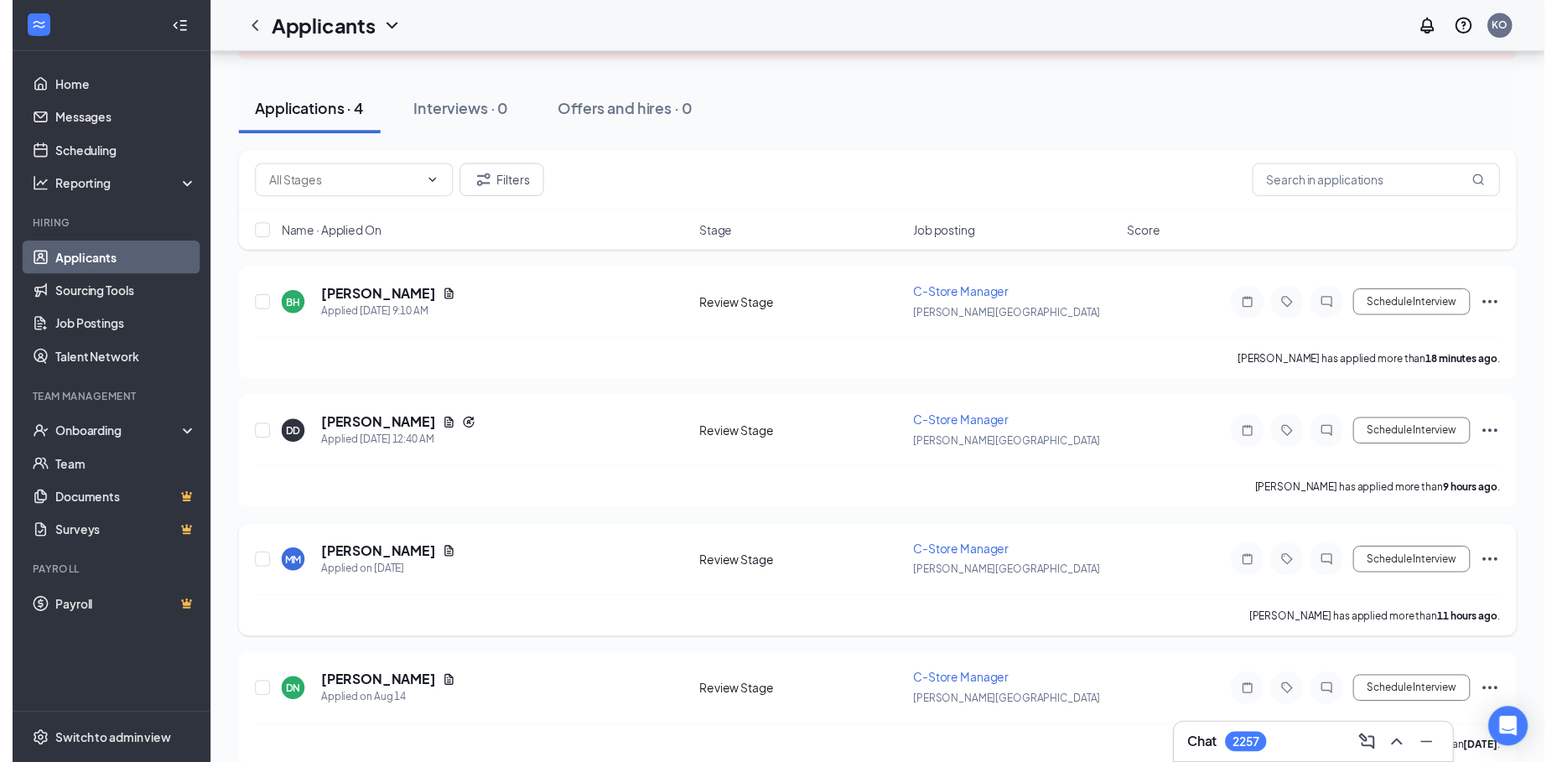
scroll to position [190, 0]
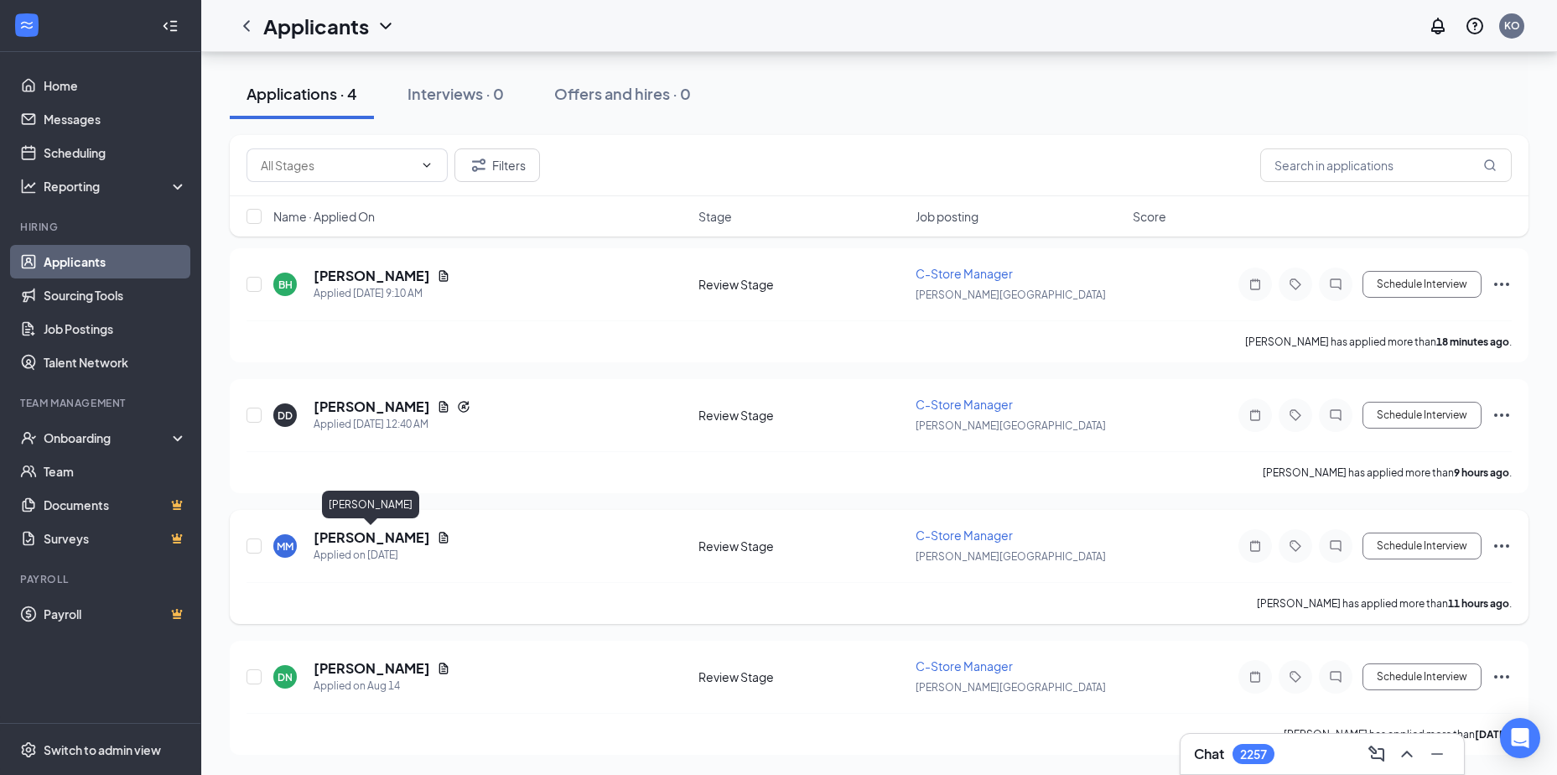
click at [362, 535] on h5 "[PERSON_NAME]" at bounding box center [372, 537] width 117 height 18
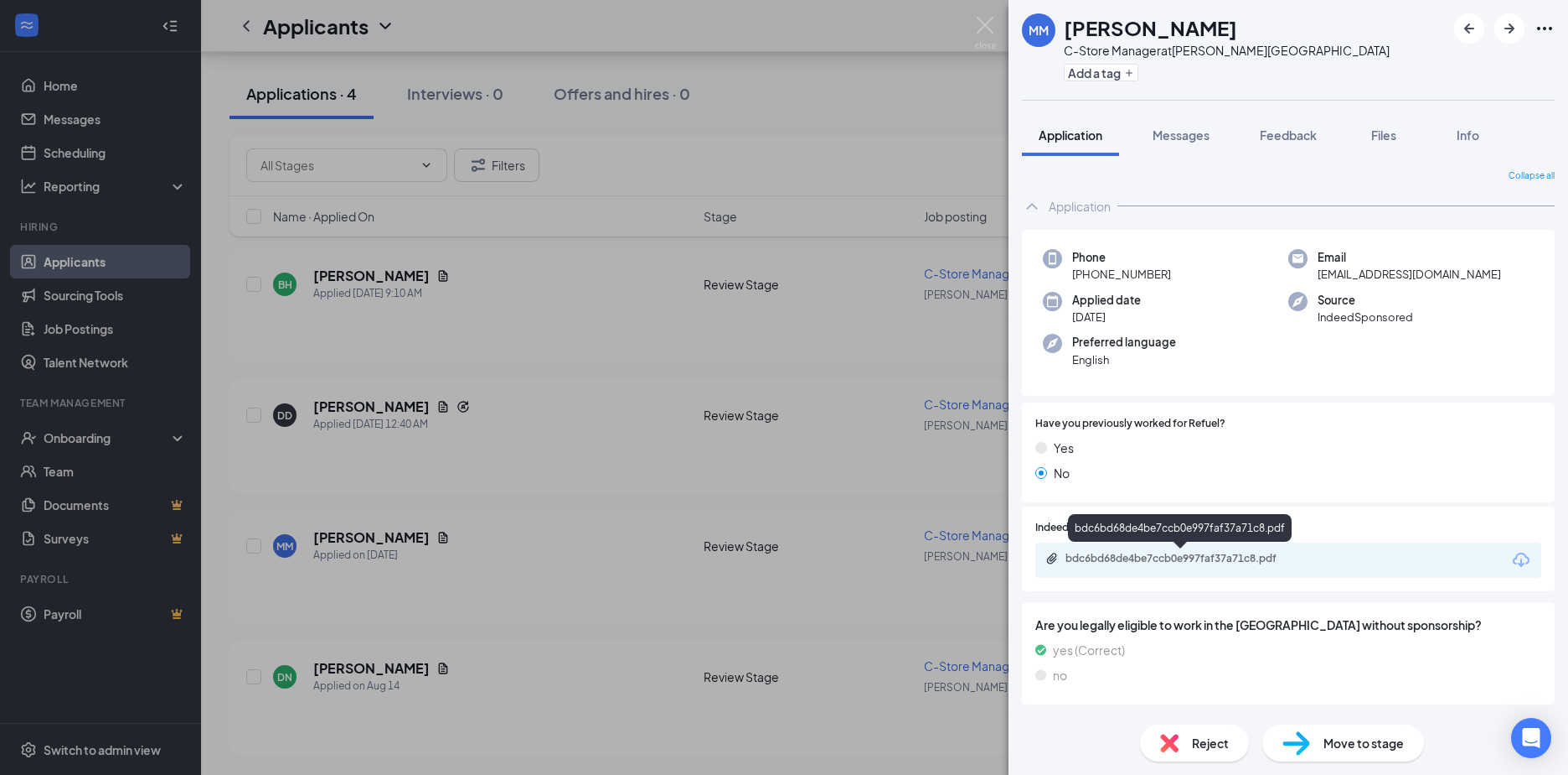
click at [1128, 556] on div "bdc6bd68de4be7ccb0e997faf37a71c8.pdf" at bounding box center [1182, 558] width 235 height 13
click at [1099, 72] on button "Add a tag" at bounding box center [1101, 73] width 75 height 18
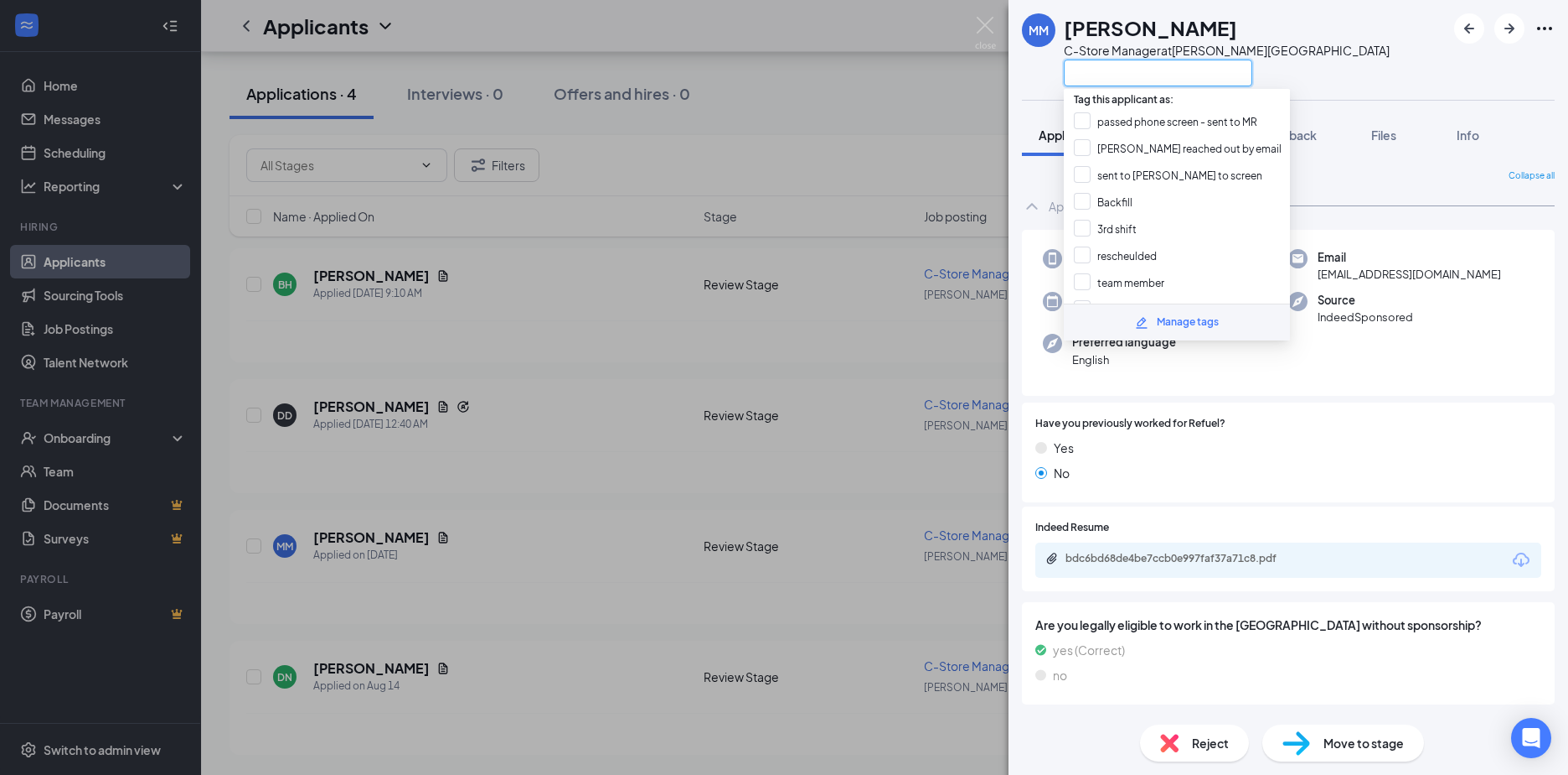
click at [1099, 72] on input "text" at bounding box center [1158, 73] width 189 height 27
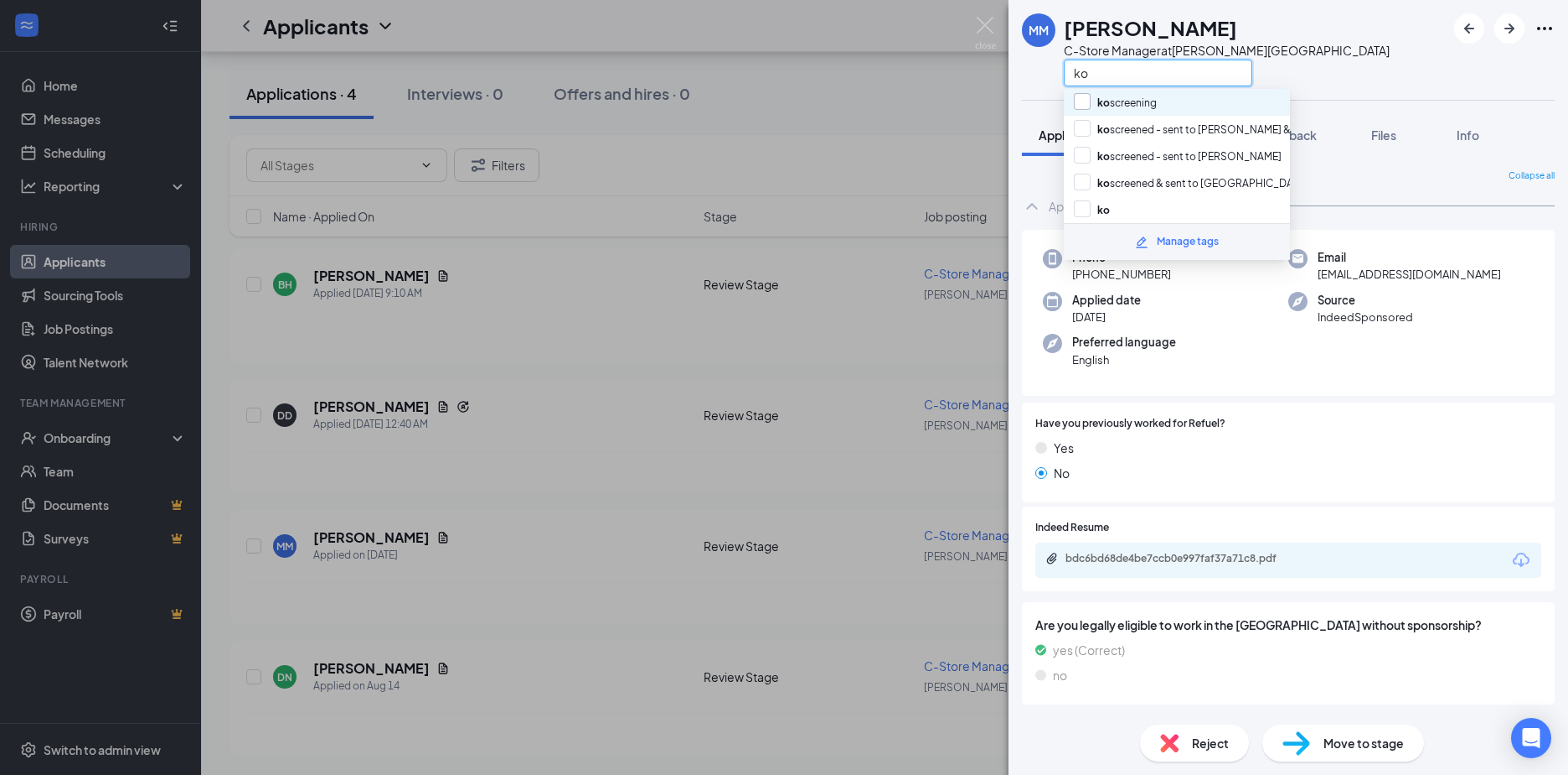
type input "ko"
click at [1081, 99] on input "ko screening" at bounding box center [1115, 102] width 83 height 18
checkbox input "true"
click at [1427, 50] on div "MM [PERSON_NAME] C-Store Manager at [PERSON_NAME][GEOGRAPHIC_DATA] ko" at bounding box center [1288, 50] width 560 height 100
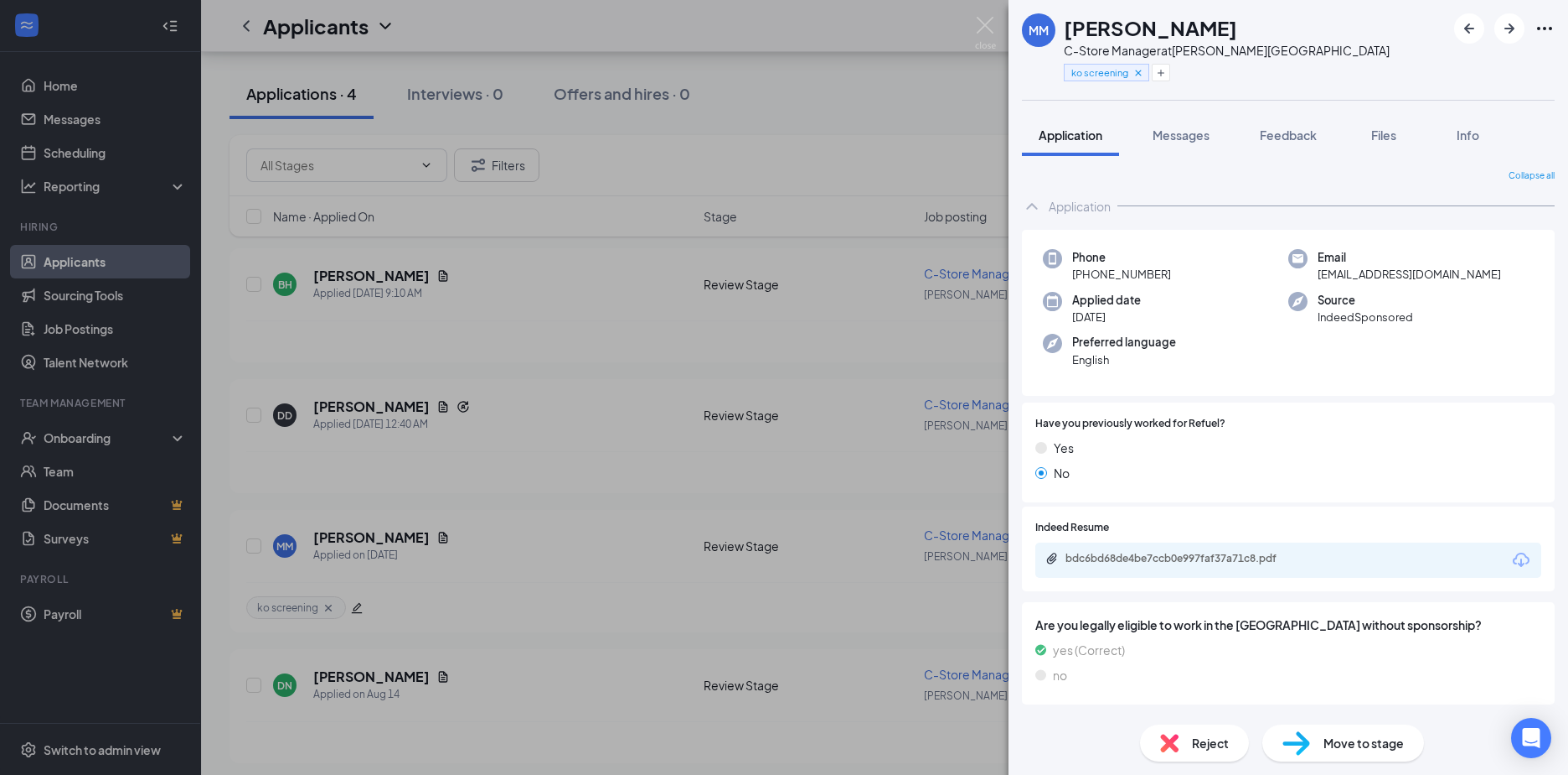
click at [367, 410] on div "MM Maya McFadgen C-Store Manager at Holly Springs ko screening Application Mess…" at bounding box center [784, 387] width 1568 height 775
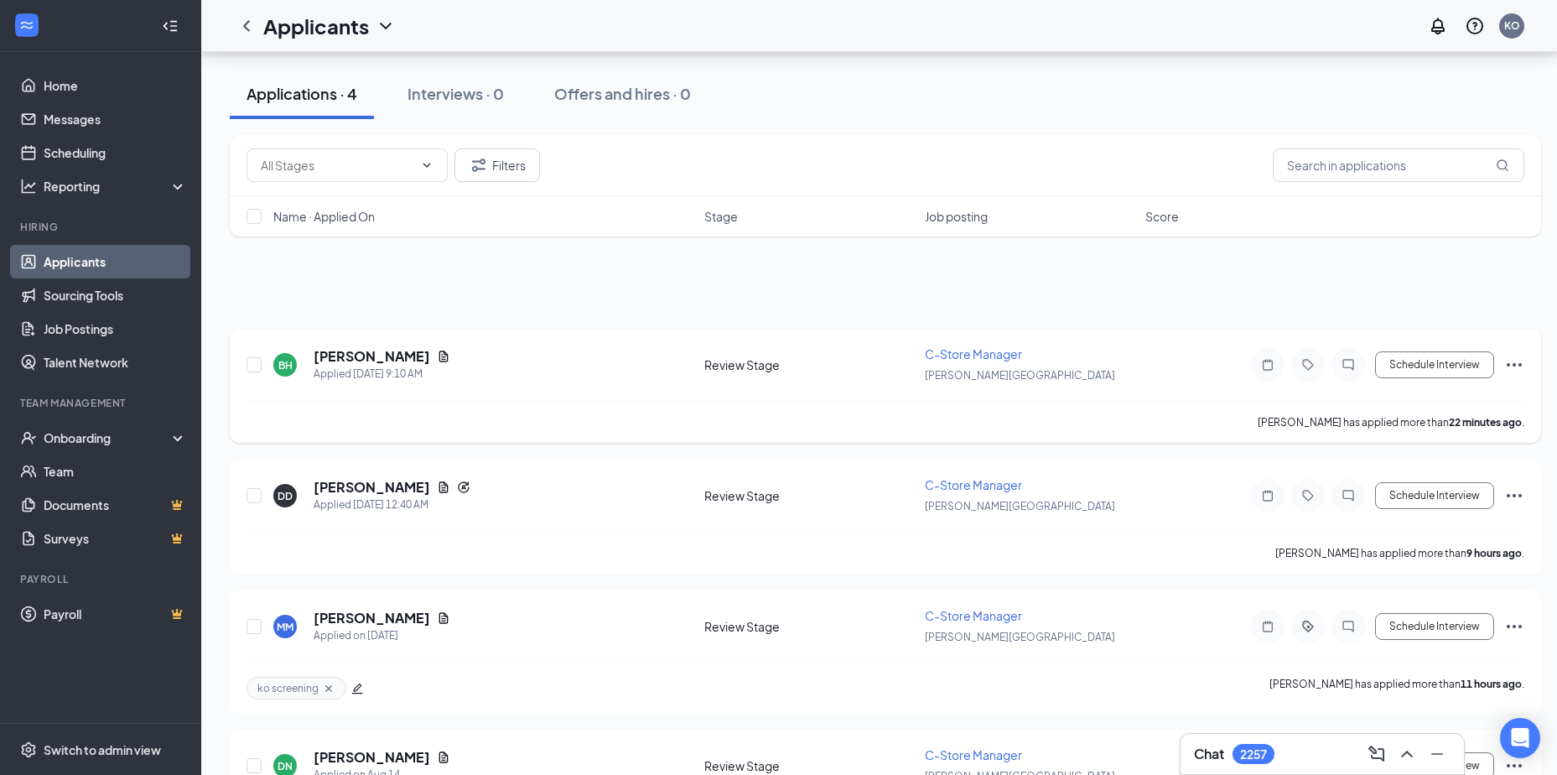
scroll to position [106, 0]
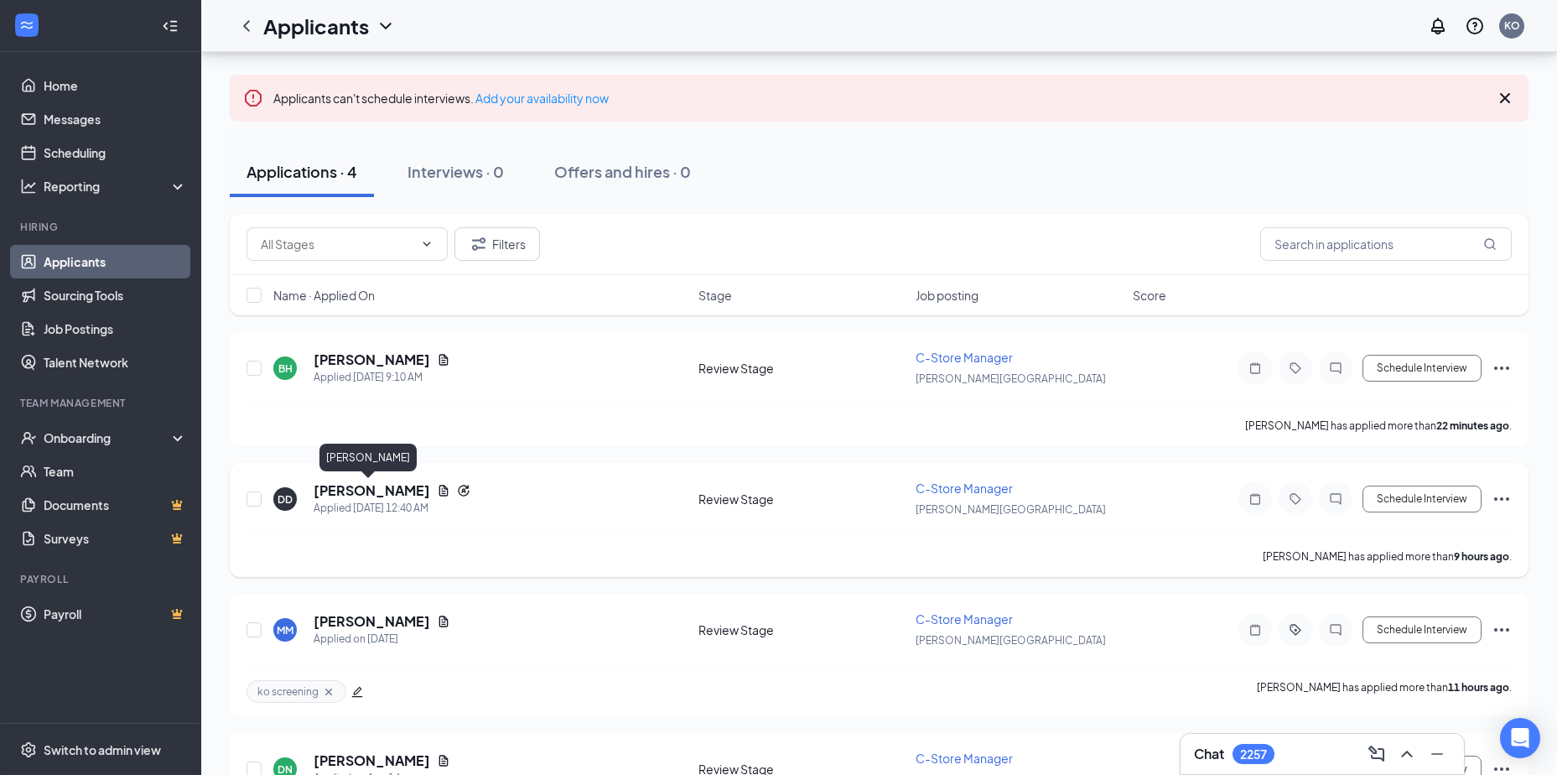
click at [386, 487] on h5 "Destinee Davis" at bounding box center [372, 490] width 117 height 18
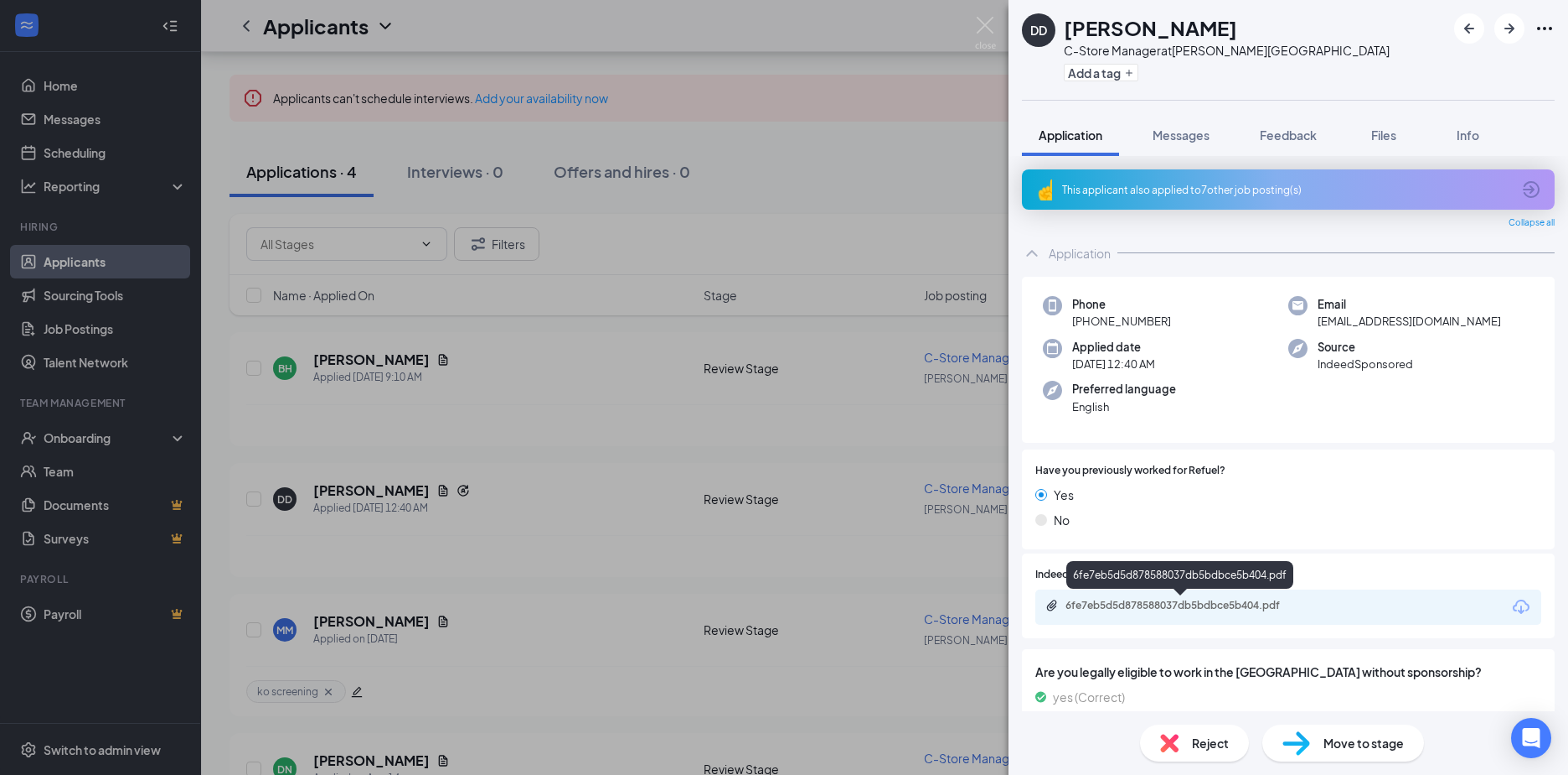
click at [1139, 608] on div "6fe7eb5d5d878588037db5bdbce5b404.pdf" at bounding box center [1182, 605] width 235 height 13
click at [338, 355] on div "DD Destinee Davis C-Store Manager at Holly Springs Add a tag Application Messag…" at bounding box center [784, 387] width 1568 height 775
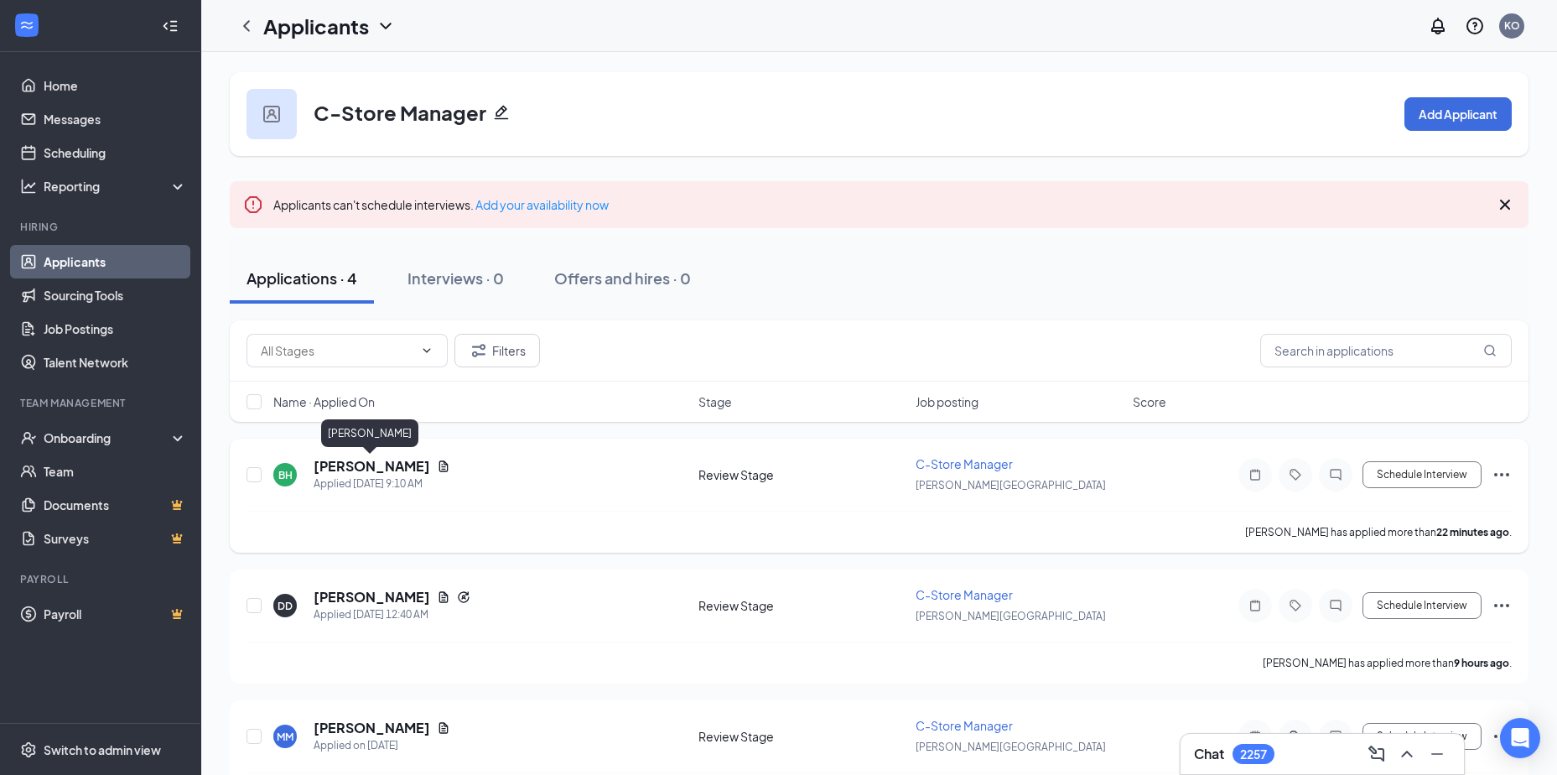
click at [357, 463] on h5 "Barbara Herring" at bounding box center [372, 466] width 117 height 18
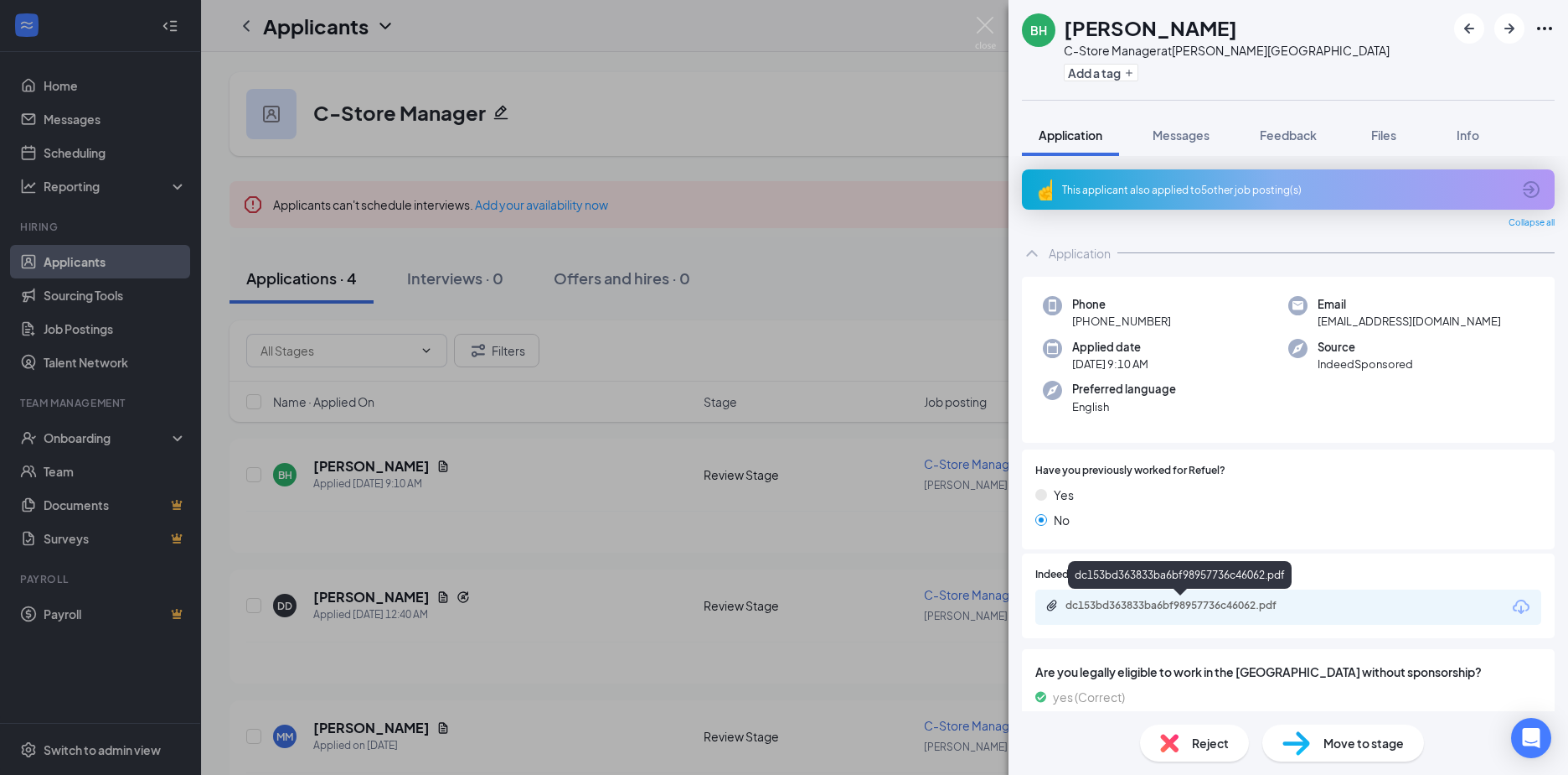
click at [1139, 599] on div "dc153bd363833ba6bf98957736c46062.pdf" at bounding box center [1182, 605] width 235 height 13
click at [1085, 70] on button "Add a tag" at bounding box center [1101, 73] width 75 height 18
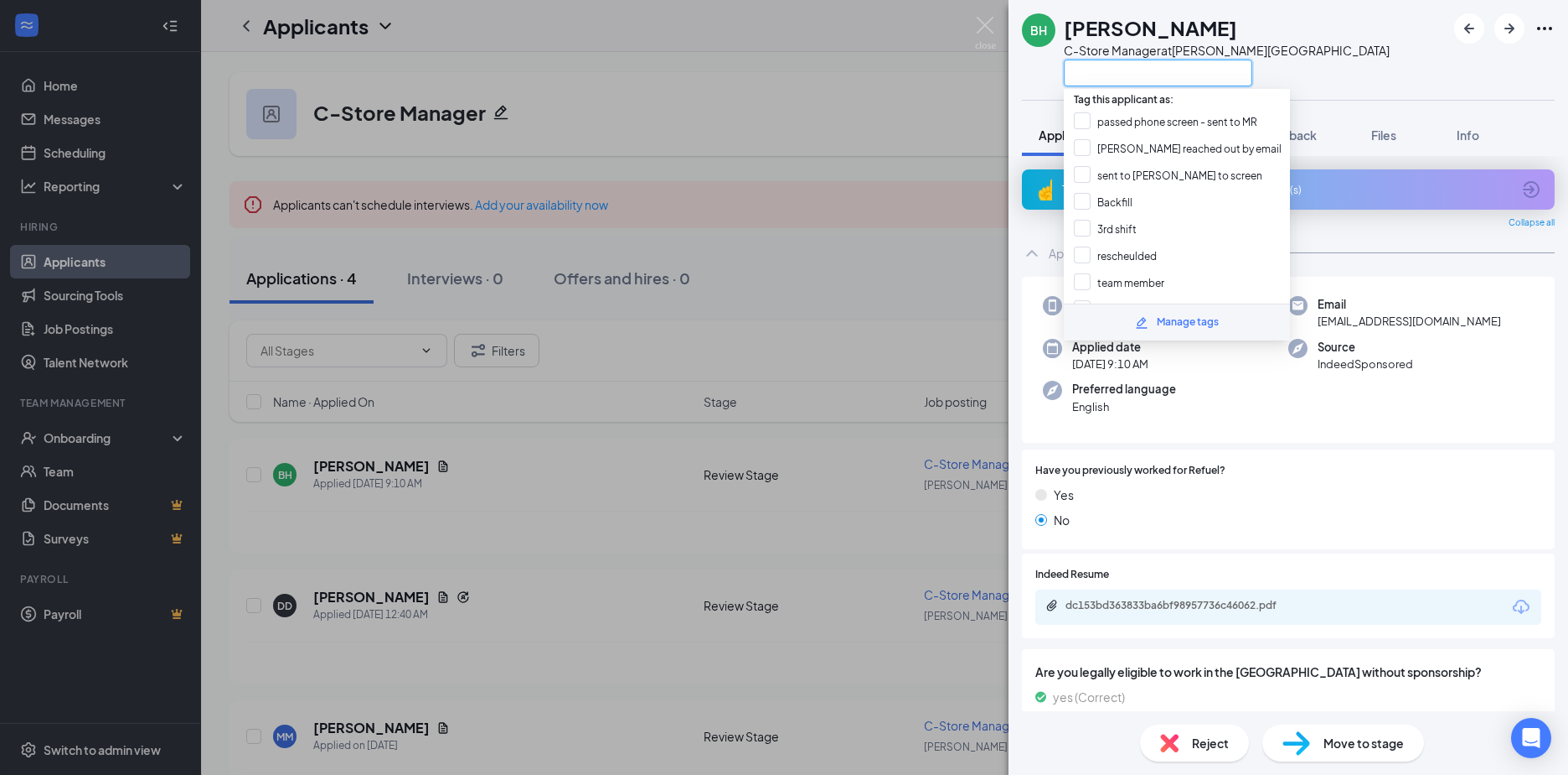
click at [1085, 70] on input "text" at bounding box center [1158, 73] width 189 height 27
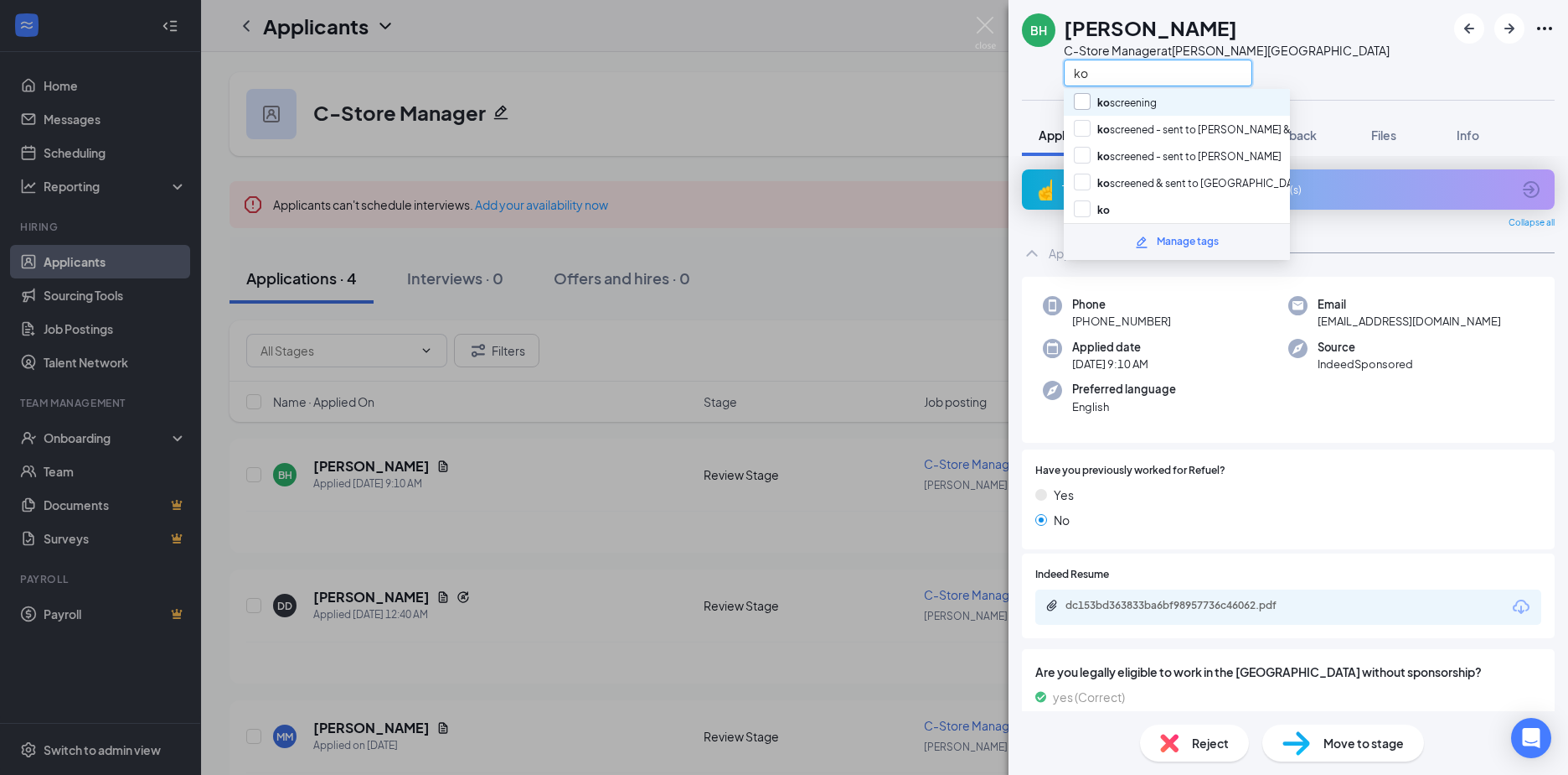
type input "ko"
click at [1084, 99] on input "ko screening" at bounding box center [1115, 102] width 83 height 18
checkbox input "true"
click at [1369, 76] on div "BH Barbara Herring C-Store Manager at Holly Springs ko" at bounding box center [1288, 50] width 560 height 100
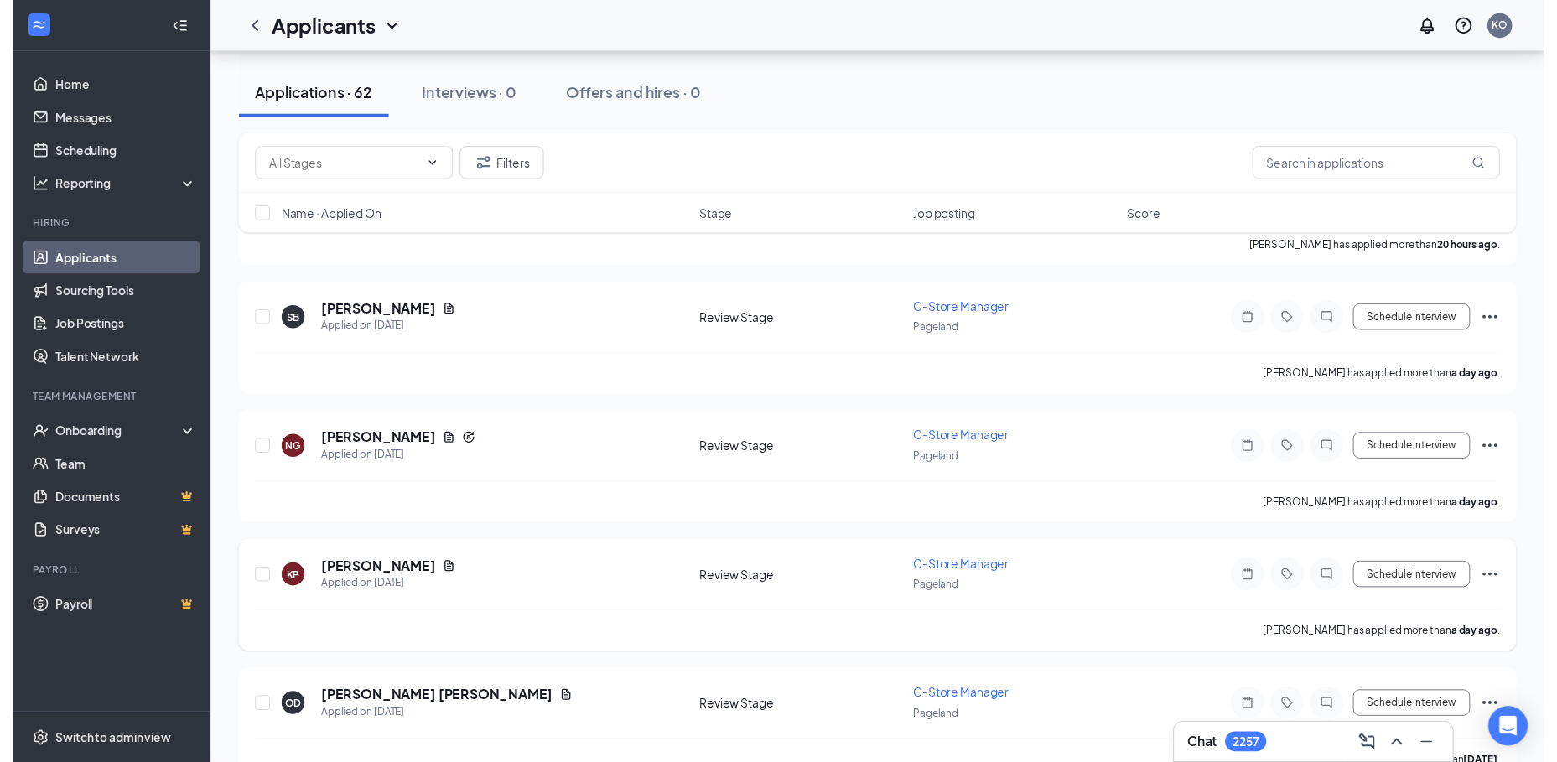
scroll to position [671, 0]
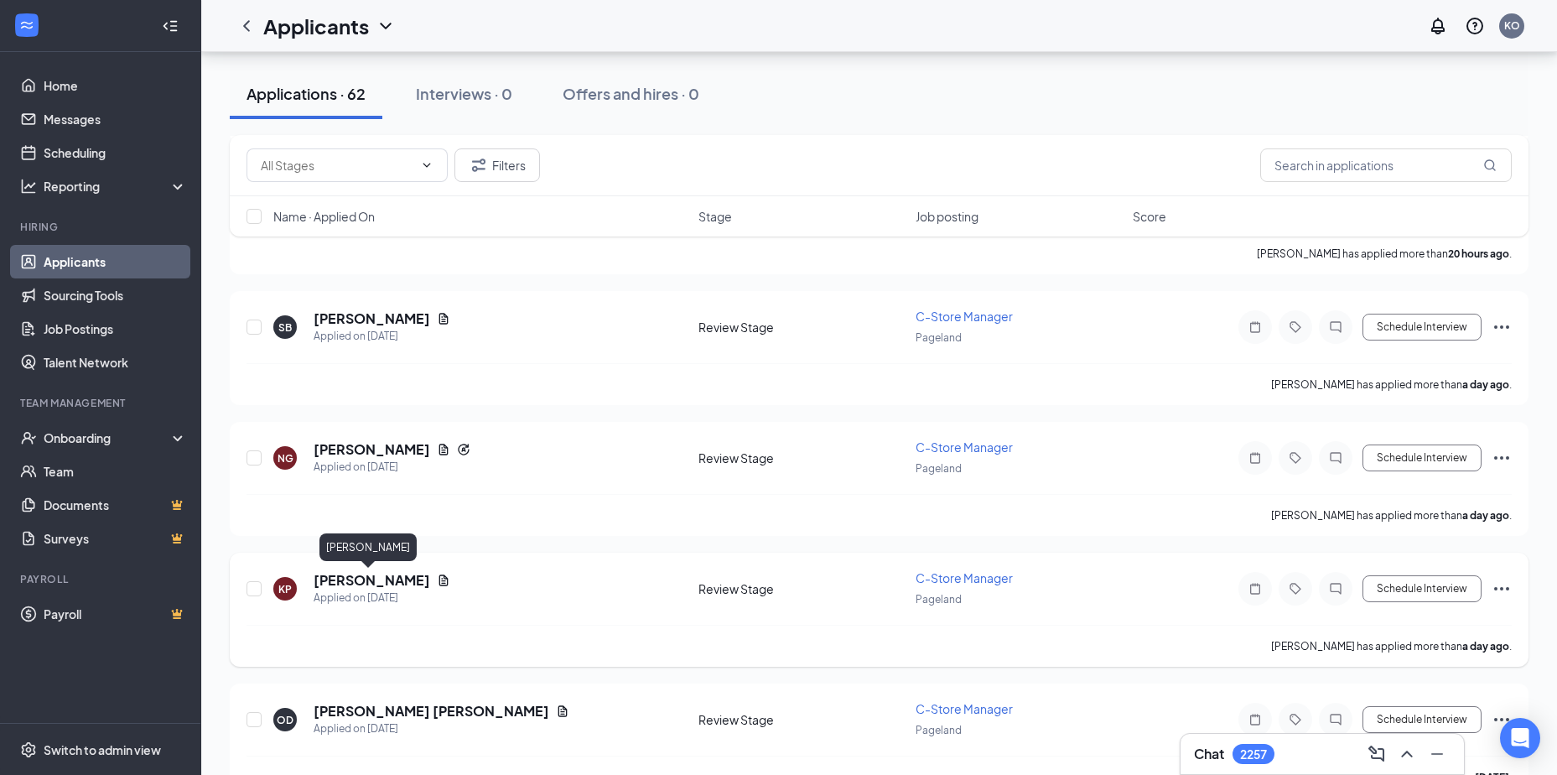
click at [362, 584] on h5 "[PERSON_NAME]" at bounding box center [372, 580] width 117 height 18
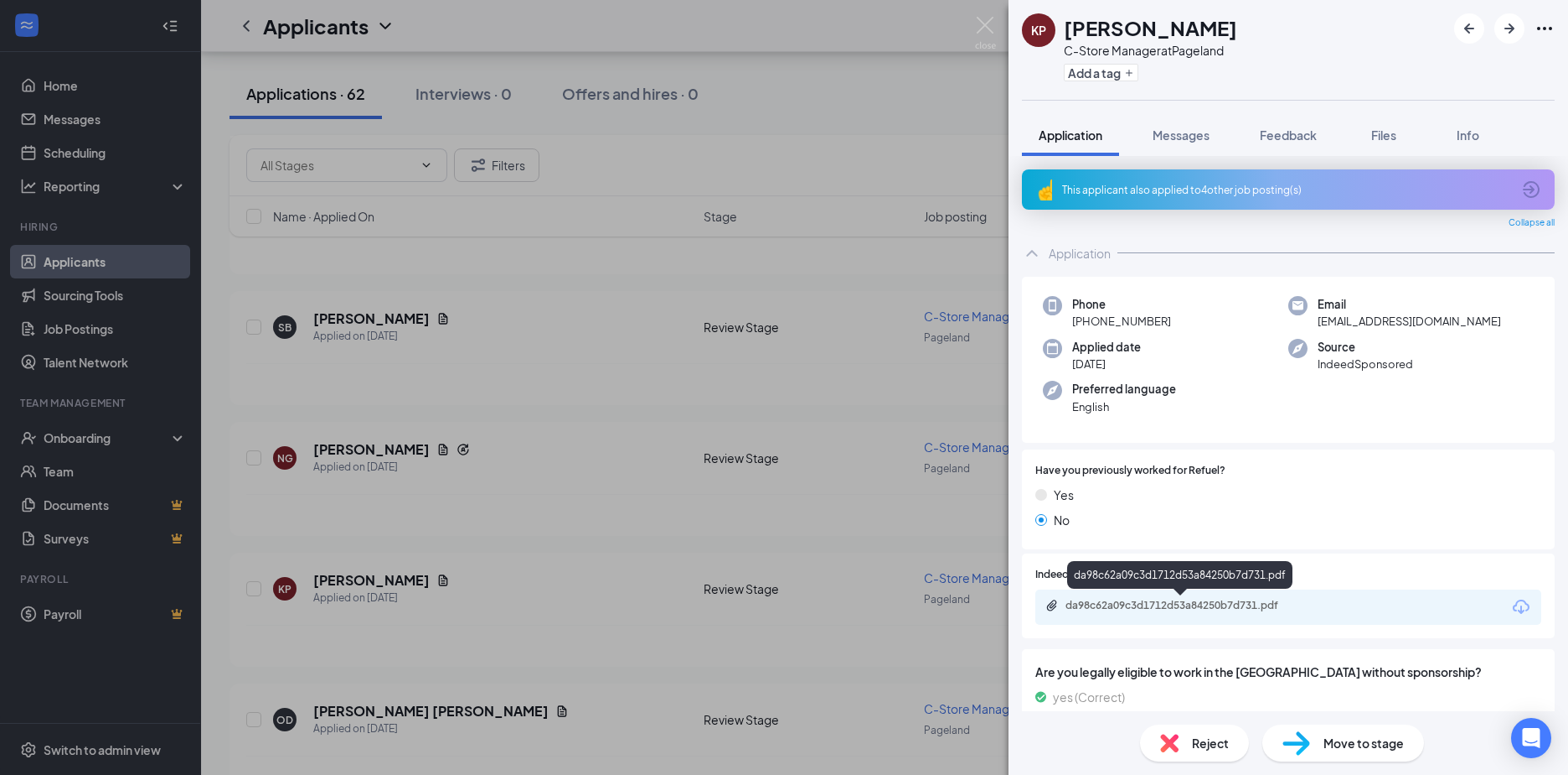
click at [1142, 607] on div "da98c62a09c3d1712d53a84250b7d731.pdf" at bounding box center [1182, 605] width 235 height 13
click at [352, 450] on div "KP [PERSON_NAME] C-Store Manager at Pageland Add a tag Application Messages Fee…" at bounding box center [784, 387] width 1568 height 775
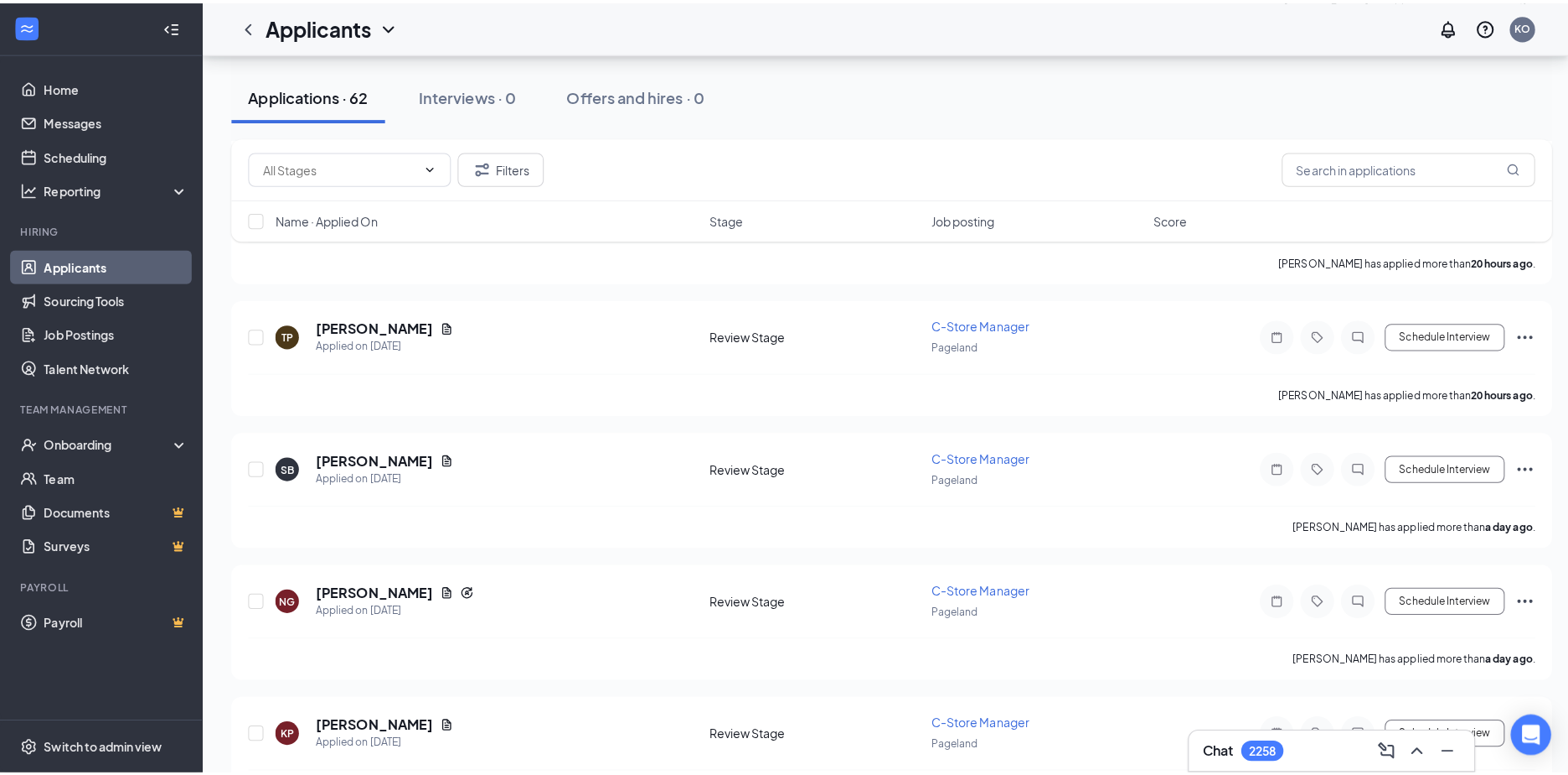
scroll to position [503, 0]
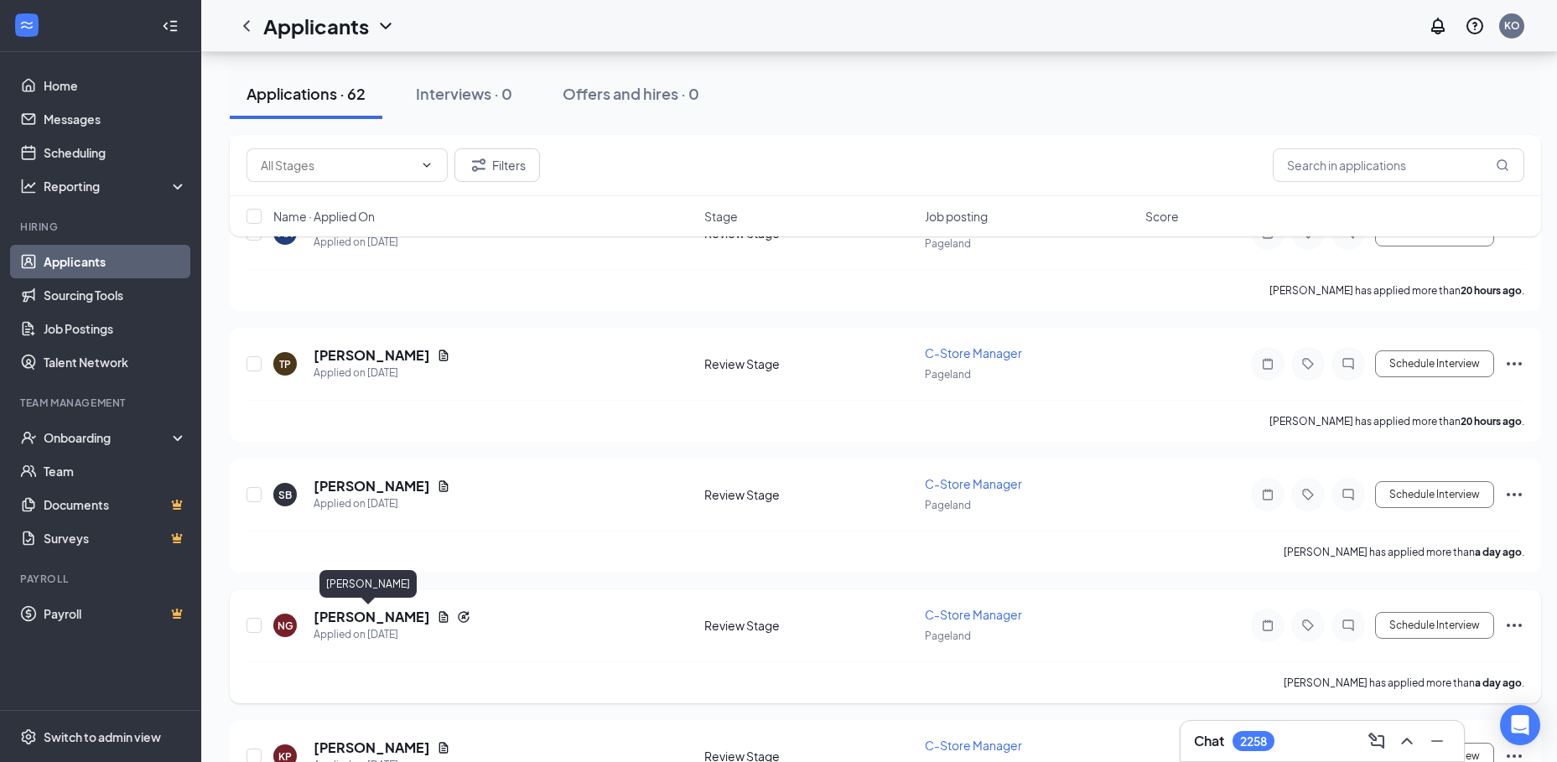
click at [352, 615] on h5 "[PERSON_NAME]" at bounding box center [372, 617] width 117 height 18
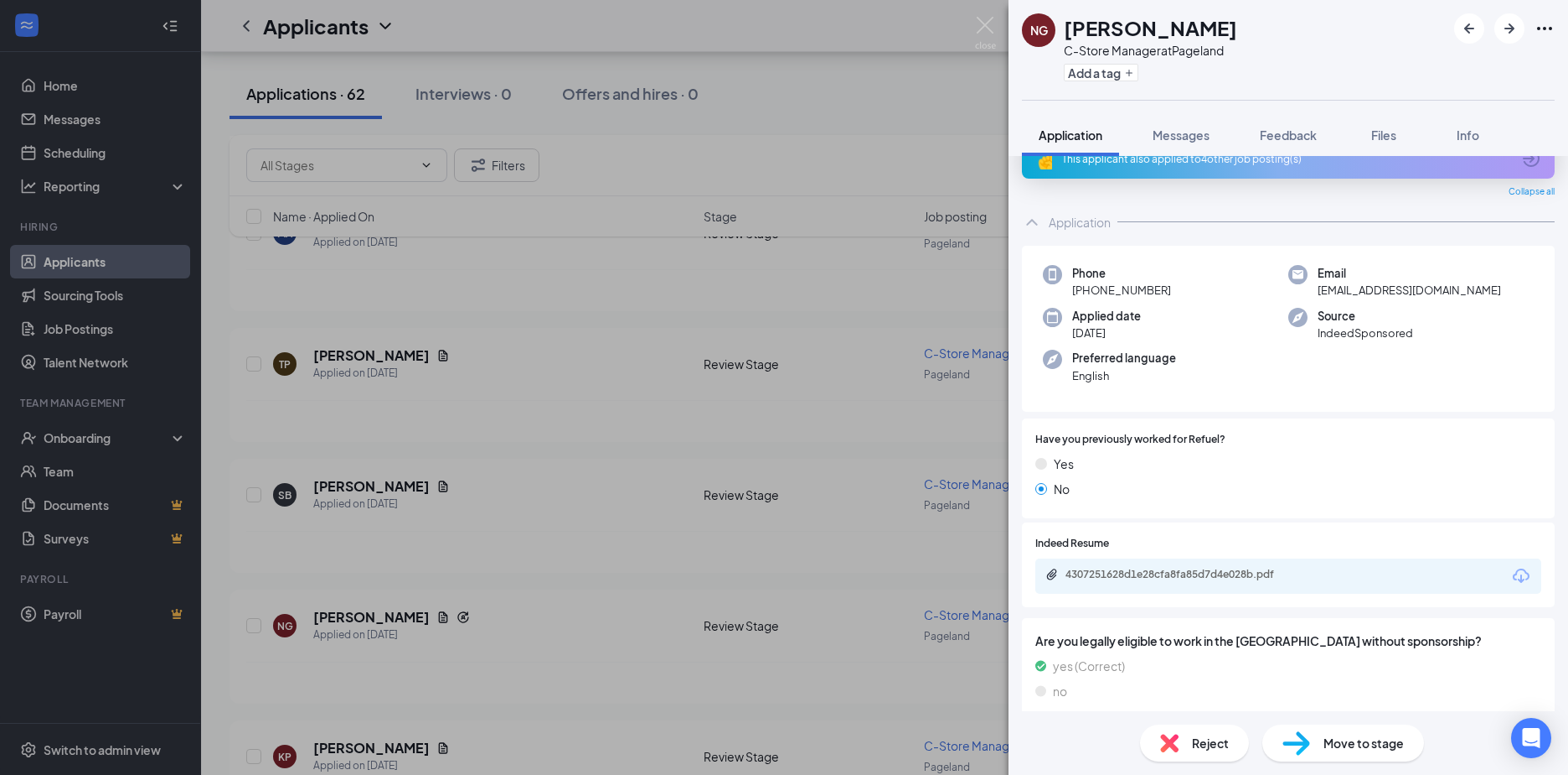
scroll to position [84, 0]
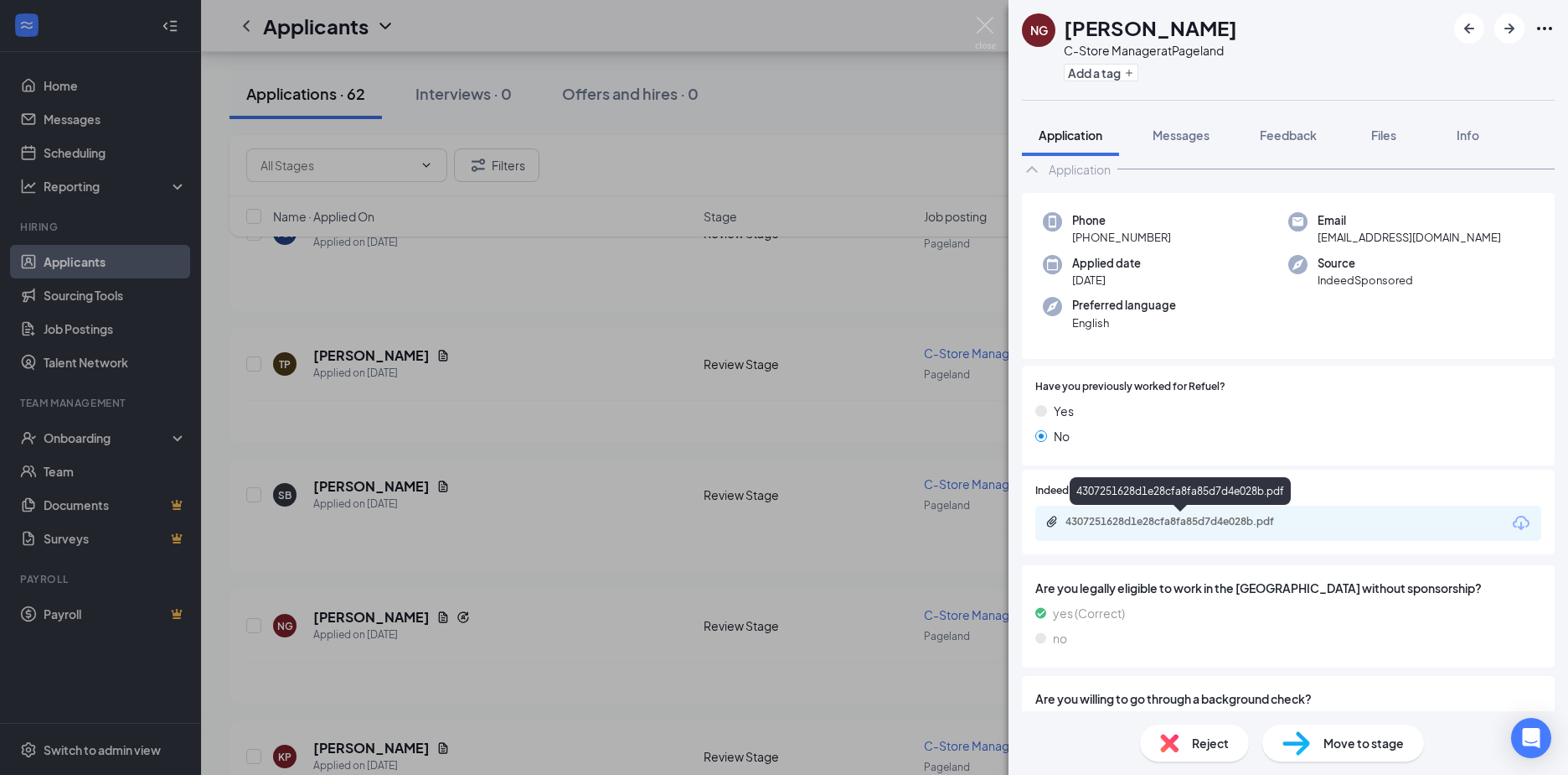
click at [1114, 521] on div "4307251628d1e28cfa8fa85d7d4e028b.pdf" at bounding box center [1182, 521] width 235 height 13
click at [351, 488] on div "NG [PERSON_NAME] C-Store Manager at Pageland Add a tag Application Messages Fee…" at bounding box center [784, 387] width 1568 height 775
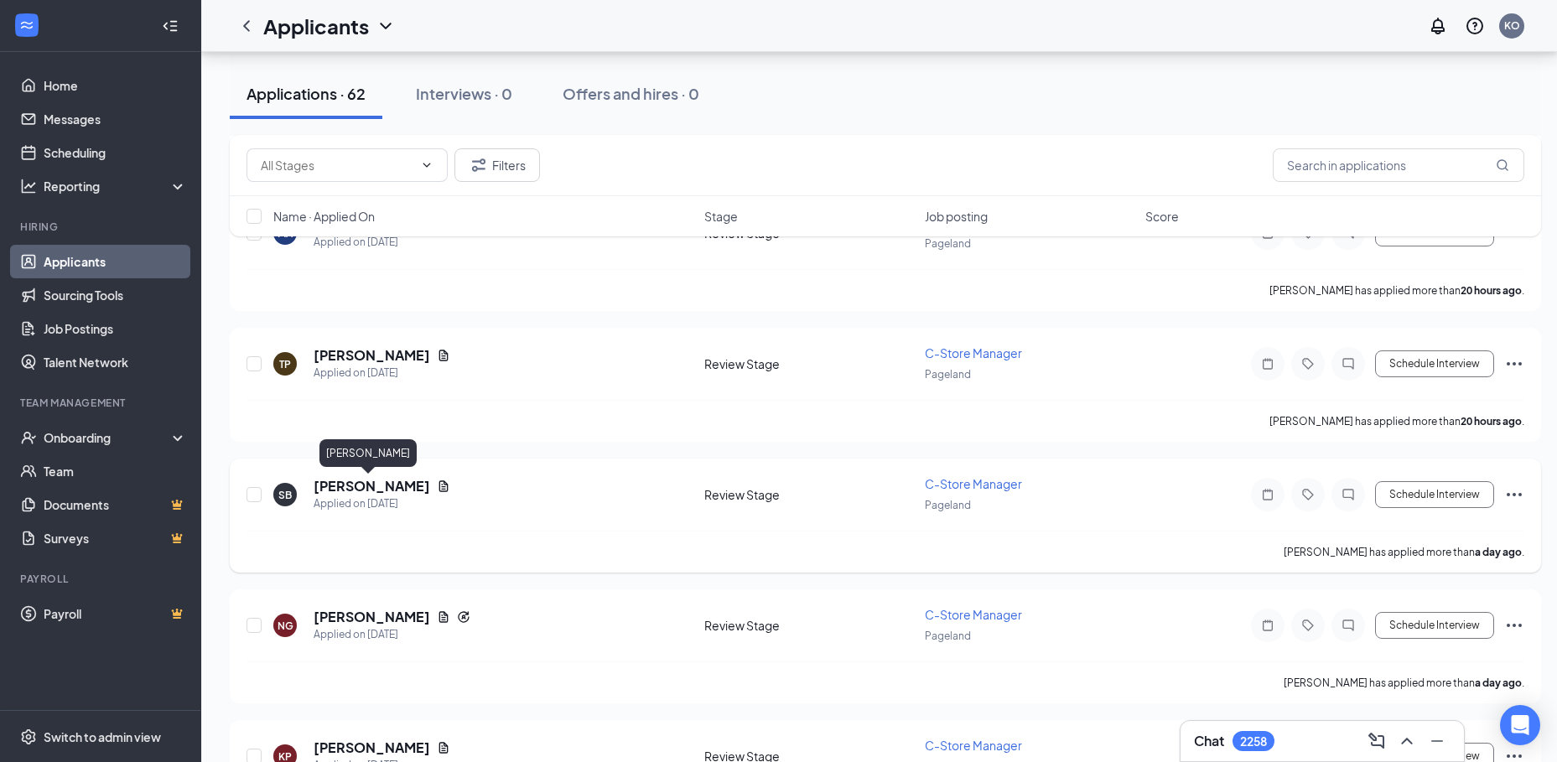
click at [374, 486] on h5 "Stacia Benton" at bounding box center [372, 486] width 117 height 18
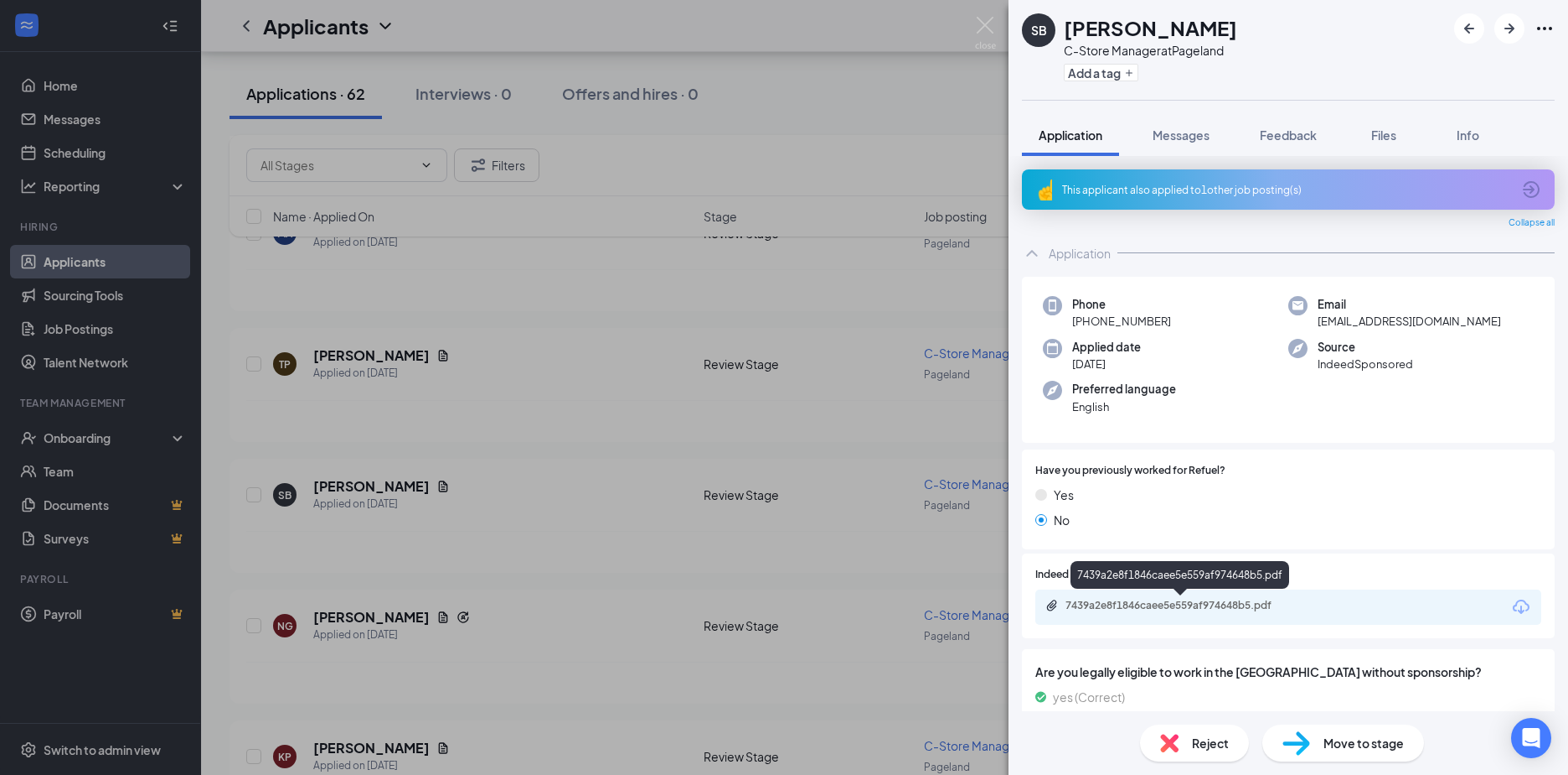
click at [1138, 605] on div "7439a2e8f1846caee5e559af974648b5.pdf" at bounding box center [1182, 605] width 235 height 13
click at [349, 354] on div "SB Stacia Benton C-Store Manager at Pageland Add a tag Application Messages Fee…" at bounding box center [784, 387] width 1568 height 775
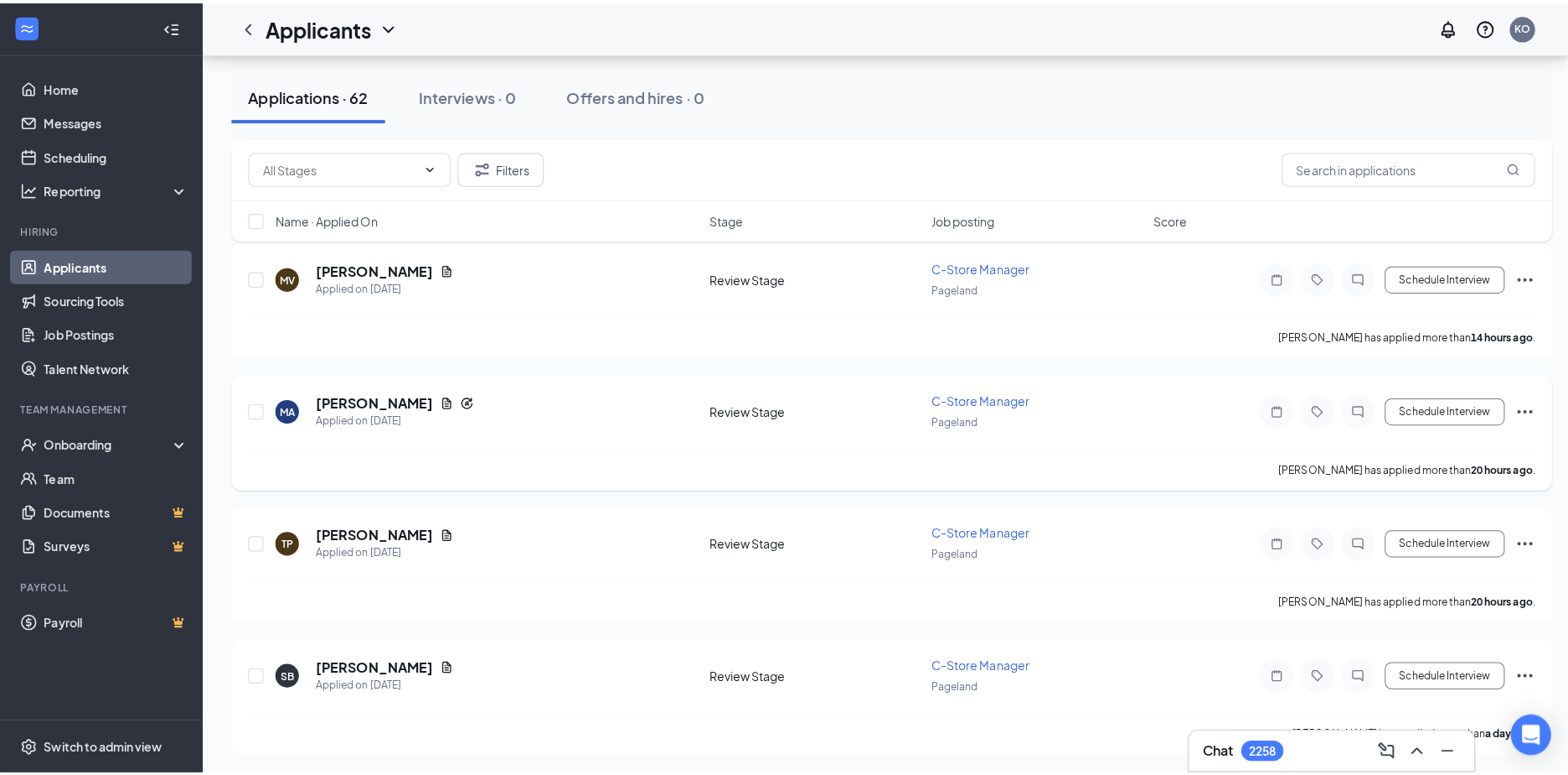
scroll to position [252, 0]
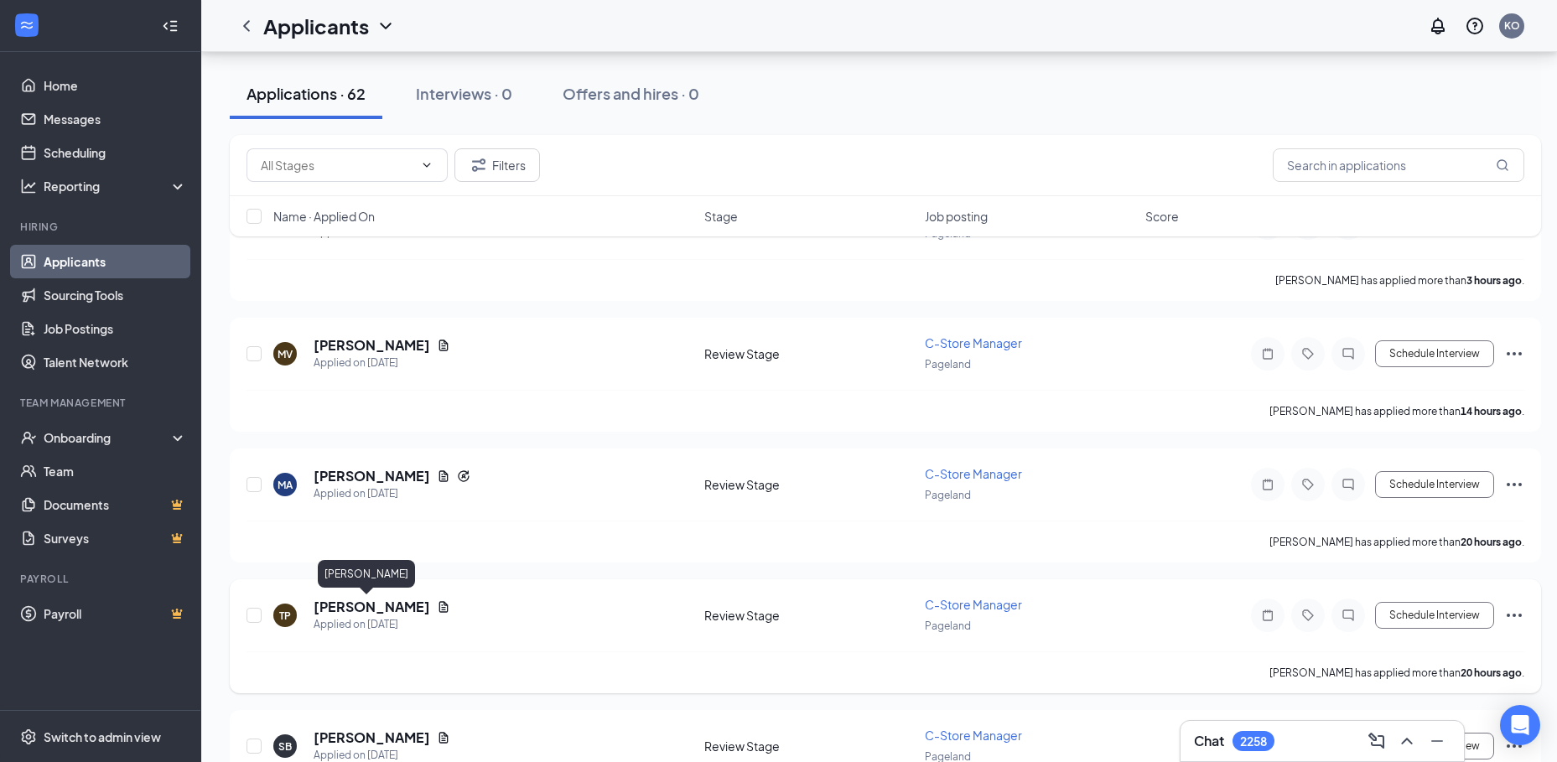
click at [339, 608] on h5 "Trey Phillips" at bounding box center [372, 607] width 117 height 18
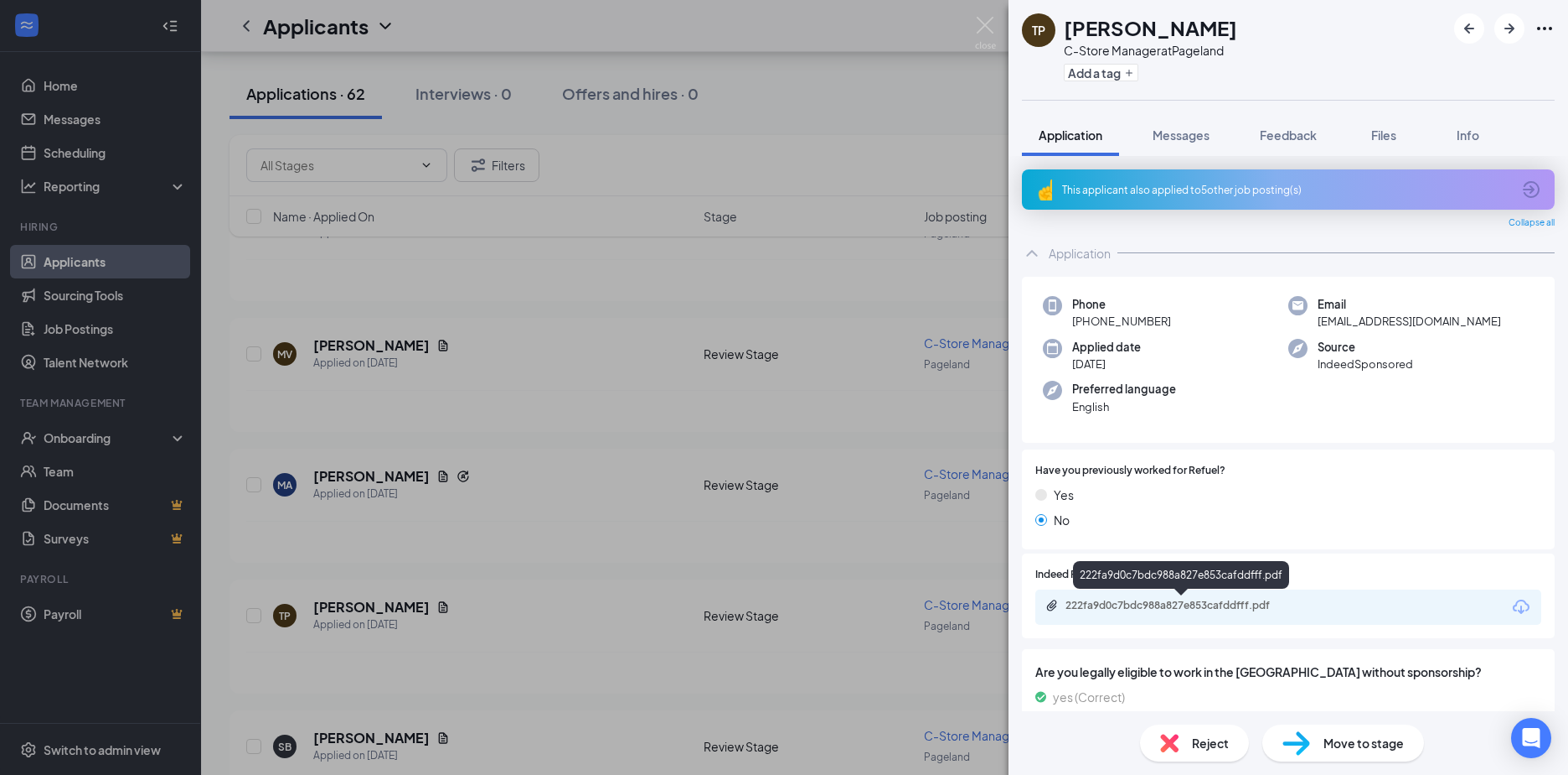
click at [1141, 610] on div "222fa9d0c7bdc988a827e853cafddfff.pdf" at bounding box center [1182, 605] width 235 height 13
click at [340, 474] on div "TP Trey Phillips C-Store Manager at Pageland Add a tag Application Messages Fee…" at bounding box center [784, 387] width 1568 height 775
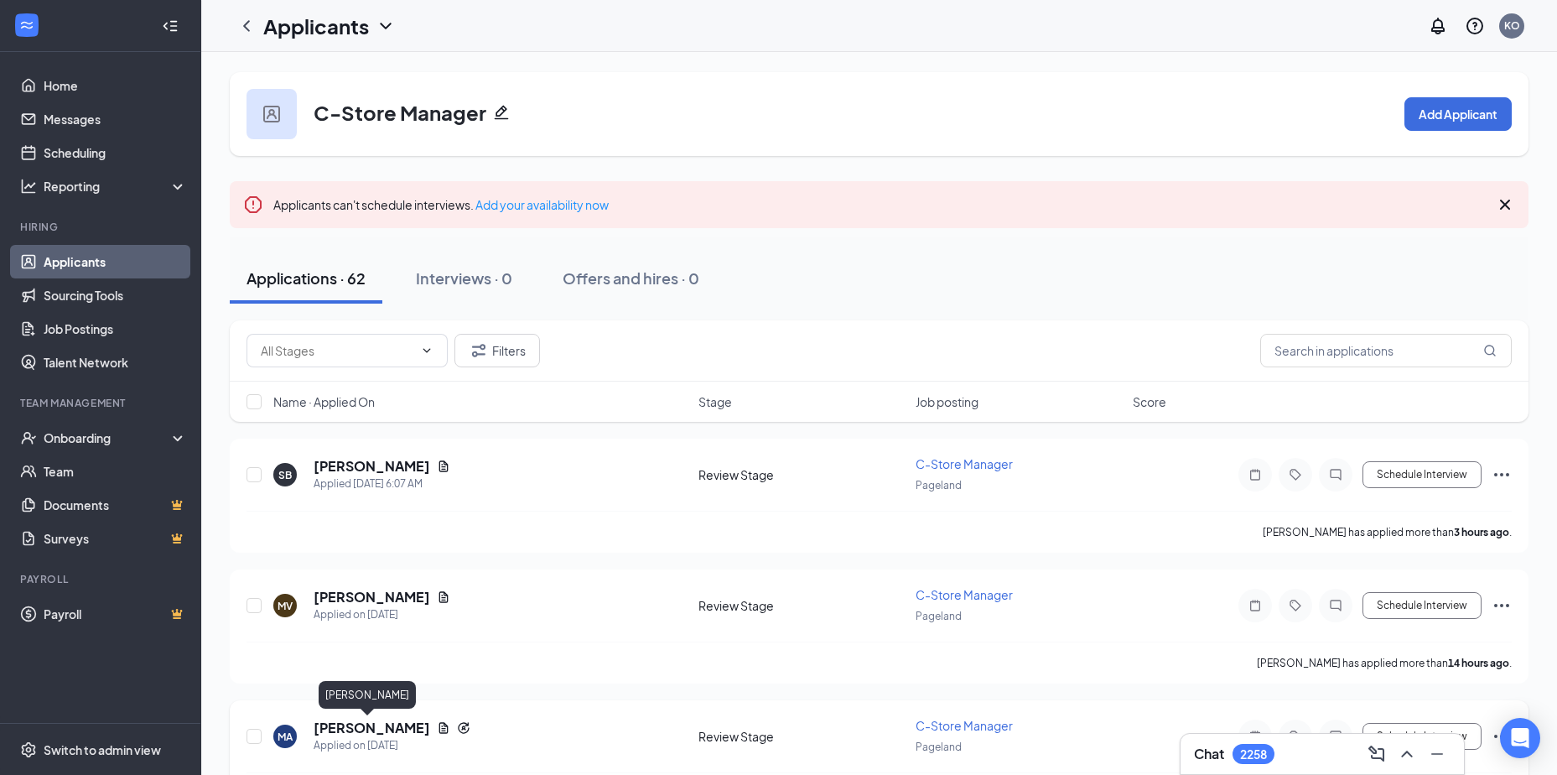
click at [361, 728] on h5 "Moses Aviles" at bounding box center [372, 727] width 117 height 18
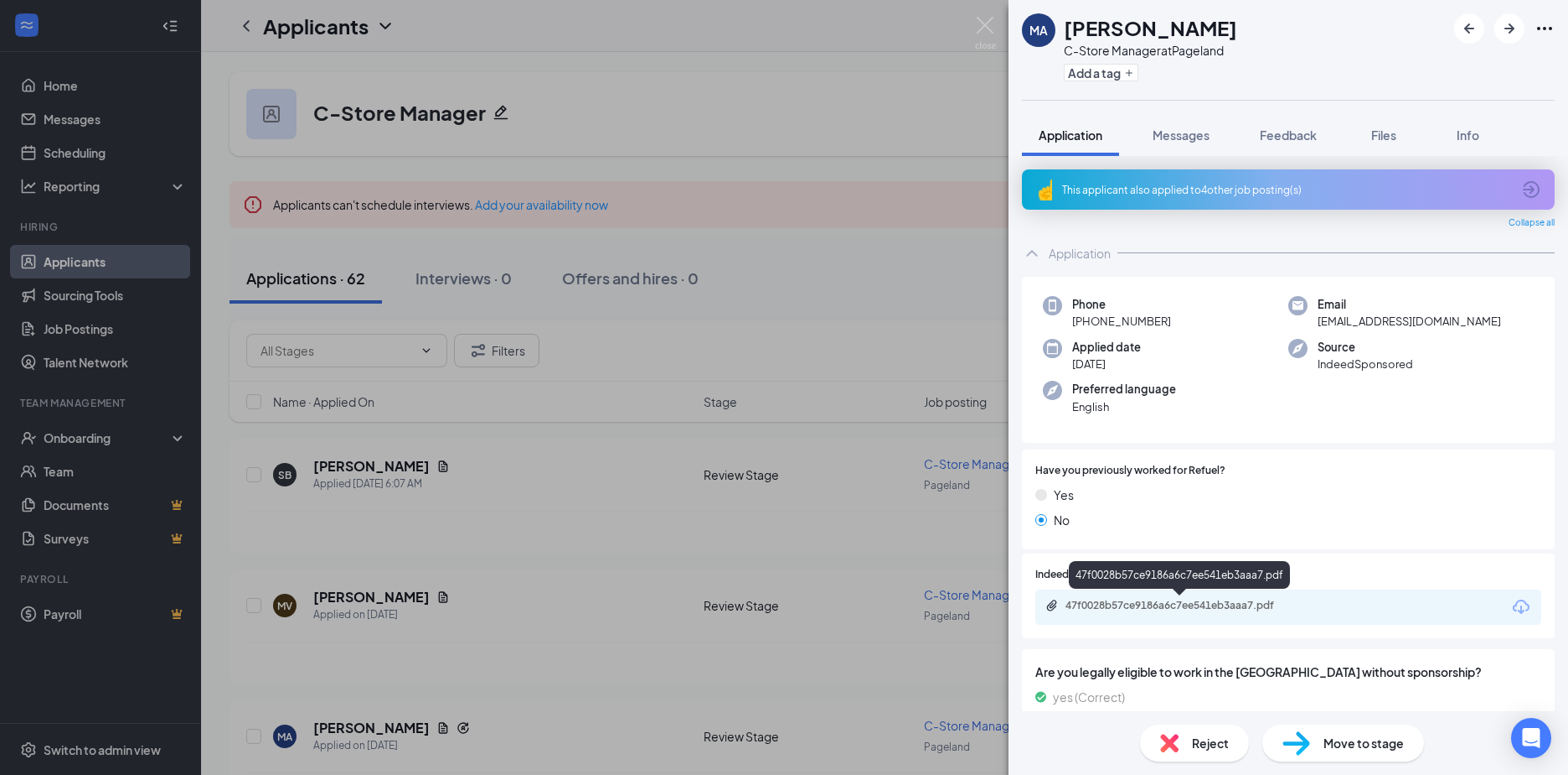
click at [1127, 603] on div "47f0028b57ce9186a6c7ee541eb3aaa7.pdf" at bounding box center [1182, 605] width 235 height 13
click at [344, 469] on div "MA Moses Aviles C-Store Manager at Pageland Add a tag Application Messages Feed…" at bounding box center [784, 387] width 1568 height 775
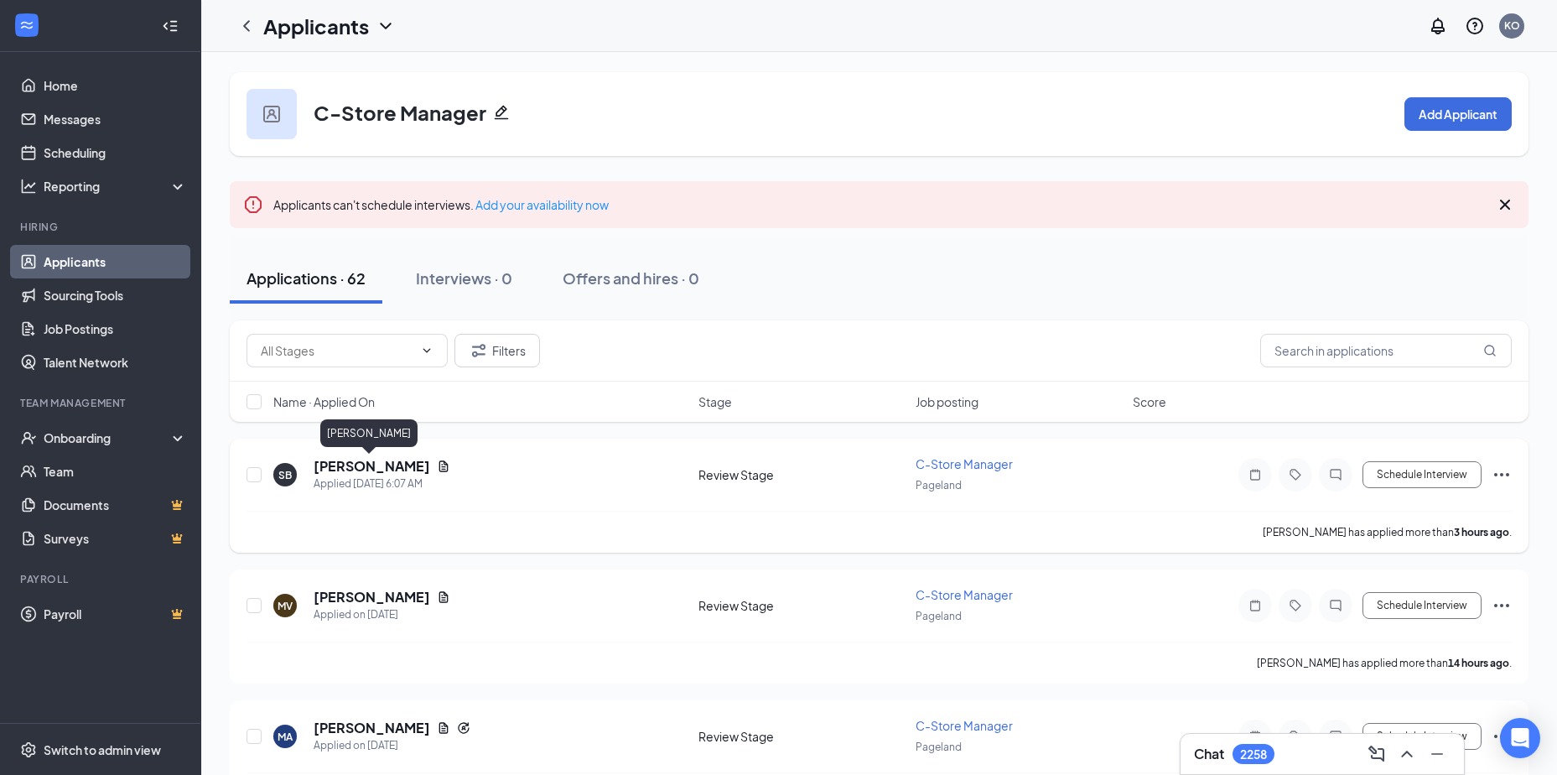
click at [353, 467] on h5 "Shakavia Burns" at bounding box center [372, 466] width 117 height 18
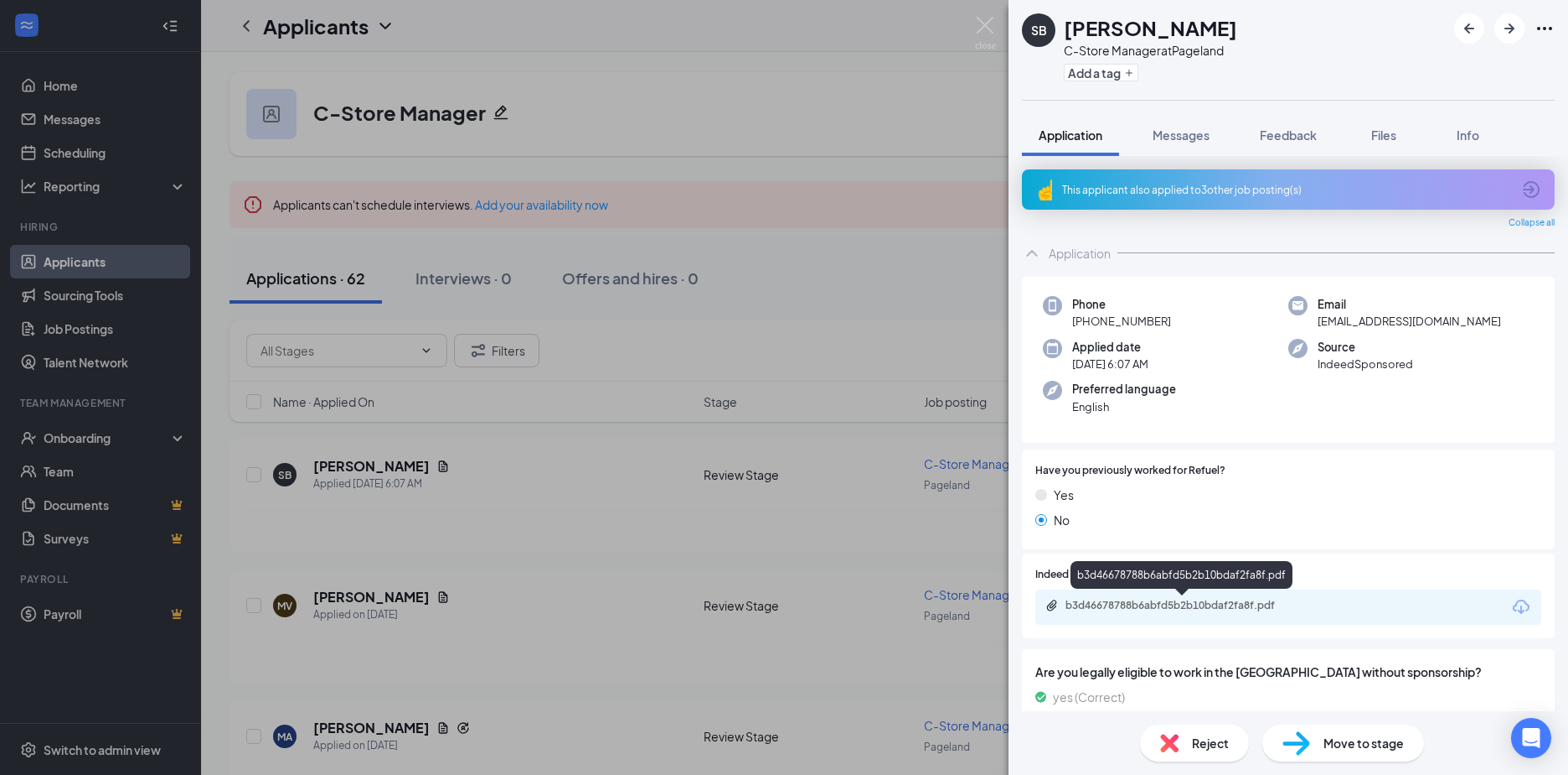
click at [1125, 606] on div "b3d46678788b6abfd5b2b10bdaf2fa8f.pdf" at bounding box center [1182, 605] width 235 height 13
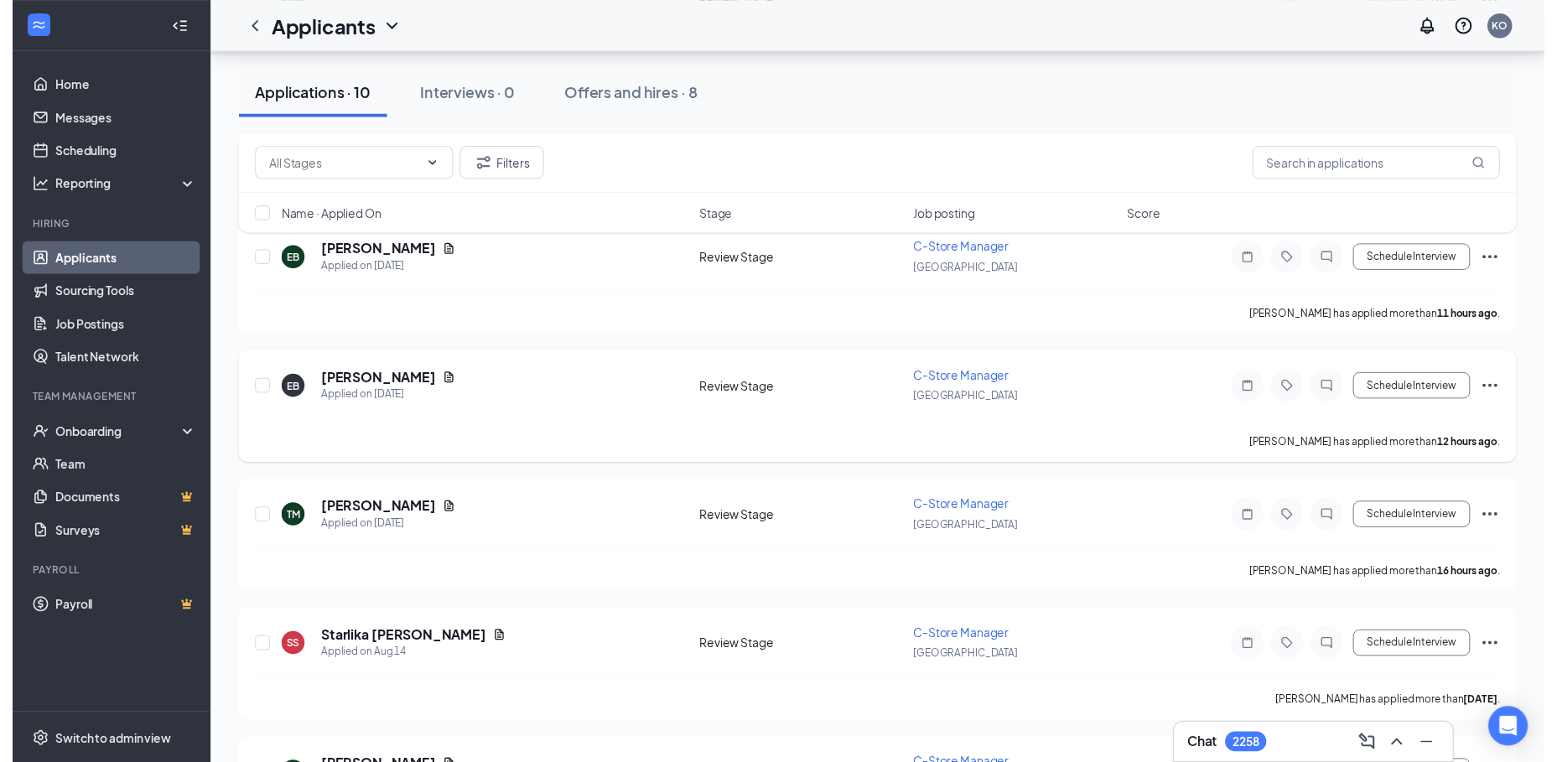
scroll to position [838, 0]
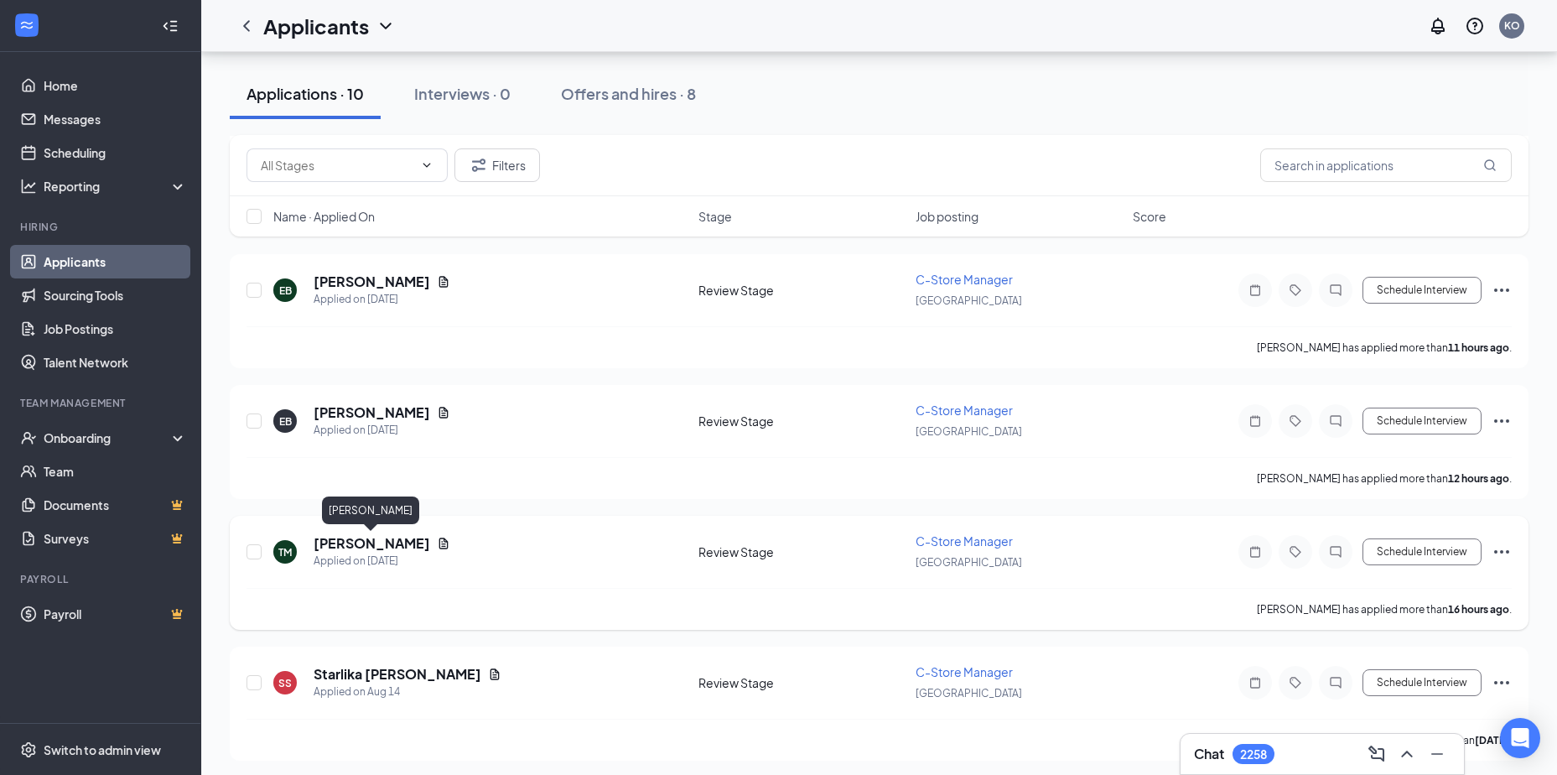
click at [361, 540] on h5 "[PERSON_NAME]" at bounding box center [372, 543] width 117 height 18
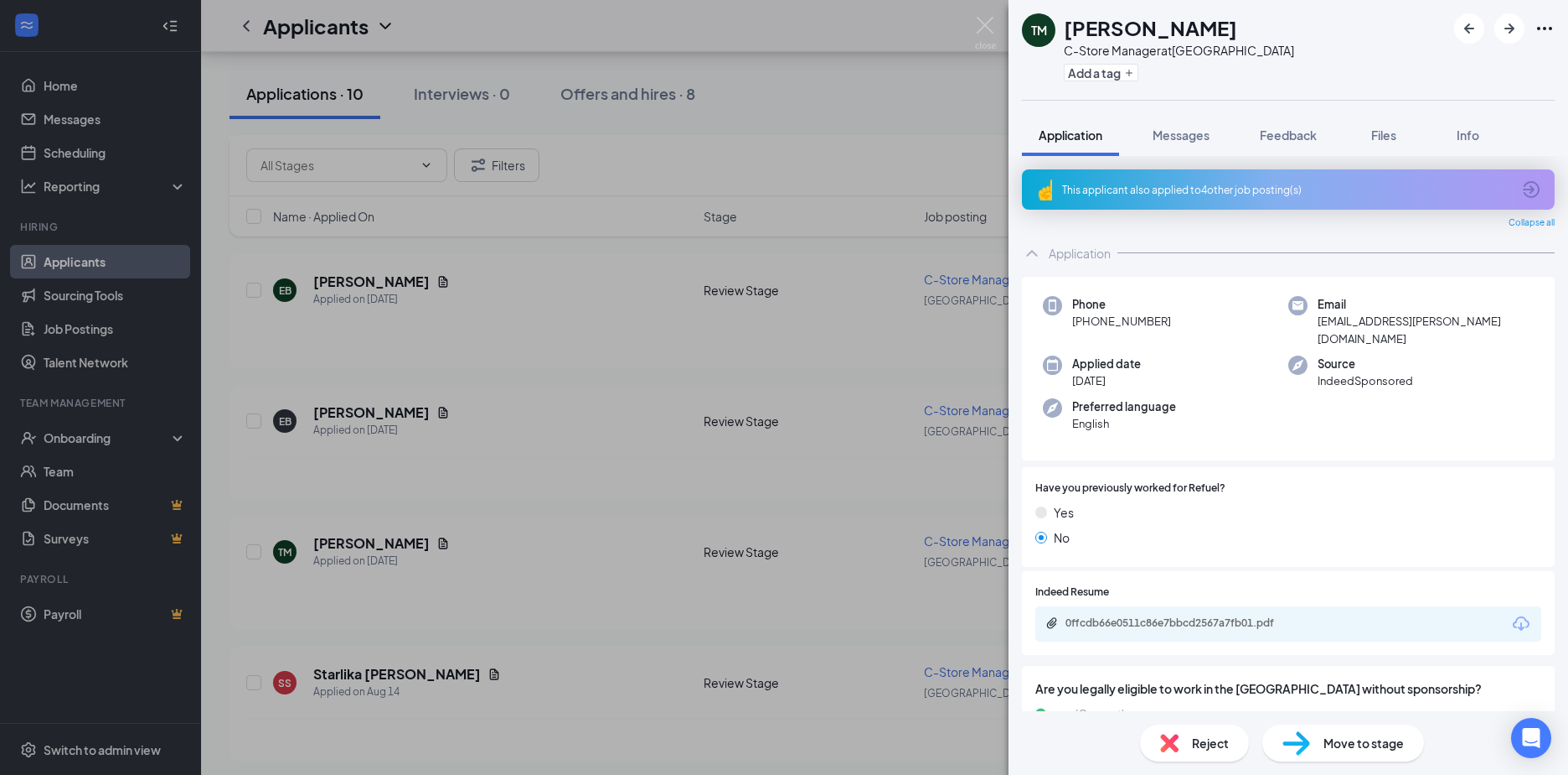
click at [1110, 606] on div "0ffcdb66e0511c86e7bbcd2567a7fb01.pdf" at bounding box center [1288, 623] width 506 height 35
click at [1179, 616] on div "0ffcdb66e0511c86e7bbcd2567a7fb01.pdf" at bounding box center [1182, 622] width 235 height 13
click at [348, 409] on div "TM [PERSON_NAME] C-Store Manager at [GEOGRAPHIC_DATA] Add a tag Application Mes…" at bounding box center [784, 387] width 1568 height 775
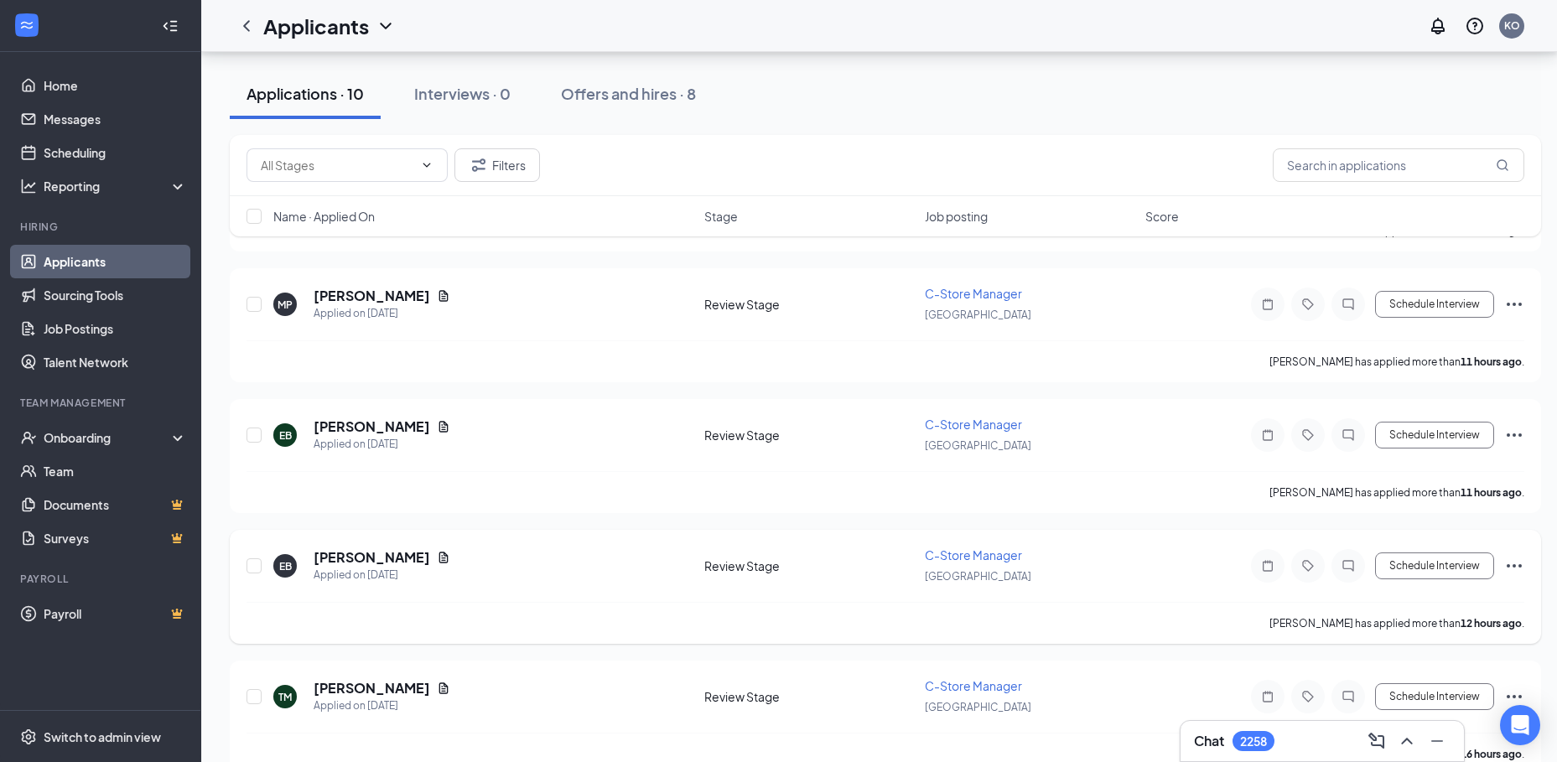
scroll to position [671, 0]
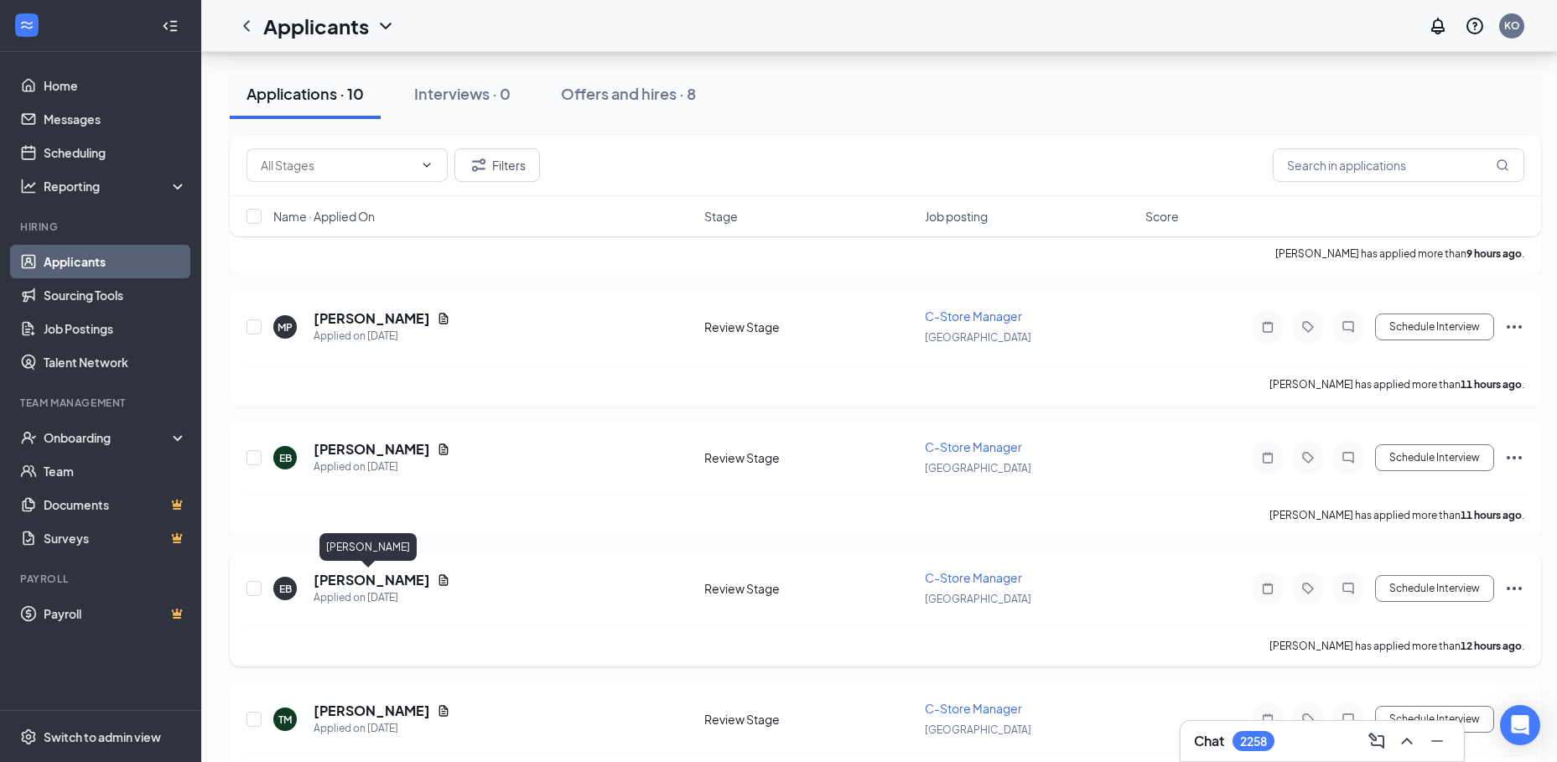
click at [362, 577] on h5 "[PERSON_NAME]" at bounding box center [372, 580] width 117 height 18
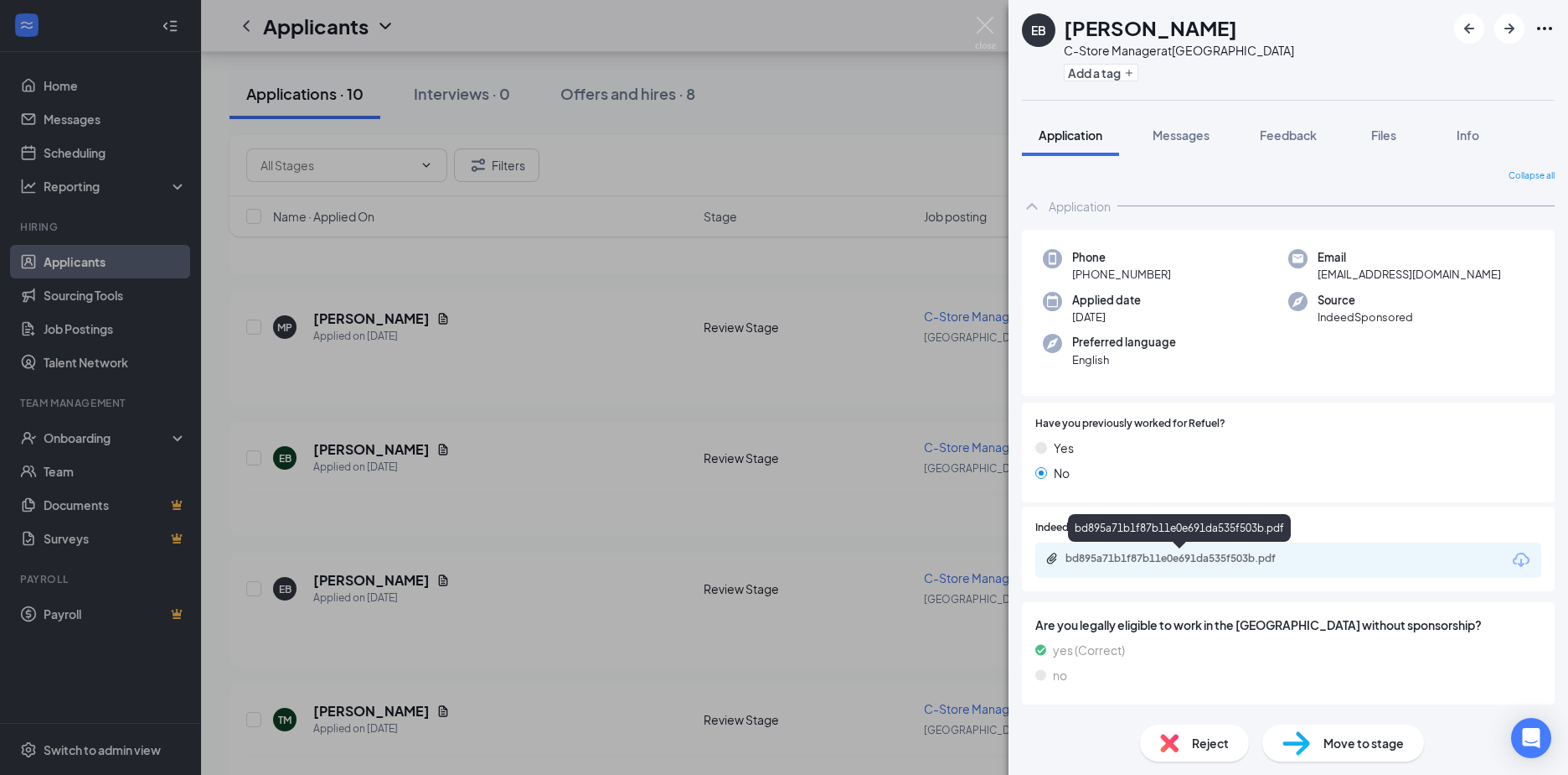
click at [1104, 558] on div "bd895a71b1f87b11e0e691da535f503b.pdf" at bounding box center [1182, 558] width 235 height 13
click at [345, 449] on div "EB ETHAN BYRON C-Store Manager at Raleigh Field Add a tag Application Messages …" at bounding box center [784, 387] width 1568 height 775
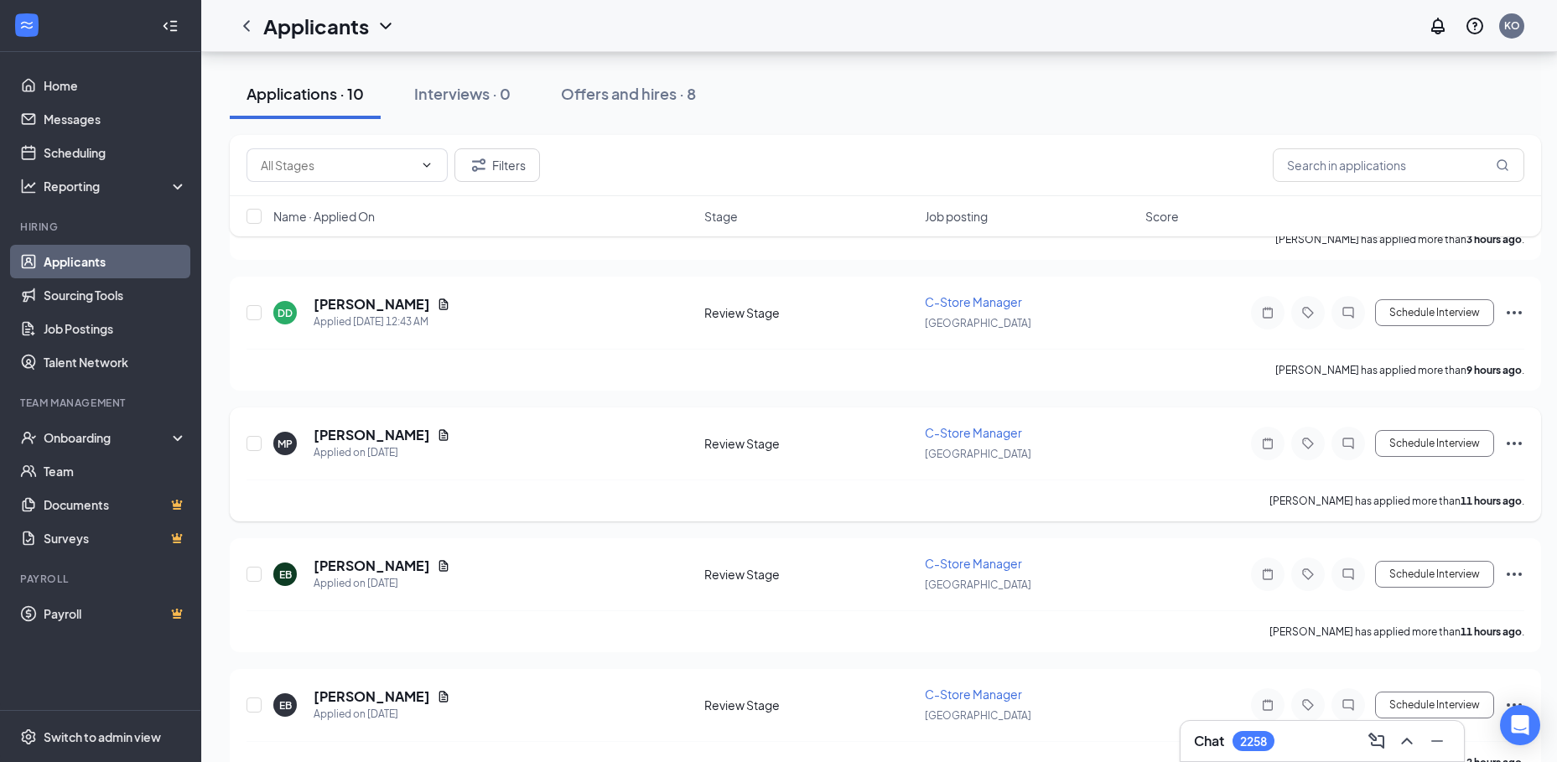
scroll to position [503, 0]
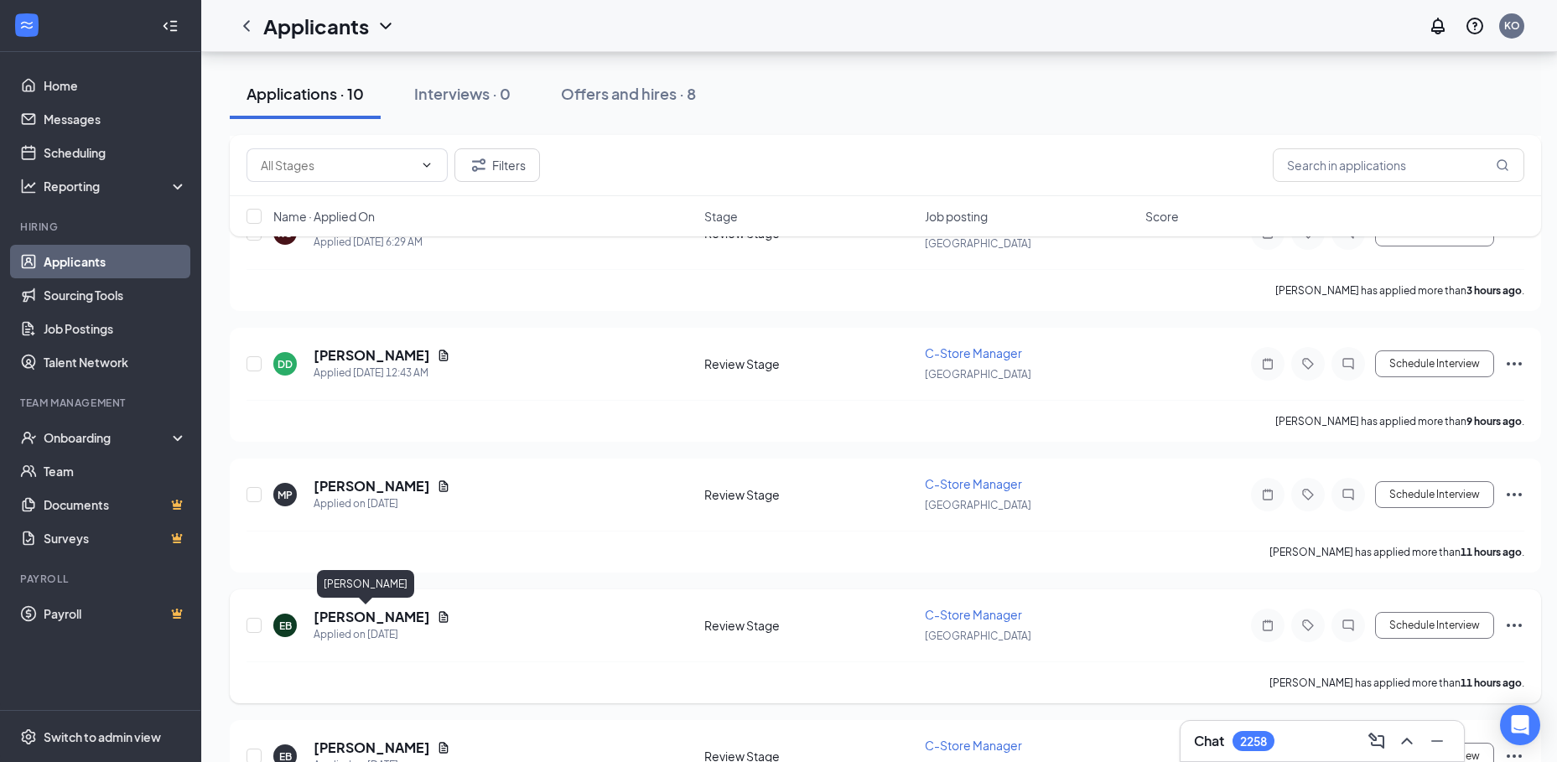
click at [357, 617] on h5 "Ethan Baird" at bounding box center [372, 617] width 117 height 18
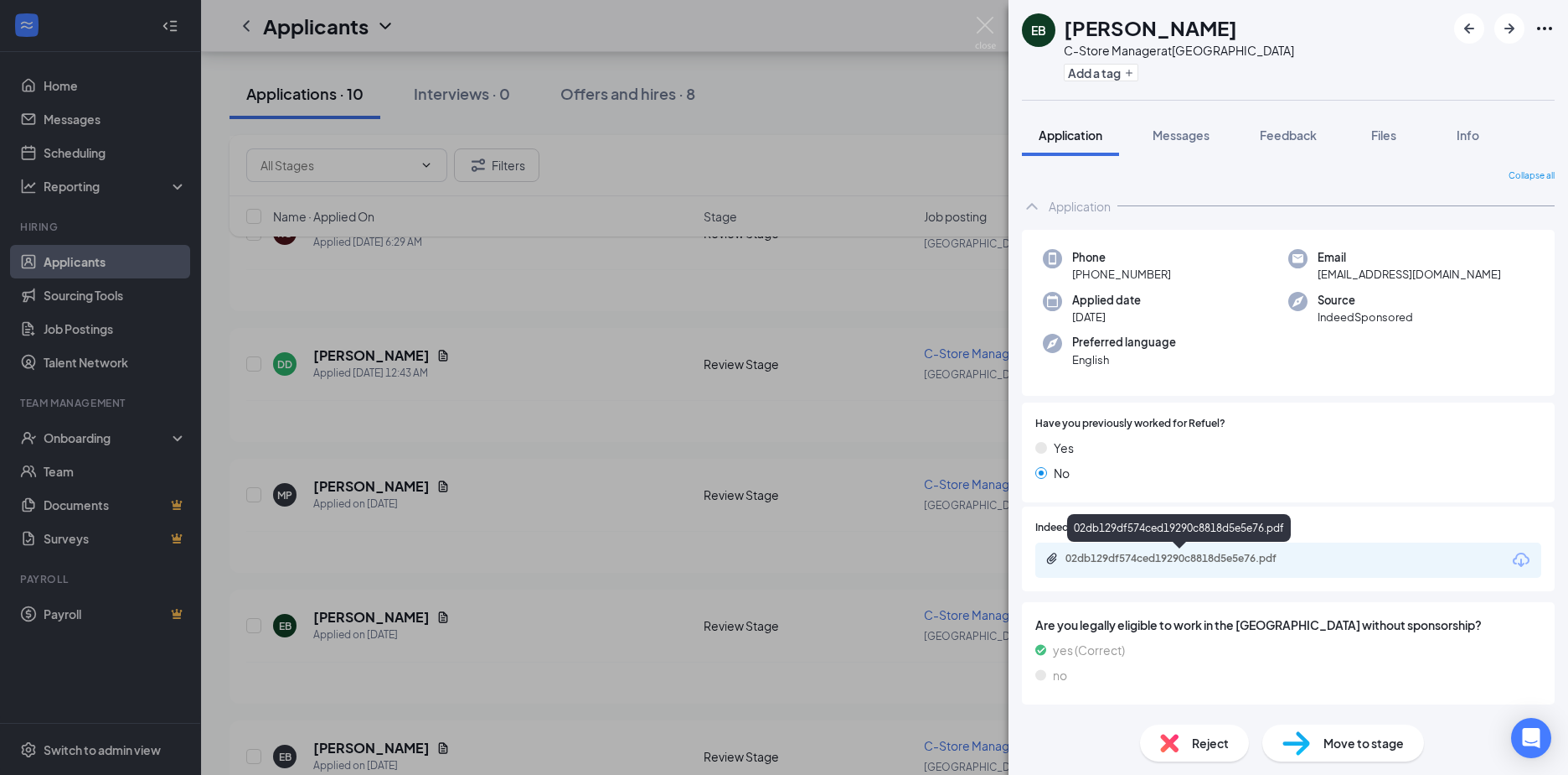
click at [1131, 558] on div "02db129df574ced19290c8818d5e5e76.pdf" at bounding box center [1182, 558] width 235 height 13
click at [349, 484] on div "EB Ethan Baird C-Store Manager at Raleigh Field Add a tag Application Messages …" at bounding box center [784, 387] width 1568 height 775
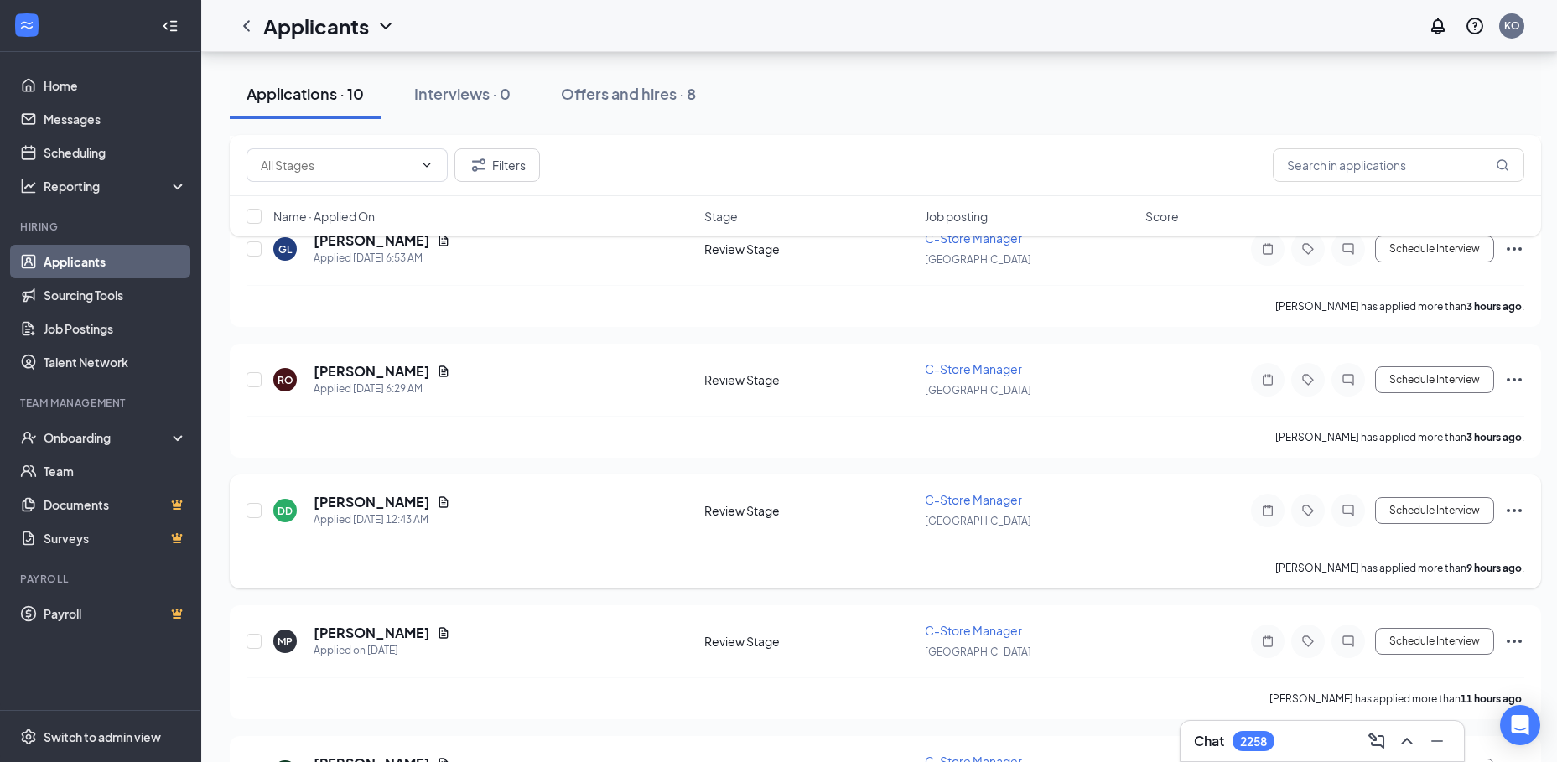
scroll to position [335, 0]
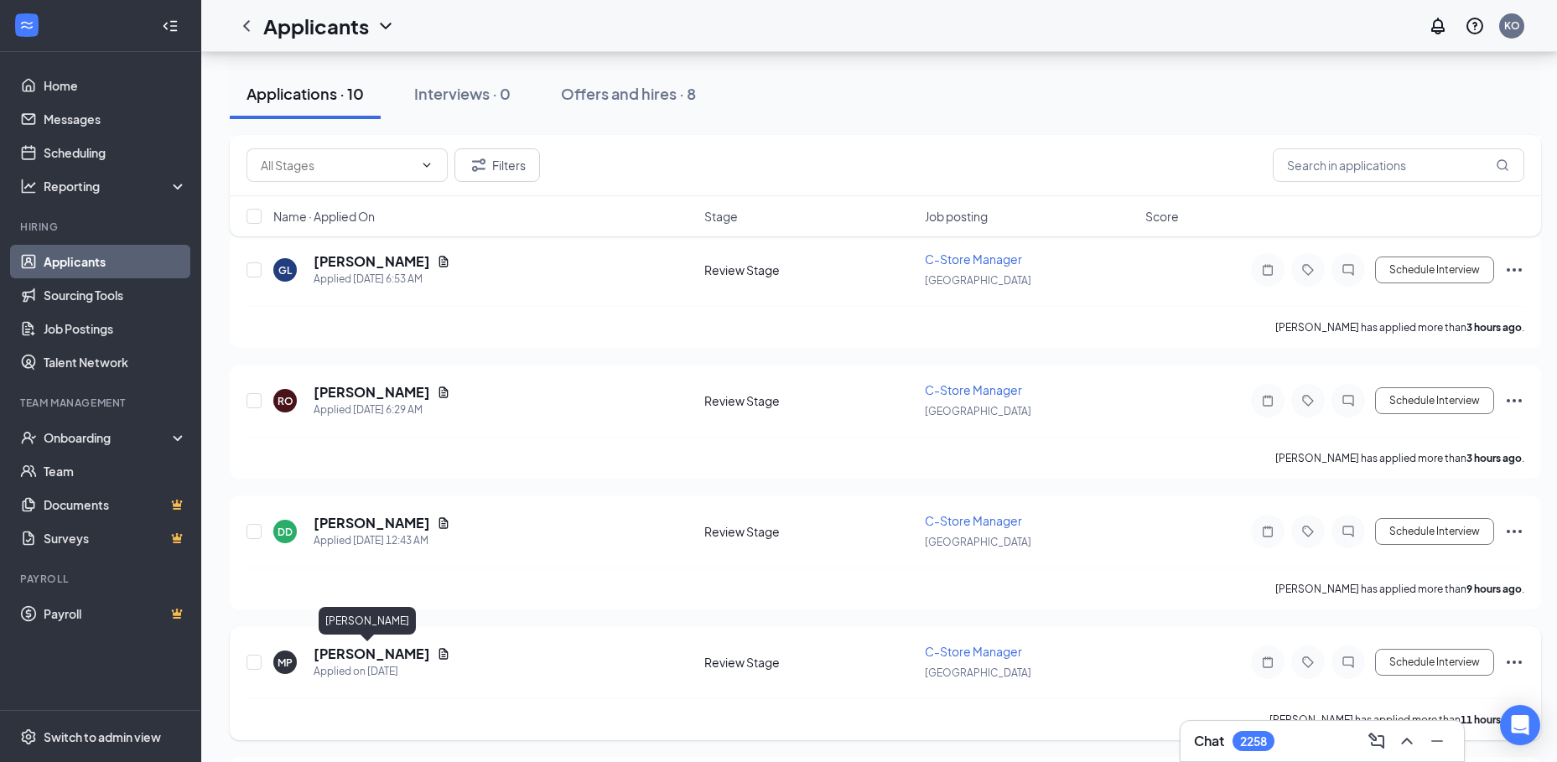
click at [350, 651] on h5 "Manuel Perez" at bounding box center [372, 654] width 117 height 18
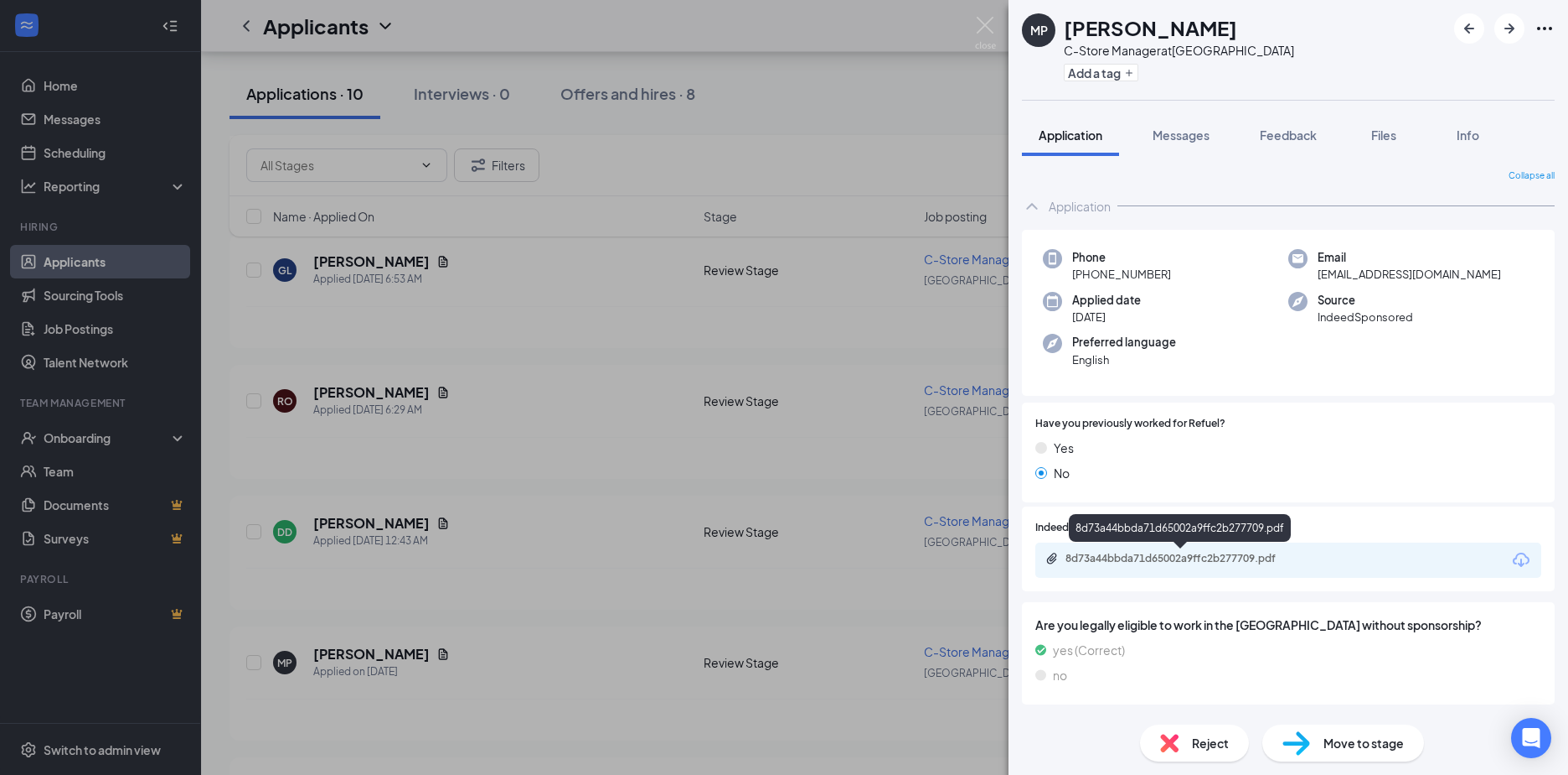
click at [1097, 563] on div "8d73a44bbda71d65002a9ffc2b277709.pdf" at bounding box center [1182, 558] width 235 height 13
click at [361, 526] on div "MP Manuel Perez C-Store Manager at Raleigh Field Add a tag Application Messages…" at bounding box center [784, 387] width 1568 height 775
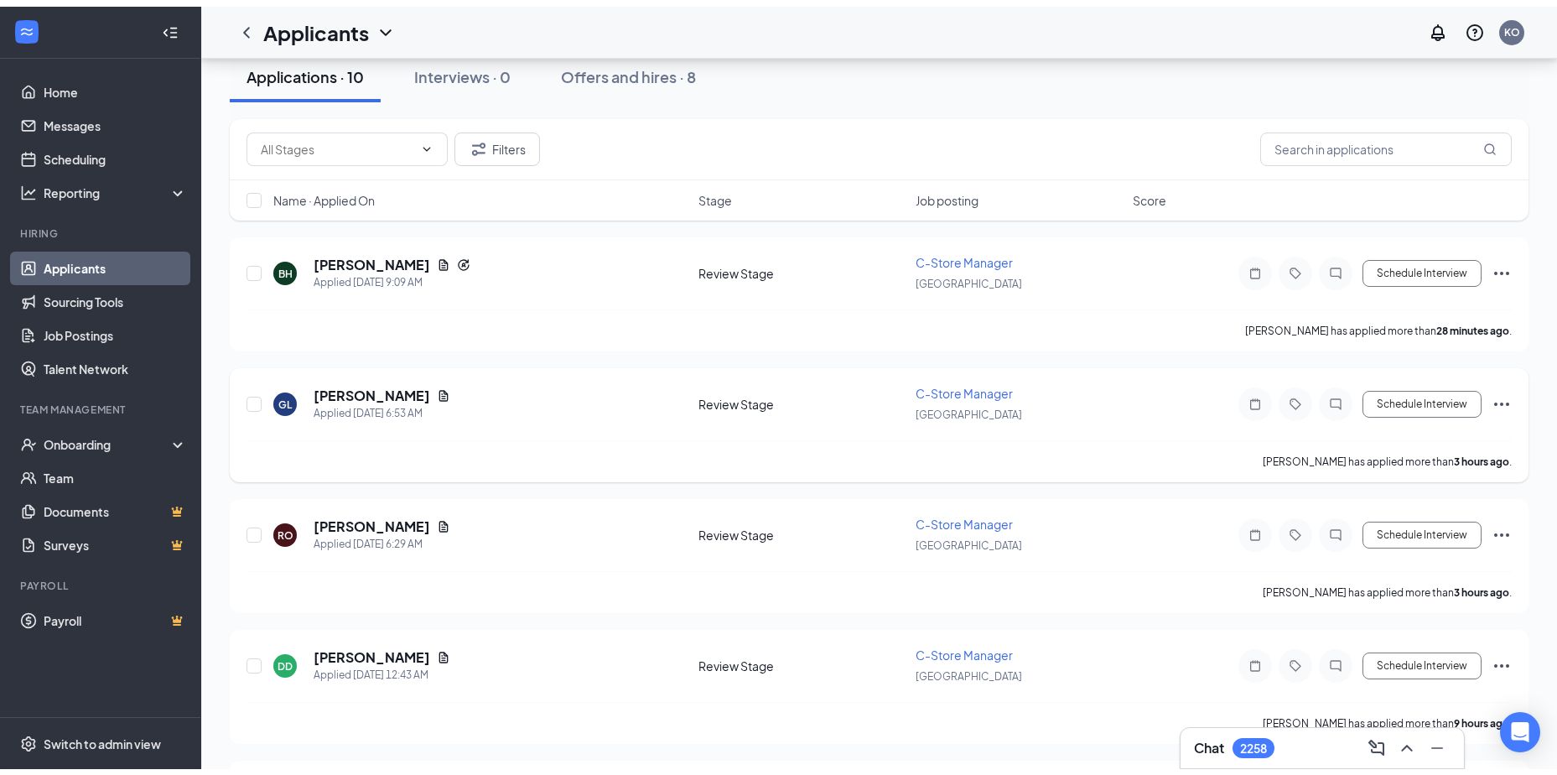
scroll to position [168, 0]
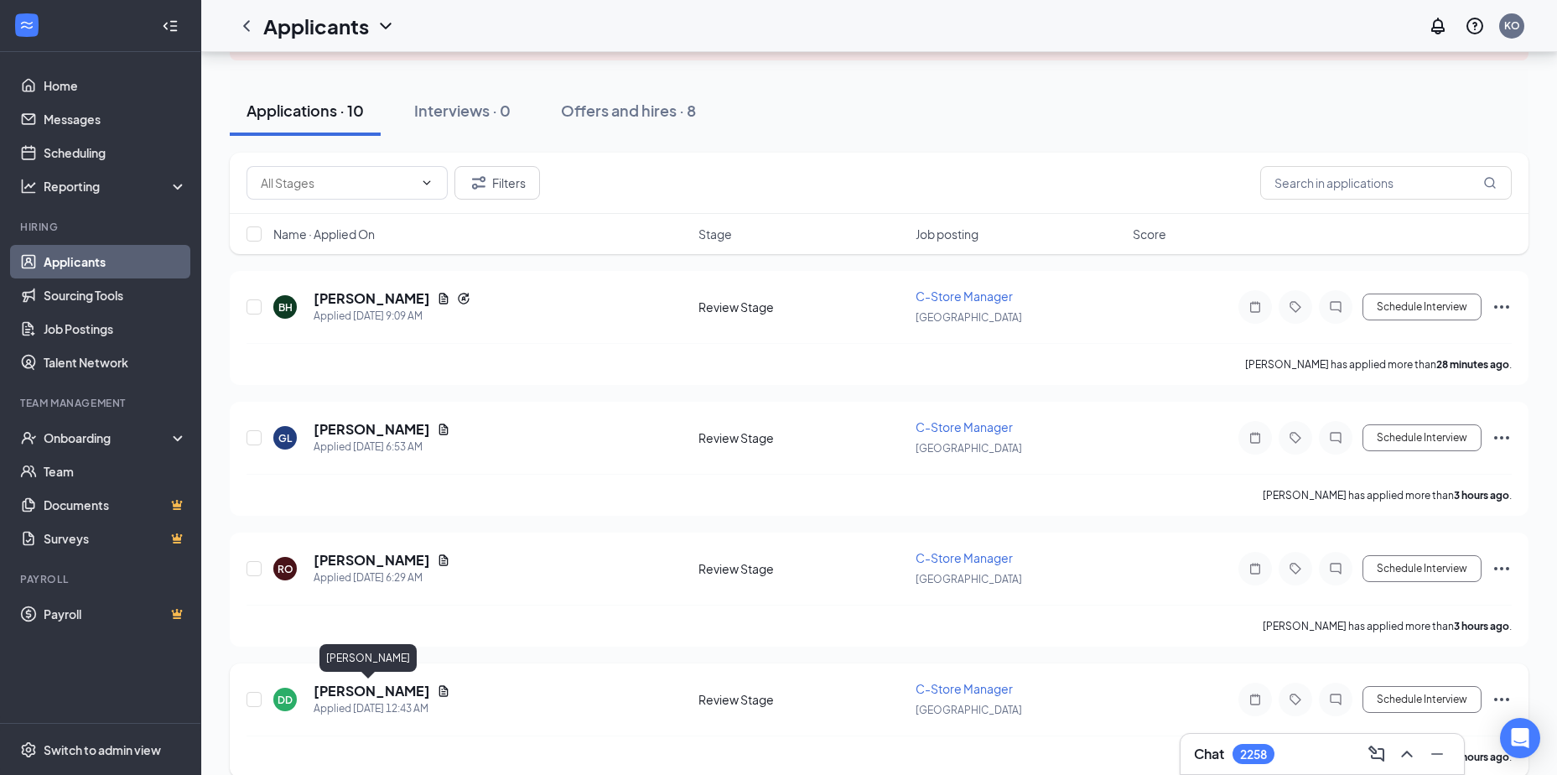
click at [344, 692] on h5 "Destinee Davis" at bounding box center [372, 691] width 117 height 18
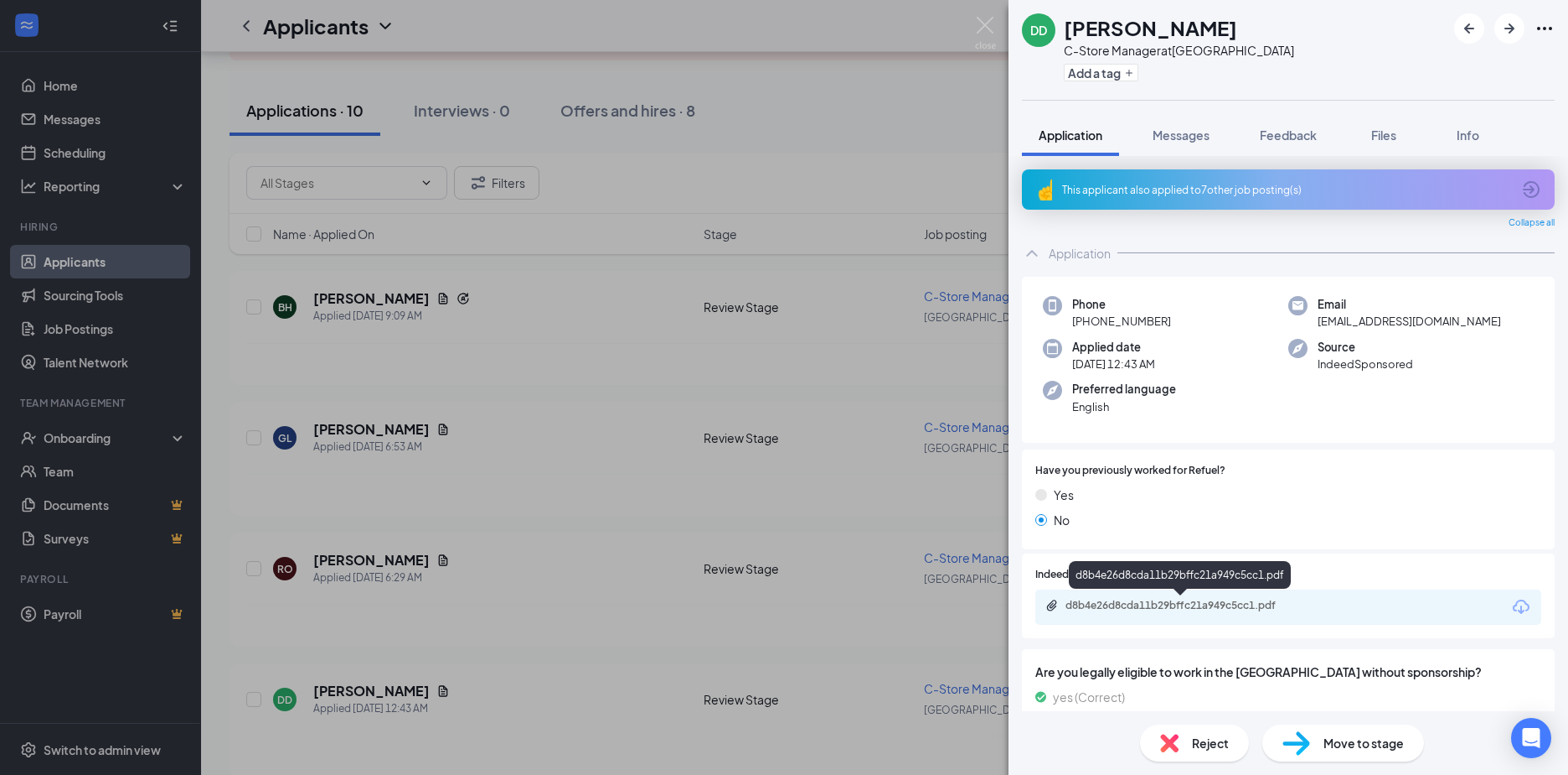
click at [1122, 608] on div "d8b4e26d8cda11b29bffc21a949c5cc1.pdf" at bounding box center [1182, 605] width 235 height 13
click at [346, 554] on div "DD Destinee Davis C-Store Manager at Raleigh Field Add a tag Application Messag…" at bounding box center [784, 387] width 1568 height 775
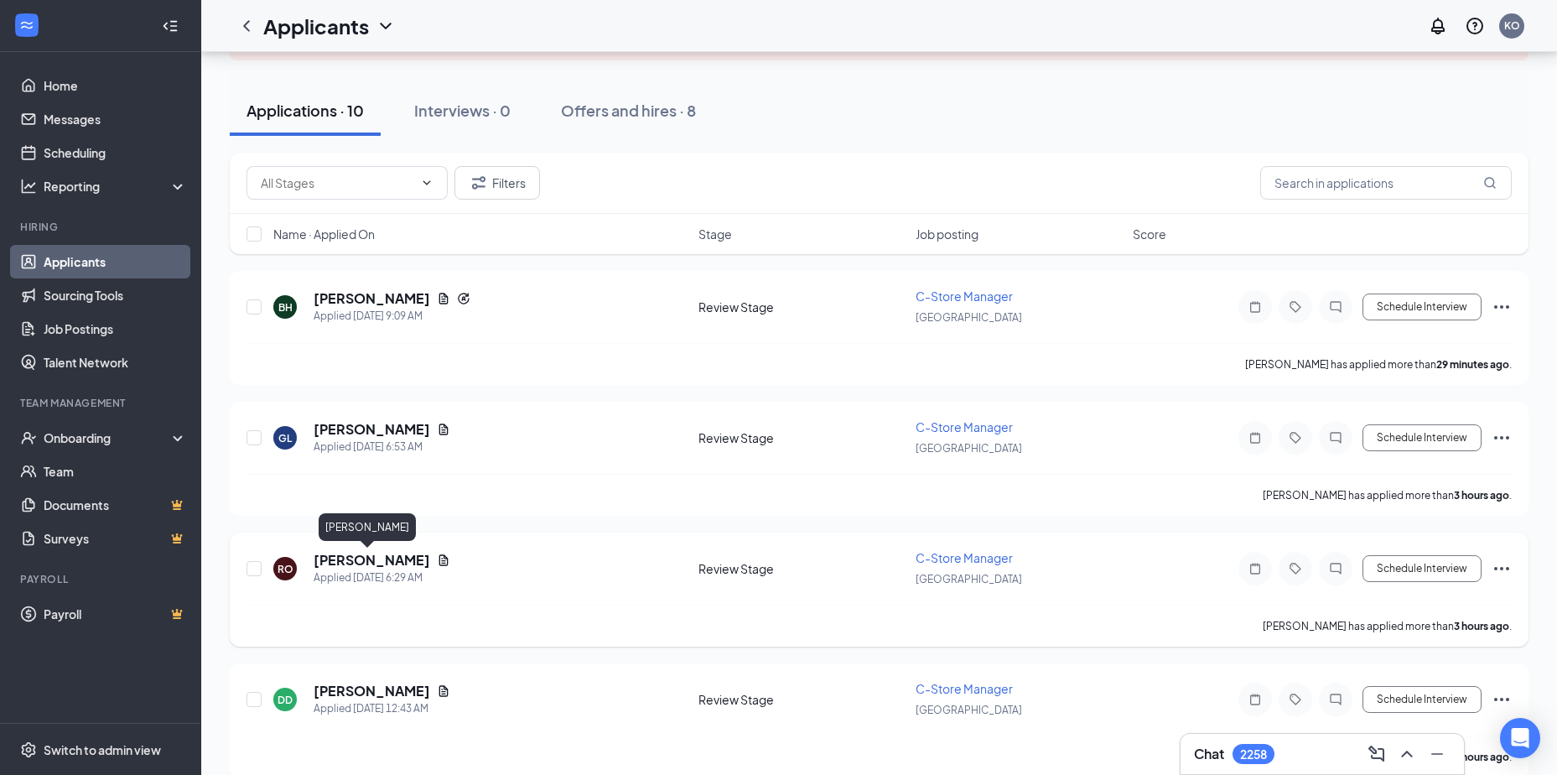
click at [359, 559] on h5 "Rodd O'Hara" at bounding box center [372, 560] width 117 height 18
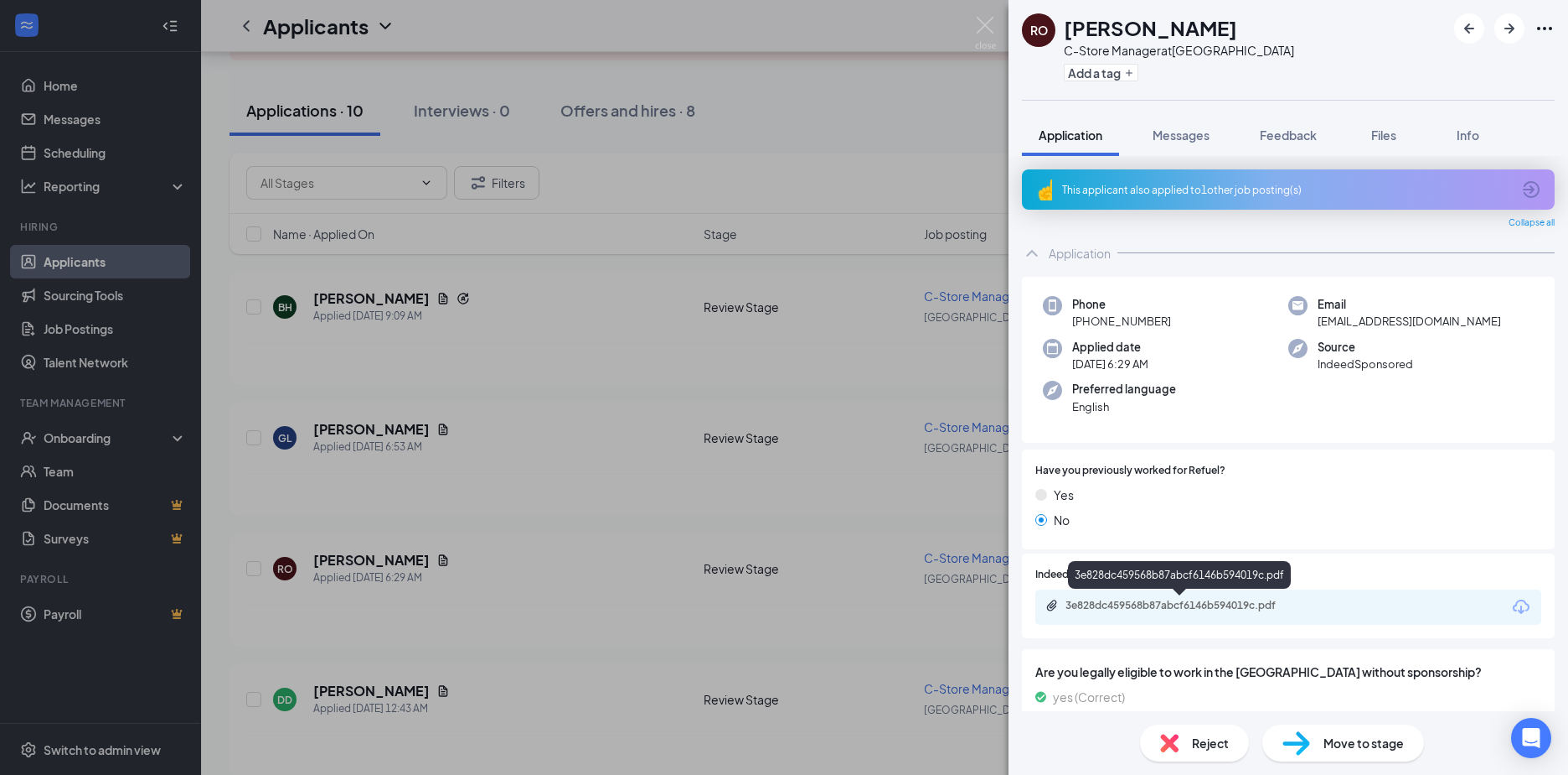
click at [1127, 603] on div "3e828dc459568b87abcf6146b594019c.pdf" at bounding box center [1182, 605] width 235 height 13
click at [1086, 69] on button "Add a tag" at bounding box center [1101, 73] width 75 height 18
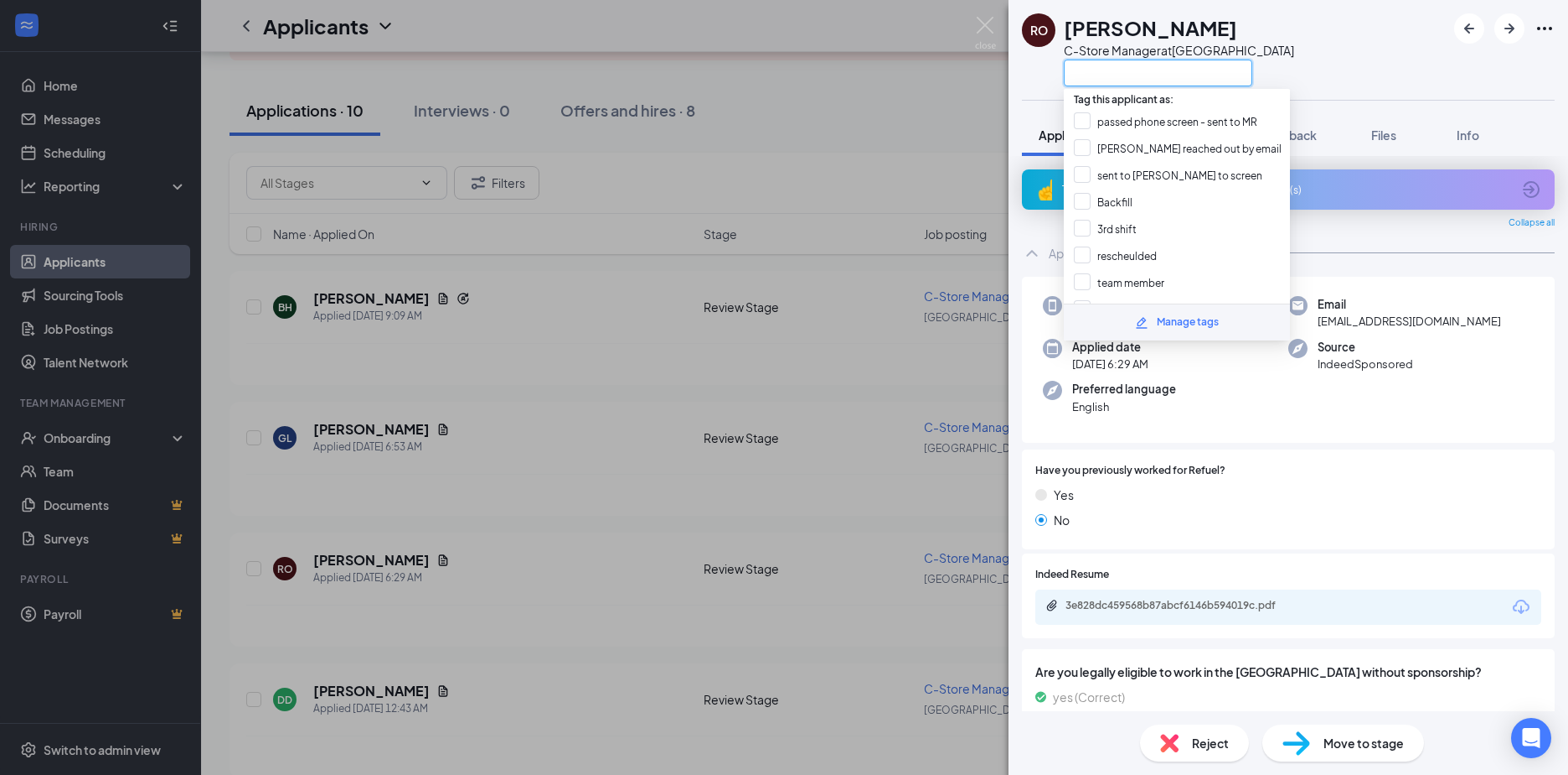
click at [1086, 69] on input "text" at bounding box center [1158, 73] width 189 height 27
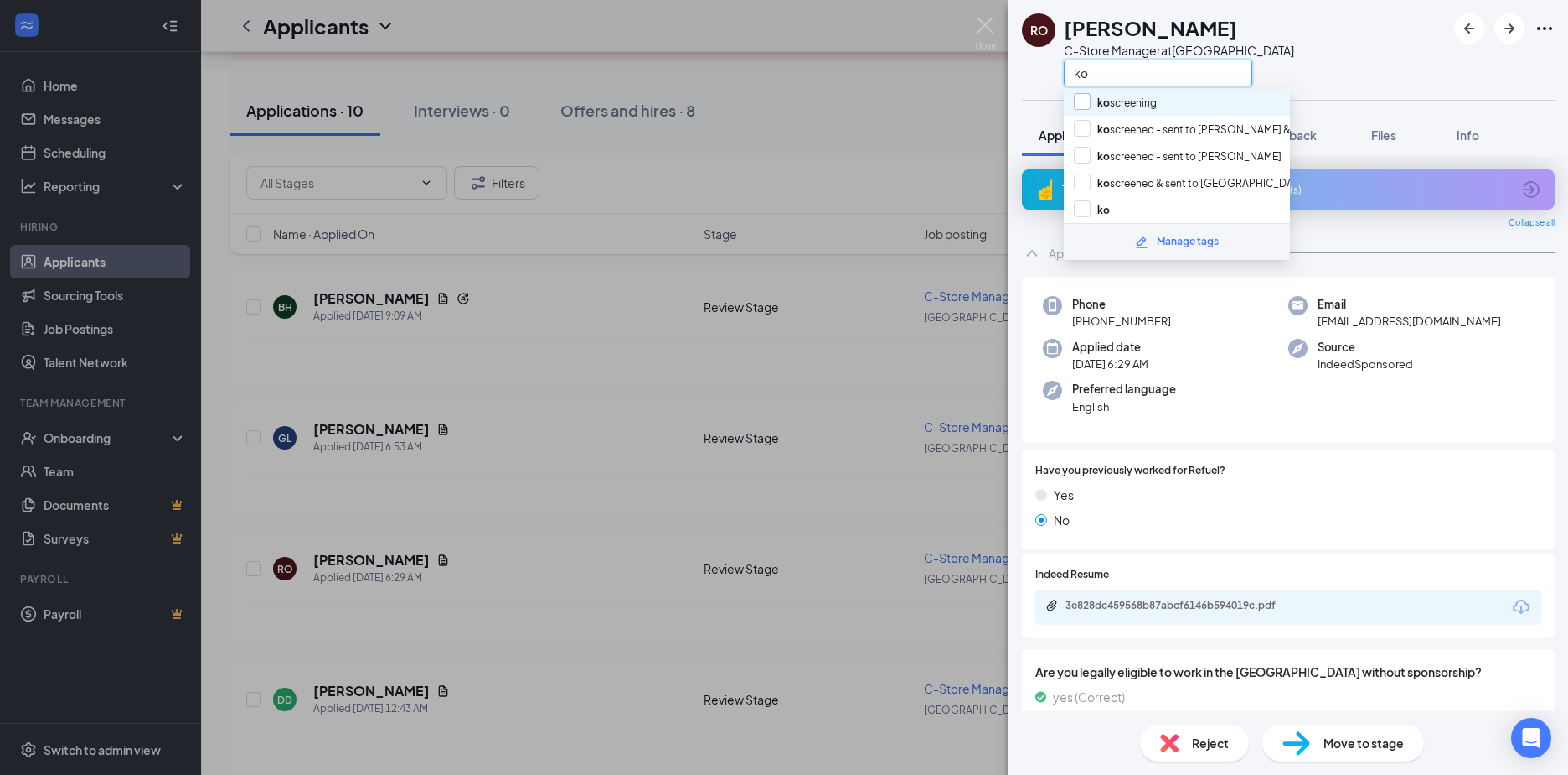
type input "ko"
drag, startPoint x: 1083, startPoint y: 101, endPoint x: 1260, endPoint y: 73, distance: 179.2
click at [1082, 101] on input "ko screening" at bounding box center [1115, 102] width 83 height 18
checkbox input "true"
click at [1324, 69] on div "RO Rodd O'Hara C-Store Manager at Raleigh Field ko" at bounding box center [1288, 50] width 560 height 100
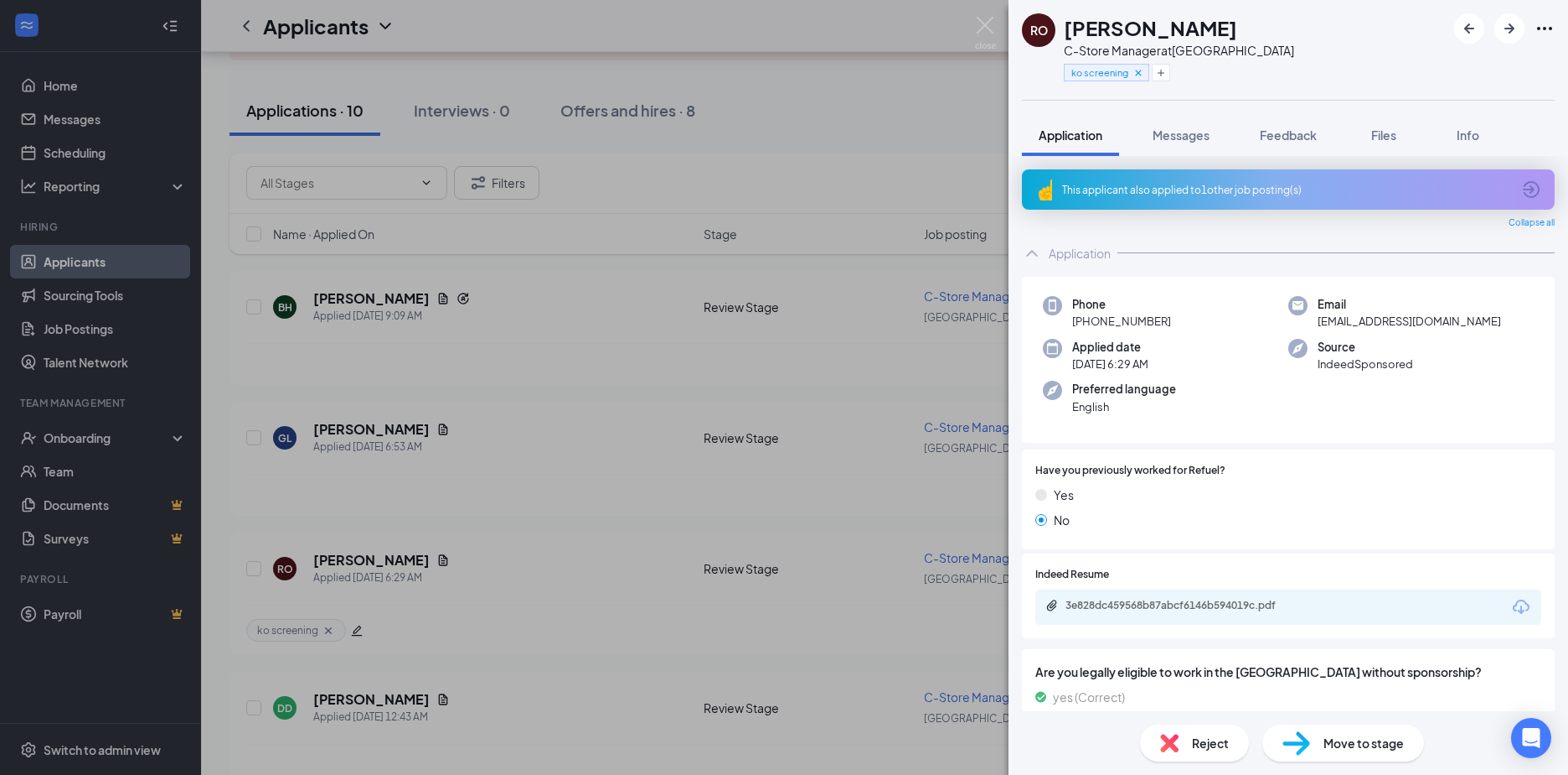
click at [345, 427] on div "RO Rodd O'Hara C-Store Manager at Raleigh Field ko screening Application Messag…" at bounding box center [784, 387] width 1568 height 775
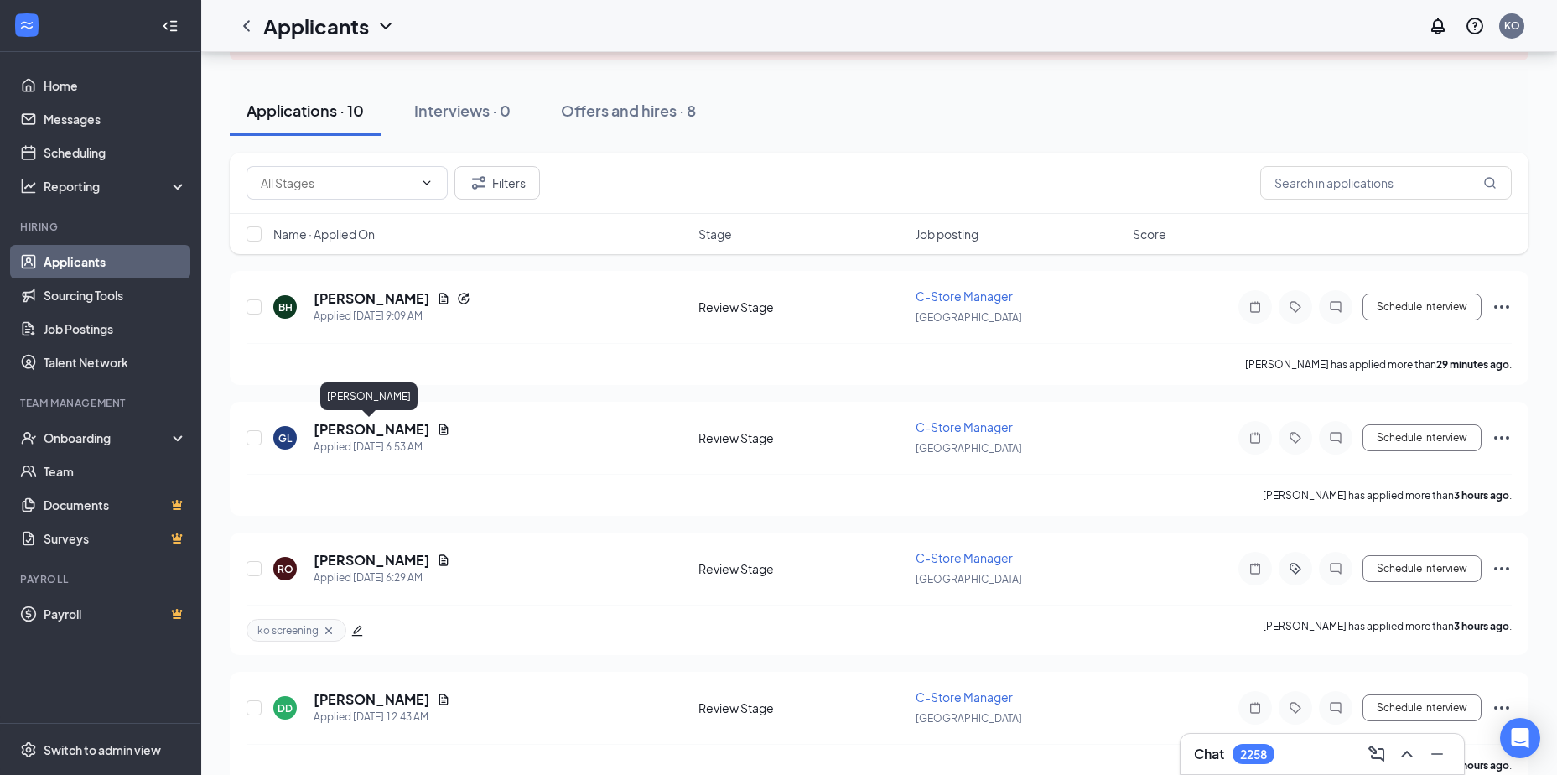
click at [345, 427] on h5 "Gordon Lariscy" at bounding box center [372, 429] width 117 height 18
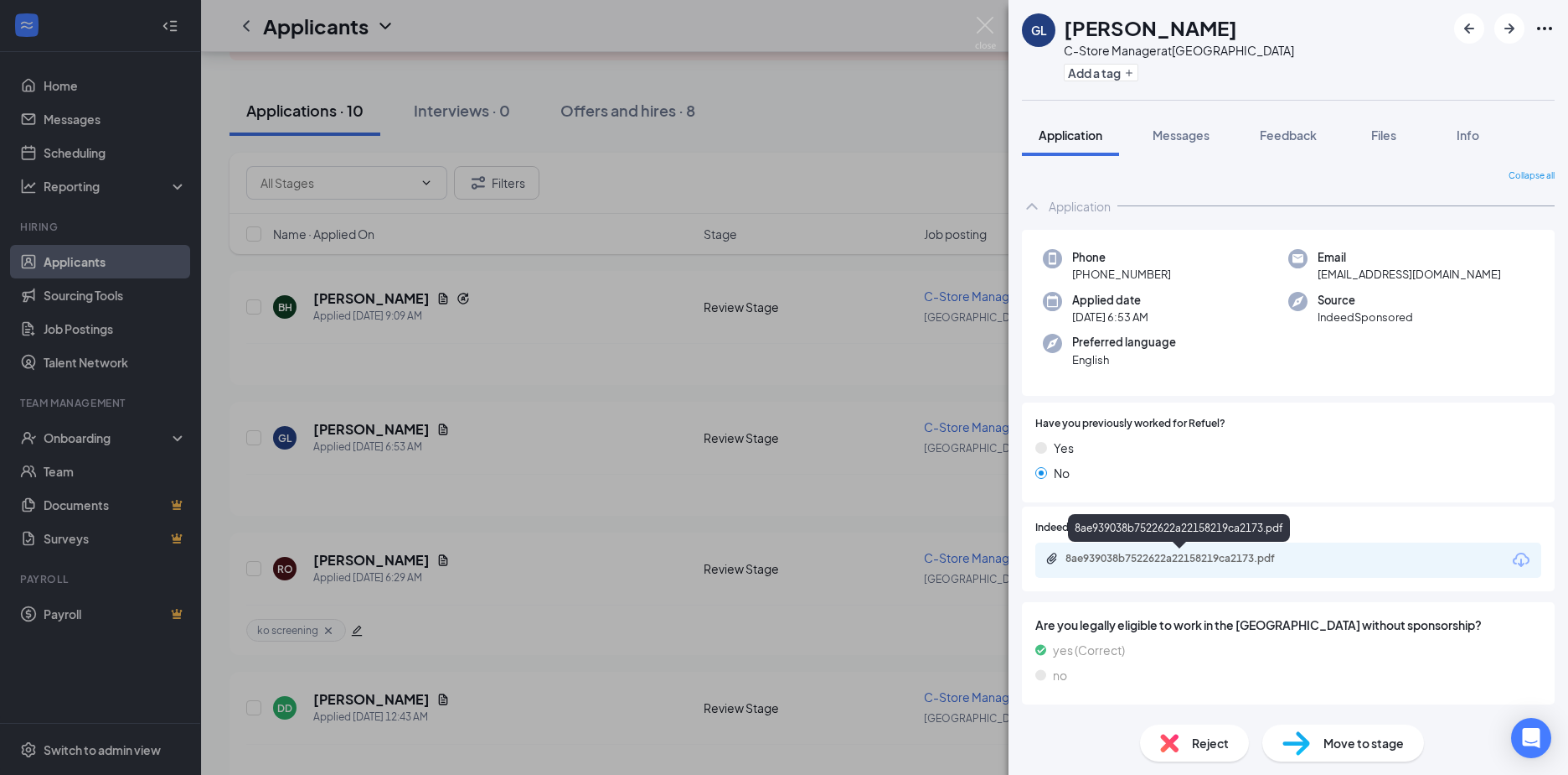
click at [1136, 560] on div "8ae939038b7522622a22158219ca2173.pdf" at bounding box center [1182, 558] width 235 height 13
click at [1096, 68] on button "Add a tag" at bounding box center [1101, 73] width 75 height 18
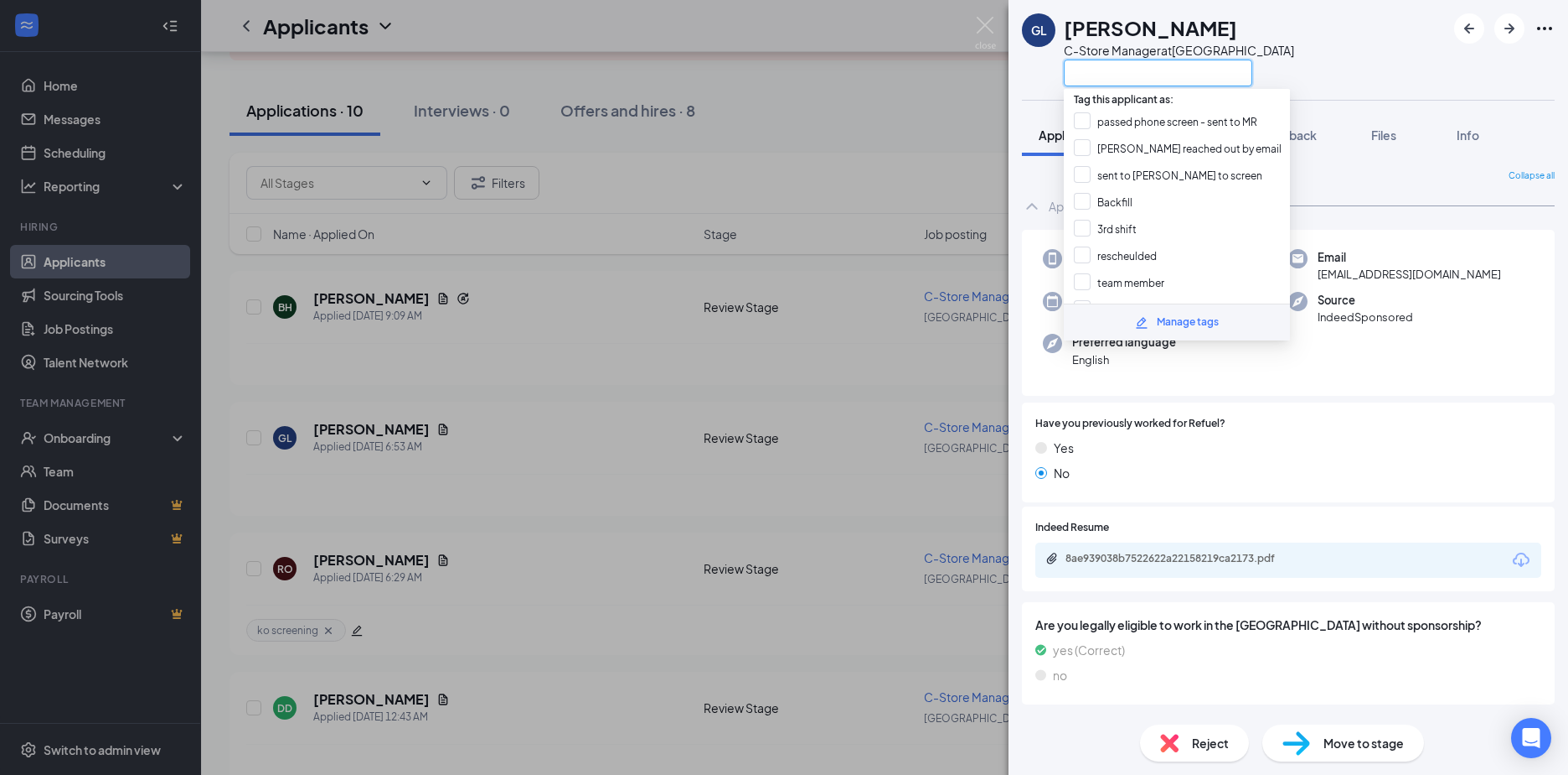
click at [1100, 68] on input "text" at bounding box center [1158, 73] width 189 height 27
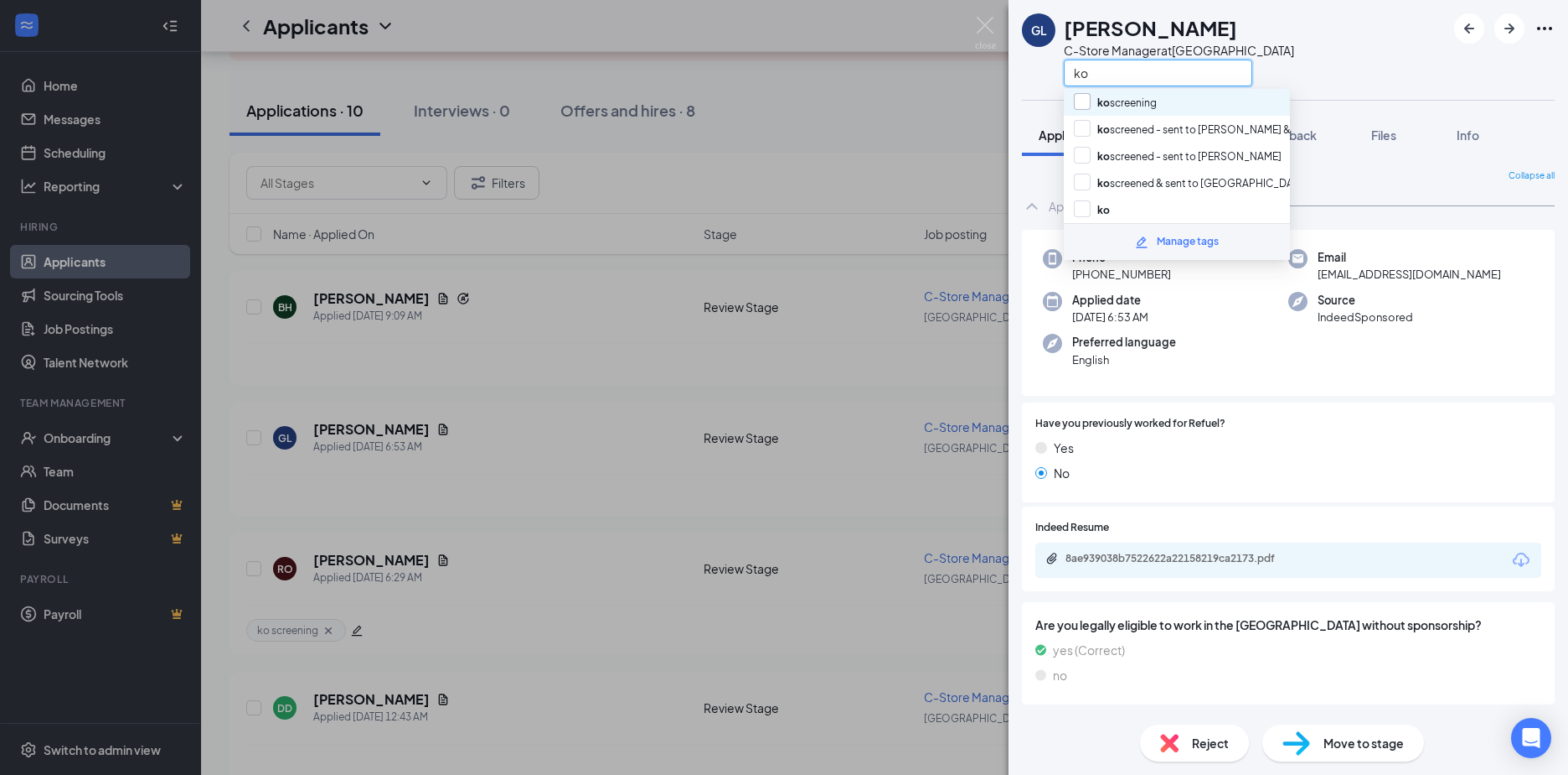
type input "ko"
click at [1086, 104] on input "ko screening" at bounding box center [1115, 102] width 83 height 18
checkbox input "true"
click at [1313, 75] on div "GL Gordon Lariscy C-Store Manager at Raleigh Field ko" at bounding box center [1288, 50] width 560 height 100
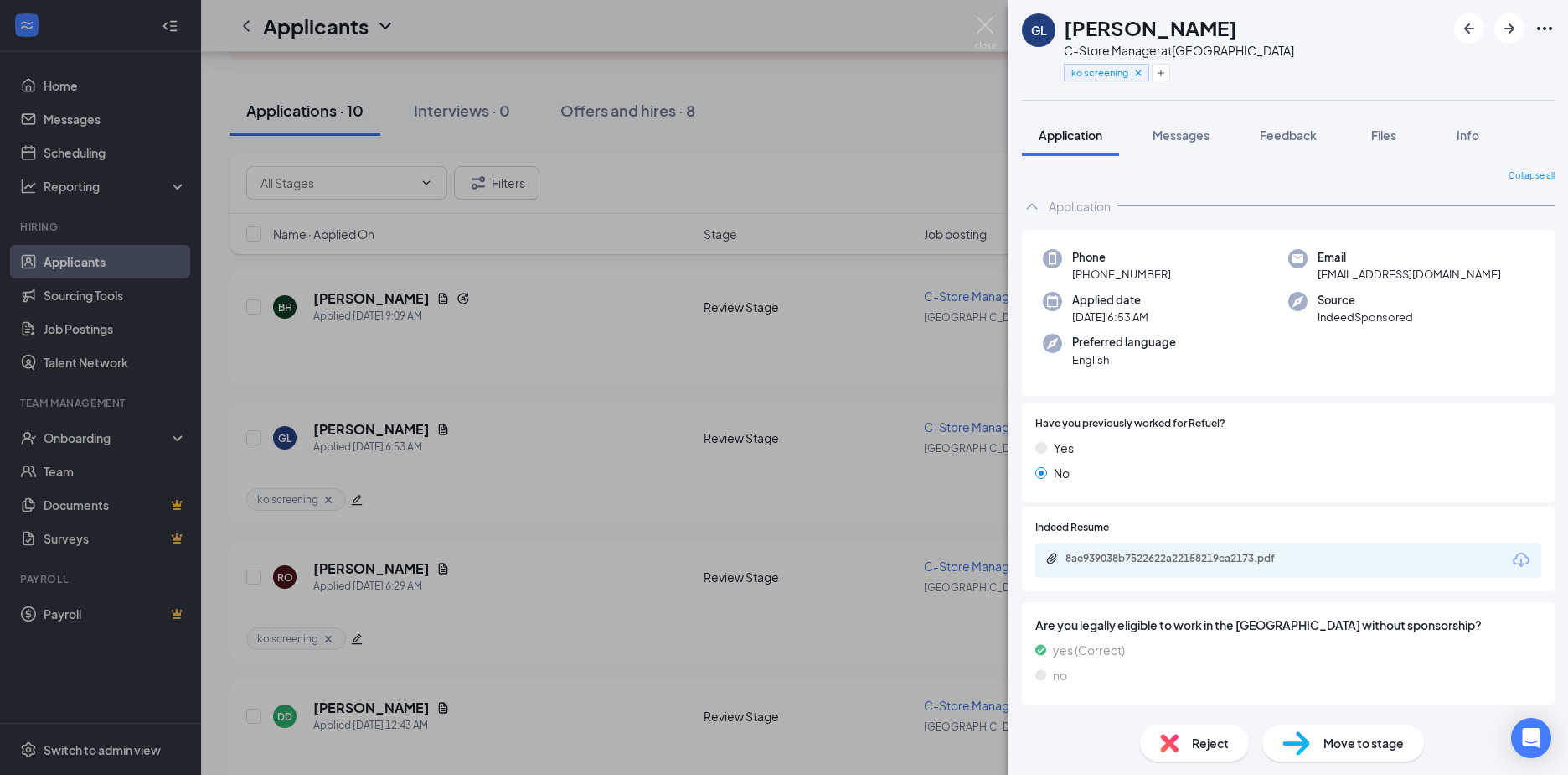
click at [370, 293] on div "GL Gordon Lariscy C-Store Manager at Raleigh Field ko screening Application Mes…" at bounding box center [784, 387] width 1568 height 775
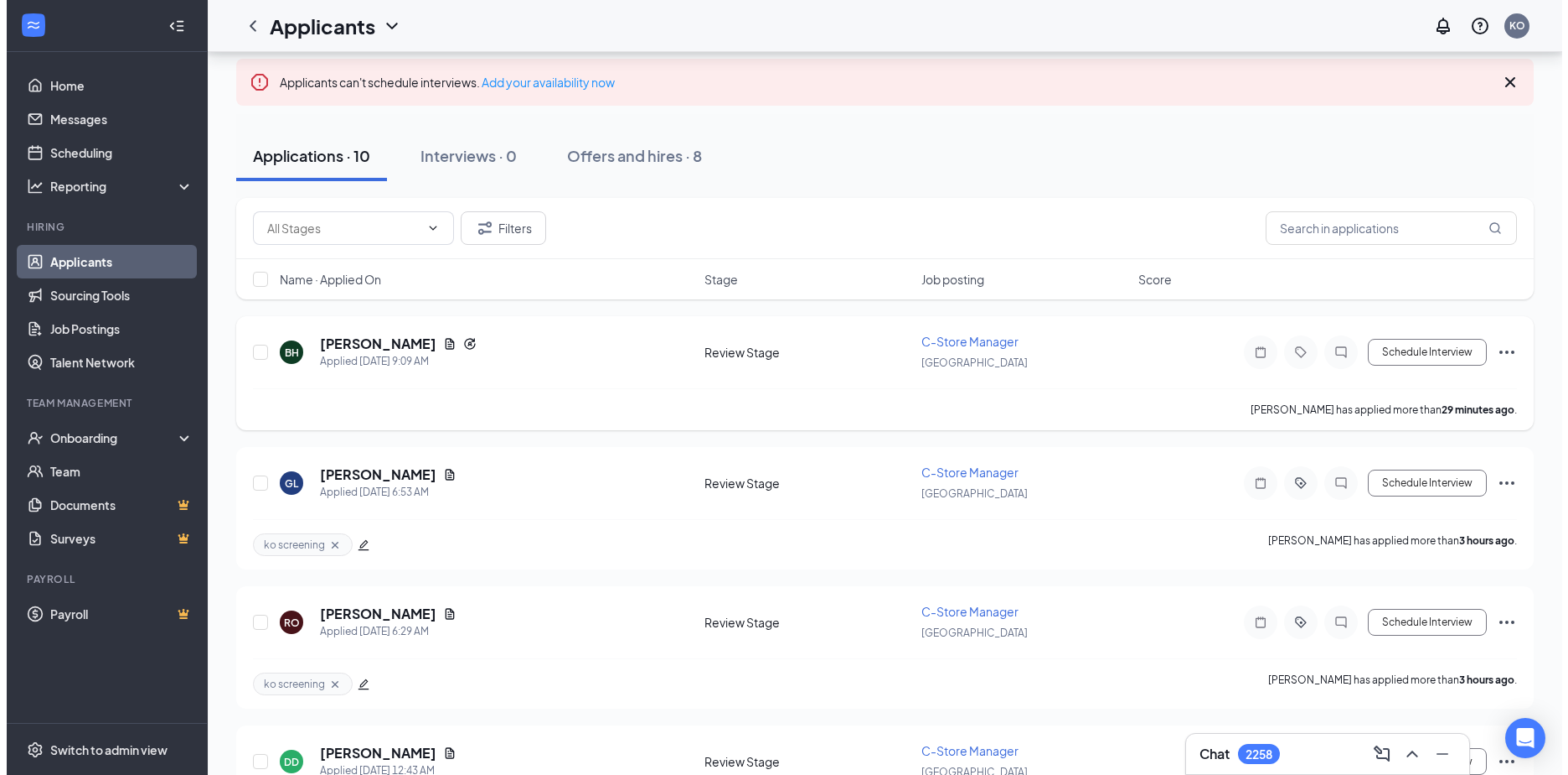
scroll to position [84, 0]
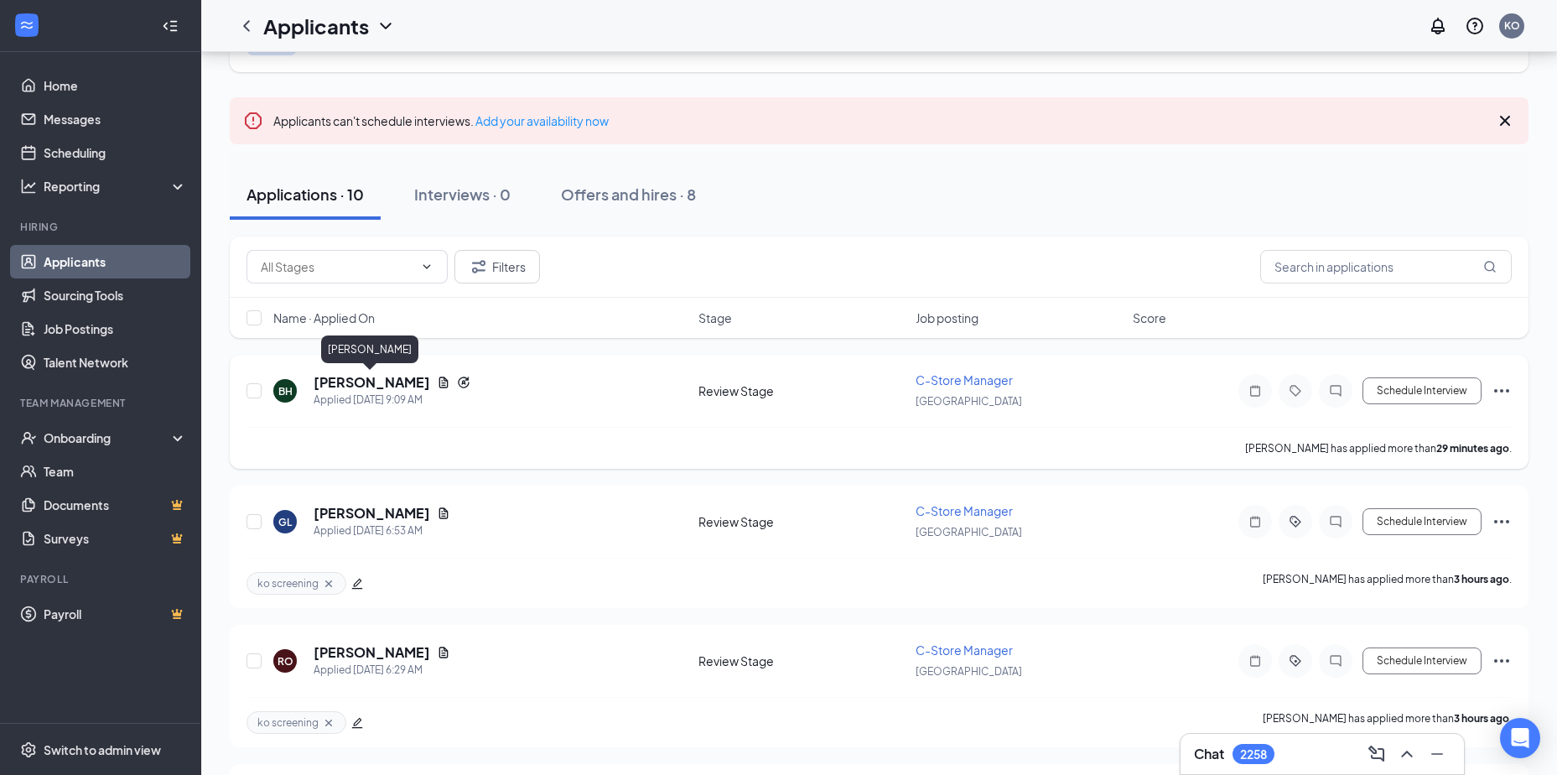
click at [352, 381] on h5 "[PERSON_NAME]" at bounding box center [372, 382] width 117 height 18
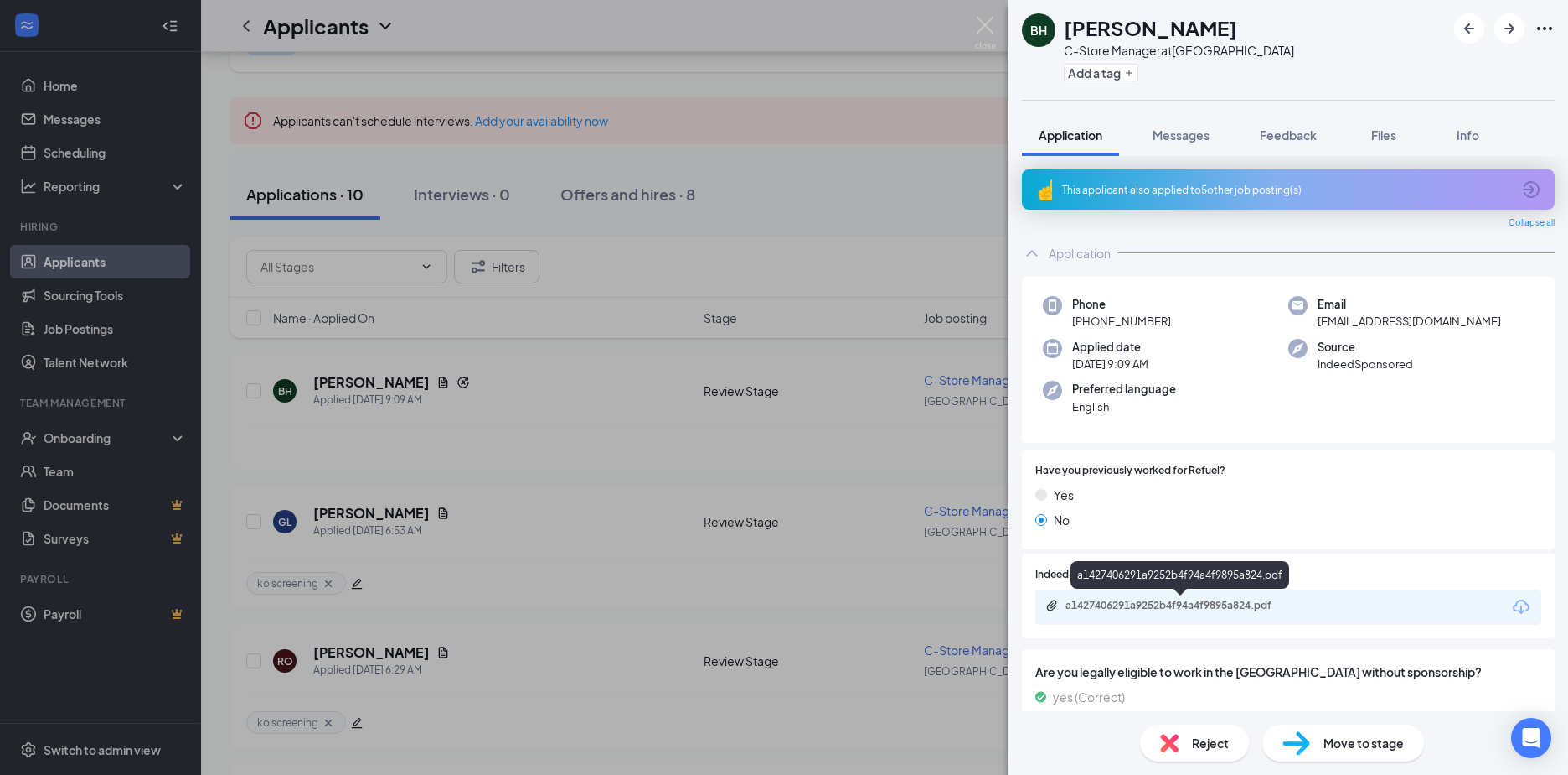
click at [1127, 607] on div "a1427406291a9252b4f94a4f9895a824.pdf" at bounding box center [1182, 605] width 235 height 13
click at [1088, 83] on div "Add a tag" at bounding box center [1179, 73] width 231 height 28
click at [1084, 78] on button "Add a tag" at bounding box center [1101, 73] width 75 height 18
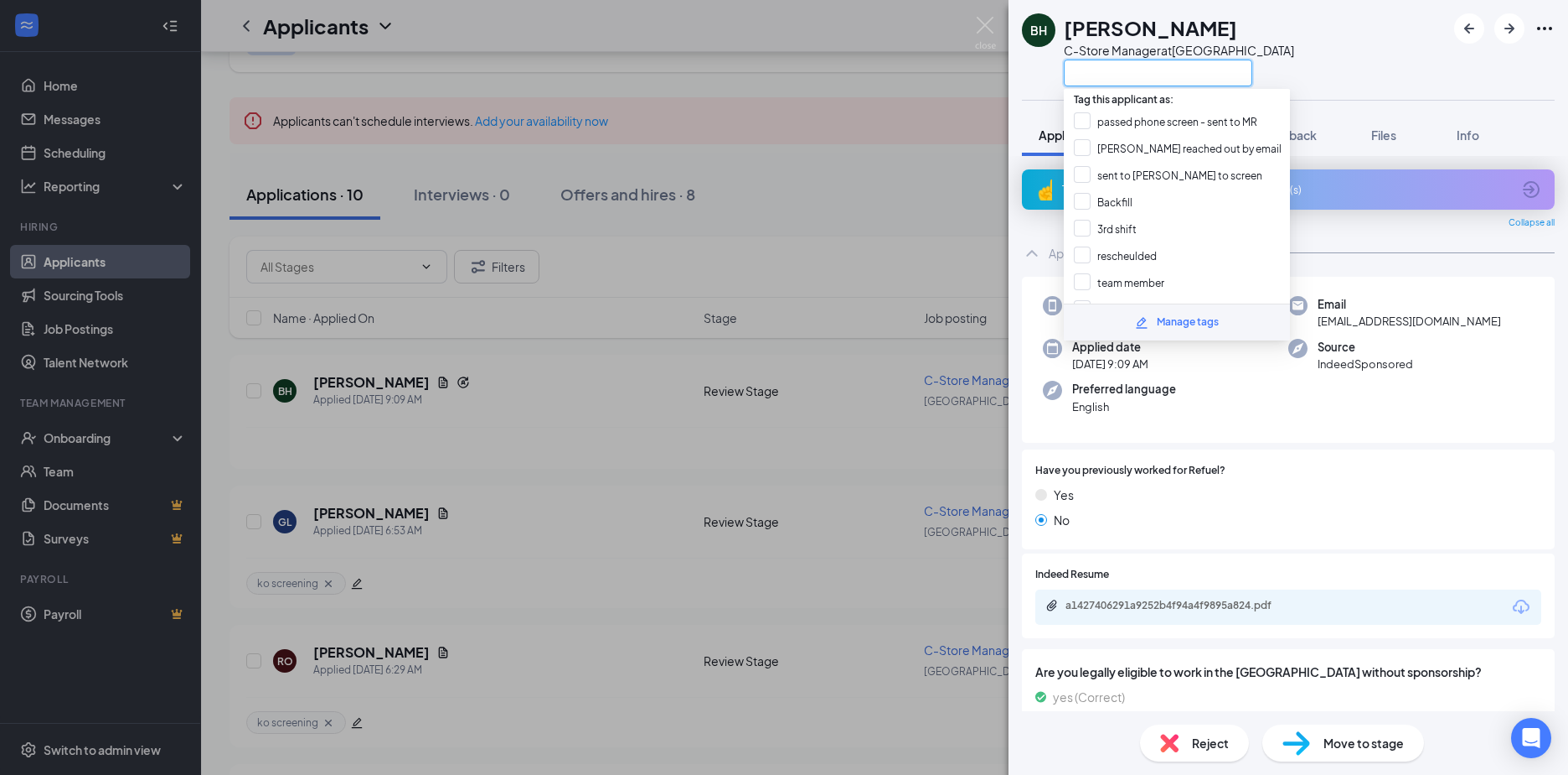
click at [1094, 76] on input "text" at bounding box center [1158, 73] width 189 height 27
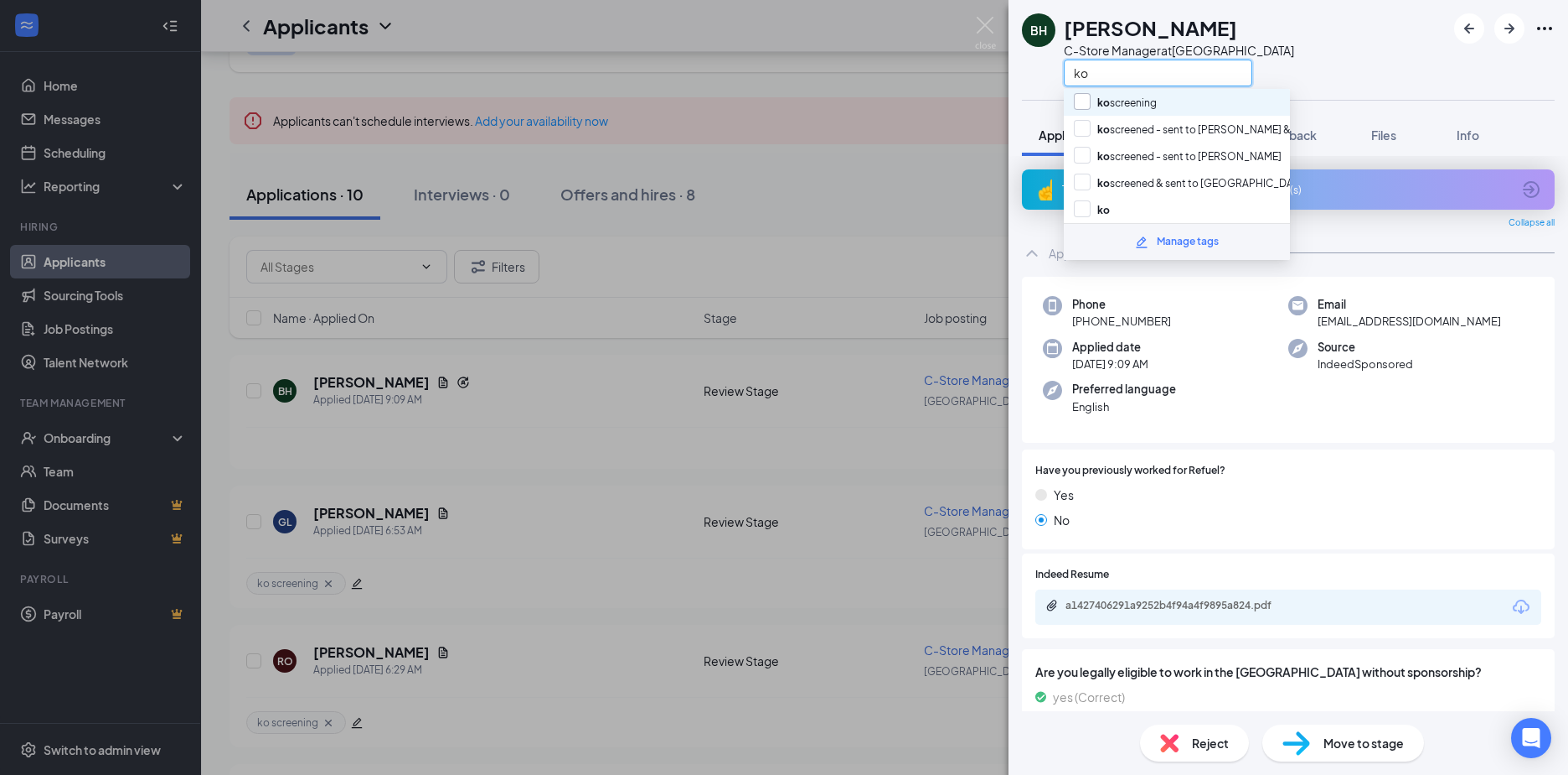
type input "ko"
click at [1082, 101] on input "ko screening" at bounding box center [1115, 102] width 83 height 18
checkbox input "true"
click at [1328, 46] on div "BH Barbara Herring C-Store Manager at Raleigh Field ko" at bounding box center [1288, 50] width 560 height 100
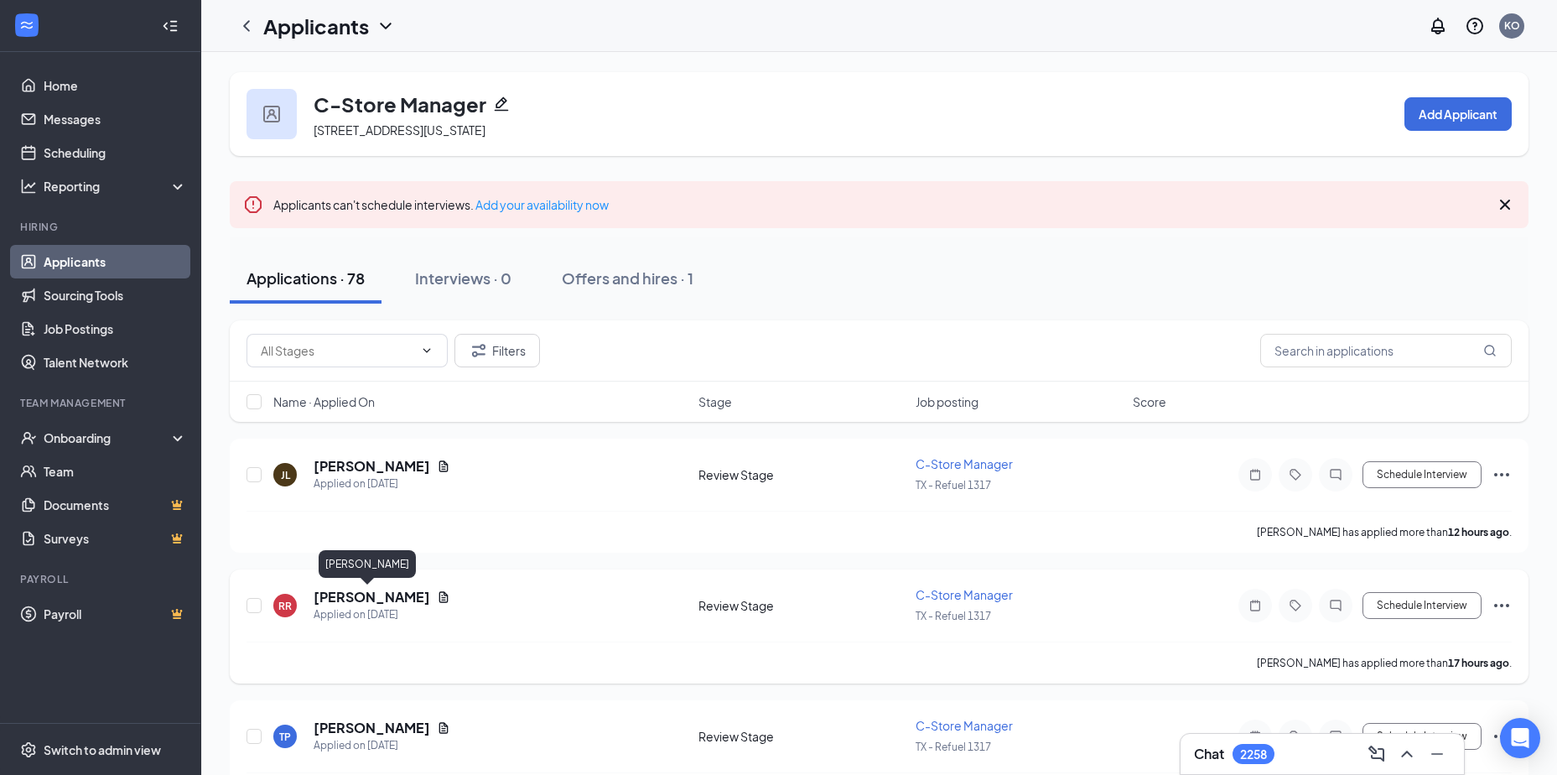
click at [344, 595] on h5 "Rudy Radillo" at bounding box center [372, 597] width 117 height 18
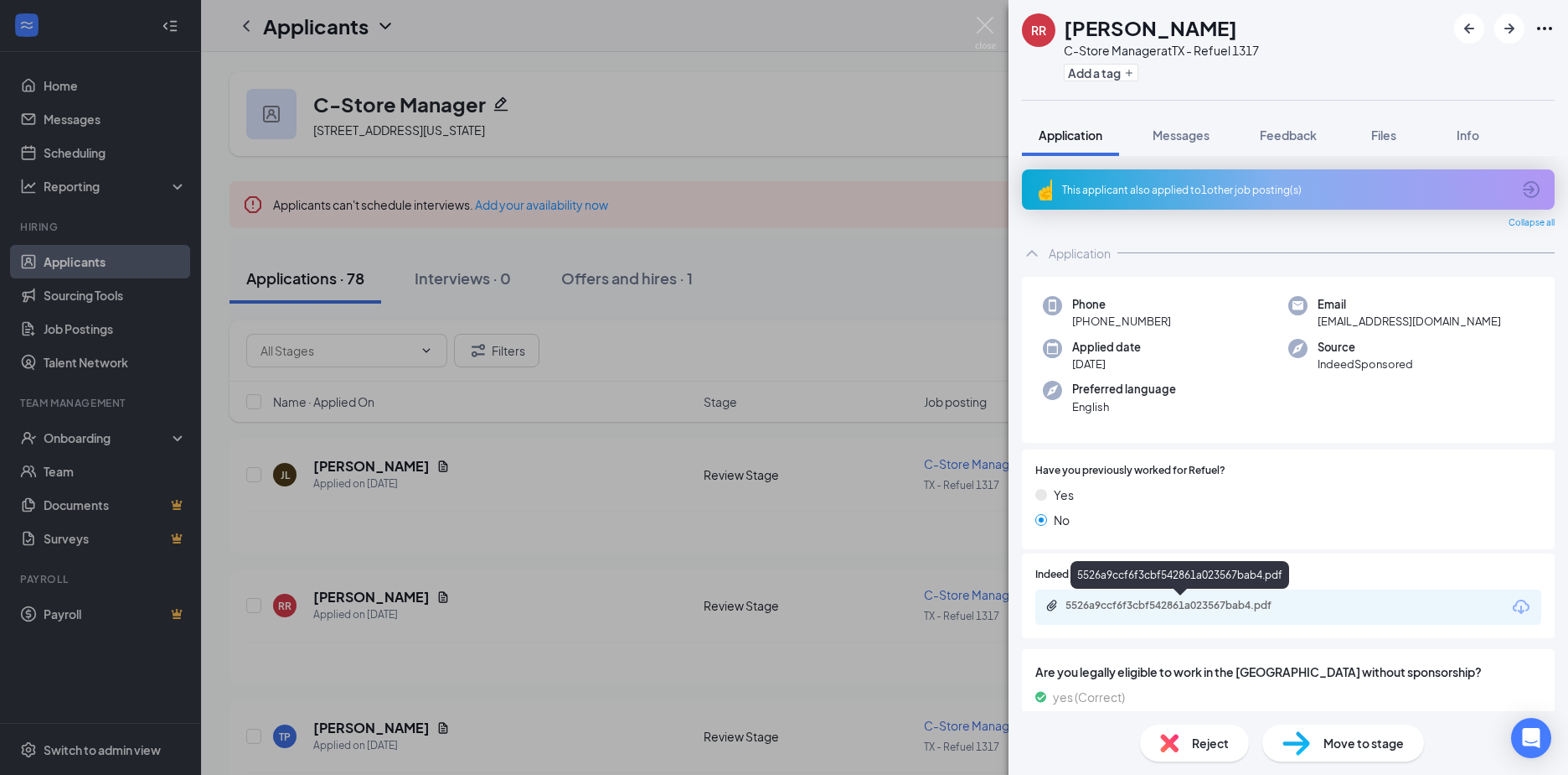
click at [1106, 604] on div "5526a9ccf6f3cbf542861a023567bab4.pdf" at bounding box center [1182, 605] width 235 height 13
click at [359, 466] on div "RR Rudy Radillo C-Store Manager at TX - Refuel 1317 Add a tag Application Messa…" at bounding box center [784, 387] width 1568 height 775
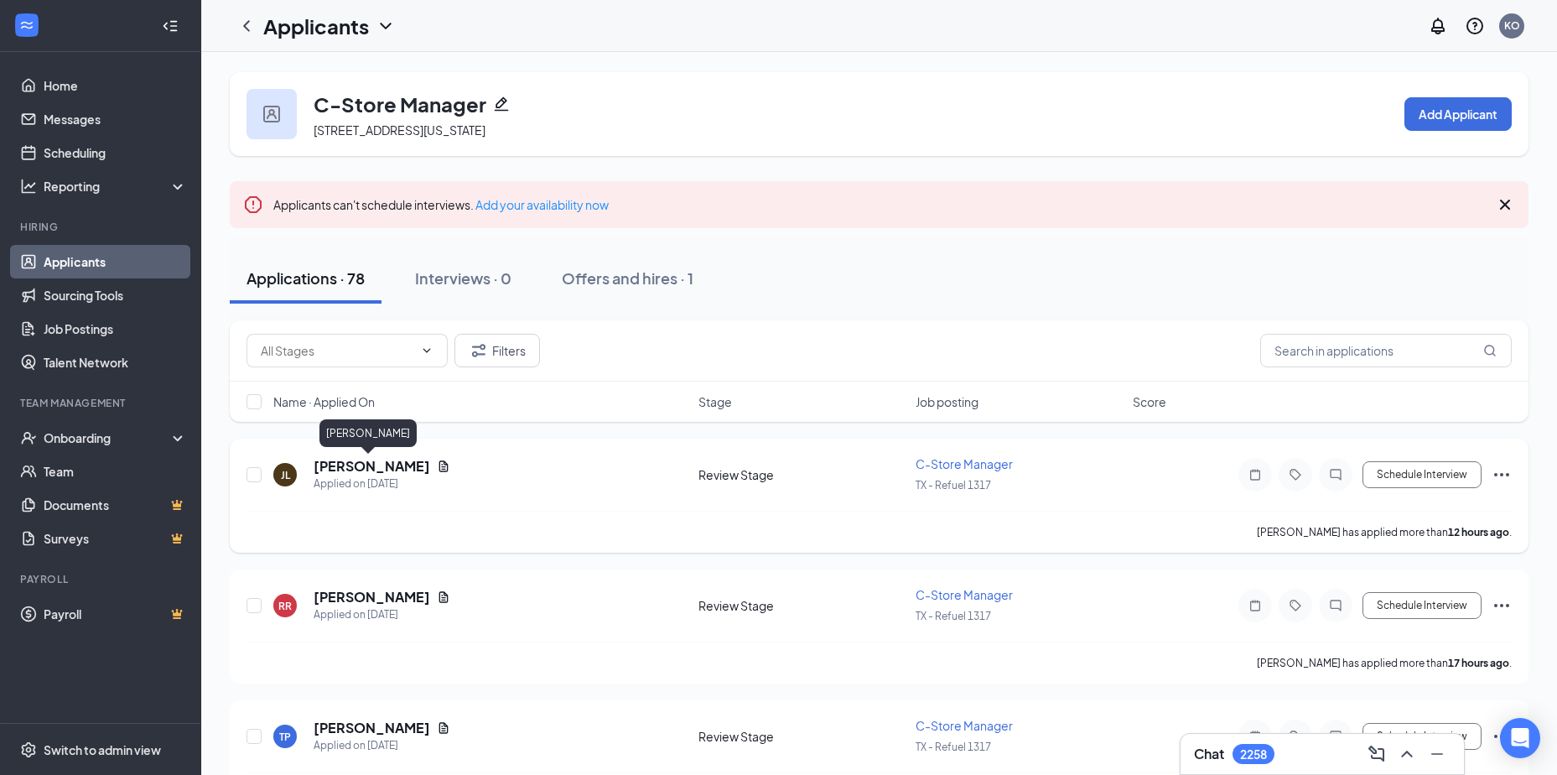
click at [348, 466] on h5 "Jeffery Lopez" at bounding box center [372, 466] width 117 height 18
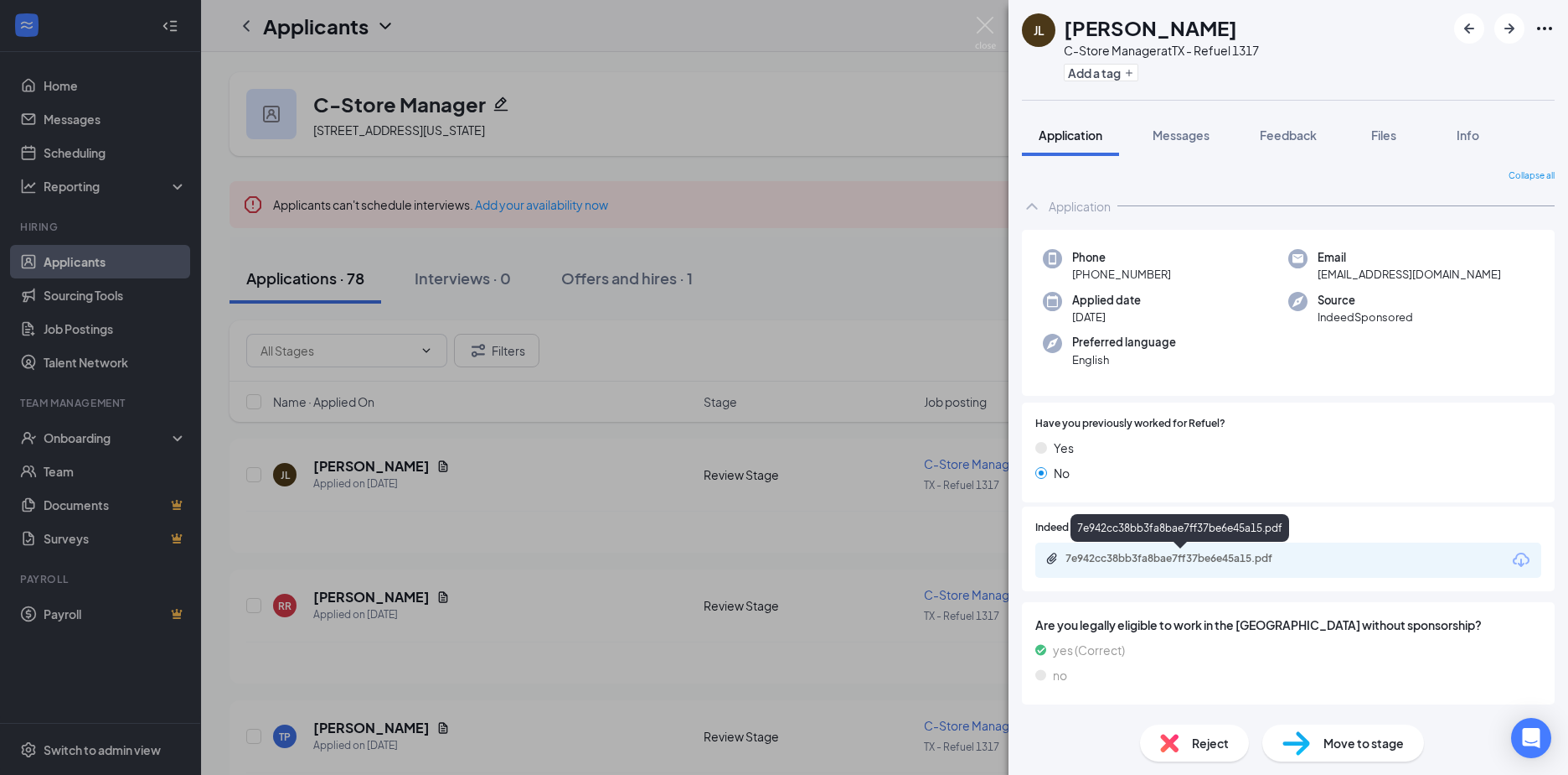
click at [1128, 554] on div "7e942cc38bb3fa8bae7ff37be6e45a15.pdf" at bounding box center [1182, 558] width 235 height 13
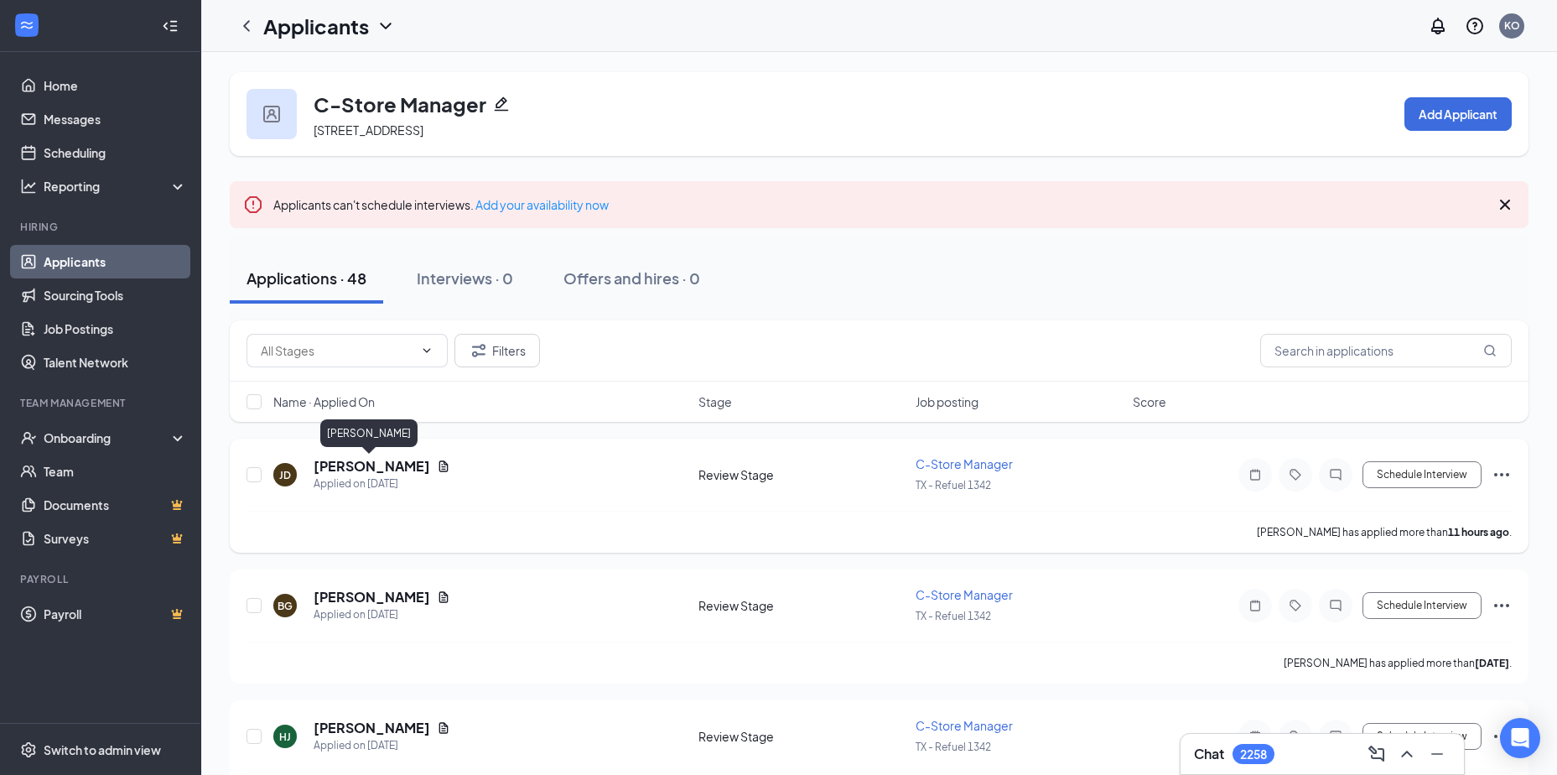
click at [342, 468] on h5 "[PERSON_NAME]" at bounding box center [372, 466] width 117 height 18
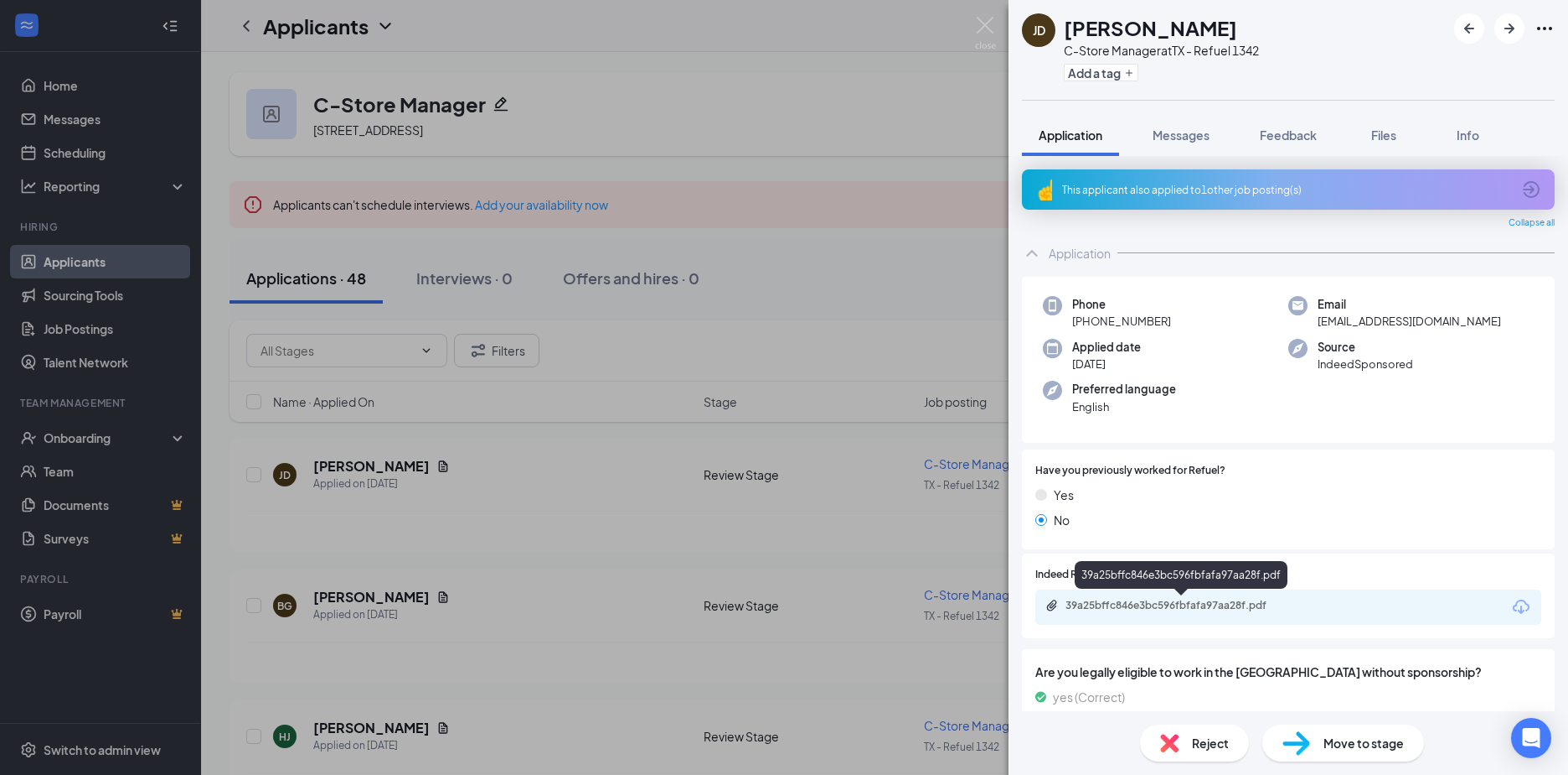
click at [1140, 608] on div "39a25bffc846e3bc596fbfafa97aa28f.pdf" at bounding box center [1182, 605] width 235 height 13
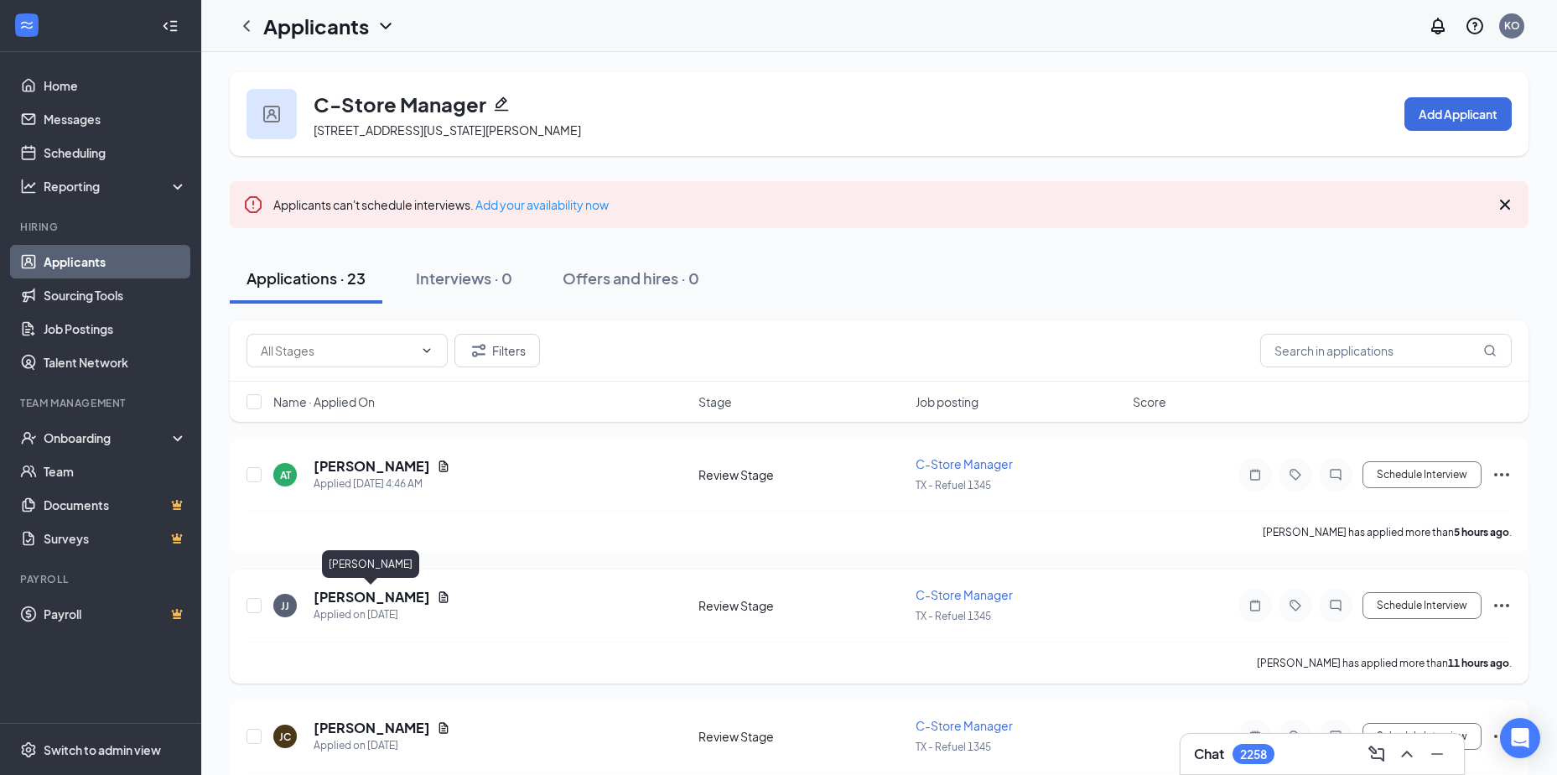
click at [361, 594] on h5 "[PERSON_NAME]" at bounding box center [372, 597] width 117 height 18
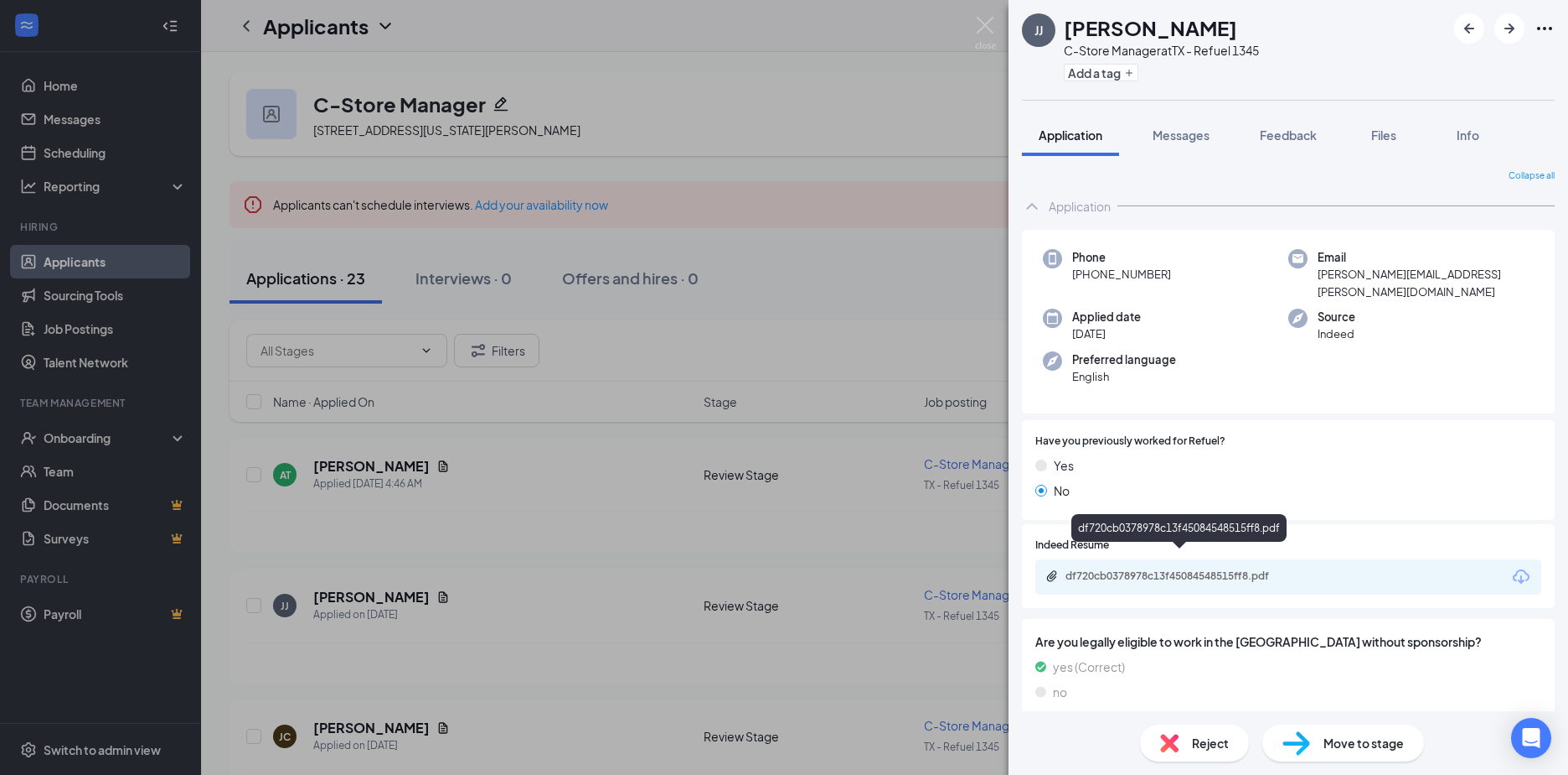
click at [1145, 569] on div "df720cb0378978c13f45084548515ff8.pdf" at bounding box center [1182, 575] width 235 height 13
click at [1089, 73] on button "Add a tag" at bounding box center [1101, 73] width 75 height 18
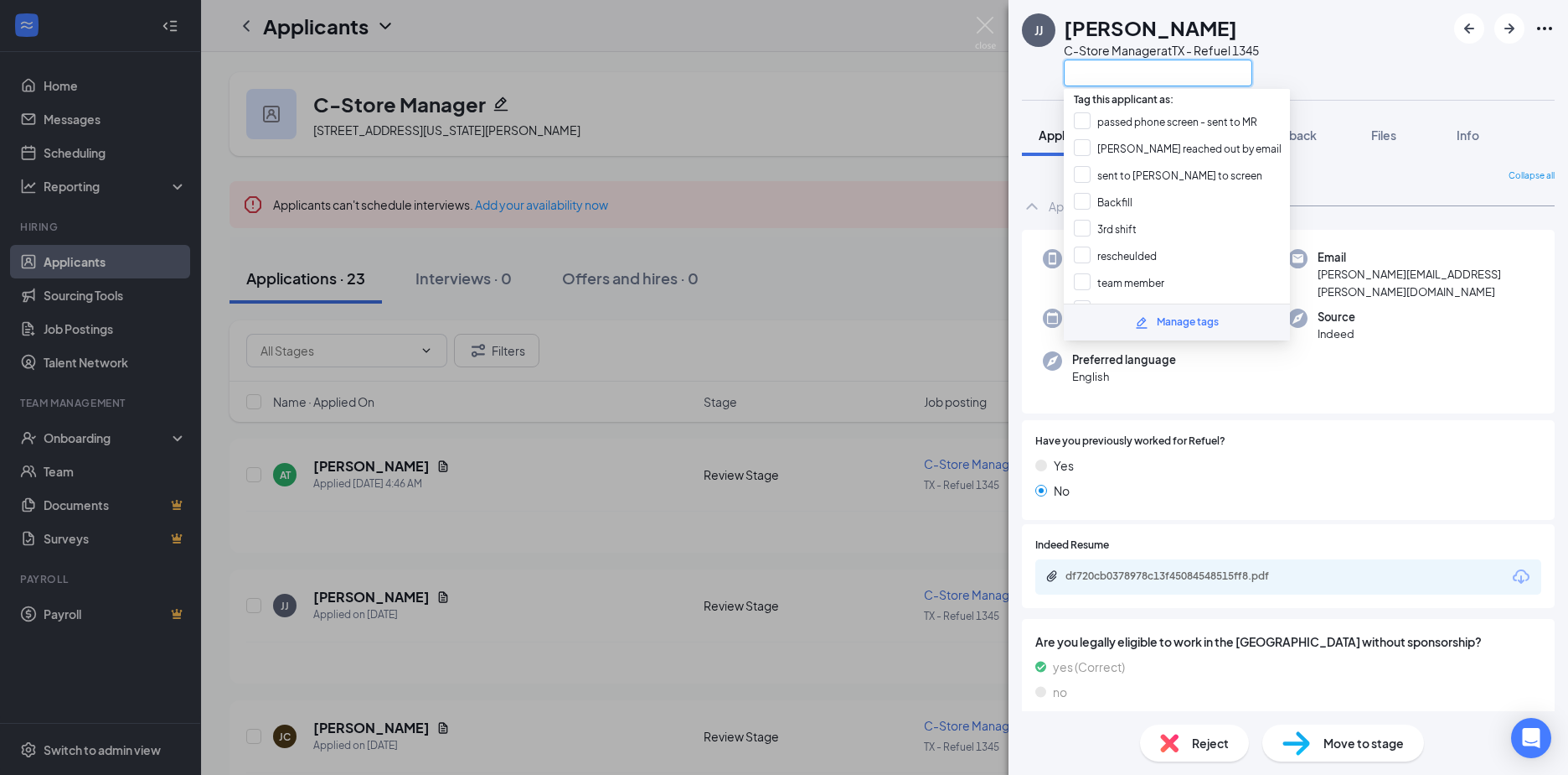
click at [1095, 80] on input "text" at bounding box center [1158, 73] width 189 height 27
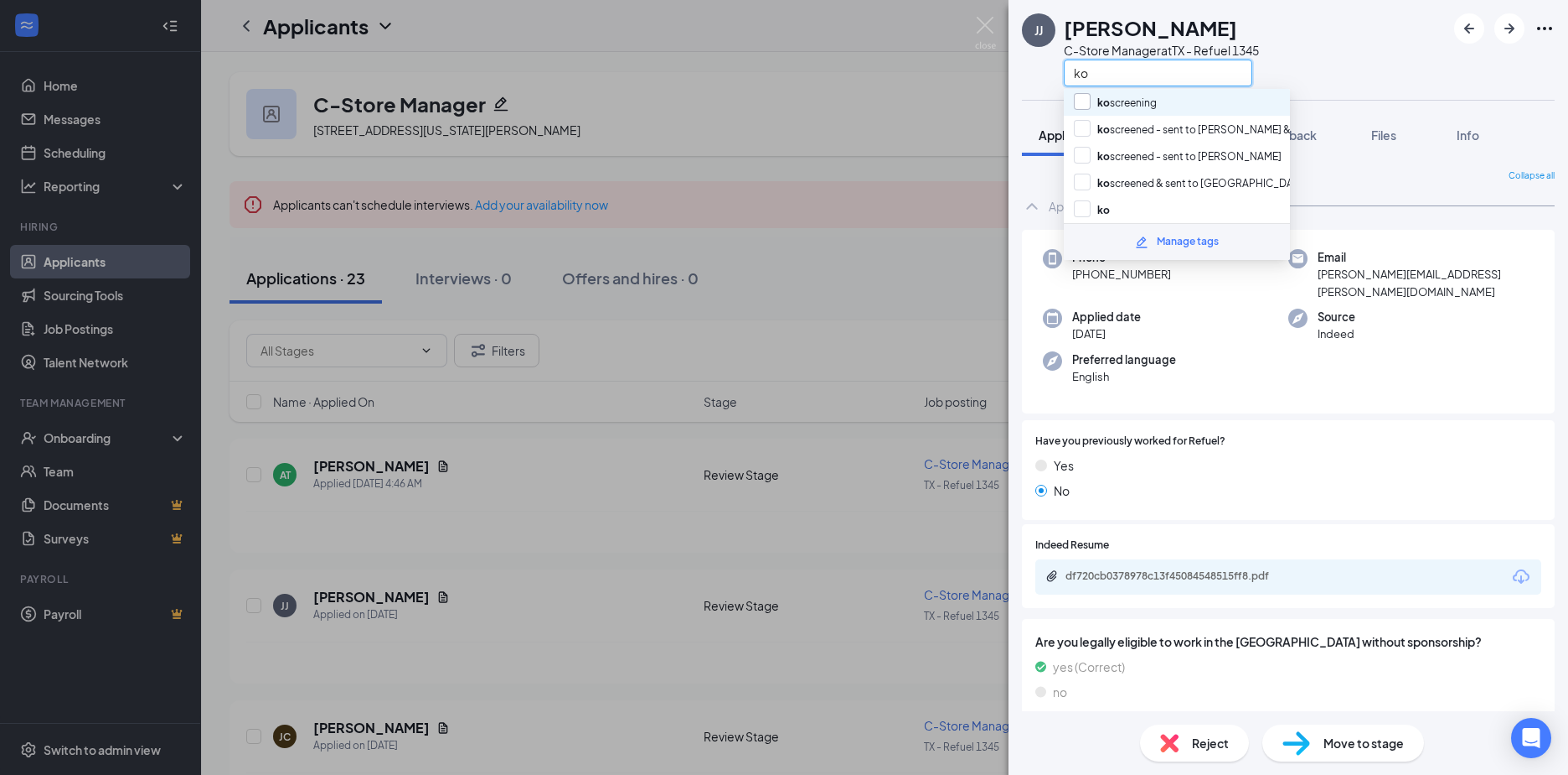
type input "ko"
click at [1081, 96] on input "ko screening" at bounding box center [1115, 102] width 83 height 18
checkbox input "true"
click at [1375, 61] on div "JJ JAMES JOHNSON C-Store Manager at TX - Refuel 1345 ko" at bounding box center [1288, 50] width 560 height 100
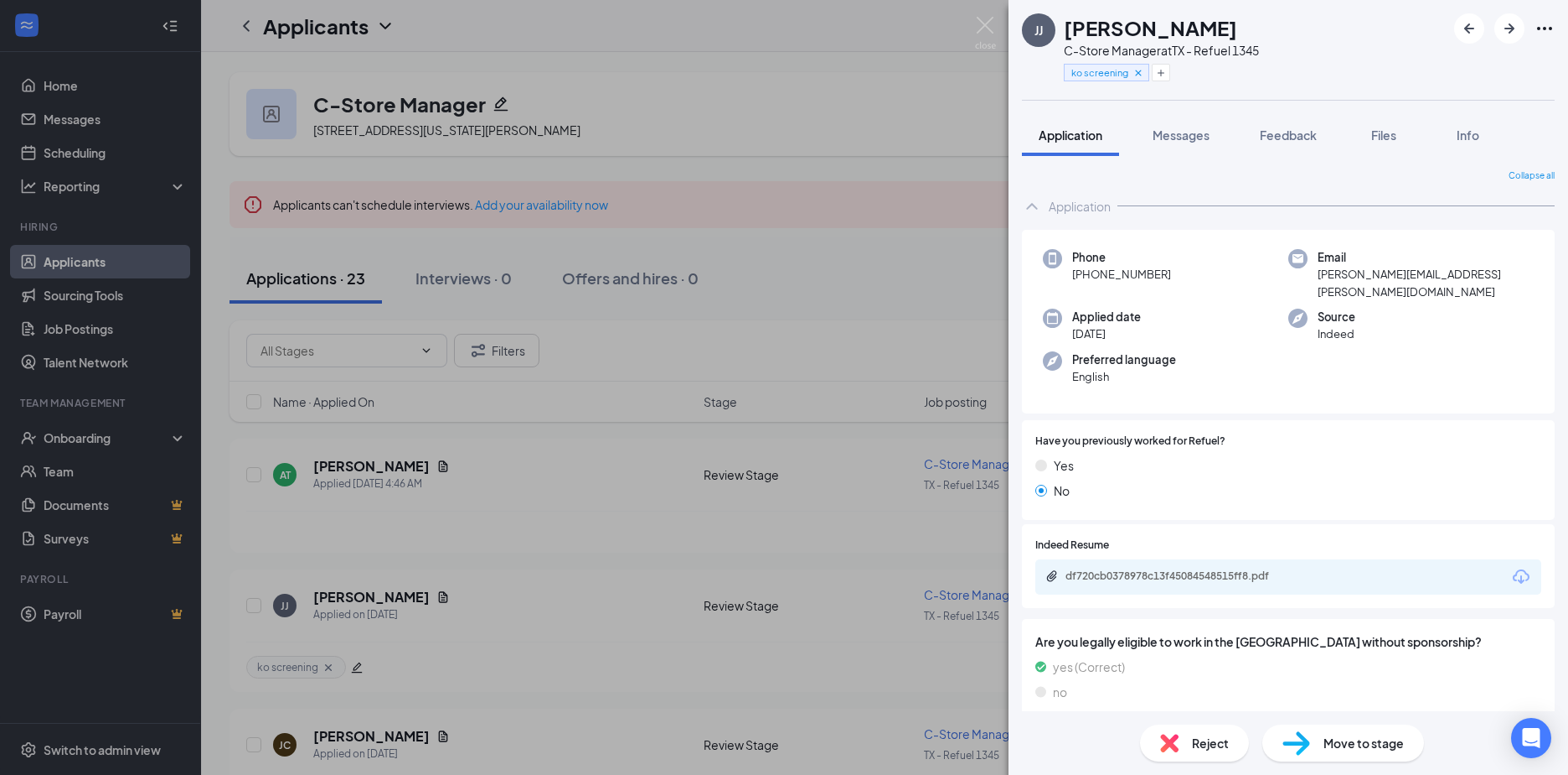
click at [337, 465] on div "JJ JAMES JOHNSON C-Store Manager at TX - Refuel 1345 ko screening Application M…" at bounding box center [784, 387] width 1568 height 775
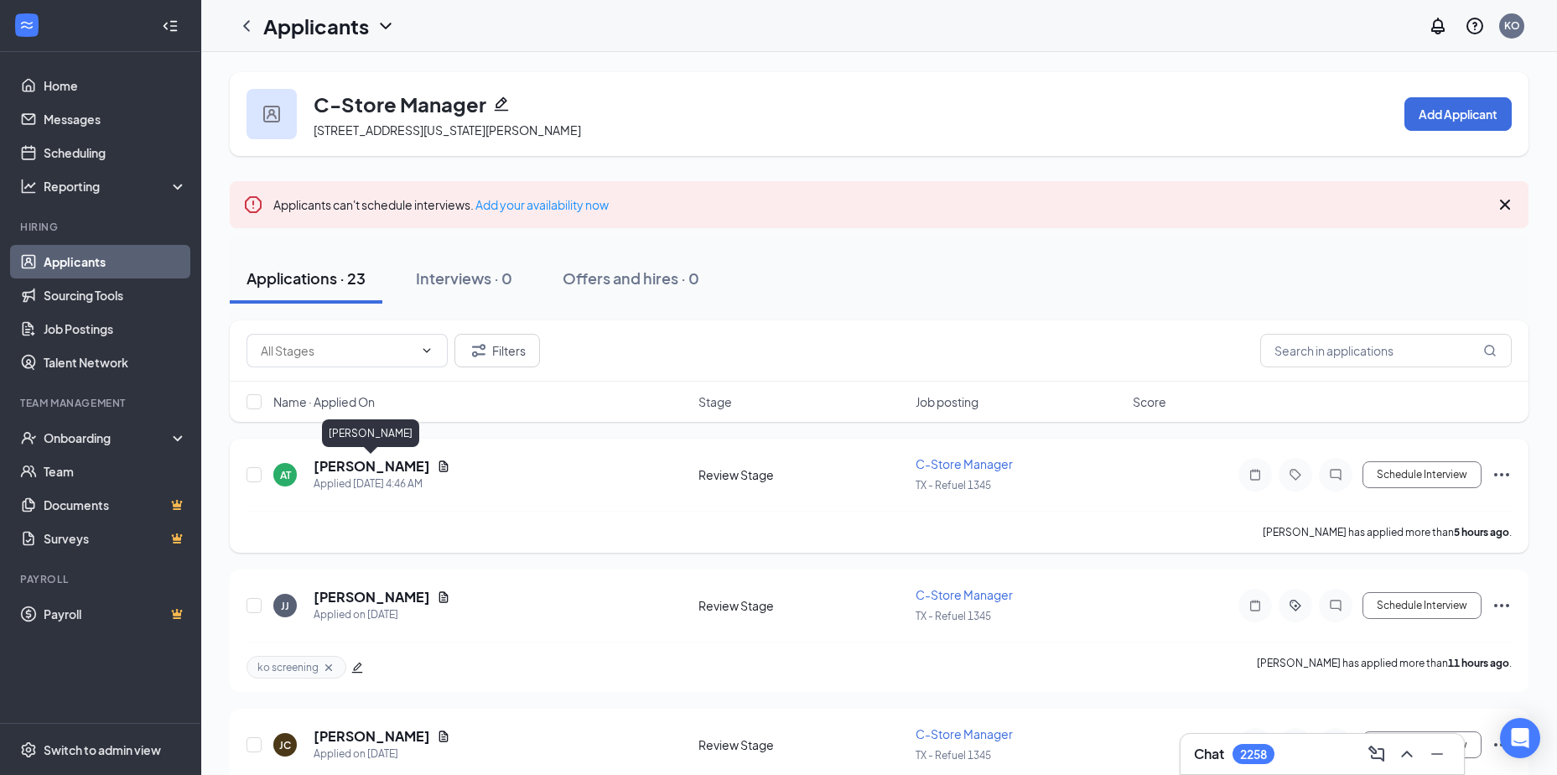
click at [349, 464] on h5 "Ashlee Tjernagel" at bounding box center [372, 466] width 117 height 18
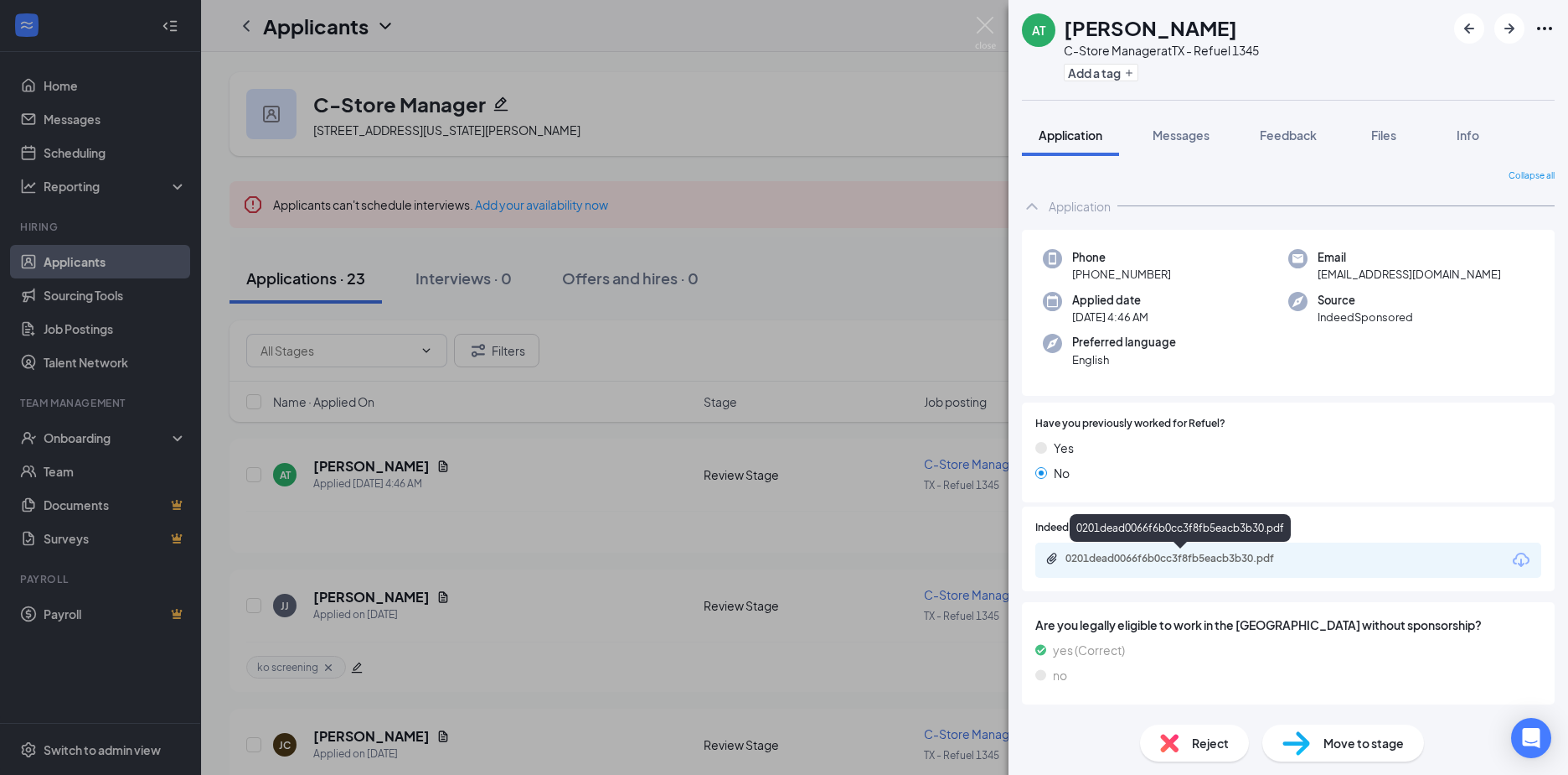
click at [1139, 561] on div "0201dead0066f6b0cc3f8fb5eacb3b30.pdf" at bounding box center [1182, 558] width 235 height 13
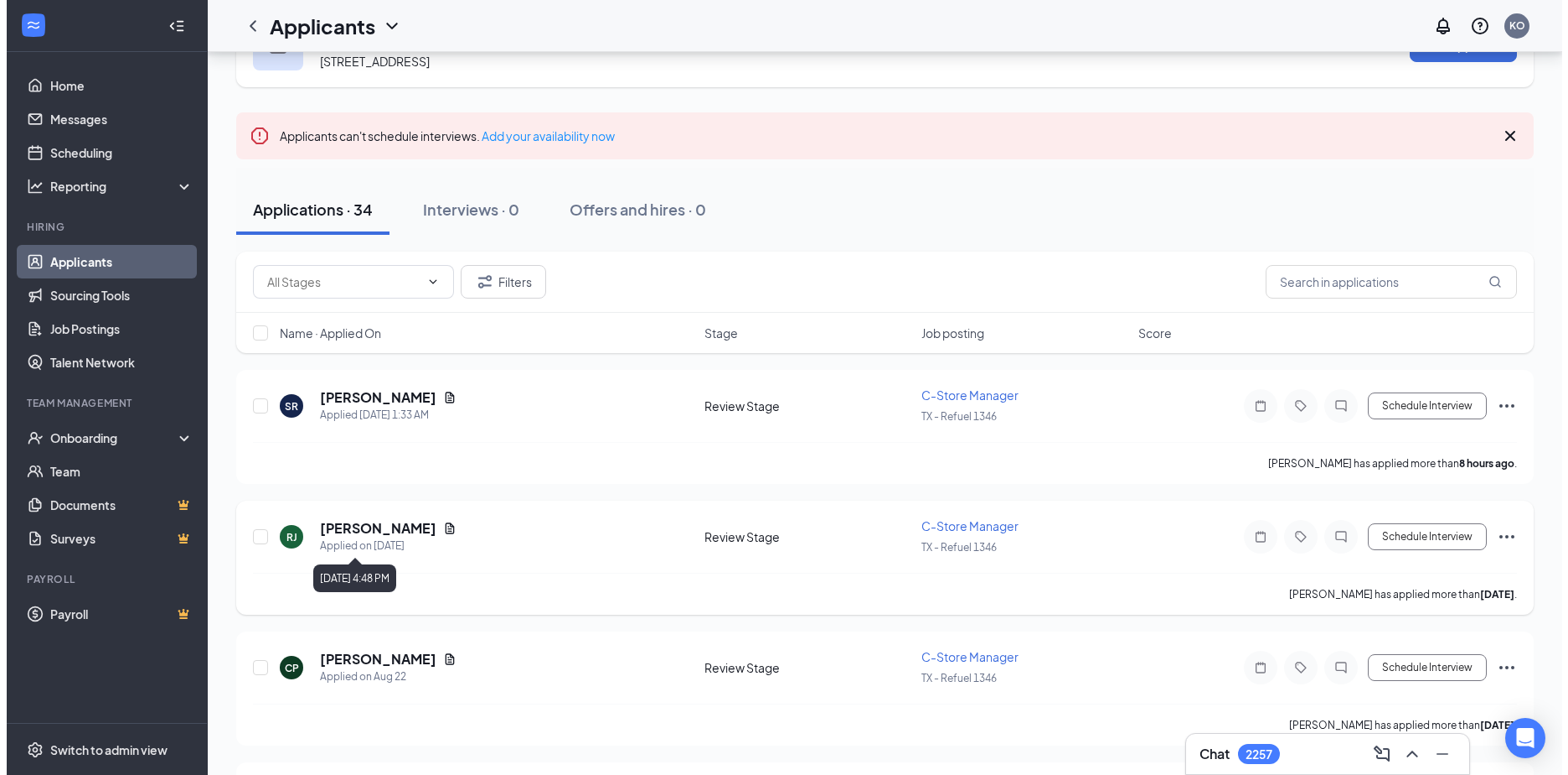
scroll to position [84, 0]
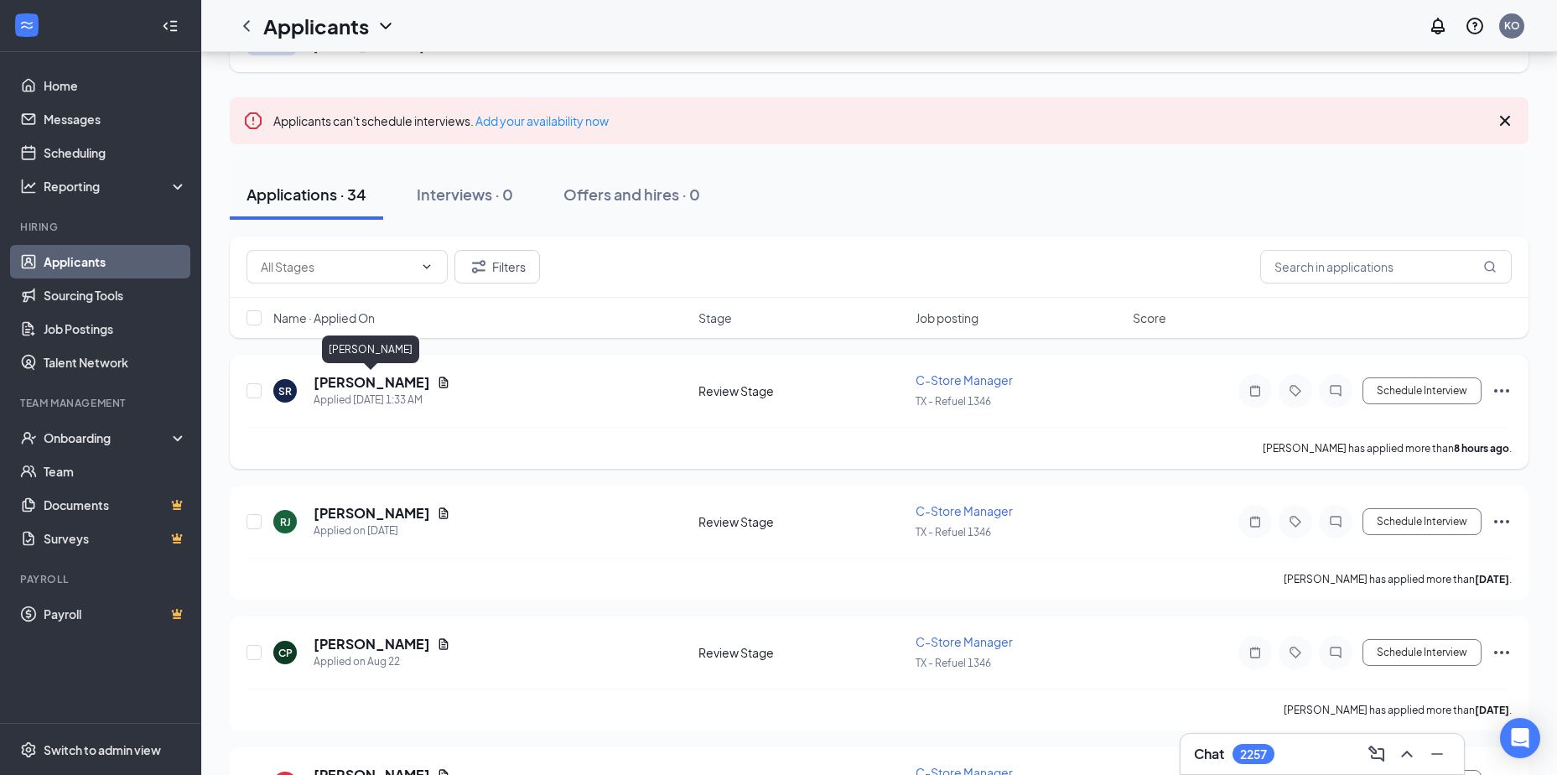
click at [356, 386] on h5 "[PERSON_NAME]" at bounding box center [372, 382] width 117 height 18
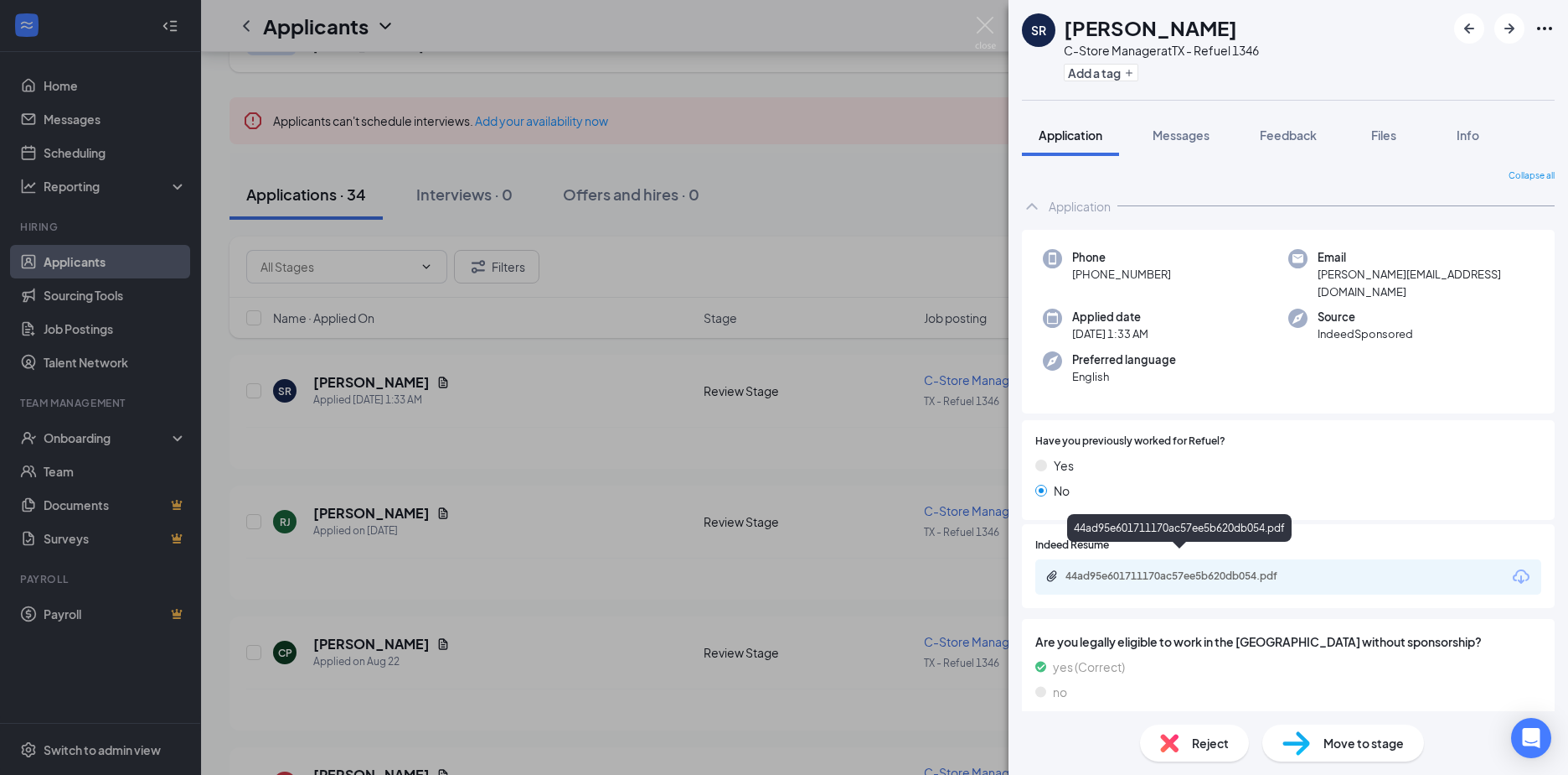
click at [1111, 569] on div "44ad95e601711170ac57ee5b620db054.pdf" at bounding box center [1182, 575] width 235 height 13
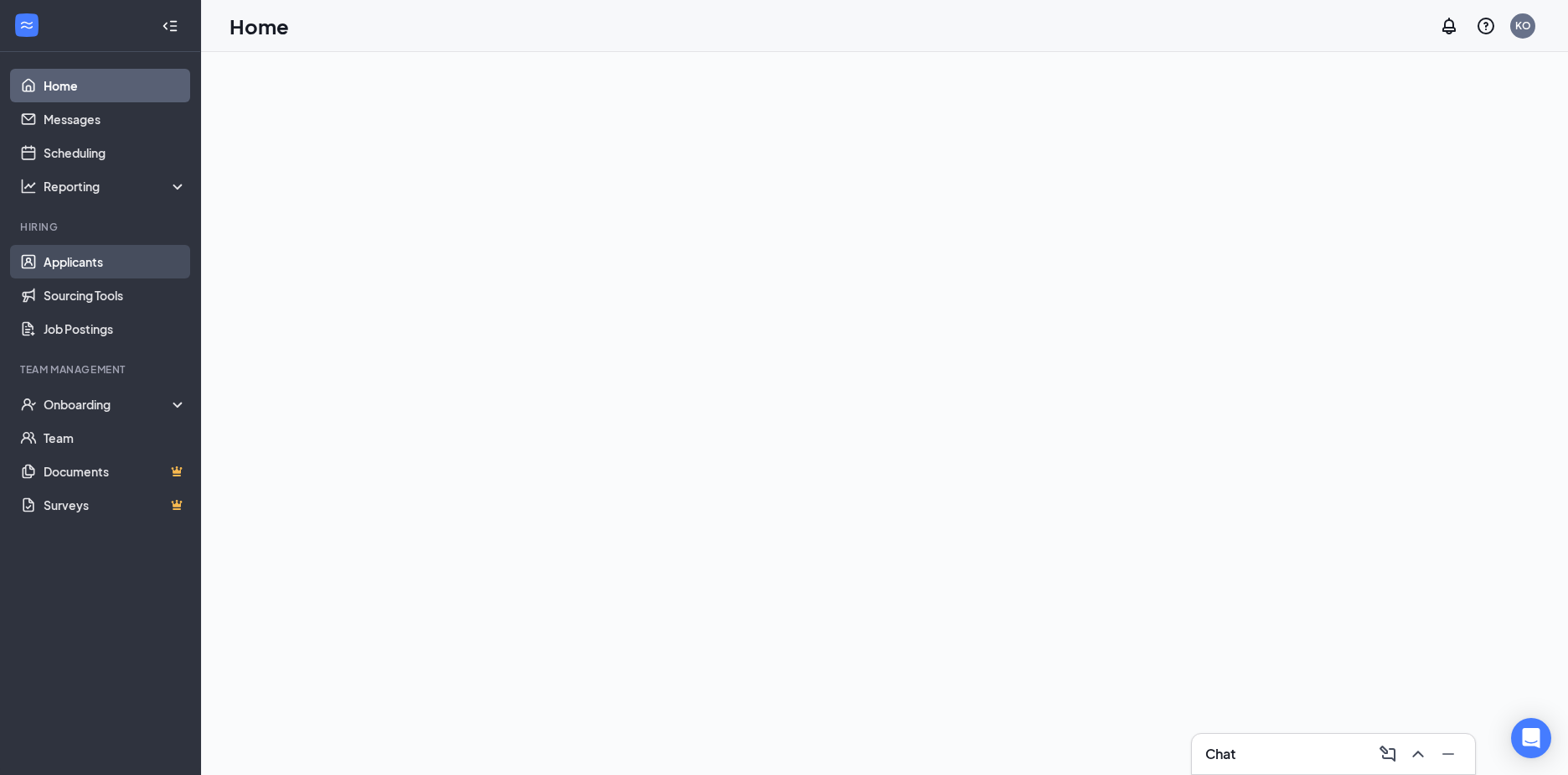
click at [55, 265] on link "Applicants" at bounding box center [115, 262] width 143 height 34
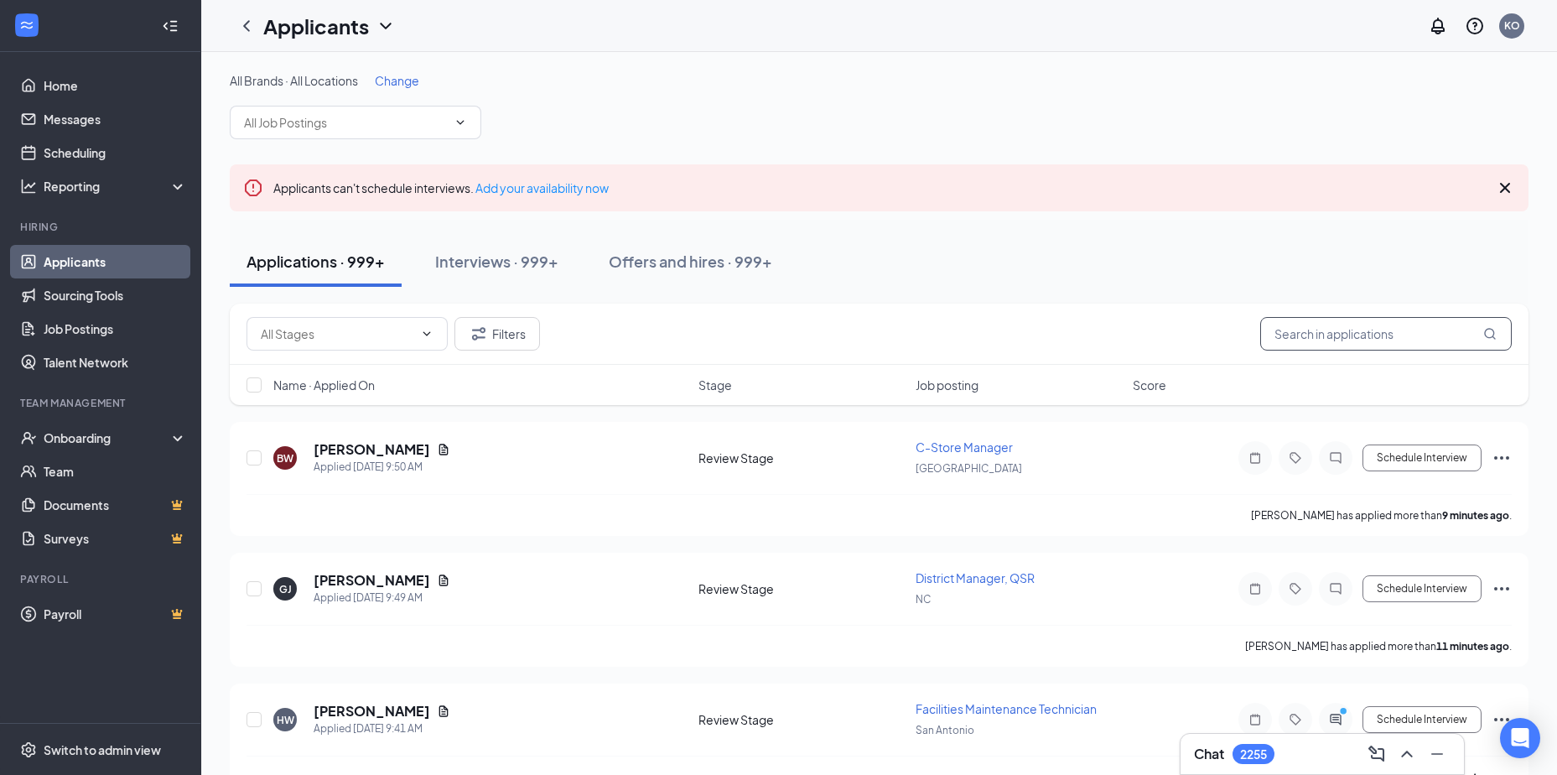
click at [1298, 331] on input "text" at bounding box center [1386, 334] width 252 height 34
type input "[PERSON_NAME]"
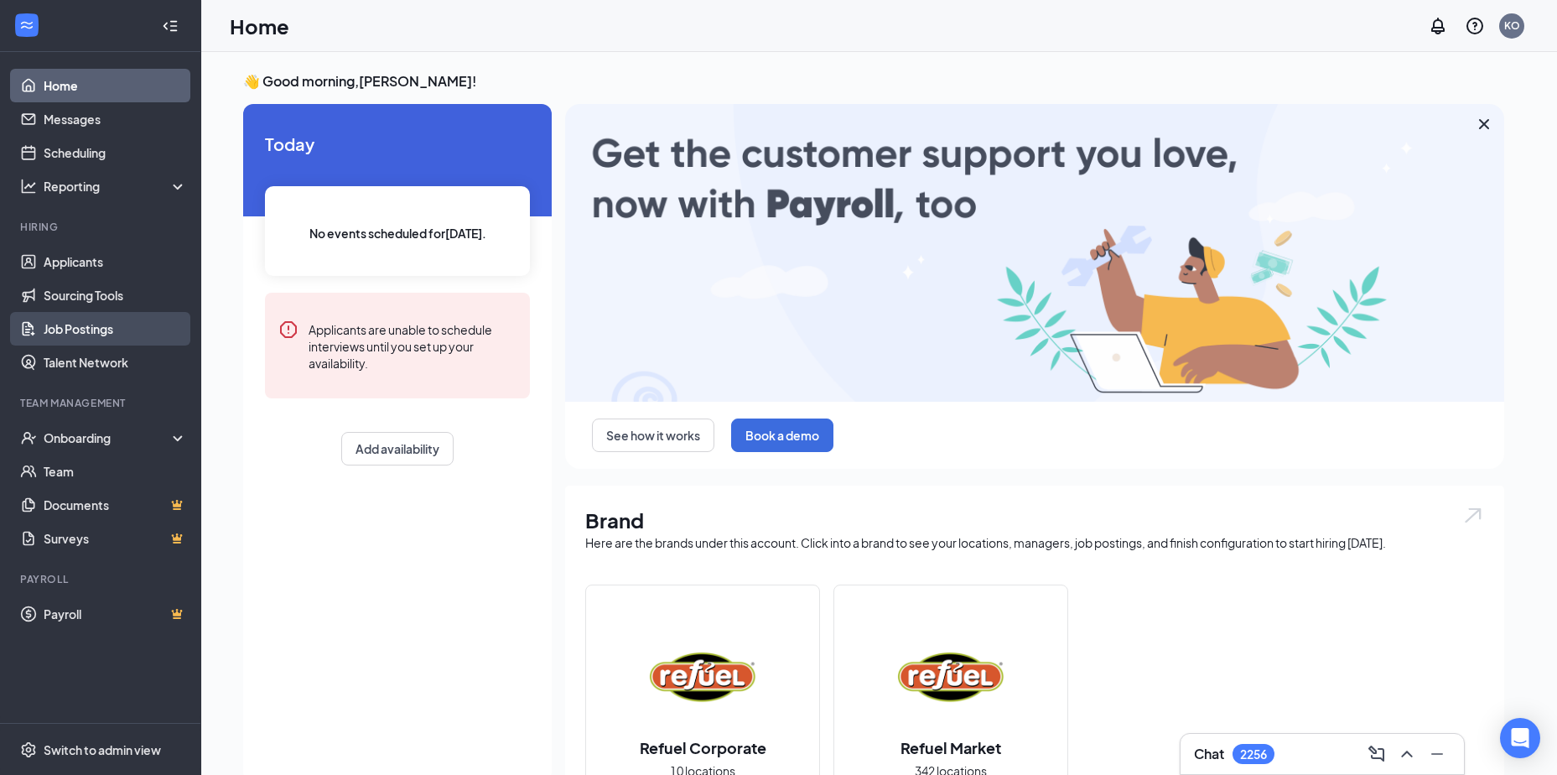
click at [78, 328] on link "Job Postings" at bounding box center [115, 329] width 143 height 34
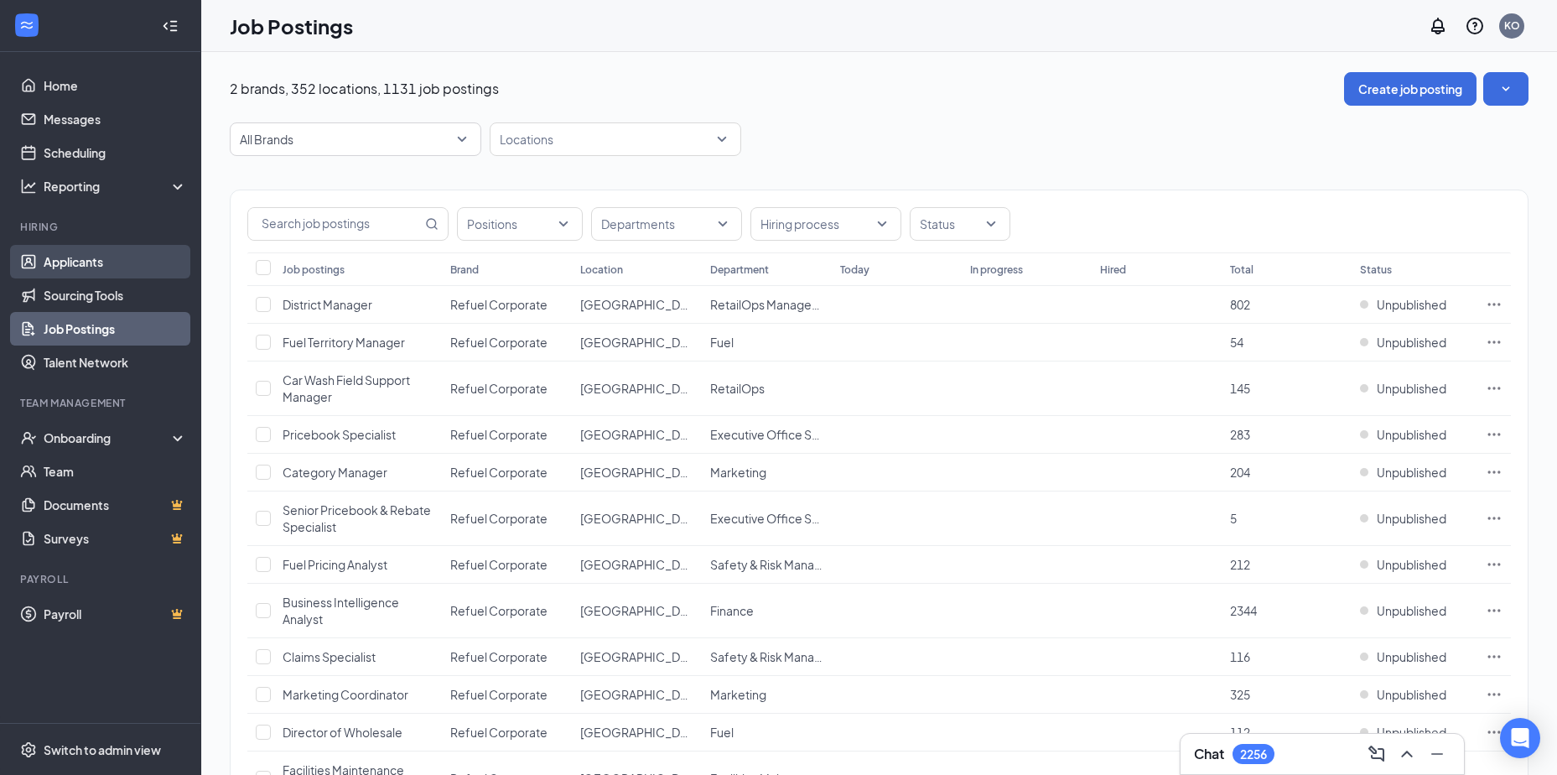
click at [83, 262] on link "Applicants" at bounding box center [115, 262] width 143 height 34
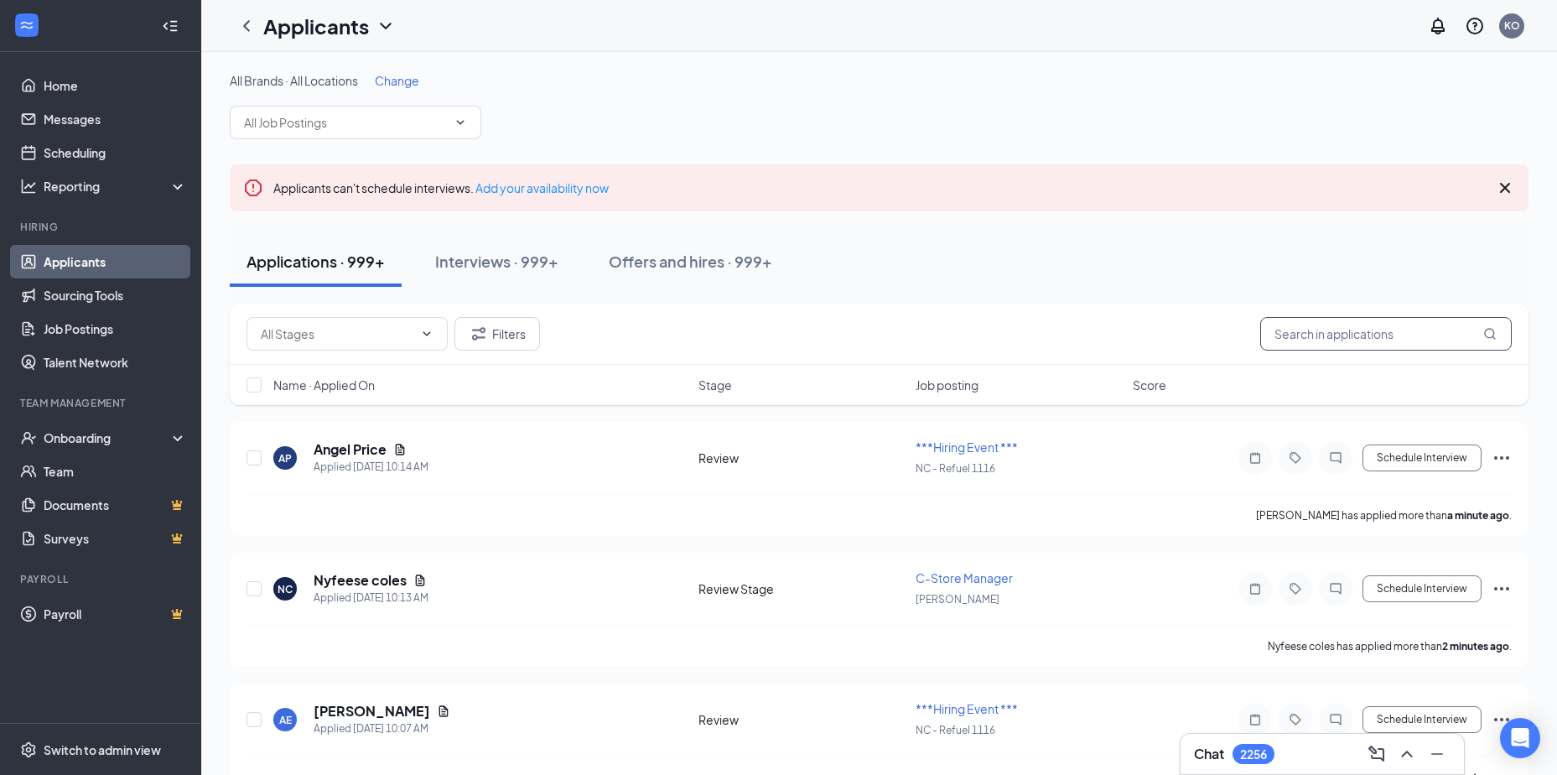
click at [1289, 333] on input "text" at bounding box center [1386, 334] width 252 height 34
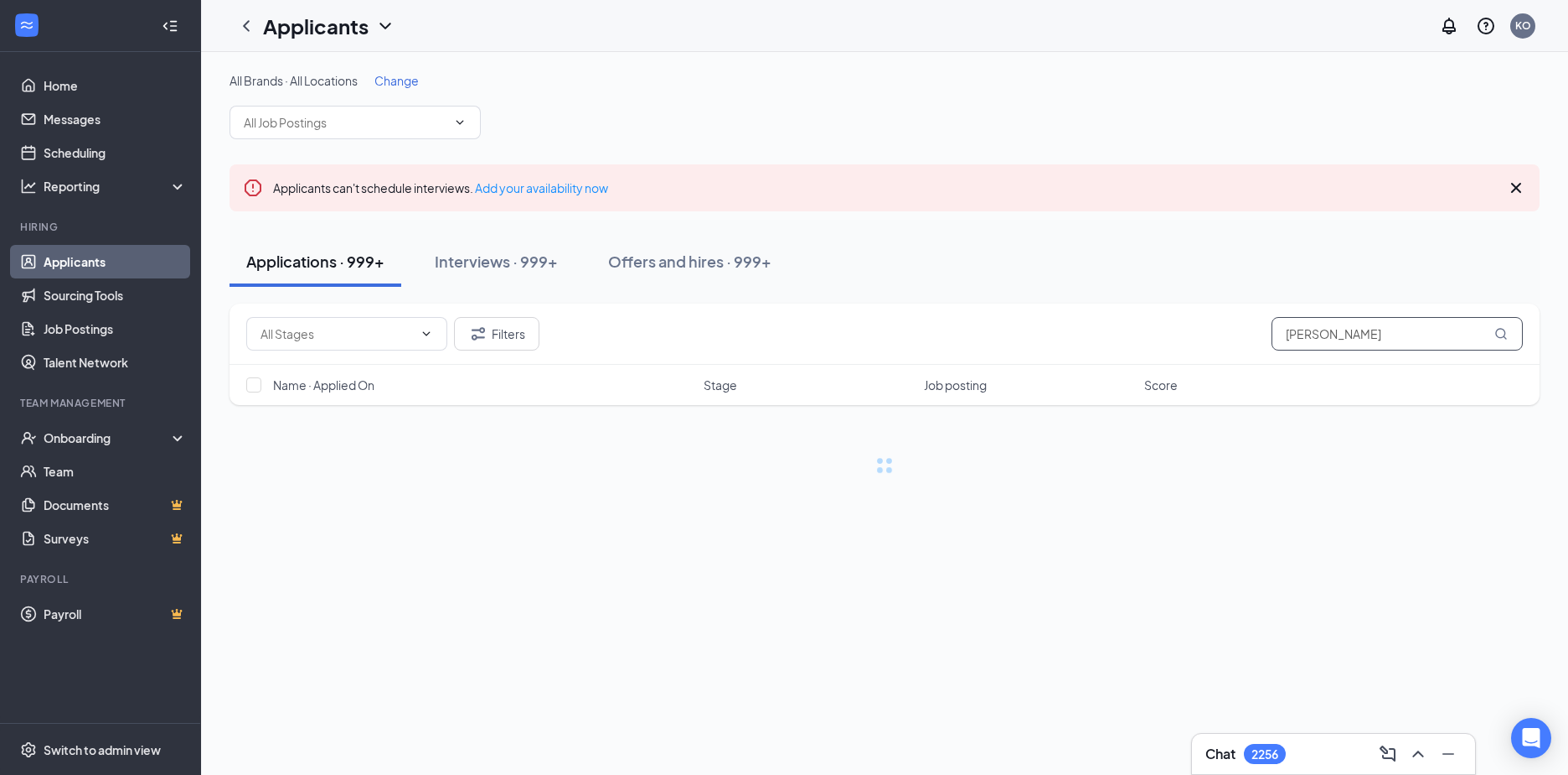
type input "[PERSON_NAME]"
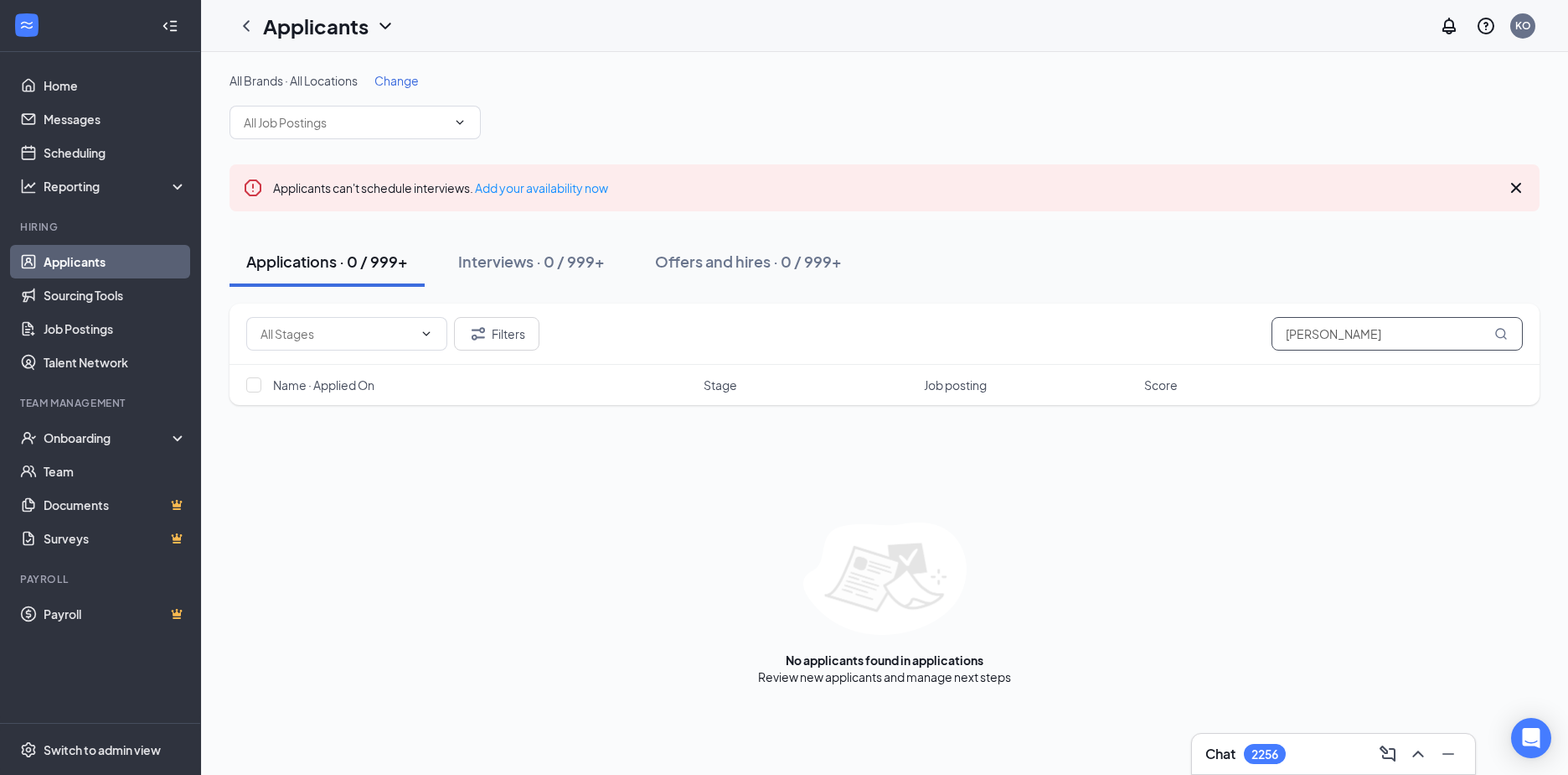
click at [1501, 332] on icon "MagnifyingGlass" at bounding box center [1501, 333] width 13 height 13
drag, startPoint x: 1418, startPoint y: 335, endPoint x: 1166, endPoint y: 342, distance: 252.1
click at [1166, 342] on div "Filters [PERSON_NAME]" at bounding box center [884, 334] width 1277 height 34
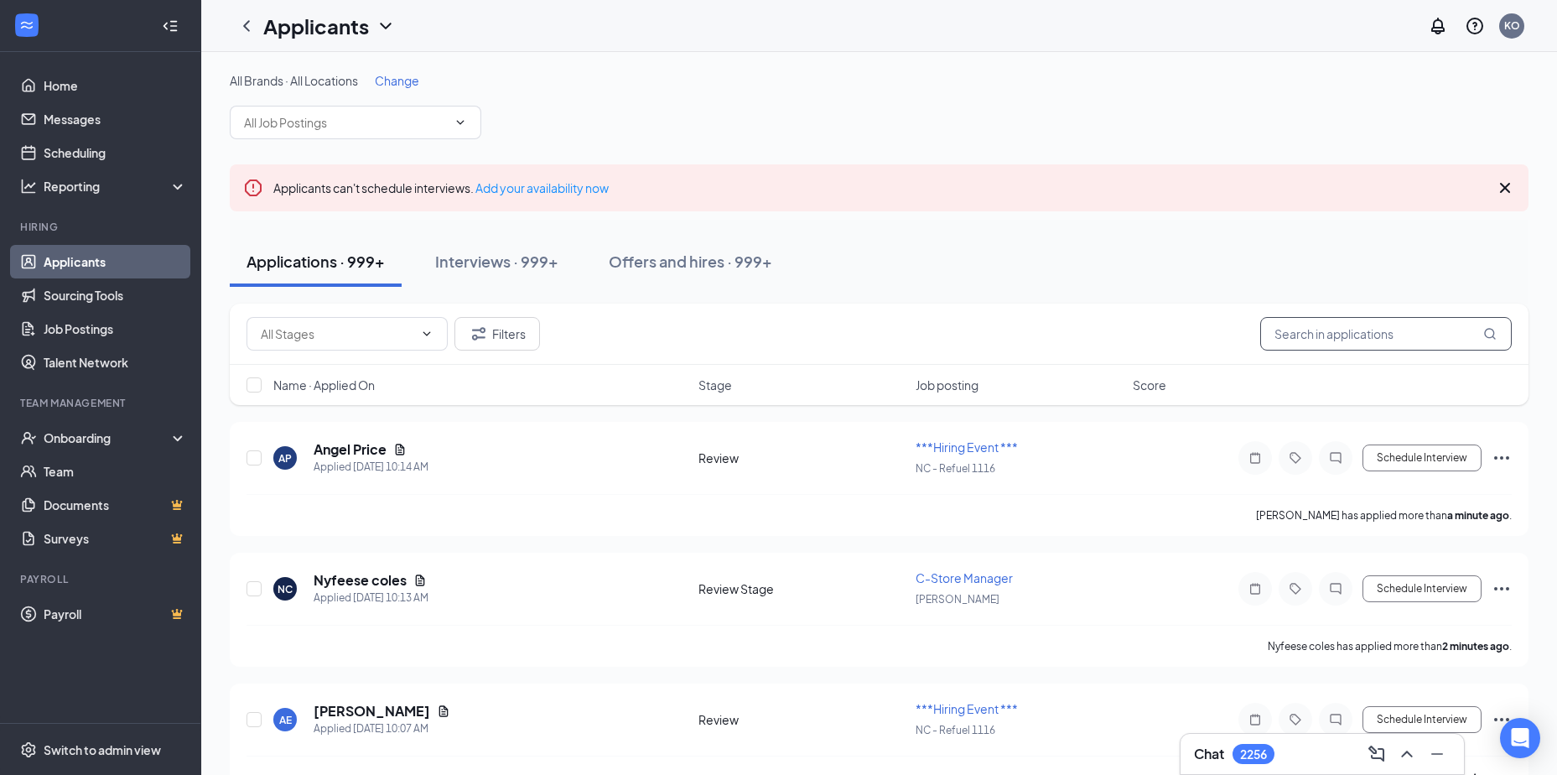
click at [1277, 333] on input "text" at bounding box center [1386, 334] width 252 height 34
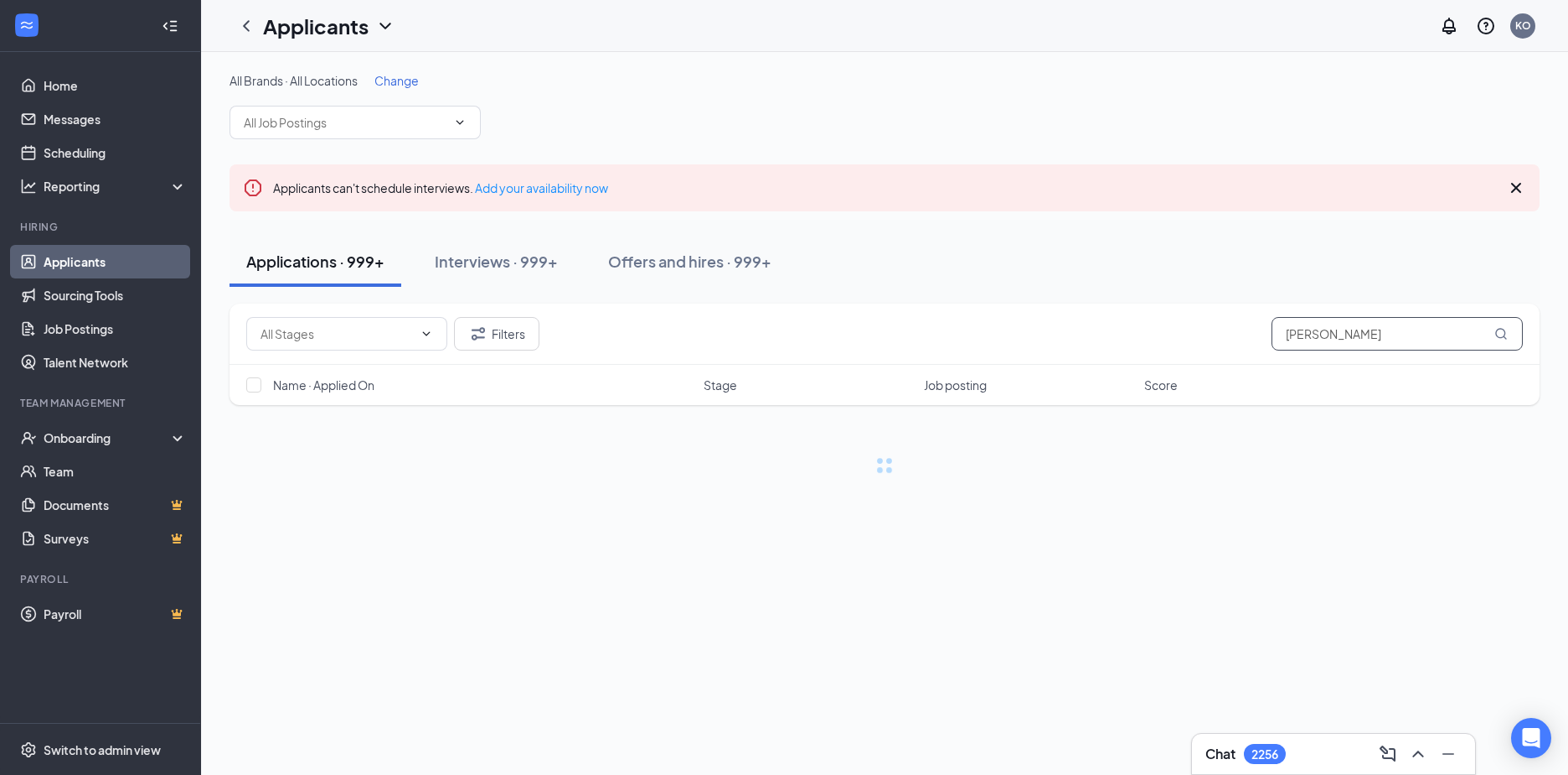
type input "[PERSON_NAME]"
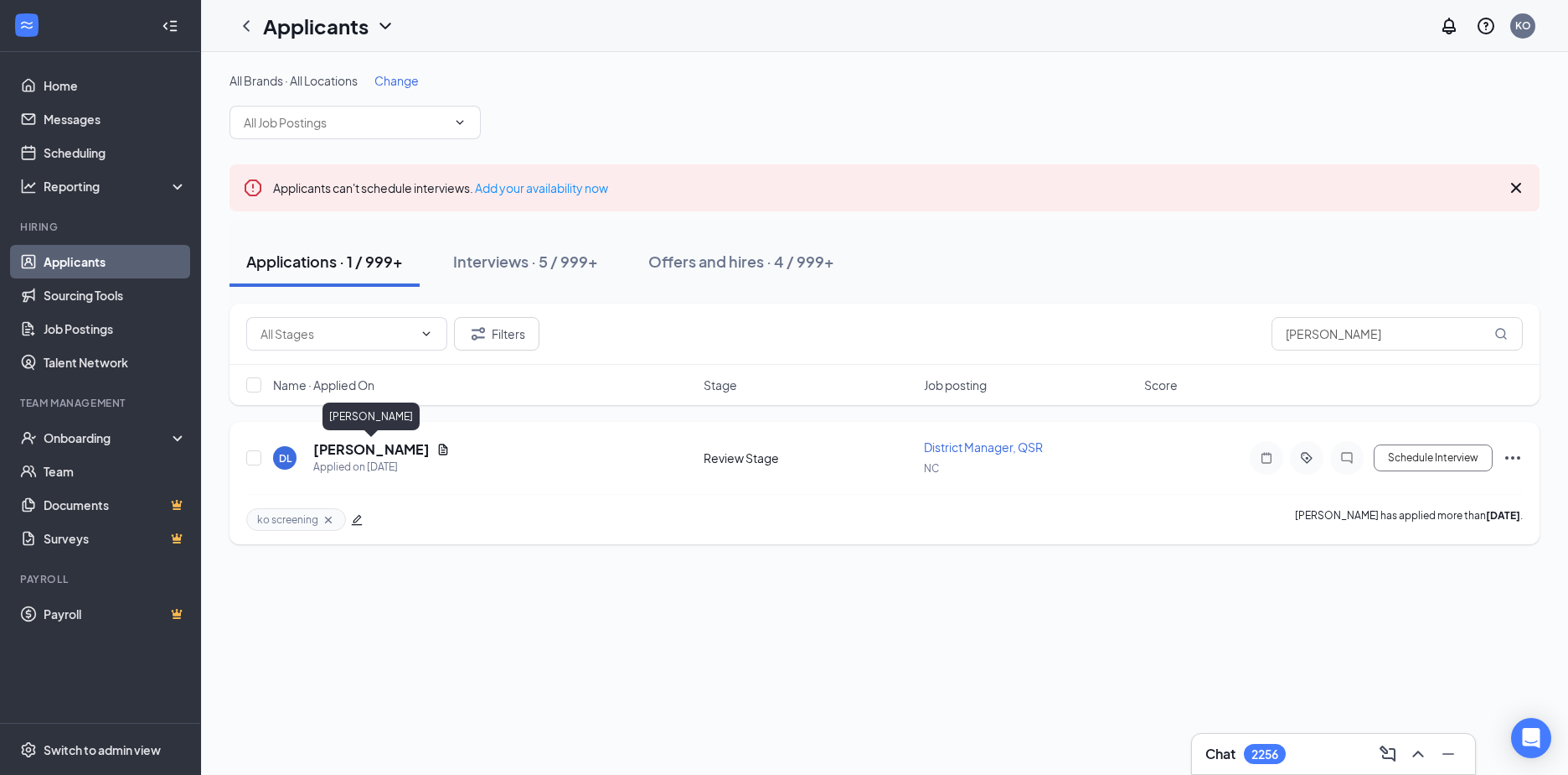
click at [385, 449] on h5 "[PERSON_NAME]" at bounding box center [372, 449] width 117 height 18
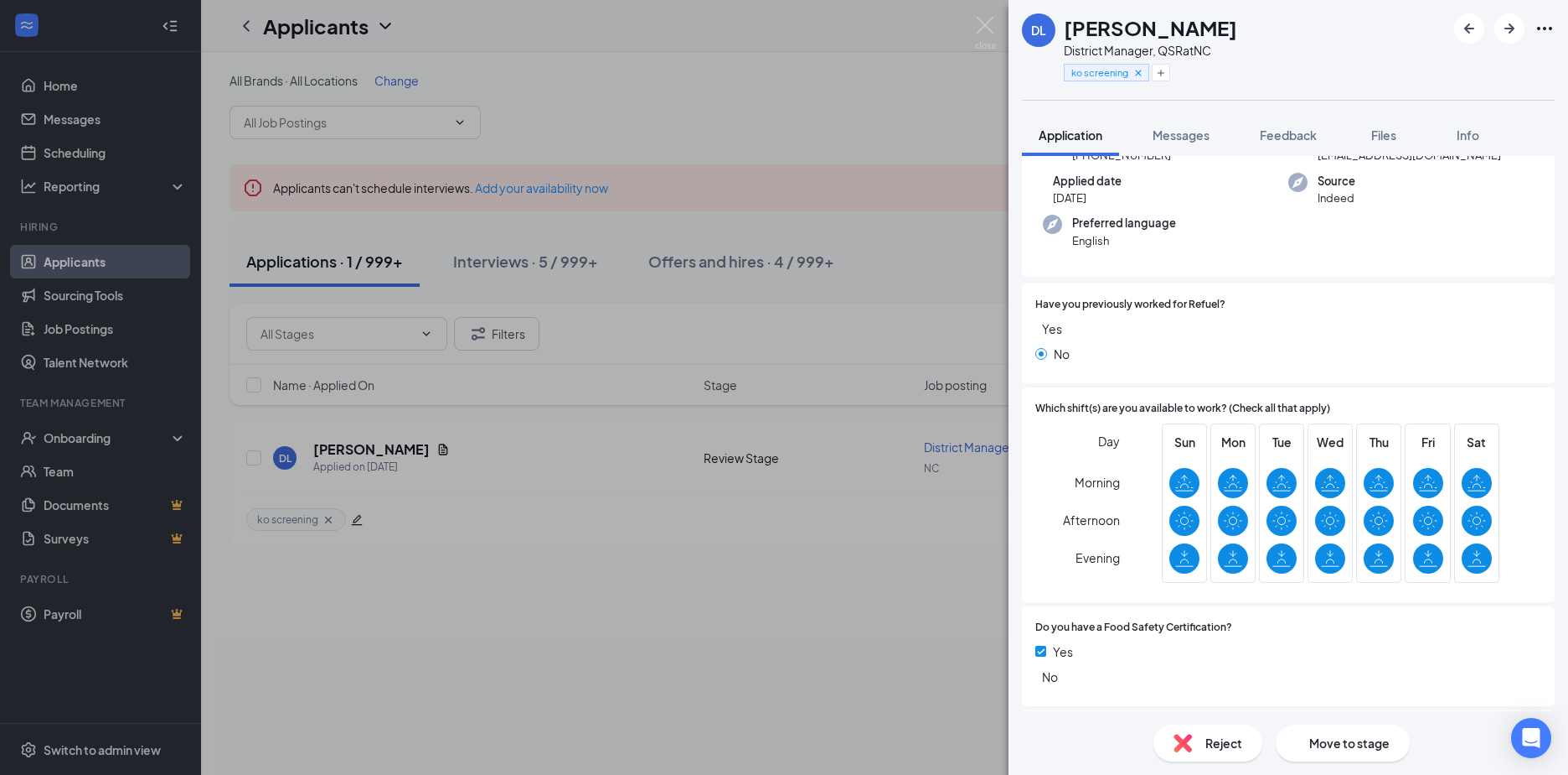
scroll to position [335, 0]
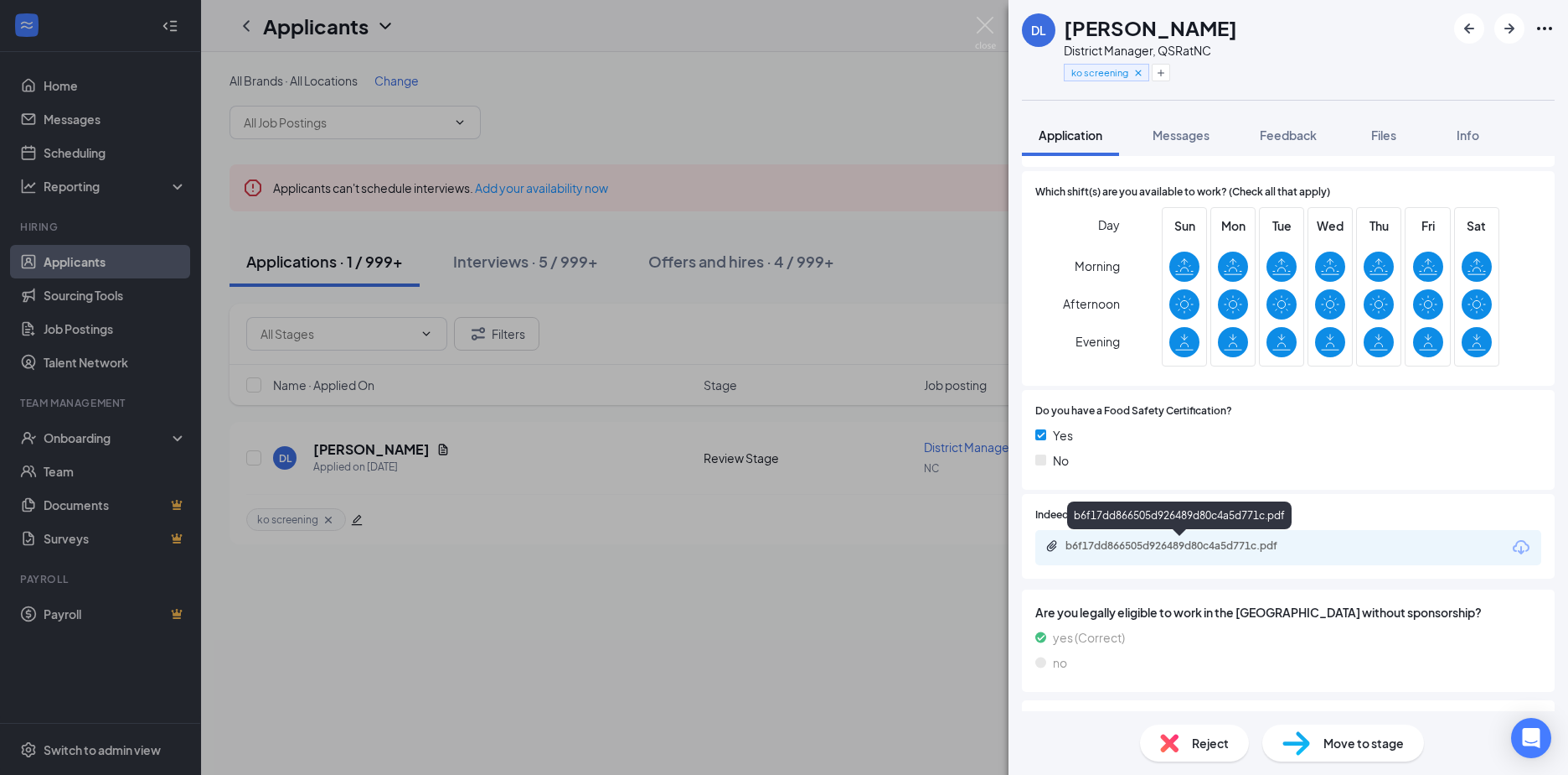
click at [1143, 548] on div "b6f17dd866505d926489d80c4a5d771c.pdf" at bounding box center [1182, 545] width 235 height 13
